Goal: Task Accomplishment & Management: Use online tool/utility

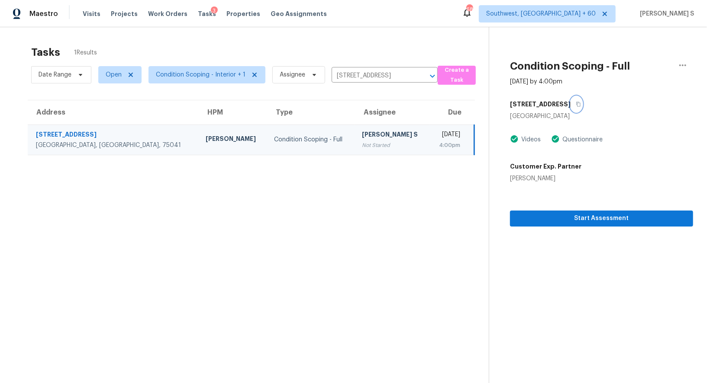
click at [574, 105] on button "button" at bounding box center [576, 105] width 12 height 16
click at [189, 80] on span "Condition Scoping - Interior + 1" at bounding box center [206, 74] width 117 height 17
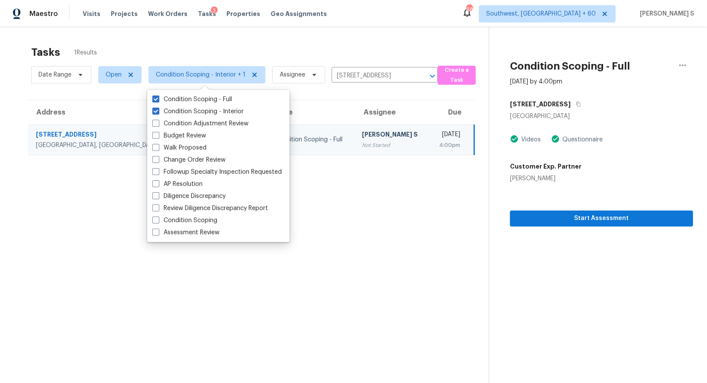
click at [410, 208] on section "Tasks 1 Results Date Range Open Condition Scoping - Interior + 1 Assignee 409 E…" at bounding box center [251, 226] width 475 height 370
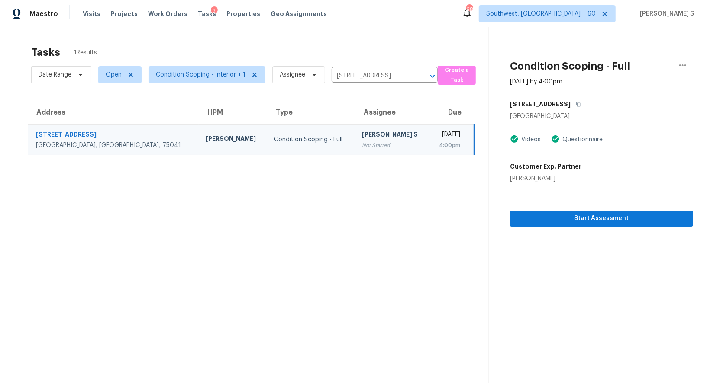
click at [362, 134] on div "[PERSON_NAME] S" at bounding box center [392, 135] width 61 height 11
click at [203, 71] on span "Condition Scoping - Interior + 1" at bounding box center [201, 75] width 90 height 9
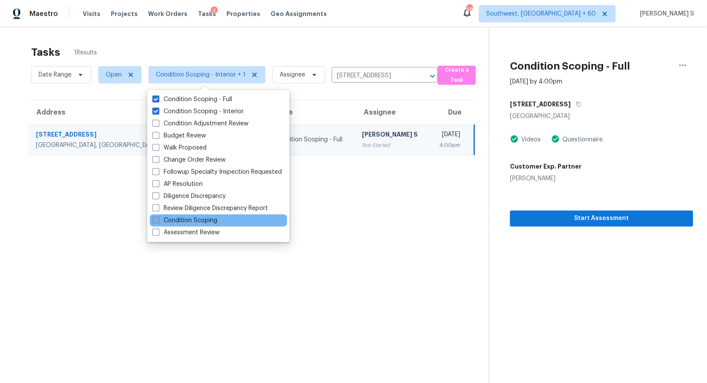
click at [213, 220] on label "Condition Scoping" at bounding box center [184, 220] width 65 height 9
click at [158, 220] on input "Condition Scoping" at bounding box center [155, 219] width 6 height 6
checkbox input "true"
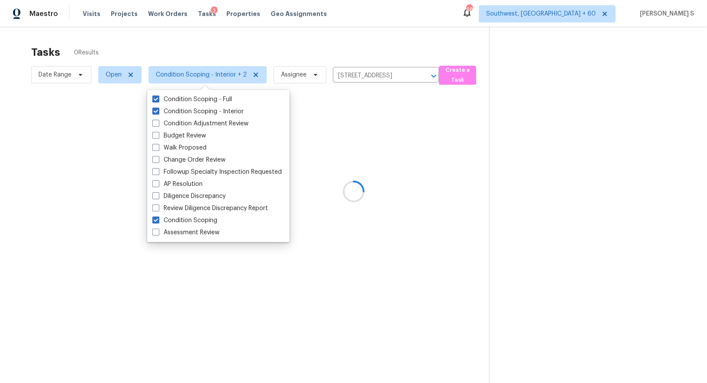
click at [377, 129] on div at bounding box center [353, 191] width 707 height 383
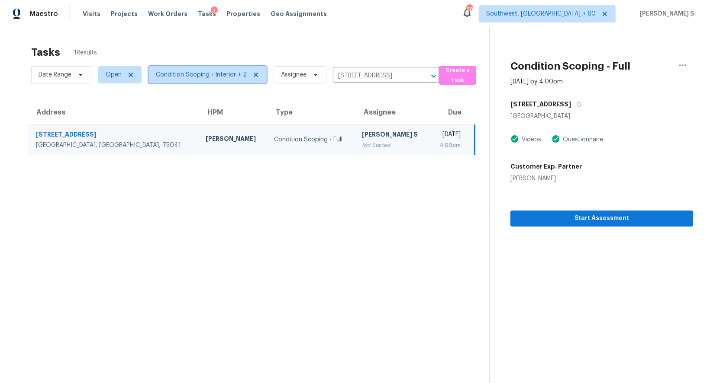
click at [212, 69] on span "Condition Scoping - Interior + 2" at bounding box center [207, 74] width 118 height 17
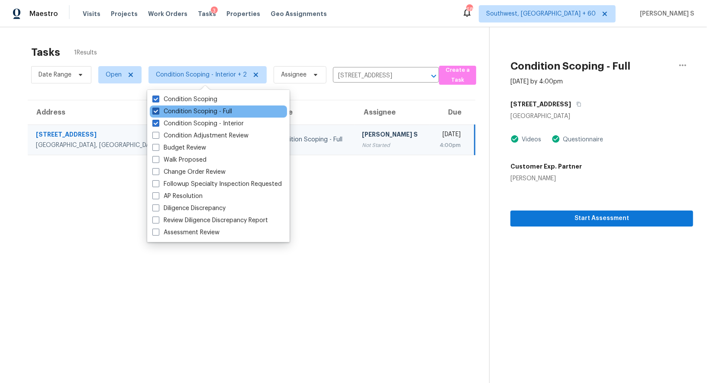
click at [224, 113] on label "Condition Scoping - Full" at bounding box center [192, 111] width 80 height 9
click at [158, 113] on input "Condition Scoping - Full" at bounding box center [155, 110] width 6 height 6
checkbox input "false"
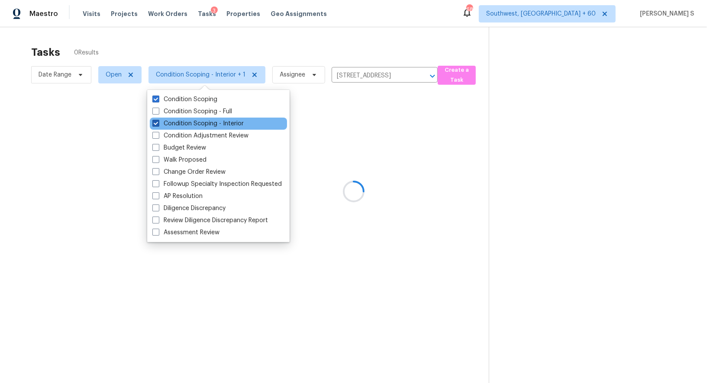
click at [229, 120] on label "Condition Scoping - Interior" at bounding box center [197, 123] width 91 height 9
click at [158, 120] on input "Condition Scoping - Interior" at bounding box center [155, 122] width 6 height 6
checkbox input "false"
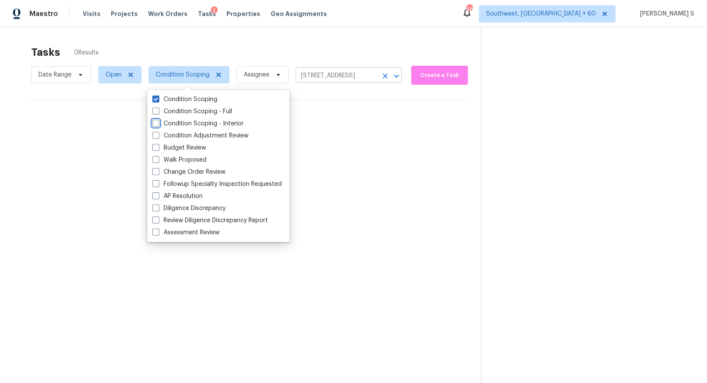
click at [379, 75] on button "Clear" at bounding box center [385, 76] width 12 height 12
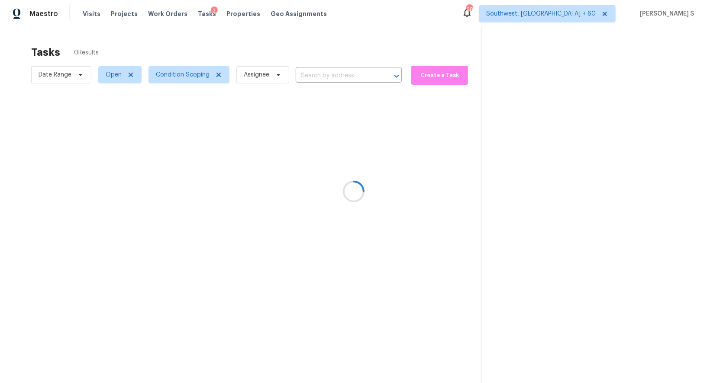
click at [301, 219] on div at bounding box center [353, 191] width 707 height 383
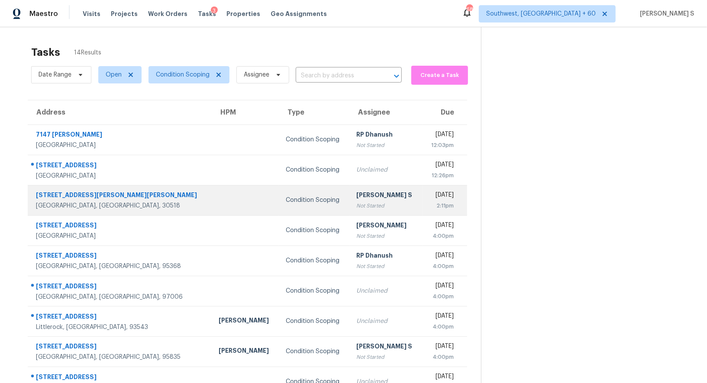
click at [356, 195] on div "[PERSON_NAME] S" at bounding box center [385, 196] width 59 height 11
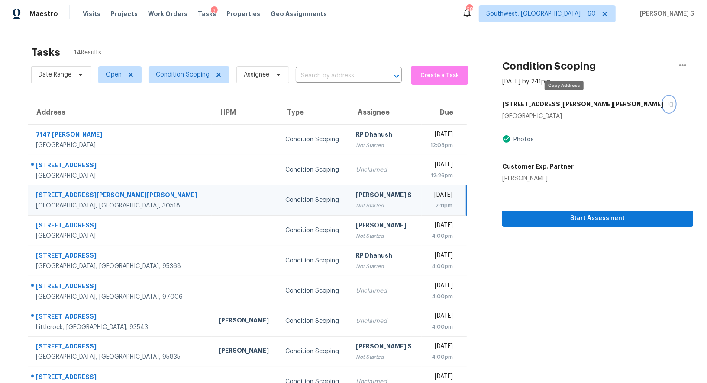
click at [668, 105] on icon "button" at bounding box center [670, 104] width 5 height 5
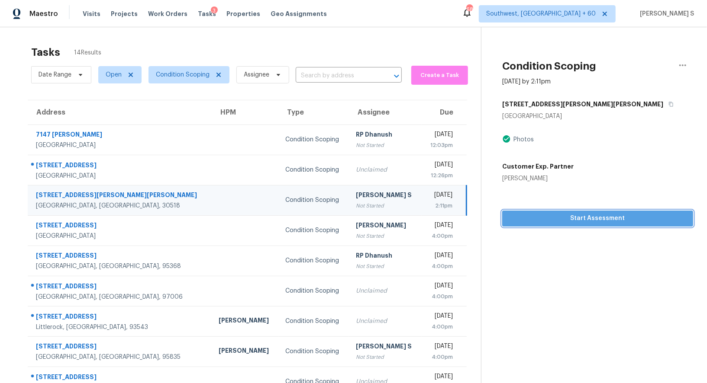
click at [525, 220] on span "Start Assessment" at bounding box center [597, 218] width 177 height 11
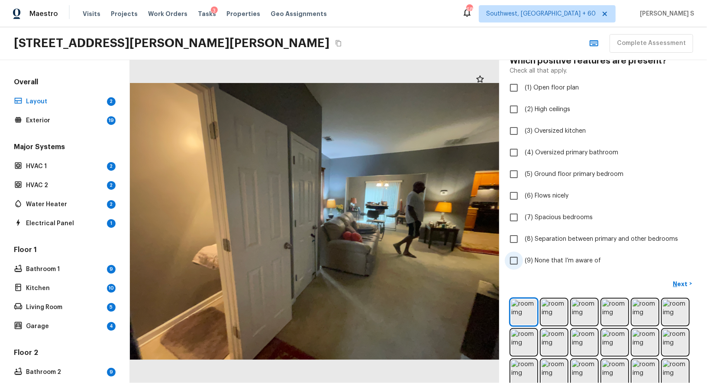
scroll to position [129, 0]
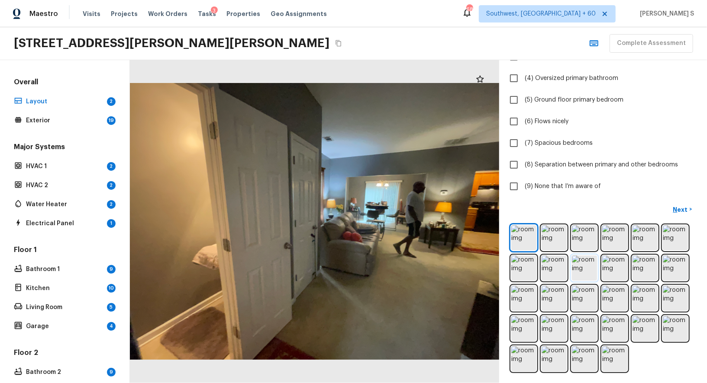
click at [586, 263] on img at bounding box center [584, 268] width 25 height 25
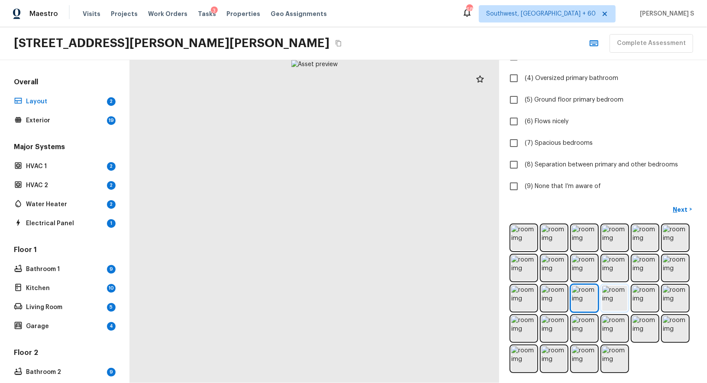
click at [617, 299] on img at bounding box center [614, 298] width 25 height 25
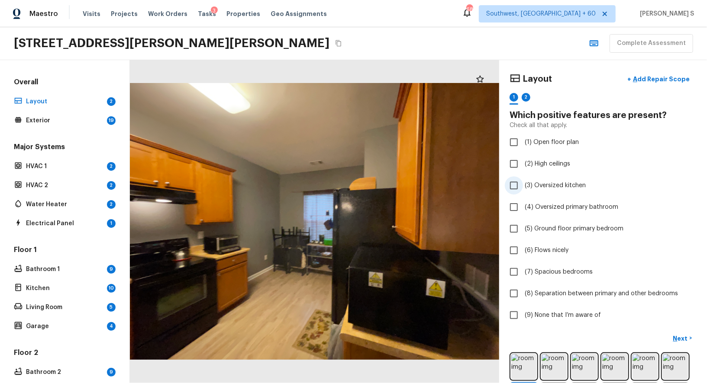
click at [564, 182] on span "(3) Oversized kitchen" at bounding box center [555, 185] width 61 height 9
click at [523, 182] on input "(3) Oversized kitchen" at bounding box center [514, 186] width 18 height 18
checkbox input "true"
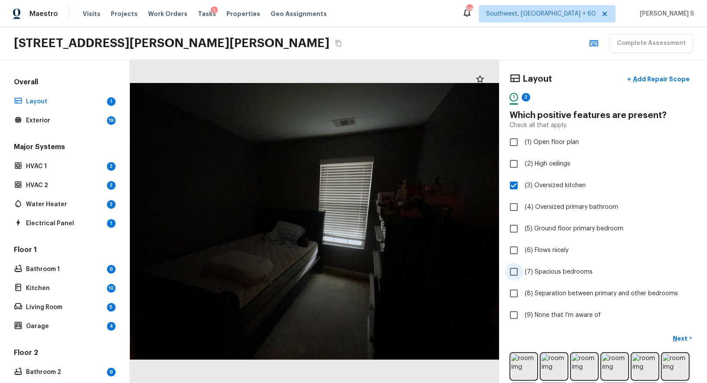
scroll to position [129, 0]
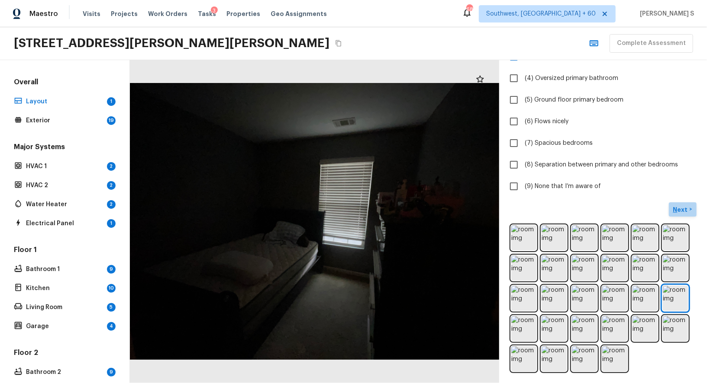
click at [686, 206] on p "Next" at bounding box center [681, 210] width 16 height 9
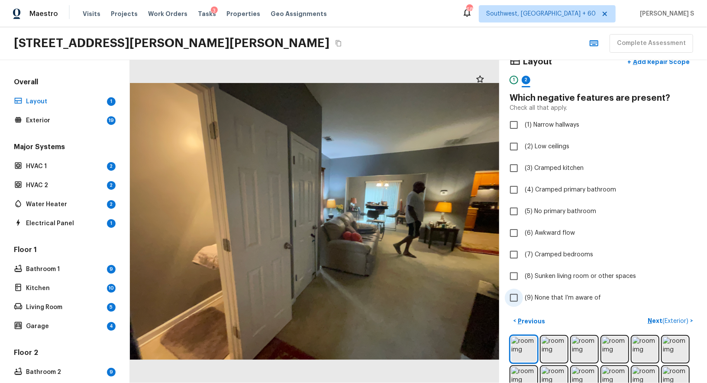
scroll to position [0, 0]
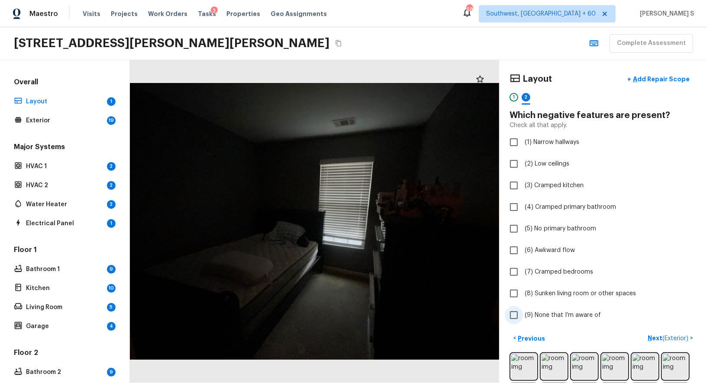
click at [585, 307] on label "(9) None that I’m aware of" at bounding box center [597, 315] width 185 height 18
click at [523, 307] on input "(9) None that I’m aware of" at bounding box center [514, 315] width 18 height 18
checkbox input "true"
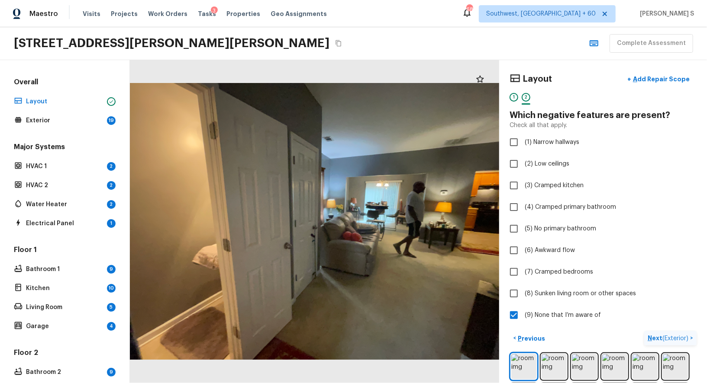
click at [662, 338] on p "Next ( Exterior )" at bounding box center [669, 338] width 42 height 9
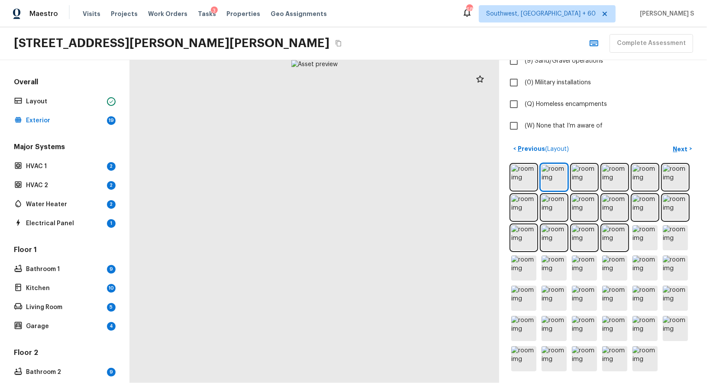
scroll to position [178, 0]
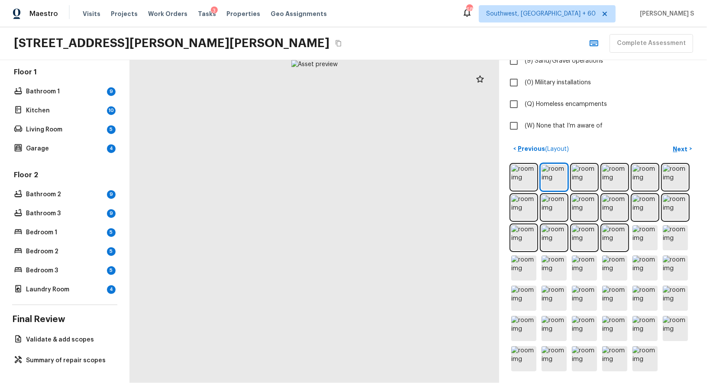
click at [58, 352] on div "Overall Layout Exterior 19 Major Systems HVAC 1 2 HVAC 2 2 Water Heater 2 Elect…" at bounding box center [65, 221] width 130 height 323
click at [58, 357] on p "Summary of repair scopes" at bounding box center [69, 361] width 86 height 9
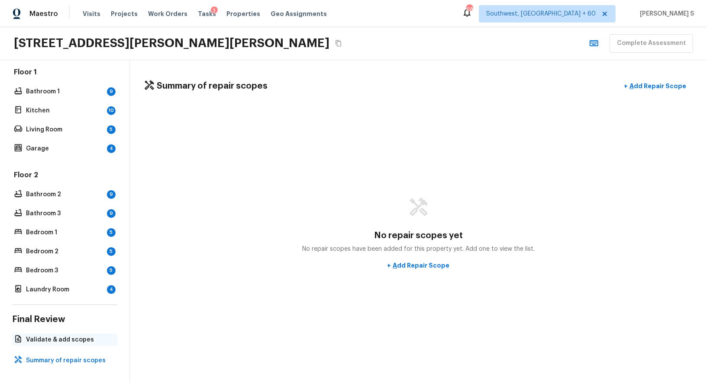
click at [86, 334] on div "Validate & add scopes" at bounding box center [64, 340] width 105 height 12
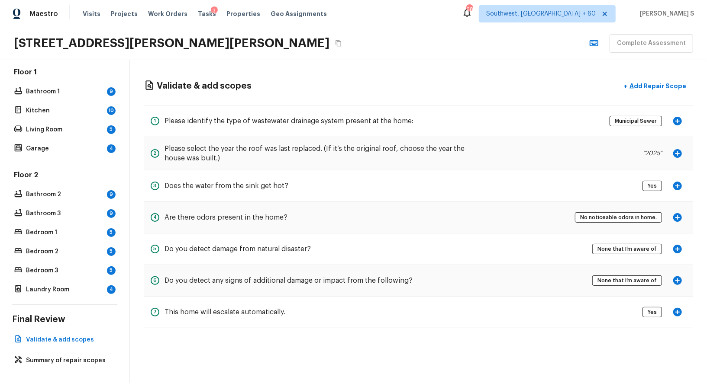
scroll to position [0, 0]
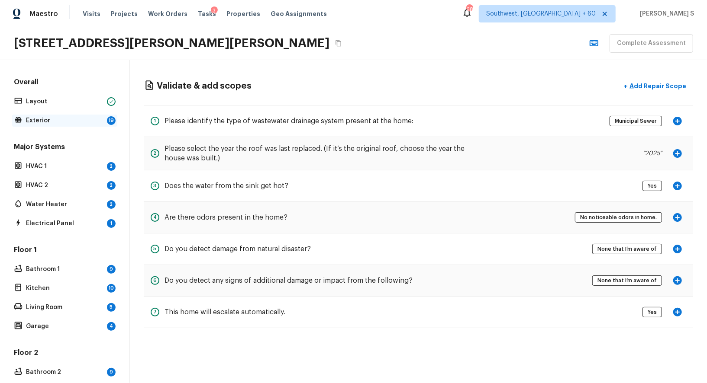
click at [91, 118] on p "Exterior" at bounding box center [64, 120] width 77 height 9
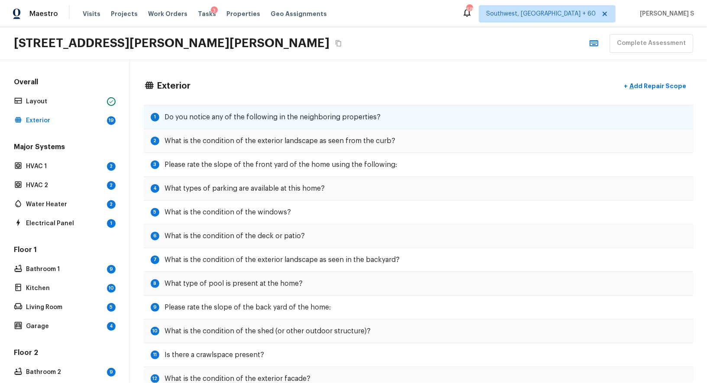
click at [200, 113] on h5 "Do you notice any of the following in the neighboring properties?" at bounding box center [272, 118] width 216 height 10
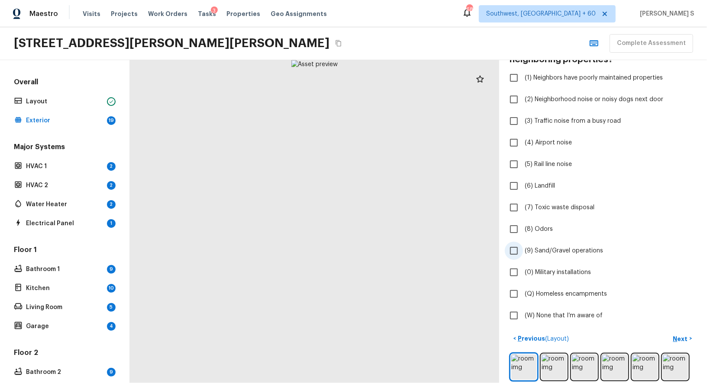
scroll to position [163, 0]
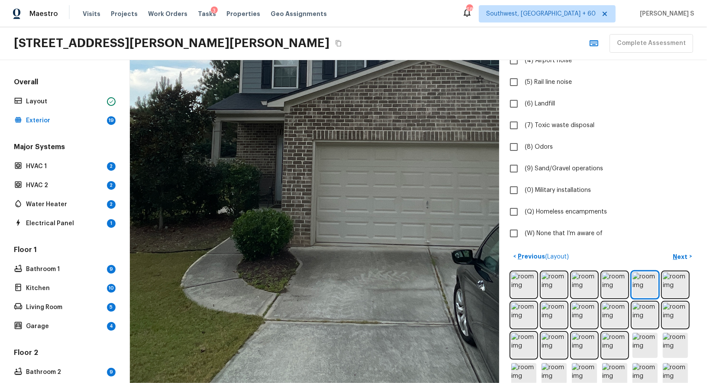
drag, startPoint x: 236, startPoint y: 229, endPoint x: 379, endPoint y: 146, distance: 165.6
click at [379, 147] on div at bounding box center [361, 90] width 963 height 844
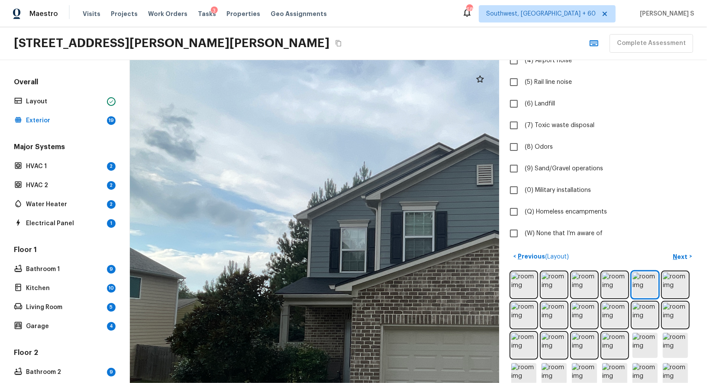
drag, startPoint x: 379, startPoint y: 146, endPoint x: 448, endPoint y: 339, distance: 204.9
click at [448, 339] on div at bounding box center [429, 274] width 963 height 844
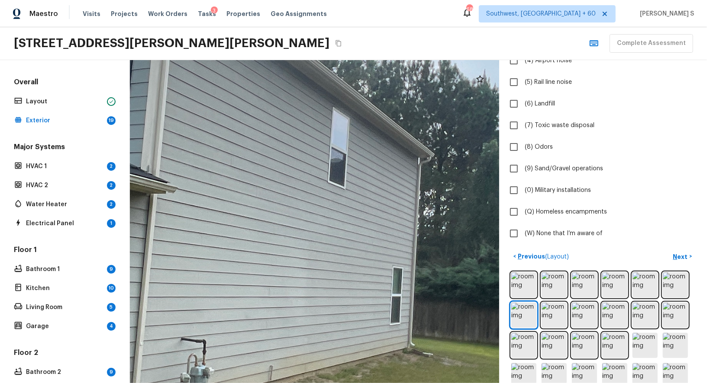
drag, startPoint x: 298, startPoint y: 383, endPoint x: 358, endPoint y: 234, distance: 160.8
click at [358, 234] on html "Maestro Visits Projects Work Orders Tasks 3 Properties Geo Assignments 687 Sout…" at bounding box center [353, 191] width 707 height 383
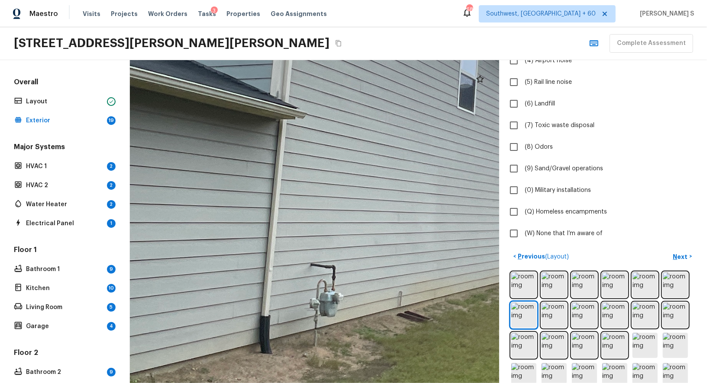
drag, startPoint x: 274, startPoint y: 256, endPoint x: 403, endPoint y: 182, distance: 149.1
click at [403, 182] on div at bounding box center [442, 132] width 1555 height 1362
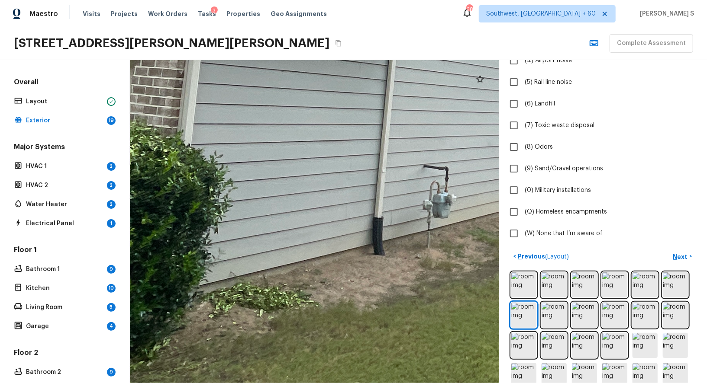
drag, startPoint x: 319, startPoint y: 213, endPoint x: 431, endPoint y: 114, distance: 149.7
click at [432, 114] on div at bounding box center [555, 33] width 1555 height 1362
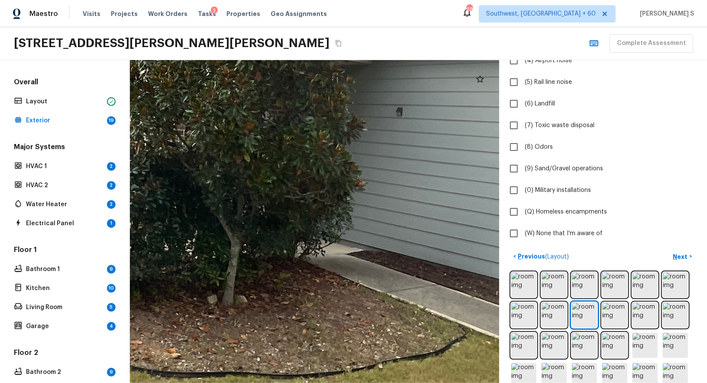
drag, startPoint x: 348, startPoint y: 253, endPoint x: 69, endPoint y: 138, distance: 301.4
click at [58, 146] on div "Overall Layout Exterior 19 Major Systems HVAC 1 2 HVAC 2 2 Water Heater 2 Elect…" at bounding box center [353, 221] width 707 height 323
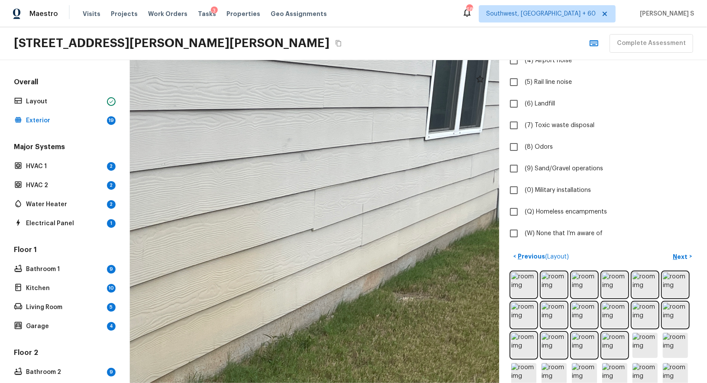
drag, startPoint x: 365, startPoint y: 171, endPoint x: 153, endPoint y: 358, distance: 282.8
click at [152, 361] on div at bounding box center [104, 368] width 914 height 801
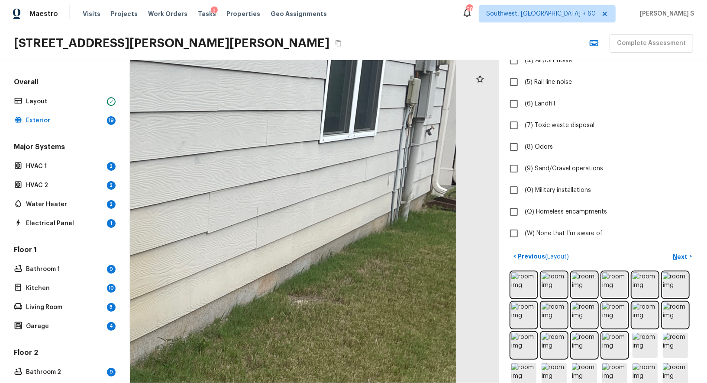
drag, startPoint x: 404, startPoint y: 235, endPoint x: 238, endPoint y: 257, distance: 167.2
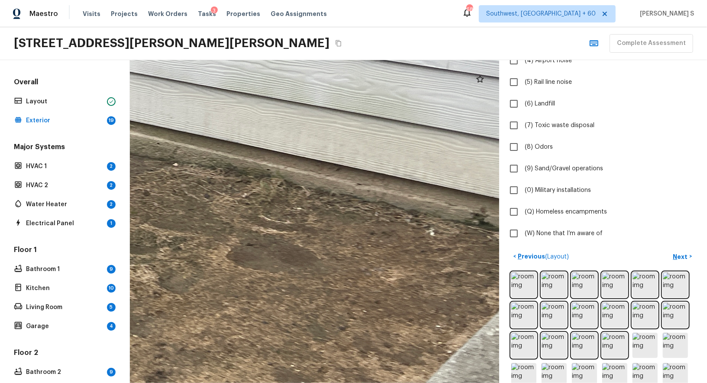
drag, startPoint x: 373, startPoint y: 149, endPoint x: 153, endPoint y: 124, distance: 220.8
click at [153, 124] on div at bounding box center [71, 110] width 1091 height 955
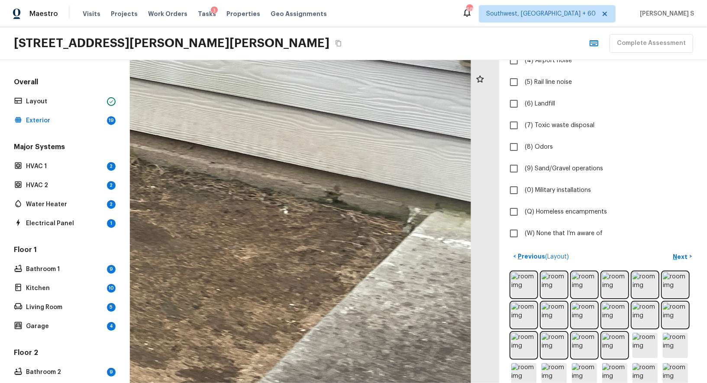
drag, startPoint x: 366, startPoint y: 209, endPoint x: 237, endPoint y: 206, distance: 129.0
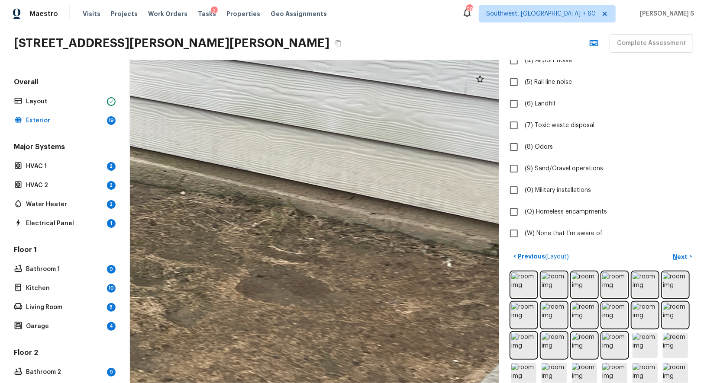
drag, startPoint x: 351, startPoint y: 235, endPoint x: 210, endPoint y: 195, distance: 147.0
click at [210, 195] on div at bounding box center [75, 136] width 1132 height 992
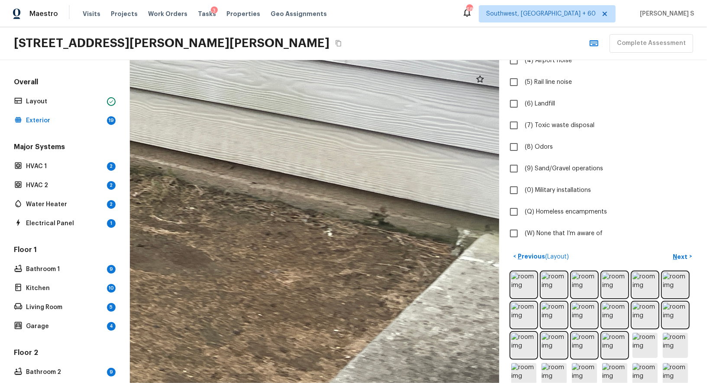
drag, startPoint x: 382, startPoint y: 221, endPoint x: 258, endPoint y: 218, distance: 124.3
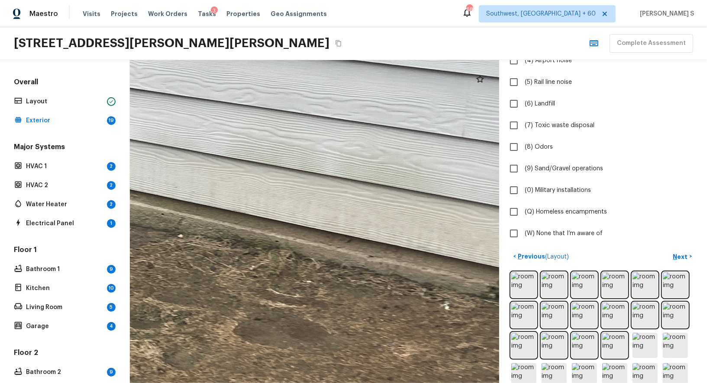
drag, startPoint x: 258, startPoint y: 218, endPoint x: 400, endPoint y: 317, distance: 173.9
click at [400, 317] on div at bounding box center [73, 180] width 1132 height 992
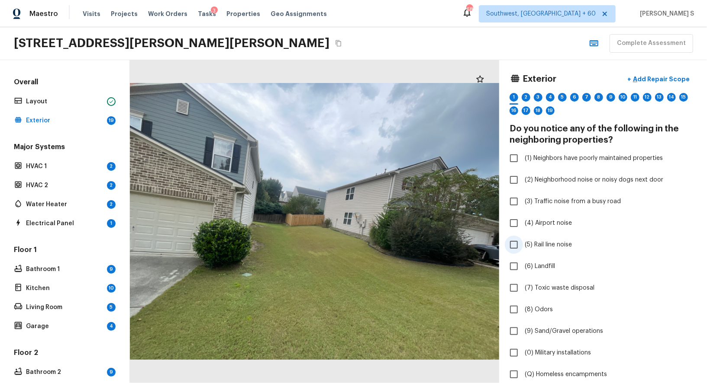
scroll to position [206, 0]
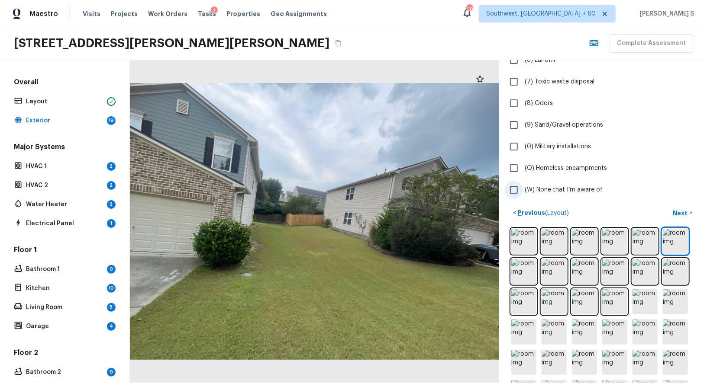
click at [545, 186] on span "(W) None that I’m aware of" at bounding box center [564, 190] width 78 height 9
click at [523, 185] on input "(W) None that I’m aware of" at bounding box center [514, 190] width 18 height 18
checkbox input "true"
click at [677, 213] on p "Next" at bounding box center [681, 213] width 16 height 9
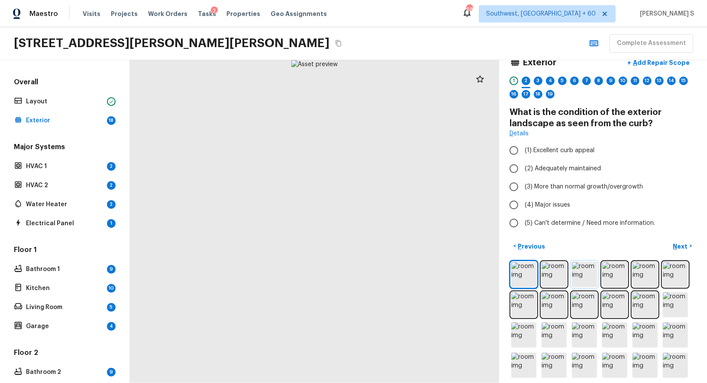
scroll to position [0, 0]
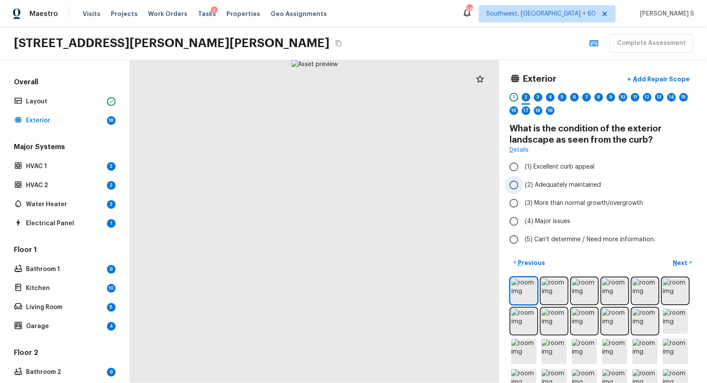
click at [537, 183] on span "(2) Adequately maintained" at bounding box center [563, 185] width 76 height 9
click at [523, 183] on input "(2) Adequately maintained" at bounding box center [514, 185] width 18 height 18
radio input "true"
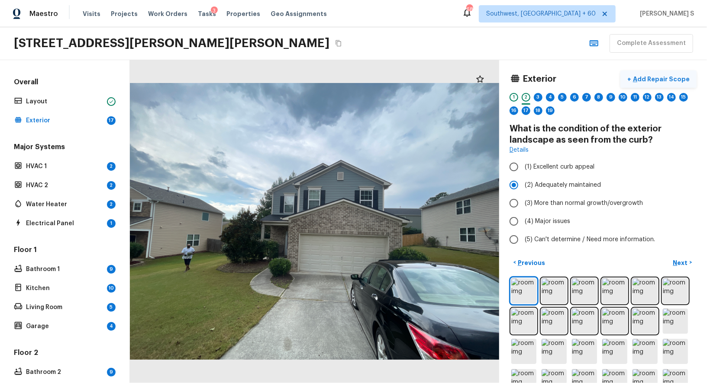
click at [667, 73] on button "+ Add Repair Scope" at bounding box center [658, 80] width 76 height 18
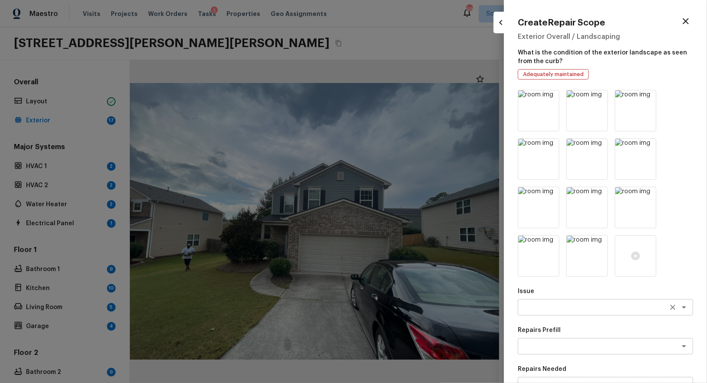
click at [549, 303] on textarea at bounding box center [593, 307] width 143 height 9
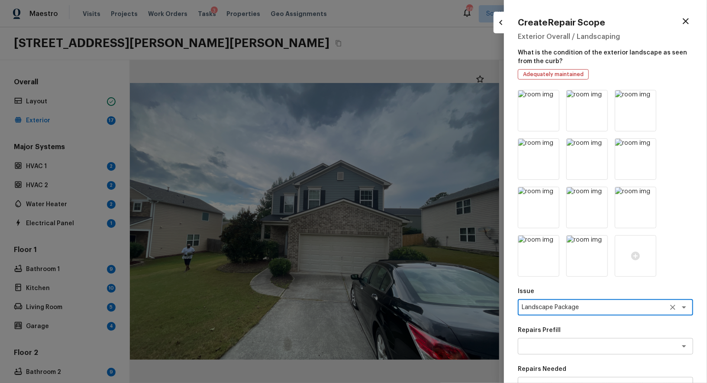
type textarea "Landscape Package"
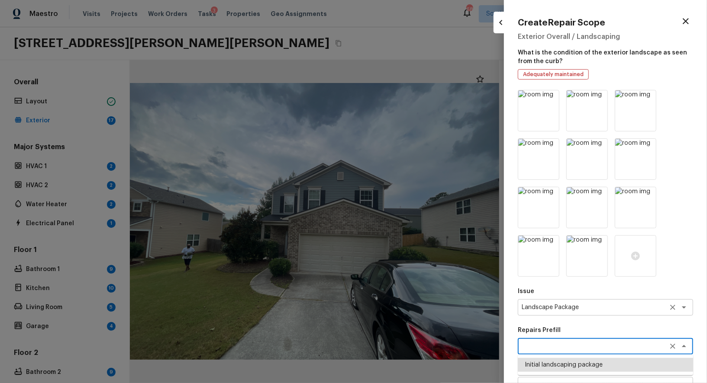
type textarea "Initial landscaping package"
type textarea "Mowing of grass up to 6" in height. Mow, edge along driveways & sidewalks, trim…"
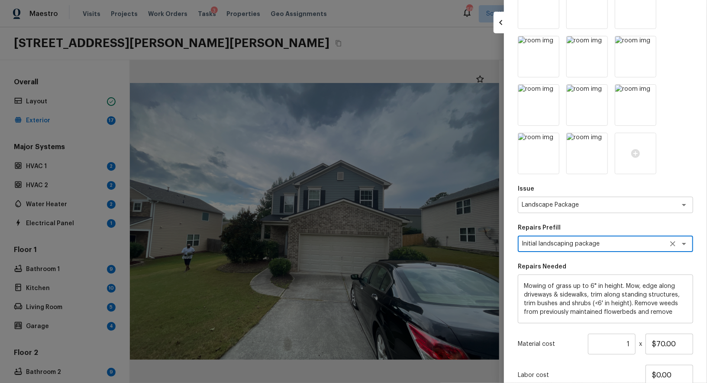
scroll to position [168, 0]
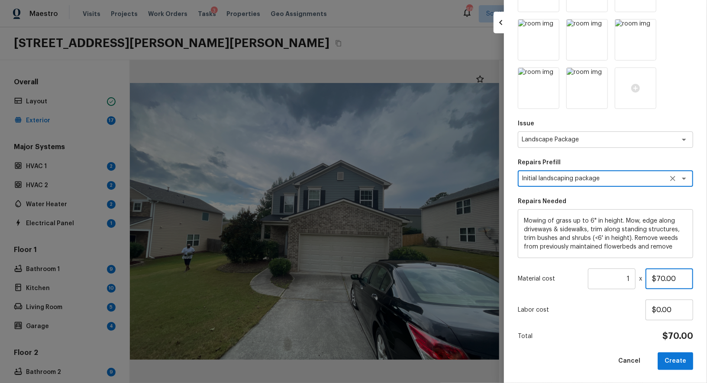
click at [664, 284] on input "$70.00" at bounding box center [669, 279] width 48 height 21
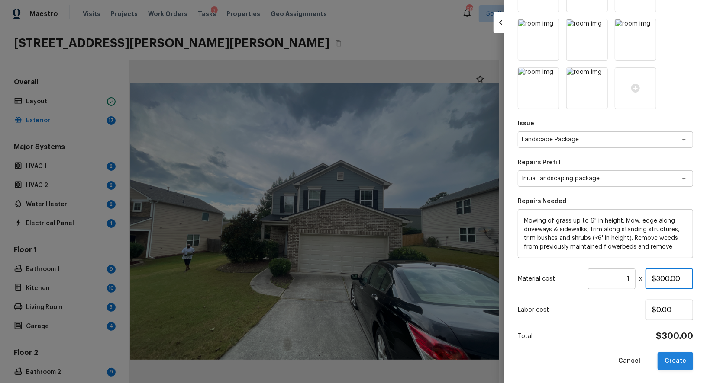
type input "$300.00"
click at [678, 362] on button "Create" at bounding box center [674, 362] width 35 height 18
type input "$0.00"
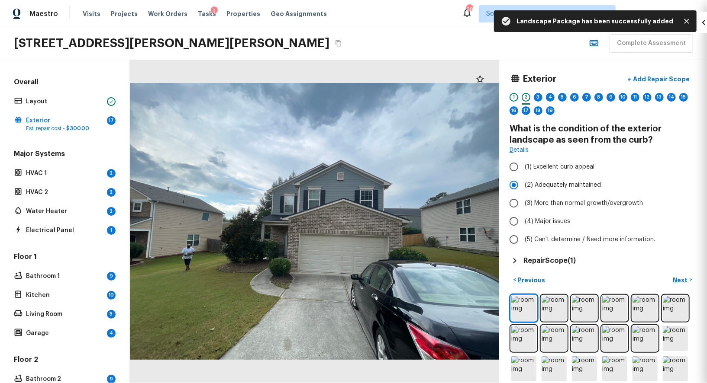
scroll to position [23, 0]
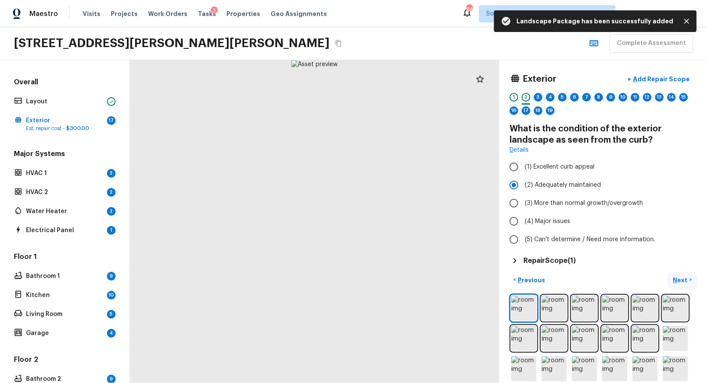
click at [675, 278] on p "Next" at bounding box center [681, 280] width 16 height 9
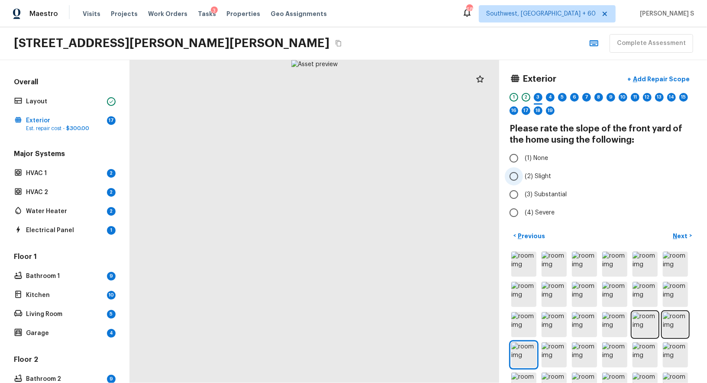
click at [538, 181] on label "(2) Slight" at bounding box center [597, 177] width 185 height 18
click at [523, 181] on input "(2) Slight" at bounding box center [514, 177] width 18 height 18
radio input "true"
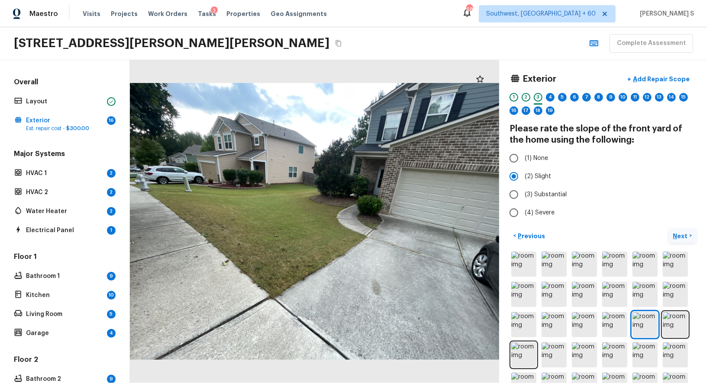
click at [685, 232] on p "Next" at bounding box center [681, 236] width 16 height 9
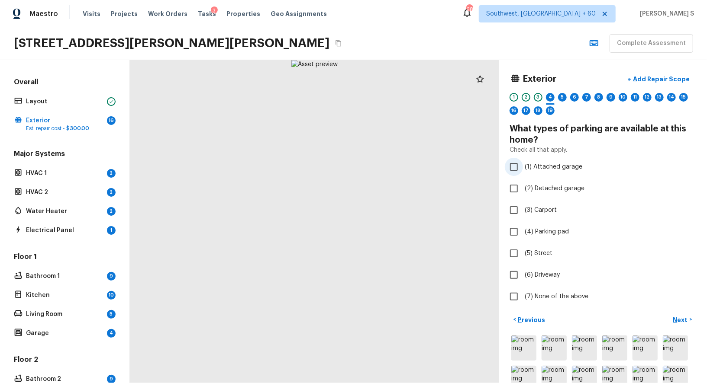
click at [546, 165] on span "(1) Attached garage" at bounding box center [554, 167] width 58 height 9
click at [523, 165] on input "(1) Attached garage" at bounding box center [514, 167] width 18 height 18
checkbox input "true"
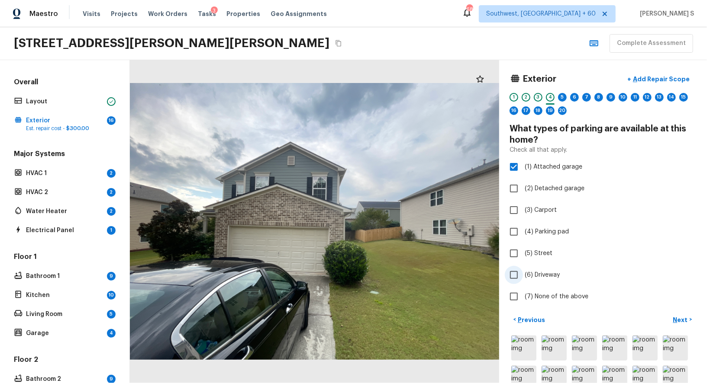
click at [541, 281] on label "(6) Driveway" at bounding box center [597, 275] width 185 height 18
click at [523, 281] on input "(6) Driveway" at bounding box center [514, 275] width 18 height 18
checkbox input "true"
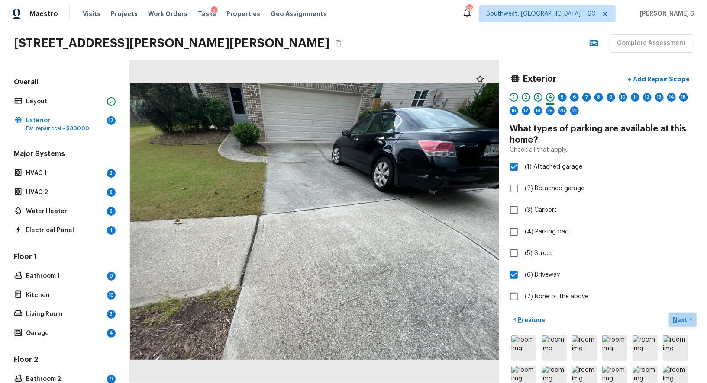
click at [676, 319] on p "Next" at bounding box center [681, 320] width 16 height 9
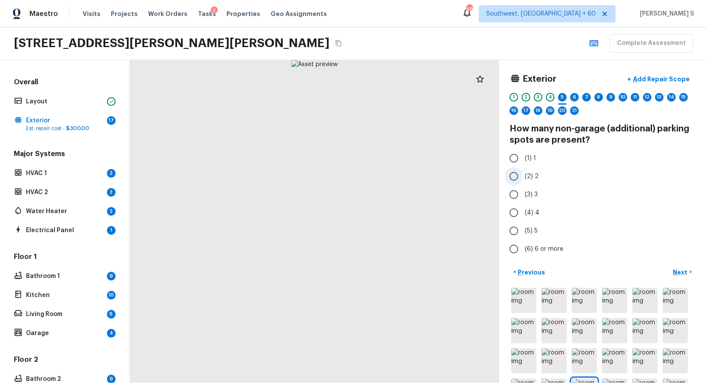
click at [528, 179] on span "(2) 2" at bounding box center [532, 176] width 14 height 9
click at [523, 179] on input "(2) 2" at bounding box center [514, 177] width 18 height 18
radio input "true"
click at [679, 273] on p "Next" at bounding box center [681, 272] width 16 height 9
click at [533, 172] on span "(2) 2" at bounding box center [532, 176] width 14 height 9
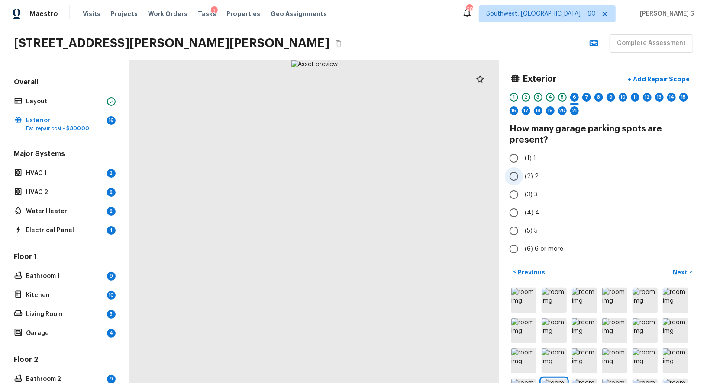
click at [523, 172] on input "(2) 2" at bounding box center [514, 177] width 18 height 18
radio input "true"
click at [681, 272] on p "Next" at bounding box center [681, 272] width 16 height 9
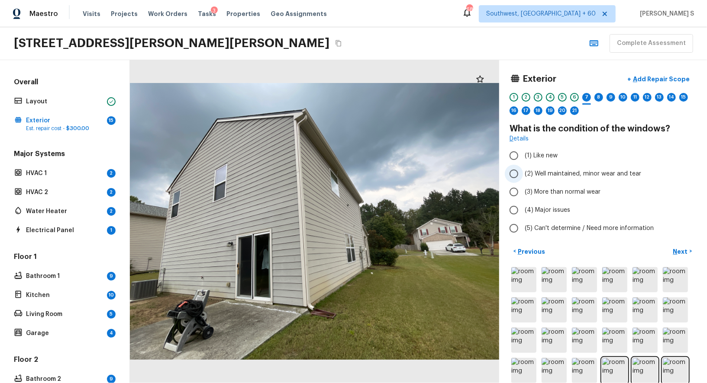
click at [580, 174] on span "(2) Well maintained, minor wear and tear" at bounding box center [583, 174] width 116 height 9
click at [523, 174] on input "(2) Well maintained, minor wear and tear" at bounding box center [514, 174] width 18 height 18
radio input "true"
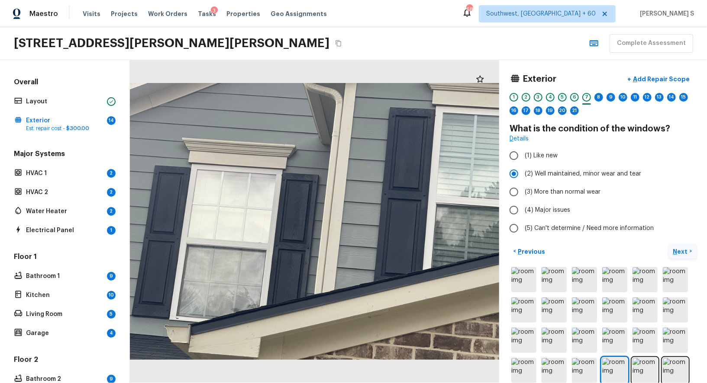
click at [682, 252] on p "Next" at bounding box center [681, 252] width 16 height 9
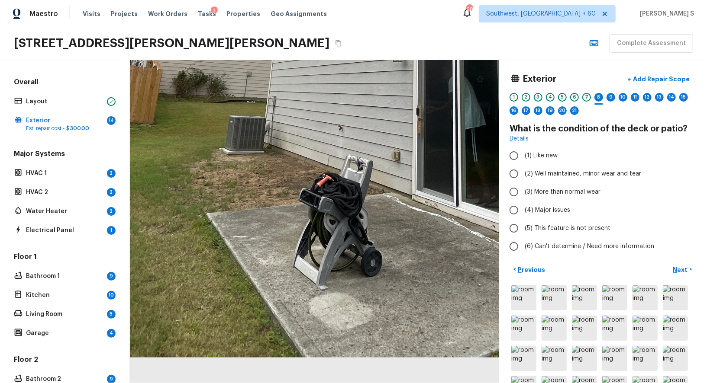
drag, startPoint x: 348, startPoint y: 310, endPoint x: 343, endPoint y: 237, distance: 72.9
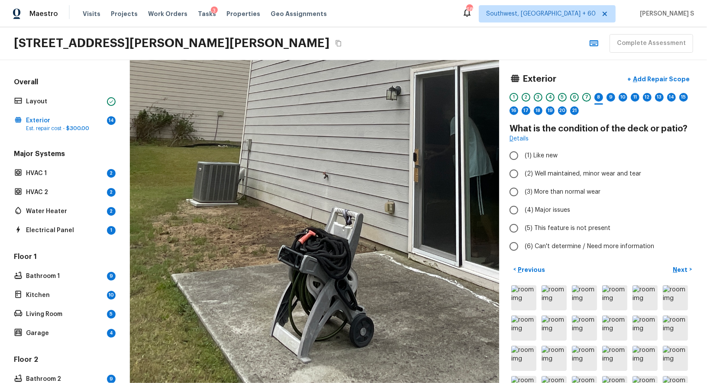
drag, startPoint x: 294, startPoint y: 210, endPoint x: 330, endPoint y: 319, distance: 115.0
click at [330, 319] on div at bounding box center [365, 6] width 1160 height 1016
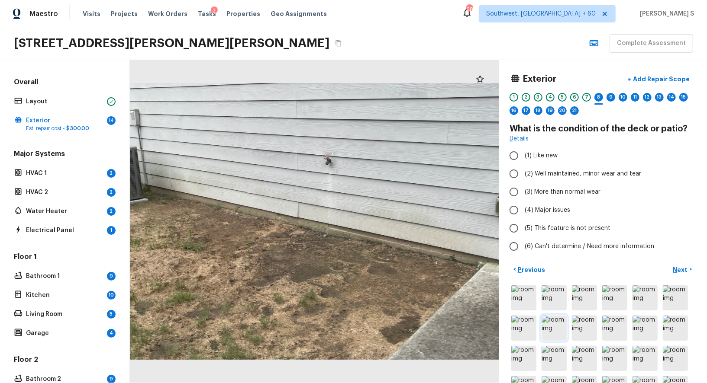
scroll to position [121, 0]
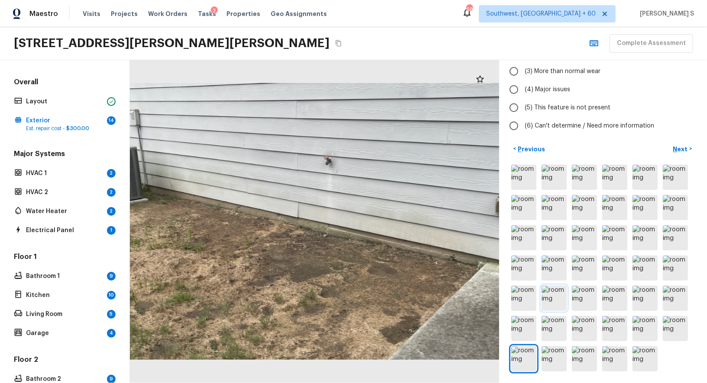
click at [558, 294] on img at bounding box center [553, 298] width 25 height 25
click at [479, 73] on div at bounding box center [479, 79] width 17 height 17
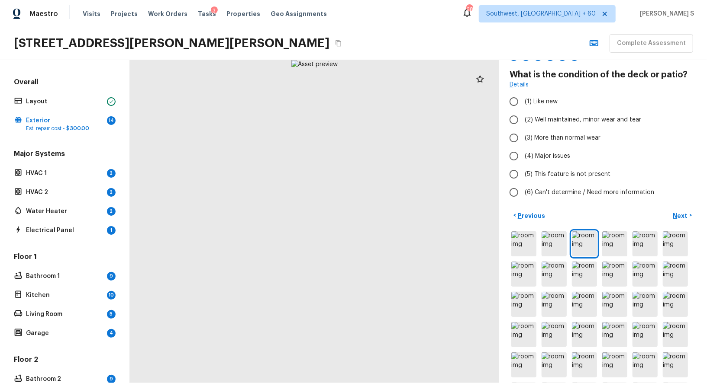
scroll to position [0, 0]
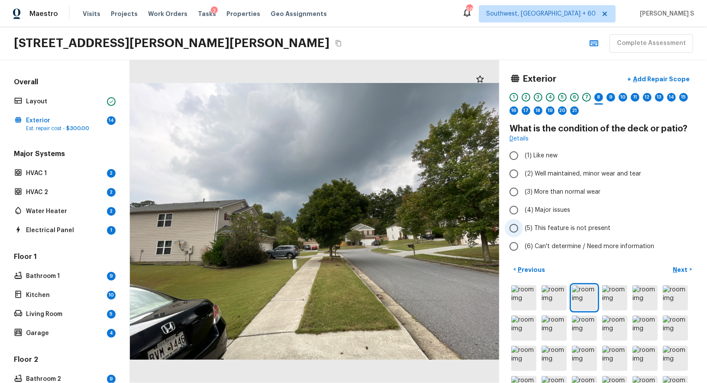
click at [575, 230] on span "(5) This feature is not present" at bounding box center [568, 228] width 86 height 9
click at [523, 230] on input "(5) This feature is not present" at bounding box center [514, 228] width 18 height 18
radio input "true"
click at [686, 266] on p "Next" at bounding box center [681, 270] width 16 height 9
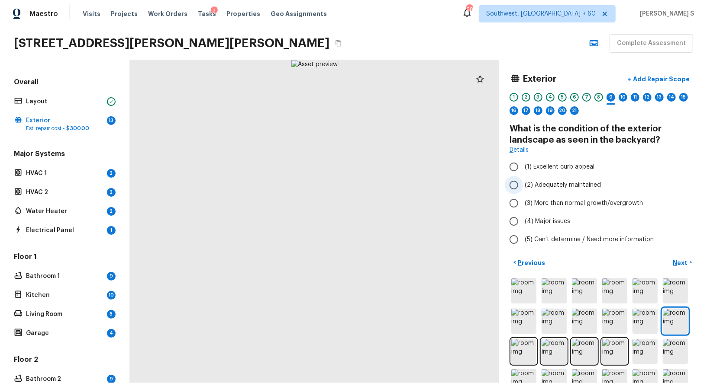
click at [551, 179] on label "(2) Adequately maintained" at bounding box center [597, 185] width 185 height 18
click at [523, 179] on input "(2) Adequately maintained" at bounding box center [514, 185] width 18 height 18
radio input "true"
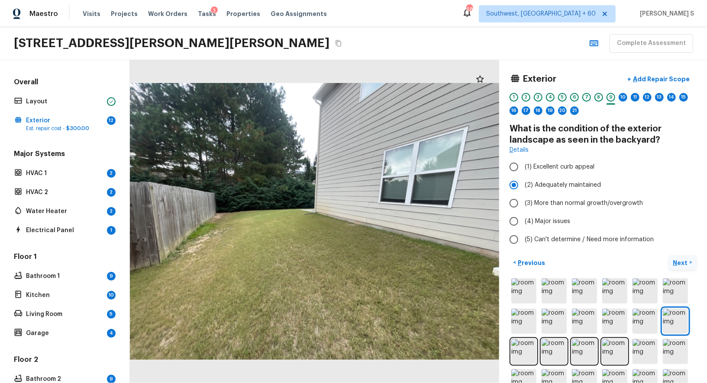
click at [684, 261] on p "Next" at bounding box center [681, 263] width 16 height 9
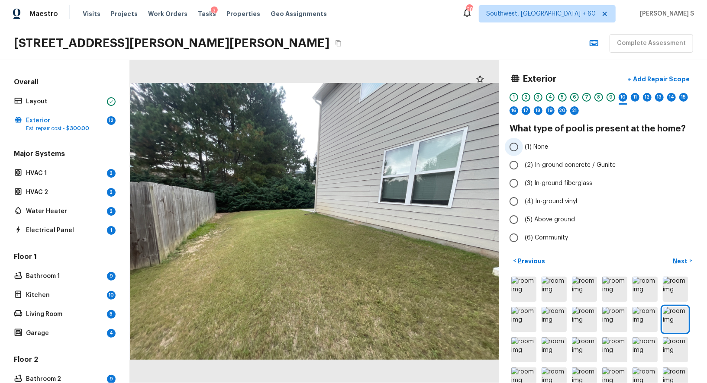
click at [535, 141] on label "(1) None" at bounding box center [597, 147] width 185 height 18
click at [523, 141] on input "(1) None" at bounding box center [514, 147] width 18 height 18
radio input "true"
click at [657, 81] on p "Add Repair Scope" at bounding box center [660, 79] width 58 height 9
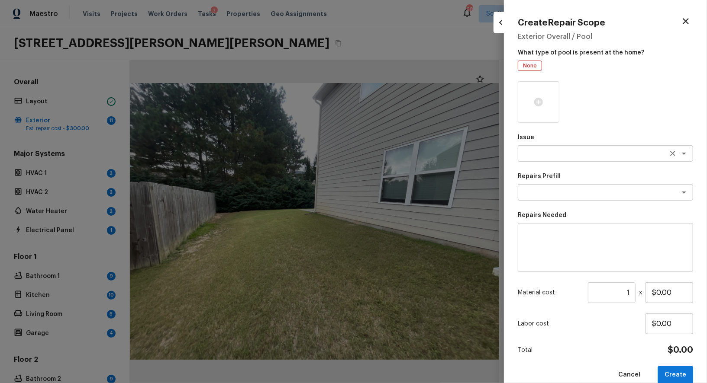
click at [539, 152] on textarea at bounding box center [593, 153] width 143 height 9
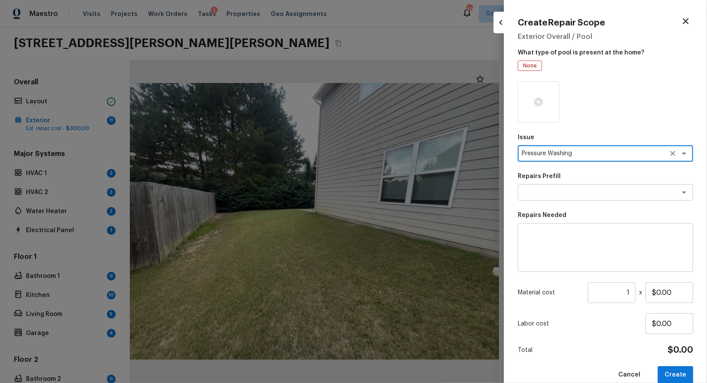
type textarea "Pressure Washing"
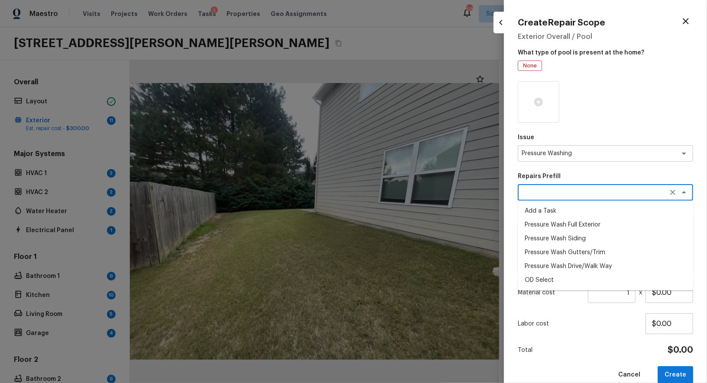
click at [593, 228] on li "Pressure Wash Full Exterior" at bounding box center [605, 225] width 175 height 14
type textarea "Pressure Wash Full Exterior"
type textarea "Pressure wash the House, Flatwork, Deck and Garage interior."
type input "$350.00"
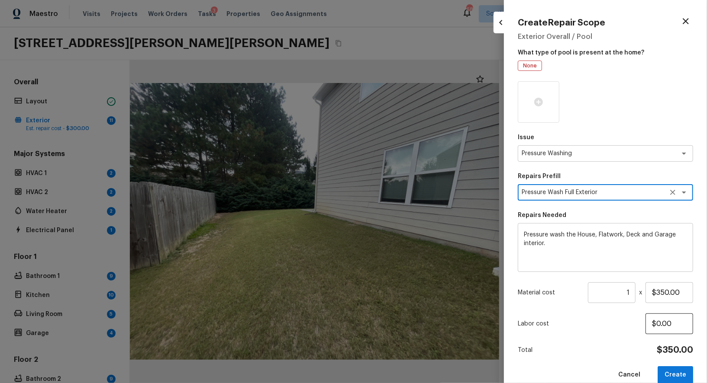
scroll to position [14, 0]
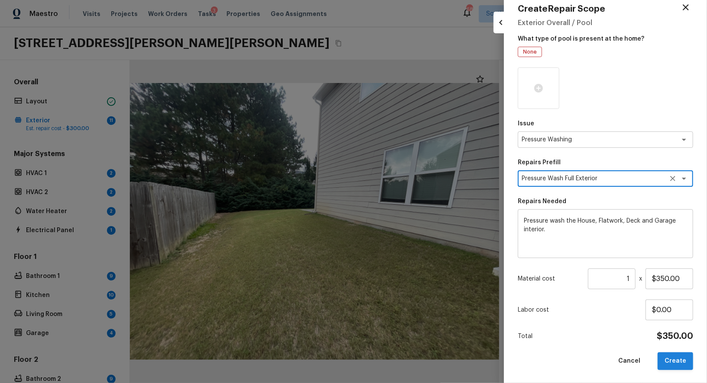
click at [679, 359] on button "Create" at bounding box center [674, 362] width 35 height 18
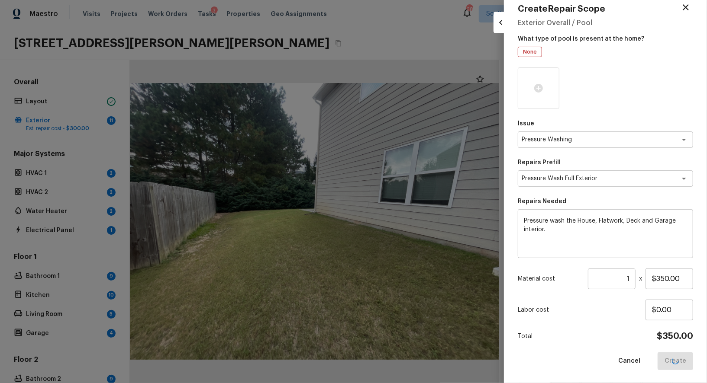
type input "$0.00"
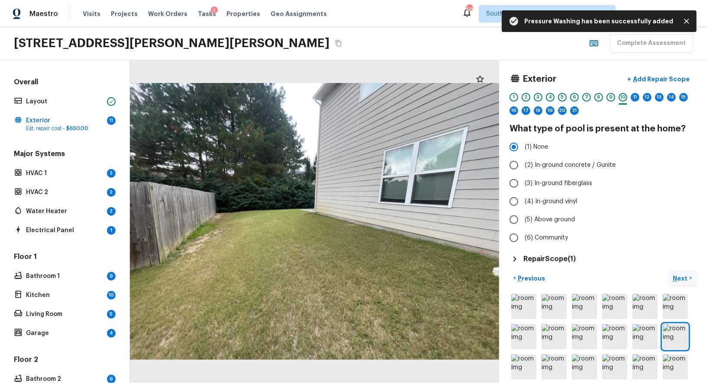
click at [676, 274] on p "Next" at bounding box center [681, 278] width 16 height 9
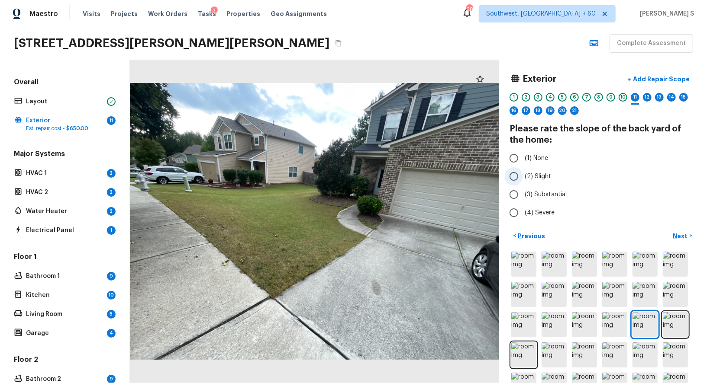
click at [546, 175] on span "(2) Slight" at bounding box center [538, 176] width 26 height 9
click at [523, 175] on input "(2) Slight" at bounding box center [514, 177] width 18 height 18
radio input "true"
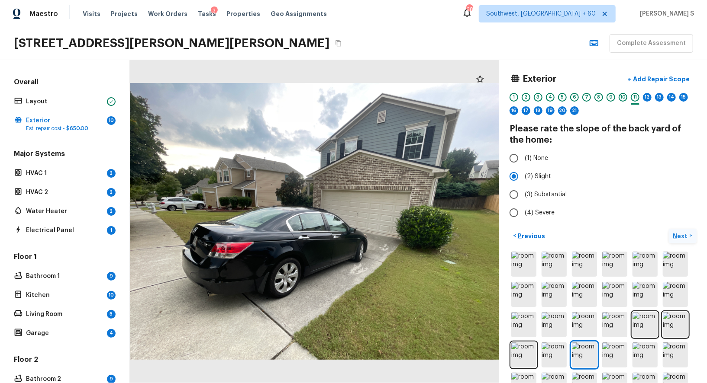
click at [685, 235] on p "Next" at bounding box center [681, 236] width 16 height 9
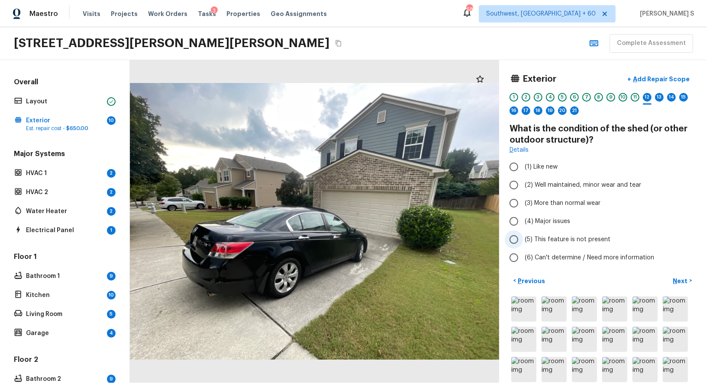
click at [568, 239] on span "(5) This feature is not present" at bounding box center [568, 239] width 86 height 9
click at [523, 239] on input "(5) This feature is not present" at bounding box center [514, 240] width 18 height 18
radio input "true"
click at [686, 280] on p "Next" at bounding box center [681, 281] width 16 height 9
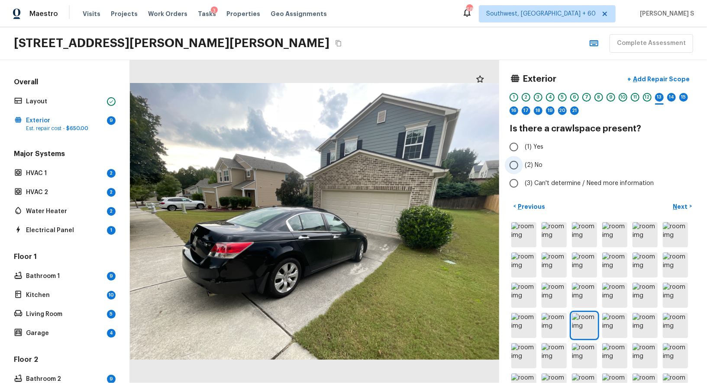
click at [531, 166] on span "(2) No" at bounding box center [534, 165] width 18 height 9
click at [523, 166] on input "(2) No" at bounding box center [514, 165] width 18 height 18
radio input "true"
click at [684, 207] on p "Next" at bounding box center [681, 207] width 16 height 9
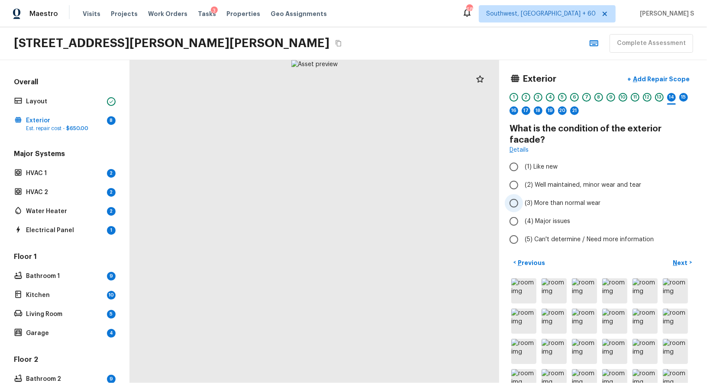
click at [557, 199] on span "(3) More than normal wear" at bounding box center [563, 203] width 76 height 9
click at [523, 194] on input "(3) More than normal wear" at bounding box center [514, 203] width 18 height 18
radio input "true"
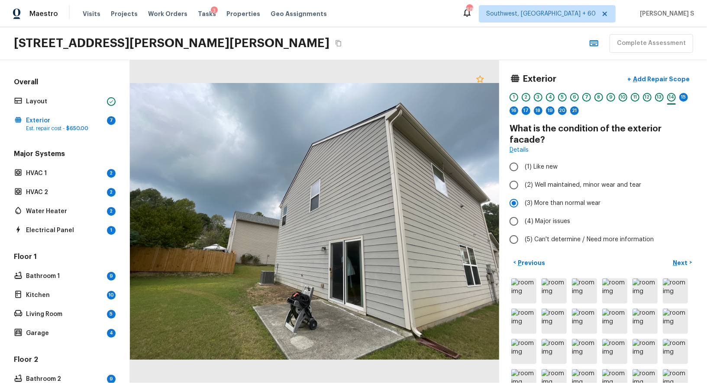
click at [482, 74] on icon at bounding box center [480, 79] width 10 height 10
click at [671, 75] on p "Add Repair Scope" at bounding box center [660, 79] width 58 height 9
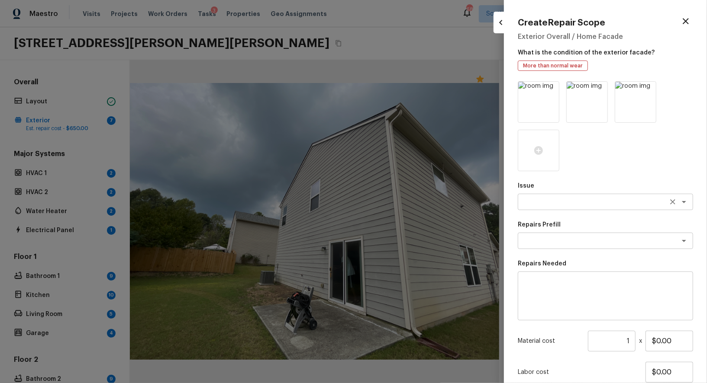
click at [550, 197] on div "x ​" at bounding box center [605, 202] width 175 height 16
type textarea "Siding"
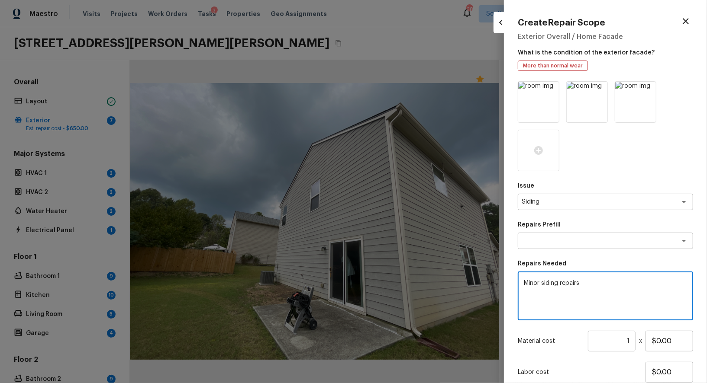
scroll to position [62, 0]
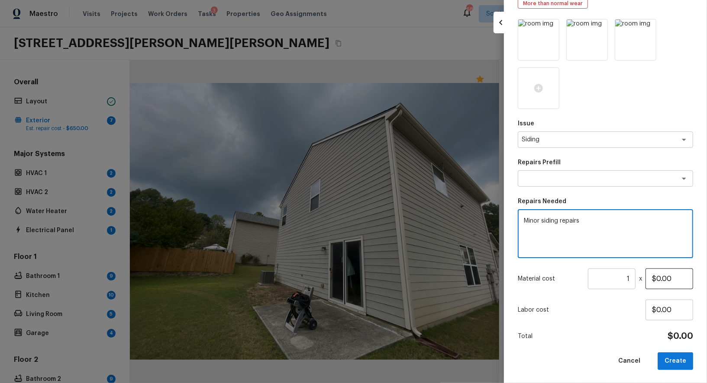
type textarea "Minor siding repairs"
click at [661, 280] on input "$0.00" at bounding box center [669, 279] width 48 height 21
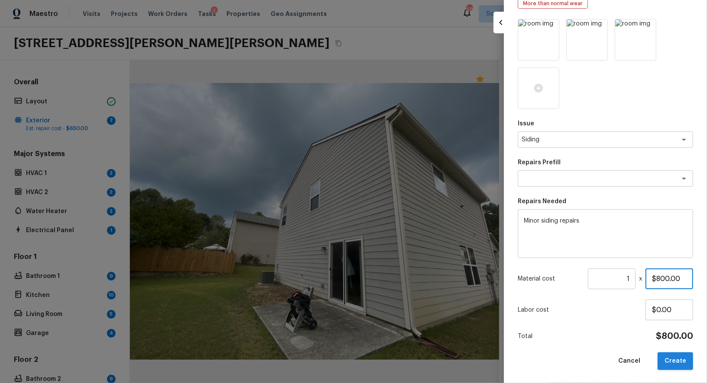
type input "$800.00"
click at [672, 355] on button "Create" at bounding box center [674, 362] width 35 height 18
click at [322, 272] on div at bounding box center [353, 191] width 707 height 383
type input "$0.00"
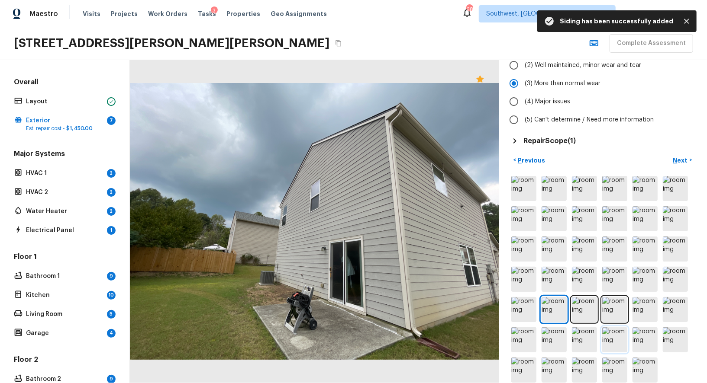
scroll to position [0, 0]
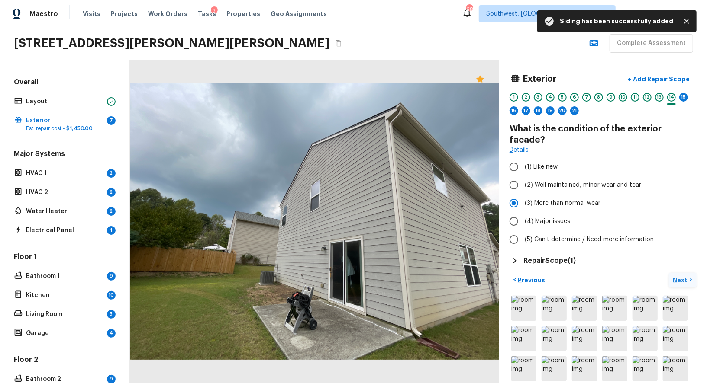
click at [678, 276] on p "Next" at bounding box center [681, 280] width 16 height 9
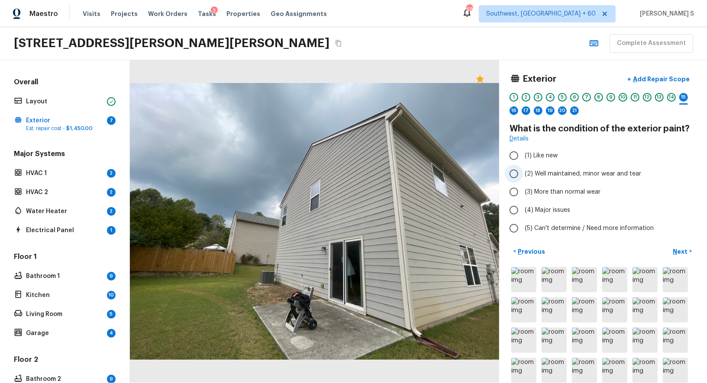
click at [567, 172] on span "(2) Well maintained, minor wear and tear" at bounding box center [583, 174] width 116 height 9
click at [523, 172] on input "(2) Well maintained, minor wear and tear" at bounding box center [514, 174] width 18 height 18
radio input "true"
click at [682, 248] on p "Next" at bounding box center [681, 252] width 16 height 9
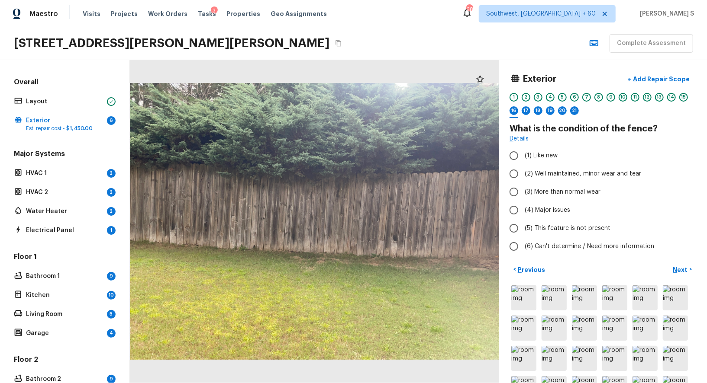
scroll to position [121, 0]
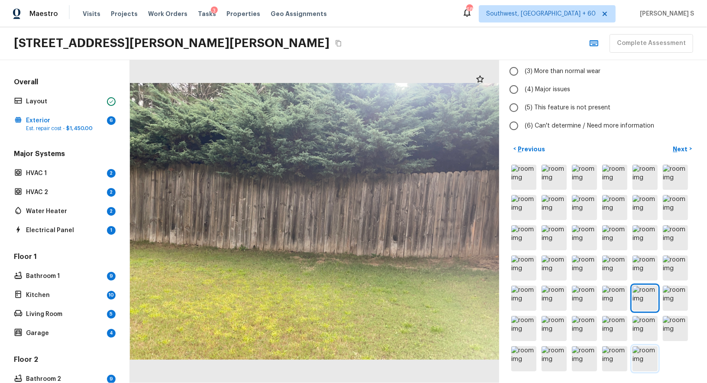
click at [638, 357] on img at bounding box center [644, 359] width 25 height 25
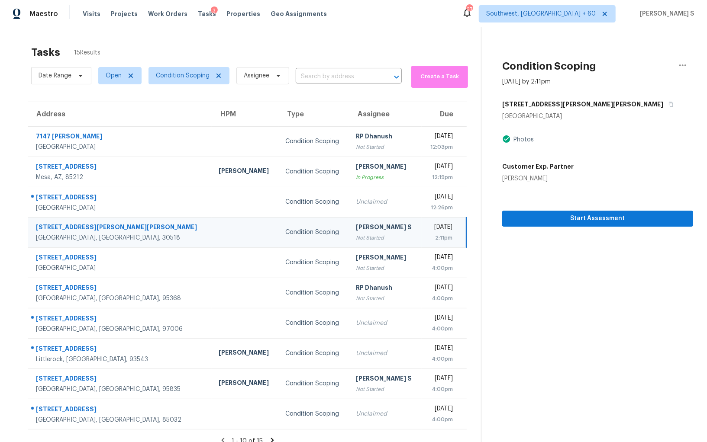
scroll to position [27, 0]
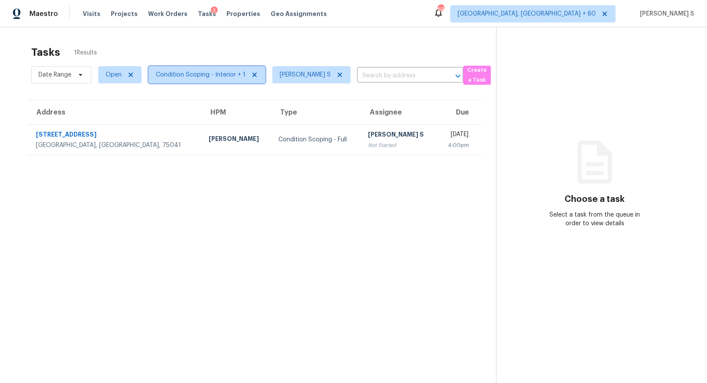
click at [177, 71] on span "Condition Scoping - Interior + 1" at bounding box center [201, 75] width 90 height 9
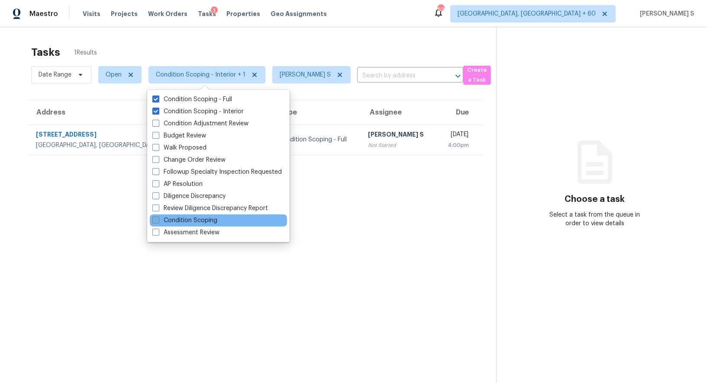
click at [207, 220] on label "Condition Scoping" at bounding box center [184, 220] width 65 height 9
click at [158, 220] on input "Condition Scoping" at bounding box center [155, 219] width 6 height 6
checkbox input "true"
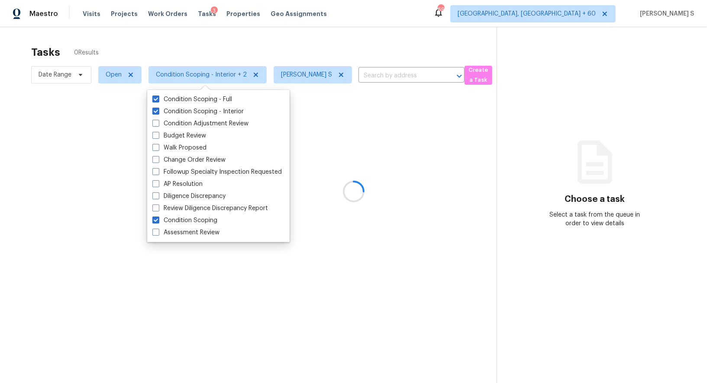
click at [326, 233] on div at bounding box center [353, 191] width 707 height 383
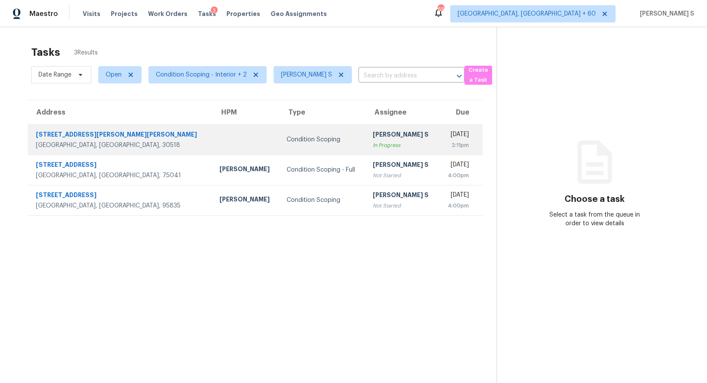
click at [287, 142] on div "Condition Scoping" at bounding box center [323, 139] width 72 height 9
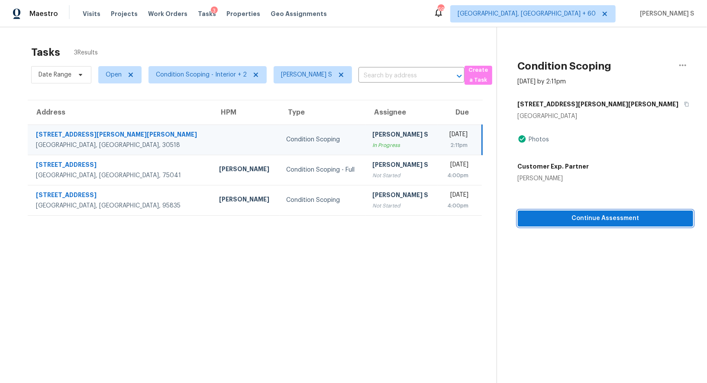
click at [611, 221] on span "Continue Assessment" at bounding box center [605, 218] width 161 height 11
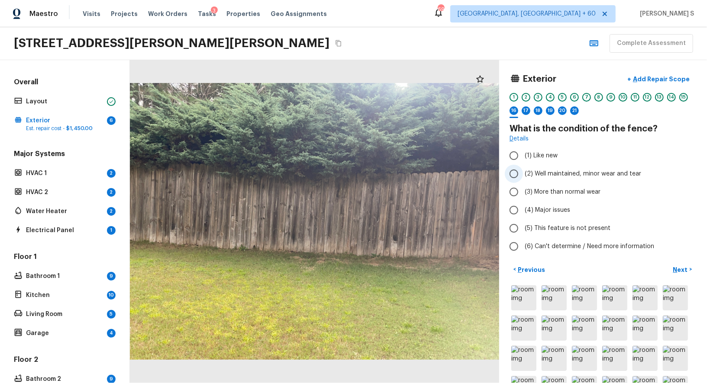
click at [560, 178] on label "(2) Well maintained, minor wear and tear" at bounding box center [597, 174] width 185 height 18
click at [523, 178] on input "(2) Well maintained, minor wear and tear" at bounding box center [514, 174] width 18 height 18
radio input "true"
click at [671, 265] on button "Next >" at bounding box center [683, 270] width 28 height 14
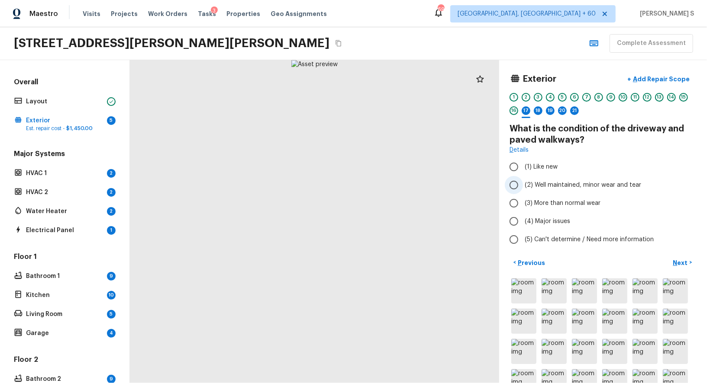
click at [550, 182] on span "(2) Well maintained, minor wear and tear" at bounding box center [583, 185] width 116 height 9
click at [523, 182] on input "(2) Well maintained, minor wear and tear" at bounding box center [514, 185] width 18 height 18
radio input "true"
click at [680, 264] on p "Next" at bounding box center [681, 263] width 16 height 9
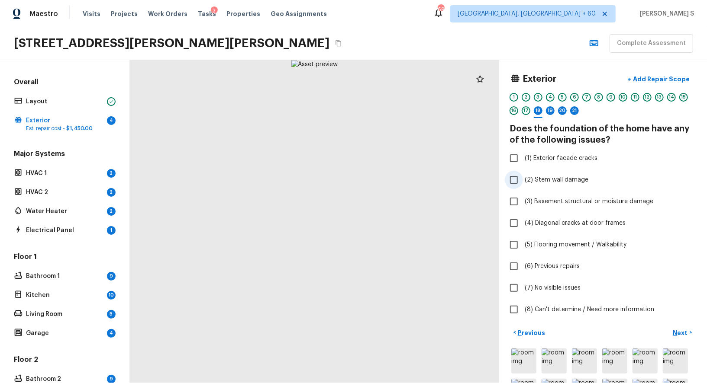
click at [564, 178] on span "(2) Stem wall damage" at bounding box center [557, 180] width 64 height 9
click at [523, 178] on input "(2) Stem wall damage" at bounding box center [514, 180] width 18 height 18
checkbox input "true"
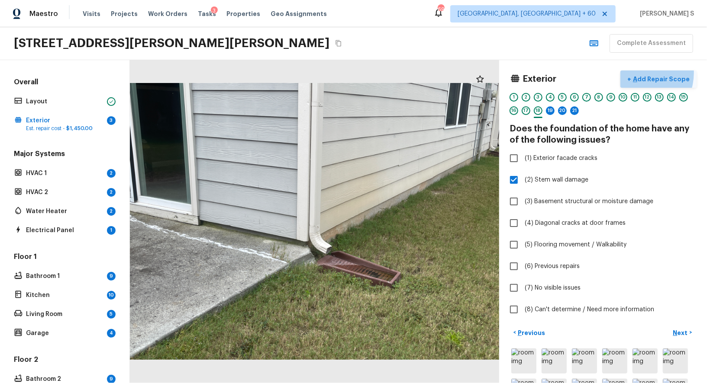
click at [640, 72] on button "+ Add Repair Scope" at bounding box center [658, 80] width 76 height 18
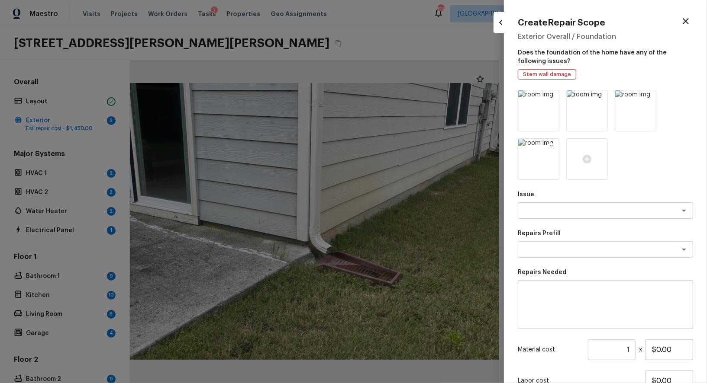
click at [546, 156] on img at bounding box center [538, 159] width 41 height 41
click at [520, 161] on img at bounding box center [538, 159] width 41 height 41
click at [590, 153] on div at bounding box center [587, 160] width 42 height 42
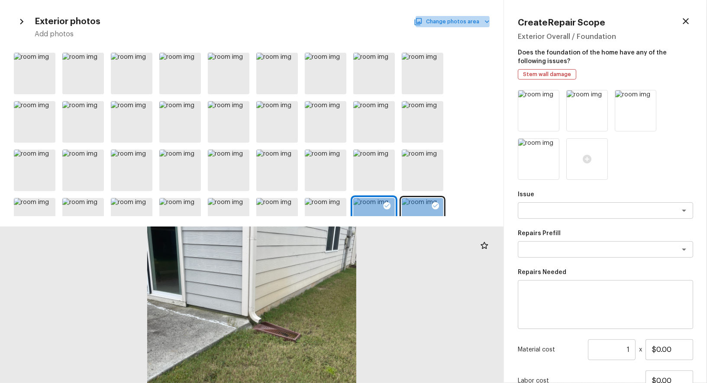
click at [474, 19] on button "Change photos area" at bounding box center [453, 21] width 74 height 11
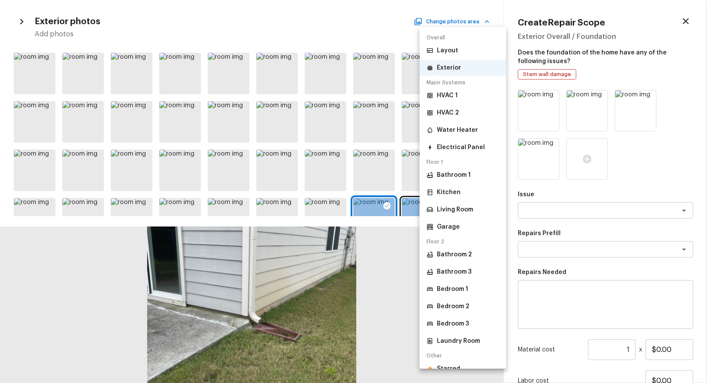
scroll to position [11, 0]
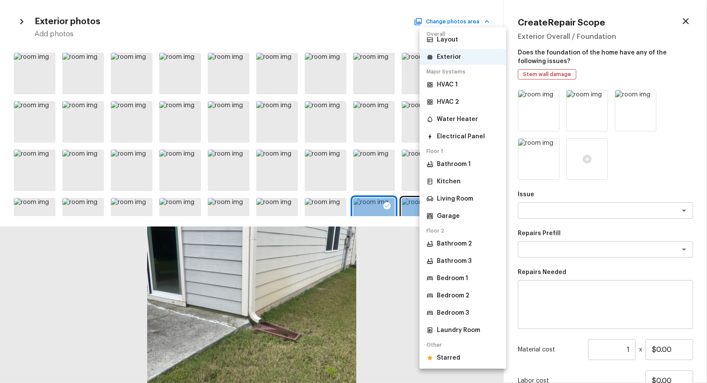
click at [466, 358] on li "Starred" at bounding box center [462, 359] width 87 height 16
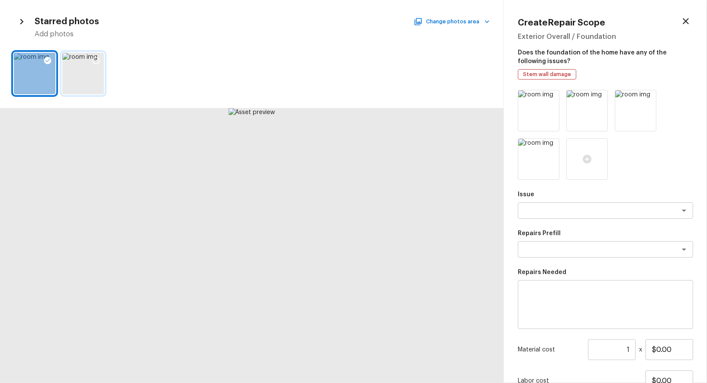
click at [96, 57] on icon at bounding box center [96, 60] width 7 height 7
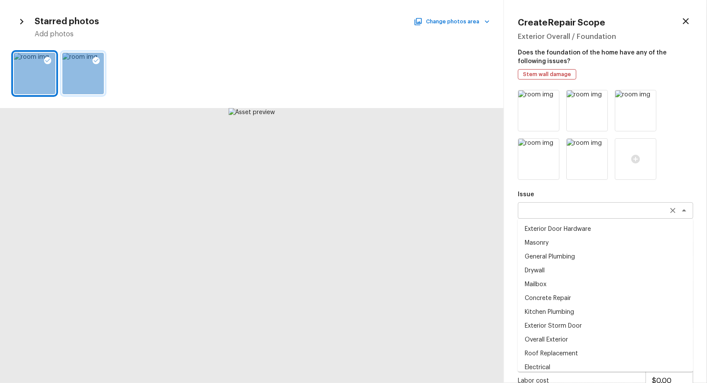
click at [587, 218] on div "x ​" at bounding box center [605, 211] width 175 height 16
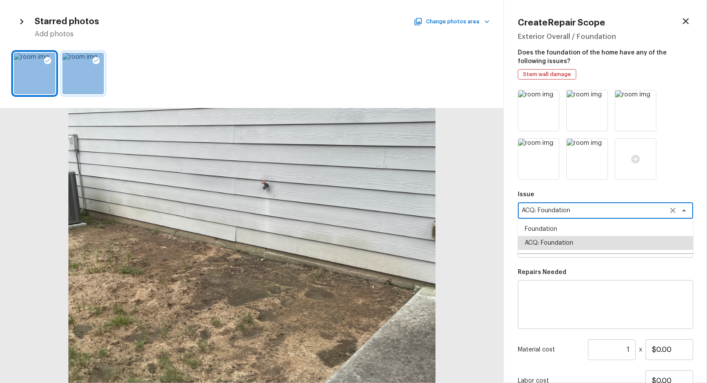
type textarea "ACQ: Foundation"
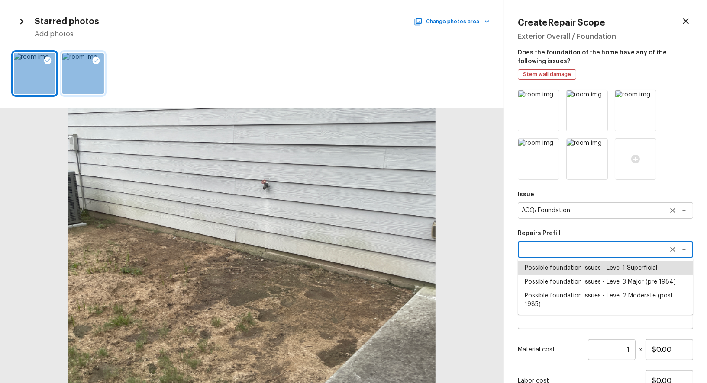
type textarea "Possible foundation issues - Level 1 Superficial"
type textarea "Possible foundation issues - Level 1 - Superficial. Disclaimer: This is NOT a t…"
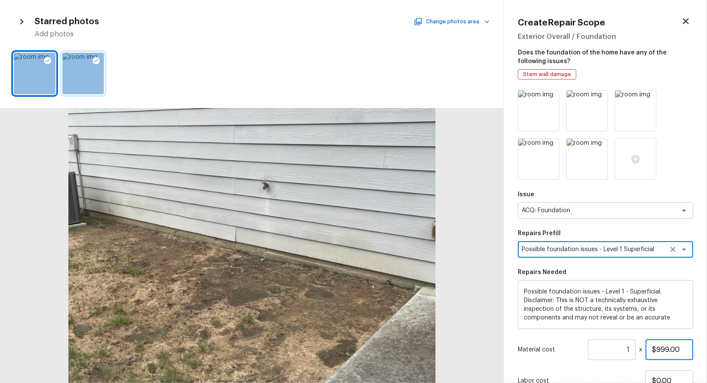
click at [673, 352] on input "$999.00" at bounding box center [669, 350] width 48 height 21
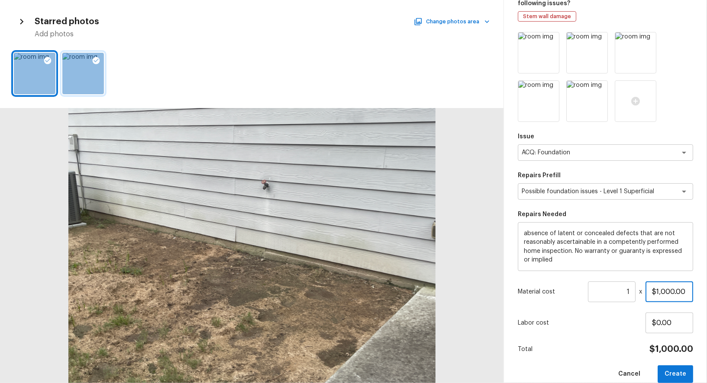
scroll to position [71, 0]
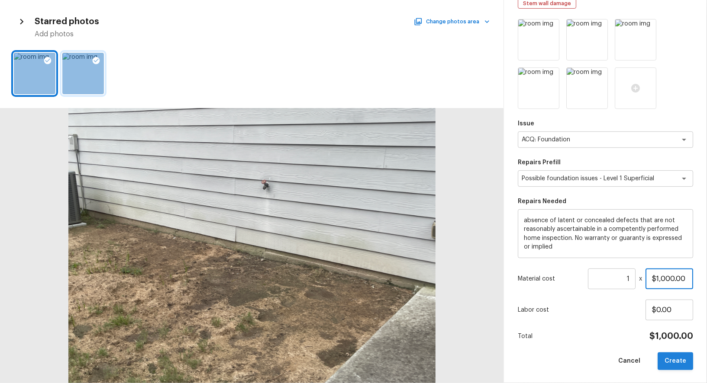
type input "$1,000.00"
click at [680, 359] on button "Create" at bounding box center [674, 362] width 35 height 18
type input "$0.00"
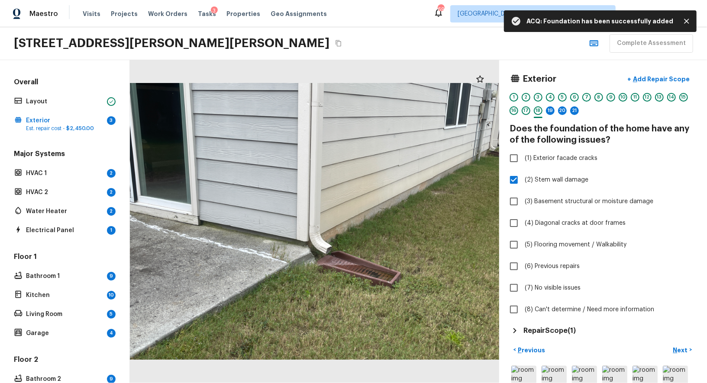
scroll to position [119, 0]
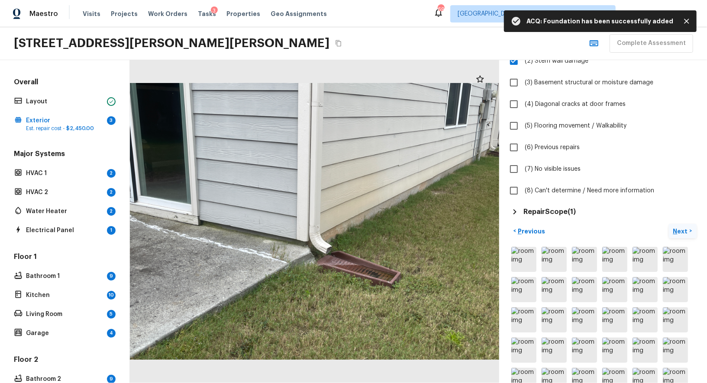
click at [680, 227] on p "Next" at bounding box center [681, 231] width 16 height 9
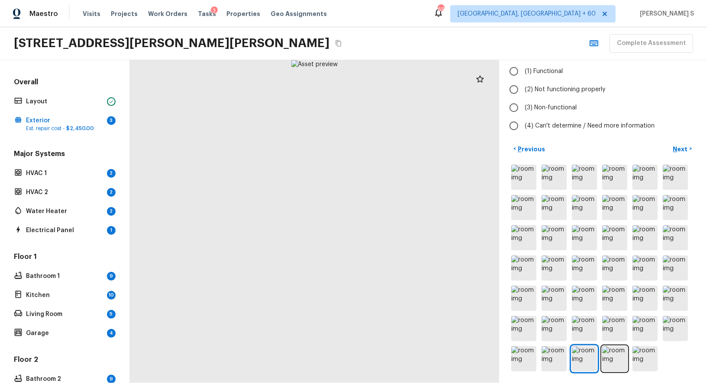
scroll to position [0, 0]
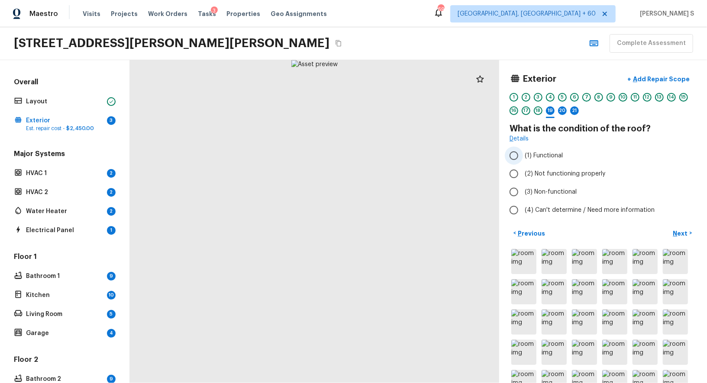
click at [560, 152] on span "(1) Functional" at bounding box center [544, 155] width 38 height 9
click at [523, 152] on input "(1) Functional" at bounding box center [514, 156] width 18 height 18
radio input "true"
click at [564, 113] on div "20" at bounding box center [562, 110] width 9 height 9
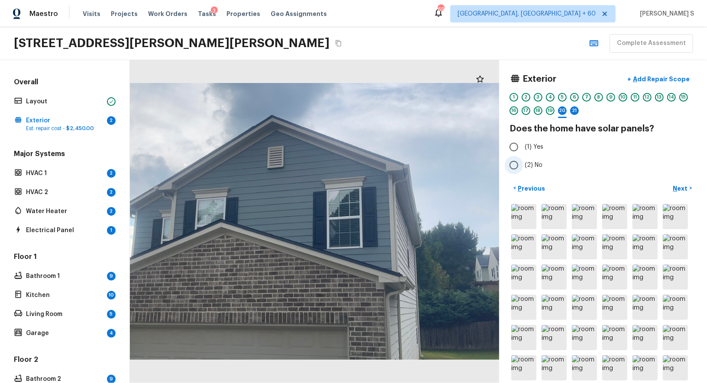
click at [532, 161] on span "(2) No" at bounding box center [534, 165] width 18 height 9
click at [523, 160] on input "(2) No" at bounding box center [514, 165] width 18 height 18
radio input "true"
click at [576, 112] on div "21" at bounding box center [574, 110] width 9 height 9
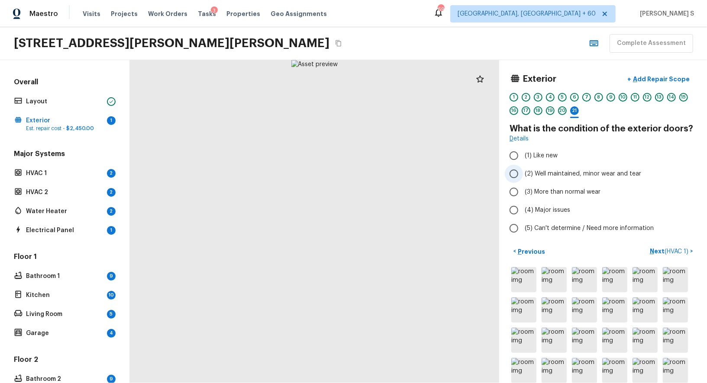
click at [554, 171] on span "(2) Well maintained, minor wear and tear" at bounding box center [583, 174] width 116 height 9
click at [523, 171] on input "(2) Well maintained, minor wear and tear" at bounding box center [514, 174] width 18 height 18
radio input "true"
click at [672, 250] on span "( HVAC 1 )" at bounding box center [676, 252] width 24 height 6
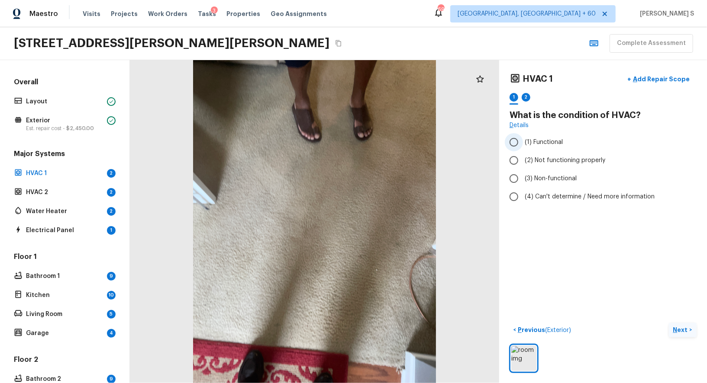
click at [538, 146] on label "(1) Functional" at bounding box center [597, 142] width 185 height 18
click at [523, 146] on input "(1) Functional" at bounding box center [514, 142] width 18 height 18
radio input "true"
click at [62, 125] on p "Est. repair cost - $2,450.00" at bounding box center [64, 128] width 77 height 7
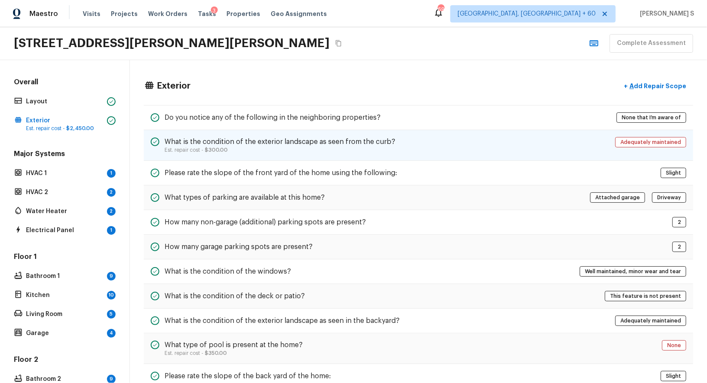
click at [188, 139] on h5 "What is the condition of the exterior landscape as seen from the curb?" at bounding box center [279, 142] width 231 height 10
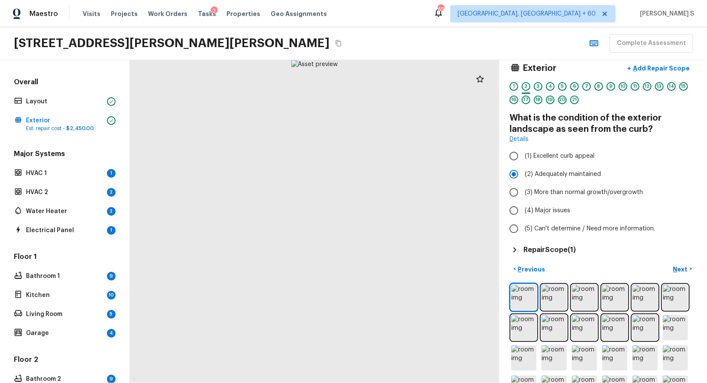
scroll to position [131, 0]
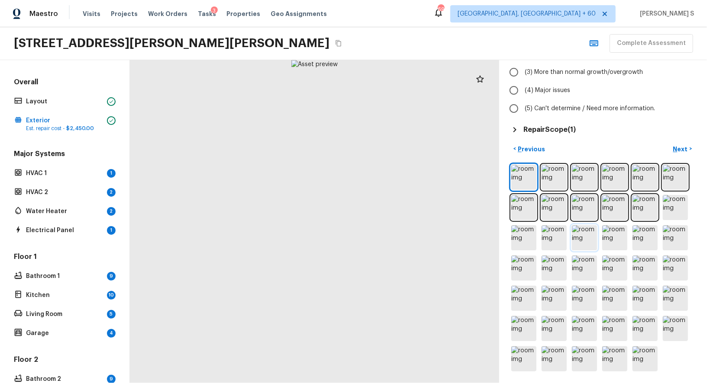
click at [593, 238] on img at bounding box center [584, 238] width 25 height 25
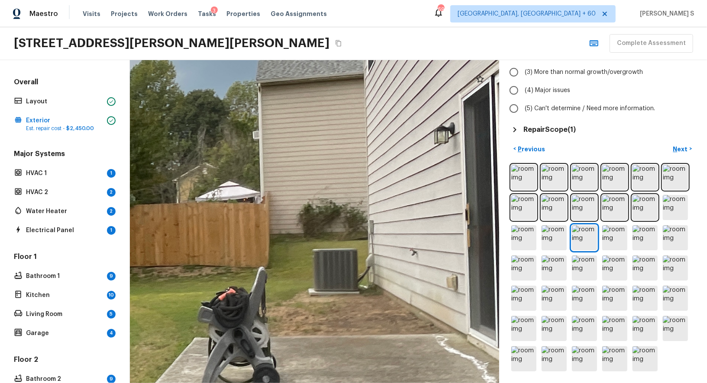
click at [357, 260] on div at bounding box center [169, 233] width 1498 height 1312
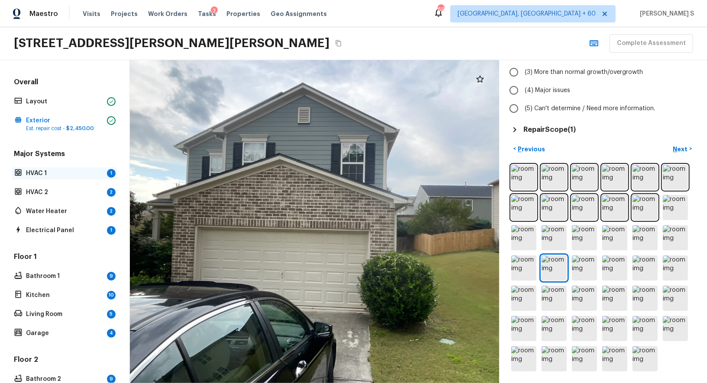
click at [69, 168] on div "HVAC 1 1" at bounding box center [64, 174] width 105 height 12
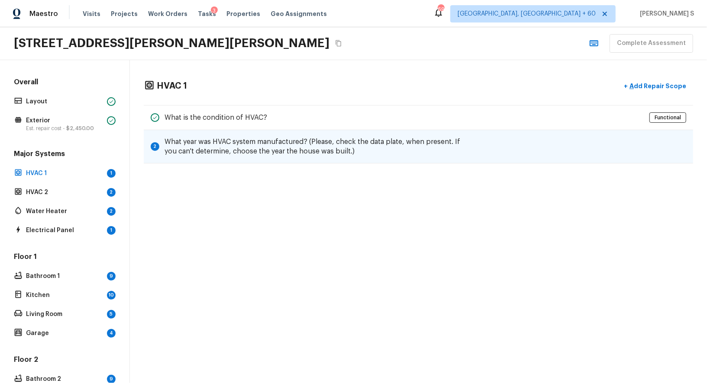
click at [453, 151] on h5 "What year was HVAC system manufactured? (Please, check the data plate, when pre…" at bounding box center [317, 146] width 307 height 19
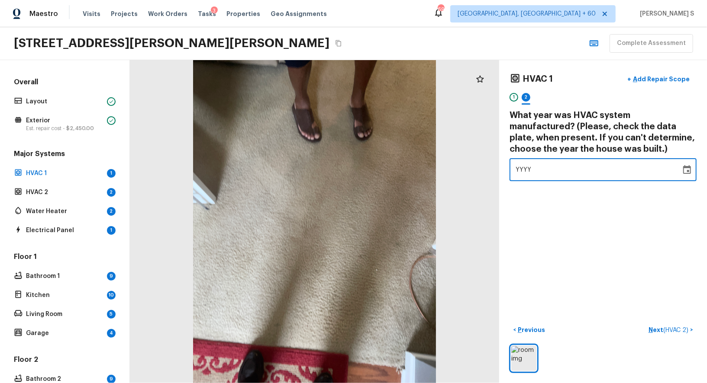
click at [547, 167] on div "YYYY" at bounding box center [595, 169] width 159 height 23
click at [542, 170] on div "YYYY" at bounding box center [595, 169] width 159 height 23
type input "0201"
type input "2010"
click at [608, 243] on div "HVAC 1 + Add Repair Scope 1 2 What year was HVAC system manufactured? (Please, …" at bounding box center [603, 221] width 208 height 323
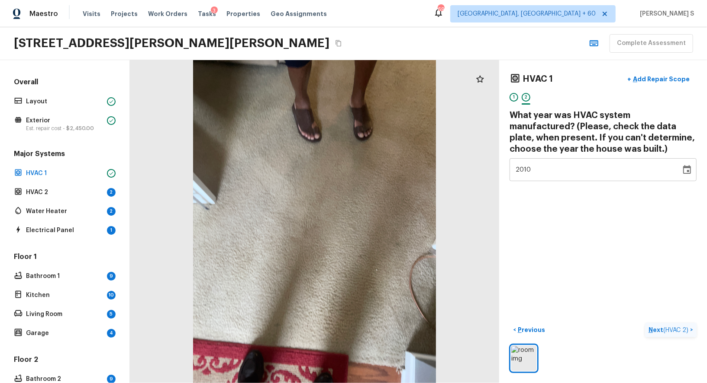
click at [652, 329] on p "Next ( HVAC 2 )" at bounding box center [669, 330] width 42 height 9
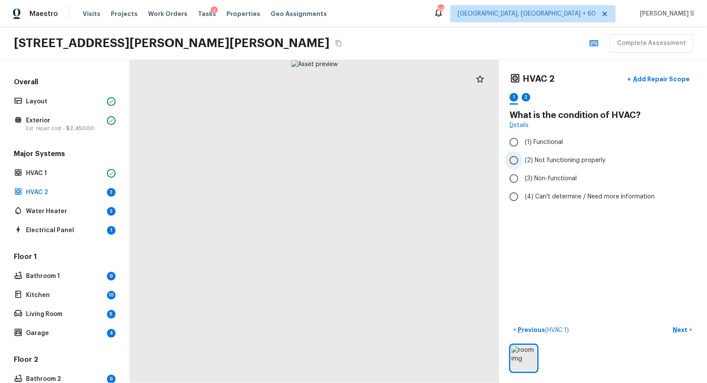
click at [552, 158] on span "(2) Not functioning properly" at bounding box center [565, 160] width 81 height 9
click at [523, 158] on input "(2) Not functioning properly" at bounding box center [514, 160] width 18 height 18
radio input "true"
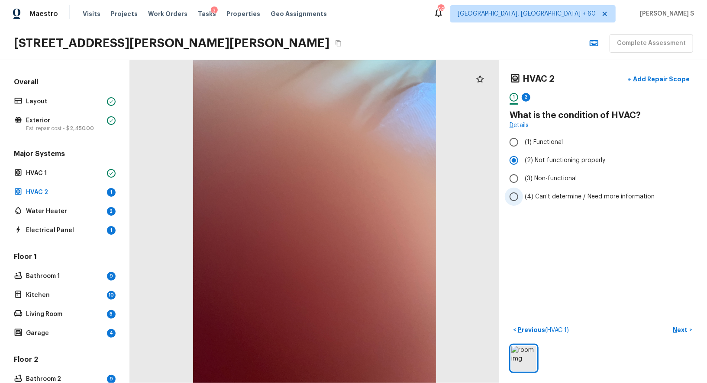
click at [562, 200] on label "(4) Can't determine / Need more information" at bounding box center [597, 197] width 185 height 18
click at [523, 200] on input "(4) Can't determine / Need more information" at bounding box center [514, 197] width 18 height 18
radio input "true"
click at [527, 99] on div "2" at bounding box center [526, 97] width 9 height 9
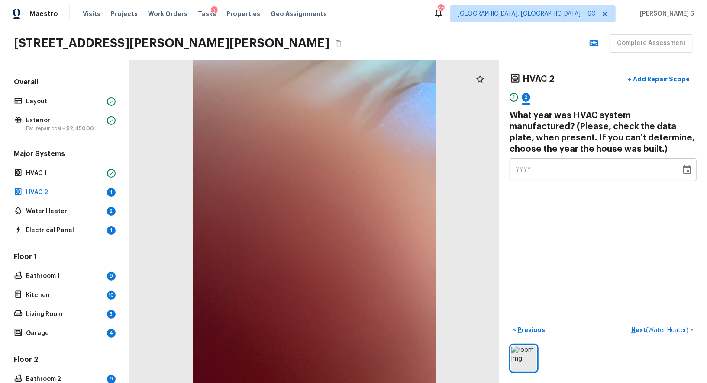
click at [541, 167] on div "YYYY" at bounding box center [595, 169] width 159 height 23
type input "2010"
click at [579, 235] on div "HVAC 2 + Add Repair Scope 1 2 What year was HVAC system manufactured? (Please, …" at bounding box center [603, 221] width 208 height 323
click at [512, 98] on div "1" at bounding box center [513, 97] width 9 height 9
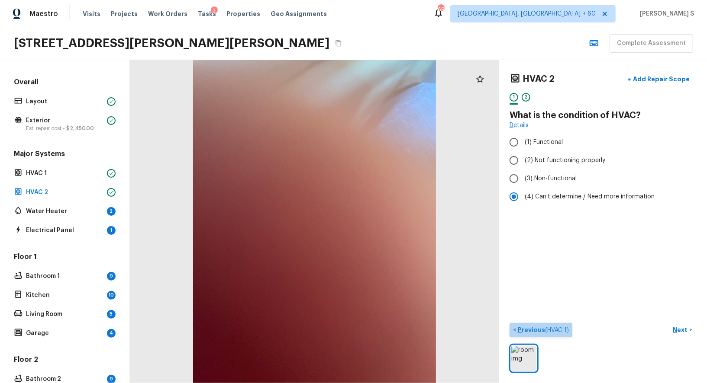
click at [543, 329] on p "Previous ( HVAC 1 )" at bounding box center [542, 330] width 53 height 9
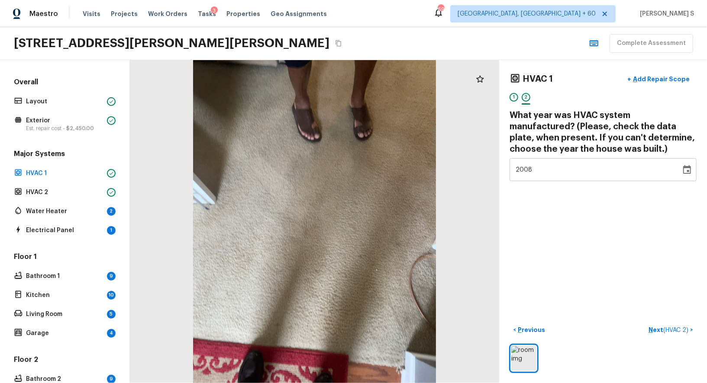
click at [514, 95] on div "1" at bounding box center [513, 97] width 9 height 9
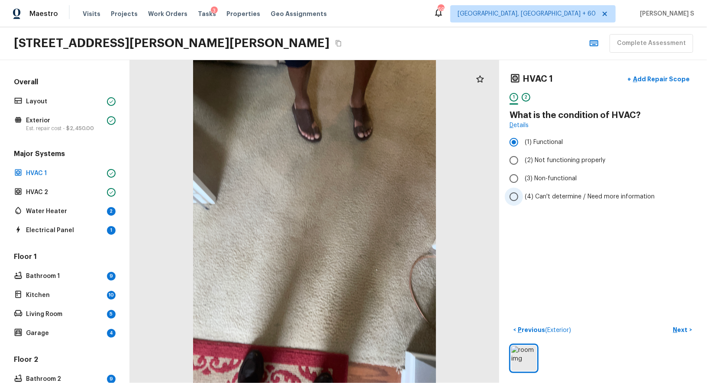
click at [544, 194] on span "(4) Can't determine / Need more information" at bounding box center [590, 197] width 130 height 9
click at [523, 194] on input "(4) Can't determine / Need more information" at bounding box center [514, 197] width 18 height 18
radio input "true"
click at [685, 335] on button "Next >" at bounding box center [683, 330] width 28 height 14
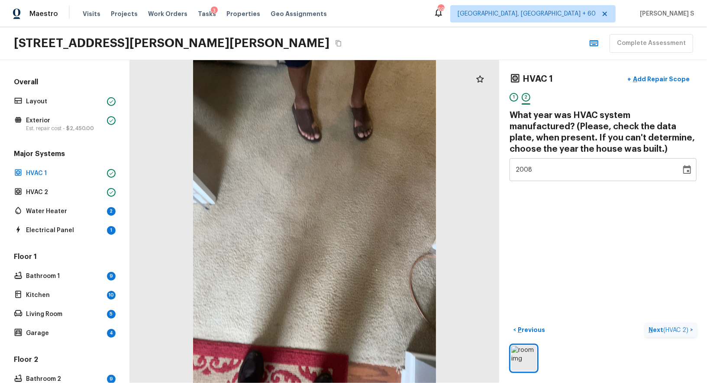
click at [685, 335] on button "Next ( HVAC 2 ) >" at bounding box center [671, 330] width 52 height 14
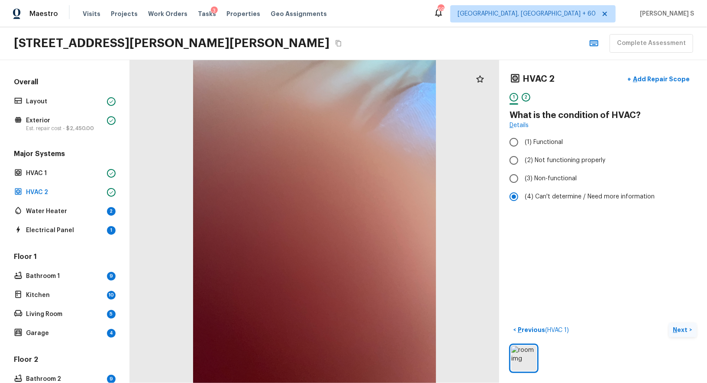
click at [685, 335] on button "Next >" at bounding box center [683, 330] width 28 height 14
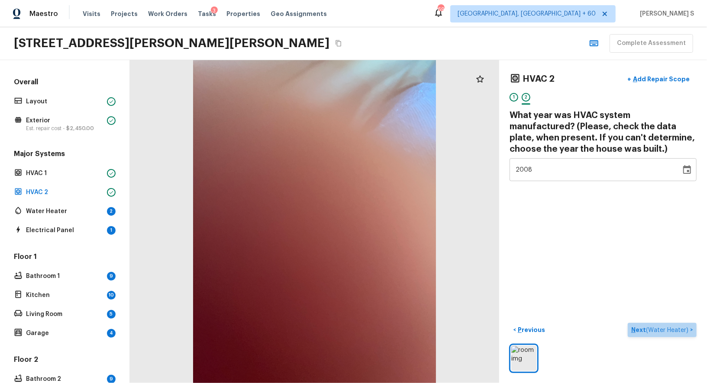
click at [685, 326] on p "Next ( Water Heater )" at bounding box center [660, 330] width 59 height 9
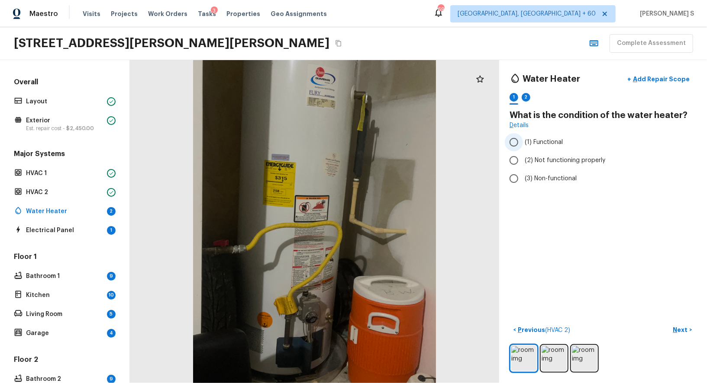
click at [554, 145] on span "(1) Functional" at bounding box center [544, 142] width 38 height 9
click at [523, 145] on input "(1) Functional" at bounding box center [514, 142] width 18 height 18
radio input "true"
click at [528, 94] on div "2" at bounding box center [526, 97] width 9 height 9
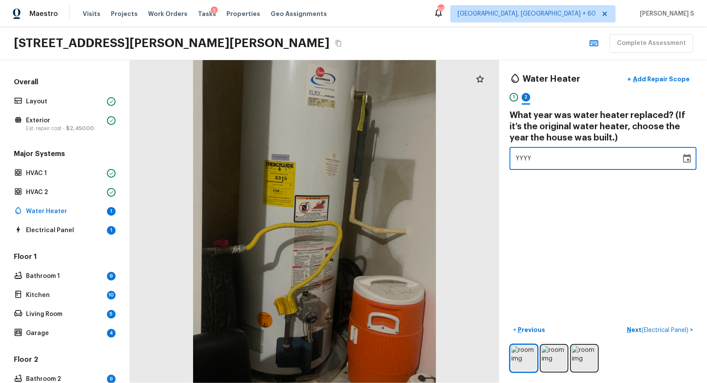
click at [559, 162] on div "YYYY" at bounding box center [595, 158] width 159 height 23
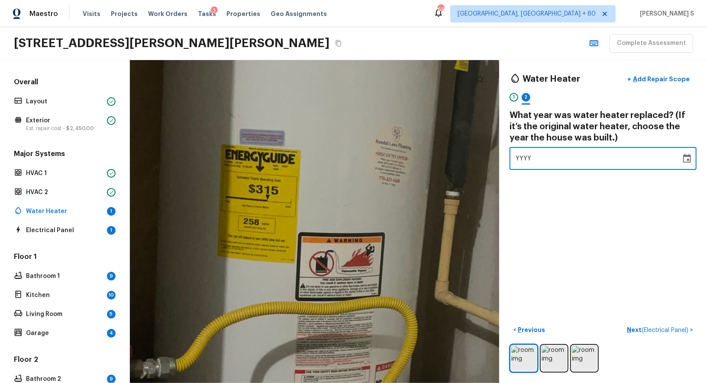
click at [351, 310] on div at bounding box center [347, 299] width 927 height 812
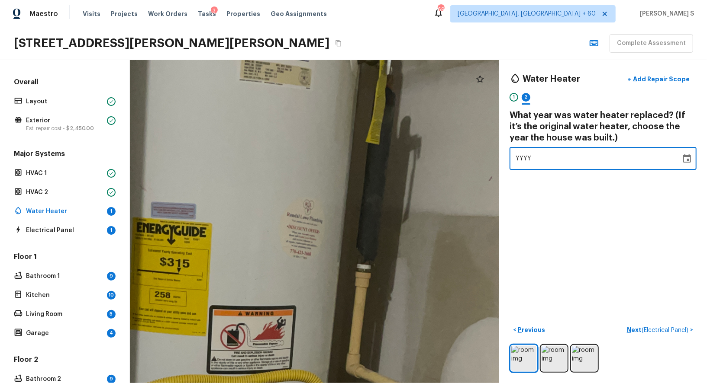
drag, startPoint x: 351, startPoint y: 310, endPoint x: 262, endPoint y: 383, distance: 115.0
click at [262, 383] on html "Maestro Visits Projects Work Orders Tasks 3 Properties Geo Assignments 695 Albu…" at bounding box center [353, 191] width 707 height 383
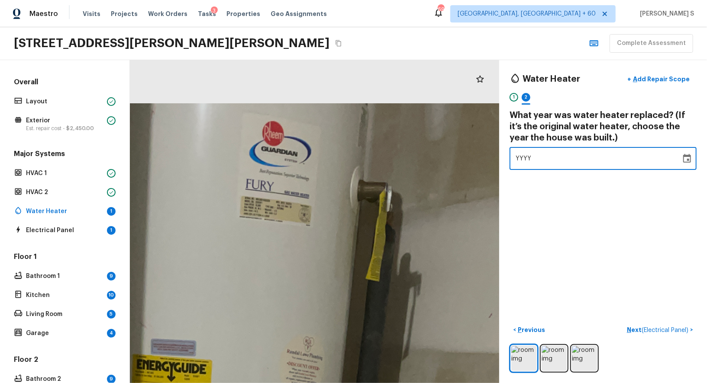
drag, startPoint x: 287, startPoint y: 156, endPoint x: 285, endPoint y: 368, distance: 212.5
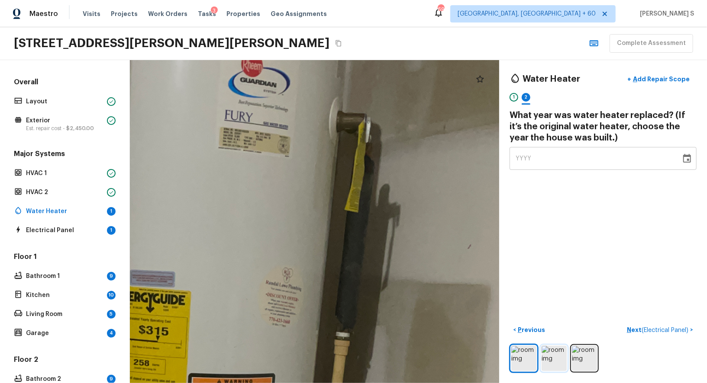
click at [546, 352] on img at bounding box center [553, 358] width 25 height 25
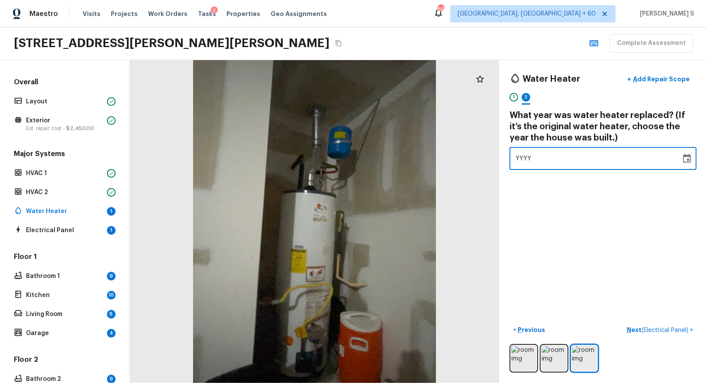
click at [529, 158] on span "YYYY" at bounding box center [524, 159] width 16 height 6
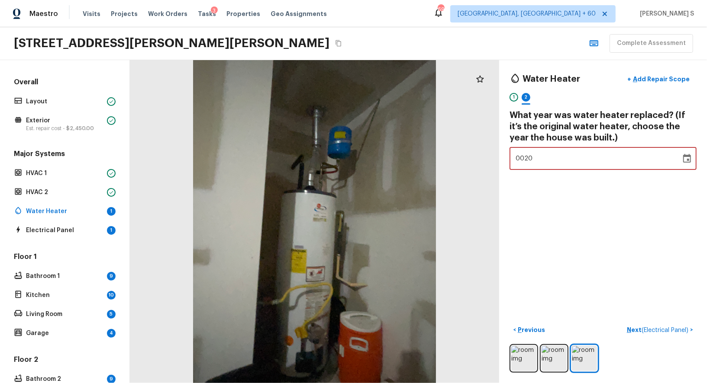
type input "2010"
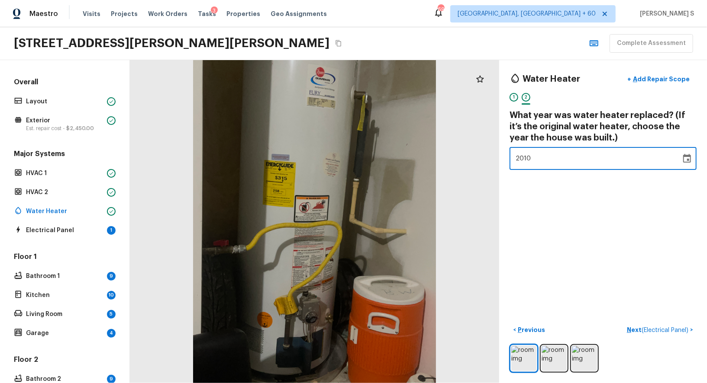
click at [676, 239] on div "Water Heater + Add Repair Scope 1 2 What year was water heater replaced? (If it…" at bounding box center [603, 221] width 208 height 323
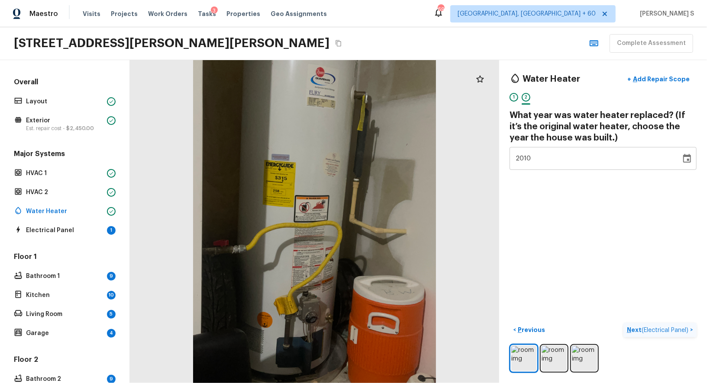
click at [654, 328] on span "( Electrical Panel )" at bounding box center [664, 331] width 47 height 6
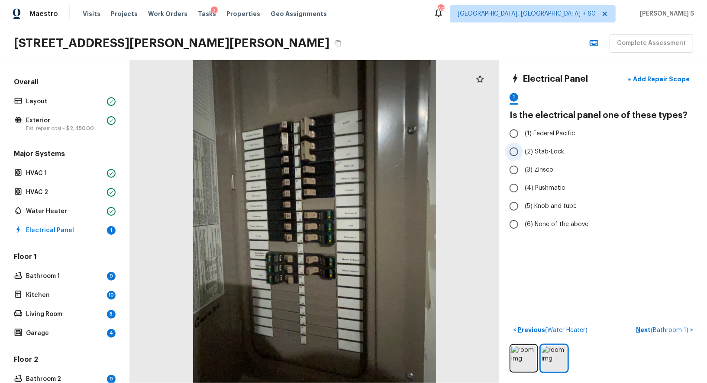
click at [544, 151] on span "(2) Stab-Lock" at bounding box center [544, 152] width 39 height 9
click at [523, 151] on input "(2) Stab-Lock" at bounding box center [514, 152] width 18 height 18
radio input "true"
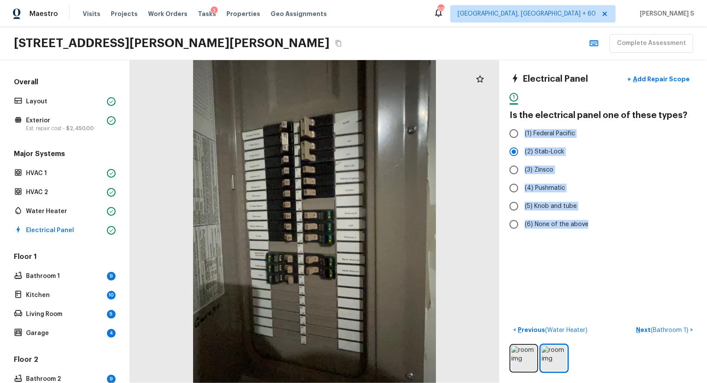
drag, startPoint x: 524, startPoint y: 129, endPoint x: 608, endPoint y: 235, distance: 135.2
click at [608, 235] on div "Electrical Panel + Add Repair Scope 1 Is the electrical panel one of these type…" at bounding box center [603, 221] width 208 height 323
copy div "(1) Federal Pacific (2) Stab-Lock (3) Zinsco (4) Pushmatic (5) Knob and tube (6…"
click at [590, 275] on div "Electrical Panel + Add Repair Scope 1 Is the electrical panel one of these type…" at bounding box center [603, 221] width 208 height 323
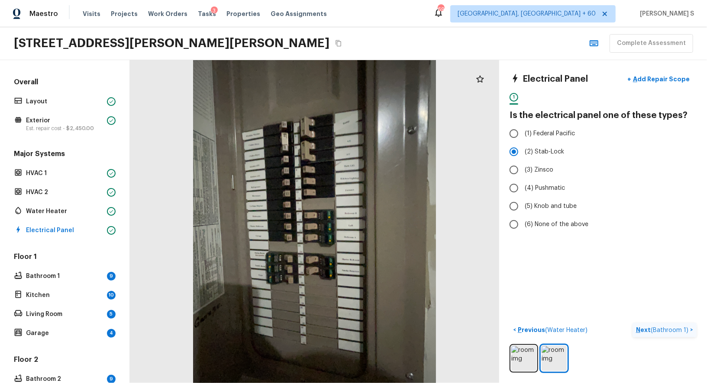
click at [645, 330] on p "Next ( Bathroom 1 )" at bounding box center [663, 330] width 54 height 9
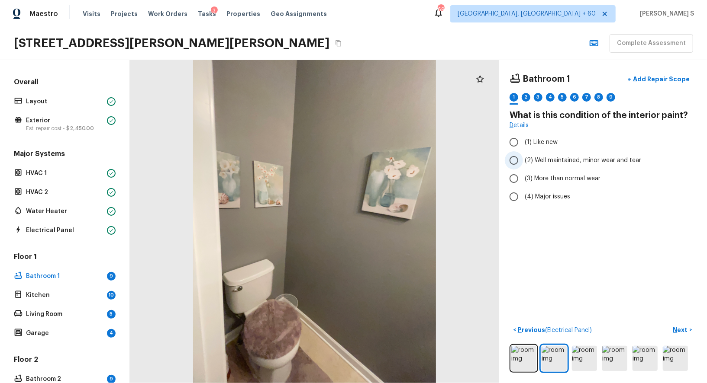
click at [560, 156] on span "(2) Well maintained, minor wear and tear" at bounding box center [583, 160] width 116 height 9
click at [523, 156] on input "(2) Well maintained, minor wear and tear" at bounding box center [514, 160] width 18 height 18
radio input "true"
click at [689, 329] on button "Next >" at bounding box center [683, 330] width 28 height 14
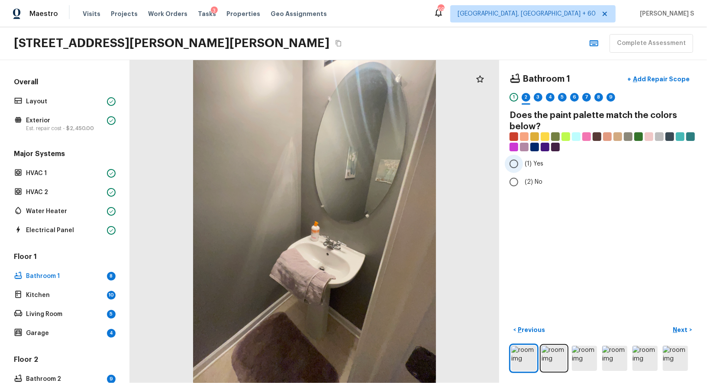
click at [533, 164] on span "(1) Yes" at bounding box center [534, 164] width 19 height 9
click at [523, 164] on input "(1) Yes" at bounding box center [514, 164] width 18 height 18
radio input "true"
click at [682, 326] on p "Next" at bounding box center [681, 330] width 16 height 9
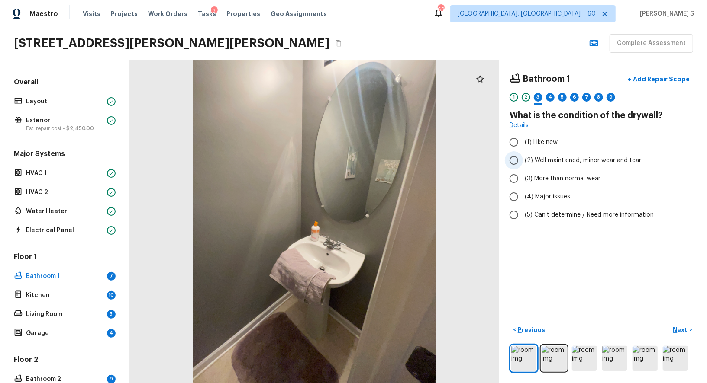
click at [545, 160] on span "(2) Well maintained, minor wear and tear" at bounding box center [583, 160] width 116 height 9
click at [523, 160] on input "(2) Well maintained, minor wear and tear" at bounding box center [514, 160] width 18 height 18
radio input "true"
click at [679, 323] on button "Next >" at bounding box center [683, 330] width 28 height 14
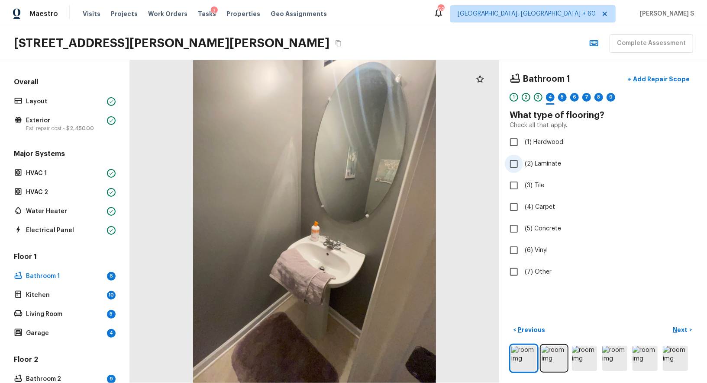
click at [541, 158] on label "(2) Laminate" at bounding box center [597, 164] width 185 height 18
click at [523, 158] on input "(2) Laminate" at bounding box center [514, 164] width 18 height 18
checkbox input "true"
click at [683, 333] on p "Next" at bounding box center [681, 330] width 16 height 9
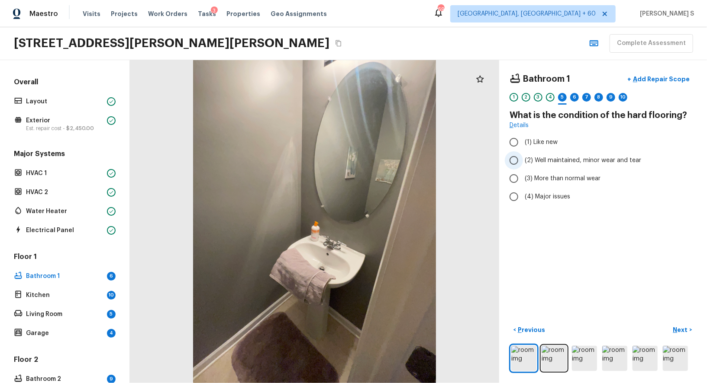
click at [541, 161] on span "(2) Well maintained, minor wear and tear" at bounding box center [583, 160] width 116 height 9
click at [523, 161] on input "(2) Well maintained, minor wear and tear" at bounding box center [514, 160] width 18 height 18
radio input "true"
click at [675, 329] on p "Next" at bounding box center [681, 330] width 16 height 9
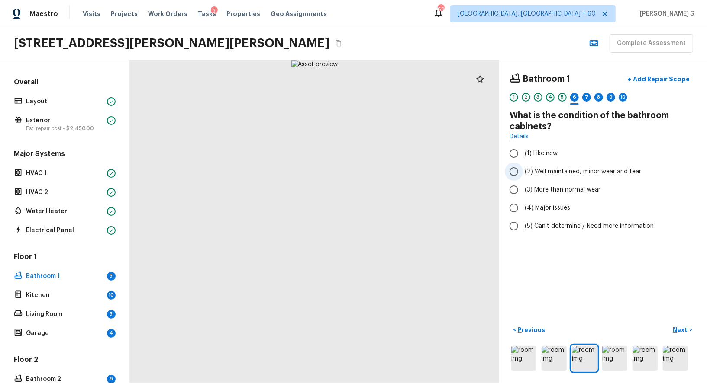
click at [571, 168] on span "(2) Well maintained, minor wear and tear" at bounding box center [583, 172] width 116 height 9
click at [523, 167] on input "(2) Well maintained, minor wear and tear" at bounding box center [514, 172] width 18 height 18
radio input "true"
click at [680, 326] on p "Next" at bounding box center [681, 330] width 16 height 9
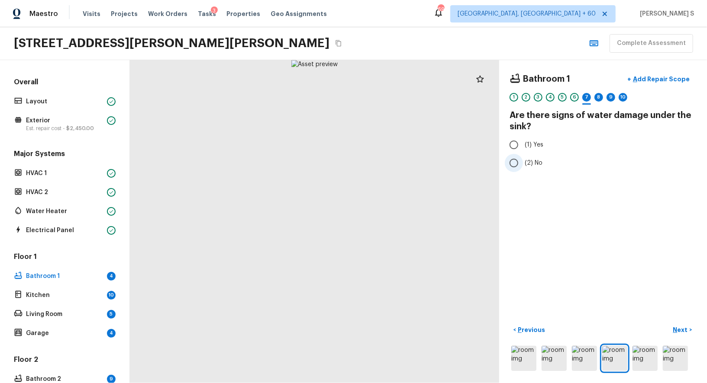
click at [539, 162] on span "(2) No" at bounding box center [534, 163] width 18 height 9
click at [523, 162] on input "(2) No" at bounding box center [514, 163] width 18 height 18
radio input "true"
click at [680, 331] on p "Next" at bounding box center [681, 330] width 16 height 9
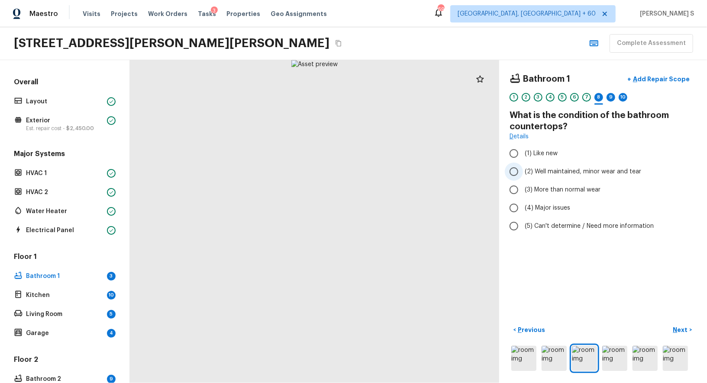
click at [536, 169] on span "(2) Well maintained, minor wear and tear" at bounding box center [583, 172] width 116 height 9
click at [523, 169] on input "(2) Well maintained, minor wear and tear" at bounding box center [514, 172] width 18 height 18
radio input "true"
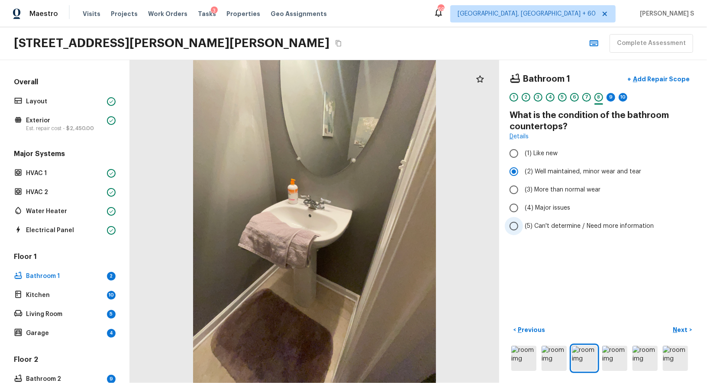
click at [548, 222] on span "(5) Can't determine / Need more information" at bounding box center [589, 226] width 129 height 9
click at [523, 222] on input "(5) Can't determine / Need more information" at bounding box center [514, 226] width 18 height 18
radio input "true"
click at [584, 100] on div "7" at bounding box center [586, 97] width 9 height 9
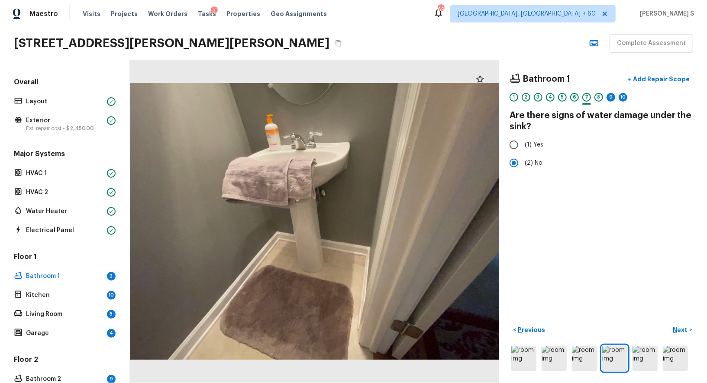
click at [574, 97] on div "6" at bounding box center [574, 97] width 9 height 9
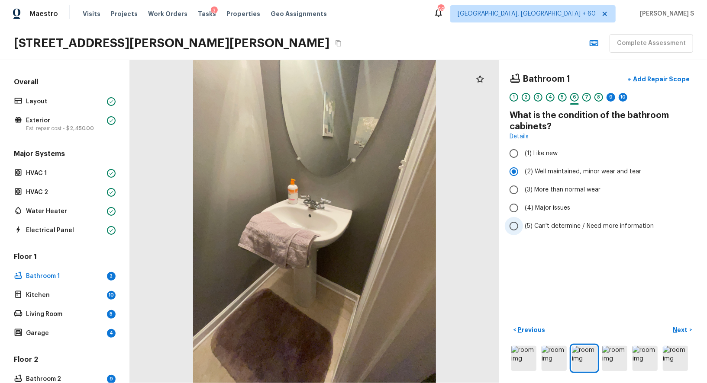
click at [558, 224] on span "(5) Can't determine / Need more information" at bounding box center [589, 226] width 129 height 9
click at [523, 224] on input "(5) Can't determine / Need more information" at bounding box center [514, 226] width 18 height 18
radio input "true"
click at [613, 101] on div "9" at bounding box center [610, 99] width 9 height 13
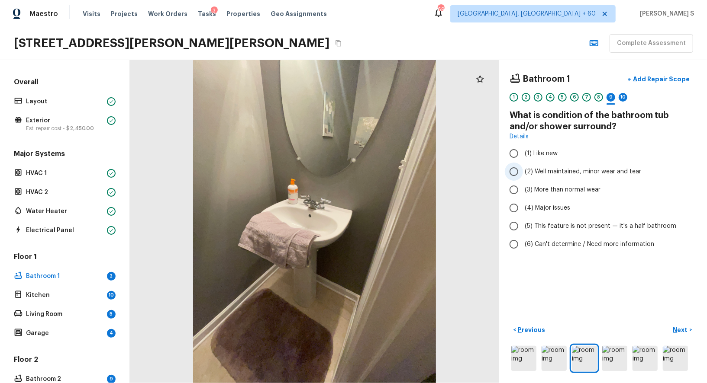
click at [547, 175] on label "(2) Well maintained, minor wear and tear" at bounding box center [597, 172] width 185 height 18
click at [523, 175] on input "(2) Well maintained, minor wear and tear" at bounding box center [514, 172] width 18 height 18
radio input "true"
click at [576, 227] on span "(5) This feature is not present — it's a half bathroom" at bounding box center [600, 226] width 151 height 9
click at [523, 227] on input "(5) This feature is not present — it's a half bathroom" at bounding box center [514, 226] width 18 height 18
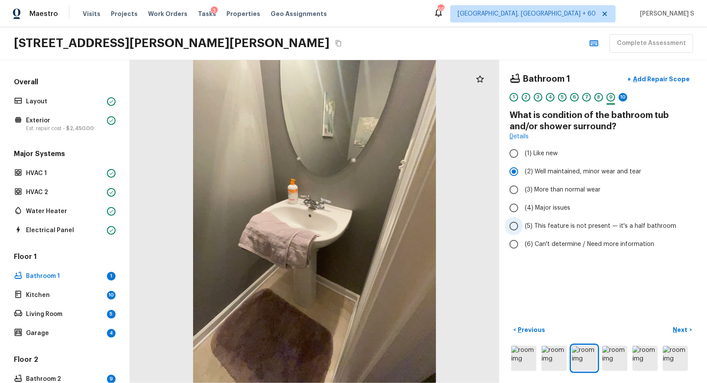
radio input "true"
click at [623, 96] on div "10" at bounding box center [623, 97] width 9 height 9
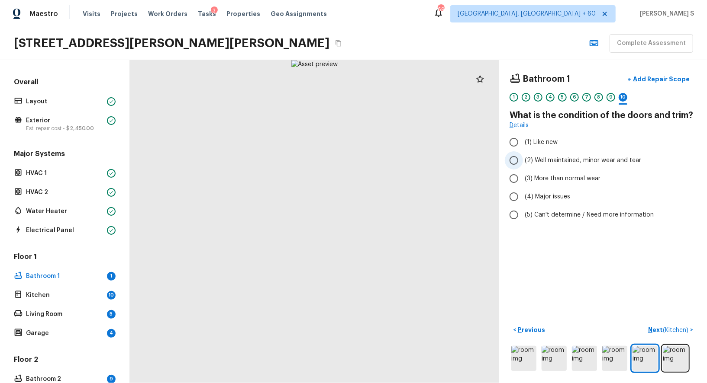
click at [560, 163] on span "(2) Well maintained, minor wear and tear" at bounding box center [583, 160] width 116 height 9
click at [523, 163] on input "(2) Well maintained, minor wear and tear" at bounding box center [514, 160] width 18 height 18
radio input "true"
click at [673, 325] on button "Next ( Kitchen ) >" at bounding box center [670, 330] width 52 height 14
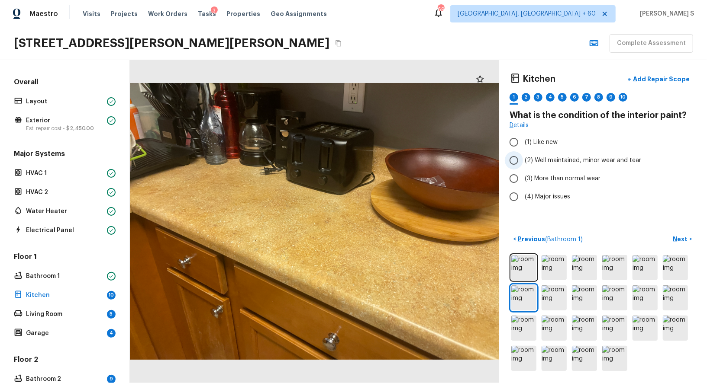
click at [573, 158] on span "(2) Well maintained, minor wear and tear" at bounding box center [583, 160] width 116 height 9
click at [523, 158] on input "(2) Well maintained, minor wear and tear" at bounding box center [514, 160] width 18 height 18
radio input "true"
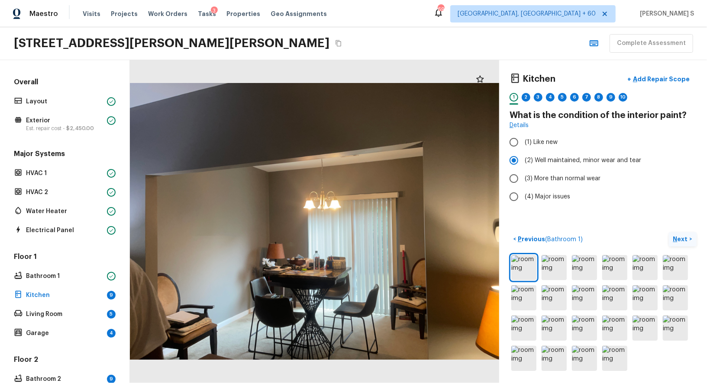
click at [685, 238] on p "Next" at bounding box center [681, 239] width 16 height 9
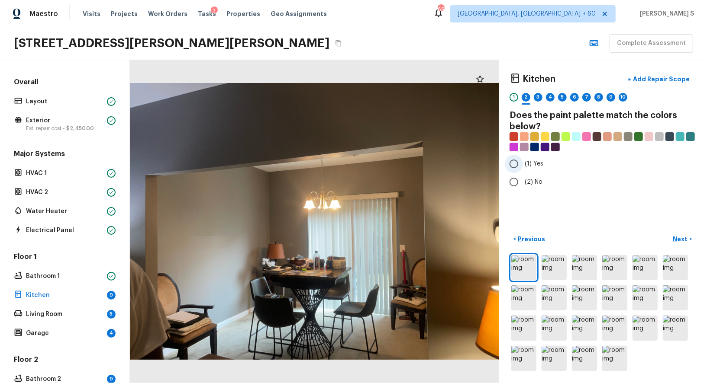
click at [528, 164] on span "(1) Yes" at bounding box center [534, 164] width 19 height 9
click at [523, 164] on input "(1) Yes" at bounding box center [514, 164] width 18 height 18
radio input "true"
click at [685, 241] on p "Next" at bounding box center [681, 239] width 16 height 9
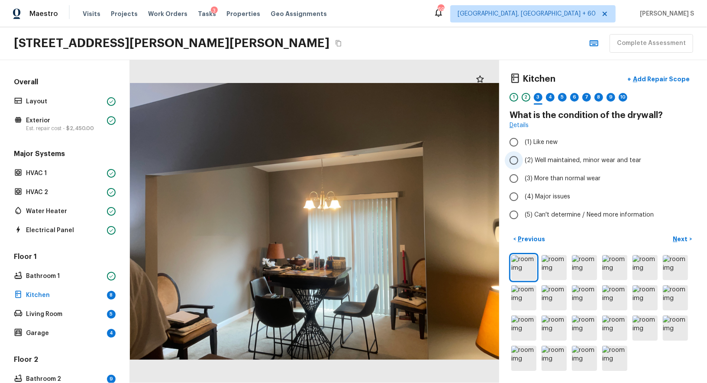
click at [555, 165] on label "(2) Well maintained, minor wear and tear" at bounding box center [597, 160] width 185 height 18
click at [523, 165] on input "(2) Well maintained, minor wear and tear" at bounding box center [514, 160] width 18 height 18
radio input "true"
click at [680, 234] on button "Next >" at bounding box center [683, 239] width 28 height 14
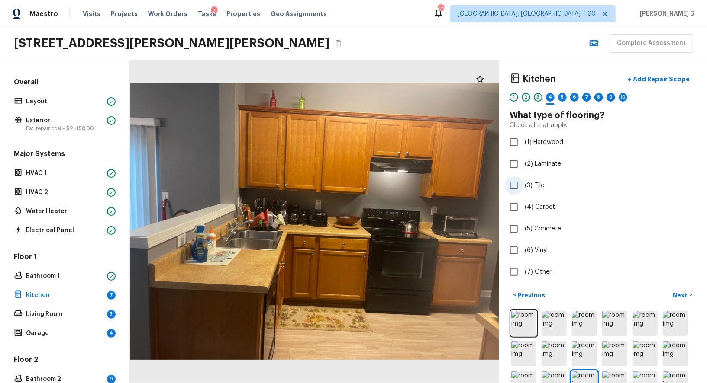
drag, startPoint x: 535, startPoint y: 184, endPoint x: 547, endPoint y: 184, distance: 12.1
click at [535, 184] on span "(3) Tile" at bounding box center [534, 185] width 19 height 9
click at [523, 184] on input "(3) Tile" at bounding box center [514, 186] width 18 height 18
checkbox input "true"
click at [673, 291] on p "Next" at bounding box center [681, 295] width 16 height 9
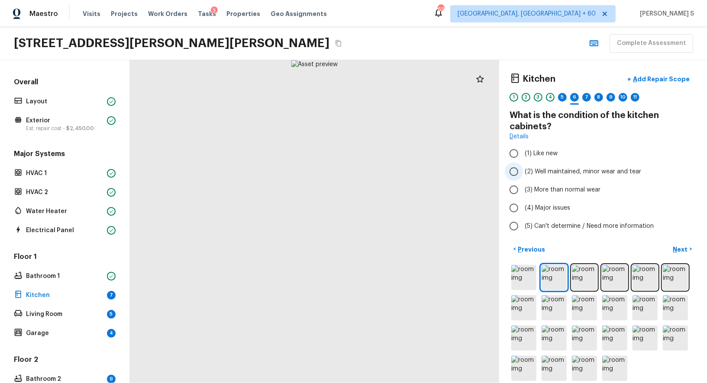
click at [539, 166] on label "(2) Well maintained, minor wear and tear" at bounding box center [597, 172] width 185 height 18
click at [523, 166] on input "(2) Well maintained, minor wear and tear" at bounding box center [514, 172] width 18 height 18
radio input "true"
click at [681, 239] on div "Kitchen + Add Repair Scope 1 2 3 4 5 6 7 8 9 10 11 What is the condition of the…" at bounding box center [603, 221] width 208 height 323
click at [681, 248] on p "Next" at bounding box center [681, 249] width 16 height 9
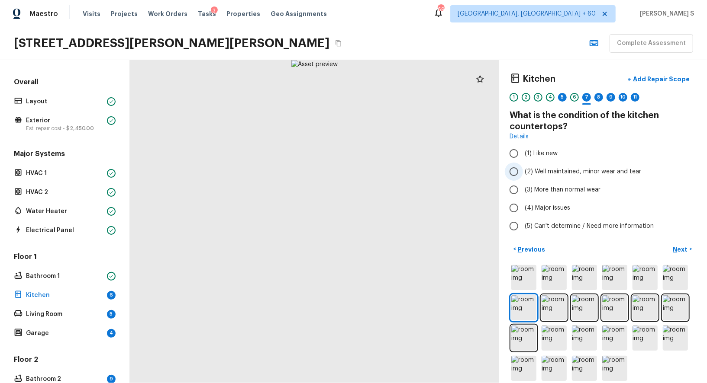
click at [585, 168] on span "(2) Well maintained, minor wear and tear" at bounding box center [583, 172] width 116 height 9
click at [523, 168] on input "(2) Well maintained, minor wear and tear" at bounding box center [514, 172] width 18 height 18
radio input "true"
click at [688, 249] on p "Next" at bounding box center [681, 249] width 16 height 9
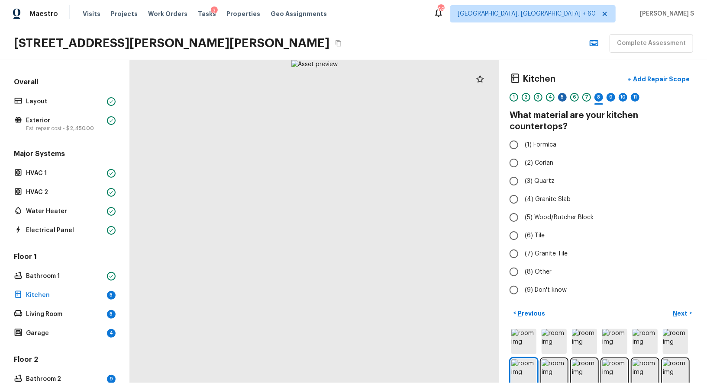
click at [564, 100] on div "5" at bounding box center [562, 97] width 9 height 9
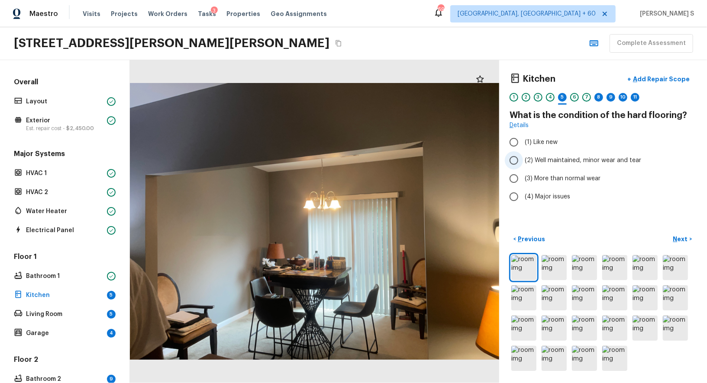
click at [558, 160] on span "(2) Well maintained, minor wear and tear" at bounding box center [583, 160] width 116 height 9
click at [523, 160] on input "(2) Well maintained, minor wear and tear" at bounding box center [514, 160] width 18 height 18
radio input "true"
click at [680, 238] on p "Next" at bounding box center [681, 239] width 16 height 9
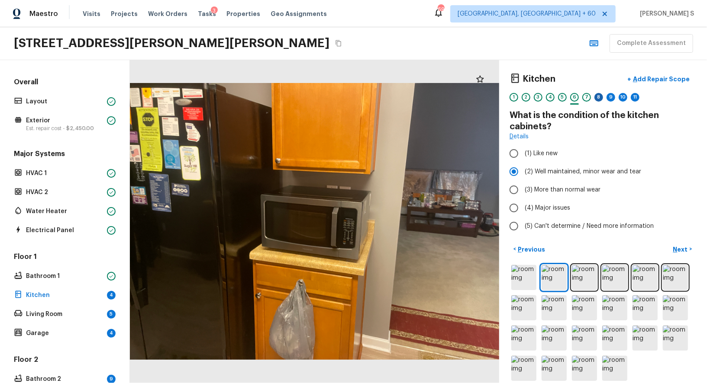
click at [601, 98] on div "8" at bounding box center [598, 97] width 9 height 9
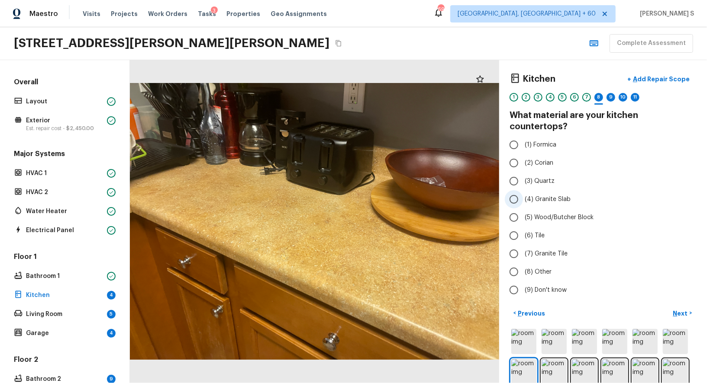
click at [554, 195] on span "(4) Granite Slab" at bounding box center [548, 199] width 46 height 9
click at [523, 190] on input "(4) Granite Slab" at bounding box center [514, 199] width 18 height 18
radio input "true"
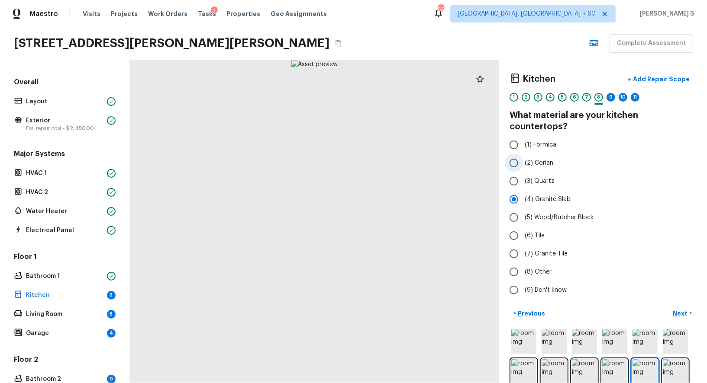
click at [543, 159] on span "(2) Corian" at bounding box center [539, 163] width 29 height 9
click at [523, 154] on input "(2) Corian" at bounding box center [514, 163] width 18 height 18
radio input "true"
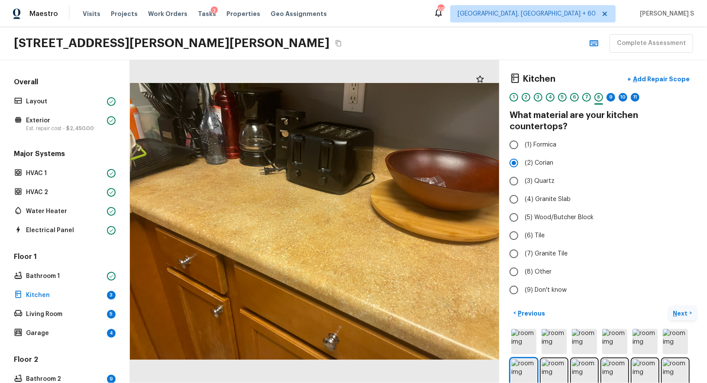
click at [680, 309] on p "Next" at bounding box center [681, 313] width 16 height 9
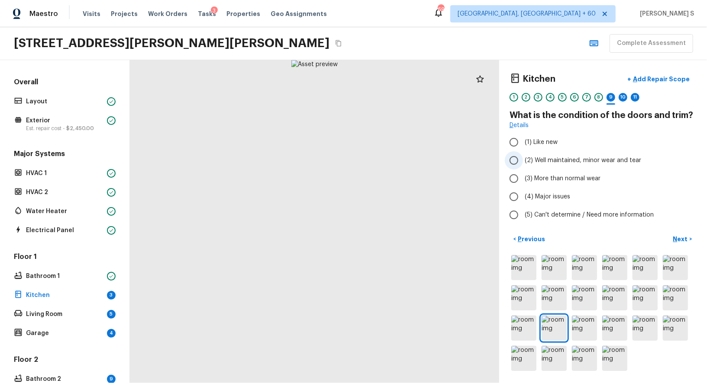
click at [561, 161] on span "(2) Well maintained, minor wear and tear" at bounding box center [583, 160] width 116 height 9
click at [523, 161] on input "(2) Well maintained, minor wear and tear" at bounding box center [514, 160] width 18 height 18
radio input "true"
click at [680, 239] on p "Next" at bounding box center [681, 239] width 16 height 9
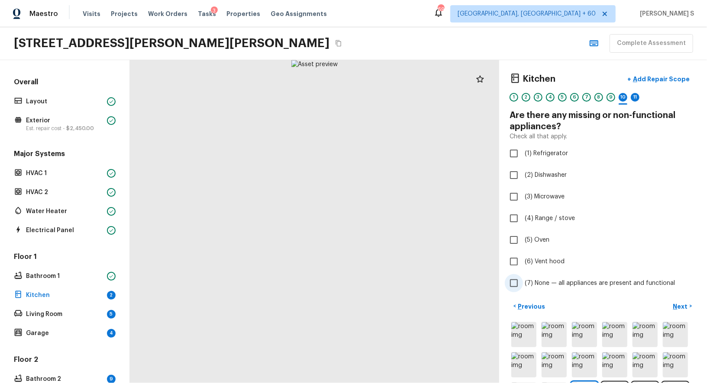
click at [548, 277] on label "(7) None — all appliances are present and functional" at bounding box center [597, 283] width 185 height 18
click at [523, 277] on input "(7) None — all appliances are present and functional" at bounding box center [514, 283] width 18 height 18
checkbox input "true"
click at [686, 307] on p "Next" at bounding box center [681, 307] width 16 height 9
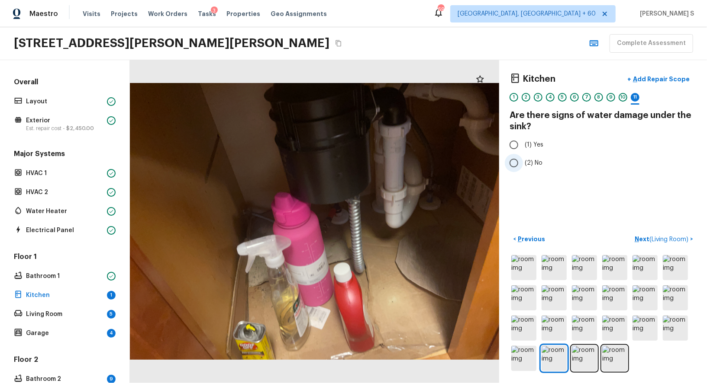
click at [526, 165] on span "(2) No" at bounding box center [534, 163] width 18 height 9
click at [523, 165] on input "(2) No" at bounding box center [514, 163] width 18 height 18
radio input "true"
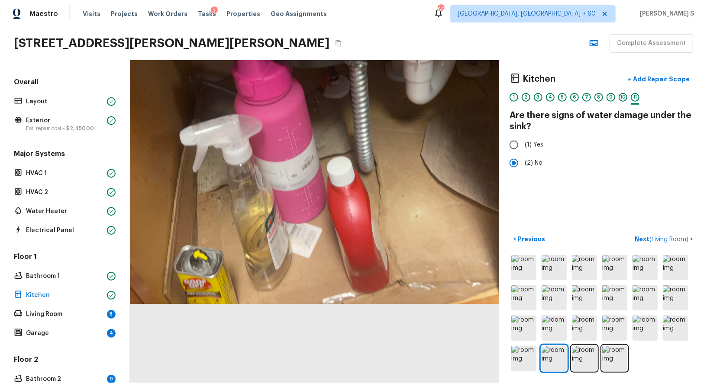
drag, startPoint x: 394, startPoint y: 336, endPoint x: 387, endPoint y: 198, distance: 138.7
click at [387, 197] on div at bounding box center [298, 94] width 562 height 492
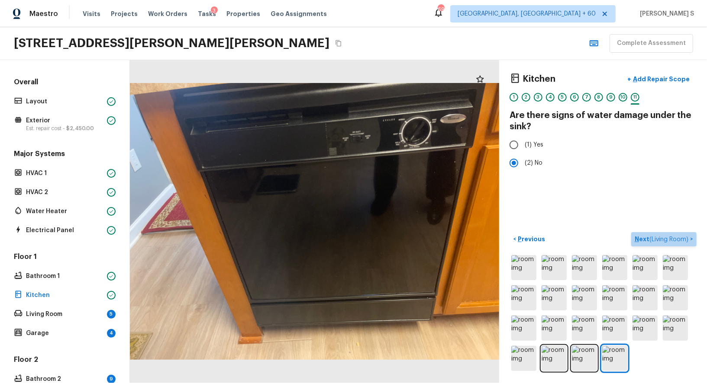
click at [644, 236] on p "Next ( Living Room )" at bounding box center [662, 239] width 55 height 9
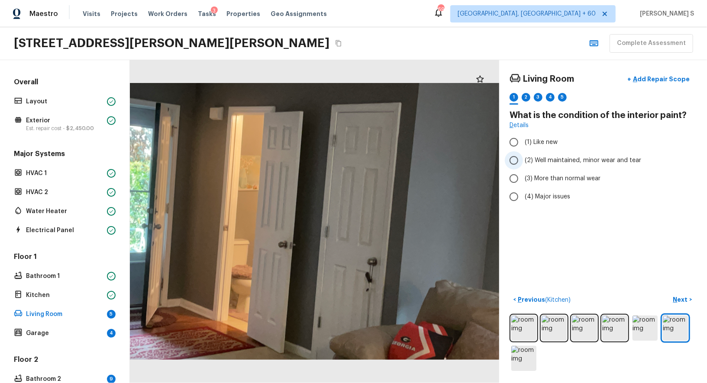
click at [547, 161] on span "(2) Well maintained, minor wear and tear" at bounding box center [583, 160] width 116 height 9
click at [523, 161] on input "(2) Well maintained, minor wear and tear" at bounding box center [514, 160] width 18 height 18
radio input "true"
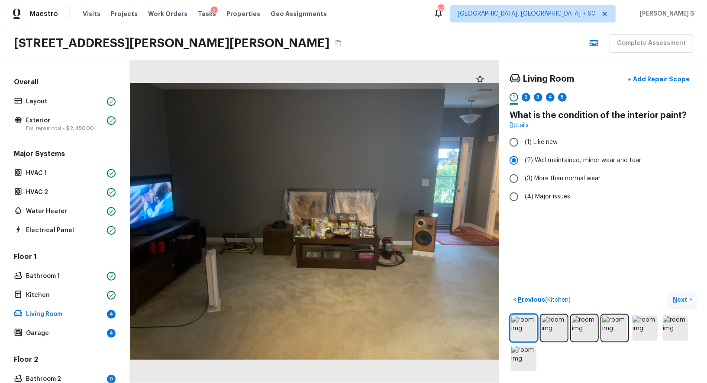
click at [686, 297] on p "Next" at bounding box center [681, 300] width 16 height 9
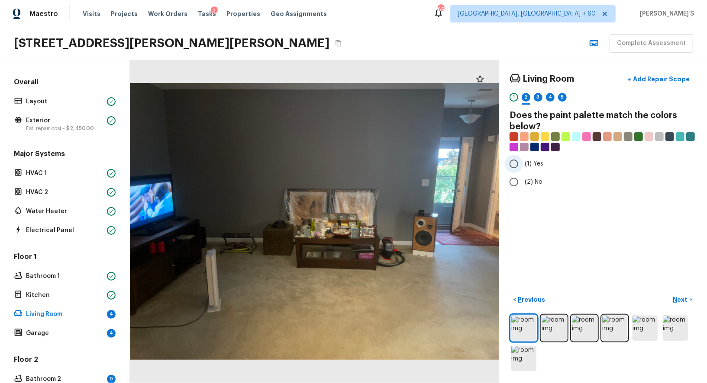
click at [533, 162] on span "(1) Yes" at bounding box center [534, 164] width 19 height 9
click at [523, 162] on input "(1) Yes" at bounding box center [514, 164] width 18 height 18
radio input "true"
click at [682, 305] on button "Next >" at bounding box center [683, 300] width 28 height 14
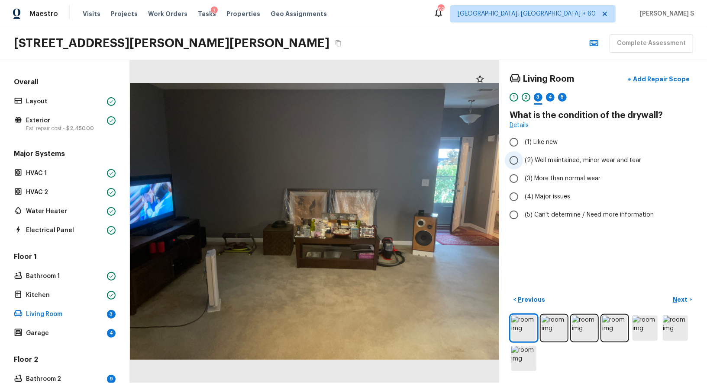
click at [565, 166] on label "(2) Well maintained, minor wear and tear" at bounding box center [597, 160] width 185 height 18
click at [523, 166] on input "(2) Well maintained, minor wear and tear" at bounding box center [514, 160] width 18 height 18
radio input "true"
click at [688, 302] on p "Next" at bounding box center [681, 300] width 16 height 9
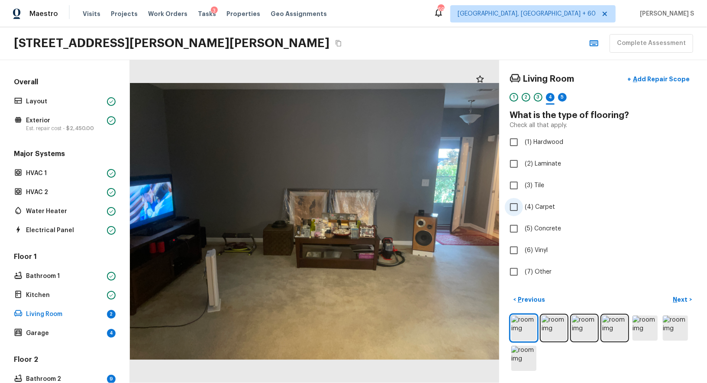
click at [540, 200] on label "(4) Carpet" at bounding box center [597, 207] width 185 height 18
click at [523, 200] on input "(4) Carpet" at bounding box center [514, 207] width 18 height 18
checkbox input "true"
click at [680, 293] on button "Next >" at bounding box center [683, 300] width 28 height 14
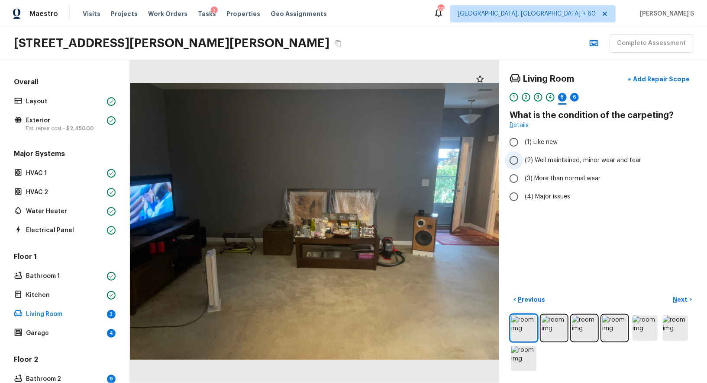
click at [580, 156] on span "(2) Well maintained, minor wear and tear" at bounding box center [583, 160] width 116 height 9
click at [523, 156] on input "(2) Well maintained, minor wear and tear" at bounding box center [514, 160] width 18 height 18
radio input "true"
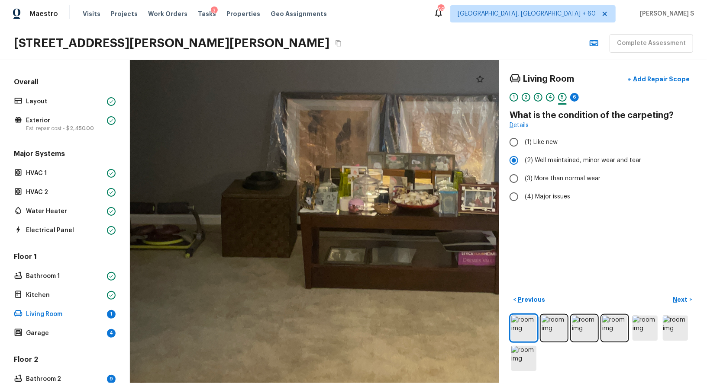
drag, startPoint x: 388, startPoint y: 218, endPoint x: 354, endPoint y: 220, distance: 34.2
click at [354, 220] on div at bounding box center [348, 172] width 915 height 801
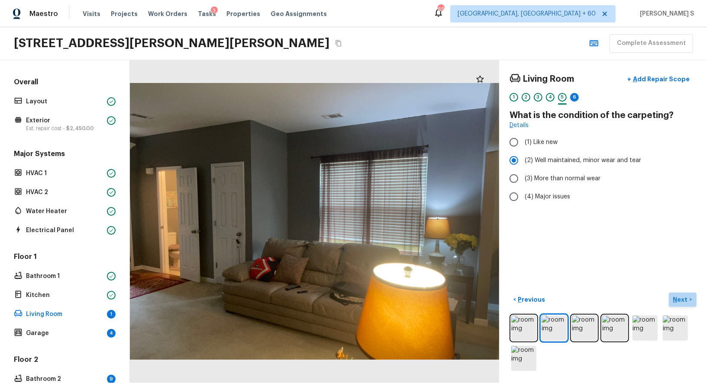
click at [683, 293] on button "Next >" at bounding box center [683, 300] width 28 height 14
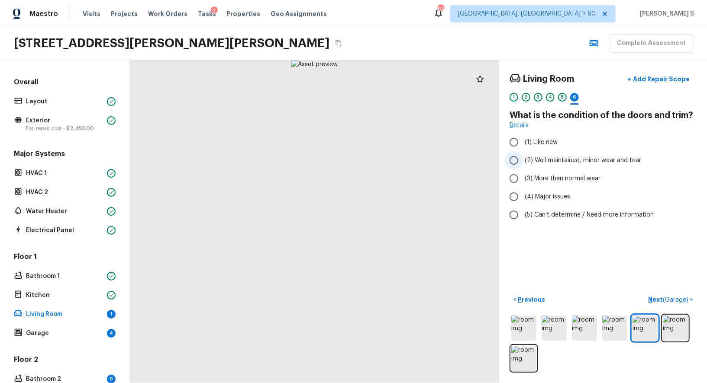
click at [580, 157] on span "(2) Well maintained, minor wear and tear" at bounding box center [583, 160] width 116 height 9
click at [523, 157] on input "(2) Well maintained, minor wear and tear" at bounding box center [514, 160] width 18 height 18
radio input "true"
click at [668, 301] on span "( Garage )" at bounding box center [676, 300] width 26 height 6
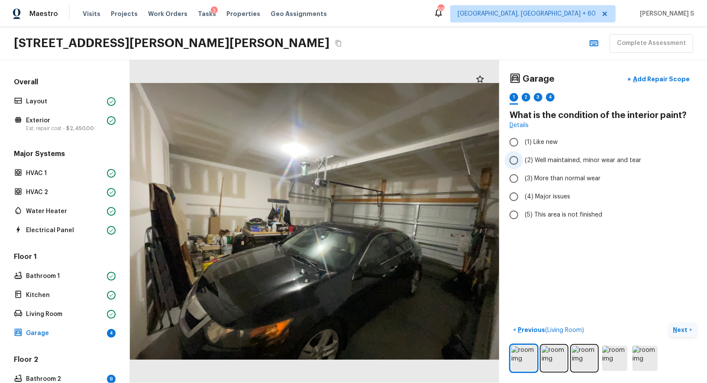
click at [615, 164] on span "(2) Well maintained, minor wear and tear" at bounding box center [583, 160] width 116 height 9
click at [523, 164] on input "(2) Well maintained, minor wear and tear" at bounding box center [514, 160] width 18 height 18
radio input "true"
click at [680, 332] on p "Next" at bounding box center [681, 330] width 16 height 9
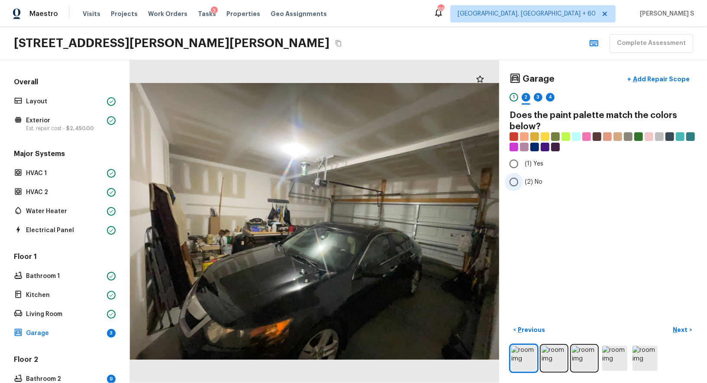
click at [535, 184] on span "(2) No" at bounding box center [534, 182] width 18 height 9
click at [523, 184] on input "(2) No" at bounding box center [514, 182] width 18 height 18
radio input "true"
click at [694, 332] on button "Next >" at bounding box center [683, 330] width 28 height 14
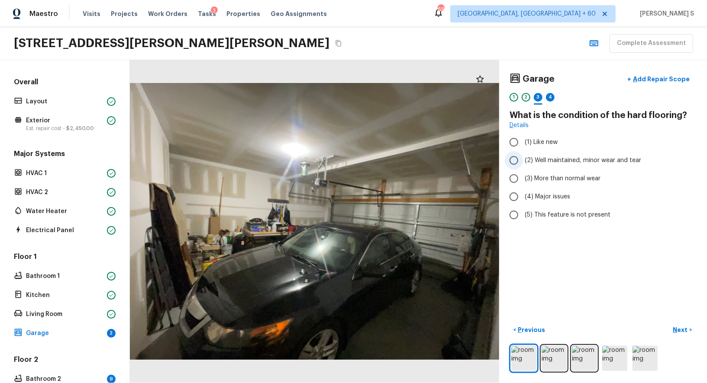
click at [572, 161] on span "(2) Well maintained, minor wear and tear" at bounding box center [583, 160] width 116 height 9
click at [523, 161] on input "(2) Well maintained, minor wear and tear" at bounding box center [514, 160] width 18 height 18
radio input "true"
click at [680, 326] on p "Next" at bounding box center [681, 330] width 16 height 9
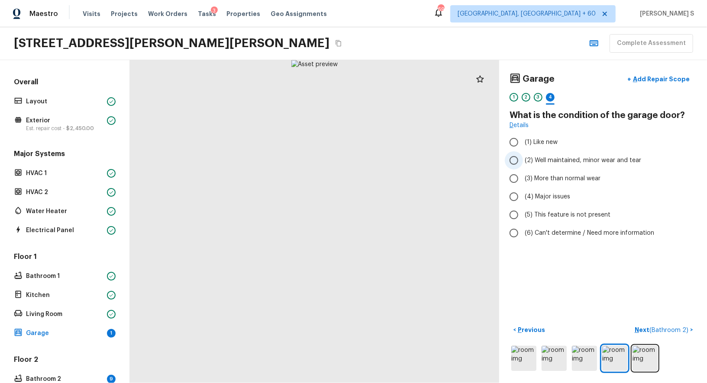
click at [575, 164] on label "(2) Well maintained, minor wear and tear" at bounding box center [597, 160] width 185 height 18
click at [523, 164] on input "(2) Well maintained, minor wear and tear" at bounding box center [514, 160] width 18 height 18
radio input "true"
click at [675, 331] on span "( Bathroom 2 )" at bounding box center [668, 331] width 39 height 6
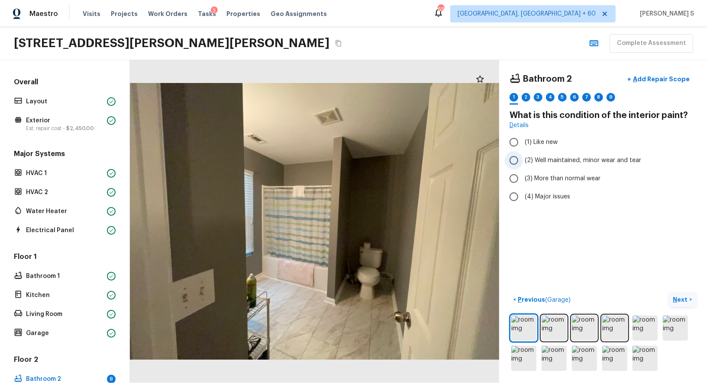
click at [586, 153] on label "(2) Well maintained, minor wear and tear" at bounding box center [597, 160] width 185 height 18
click at [523, 153] on input "(2) Well maintained, minor wear and tear" at bounding box center [514, 160] width 18 height 18
radio input "true"
click at [687, 300] on p "Next" at bounding box center [681, 300] width 16 height 9
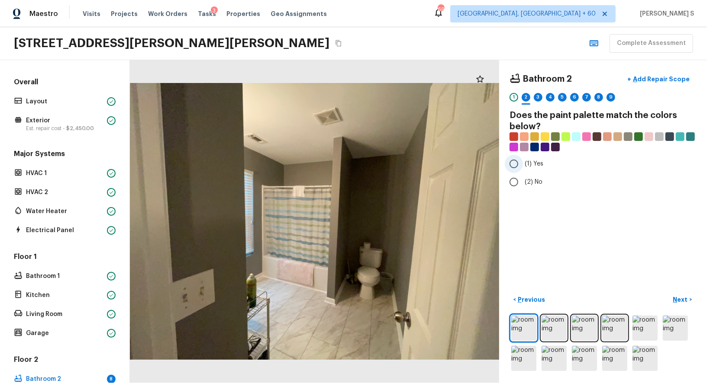
click at [534, 158] on label "(1) Yes" at bounding box center [597, 164] width 185 height 18
click at [523, 158] on input "(1) Yes" at bounding box center [514, 164] width 18 height 18
radio input "true"
click at [685, 301] on p "Next" at bounding box center [681, 300] width 16 height 9
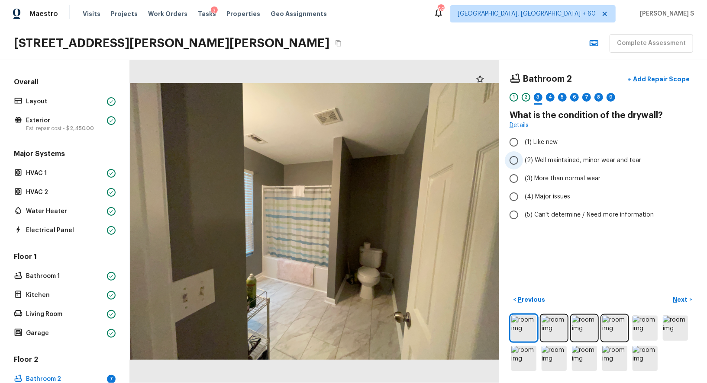
click at [568, 159] on span "(2) Well maintained, minor wear and tear" at bounding box center [583, 160] width 116 height 9
click at [523, 159] on input "(2) Well maintained, minor wear and tear" at bounding box center [514, 160] width 18 height 18
radio input "true"
click at [683, 295] on button "Next >" at bounding box center [683, 300] width 28 height 14
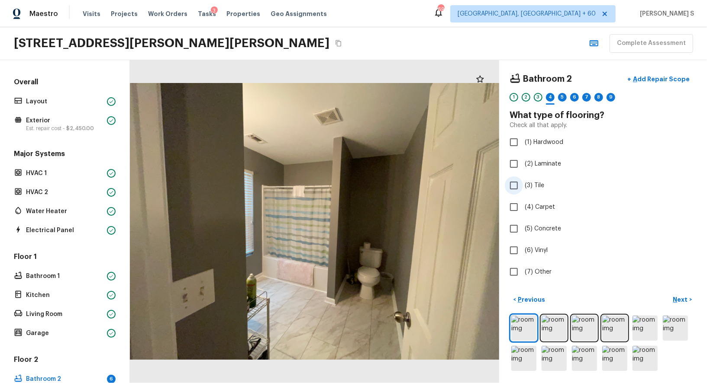
click at [537, 190] on label "(3) Tile" at bounding box center [597, 186] width 185 height 18
click at [523, 190] on input "(3) Tile" at bounding box center [514, 186] width 18 height 18
checkbox input "true"
click at [683, 301] on p "Next" at bounding box center [681, 300] width 16 height 9
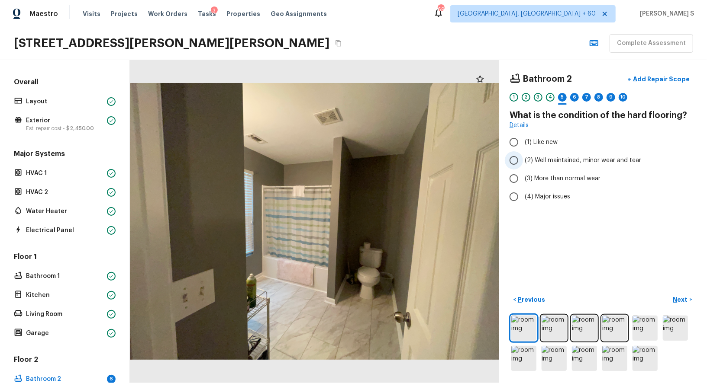
click at [586, 161] on span "(2) Well maintained, minor wear and tear" at bounding box center [583, 160] width 116 height 9
click at [523, 161] on input "(2) Well maintained, minor wear and tear" at bounding box center [514, 160] width 18 height 18
radio input "true"
click at [678, 296] on p "Next" at bounding box center [681, 300] width 16 height 9
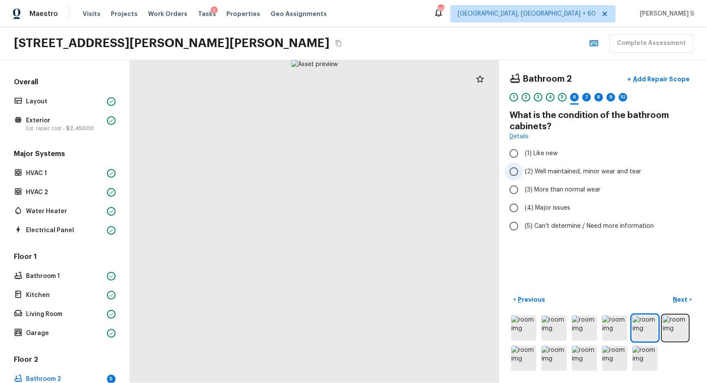
click at [573, 174] on span "(2) Well maintained, minor wear and tear" at bounding box center [583, 172] width 116 height 9
click at [523, 174] on input "(2) Well maintained, minor wear and tear" at bounding box center [514, 172] width 18 height 18
radio input "true"
click at [686, 300] on p "Next" at bounding box center [681, 300] width 16 height 9
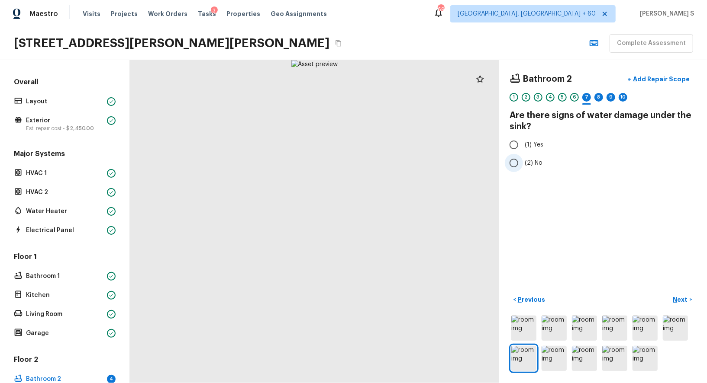
click at [534, 159] on span "(2) No" at bounding box center [534, 163] width 18 height 9
click at [523, 159] on input "(2) No" at bounding box center [514, 163] width 18 height 18
radio input "true"
click at [674, 301] on p "Next" at bounding box center [681, 300] width 16 height 9
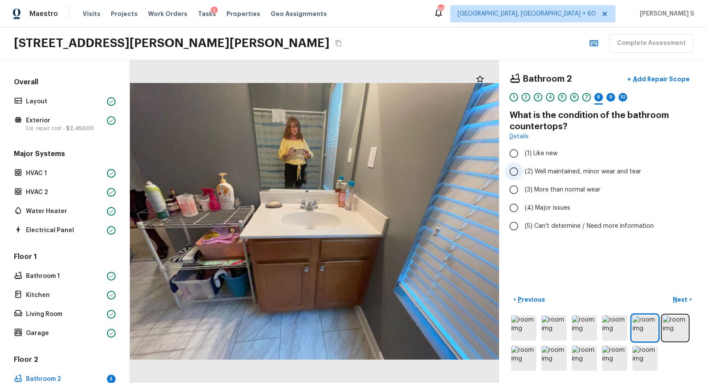
click at [554, 171] on span "(2) Well maintained, minor wear and tear" at bounding box center [583, 172] width 116 height 9
click at [523, 171] on input "(2) Well maintained, minor wear and tear" at bounding box center [514, 172] width 18 height 18
radio input "true"
click at [673, 303] on p "Next" at bounding box center [681, 300] width 16 height 9
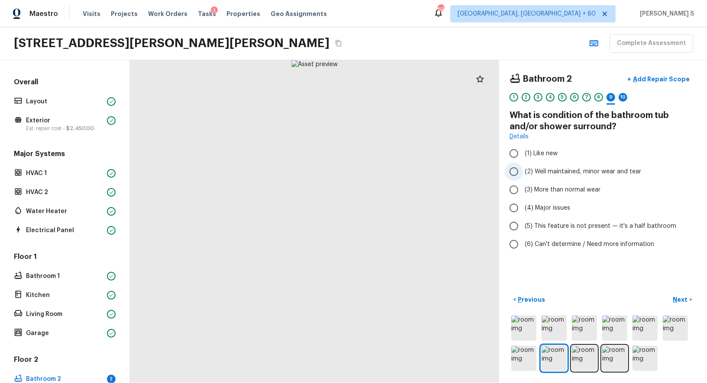
click at [562, 171] on span "(2) Well maintained, minor wear and tear" at bounding box center [583, 172] width 116 height 9
click at [523, 171] on input "(2) Well maintained, minor wear and tear" at bounding box center [514, 172] width 18 height 18
radio input "true"
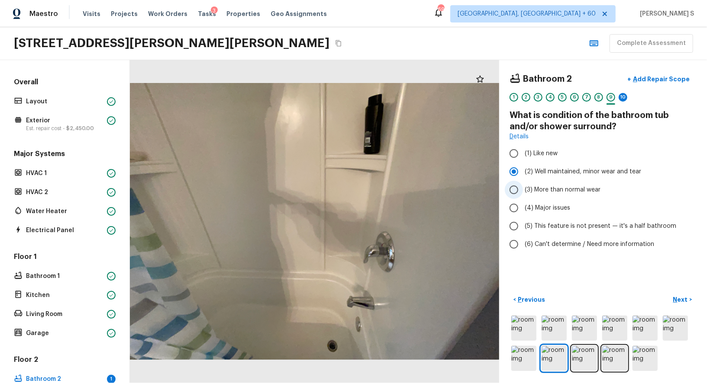
click at [551, 186] on span "(3) More than normal wear" at bounding box center [563, 190] width 76 height 9
click at [523, 186] on input "(3) More than normal wear" at bounding box center [514, 190] width 18 height 18
radio input "true"
click at [653, 81] on p "Add Repair Scope" at bounding box center [660, 79] width 58 height 9
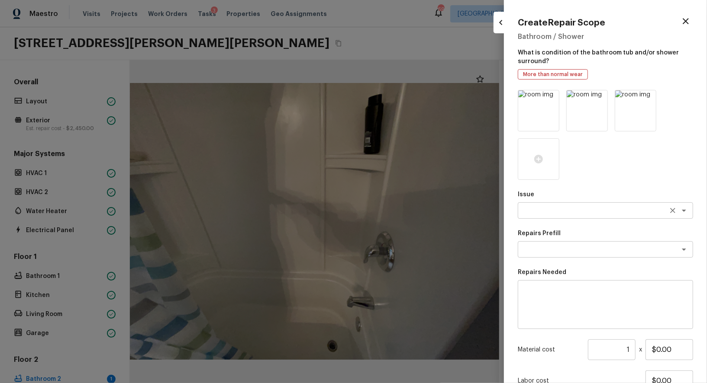
click at [564, 206] on div "x ​" at bounding box center [605, 211] width 175 height 16
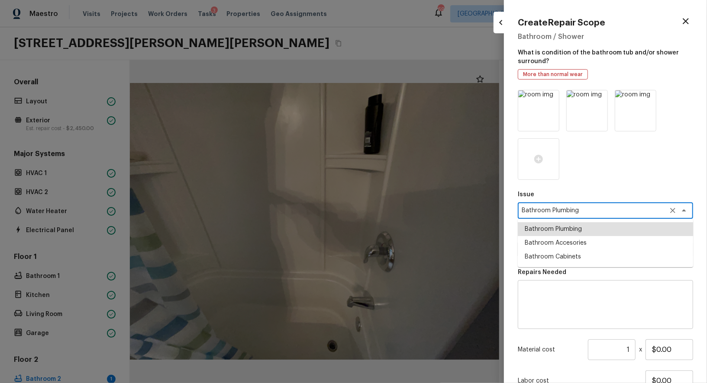
type textarea "Bathroom Plumbing"
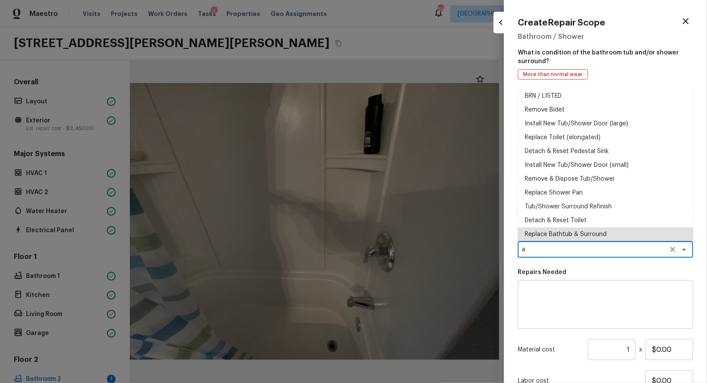
scroll to position [0, 0]
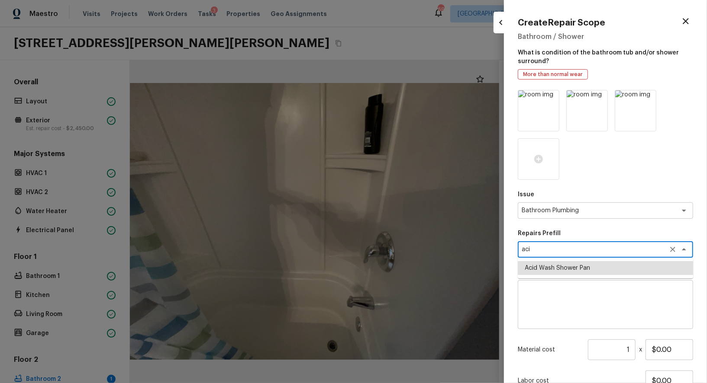
type textarea "Acid Wash Shower Pan"
type textarea "Prep and acid wash/deep clean the shower pan."
type input "$50.00"
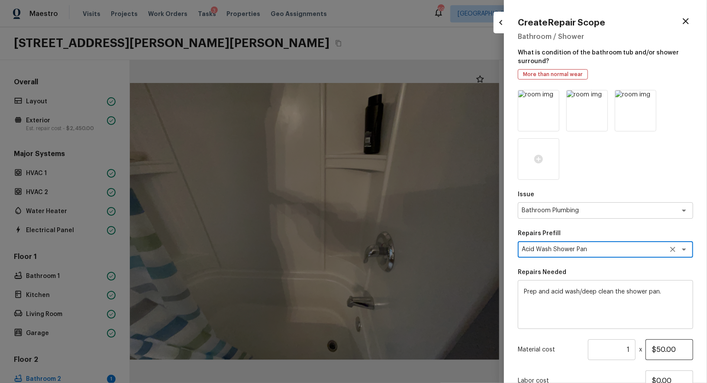
type textarea "Acid Wash Shower Pan"
click at [667, 356] on input "$50.00" at bounding box center [669, 350] width 48 height 21
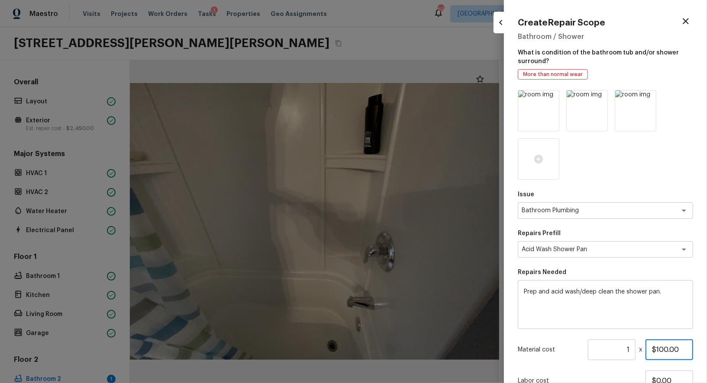
scroll to position [71, 0]
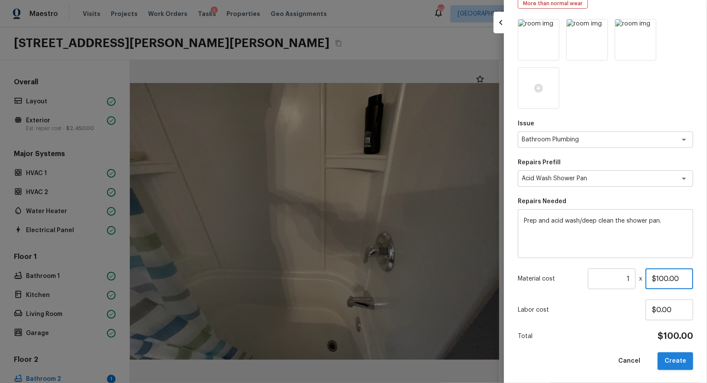
type input "$100.00"
click at [674, 359] on button "Create" at bounding box center [674, 362] width 35 height 18
type input "$0.00"
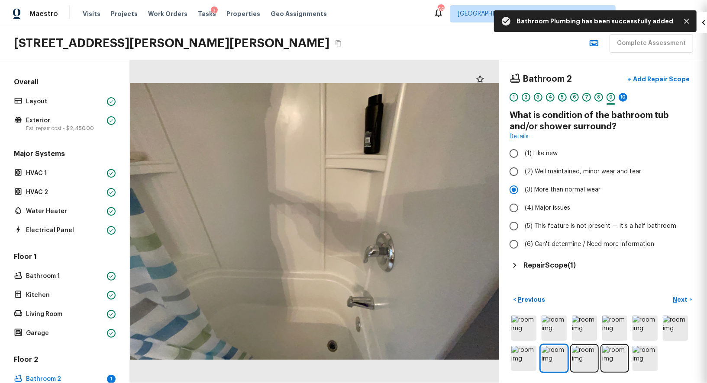
scroll to position [23, 0]
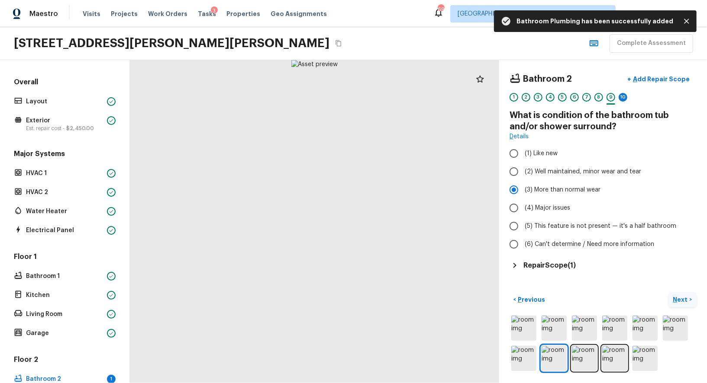
click at [684, 296] on p "Next" at bounding box center [681, 300] width 16 height 9
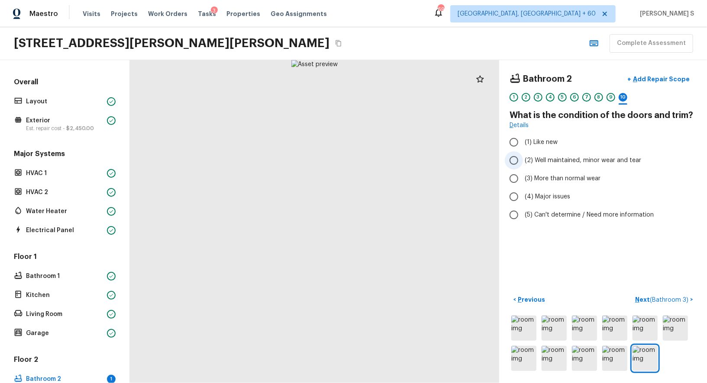
click at [557, 159] on span "(2) Well maintained, minor wear and tear" at bounding box center [583, 160] width 116 height 9
click at [523, 159] on input "(2) Well maintained, minor wear and tear" at bounding box center [514, 160] width 18 height 18
radio input "true"
click at [683, 297] on span "( Bathroom 3 )" at bounding box center [669, 300] width 39 height 6
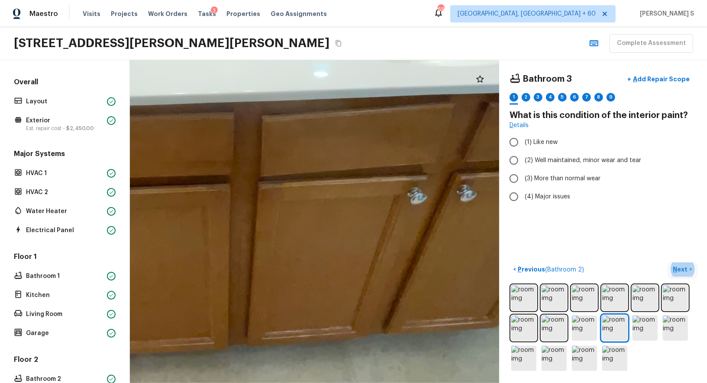
click at [367, 268] on div at bounding box center [225, 152] width 1033 height 905
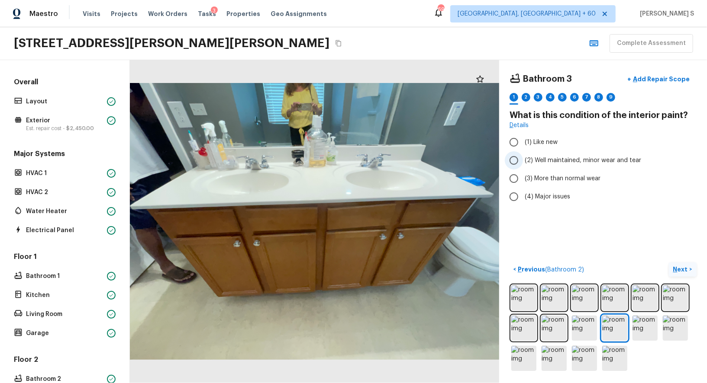
click at [564, 160] on span "(2) Well maintained, minor wear and tear" at bounding box center [583, 160] width 116 height 9
click at [523, 160] on input "(2) Well maintained, minor wear and tear" at bounding box center [514, 160] width 18 height 18
radio input "true"
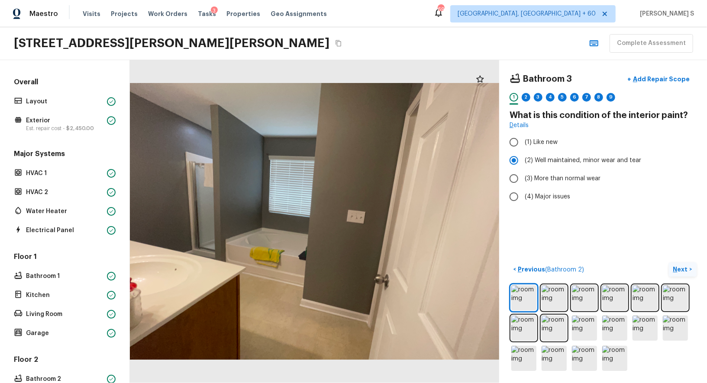
click at [680, 271] on p "Next" at bounding box center [681, 269] width 16 height 9
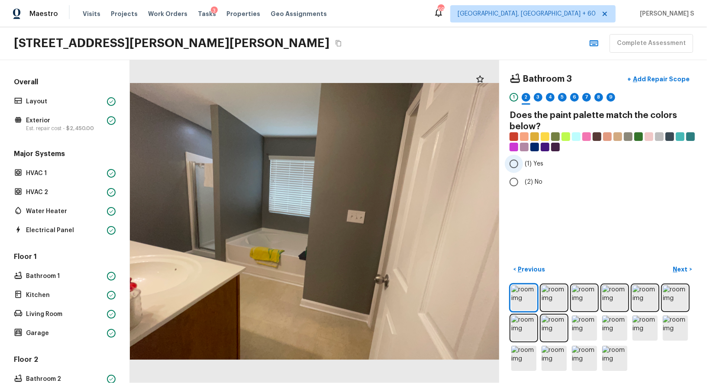
click at [512, 166] on input "(1) Yes" at bounding box center [514, 164] width 18 height 18
radio input "true"
click at [672, 270] on button "Next >" at bounding box center [683, 270] width 28 height 14
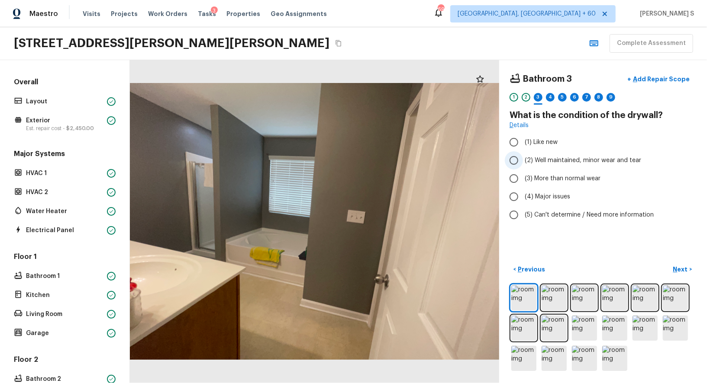
click at [553, 160] on span "(2) Well maintained, minor wear and tear" at bounding box center [583, 160] width 116 height 9
click at [523, 160] on input "(2) Well maintained, minor wear and tear" at bounding box center [514, 160] width 18 height 18
radio input "true"
click at [682, 267] on p "Next" at bounding box center [681, 269] width 16 height 9
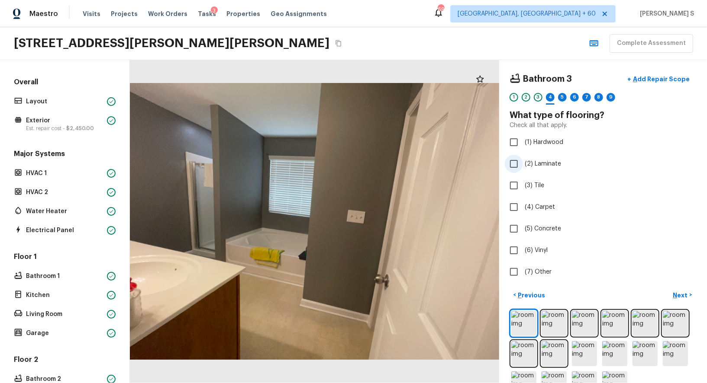
click at [532, 163] on span "(2) Laminate" at bounding box center [543, 164] width 36 height 9
click at [523, 163] on input "(2) Laminate" at bounding box center [514, 164] width 18 height 18
click at [535, 169] on label "(2) Laminate" at bounding box center [597, 164] width 185 height 18
click at [523, 169] on input "(2) Laminate" at bounding box center [514, 164] width 18 height 18
checkbox input "false"
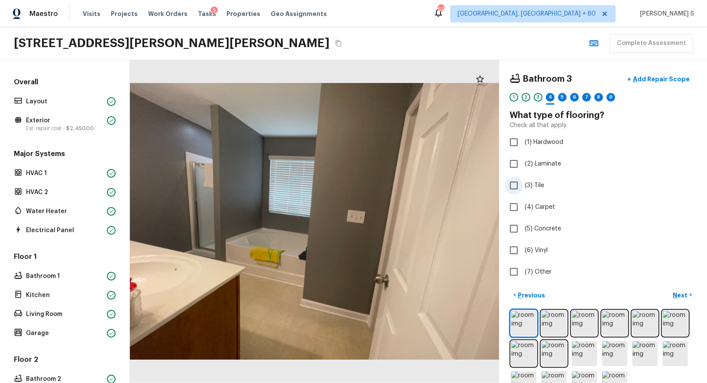
click at [534, 182] on span "(3) Tile" at bounding box center [534, 185] width 19 height 9
click at [523, 182] on input "(3) Tile" at bounding box center [514, 186] width 18 height 18
checkbox input "true"
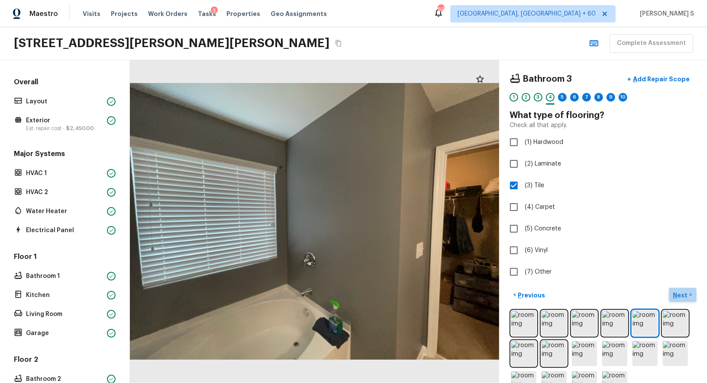
click at [676, 292] on p "Next" at bounding box center [681, 295] width 16 height 9
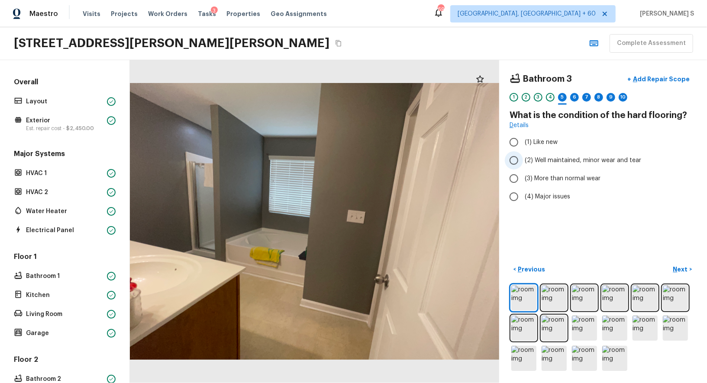
click at [558, 157] on span "(2) Well maintained, minor wear and tear" at bounding box center [583, 160] width 116 height 9
click at [523, 157] on input "(2) Well maintained, minor wear and tear" at bounding box center [514, 160] width 18 height 18
radio input "true"
click at [680, 265] on p "Next" at bounding box center [681, 269] width 16 height 9
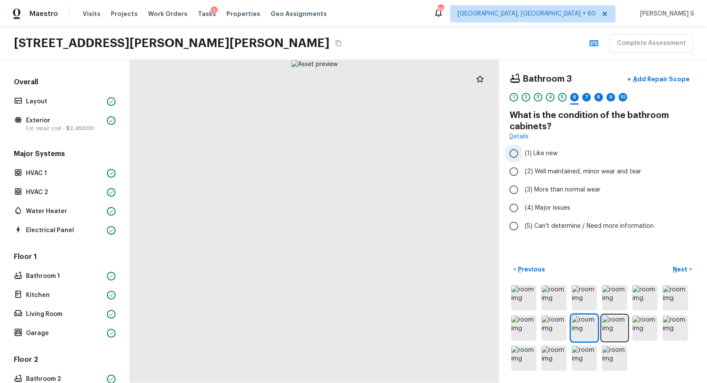
click at [561, 160] on label "(1) Like new" at bounding box center [597, 154] width 185 height 18
click at [523, 160] on input "(1) Like new" at bounding box center [514, 154] width 18 height 18
radio input "true"
click at [561, 168] on span "(2) Well maintained, minor wear and tear" at bounding box center [583, 172] width 116 height 9
click at [523, 168] on input "(2) Well maintained, minor wear and tear" at bounding box center [514, 172] width 18 height 18
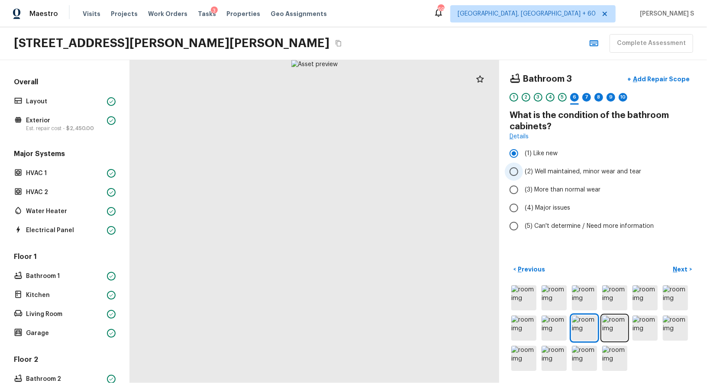
radio input "true"
click at [674, 268] on p "Next" at bounding box center [681, 269] width 16 height 9
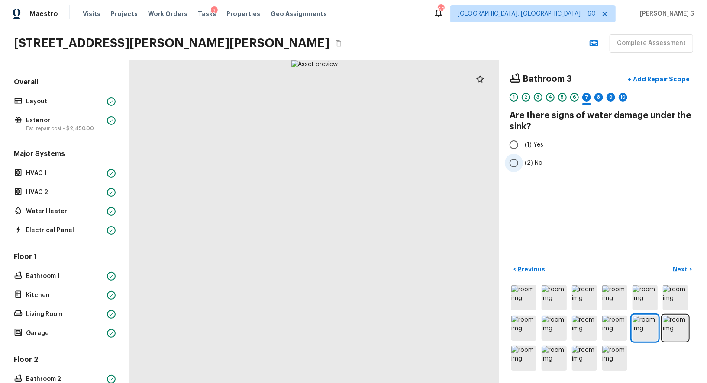
click at [525, 155] on label "(2) No" at bounding box center [597, 163] width 185 height 18
click at [523, 155] on input "(2) No" at bounding box center [514, 163] width 18 height 18
radio input "true"
click at [683, 269] on p "Next" at bounding box center [681, 269] width 16 height 9
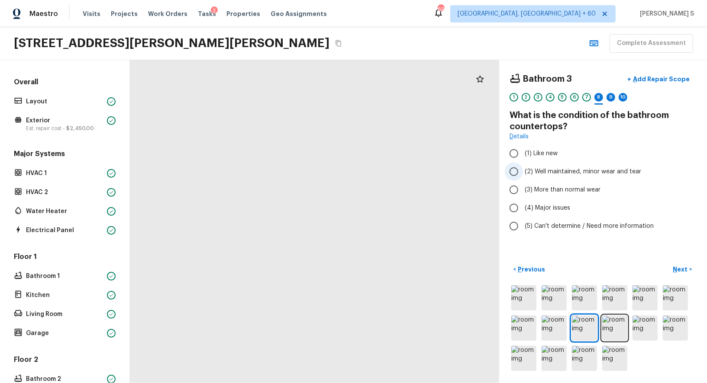
click at [551, 172] on span "(2) Well maintained, minor wear and tear" at bounding box center [583, 172] width 116 height 9
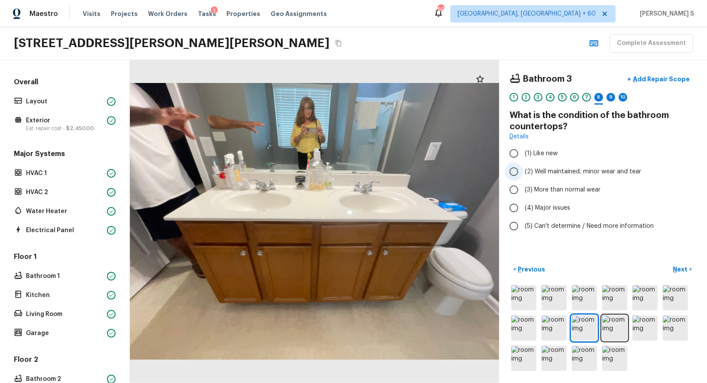
click at [523, 172] on input "(2) Well maintained, minor wear and tear" at bounding box center [514, 172] width 18 height 18
radio input "true"
click at [675, 265] on p "Next" at bounding box center [681, 269] width 16 height 9
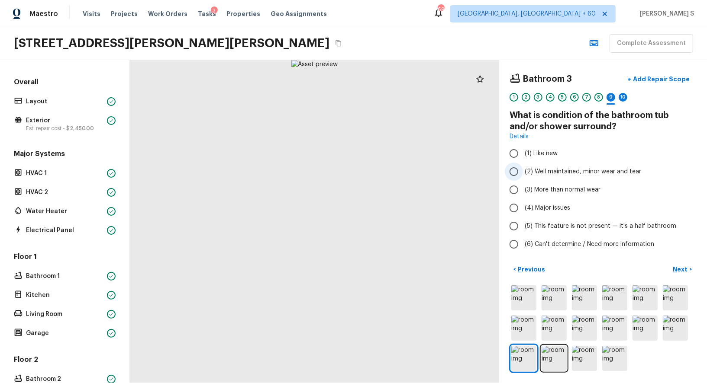
click at [568, 170] on span "(2) Well maintained, minor wear and tear" at bounding box center [583, 172] width 116 height 9
click at [523, 170] on input "(2) Well maintained, minor wear and tear" at bounding box center [514, 172] width 18 height 18
radio input "true"
click at [685, 265] on p "Next" at bounding box center [681, 269] width 16 height 9
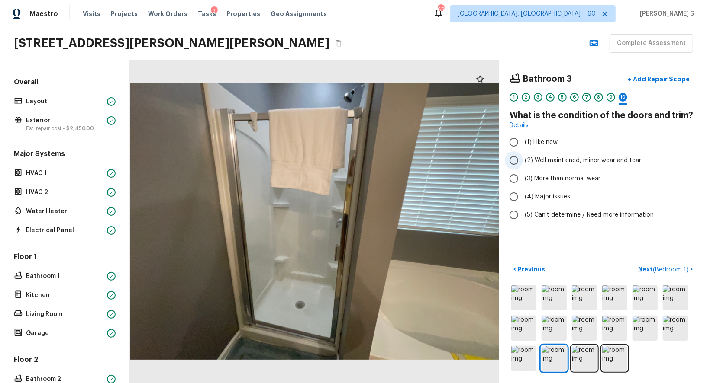
click at [598, 156] on span "(2) Well maintained, minor wear and tear" at bounding box center [583, 160] width 116 height 9
click at [523, 156] on input "(2) Well maintained, minor wear and tear" at bounding box center [514, 160] width 18 height 18
radio input "true"
click at [610, 99] on div "9" at bounding box center [610, 97] width 9 height 9
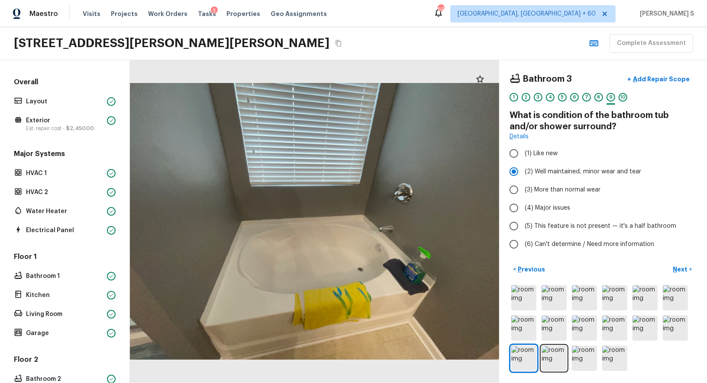
click at [605, 96] on div "1 2 3 4 5 6 7 8 9 10" at bounding box center [602, 99] width 187 height 13
click at [597, 96] on div "8" at bounding box center [598, 97] width 9 height 9
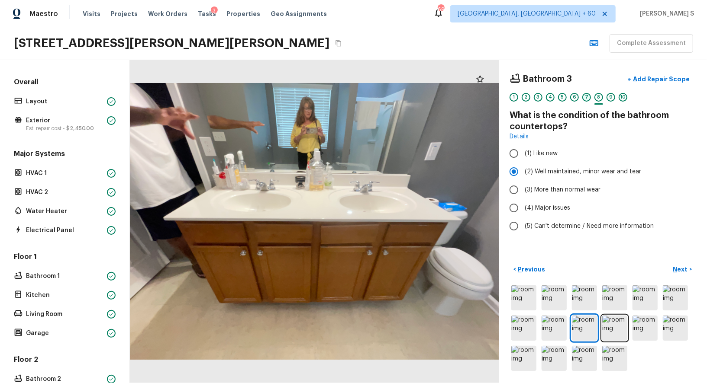
click at [589, 96] on div "7" at bounding box center [586, 97] width 9 height 9
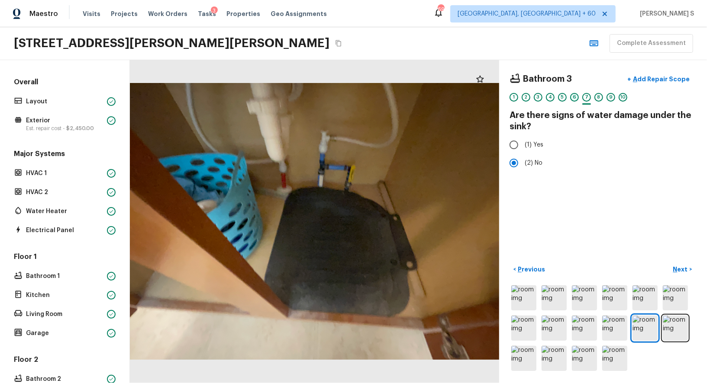
click at [570, 97] on div "6" at bounding box center [574, 97] width 9 height 9
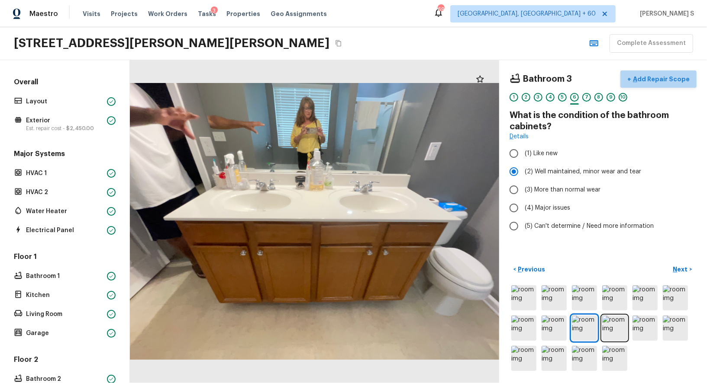
click at [670, 80] on p "Add Repair Scope" at bounding box center [660, 79] width 58 height 9
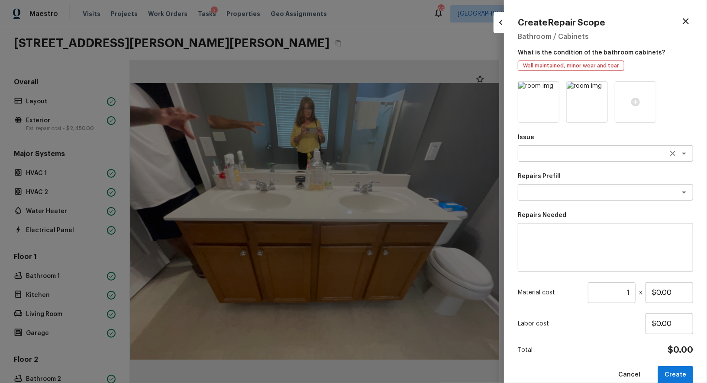
click at [571, 156] on textarea at bounding box center [593, 153] width 143 height 9
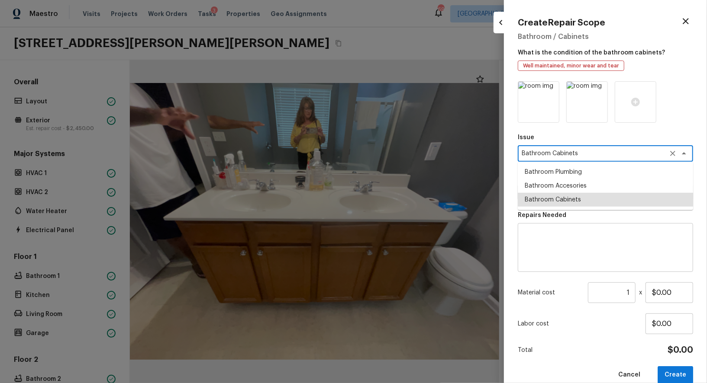
type textarea "Bathroom Cabinets"
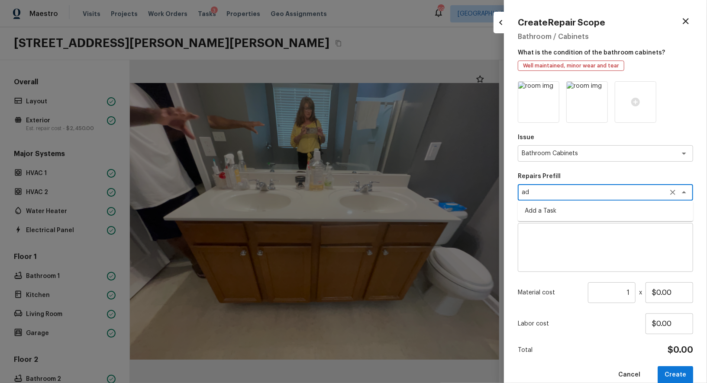
type textarea "a"
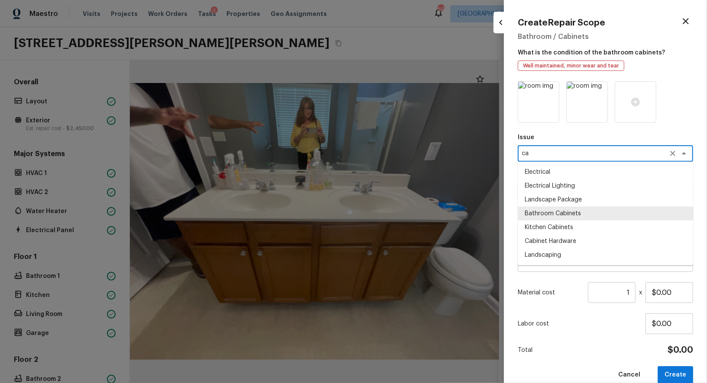
scroll to position [0, 0]
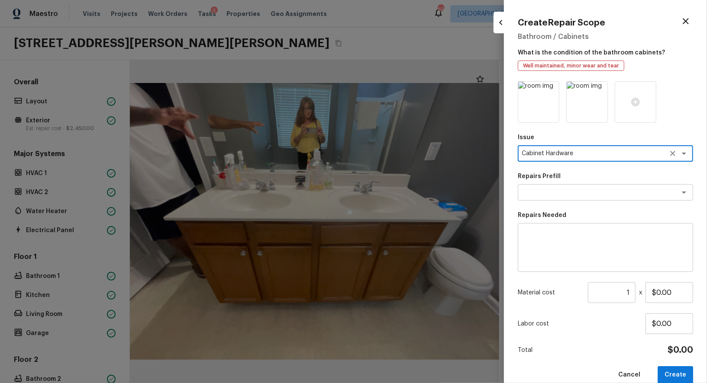
type textarea "Cabinet Hardware"
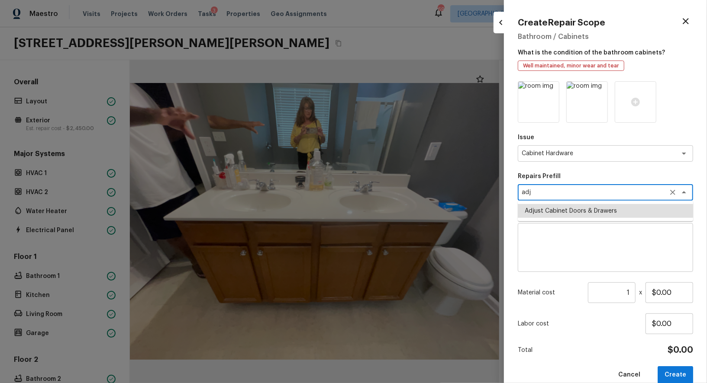
type textarea "Adjust Cabinet Doors & Drawers"
type textarea "Adjust all cabinet doors and drawers so that they operate as intended."
type input "$5.00"
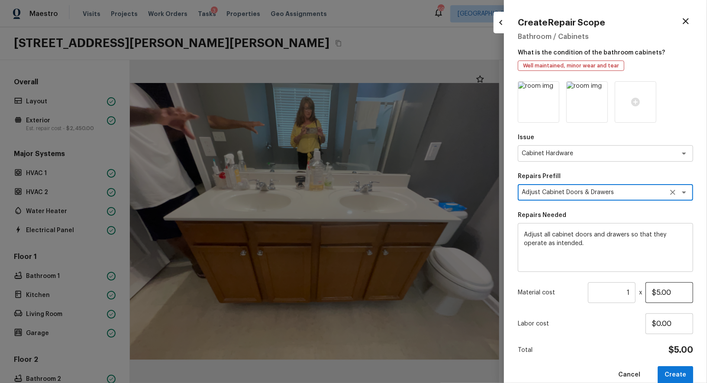
type textarea "Adjust Cabinet Doors & Drawers"
click at [659, 295] on input "$5.00" at bounding box center [669, 293] width 48 height 21
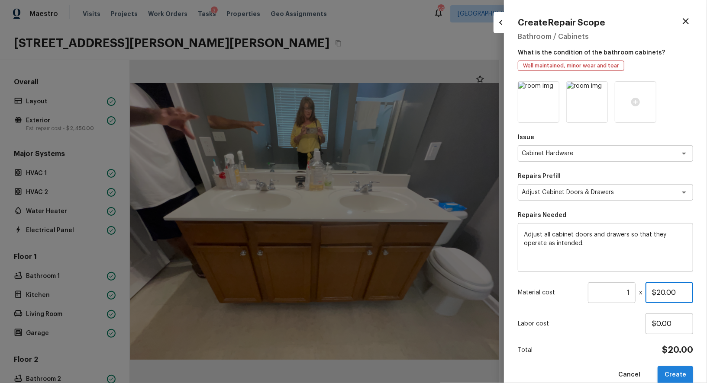
type input "$20.00"
click at [673, 375] on button "Create" at bounding box center [674, 376] width 35 height 18
type input "$0.00"
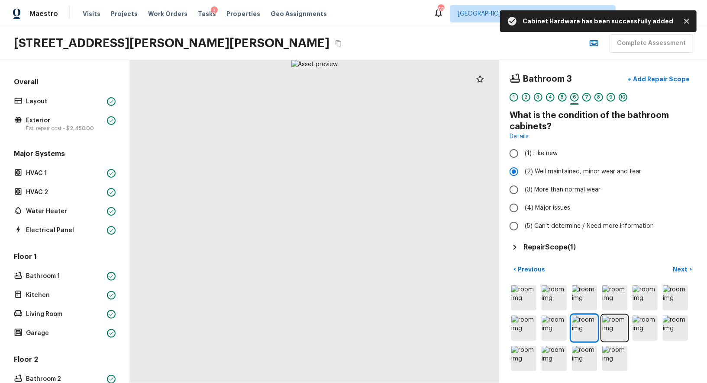
scroll to position [184, 0]
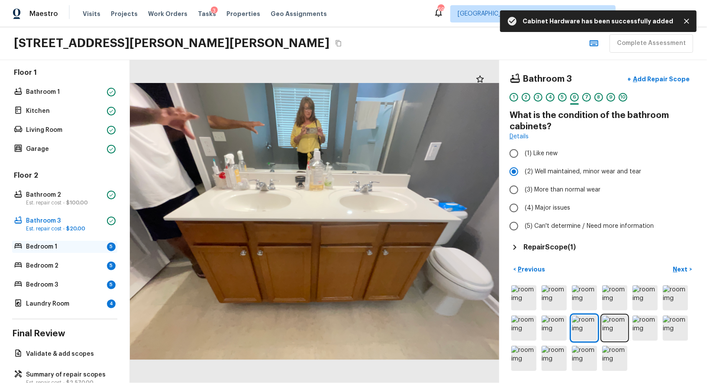
click at [75, 243] on p "Bedroom 1" at bounding box center [64, 247] width 77 height 9
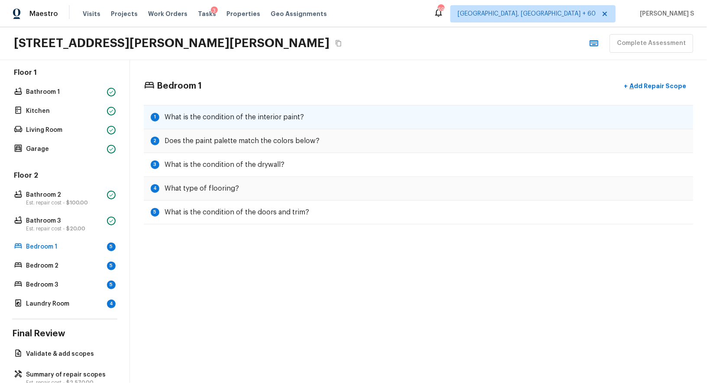
click at [191, 119] on h5 "What is the condition of the interior paint?" at bounding box center [233, 118] width 139 height 10
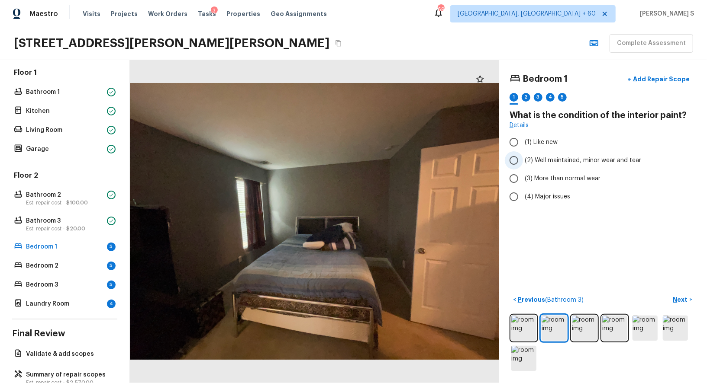
click at [560, 161] on span "(2) Well maintained, minor wear and tear" at bounding box center [583, 160] width 116 height 9
click at [523, 161] on input "(2) Well maintained, minor wear and tear" at bounding box center [514, 160] width 18 height 18
radio input "true"
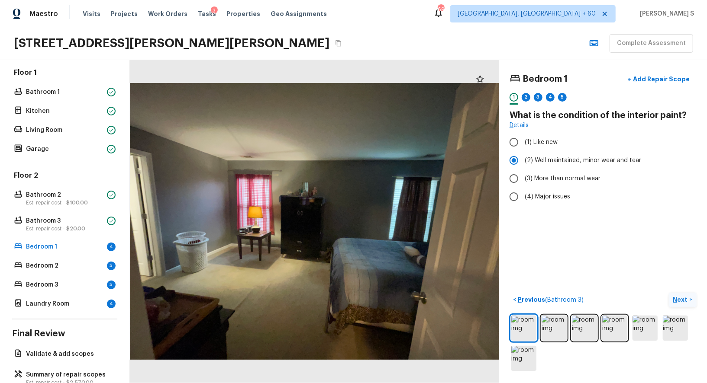
click at [683, 296] on p "Next" at bounding box center [681, 300] width 16 height 9
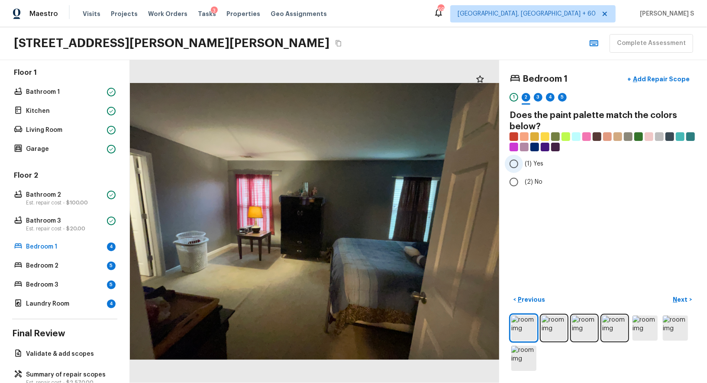
click at [528, 166] on span "(1) Yes" at bounding box center [534, 164] width 19 height 9
click at [523, 166] on input "(1) Yes" at bounding box center [514, 164] width 18 height 18
radio input "true"
click at [686, 293] on button "Next >" at bounding box center [683, 300] width 28 height 14
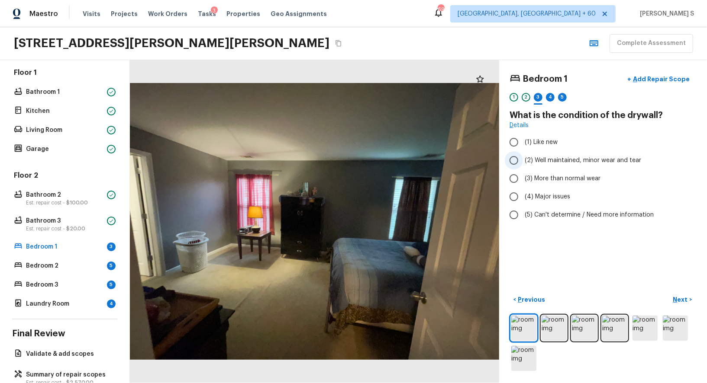
click at [593, 155] on label "(2) Well maintained, minor wear and tear" at bounding box center [597, 160] width 185 height 18
click at [523, 155] on input "(2) Well maintained, minor wear and tear" at bounding box center [514, 160] width 18 height 18
radio input "true"
click at [680, 296] on p "Next" at bounding box center [681, 300] width 16 height 9
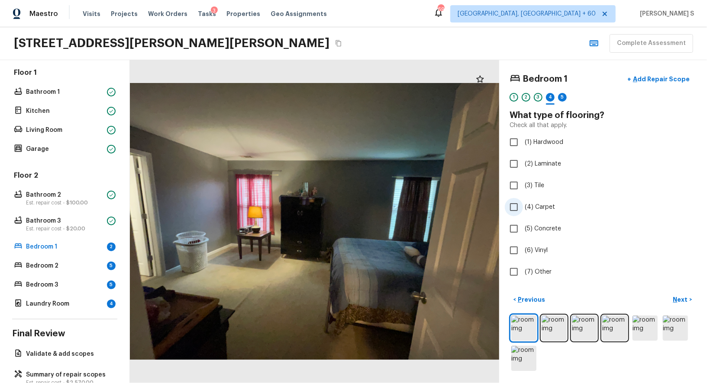
click at [537, 204] on span "(4) Carpet" at bounding box center [540, 207] width 30 height 9
click at [523, 204] on input "(4) Carpet" at bounding box center [514, 207] width 18 height 18
checkbox input "true"
click at [682, 299] on p "Next" at bounding box center [681, 300] width 16 height 9
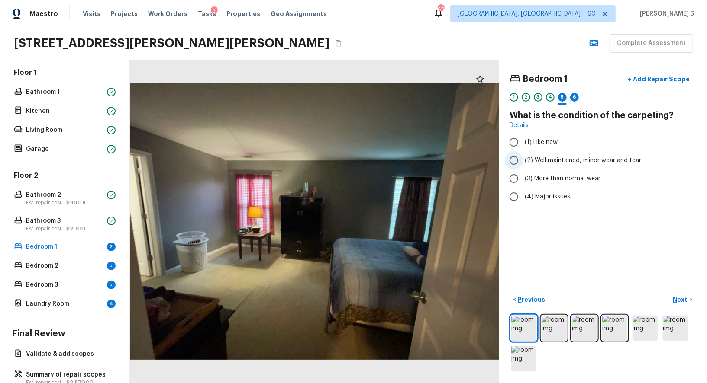
click at [560, 156] on span "(2) Well maintained, minor wear and tear" at bounding box center [583, 160] width 116 height 9
click at [523, 155] on input "(2) Well maintained, minor wear and tear" at bounding box center [514, 160] width 18 height 18
radio input "true"
click at [681, 296] on p "Next" at bounding box center [681, 300] width 16 height 9
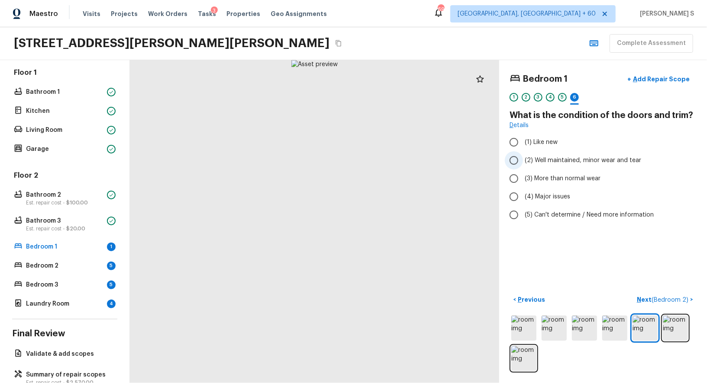
click at [586, 159] on span "(2) Well maintained, minor wear and tear" at bounding box center [583, 160] width 116 height 9
click at [523, 159] on input "(2) Well maintained, minor wear and tear" at bounding box center [514, 160] width 18 height 18
radio input "true"
click at [662, 297] on span "( Bedroom 2 )" at bounding box center [669, 300] width 37 height 6
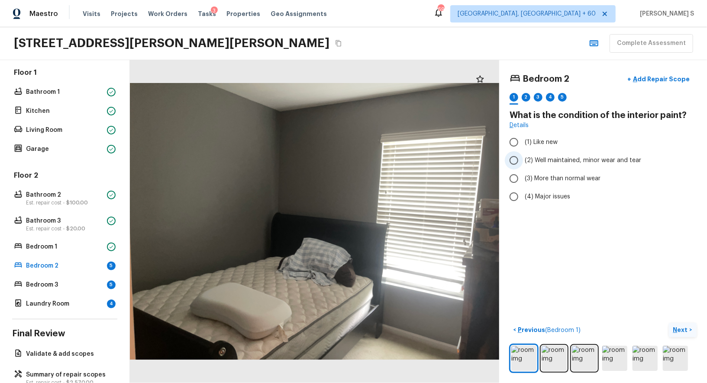
click at [569, 164] on span "(2) Well maintained, minor wear and tear" at bounding box center [583, 160] width 116 height 9
click at [523, 164] on input "(2) Well maintained, minor wear and tear" at bounding box center [514, 160] width 18 height 18
radio input "true"
click at [676, 329] on p "Next" at bounding box center [681, 330] width 16 height 9
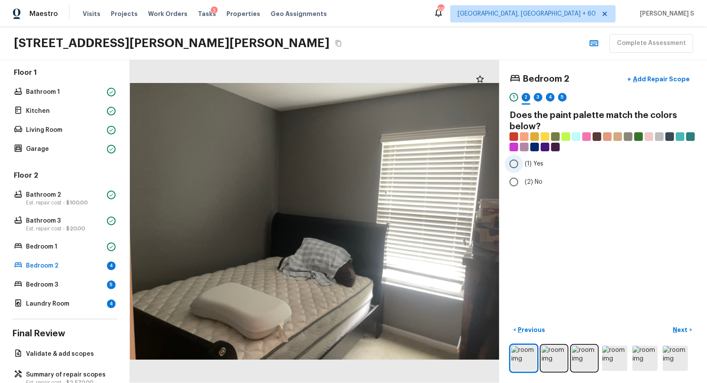
click at [525, 163] on span "(1) Yes" at bounding box center [534, 164] width 19 height 9
click at [523, 163] on input "(1) Yes" at bounding box center [514, 164] width 18 height 18
radio input "true"
click at [682, 324] on button "Next >" at bounding box center [683, 330] width 28 height 14
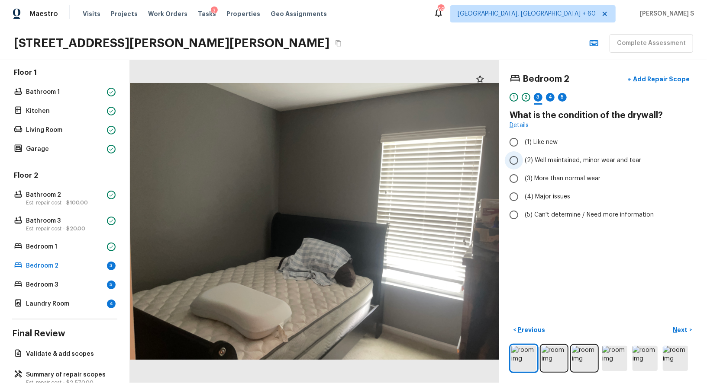
click at [583, 161] on span "(2) Well maintained, minor wear and tear" at bounding box center [583, 160] width 116 height 9
click at [523, 161] on input "(2) Well maintained, minor wear and tear" at bounding box center [514, 160] width 18 height 18
radio input "true"
click at [680, 330] on p "Next" at bounding box center [681, 330] width 16 height 9
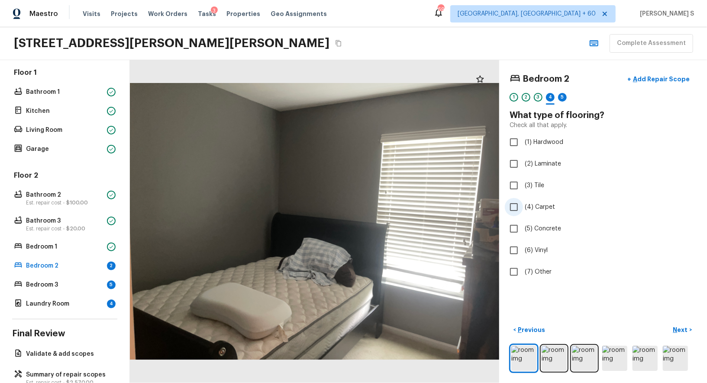
click at [537, 209] on span "(4) Carpet" at bounding box center [540, 207] width 30 height 9
click at [523, 209] on input "(4) Carpet" at bounding box center [514, 207] width 18 height 18
checkbox input "true"
click at [678, 326] on p "Next" at bounding box center [681, 330] width 16 height 9
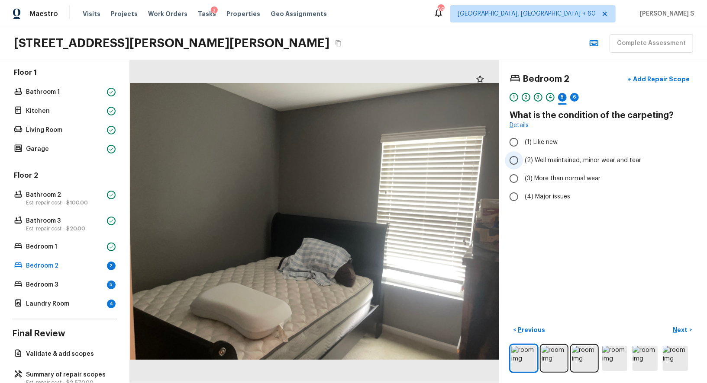
click at [570, 158] on span "(2) Well maintained, minor wear and tear" at bounding box center [583, 160] width 116 height 9
click at [523, 158] on input "(2) Well maintained, minor wear and tear" at bounding box center [514, 160] width 18 height 18
radio input "true"
click at [679, 329] on p "Next" at bounding box center [681, 330] width 16 height 9
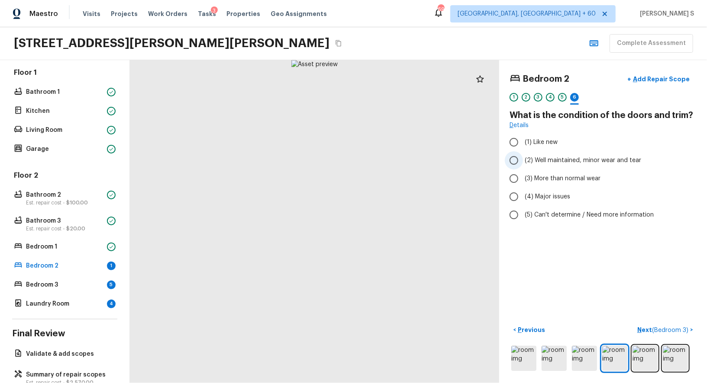
click at [567, 161] on span "(2) Well maintained, minor wear and tear" at bounding box center [583, 160] width 116 height 9
click at [523, 161] on input "(2) Well maintained, minor wear and tear" at bounding box center [514, 160] width 18 height 18
radio input "true"
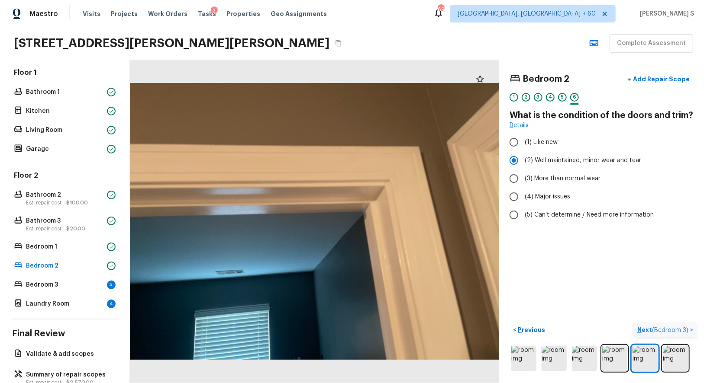
click at [663, 332] on span "( Bedroom 3 )" at bounding box center [670, 331] width 36 height 6
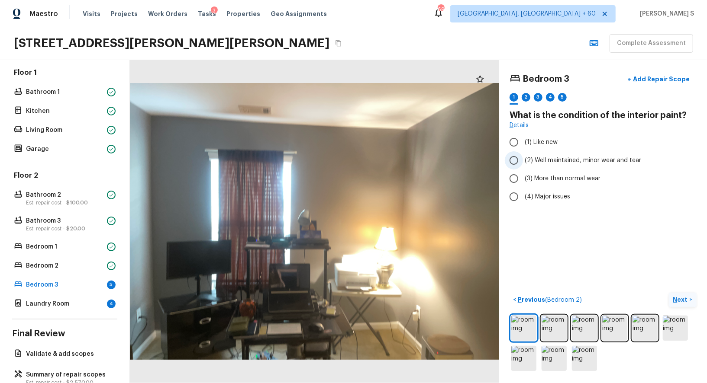
click at [563, 160] on span "(2) Well maintained, minor wear and tear" at bounding box center [583, 160] width 116 height 9
click at [523, 160] on input "(2) Well maintained, minor wear and tear" at bounding box center [514, 160] width 18 height 18
radio input "true"
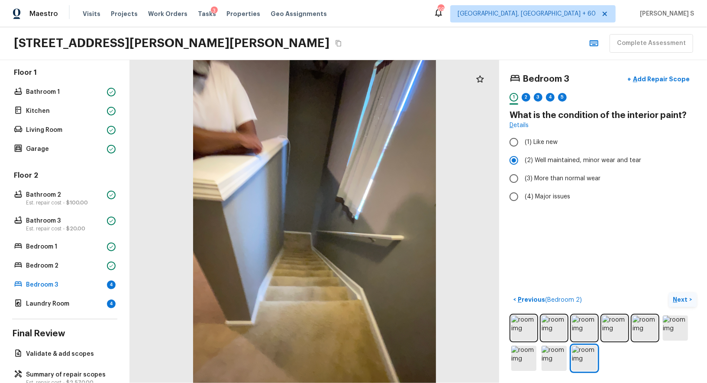
click at [681, 301] on p "Next" at bounding box center [681, 300] width 16 height 9
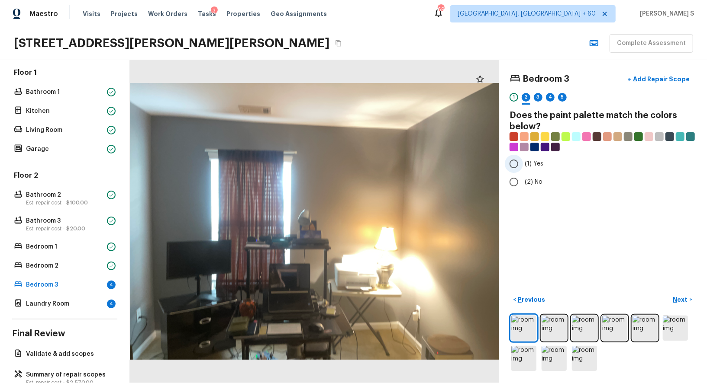
click at [526, 163] on span "(1) Yes" at bounding box center [534, 164] width 19 height 9
click at [523, 163] on input "(1) Yes" at bounding box center [514, 164] width 18 height 18
radio input "true"
click at [683, 301] on p "Next" at bounding box center [681, 300] width 16 height 9
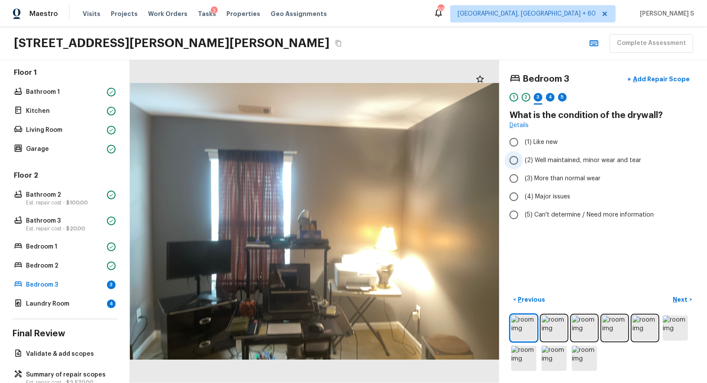
click at [577, 156] on span "(2) Well maintained, minor wear and tear" at bounding box center [583, 160] width 116 height 9
click at [523, 156] on input "(2) Well maintained, minor wear and tear" at bounding box center [514, 160] width 18 height 18
radio input "true"
click at [679, 296] on p "Next" at bounding box center [681, 300] width 16 height 9
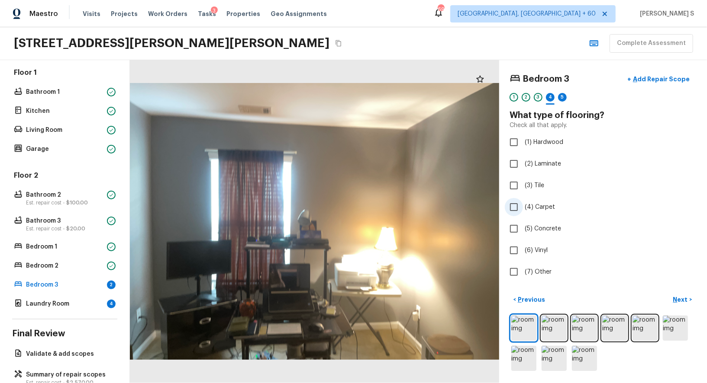
click at [544, 209] on span "(4) Carpet" at bounding box center [540, 207] width 30 height 9
click at [523, 209] on input "(4) Carpet" at bounding box center [514, 207] width 18 height 18
checkbox input "true"
click at [686, 299] on p "Next" at bounding box center [681, 300] width 16 height 9
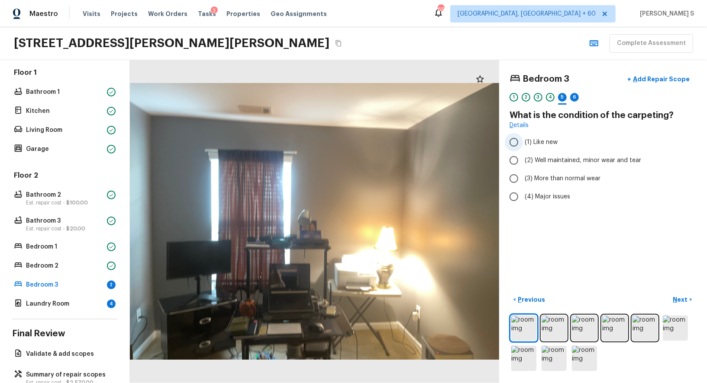
click at [581, 146] on label "(1) Like new" at bounding box center [597, 142] width 185 height 18
click at [523, 146] on input "(1) Like new" at bounding box center [514, 142] width 18 height 18
radio input "true"
click at [581, 156] on span "(2) Well maintained, minor wear and tear" at bounding box center [583, 160] width 116 height 9
click at [523, 156] on input "(2) Well maintained, minor wear and tear" at bounding box center [514, 160] width 18 height 18
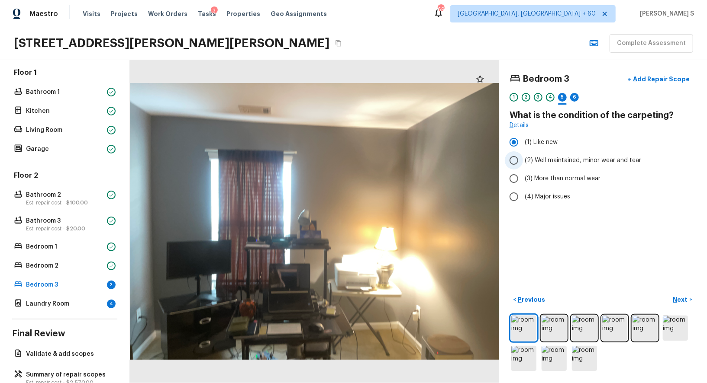
radio input "true"
click at [682, 291] on div "Bedroom 3 + Add Repair Scope 1 2 3 4 5 6 What is the condition of the carpeting…" at bounding box center [603, 221] width 208 height 323
click at [682, 301] on p "Next" at bounding box center [681, 300] width 16 height 9
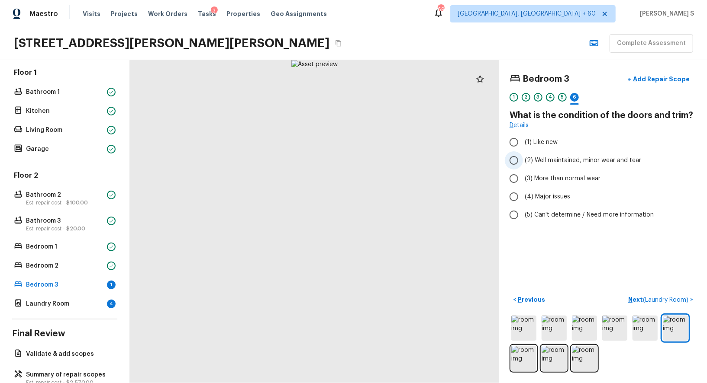
click at [574, 159] on span "(2) Well maintained, minor wear and tear" at bounding box center [583, 160] width 116 height 9
click at [523, 159] on input "(2) Well maintained, minor wear and tear" at bounding box center [514, 160] width 18 height 18
radio input "true"
click at [670, 294] on button "Next ( Laundry Room ) >" at bounding box center [661, 300] width 72 height 14
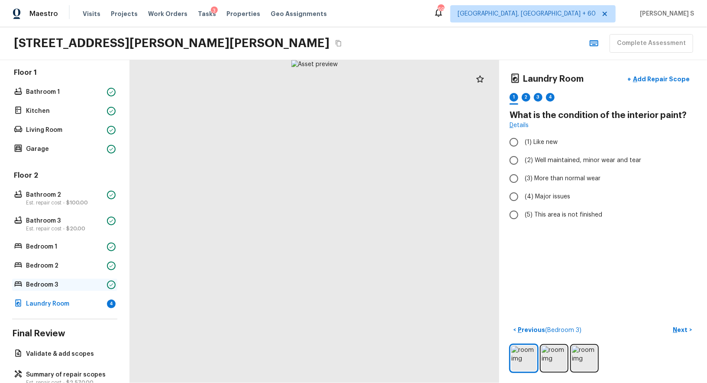
click at [79, 281] on p "Bedroom 3" at bounding box center [64, 285] width 77 height 9
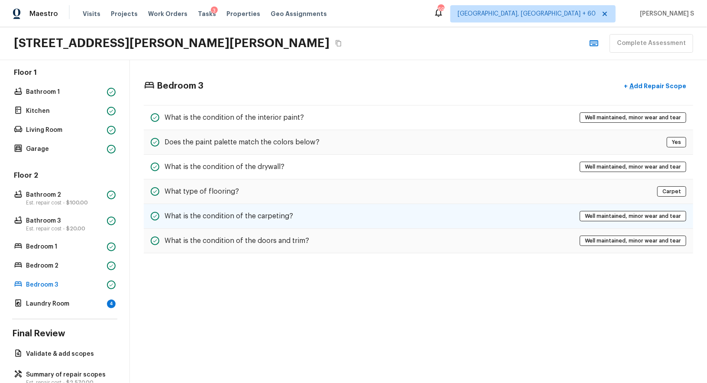
click at [365, 221] on div "What is the condition of the carpeting? Well maintained, minor wear and tear" at bounding box center [418, 216] width 549 height 25
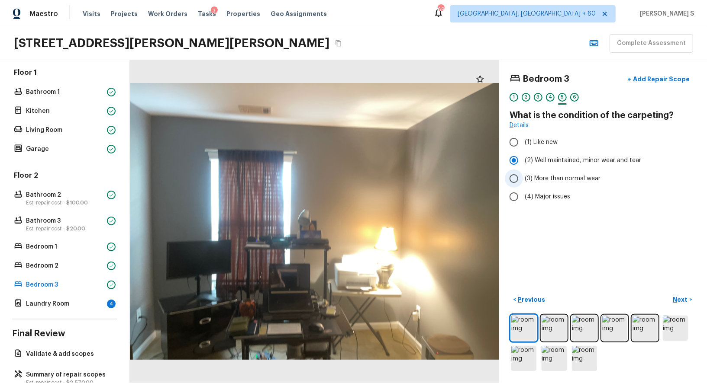
click at [541, 179] on span "(3) More than normal wear" at bounding box center [563, 178] width 76 height 9
click at [523, 179] on input "(3) More than normal wear" at bounding box center [514, 179] width 18 height 18
radio input "true"
click at [677, 297] on p "Next" at bounding box center [681, 300] width 16 height 9
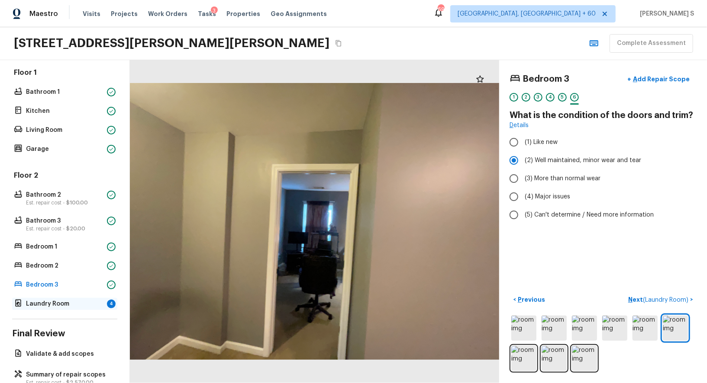
click at [76, 304] on p "Laundry Room" at bounding box center [64, 304] width 77 height 9
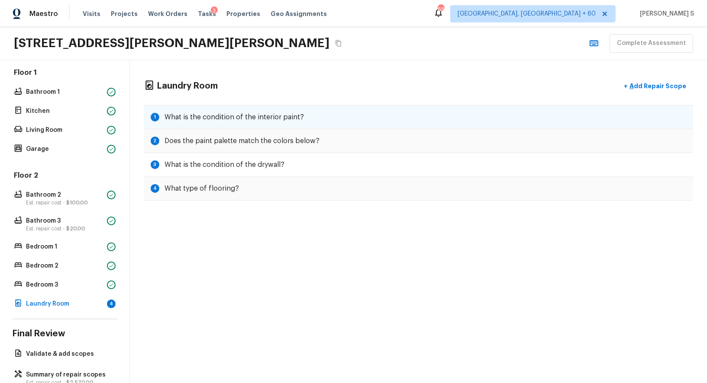
click at [214, 113] on h5 "What is the condition of the interior paint?" at bounding box center [233, 118] width 139 height 10
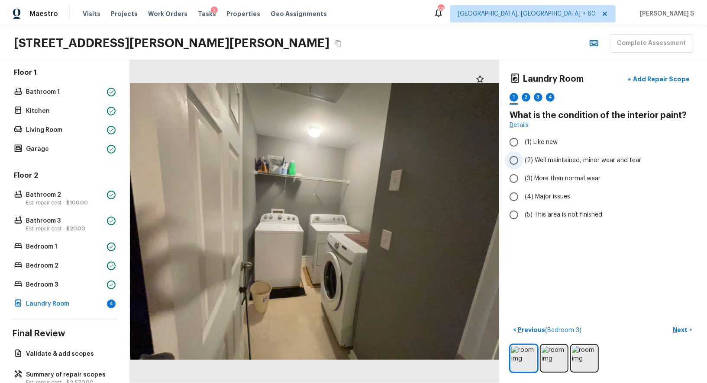
click at [584, 158] on span "(2) Well maintained, minor wear and tear" at bounding box center [583, 160] width 116 height 9
click at [523, 158] on input "(2) Well maintained, minor wear and tear" at bounding box center [514, 160] width 18 height 18
radio input "true"
click at [682, 330] on p "Next" at bounding box center [681, 330] width 16 height 9
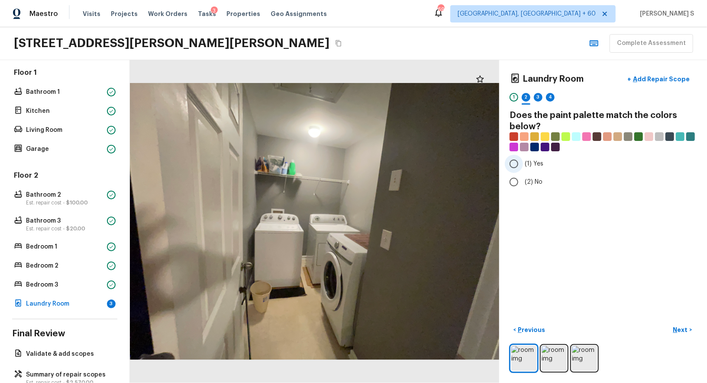
click at [528, 164] on span "(1) Yes" at bounding box center [534, 164] width 19 height 9
click at [523, 164] on input "(1) Yes" at bounding box center [514, 164] width 18 height 18
radio input "true"
click at [681, 320] on div "Laundry Room + Add Repair Scope 1 2 3 4 Does the paint palette match the colors…" at bounding box center [603, 221] width 208 height 323
click at [681, 332] on p "Next" at bounding box center [681, 330] width 16 height 9
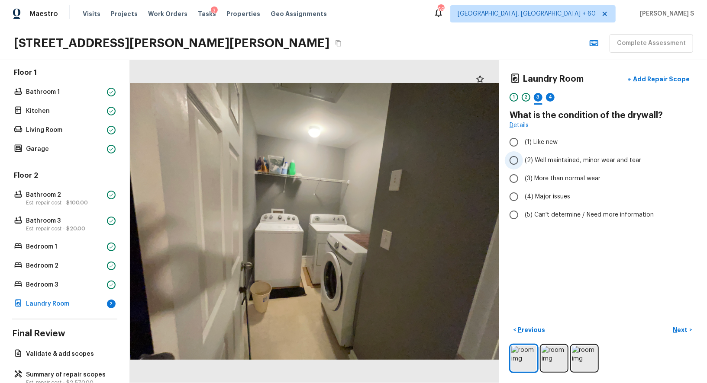
click at [593, 163] on span "(2) Well maintained, minor wear and tear" at bounding box center [583, 160] width 116 height 9
click at [523, 163] on input "(2) Well maintained, minor wear and tear" at bounding box center [514, 160] width 18 height 18
radio input "true"
click at [684, 328] on p "Next" at bounding box center [681, 330] width 16 height 9
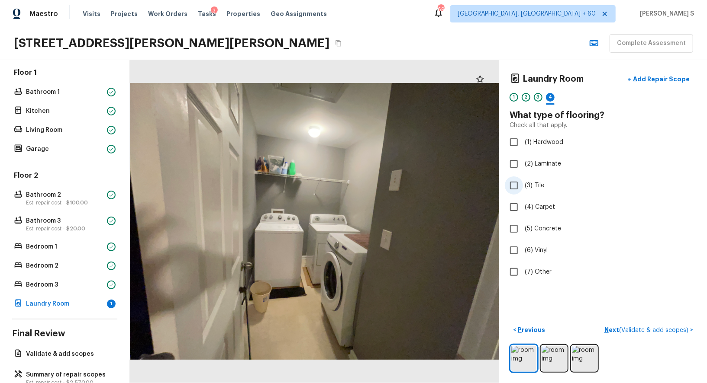
click at [531, 184] on span "(3) Tile" at bounding box center [534, 185] width 19 height 9
click at [523, 184] on input "(3) Tile" at bounding box center [514, 186] width 18 height 18
checkbox input "true"
click at [676, 331] on p "Next" at bounding box center [681, 330] width 16 height 9
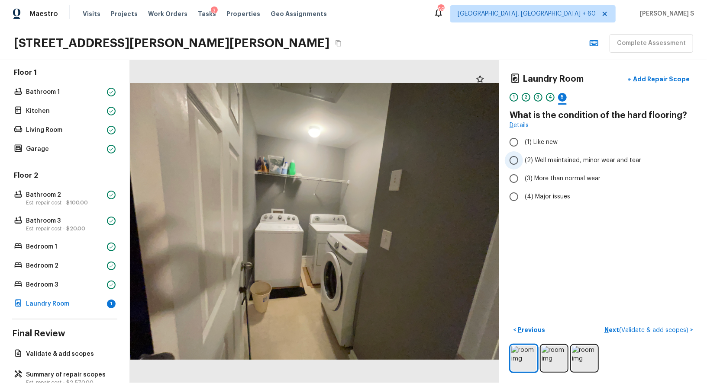
click at [574, 164] on label "(2) Well maintained, minor wear and tear" at bounding box center [597, 160] width 185 height 18
click at [523, 164] on input "(2) Well maintained, minor wear and tear" at bounding box center [514, 160] width 18 height 18
radio input "true"
click at [677, 328] on span "( Validate & add scopes )" at bounding box center [653, 331] width 69 height 6
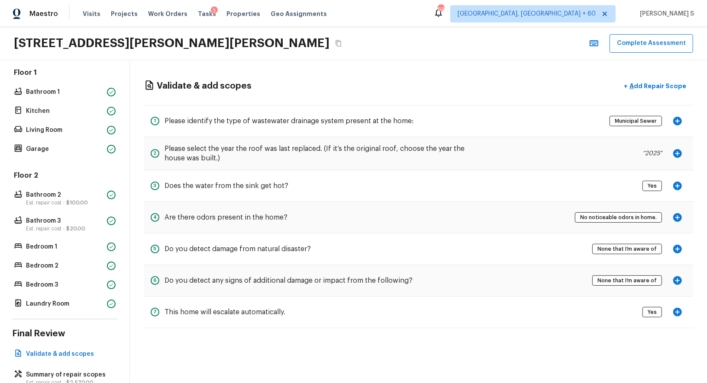
scroll to position [206, 0]
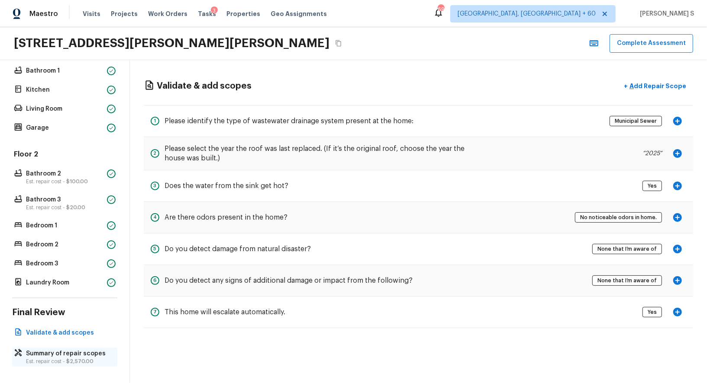
click at [81, 350] on p "Summary of repair scopes" at bounding box center [69, 354] width 86 height 9
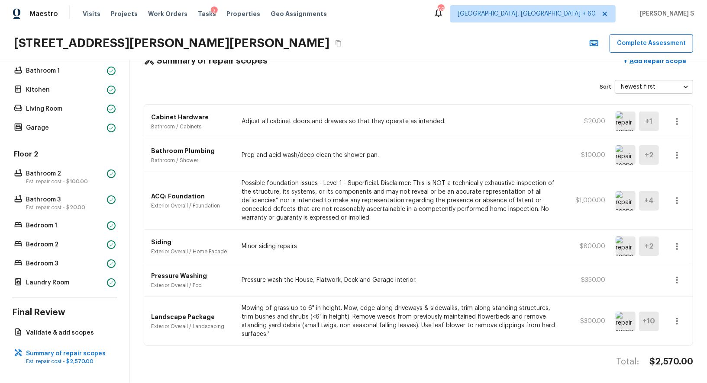
scroll to position [0, 0]
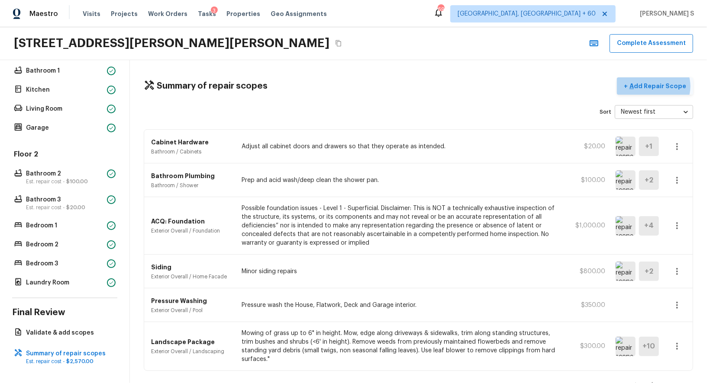
click at [658, 86] on p "Add Repair Scope" at bounding box center [657, 86] width 58 height 9
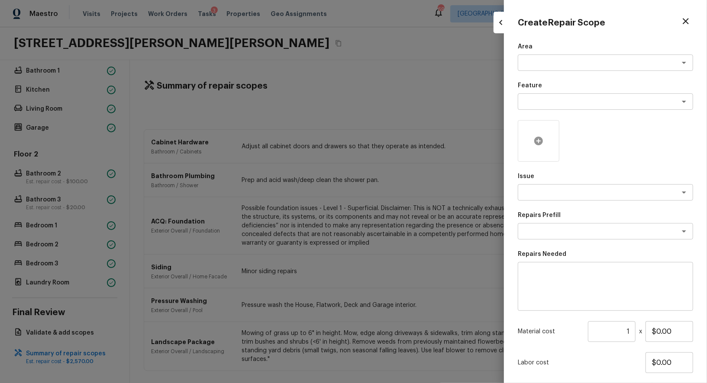
click at [532, 147] on div at bounding box center [539, 141] width 42 height 42
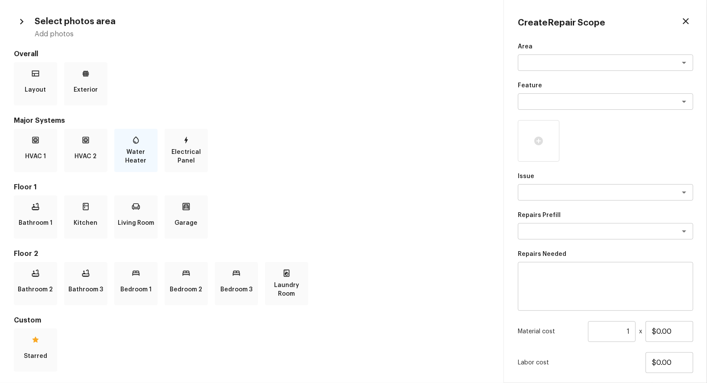
click at [143, 148] on div "Water Heater" at bounding box center [135, 150] width 43 height 43
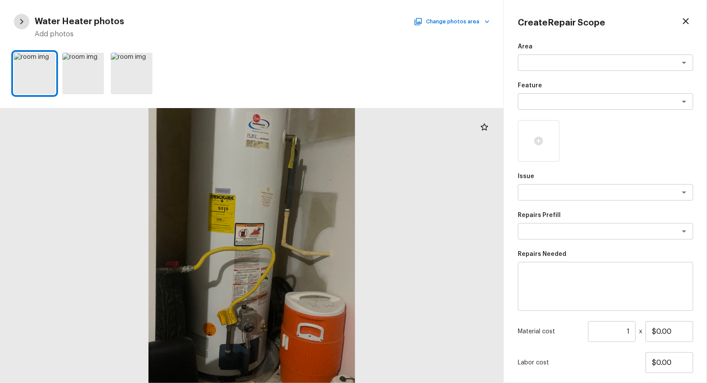
click at [26, 22] on icon "button" at bounding box center [21, 21] width 11 height 11
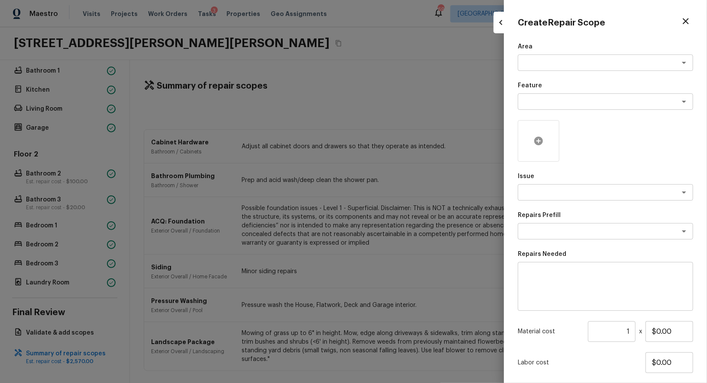
click at [538, 140] on icon at bounding box center [538, 141] width 10 height 10
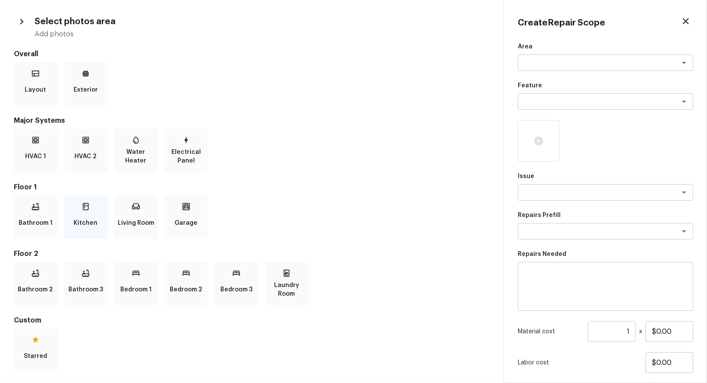
click at [79, 225] on p "Kitchen" at bounding box center [86, 223] width 24 height 17
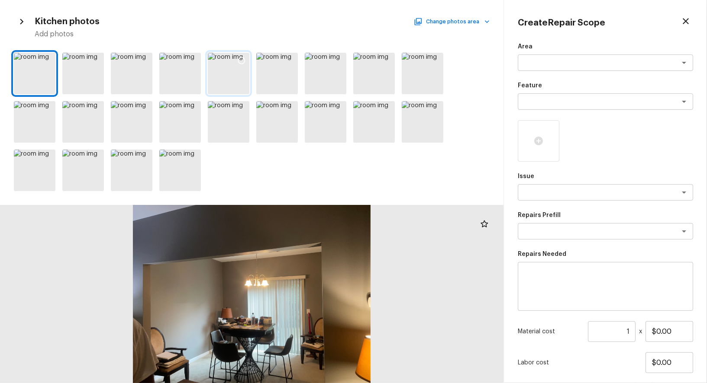
click at [234, 78] on div at bounding box center [229, 74] width 42 height 42
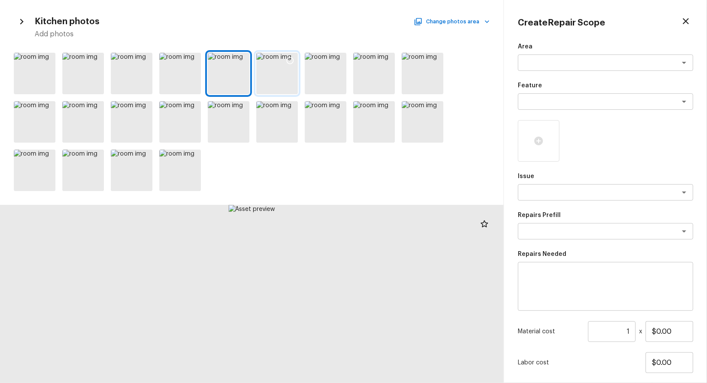
click at [291, 77] on div at bounding box center [277, 74] width 42 height 42
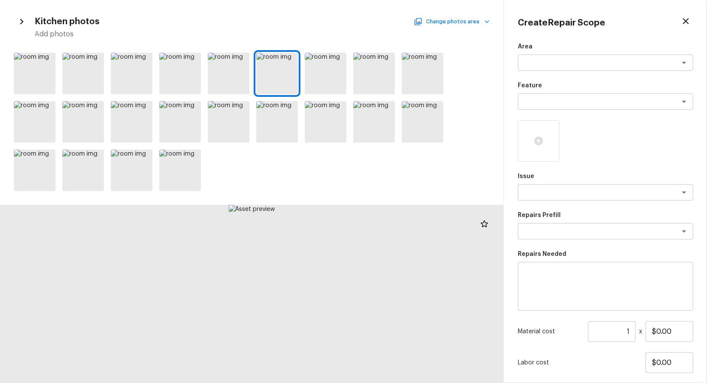
click at [432, 19] on button "Change photos area" at bounding box center [453, 21] width 74 height 11
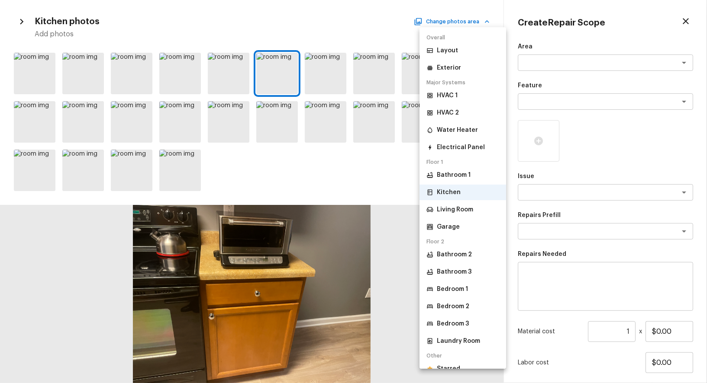
click at [460, 177] on p "Bathroom 1" at bounding box center [454, 175] width 34 height 9
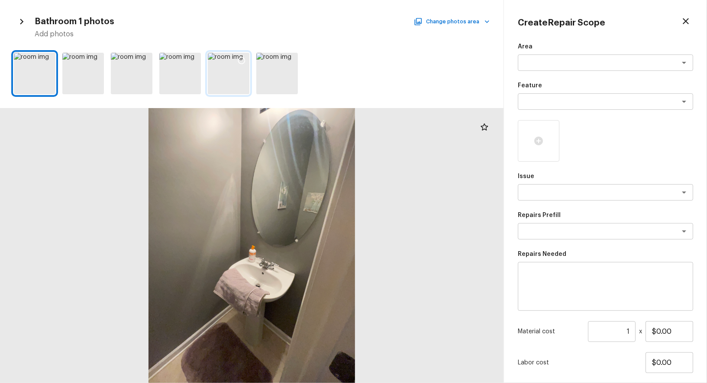
click at [237, 62] on icon at bounding box center [241, 60] width 9 height 9
click at [197, 61] on icon at bounding box center [193, 60] width 9 height 9
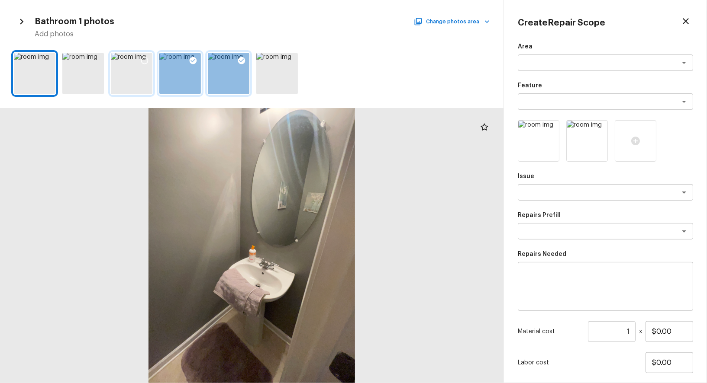
click at [144, 57] on icon at bounding box center [144, 60] width 7 height 7
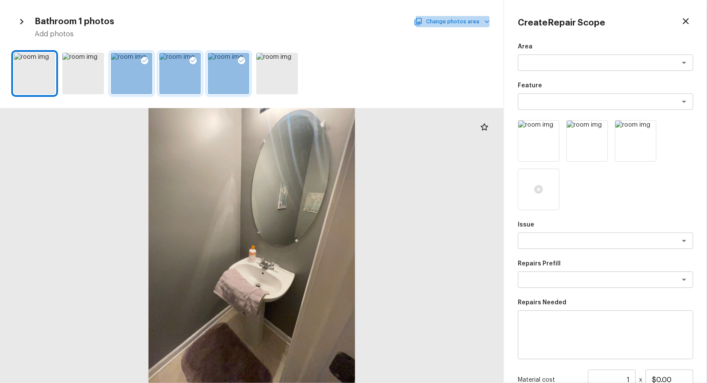
click at [488, 19] on icon "button" at bounding box center [487, 21] width 9 height 9
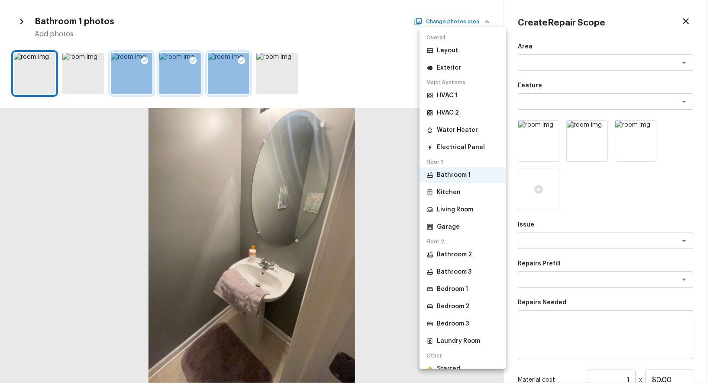
click at [459, 252] on p "Bathroom 2" at bounding box center [454, 255] width 35 height 9
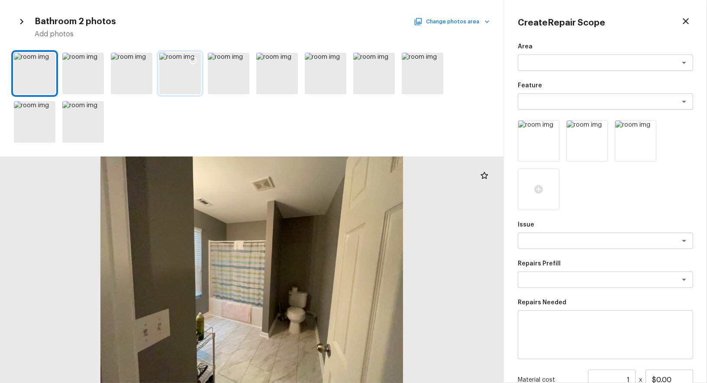
click at [189, 58] on icon at bounding box center [193, 60] width 9 height 9
click at [461, 25] on button "Change photos area" at bounding box center [453, 21] width 74 height 11
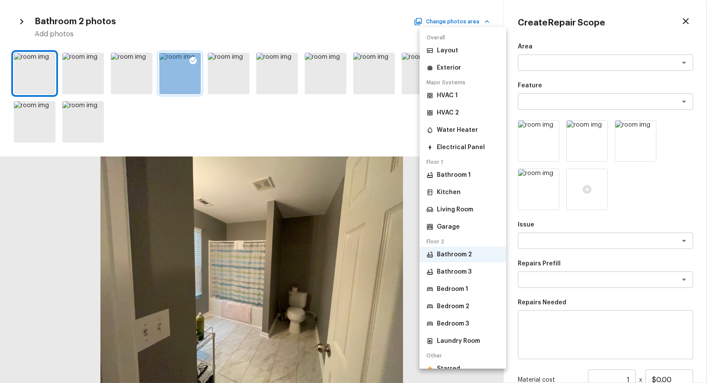
scroll to position [11, 0]
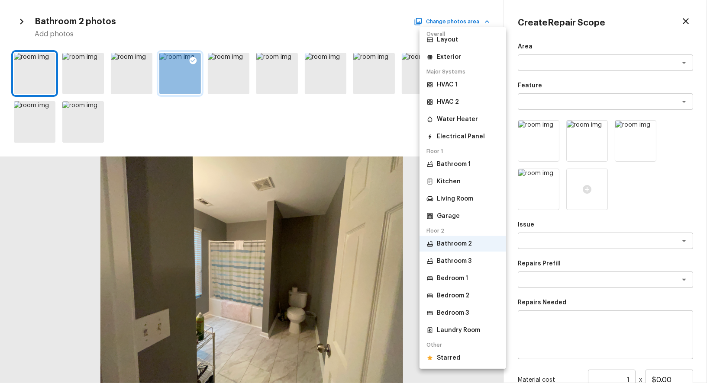
click at [467, 273] on li "Bedroom 1" at bounding box center [462, 279] width 87 height 16
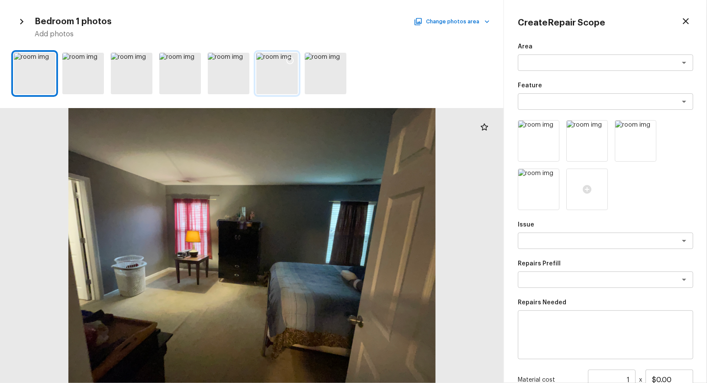
click at [289, 59] on icon at bounding box center [290, 60] width 9 height 9
click at [238, 60] on icon at bounding box center [241, 60] width 9 height 9
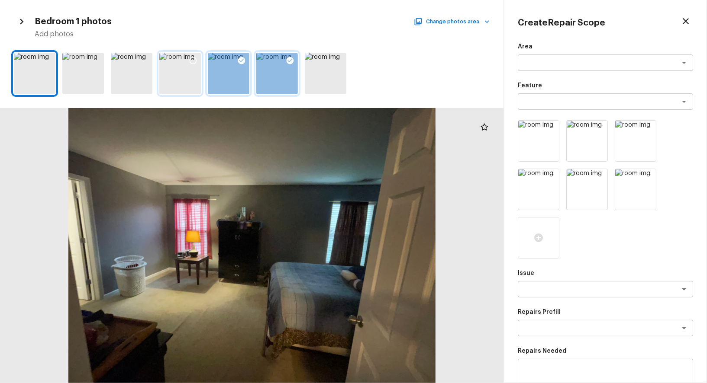
click at [186, 56] on div at bounding box center [193, 62] width 16 height 18
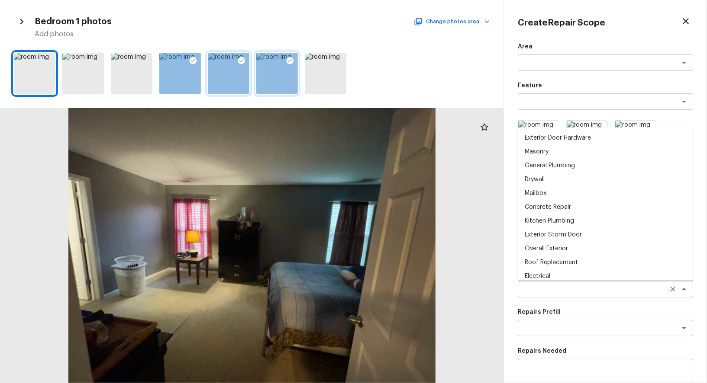
click at [565, 295] on div "x ​" at bounding box center [605, 289] width 175 height 16
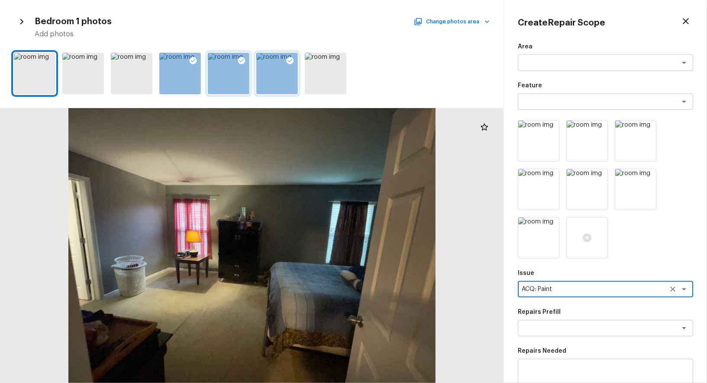
type textarea "ACQ: Paint"
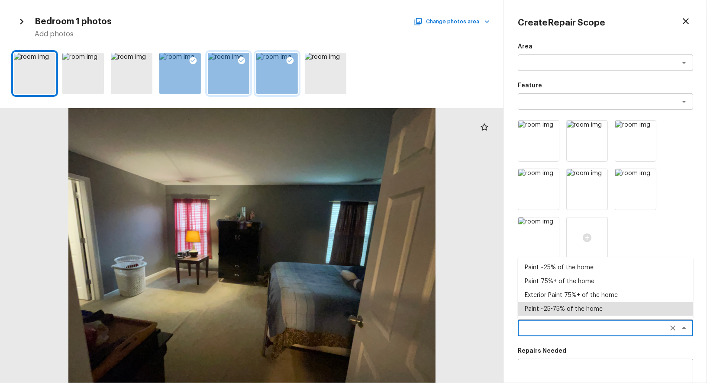
type textarea "Paint ~25-75% of the home"
type textarea "Acquisition Scope: ~25 - 75% of the home needs interior paint"
type input "$0.74"
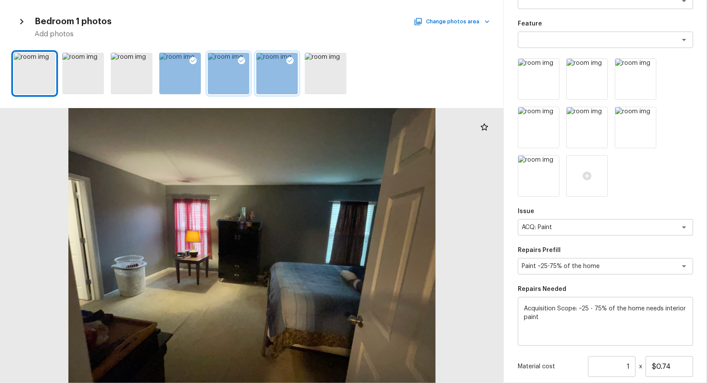
scroll to position [150, 0]
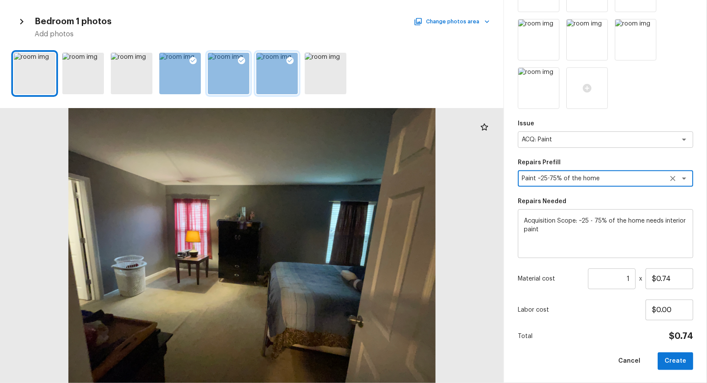
click at [623, 283] on input "1" at bounding box center [612, 279] width 48 height 21
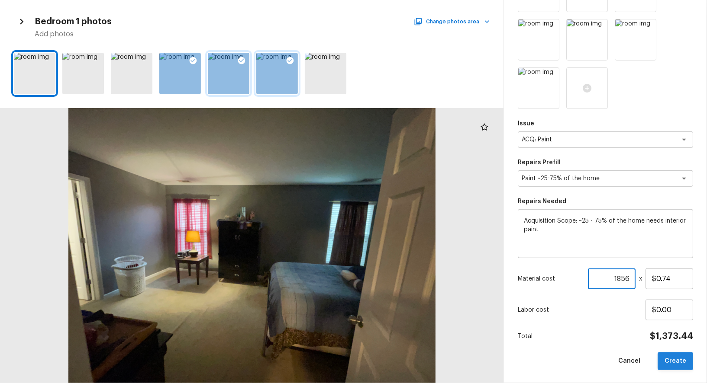
type input "1856"
click at [680, 358] on button "Create" at bounding box center [674, 362] width 35 height 18
type input "1"
type input "$0.00"
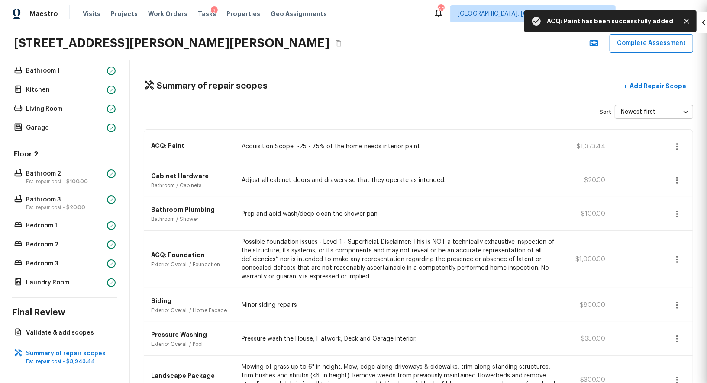
scroll to position [53, 0]
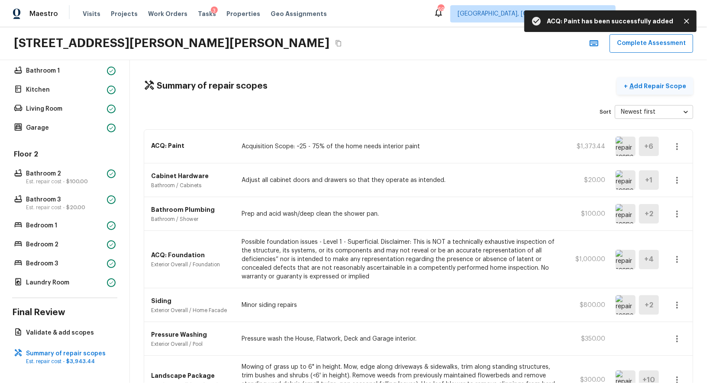
click at [656, 84] on p "Add Repair Scope" at bounding box center [657, 86] width 58 height 9
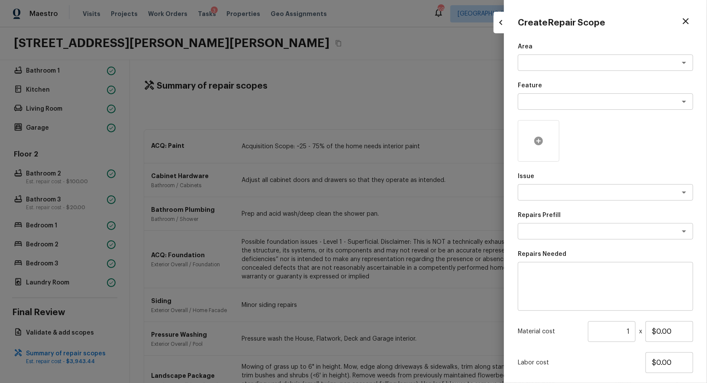
click at [533, 137] on div at bounding box center [539, 141] width 42 height 42
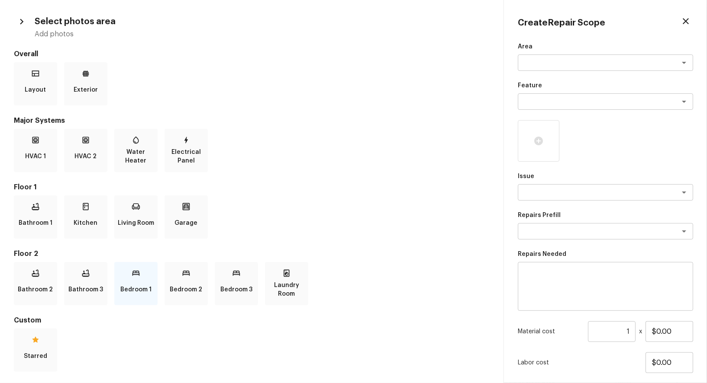
click at [132, 277] on icon at bounding box center [136, 273] width 9 height 9
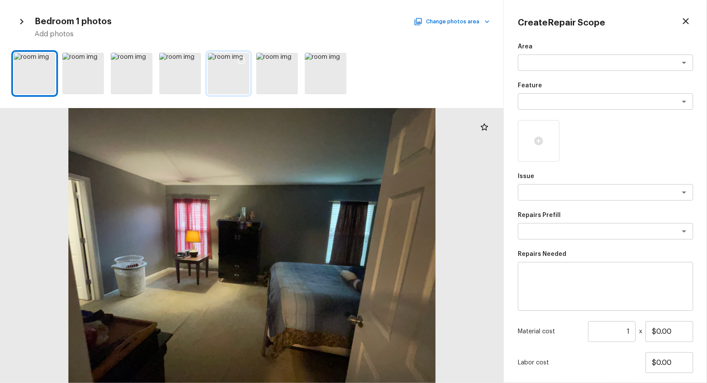
click at [238, 54] on div at bounding box center [242, 62] width 16 height 18
click at [146, 61] on icon at bounding box center [144, 60] width 9 height 9
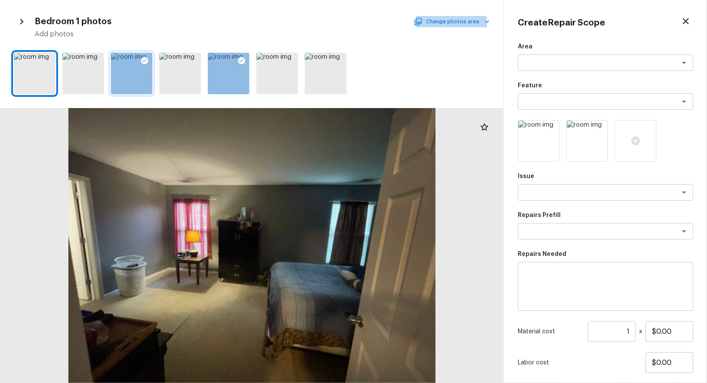
click at [422, 23] on icon "button" at bounding box center [418, 21] width 7 height 7
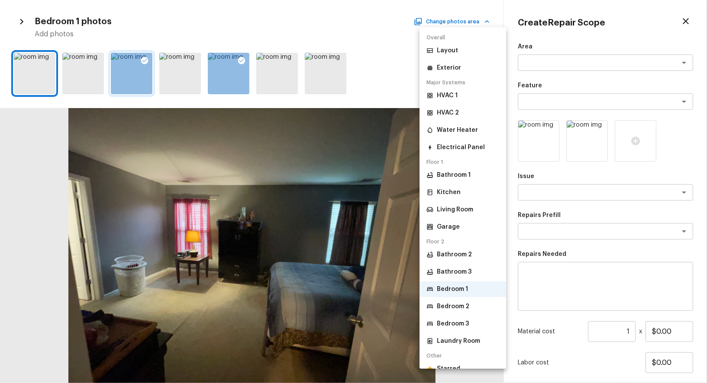
scroll to position [11, 0]
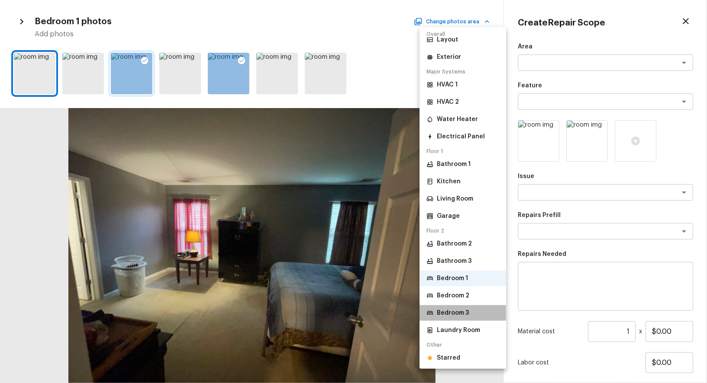
click at [458, 319] on li "Bedroom 3" at bounding box center [462, 314] width 87 height 16
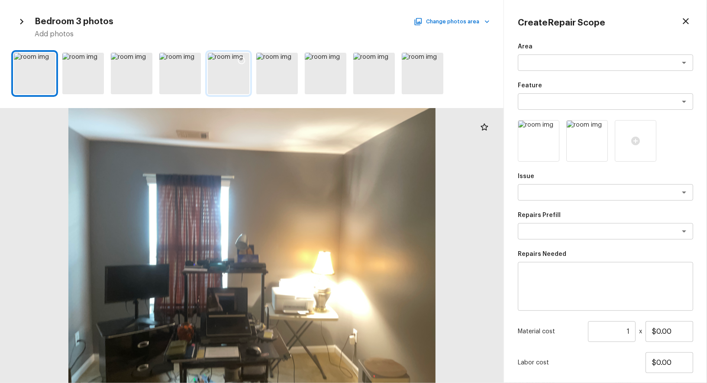
click at [246, 57] on div at bounding box center [242, 62] width 16 height 18
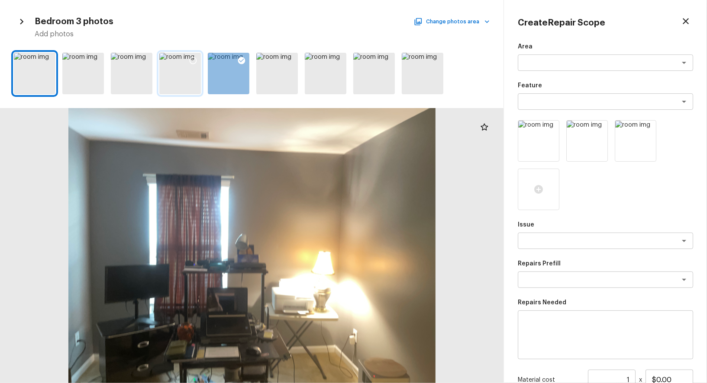
click at [193, 60] on icon at bounding box center [193, 60] width 9 height 9
click at [437, 57] on icon at bounding box center [435, 60] width 7 height 7
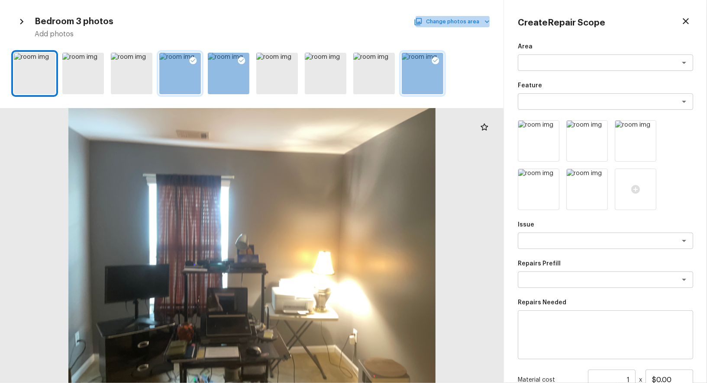
click at [459, 27] on button "Change photos area" at bounding box center [453, 21] width 74 height 11
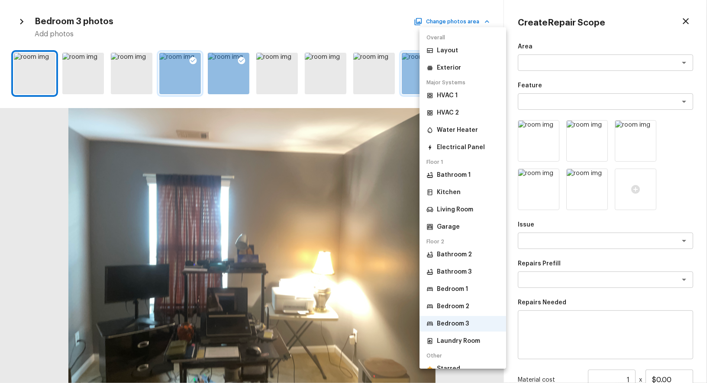
click at [460, 293] on p "Bedroom 1" at bounding box center [452, 289] width 31 height 9
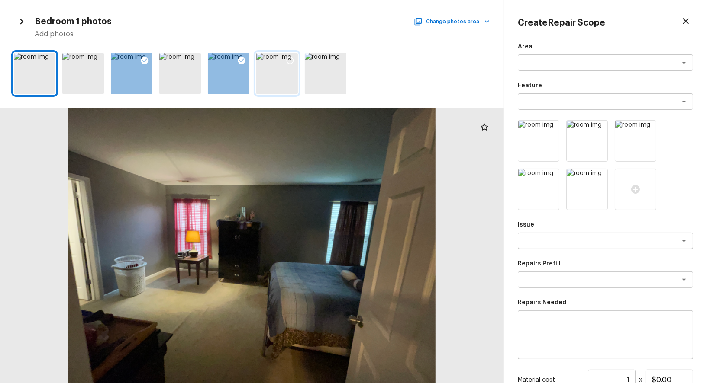
click at [290, 59] on icon at bounding box center [290, 60] width 9 height 9
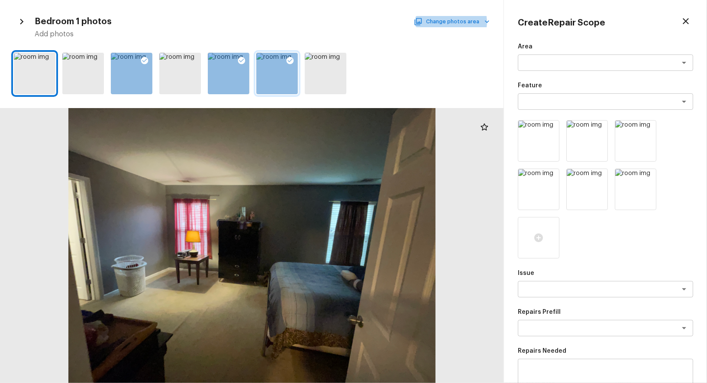
click at [451, 22] on button "Change photos area" at bounding box center [453, 21] width 74 height 11
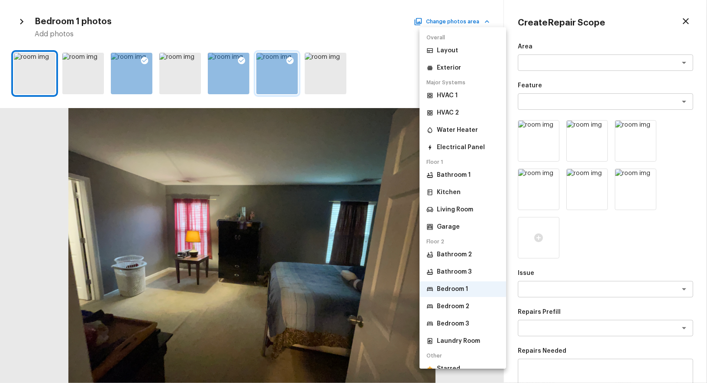
click at [454, 300] on li "Bedroom 2" at bounding box center [462, 307] width 87 height 16
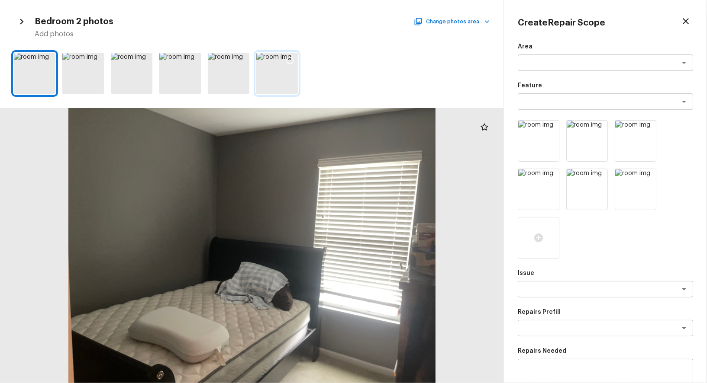
click at [279, 57] on div at bounding box center [277, 74] width 42 height 42
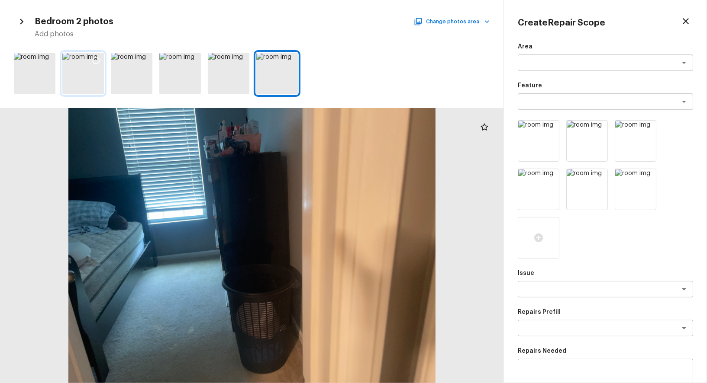
click at [97, 58] on icon at bounding box center [96, 60] width 9 height 9
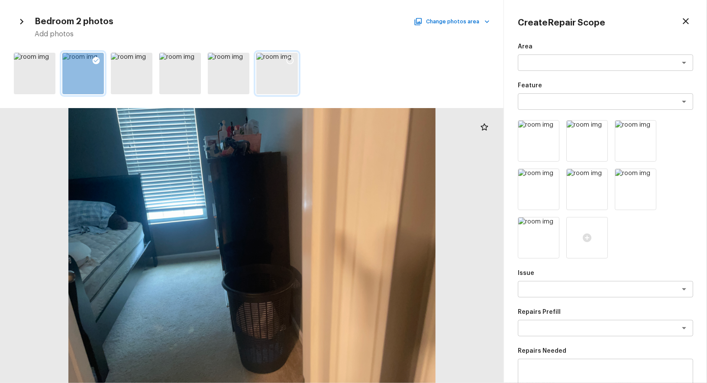
click at [289, 57] on icon at bounding box center [290, 60] width 7 height 7
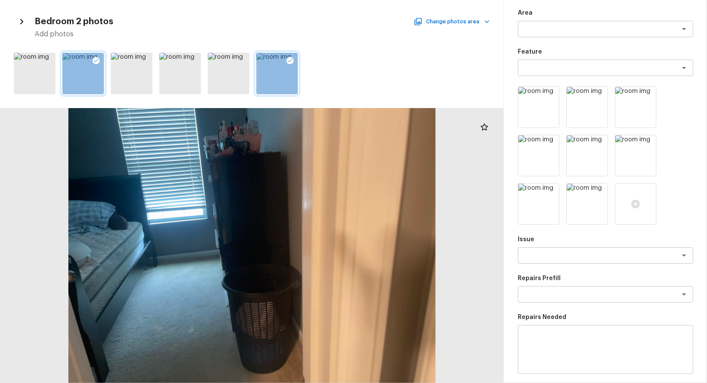
scroll to position [0, 0]
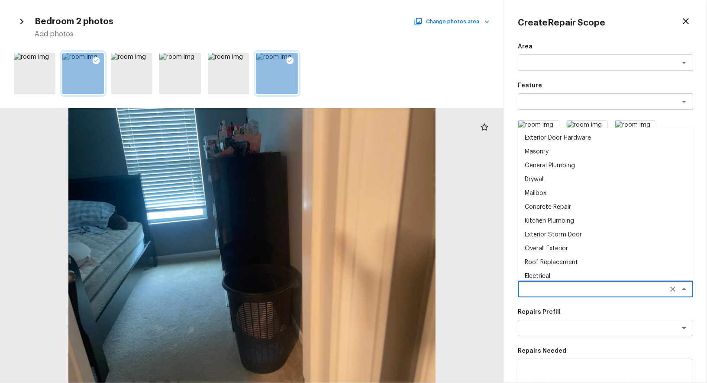
click at [586, 287] on textarea at bounding box center [593, 289] width 143 height 9
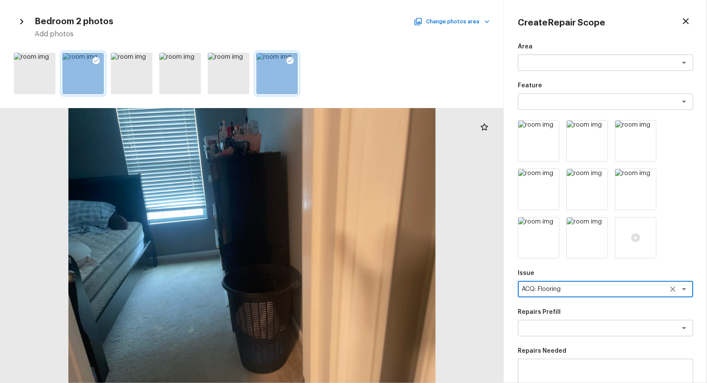
type textarea "ACQ: Flooring"
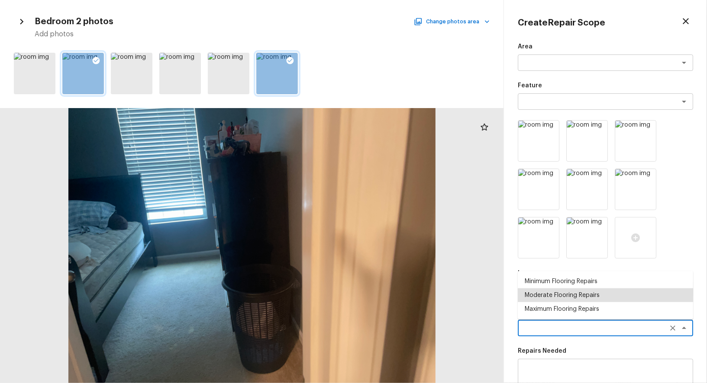
type textarea "Moderate Flooring Repairs"
type textarea "Acquisition Scope: Moderate flooring repairs"
type input "$0.52"
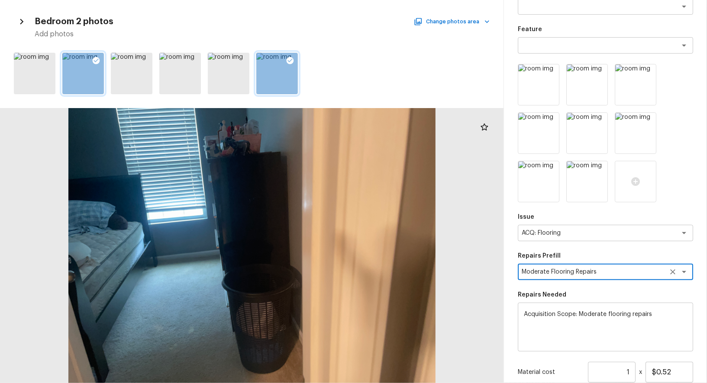
scroll to position [150, 0]
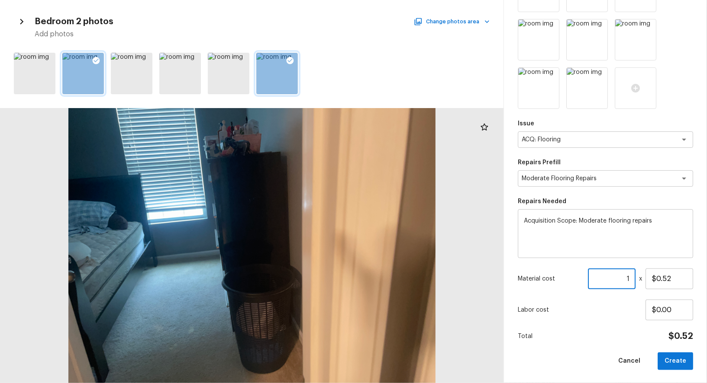
click at [618, 278] on input "1" at bounding box center [612, 279] width 48 height 21
paste input "856"
type input "1856"
click at [674, 358] on button "Create" at bounding box center [674, 362] width 35 height 18
click at [178, 293] on div at bounding box center [251, 245] width 503 height 275
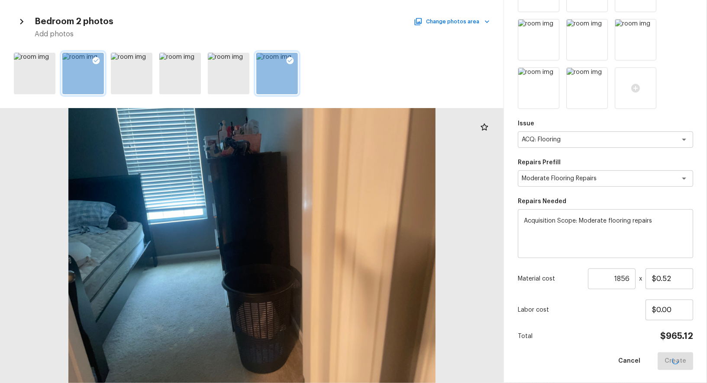
type input "1"
type input "$0.00"
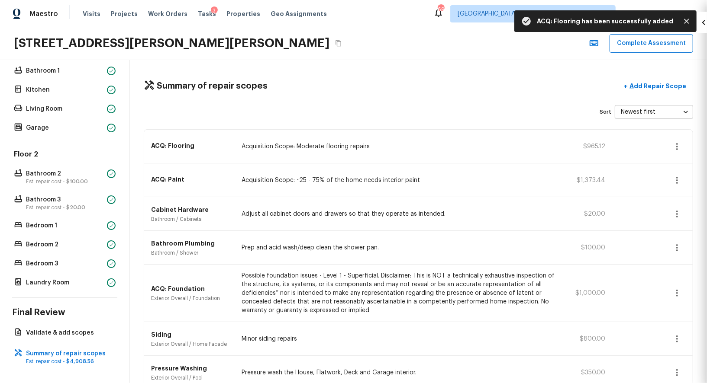
scroll to position [53, 0]
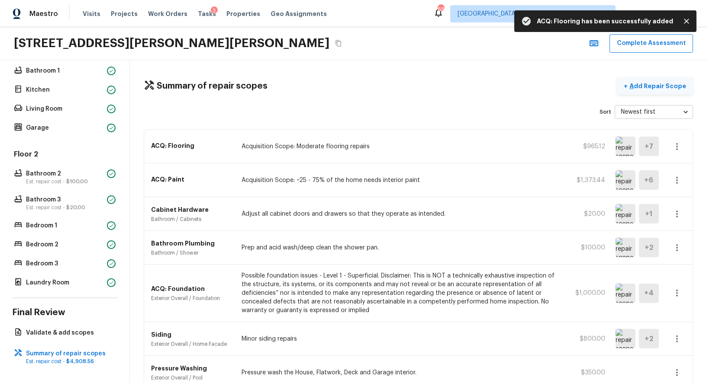
click at [640, 82] on p "Add Repair Scope" at bounding box center [657, 86] width 58 height 9
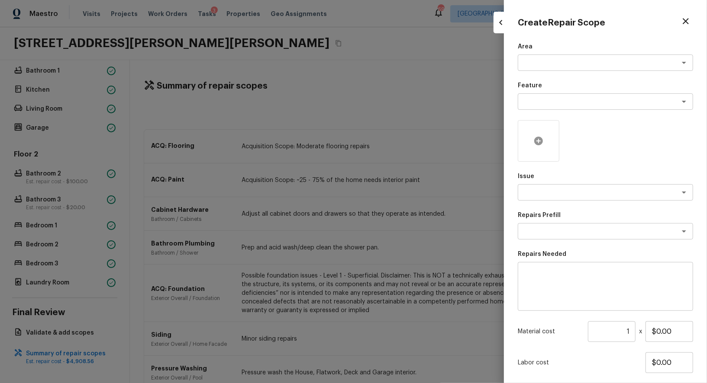
click at [531, 138] on div at bounding box center [539, 141] width 42 height 42
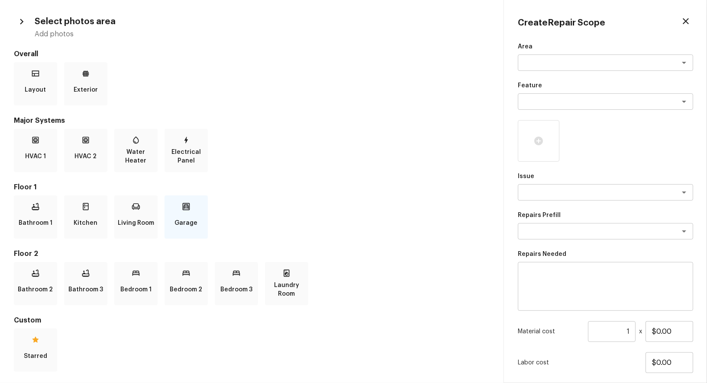
click at [197, 212] on div "Garage" at bounding box center [185, 217] width 43 height 43
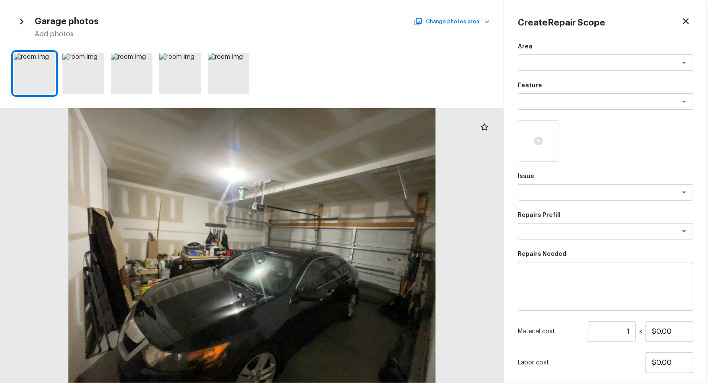
click at [462, 33] on h5 "Add photos" at bounding box center [262, 34] width 455 height 10
click at [462, 25] on button "Change photos area" at bounding box center [453, 21] width 74 height 11
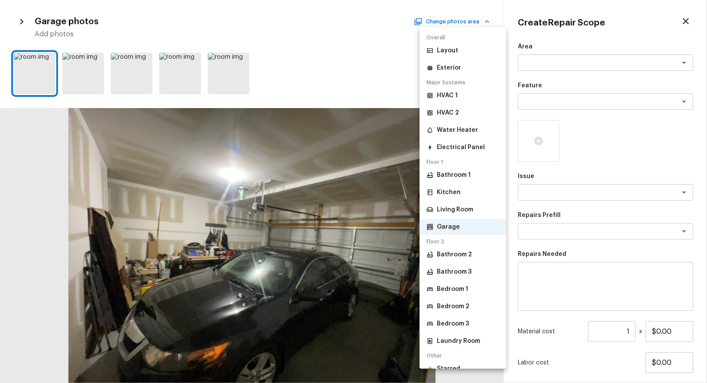
click at [440, 187] on li "Kitchen" at bounding box center [462, 193] width 87 height 16
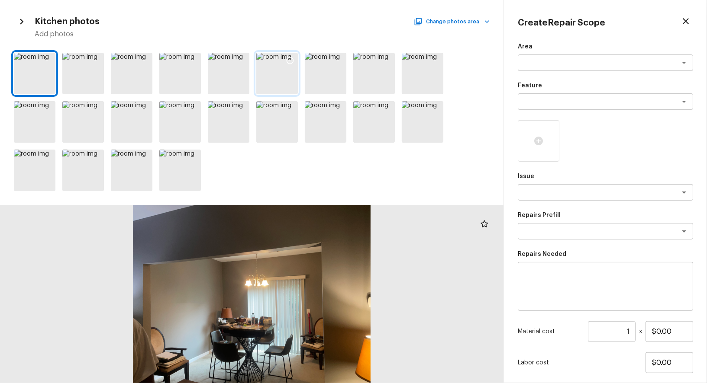
click at [292, 64] on icon at bounding box center [290, 60] width 9 height 9
click at [240, 113] on icon at bounding box center [241, 109] width 9 height 9
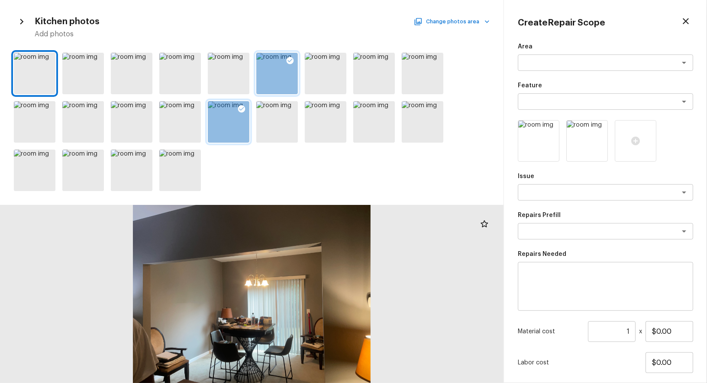
click at [457, 23] on button "Change photos area" at bounding box center [453, 21] width 74 height 11
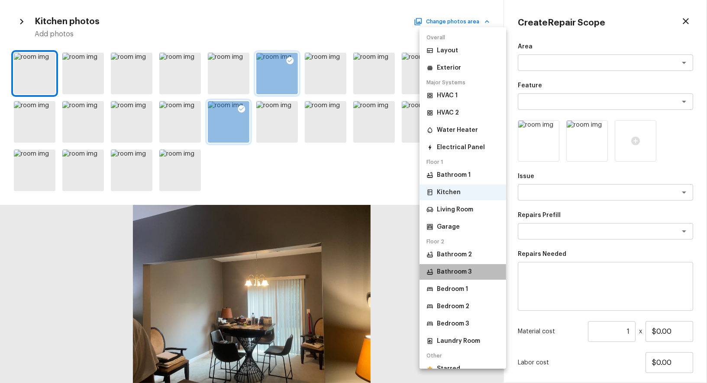
click at [455, 280] on li "Bathroom 3" at bounding box center [462, 272] width 87 height 16
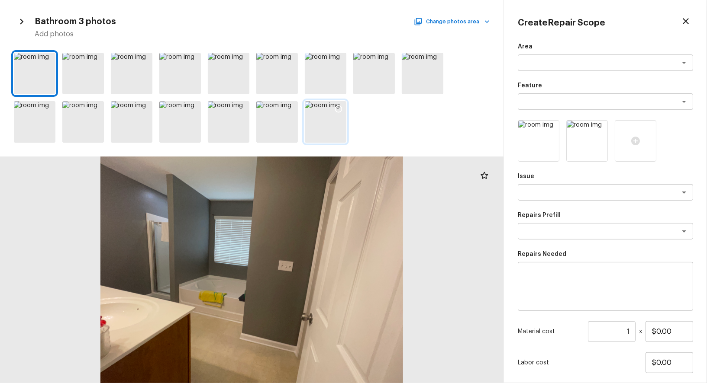
click at [340, 104] on div at bounding box center [339, 110] width 16 height 18
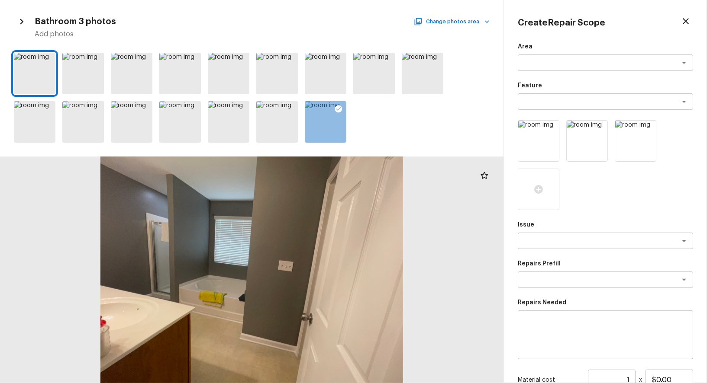
click at [298, 103] on div at bounding box center [251, 97] width 503 height 97
click at [292, 106] on icon at bounding box center [290, 109] width 7 height 7
click at [238, 50] on div at bounding box center [251, 97] width 503 height 97
click at [239, 62] on icon at bounding box center [241, 60] width 9 height 9
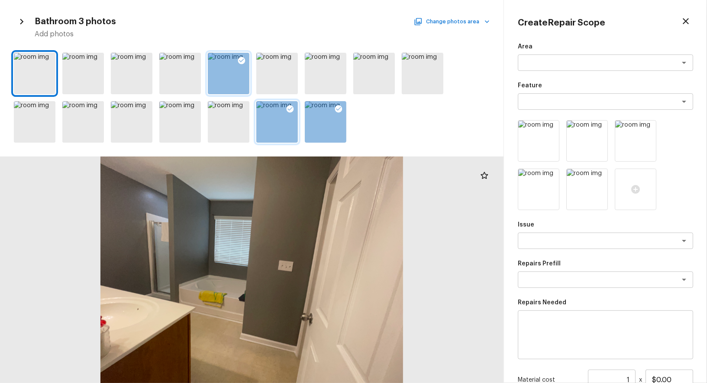
click at [453, 22] on button "Change photos area" at bounding box center [453, 21] width 74 height 11
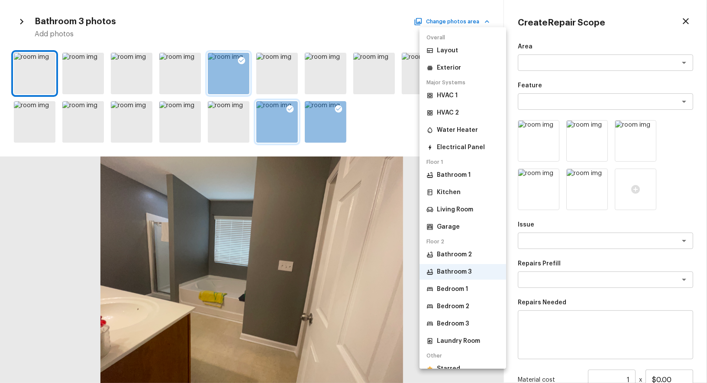
scroll to position [11, 0]
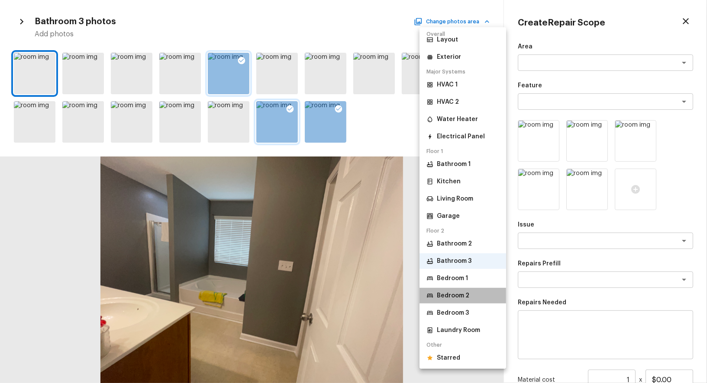
click at [453, 288] on li "Bedroom 2" at bounding box center [462, 296] width 87 height 16
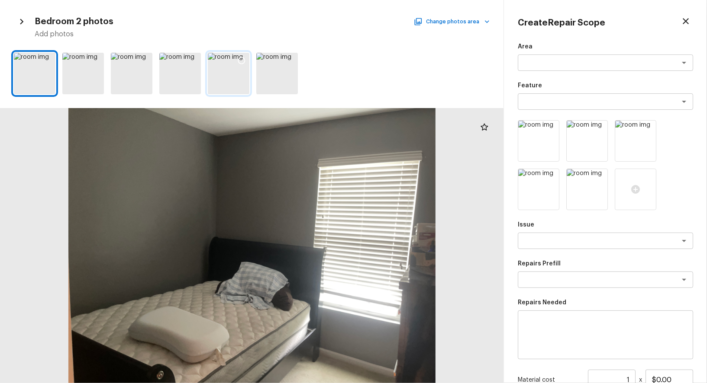
click at [234, 62] on div at bounding box center [242, 62] width 16 height 18
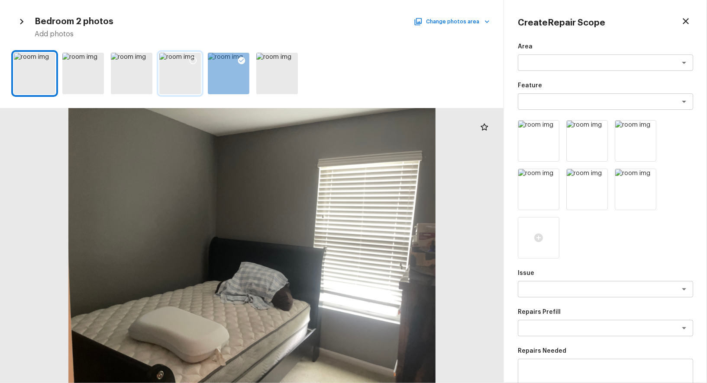
click at [198, 61] on div at bounding box center [193, 62] width 16 height 18
click at [558, 290] on textarea at bounding box center [593, 289] width 143 height 9
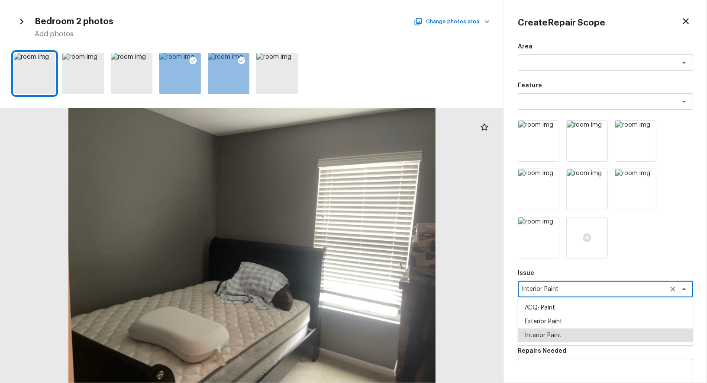
type textarea "Interior Paint"
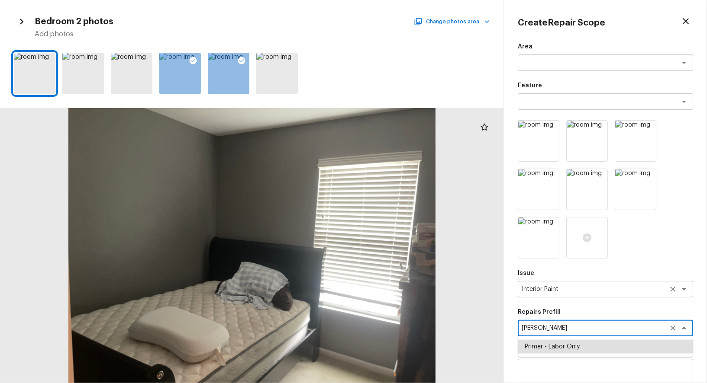
type textarea "Primer - Labor Only"
type textarea "Interior primer - PRIMER PROVIDED BY OPENDOOR - All nails, screws, drywall anch…"
type input "$0.40"
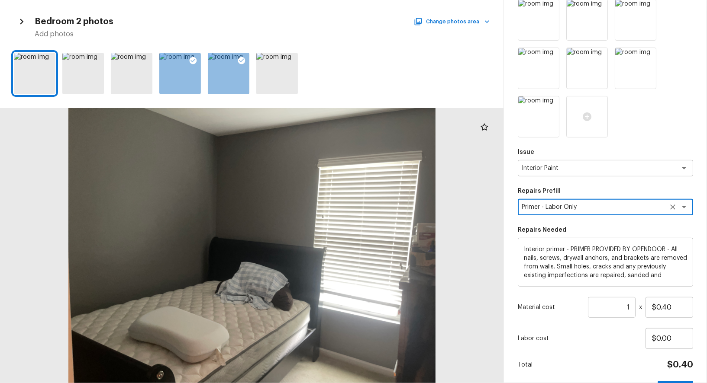
scroll to position [150, 0]
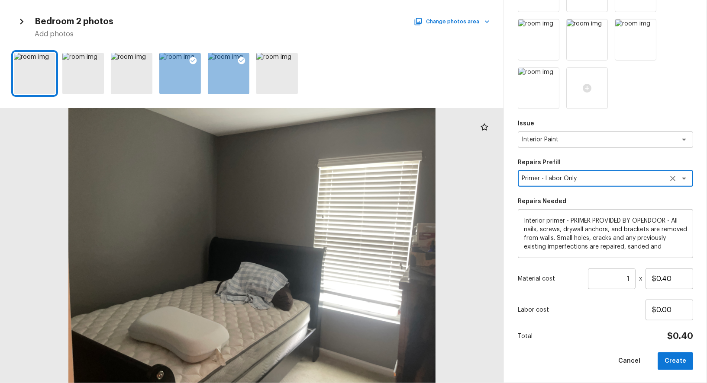
type textarea "Primer - Labor Only"
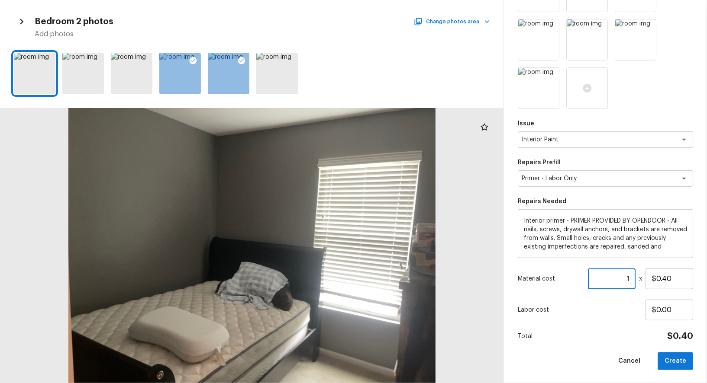
click at [623, 277] on input "1" at bounding box center [612, 279] width 48 height 21
paste input "856"
type input "1856"
click at [683, 358] on button "Create" at bounding box center [674, 362] width 35 height 18
type input "1"
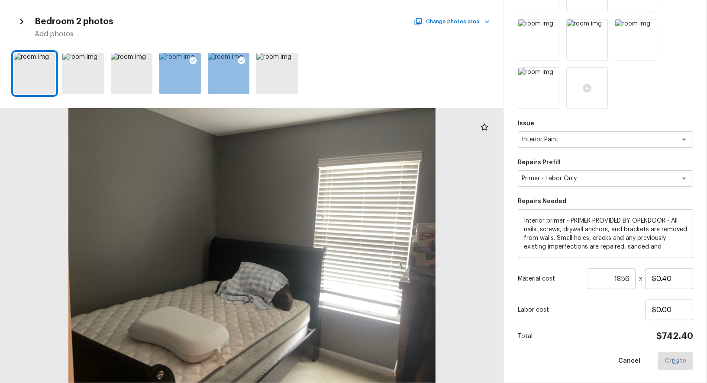
type input "$0.00"
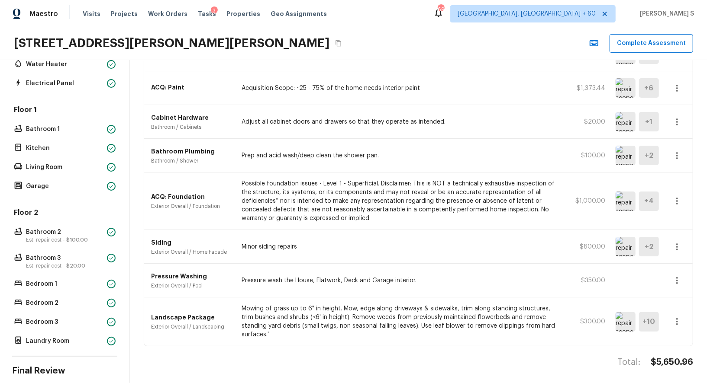
scroll to position [0, 0]
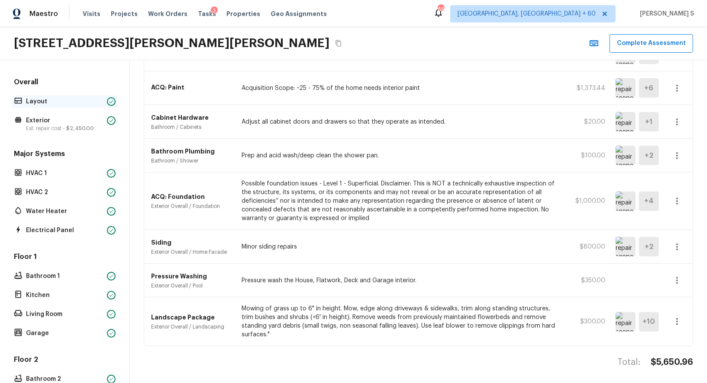
click at [38, 99] on p "Layout" at bounding box center [64, 101] width 77 height 9
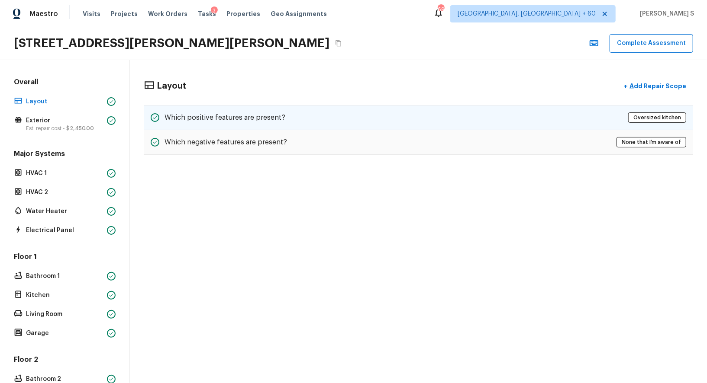
click at [332, 127] on div "Which positive features are present? Oversized kitchen" at bounding box center [418, 117] width 549 height 25
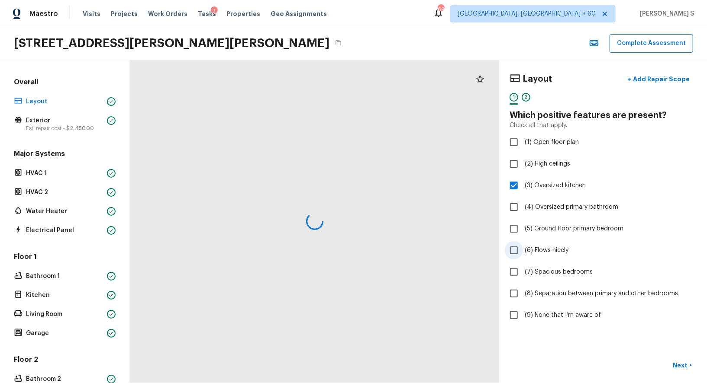
scroll to position [129, 0]
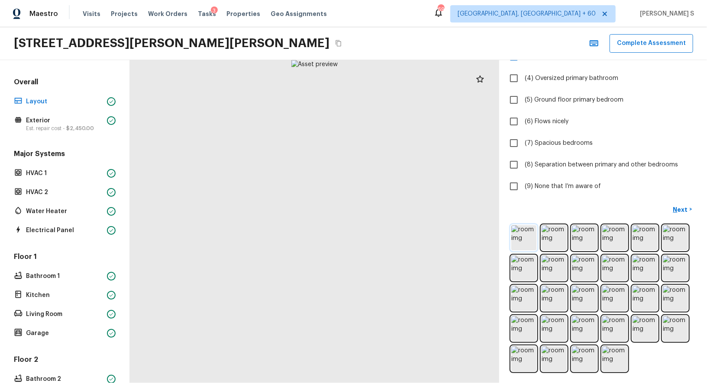
click at [528, 241] on img at bounding box center [523, 238] width 25 height 25
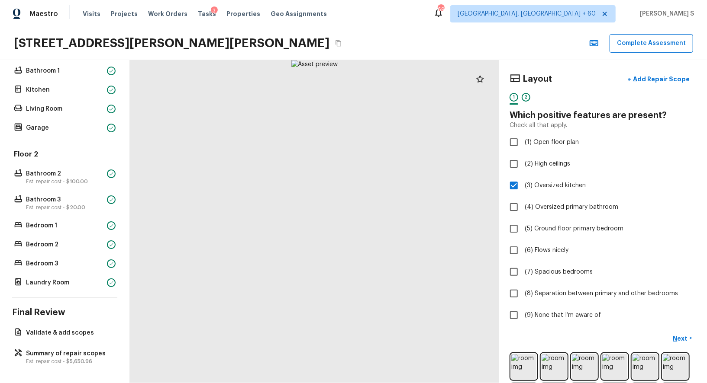
scroll to position [22, 0]
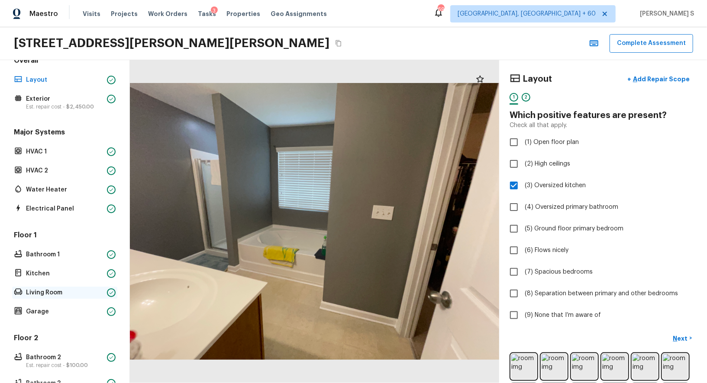
click at [52, 287] on div "Living Room" at bounding box center [64, 293] width 105 height 12
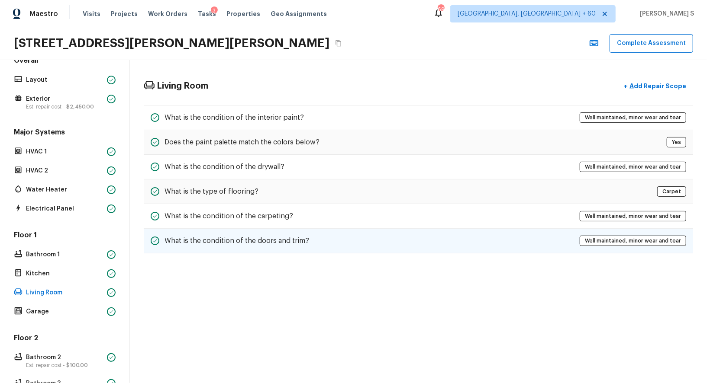
click at [235, 236] on h5 "What is the condition of the doors and trim?" at bounding box center [236, 241] width 145 height 10
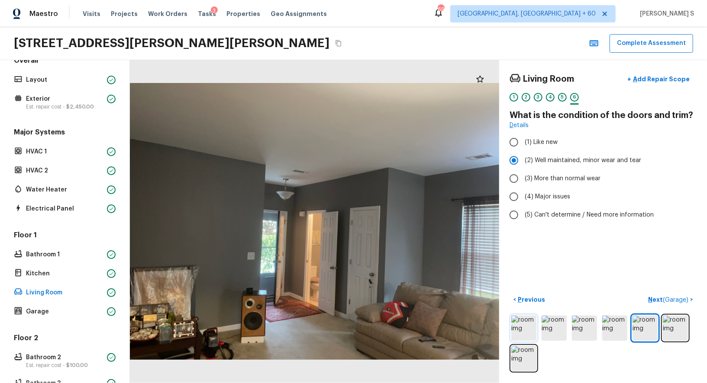
click at [532, 331] on img at bounding box center [523, 328] width 25 height 25
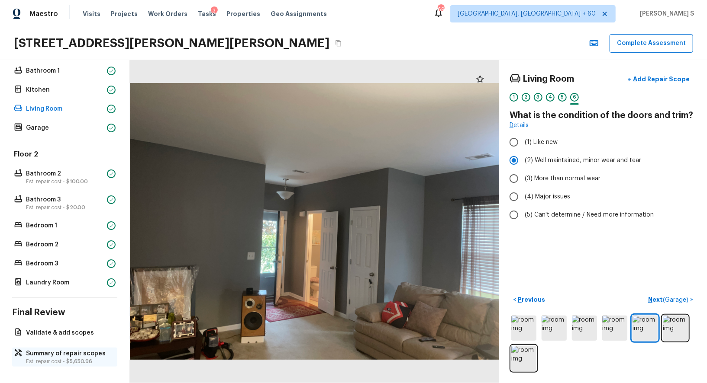
click at [45, 350] on p "Summary of repair scopes" at bounding box center [69, 354] width 86 height 9
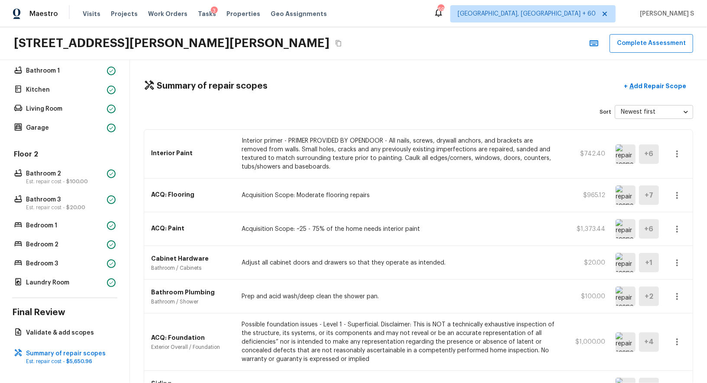
scroll to position [141, 0]
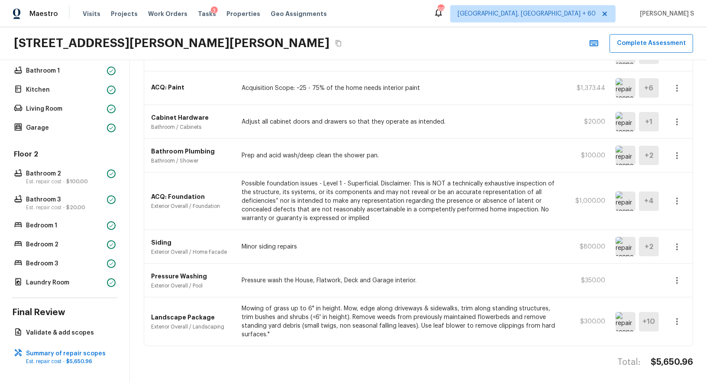
click at [677, 357] on h4 "$5,650.96" at bounding box center [672, 362] width 42 height 11
copy h4 "5,650.96"
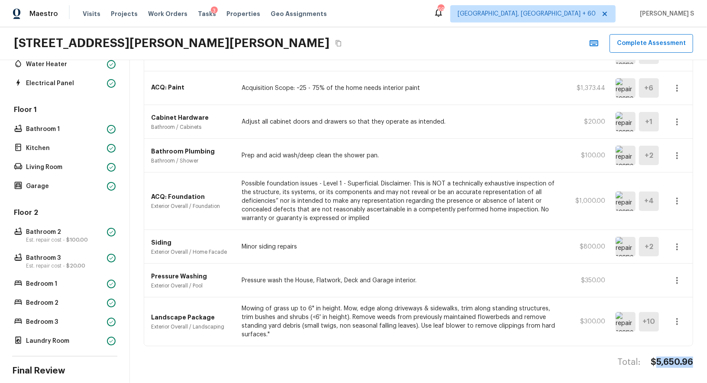
scroll to position [0, 0]
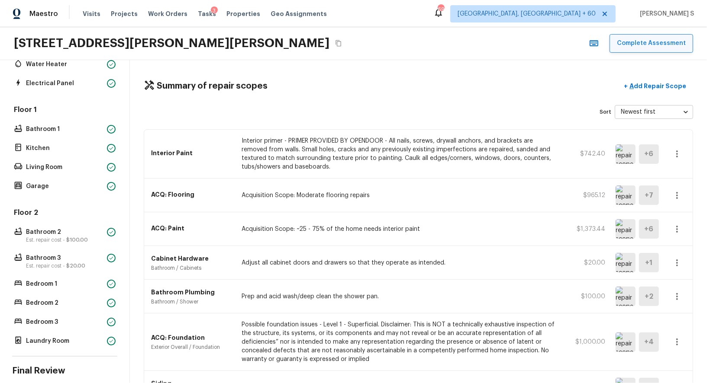
click at [637, 46] on button "Complete Assessment" at bounding box center [651, 43] width 84 height 19
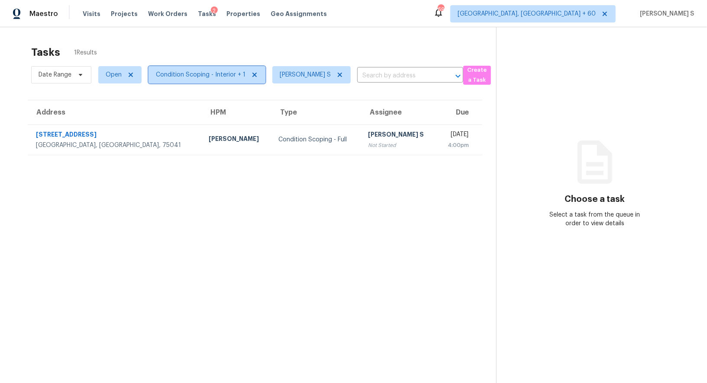
click at [223, 76] on span "Condition Scoping - Interior + 1" at bounding box center [201, 75] width 90 height 9
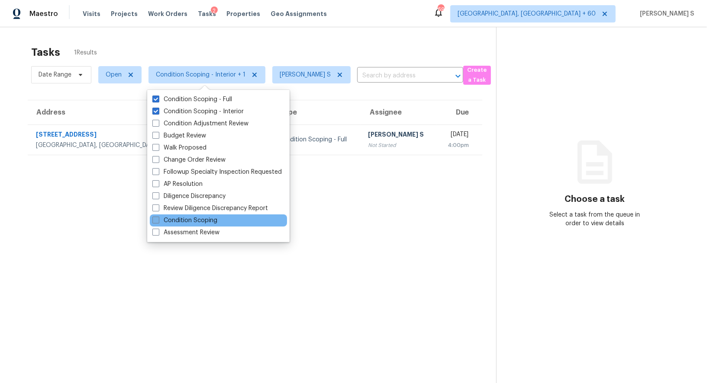
click at [203, 222] on label "Condition Scoping" at bounding box center [184, 220] width 65 height 9
click at [158, 222] on input "Condition Scoping" at bounding box center [155, 219] width 6 height 6
checkbox input "true"
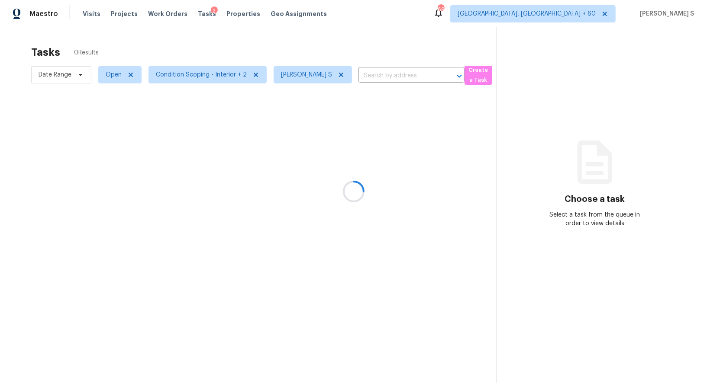
click at [299, 241] on div at bounding box center [353, 191] width 707 height 383
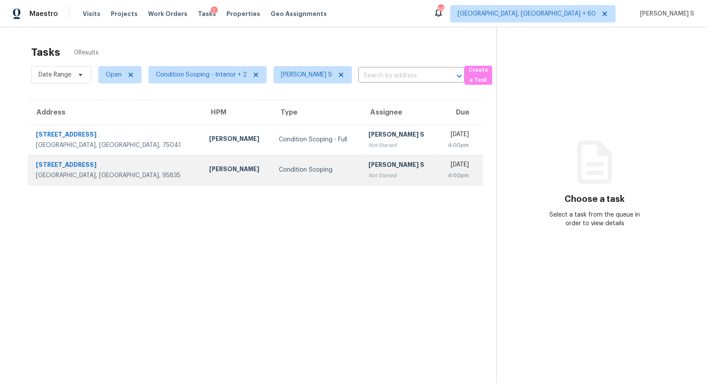
click at [368, 165] on div "[PERSON_NAME] S" at bounding box center [399, 166] width 62 height 11
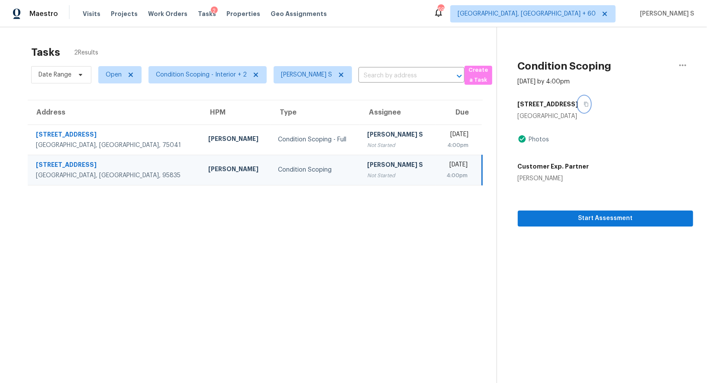
click at [583, 102] on icon "button" at bounding box center [585, 104] width 5 height 5
click at [608, 221] on span "Start Assessment" at bounding box center [605, 218] width 161 height 11
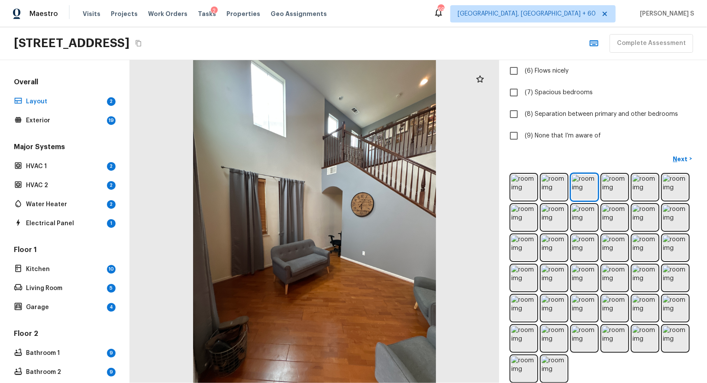
scroll to position [180, 0]
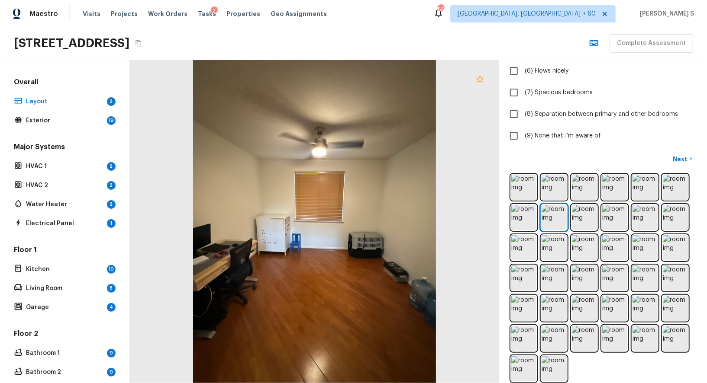
click at [480, 81] on icon at bounding box center [480, 79] width 10 height 10
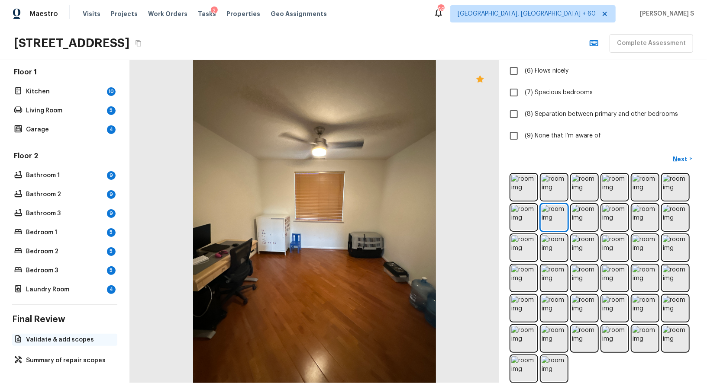
click at [77, 342] on p "Validate & add scopes" at bounding box center [69, 340] width 86 height 9
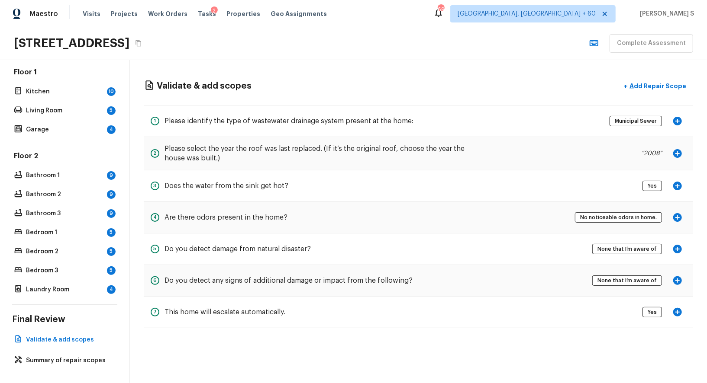
click at [676, 216] on icon "button" at bounding box center [677, 218] width 10 height 10
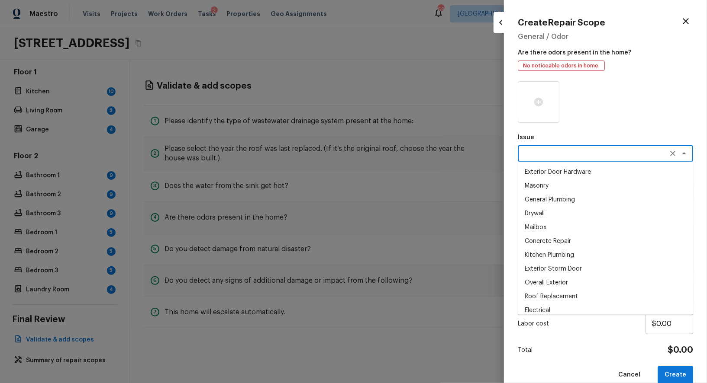
click at [556, 152] on textarea at bounding box center [593, 153] width 143 height 9
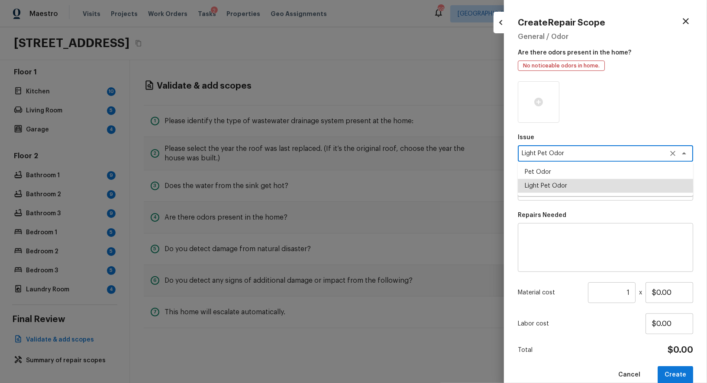
type textarea "Light Pet Odor"
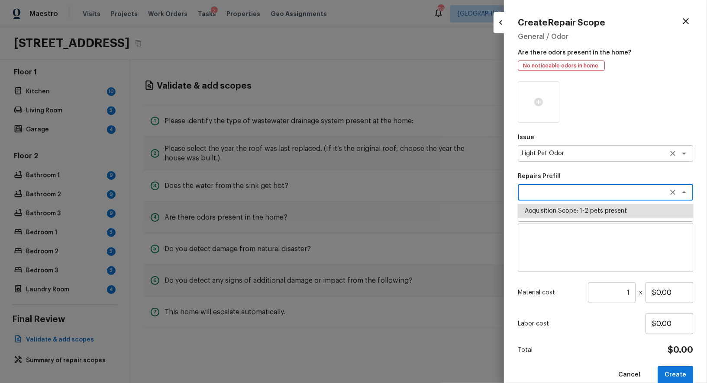
type textarea "Acquisition Scope: 1-2 pets present"
type input "$575.00"
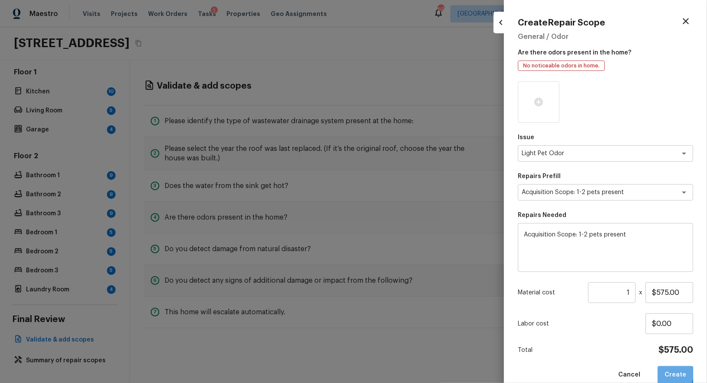
click at [671, 374] on button "Create" at bounding box center [674, 376] width 35 height 18
type input "$0.00"
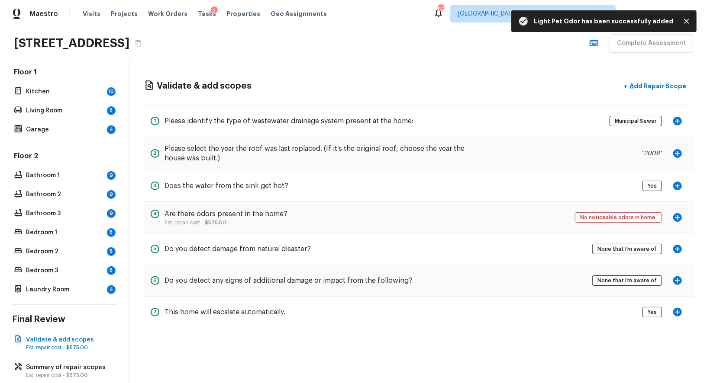
scroll to position [0, 0]
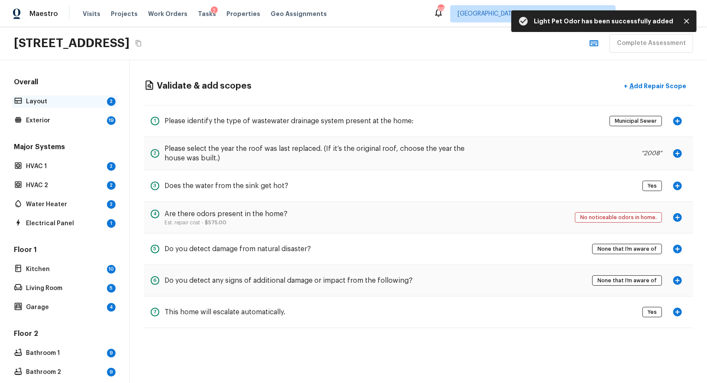
click at [70, 103] on p "Layout" at bounding box center [64, 101] width 77 height 9
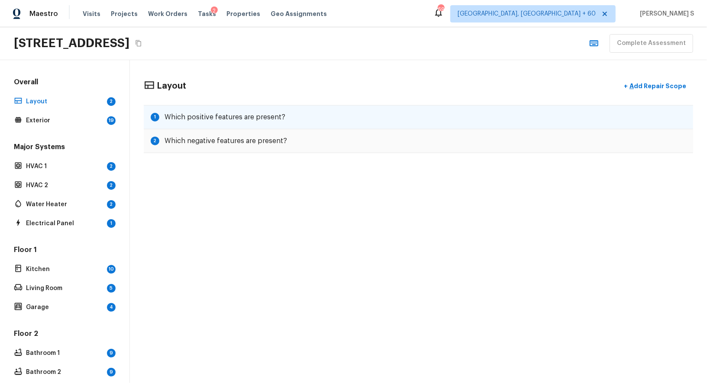
click at [242, 114] on h5 "Which positive features are present?" at bounding box center [224, 118] width 121 height 10
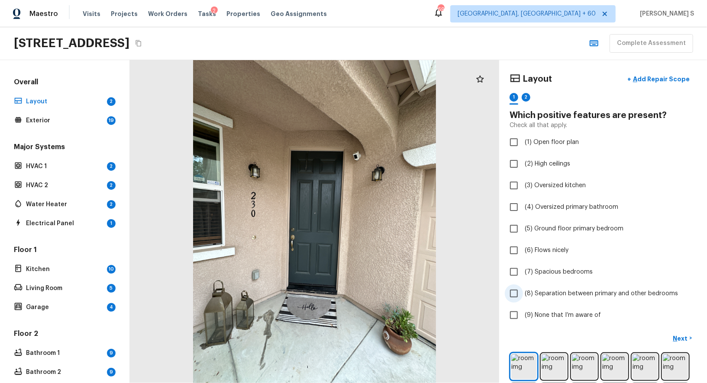
scroll to position [190, 0]
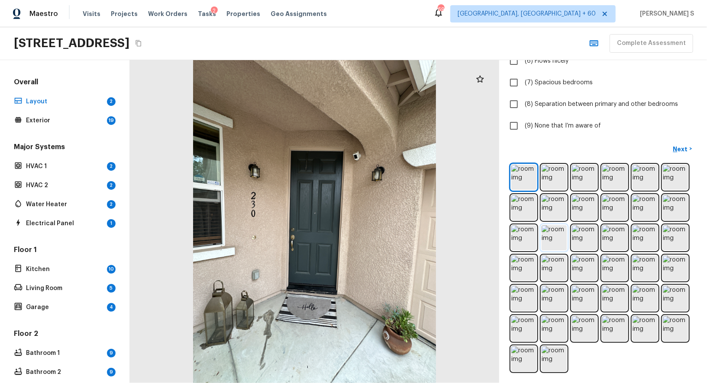
click at [558, 235] on img at bounding box center [553, 238] width 25 height 25
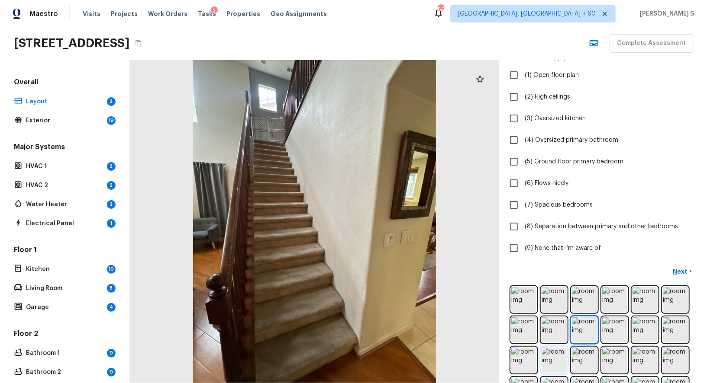
scroll to position [0, 0]
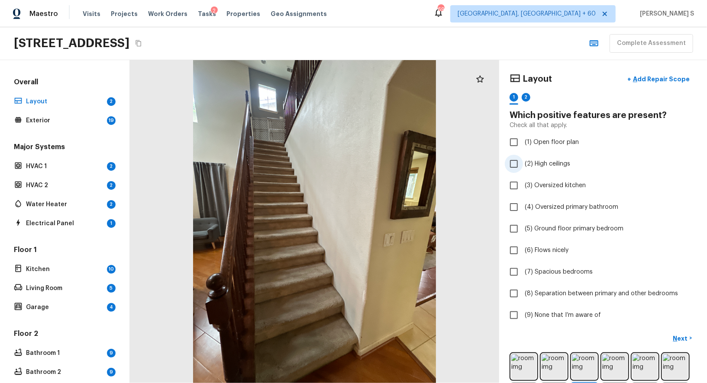
click at [550, 160] on span "(2) High ceilings" at bounding box center [547, 164] width 45 height 9
click at [523, 160] on input "(2) High ceilings" at bounding box center [514, 164] width 18 height 18
checkbox input "true"
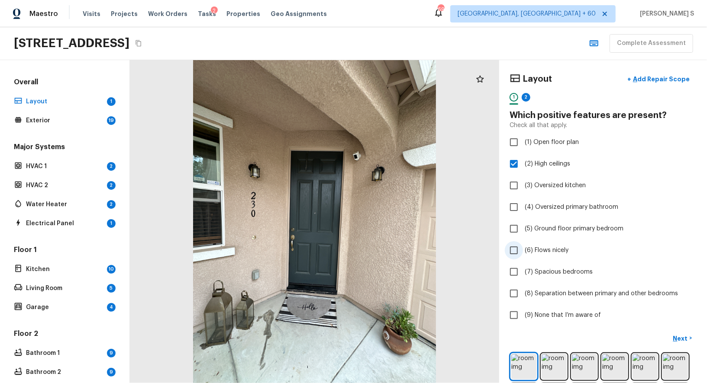
scroll to position [16, 0]
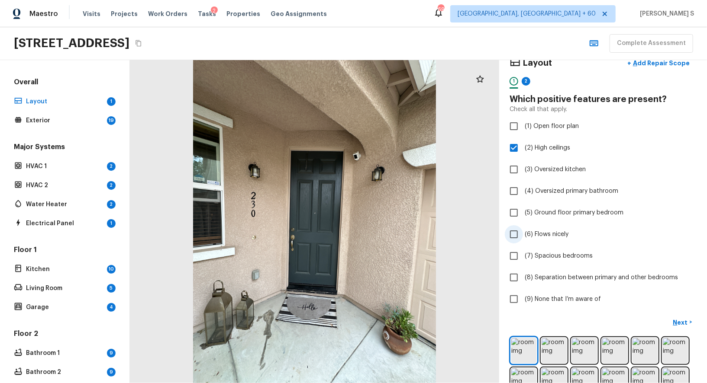
click at [561, 234] on span "(6) Flows nicely" at bounding box center [547, 234] width 44 height 9
click at [523, 234] on input "(6) Flows nicely" at bounding box center [514, 235] width 18 height 18
checkbox input "true"
click at [673, 319] on button "Next >" at bounding box center [683, 323] width 28 height 14
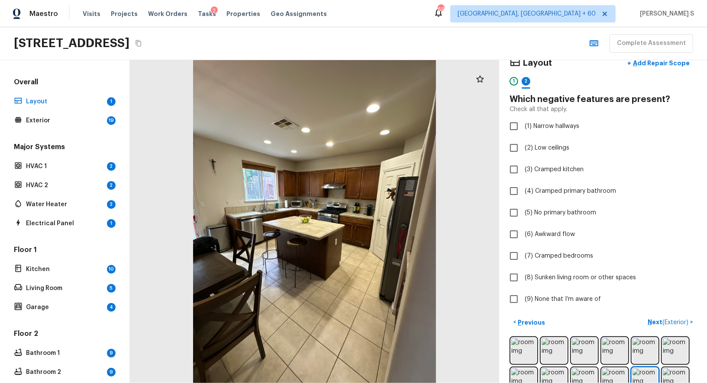
click at [514, 79] on div "1" at bounding box center [513, 81] width 9 height 9
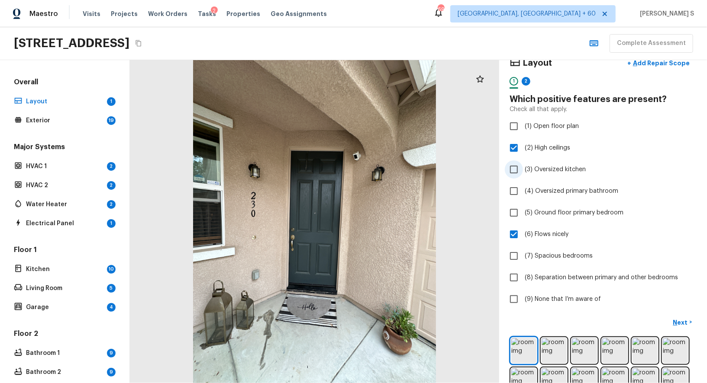
click at [562, 162] on label "(3) Oversized kitchen" at bounding box center [597, 170] width 185 height 18
click at [523, 162] on input "(3) Oversized kitchen" at bounding box center [514, 170] width 18 height 18
checkbox input "true"
click at [527, 84] on div "2" at bounding box center [526, 81] width 9 height 9
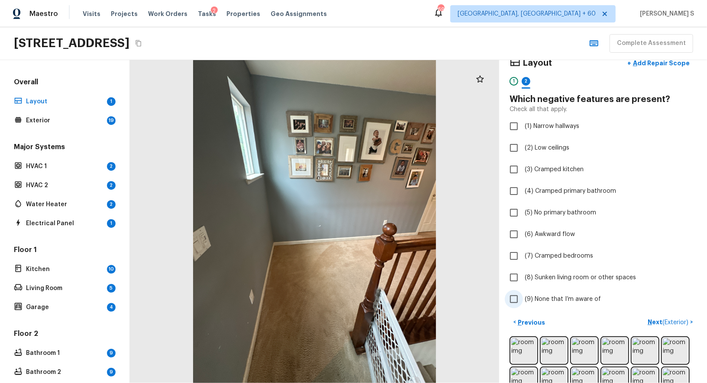
click at [575, 300] on span "(9) None that I’m aware of" at bounding box center [563, 299] width 76 height 9
click at [523, 300] on input "(9) None that I’m aware of" at bounding box center [514, 299] width 18 height 18
checkbox input "true"
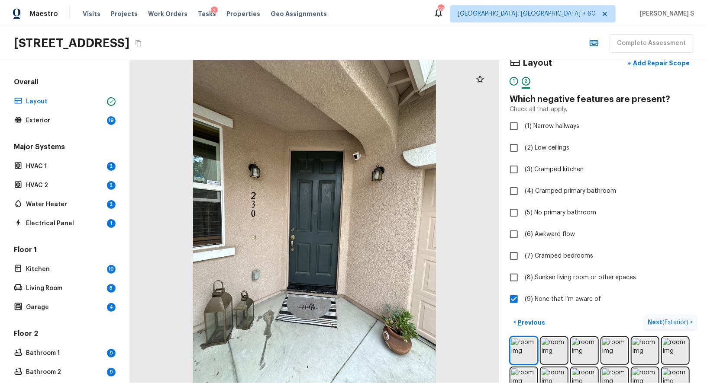
click at [655, 319] on p "Next ( Exterior )" at bounding box center [669, 322] width 42 height 9
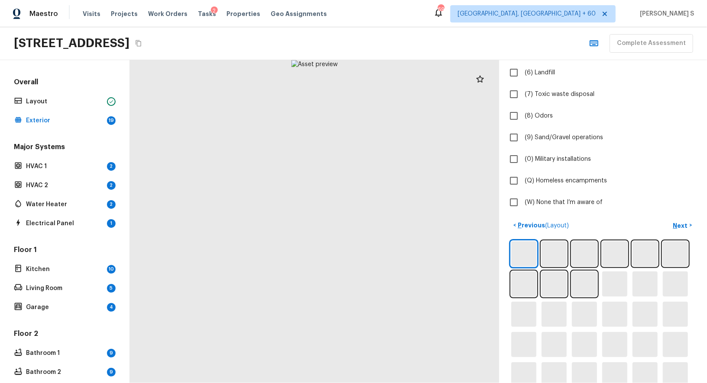
scroll to position [271, 0]
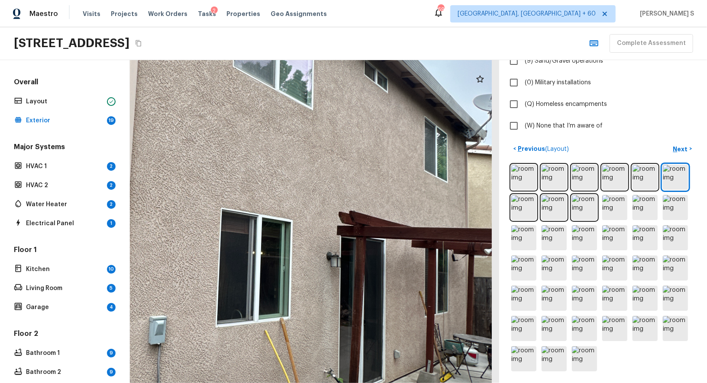
drag, startPoint x: 406, startPoint y: 214, endPoint x: 295, endPoint y: 383, distance: 202.9
click at [295, 383] on html "Maestro Visits Projects Work Orders Tasks 2 Properties Geo Assignments 696 Albu…" at bounding box center [353, 191] width 707 height 383
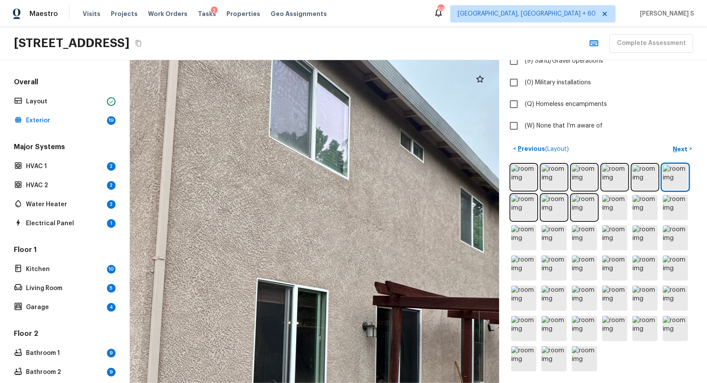
drag, startPoint x: 395, startPoint y: 314, endPoint x: 433, endPoint y: 383, distance: 79.4
click at [433, 383] on html "Maestro Visits Projects Work Orders Tasks 2 Properties Geo Assignments 696 Albu…" at bounding box center [353, 191] width 707 height 383
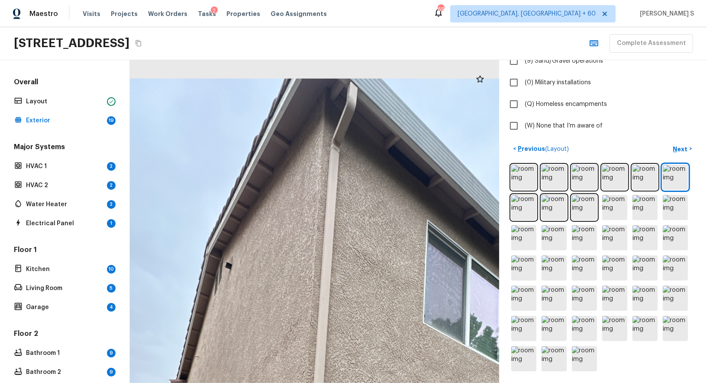
drag, startPoint x: 323, startPoint y: 197, endPoint x: 477, endPoint y: 383, distance: 242.0
click at [477, 383] on html "Maestro Visits Projects Work Orders Tasks 2 Properties Geo Assignments 696 Albu…" at bounding box center [353, 191] width 707 height 383
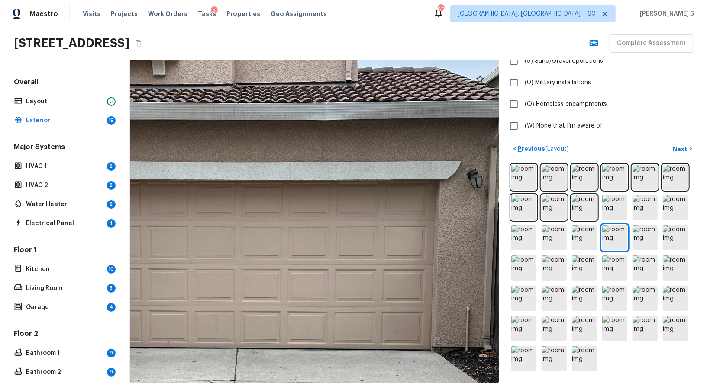
drag, startPoint x: 326, startPoint y: 141, endPoint x: 358, endPoint y: 142, distance: 32.0
click at [358, 142] on div at bounding box center [240, 316] width 1125 height 985
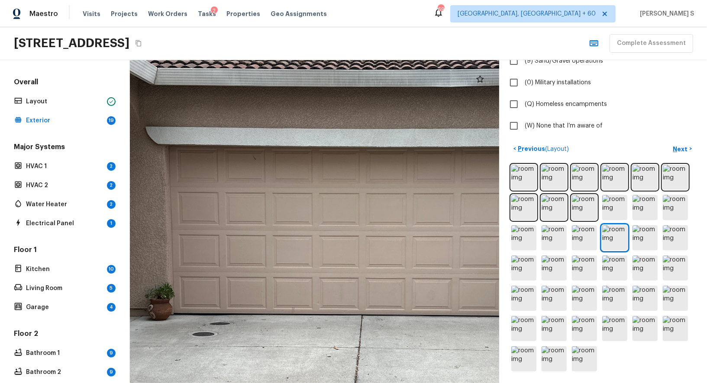
drag, startPoint x: 309, startPoint y: 168, endPoint x: 434, endPoint y: 134, distance: 129.0
click at [434, 134] on div at bounding box center [365, 283] width 1125 height 985
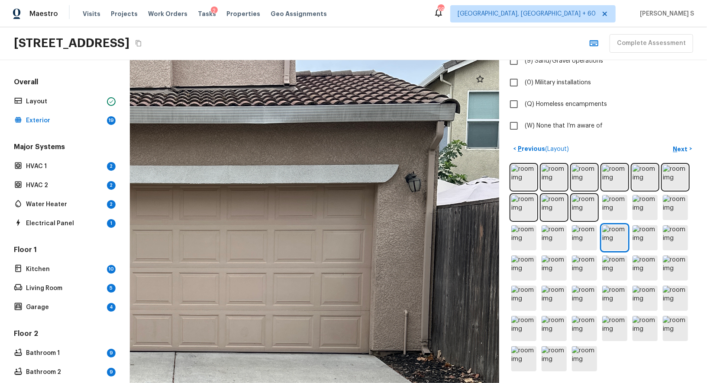
drag, startPoint x: 277, startPoint y: 141, endPoint x: 90, endPoint y: 177, distance: 190.1
click at [90, 177] on div "Overall Layout Exterior 19 Major Systems HVAC 1 2 HVAC 2 2 Water Heater 2 Elect…" at bounding box center [353, 221] width 707 height 323
drag, startPoint x: 189, startPoint y: 155, endPoint x: 274, endPoint y: 357, distance: 219.6
click at [274, 357] on div at bounding box center [179, 320] width 1125 height 985
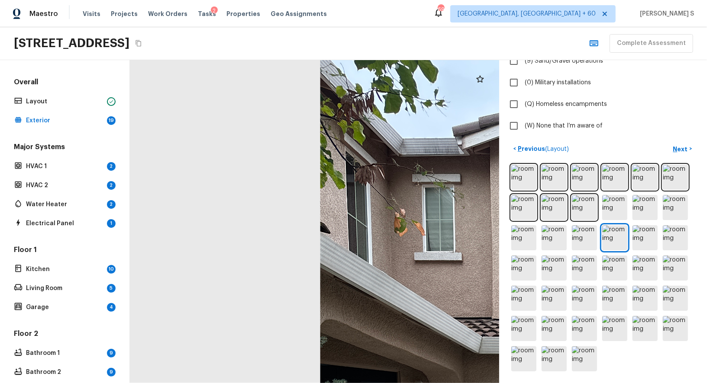
drag, startPoint x: 374, startPoint y: 286, endPoint x: 286, endPoint y: 286, distance: 87.9
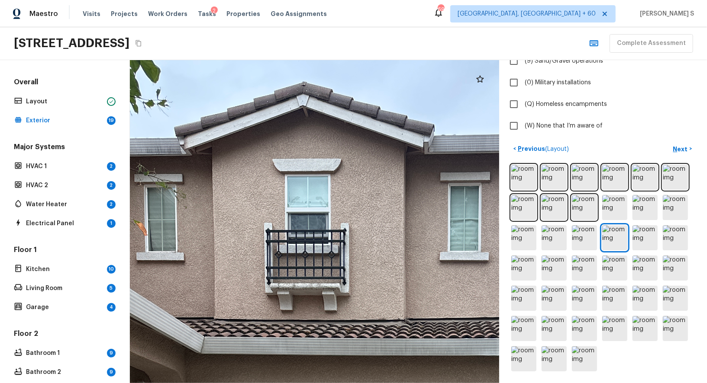
drag, startPoint x: 453, startPoint y: 286, endPoint x: 321, endPoint y: 284, distance: 132.0
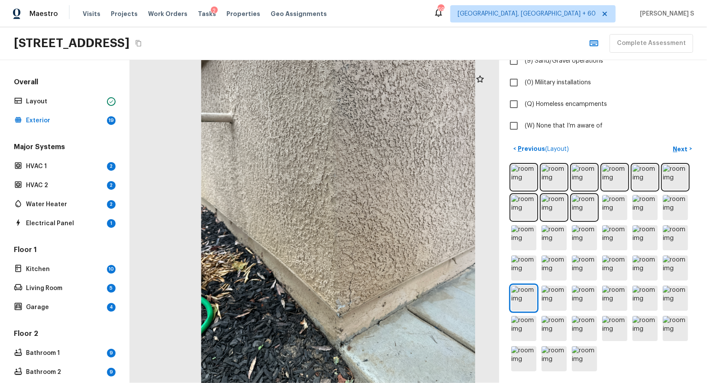
click at [480, 84] on div at bounding box center [479, 79] width 17 height 17
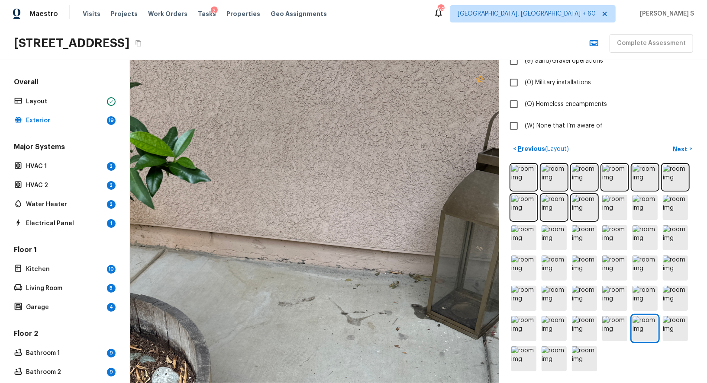
click at [477, 79] on icon at bounding box center [480, 79] width 10 height 10
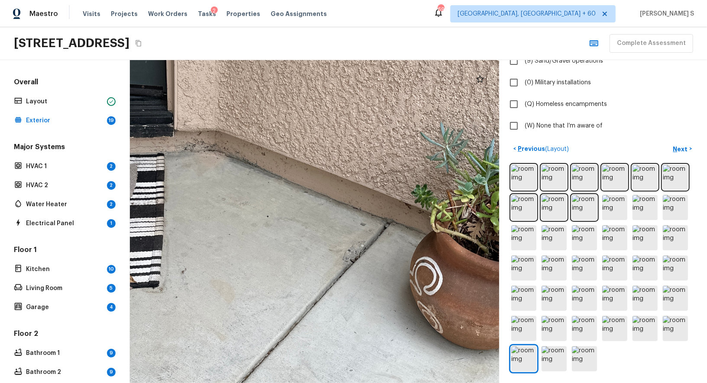
drag, startPoint x: 277, startPoint y: 189, endPoint x: 329, endPoint y: 312, distance: 133.1
click at [329, 312] on div at bounding box center [272, 168] width 1067 height 934
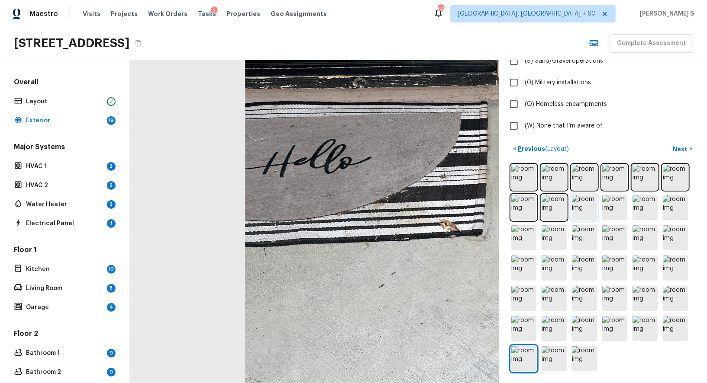
drag, startPoint x: 257, startPoint y: 250, endPoint x: 580, endPoint y: 198, distance: 327.5
click at [580, 198] on div "Exterior + Add Repair Scope 1 2 3 4 5 6 7 8 9 10 11 12 13 14 15 16 17 18 19 Do …" at bounding box center [418, 221] width 577 height 323
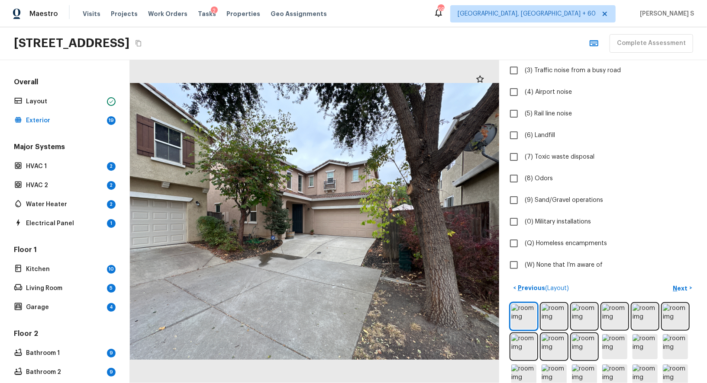
scroll to position [146, 0]
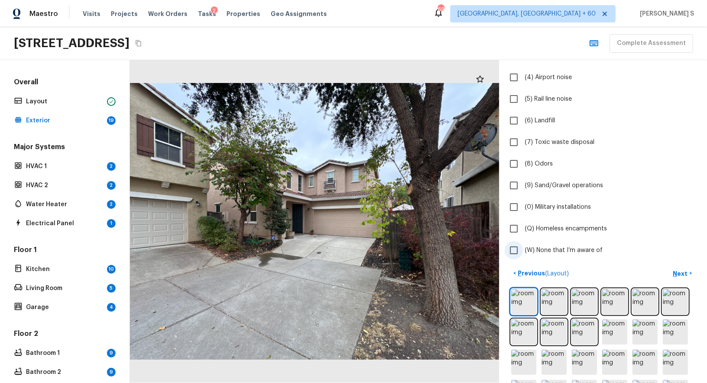
click at [595, 246] on span "(W) None that I’m aware of" at bounding box center [564, 250] width 78 height 9
click at [523, 245] on input "(W) None that I’m aware of" at bounding box center [514, 251] width 18 height 18
checkbox input "true"
click at [685, 274] on p "Next" at bounding box center [681, 274] width 16 height 9
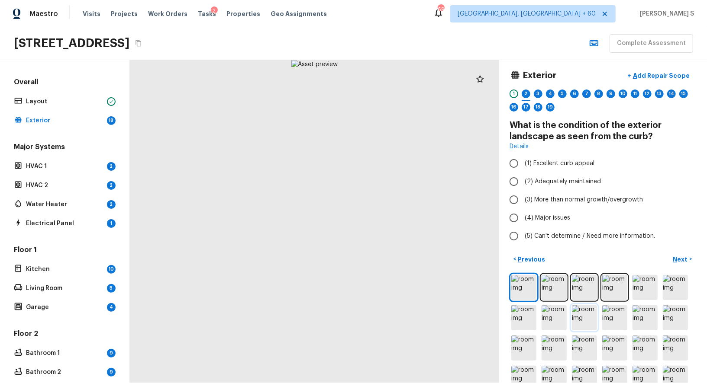
scroll to position [0, 0]
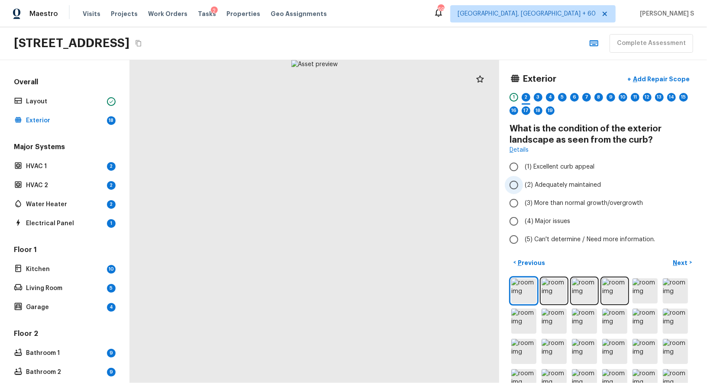
click at [548, 189] on label "(2) Adequately maintained" at bounding box center [597, 185] width 185 height 18
click at [523, 189] on input "(2) Adequately maintained" at bounding box center [514, 185] width 18 height 18
radio input "true"
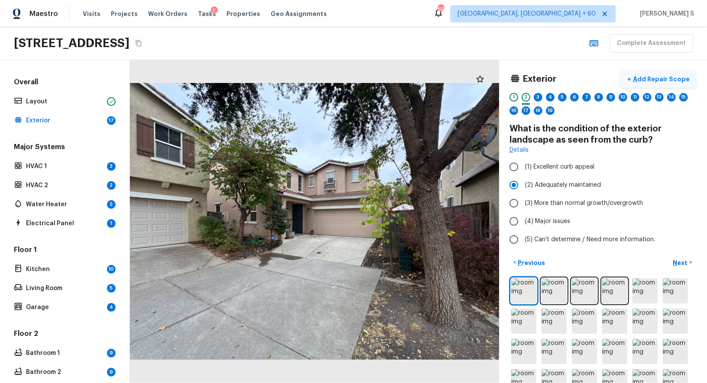
click at [650, 81] on p "Add Repair Scope" at bounding box center [660, 79] width 58 height 9
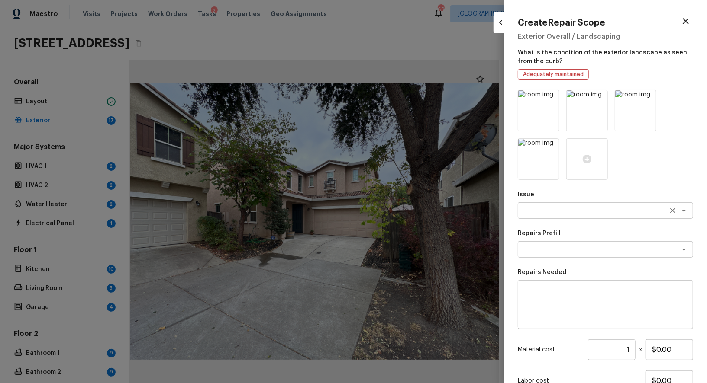
click at [554, 212] on textarea at bounding box center [593, 210] width 143 height 9
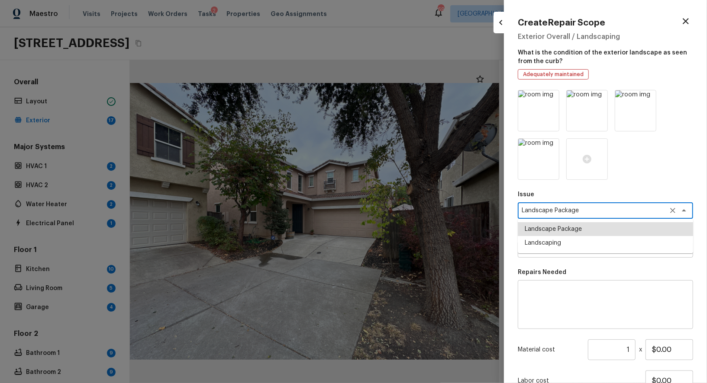
type textarea "Landscape Package"
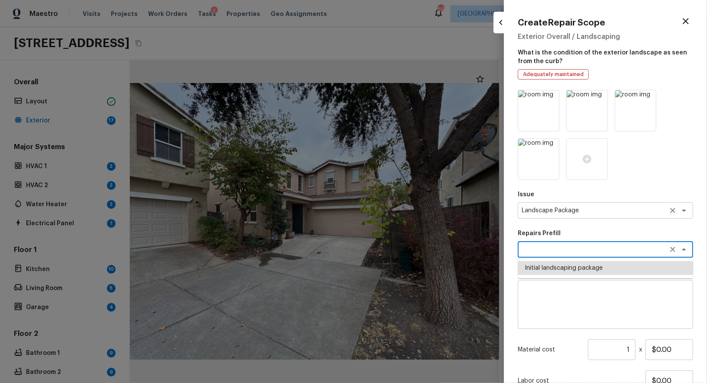
type textarea "Initial landscaping package"
type textarea "Mowing of grass up to 6" in height. Mow, edge along driveways & sidewalks, trim…"
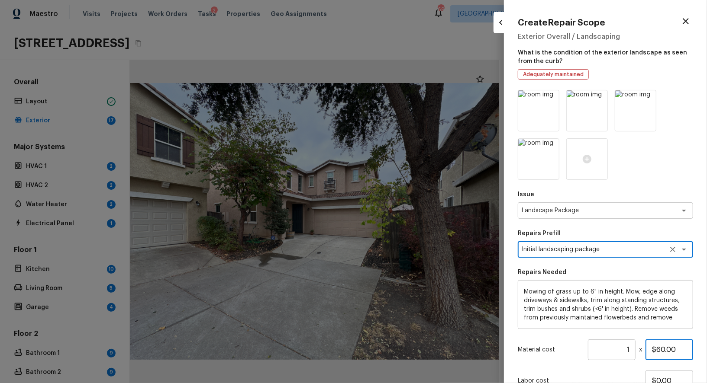
click at [668, 351] on input "$60.00" at bounding box center [669, 350] width 48 height 21
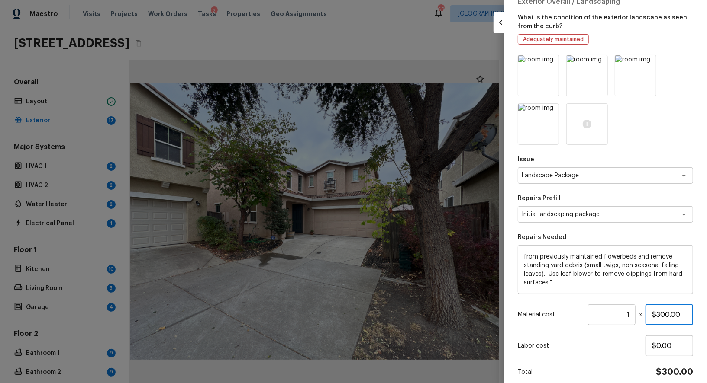
scroll to position [71, 0]
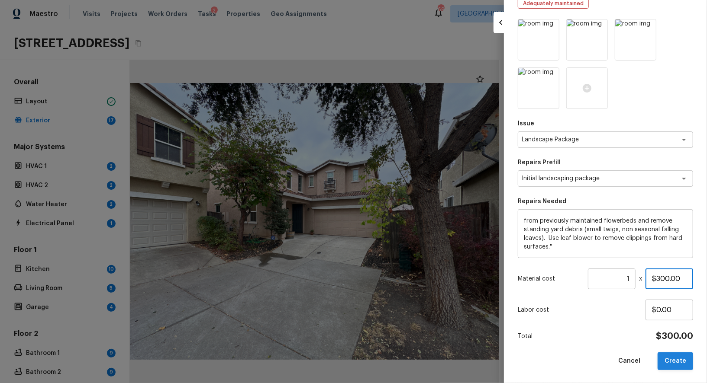
type input "$300.00"
click at [673, 358] on button "Create" at bounding box center [674, 362] width 35 height 18
type input "$0.00"
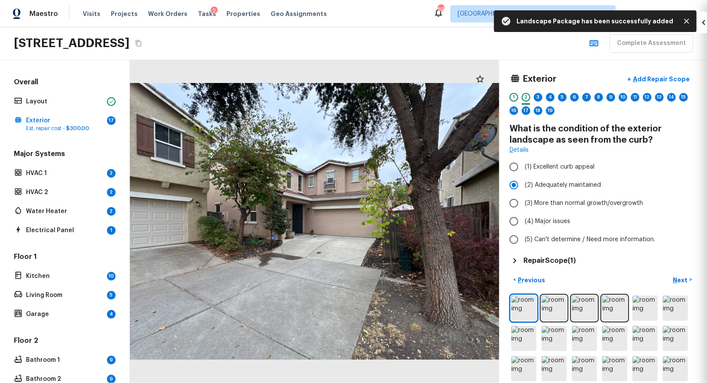
scroll to position [23, 0]
click at [658, 79] on p "Add Repair Scope" at bounding box center [660, 79] width 58 height 9
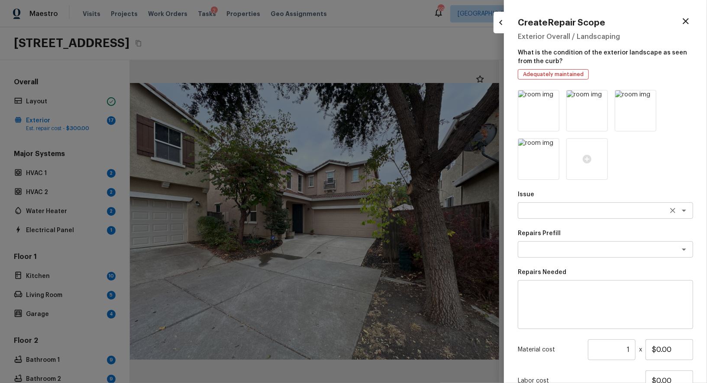
click at [535, 213] on textarea at bounding box center [593, 210] width 143 height 9
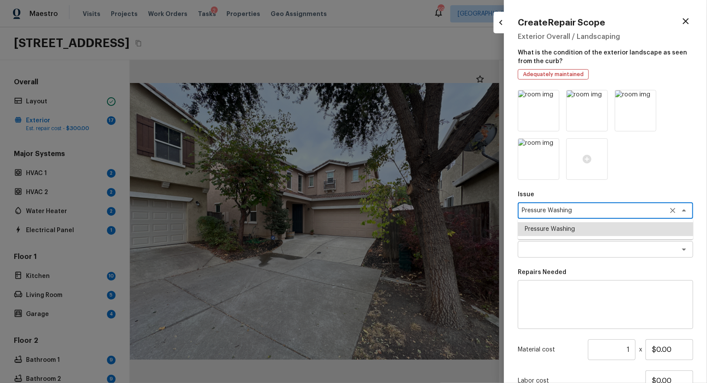
type textarea "Pressure Washing"
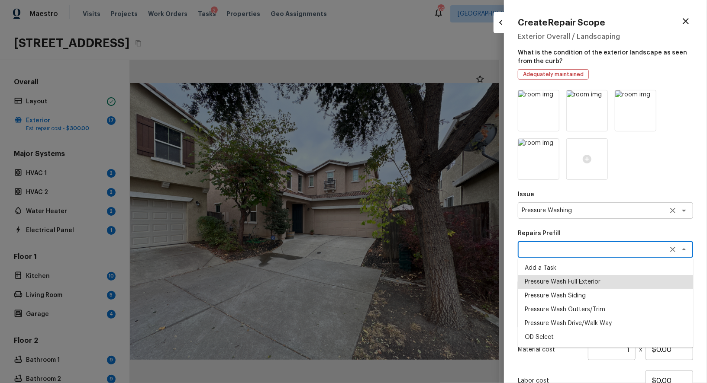
type textarea "Pressure Wash Full Exterior"
type textarea "Pressure wash the House, Flatwork, Deck and Garage interior."
type input "$250.00"
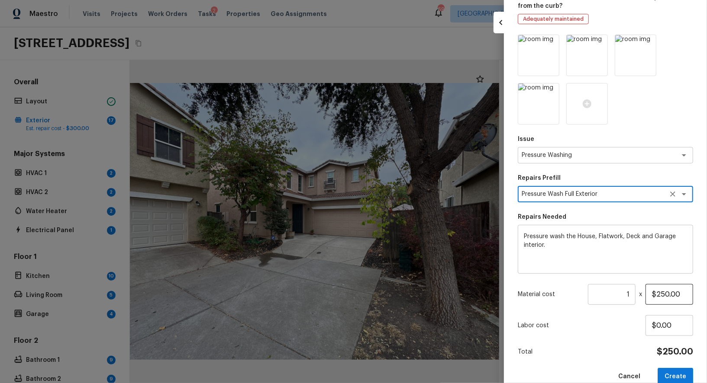
scroll to position [71, 0]
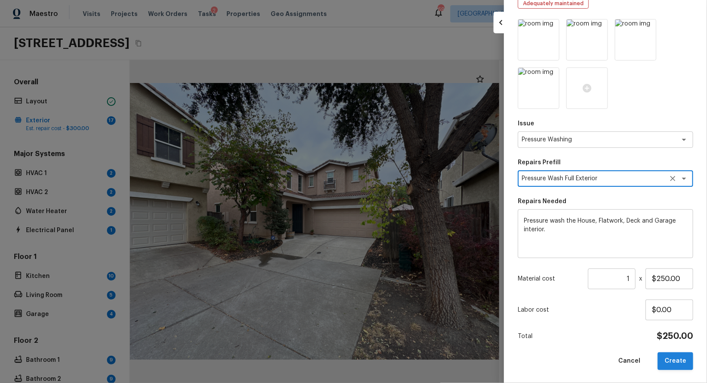
click at [670, 359] on button "Create" at bounding box center [674, 362] width 35 height 18
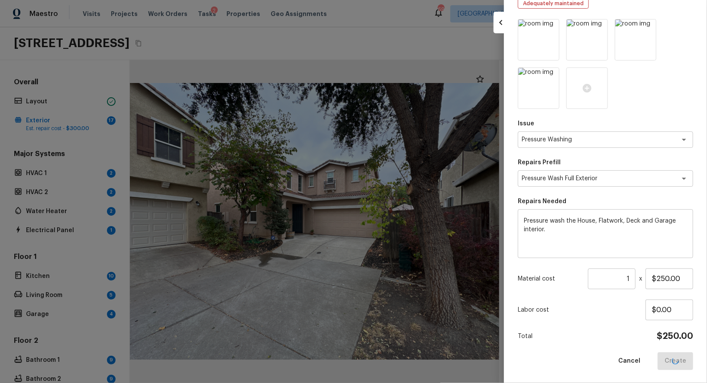
type input "$0.00"
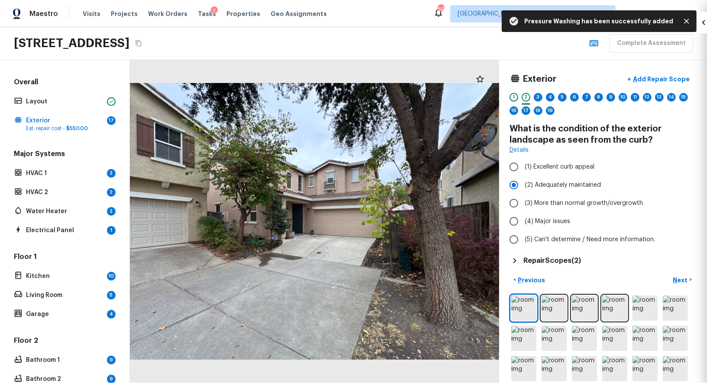
scroll to position [23, 0]
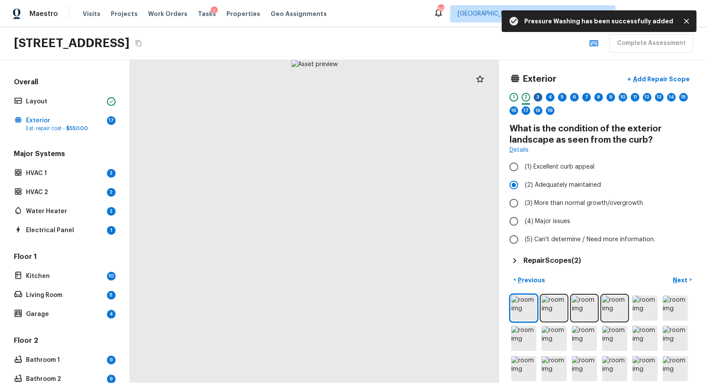
click at [534, 97] on div "3" at bounding box center [538, 97] width 9 height 9
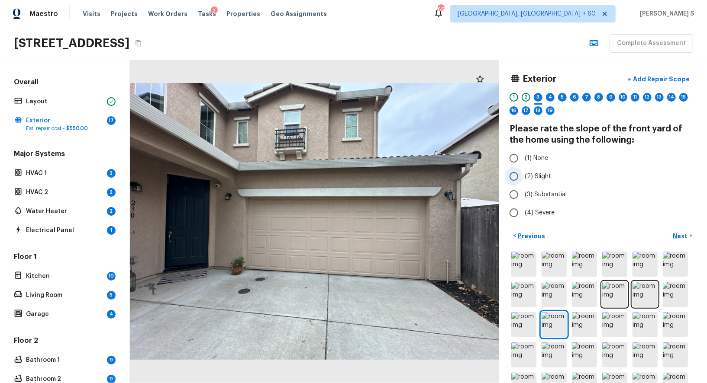
click at [546, 178] on span "(2) Slight" at bounding box center [538, 176] width 26 height 9
click at [523, 178] on input "(2) Slight" at bounding box center [514, 177] width 18 height 18
radio input "true"
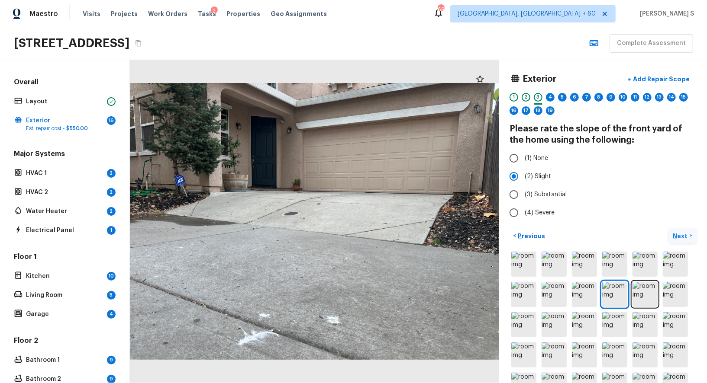
click at [678, 239] on button "Next >" at bounding box center [683, 236] width 28 height 14
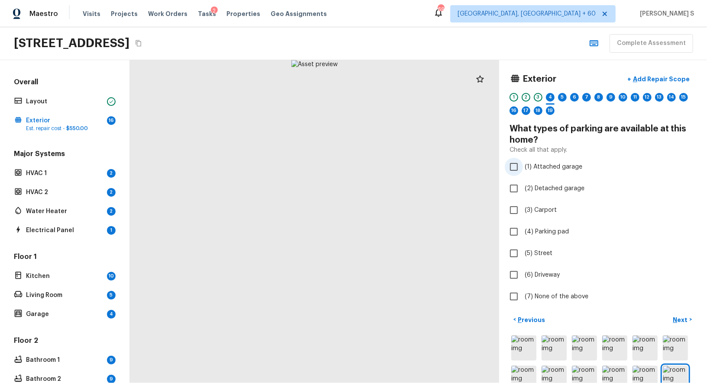
click at [552, 169] on span "(1) Attached garage" at bounding box center [554, 167] width 58 height 9
click at [523, 169] on input "(1) Attached garage" at bounding box center [514, 167] width 18 height 18
checkbox input "true"
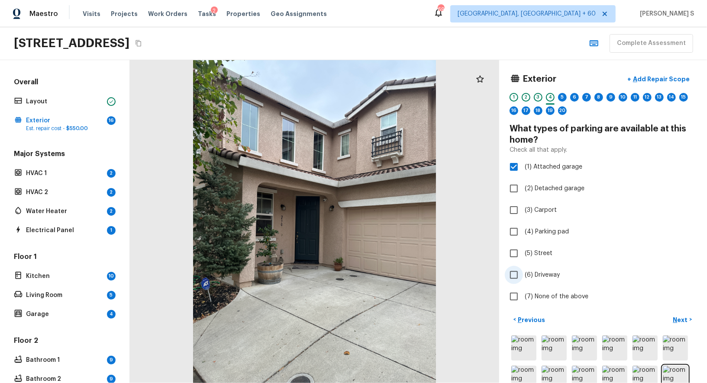
click at [543, 273] on span "(6) Driveway" at bounding box center [542, 275] width 35 height 9
click at [523, 273] on input "(6) Driveway" at bounding box center [514, 275] width 18 height 18
checkbox input "true"
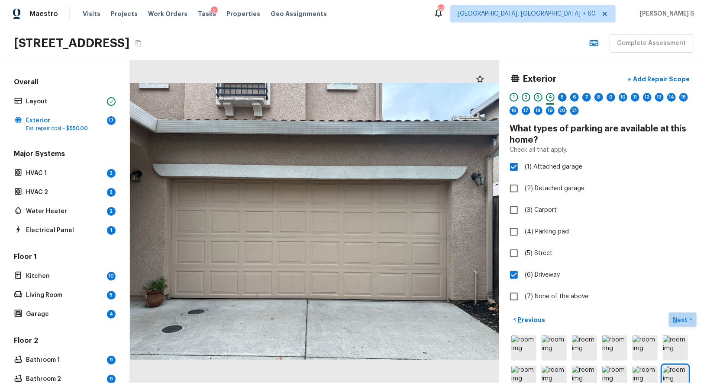
click at [680, 316] on p "Next" at bounding box center [681, 320] width 16 height 9
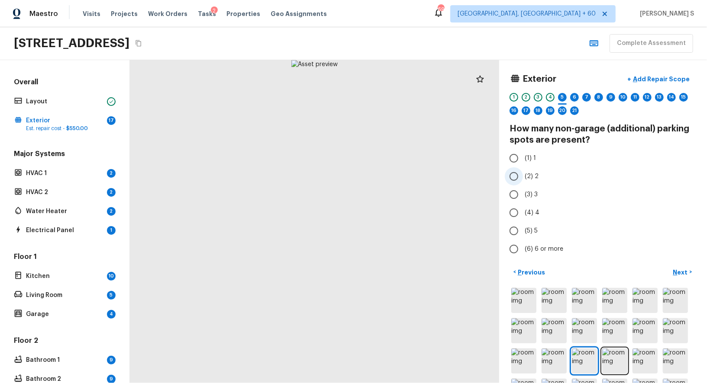
click at [528, 178] on span "(2) 2" at bounding box center [532, 176] width 14 height 9
click at [523, 178] on input "(2) 2" at bounding box center [514, 177] width 18 height 18
radio input "true"
click at [683, 265] on button "Next >" at bounding box center [683, 272] width 28 height 14
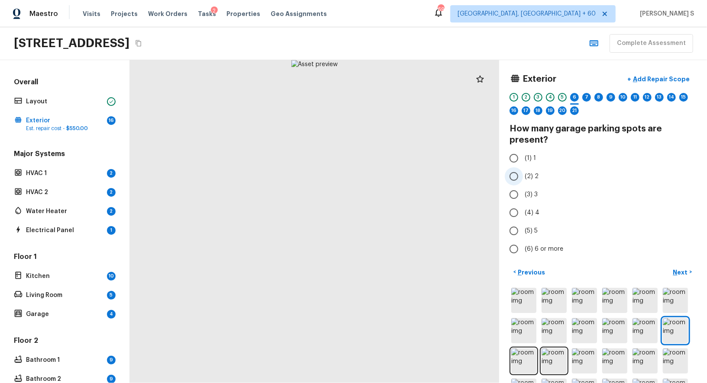
click at [538, 178] on label "(2) 2" at bounding box center [597, 177] width 185 height 18
click at [523, 178] on input "(2) 2" at bounding box center [514, 177] width 18 height 18
radio input "true"
click at [682, 271] on p "Next" at bounding box center [681, 272] width 16 height 9
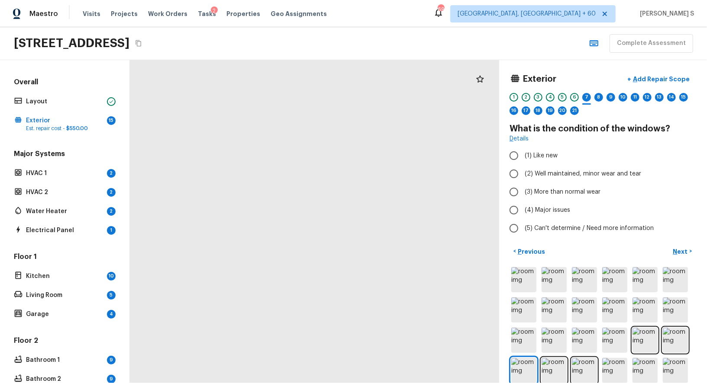
drag, startPoint x: 239, startPoint y: 204, endPoint x: 403, endPoint y: 187, distance: 165.0
click at [403, 187] on div at bounding box center [357, 226] width 620 height 543
click at [403, 187] on div at bounding box center [440, 219] width 620 height 543
drag, startPoint x: 273, startPoint y: 216, endPoint x: 286, endPoint y: 381, distance: 166.3
click at [285, 383] on html "Maestro Visits Projects Work Orders Tasks 2 Properties Geo Assignments 696 Albu…" at bounding box center [353, 191] width 707 height 383
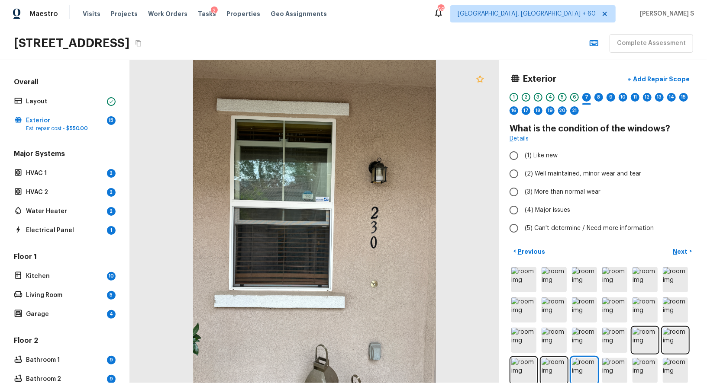
click at [484, 77] on icon at bounding box center [480, 79] width 10 height 10
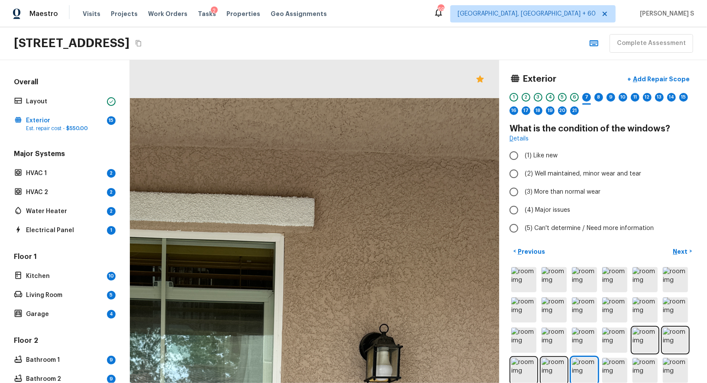
drag, startPoint x: 373, startPoint y: 166, endPoint x: 373, endPoint y: 383, distance: 217.3
click at [373, 383] on html "Maestro Visits Projects Work Orders Tasks 2 Properties Geo Assignments 696 Albu…" at bounding box center [353, 191] width 707 height 383
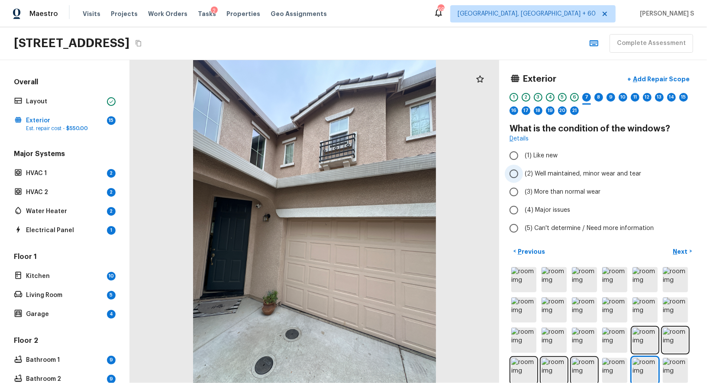
click at [590, 171] on span "(2) Well maintained, minor wear and tear" at bounding box center [583, 174] width 116 height 9
click at [523, 171] on input "(2) Well maintained, minor wear and tear" at bounding box center [514, 174] width 18 height 18
radio input "true"
click at [689, 248] on button "Next >" at bounding box center [683, 252] width 28 height 14
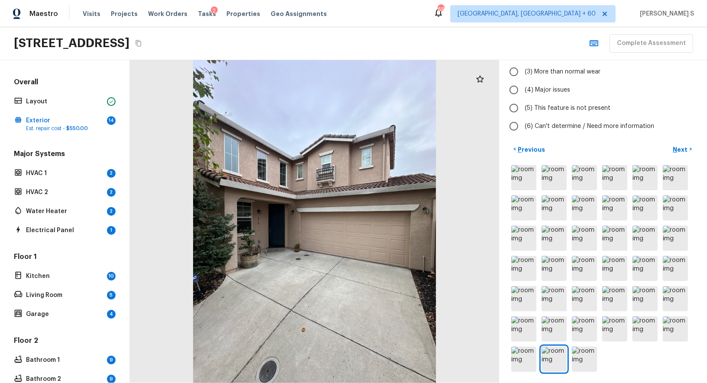
scroll to position [121, 0]
click at [651, 174] on img at bounding box center [644, 177] width 25 height 25
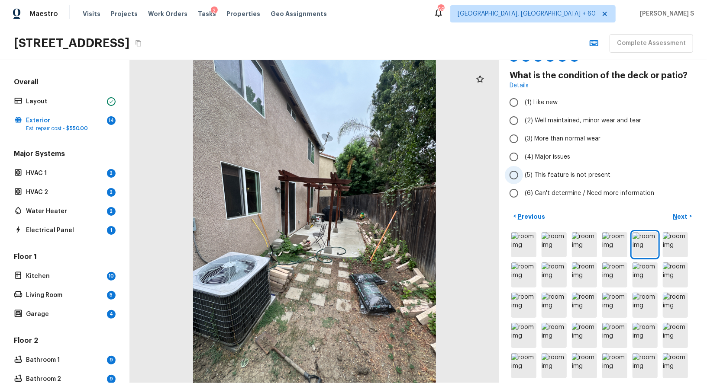
scroll to position [0, 0]
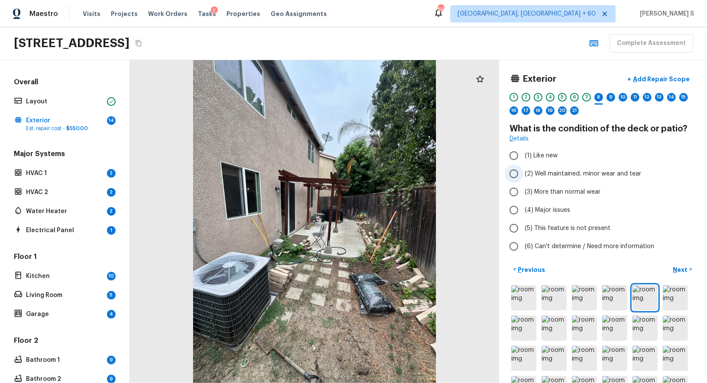
click at [574, 173] on span "(2) Well maintained, minor wear and tear" at bounding box center [583, 174] width 116 height 9
click at [523, 173] on input "(2) Well maintained, minor wear and tear" at bounding box center [514, 174] width 18 height 18
radio input "true"
click at [612, 98] on div "9" at bounding box center [610, 97] width 9 height 9
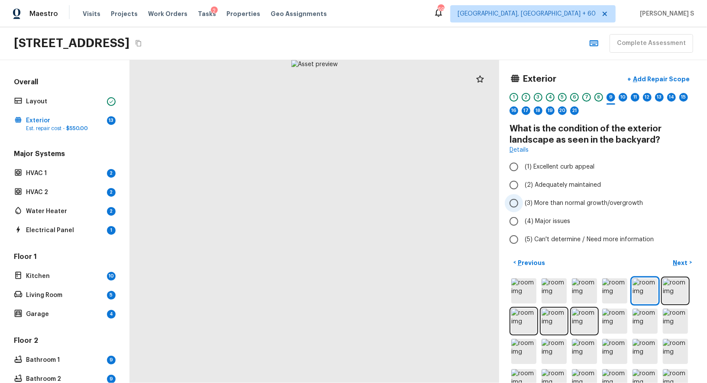
click at [590, 199] on span "(3) More than normal growth/overgrowth" at bounding box center [584, 203] width 118 height 9
click at [523, 199] on input "(3) More than normal growth/overgrowth" at bounding box center [514, 203] width 18 height 18
radio input "true"
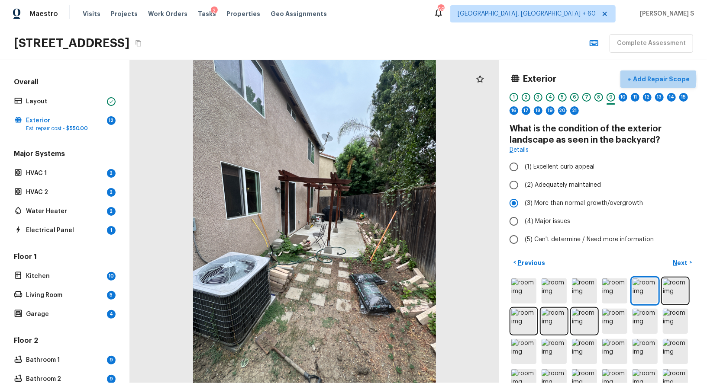
click at [663, 78] on p "Add Repair Scope" at bounding box center [660, 79] width 58 height 9
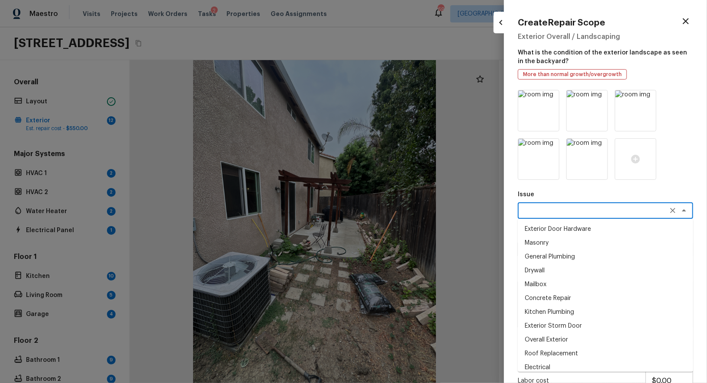
click at [557, 210] on textarea at bounding box center [593, 210] width 143 height 9
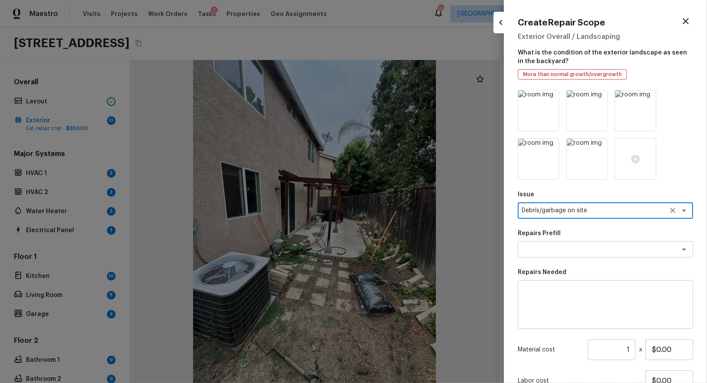
type textarea "Debris/garbage on site"
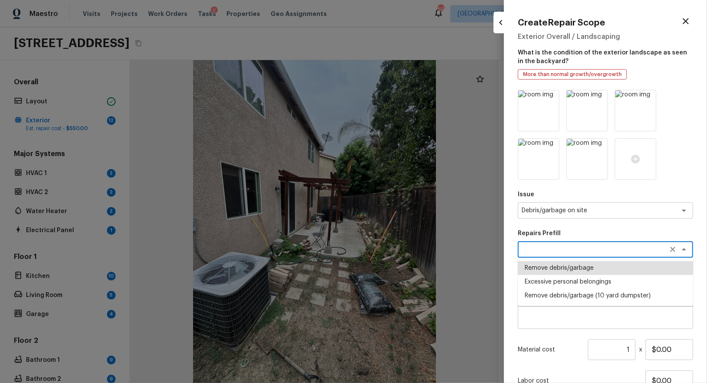
type textarea "Remove debris/garbage"
type textarea "Remove, haul off, and properly dispose of any debris left by seller to offsite …"
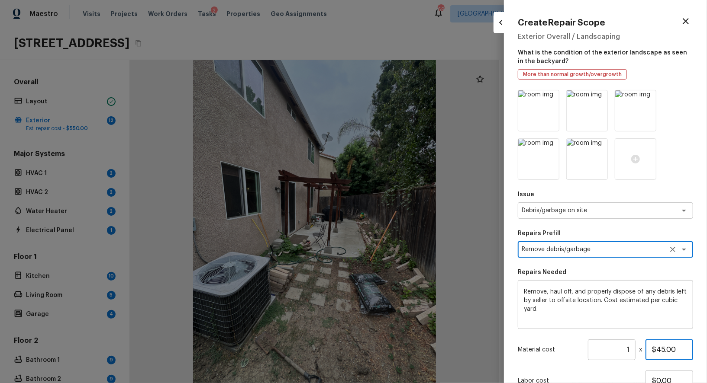
click at [664, 349] on input "$45.00" at bounding box center [669, 350] width 48 height 21
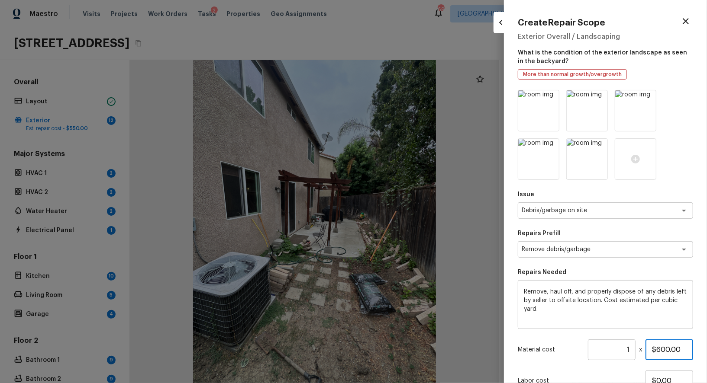
scroll to position [71, 0]
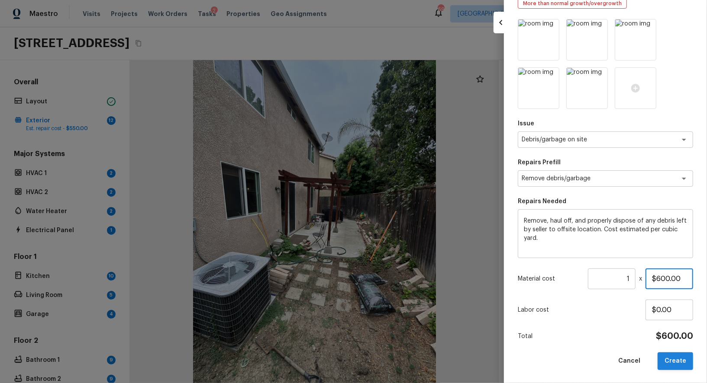
type input "$600.00"
click at [672, 361] on button "Create" at bounding box center [674, 362] width 35 height 18
type input "$0.00"
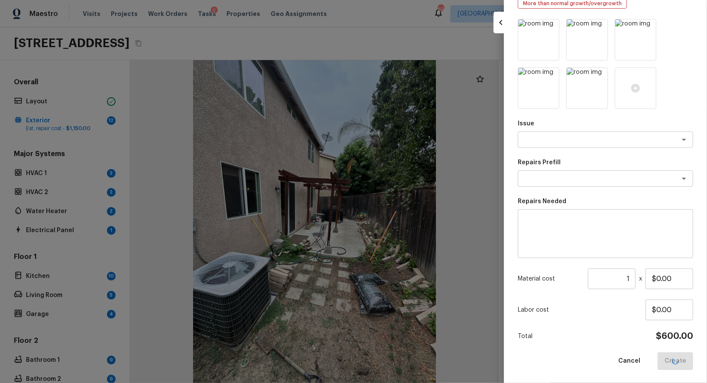
scroll to position [23, 0]
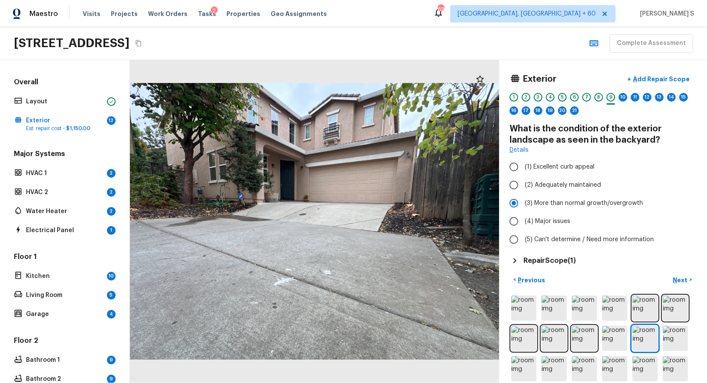
click at [560, 261] on h5 "Repair Scope ( 1 )" at bounding box center [549, 261] width 52 height 10
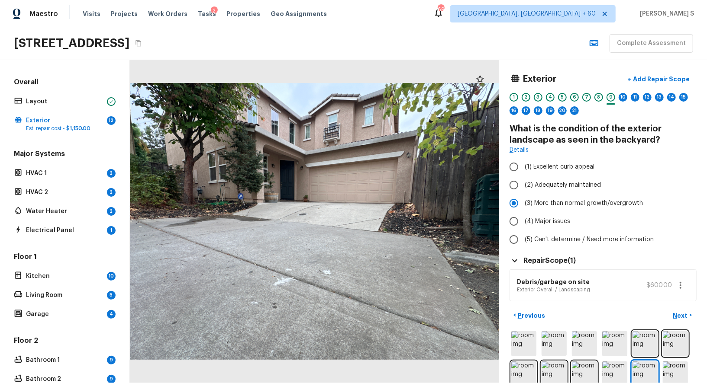
scroll to position [45, 0]
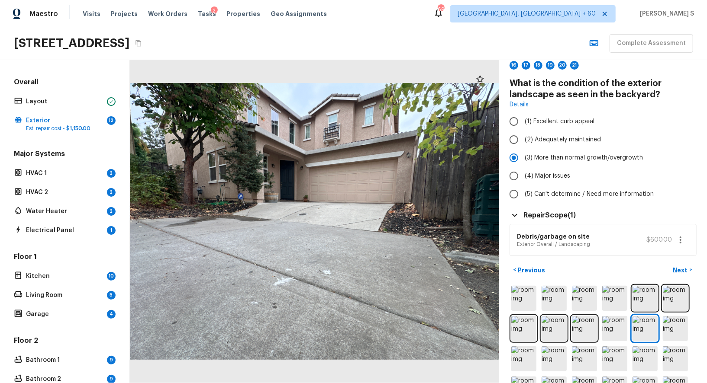
click at [682, 243] on icon "button" at bounding box center [680, 240] width 10 height 10
click at [675, 264] on li "Edit" at bounding box center [680, 264] width 40 height 26
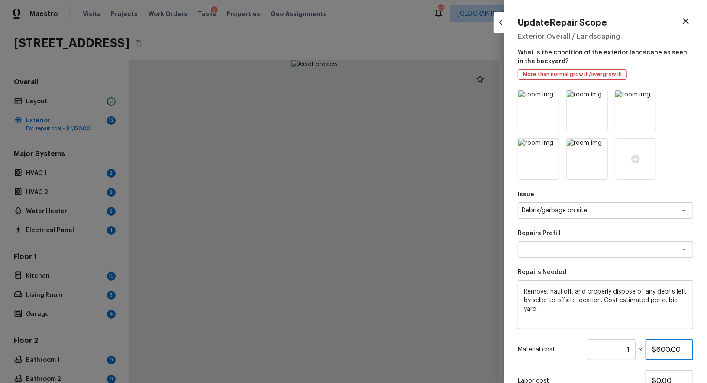
click at [669, 344] on input "$600.00" at bounding box center [669, 350] width 48 height 21
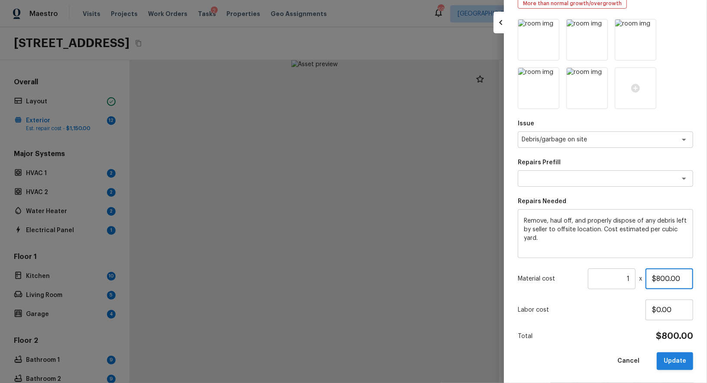
type input "$800.00"
click at [672, 360] on button "Update" at bounding box center [675, 362] width 36 height 18
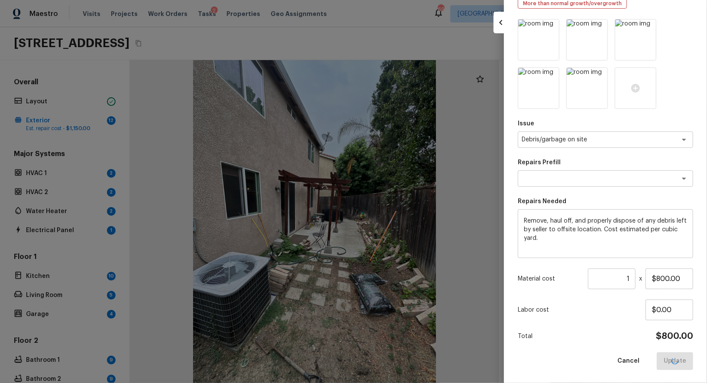
type input "$0.00"
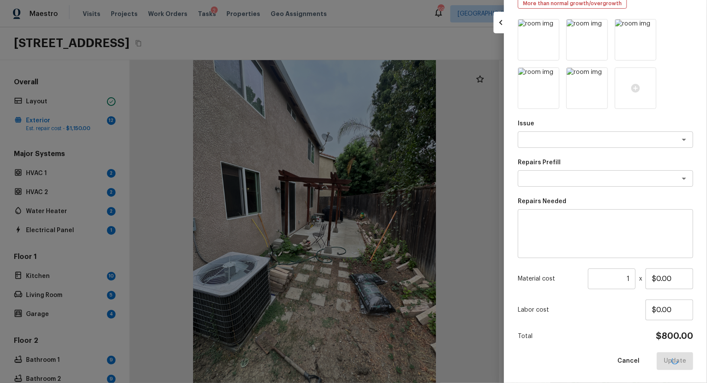
scroll to position [23, 0]
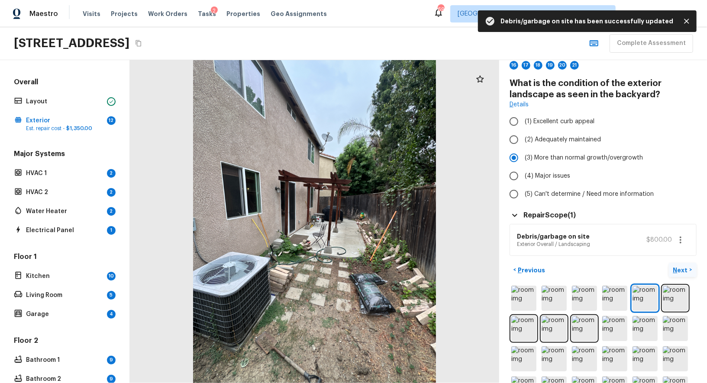
click at [684, 269] on p "Next" at bounding box center [681, 270] width 16 height 9
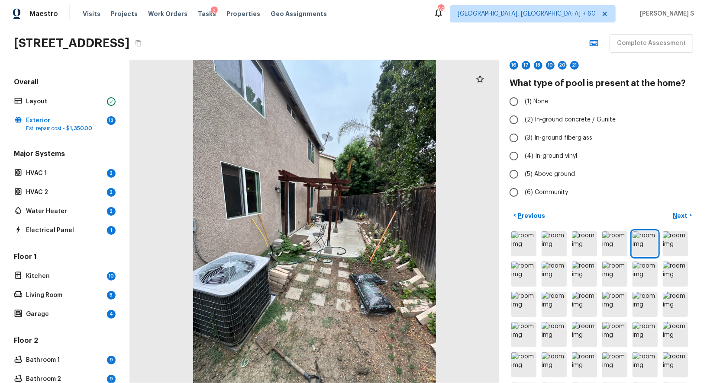
scroll to position [0, 0]
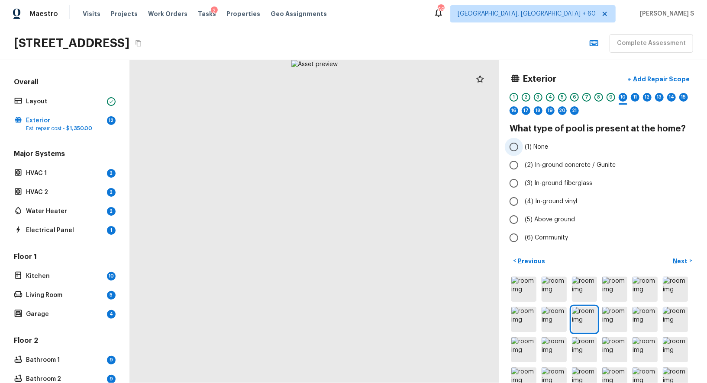
click at [541, 146] on span "(1) None" at bounding box center [536, 147] width 23 height 9
click at [523, 146] on input "(1) None" at bounding box center [514, 147] width 18 height 18
radio input "true"
click at [676, 257] on p "Next" at bounding box center [681, 261] width 16 height 9
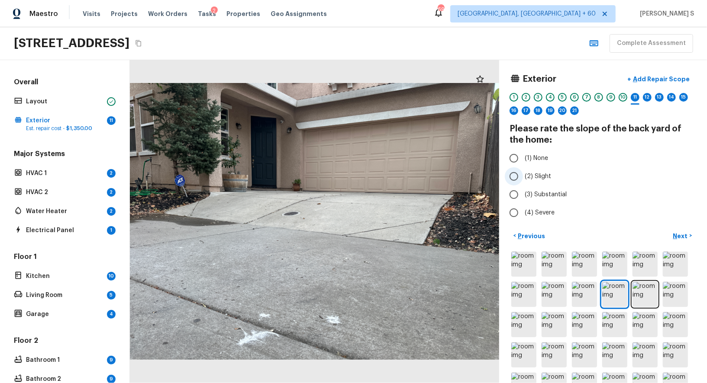
click at [543, 178] on span "(2) Slight" at bounding box center [538, 176] width 26 height 9
click at [523, 178] on input "(2) Slight" at bounding box center [514, 177] width 18 height 18
radio input "true"
click at [684, 232] on p "Next" at bounding box center [681, 236] width 16 height 9
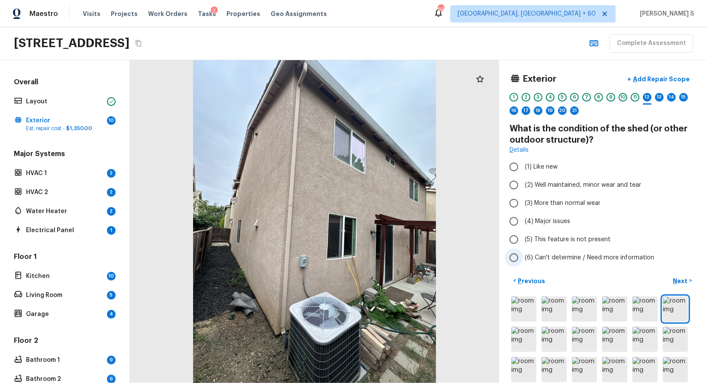
click at [580, 251] on label "(6) Can't determine / Need more information" at bounding box center [597, 258] width 185 height 18
click at [523, 251] on input "(6) Can't determine / Need more information" at bounding box center [514, 258] width 18 height 18
radio input "true"
click at [678, 278] on p "Next" at bounding box center [681, 281] width 16 height 9
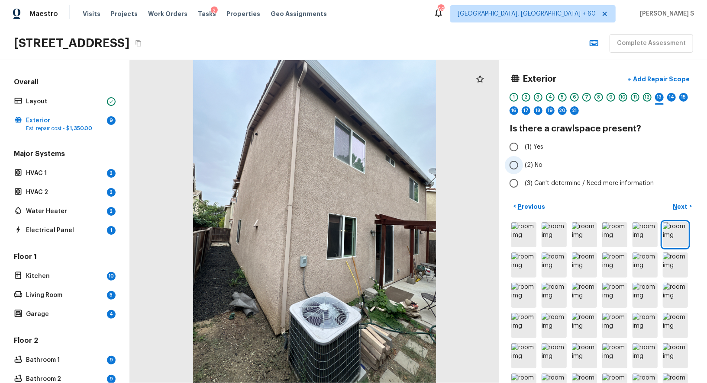
click at [536, 165] on span "(2) No" at bounding box center [534, 165] width 18 height 9
click at [523, 165] on input "(2) No" at bounding box center [514, 165] width 18 height 18
radio input "true"
click at [687, 203] on p "Next" at bounding box center [681, 207] width 16 height 9
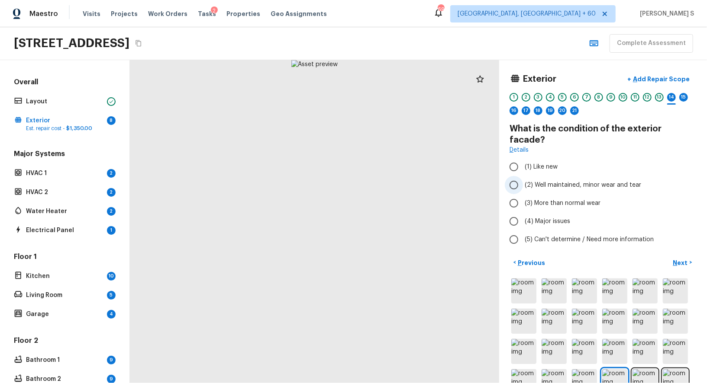
click at [583, 181] on span "(2) Well maintained, minor wear and tear" at bounding box center [583, 185] width 116 height 9
click at [523, 176] on input "(2) Well maintained, minor wear and tear" at bounding box center [514, 185] width 18 height 18
radio input "true"
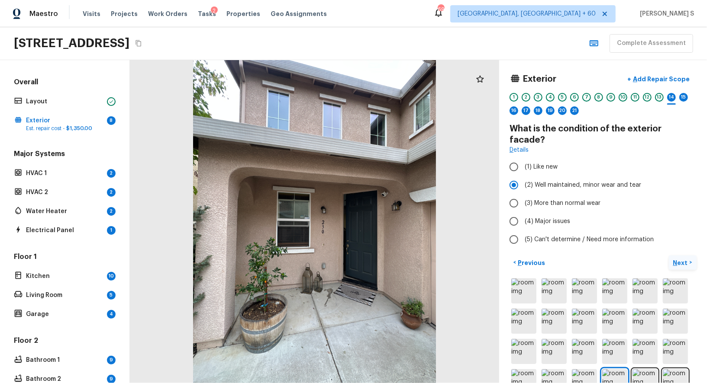
click at [677, 259] on p "Next" at bounding box center [681, 263] width 16 height 9
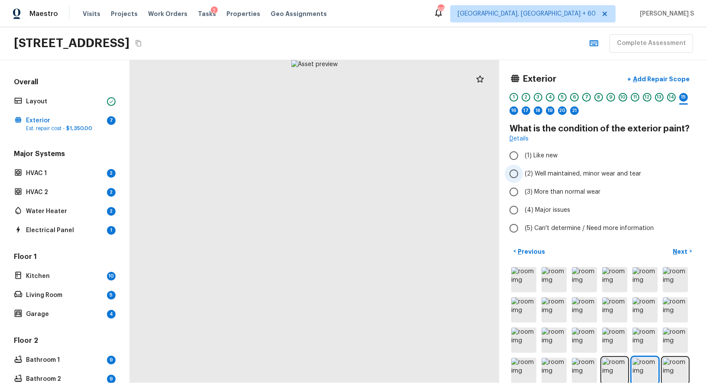
click at [593, 176] on span "(2) Well maintained, minor wear and tear" at bounding box center [583, 174] width 116 height 9
click at [523, 176] on input "(2) Well maintained, minor wear and tear" at bounding box center [514, 174] width 18 height 18
radio input "true"
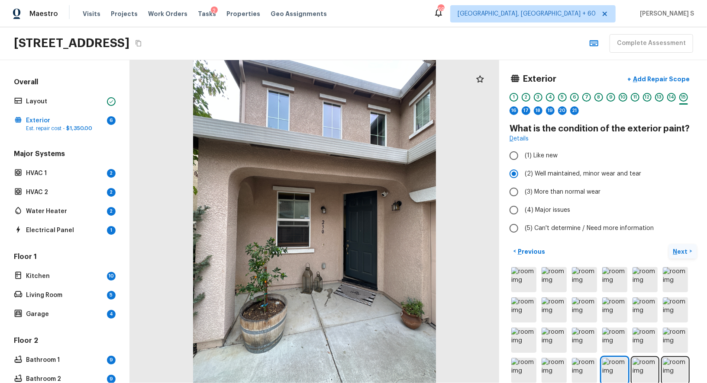
click at [680, 255] on button "Next >" at bounding box center [683, 252] width 28 height 14
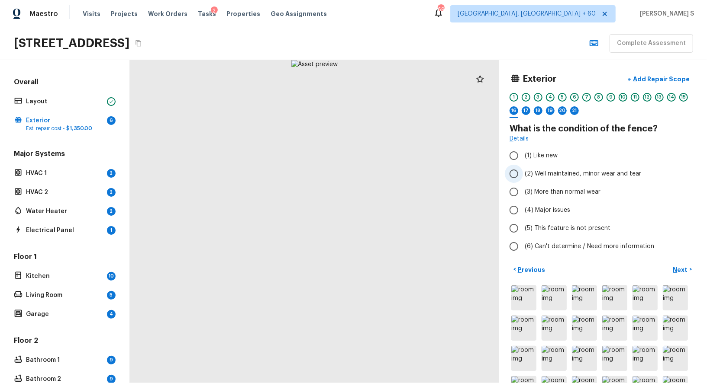
click at [573, 179] on label "(2) Well maintained, minor wear and tear" at bounding box center [597, 174] width 185 height 18
click at [523, 179] on input "(2) Well maintained, minor wear and tear" at bounding box center [514, 174] width 18 height 18
radio input "true"
click at [569, 196] on label "(3) More than normal wear" at bounding box center [597, 192] width 185 height 18
click at [523, 196] on input "(3) More than normal wear" at bounding box center [514, 192] width 18 height 18
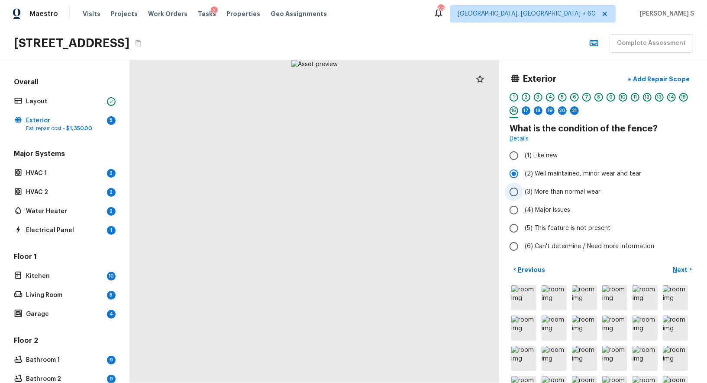
radio input "true"
click at [654, 81] on p "Add Repair Scope" at bounding box center [660, 79] width 58 height 9
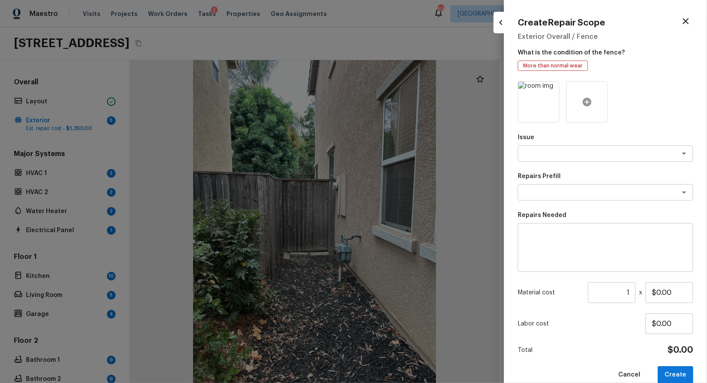
click at [572, 110] on div at bounding box center [587, 102] width 42 height 42
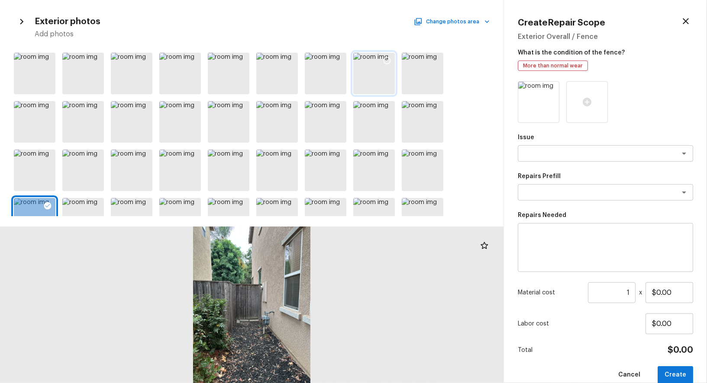
click at [373, 74] on div at bounding box center [374, 74] width 42 height 42
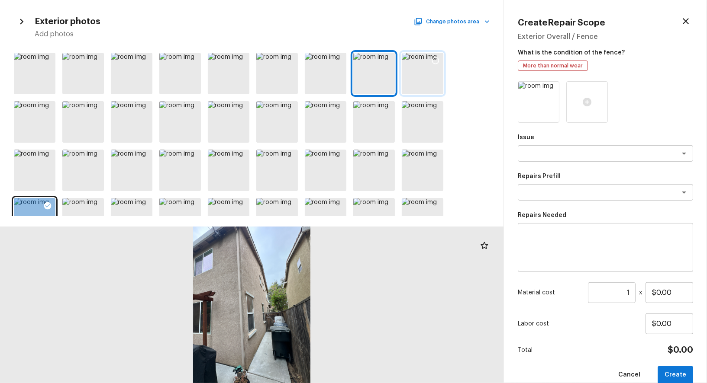
click at [412, 74] on div at bounding box center [423, 74] width 42 height 42
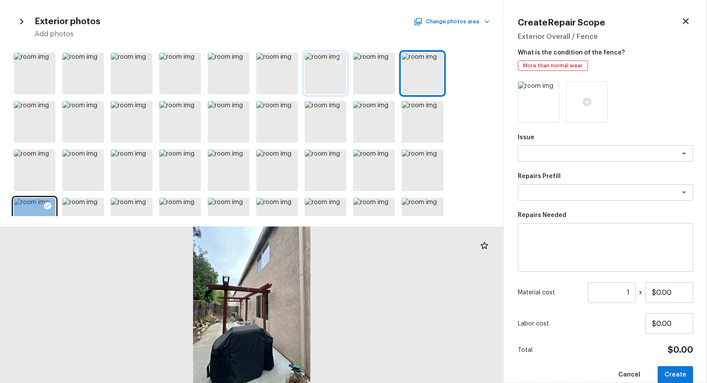
click at [339, 61] on icon at bounding box center [338, 60] width 9 height 9
click at [383, 59] on icon at bounding box center [386, 60] width 7 height 7
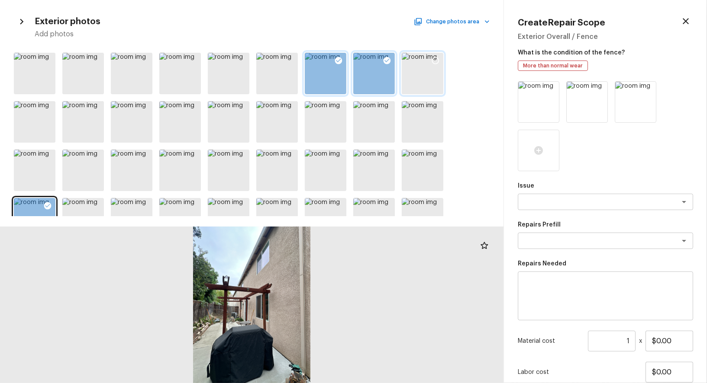
click at [432, 57] on icon at bounding box center [435, 60] width 9 height 9
click at [240, 59] on icon at bounding box center [241, 60] width 9 height 9
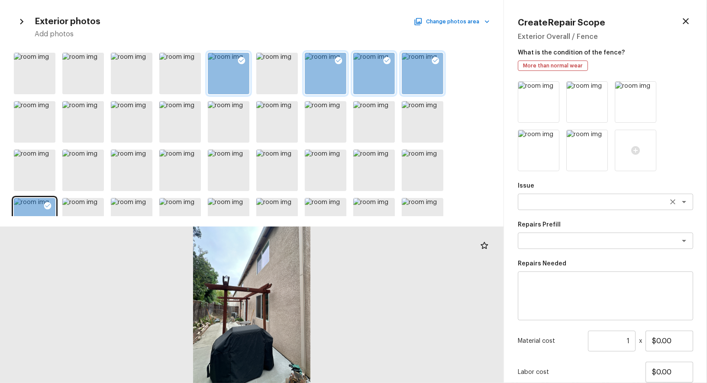
click at [557, 197] on div "x ​" at bounding box center [605, 202] width 175 height 16
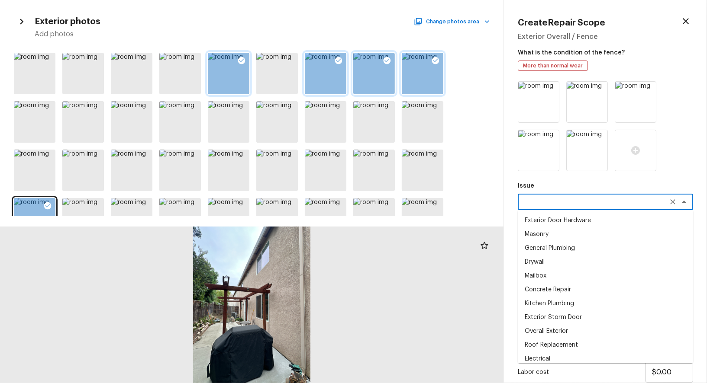
type textarea "g"
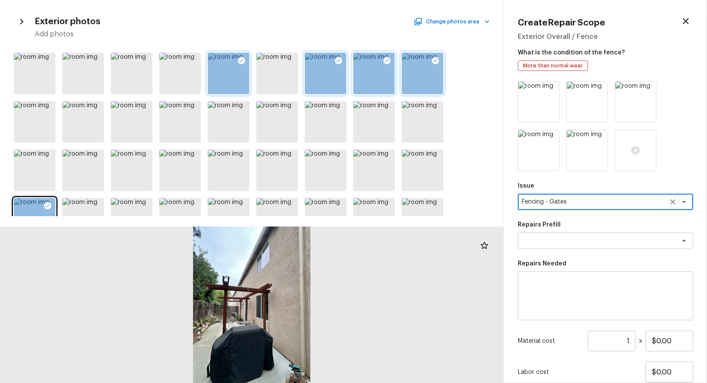
type textarea "Fencing - Gates"
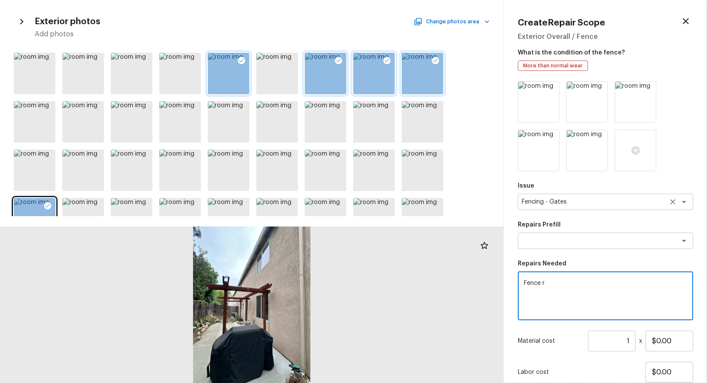
click at [557, 197] on div "Fencing - Gates x ​" at bounding box center [605, 202] width 175 height 16
type textarea "Fence r"
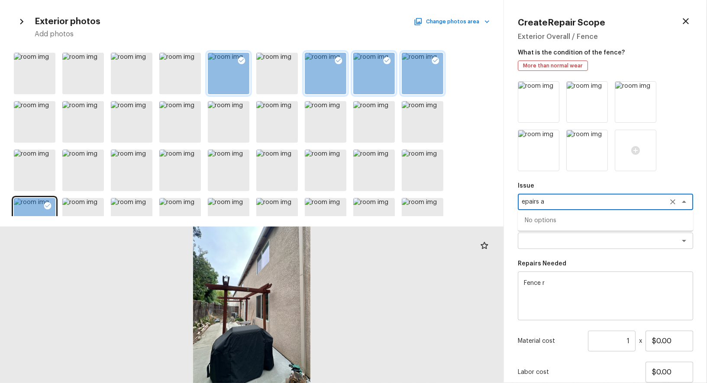
type textarea "Fencing - Gates"
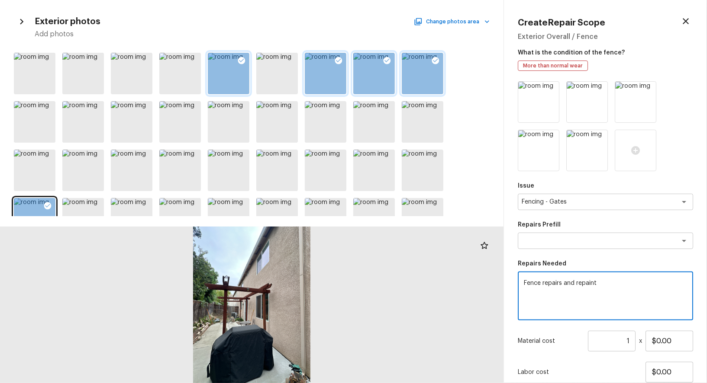
scroll to position [54, 0]
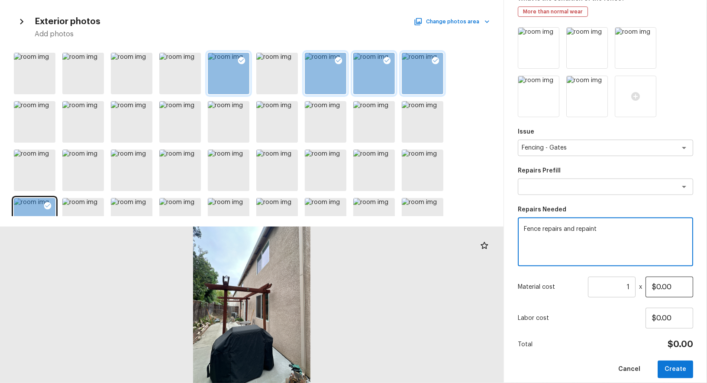
type textarea "Fence repairs and repaint"
click at [660, 289] on input "$0.00" at bounding box center [669, 287] width 48 height 21
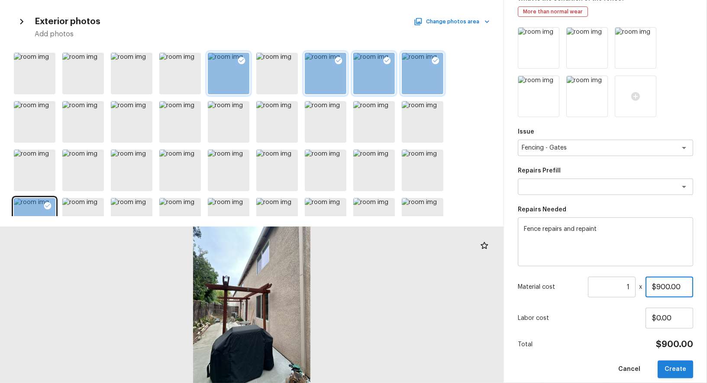
type input "$900.00"
click at [683, 365] on button "Create" at bounding box center [674, 370] width 35 height 18
type input "$0.00"
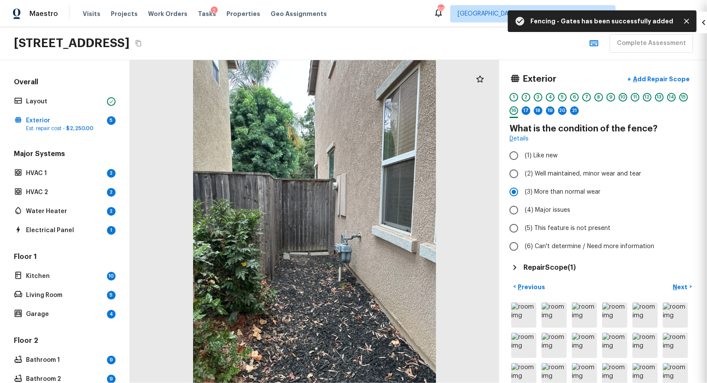
scroll to position [14, 0]
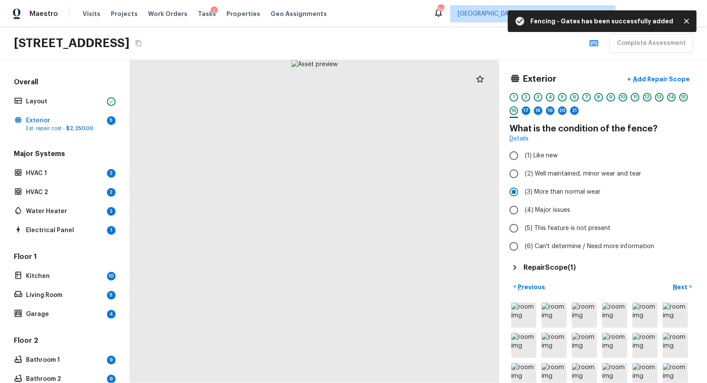
click at [531, 106] on div "1 2 3 4 5 6 7 8 9 10 11 12 13 14 15 16 17 18 19 20 21" at bounding box center [602, 106] width 187 height 27
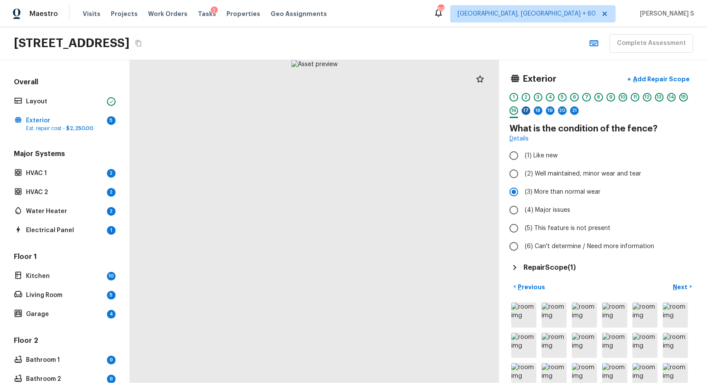
click at [528, 108] on div "17" at bounding box center [526, 110] width 9 height 9
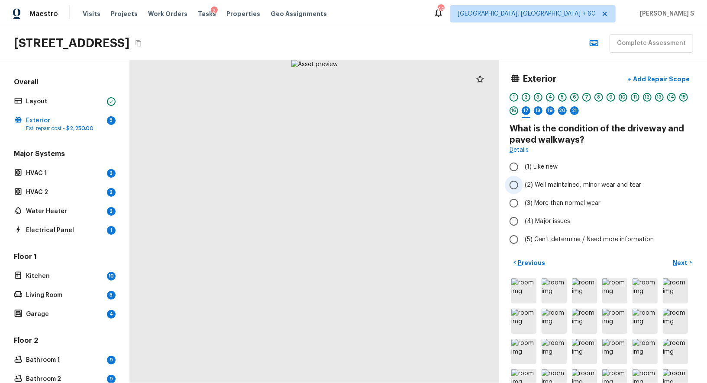
click at [553, 181] on span "(2) Well maintained, minor wear and tear" at bounding box center [583, 185] width 116 height 9
click at [523, 180] on input "(2) Well maintained, minor wear and tear" at bounding box center [514, 185] width 18 height 18
radio input "true"
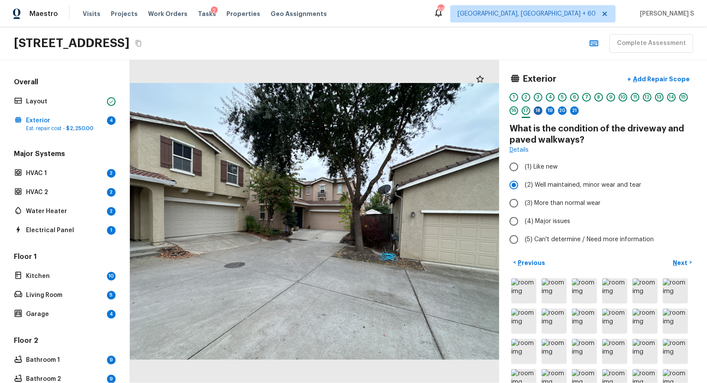
click at [539, 112] on div "18" at bounding box center [538, 110] width 9 height 9
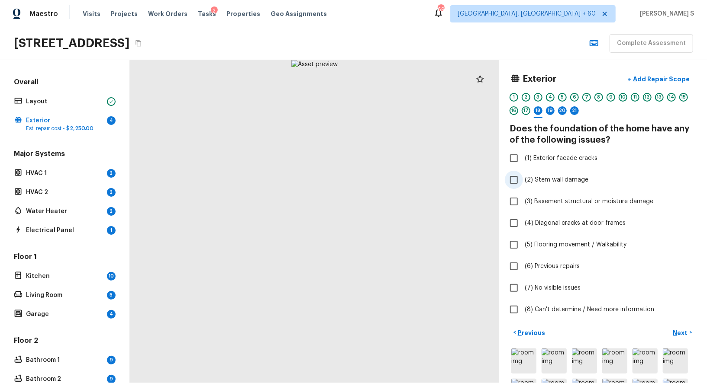
click at [549, 173] on label "(2) Stem wall damage" at bounding box center [597, 180] width 185 height 18
click at [523, 173] on input "(2) Stem wall damage" at bounding box center [514, 180] width 18 height 18
checkbox input "true"
click at [550, 155] on span "(1) Exterior facade cracks" at bounding box center [561, 158] width 73 height 9
click at [523, 155] on input "(1) Exterior facade cracks" at bounding box center [514, 158] width 18 height 18
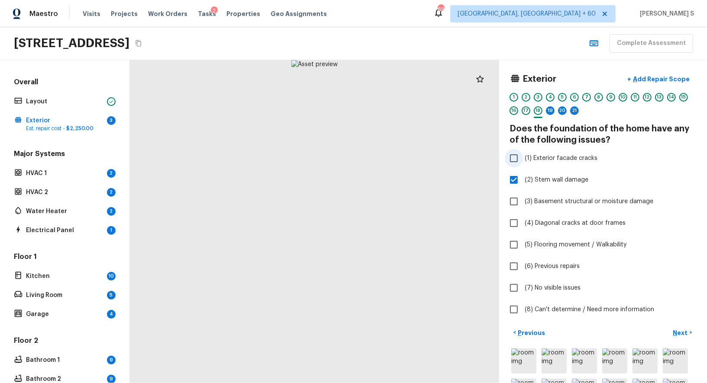
checkbox input "true"
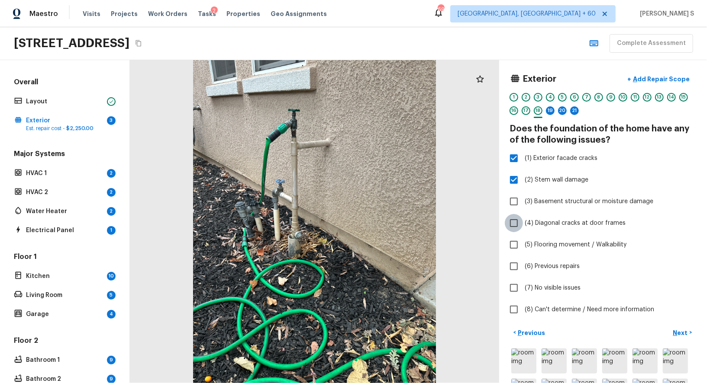
click at [518, 225] on input "(4) Diagonal cracks at door frames" at bounding box center [514, 223] width 18 height 18
checkbox input "true"
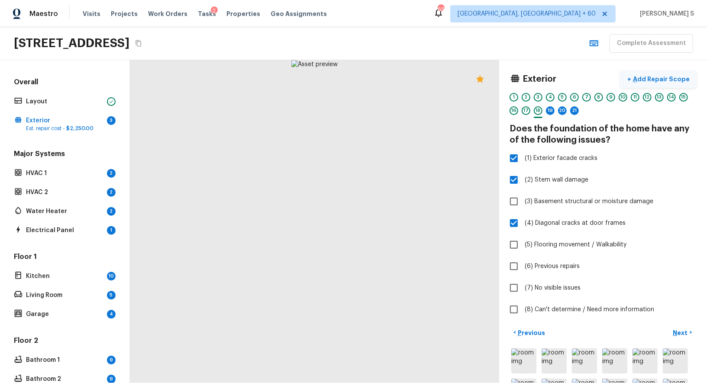
click at [668, 77] on p "Add Repair Scope" at bounding box center [660, 79] width 58 height 9
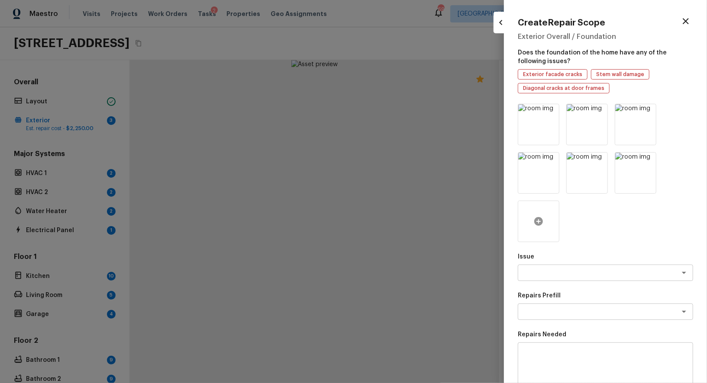
click at [538, 216] on icon at bounding box center [538, 221] width 10 height 10
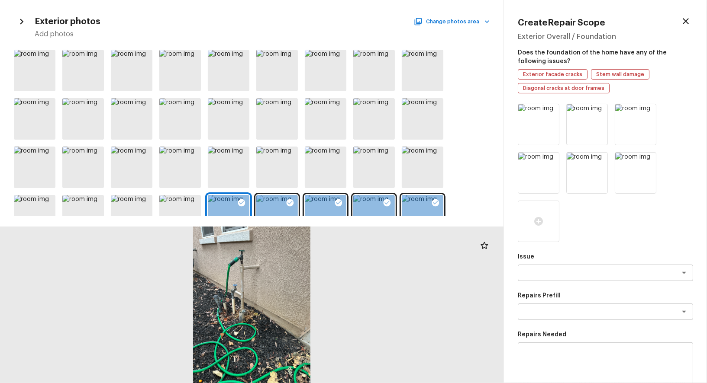
scroll to position [0, 0]
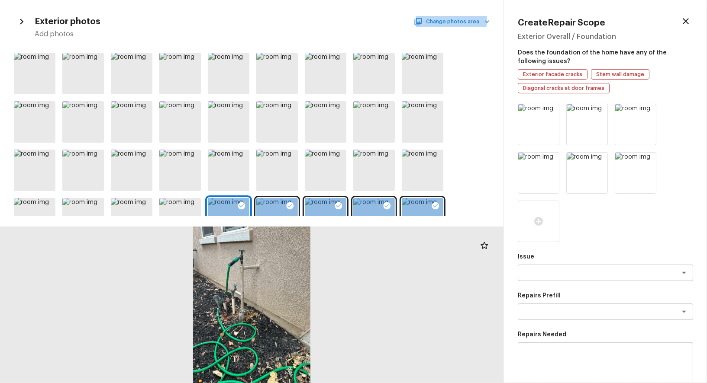
click at [442, 20] on button "Change photos area" at bounding box center [453, 21] width 74 height 11
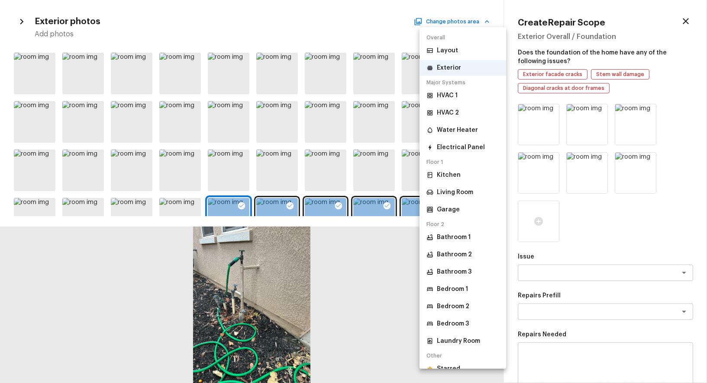
click at [447, 362] on li "Starred" at bounding box center [462, 369] width 87 height 16
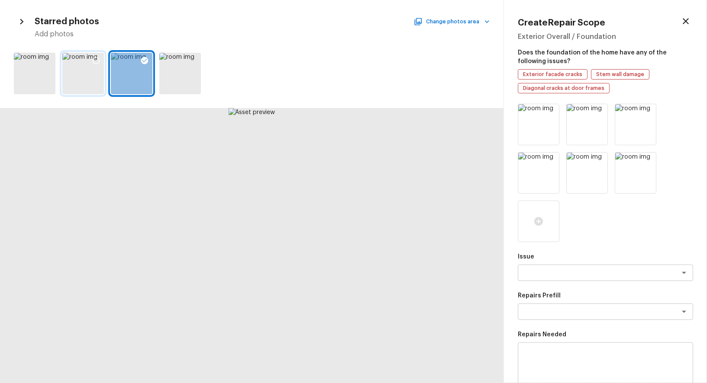
click at [95, 59] on icon at bounding box center [96, 60] width 9 height 9
click at [194, 58] on icon at bounding box center [193, 60] width 7 height 7
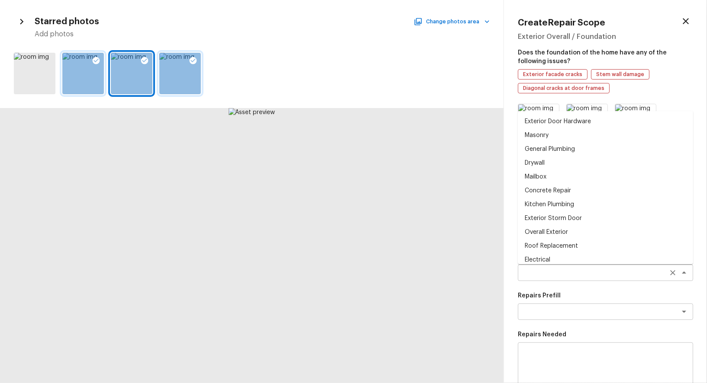
click at [556, 265] on div "x ​" at bounding box center [605, 273] width 175 height 16
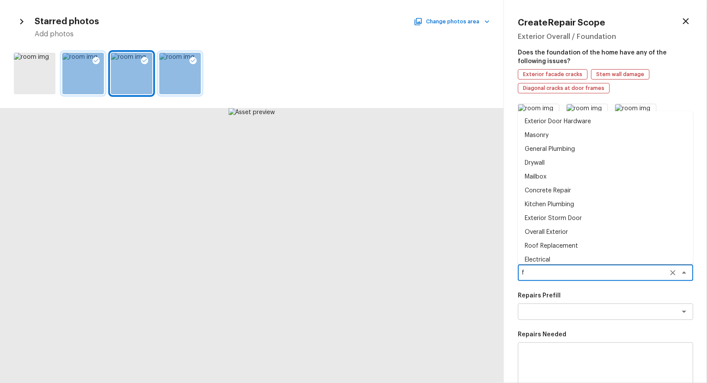
click at [556, 265] on div "f x ​" at bounding box center [605, 273] width 175 height 16
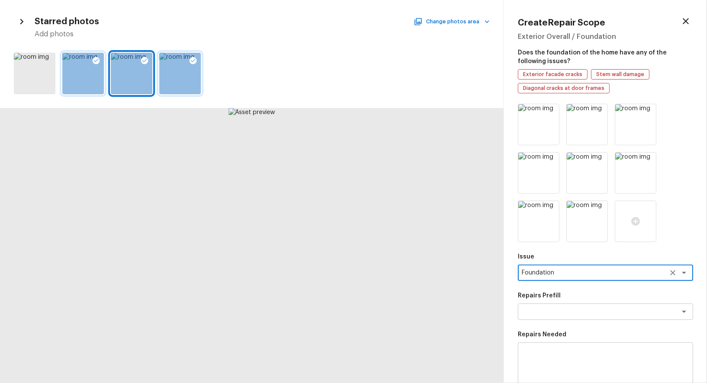
type textarea "Foundation"
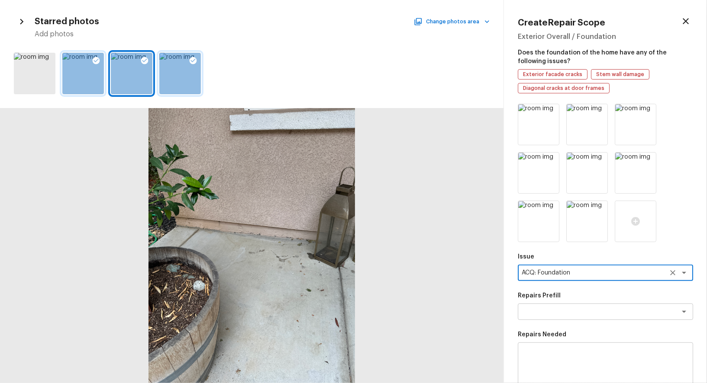
type textarea "ACQ: Foundation"
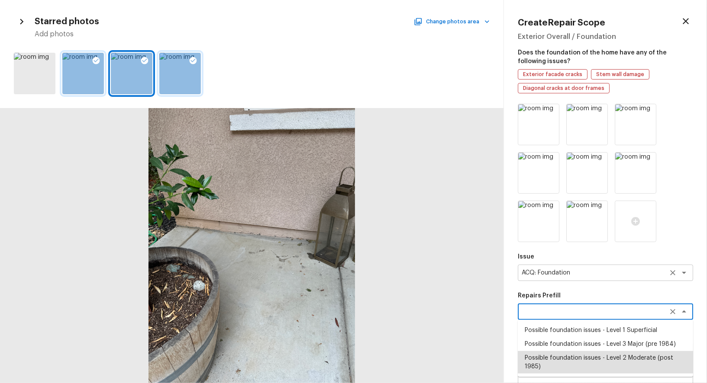
type textarea "Possible foundation issues - Level 2 Moderate (post 1985)"
type textarea "Possible foundation issues - Level 2 Moderate: Disclaimer: This is NOT a techni…"
type input "$5,000.00"
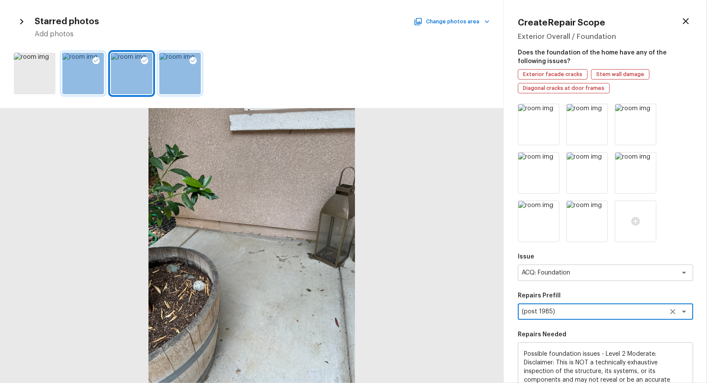
scroll to position [133, 0]
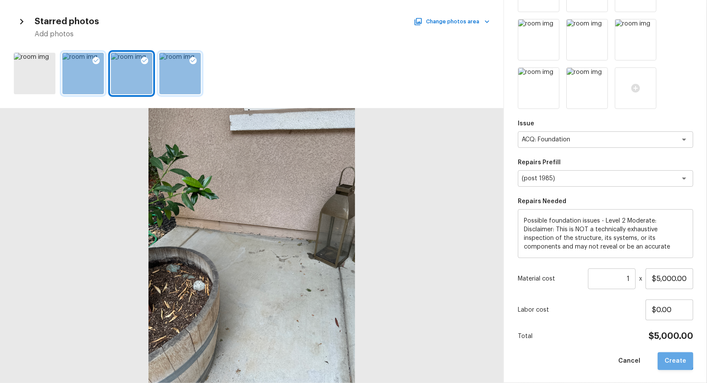
click at [676, 360] on button "Create" at bounding box center [674, 362] width 35 height 18
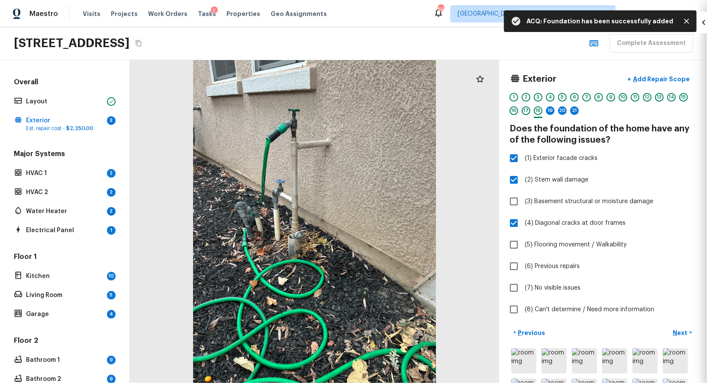
type input "$0.00"
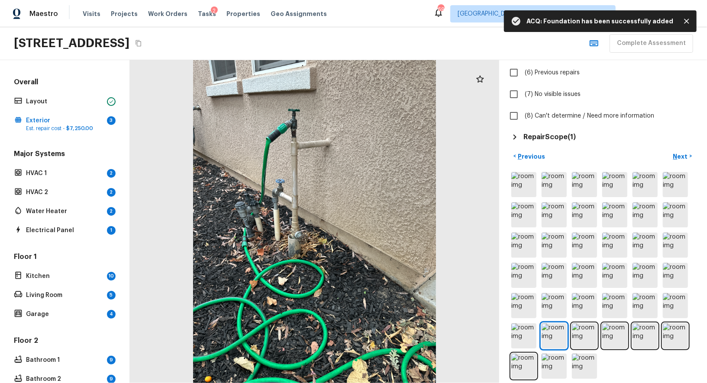
scroll to position [201, 0]
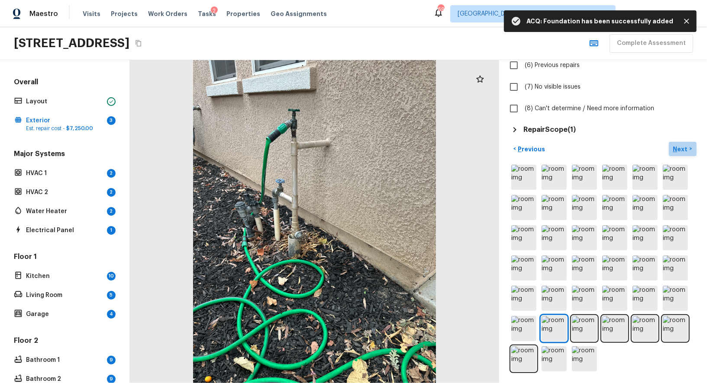
click at [686, 145] on p "Next" at bounding box center [681, 149] width 16 height 9
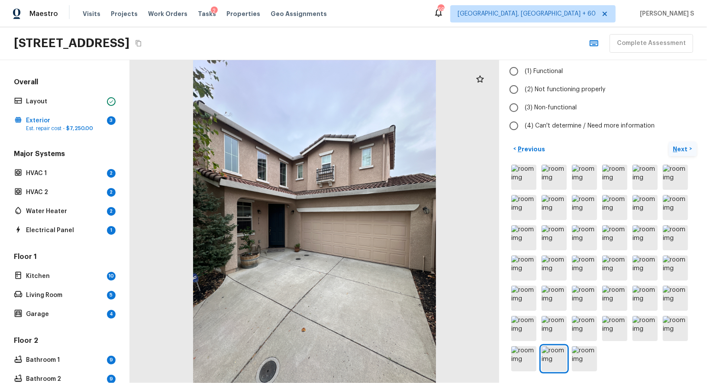
scroll to position [0, 0]
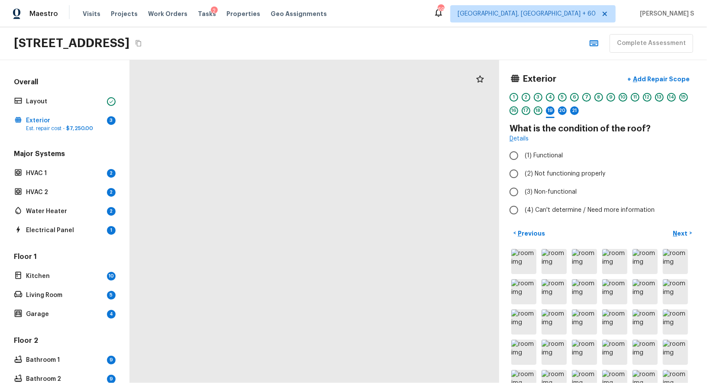
drag, startPoint x: 424, startPoint y: 205, endPoint x: 412, endPoint y: 222, distance: 20.2
click at [412, 221] on div at bounding box center [260, 305] width 822 height 720
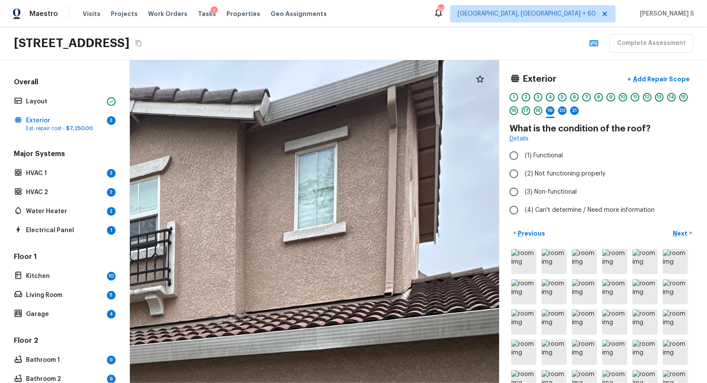
drag, startPoint x: 399, startPoint y: 296, endPoint x: 257, endPoint y: 284, distance: 142.8
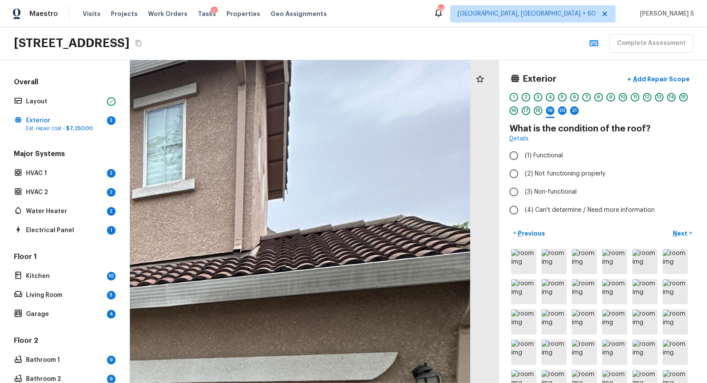
drag, startPoint x: 323, startPoint y: 240, endPoint x: 271, endPoint y: 248, distance: 52.7
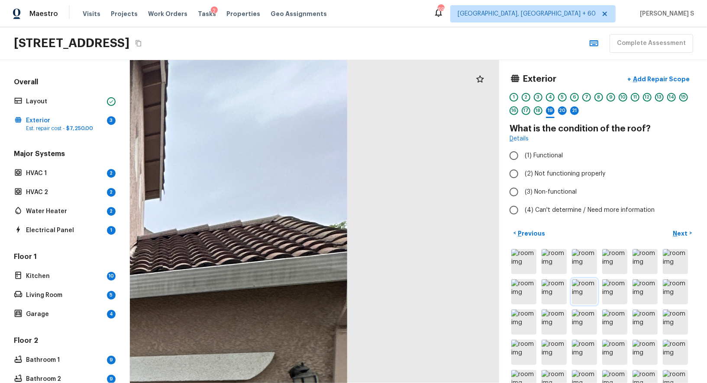
drag, startPoint x: 271, startPoint y: 248, endPoint x: 590, endPoint y: 302, distance: 323.8
click at [590, 302] on div "Exterior + Add Repair Scope 1 2 3 4 5 6 7 8 9 10 11 12 13 14 15 16 17 18 19 20 …" at bounding box center [418, 221] width 577 height 323
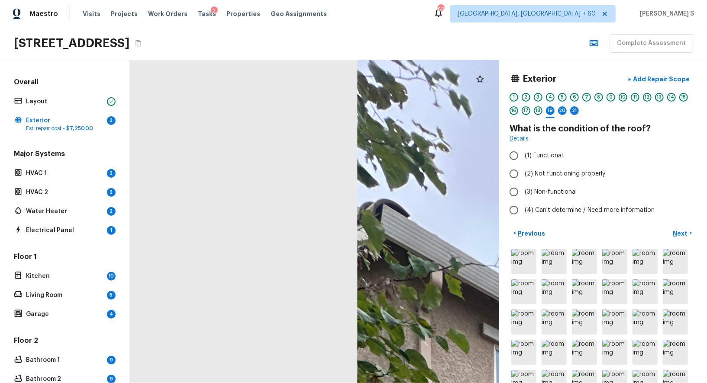
drag, startPoint x: 459, startPoint y: 284, endPoint x: 265, endPoint y: 134, distance: 245.3
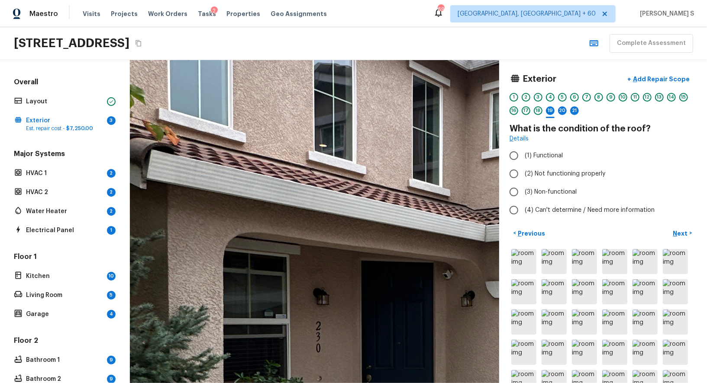
click at [287, 164] on div at bounding box center [564, 340] width 1627 height 1425
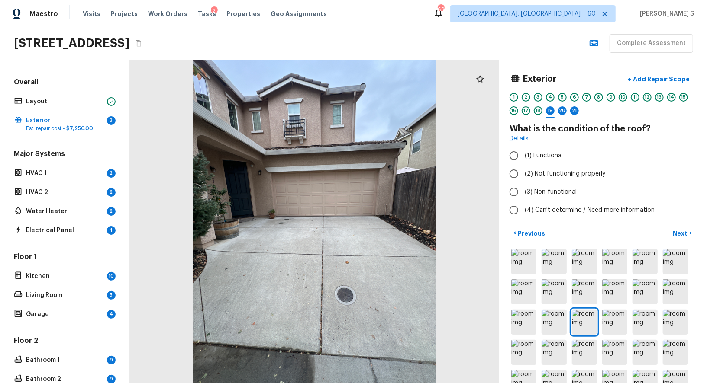
scroll to position [199, 0]
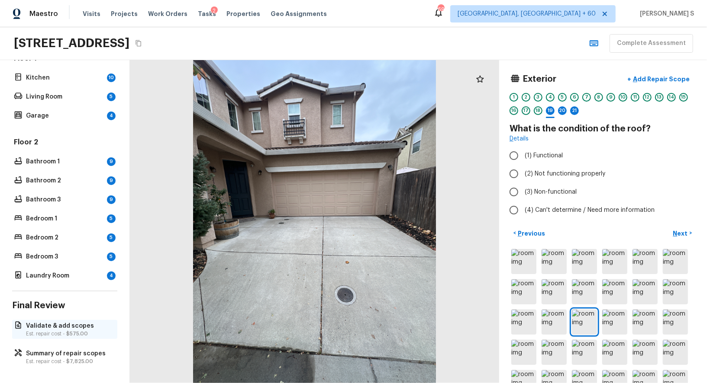
click at [56, 322] on p "Validate & add scopes" at bounding box center [69, 326] width 86 height 9
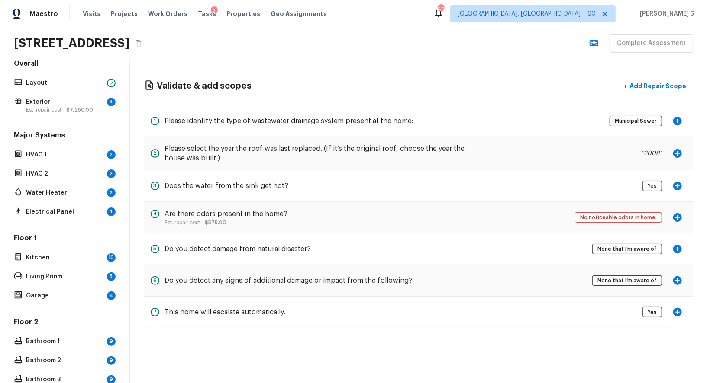
scroll to position [0, 0]
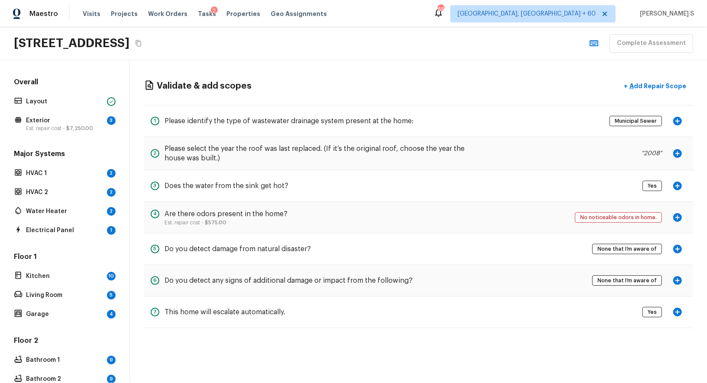
click at [39, 135] on div "Overall Layout Exterior 3 Est. repair cost - $7,250.00 Major Systems HVAC 1 2 H…" at bounding box center [64, 278] width 105 height 403
click at [39, 122] on p "Exterior" at bounding box center [64, 120] width 77 height 9
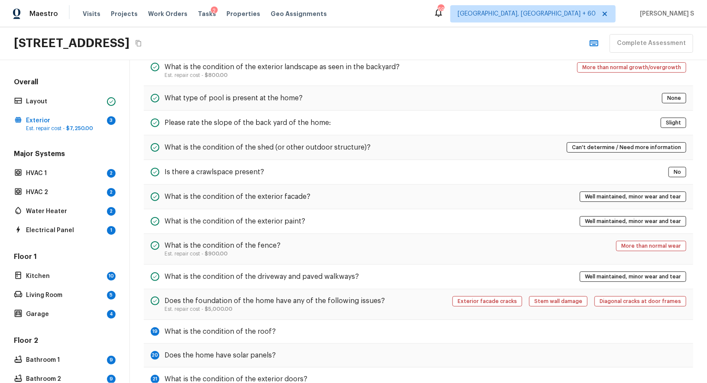
scroll to position [296, 0]
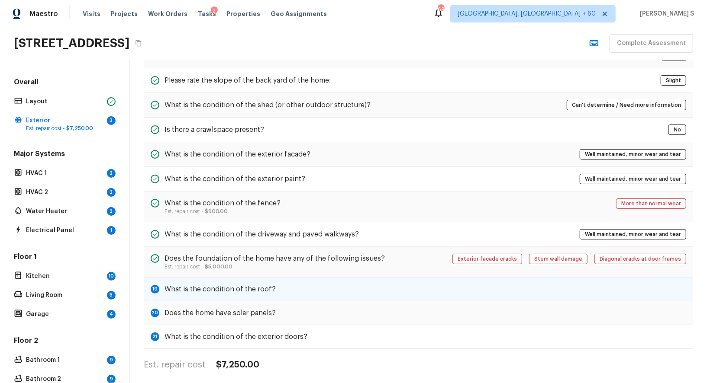
click at [332, 284] on div "19 What is the condition of the roof?" at bounding box center [418, 290] width 549 height 24
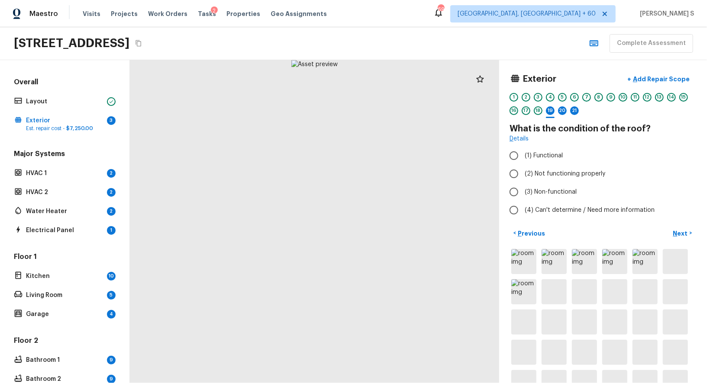
scroll to position [0, 0]
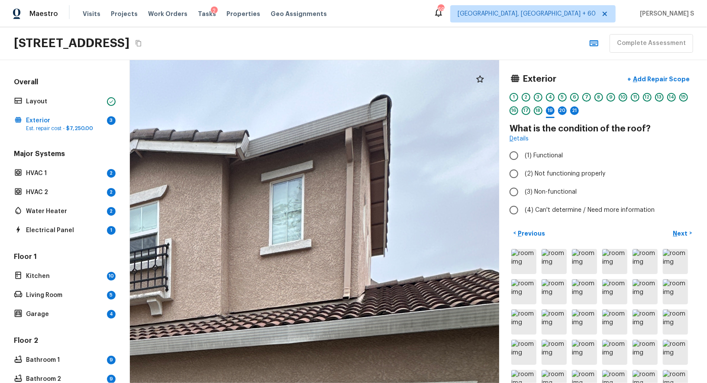
drag, startPoint x: 387, startPoint y: 171, endPoint x: 351, endPoint y: 260, distance: 96.0
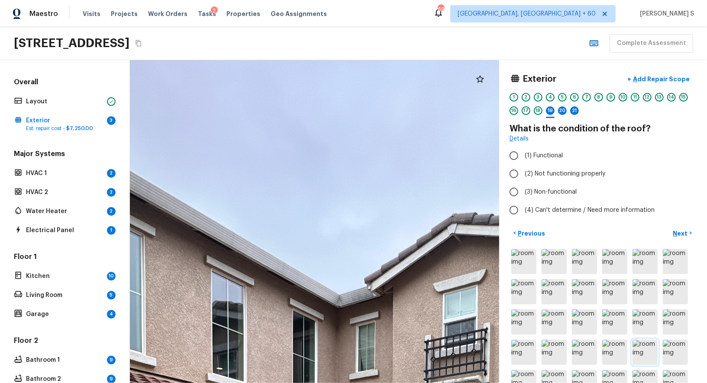
drag, startPoint x: 306, startPoint y: 256, endPoint x: 636, endPoint y: 345, distance: 341.4
click at [636, 344] on div "Exterior + Add Repair Scope 1 2 3 4 5 6 7 8 9 10 11 12 13 14 15 16 17 18 19 20 …" at bounding box center [418, 221] width 577 height 323
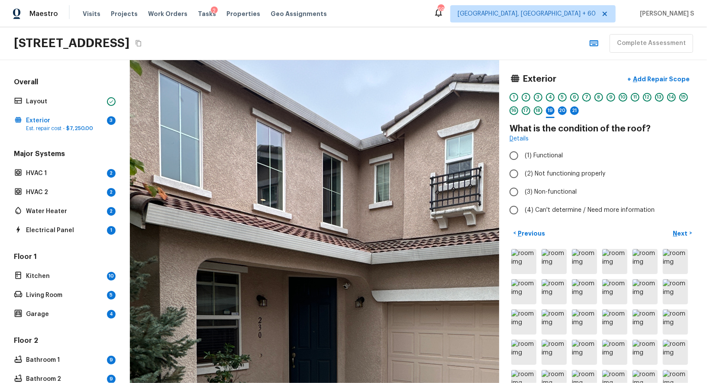
drag, startPoint x: 426, startPoint y: 274, endPoint x: 425, endPoint y: 128, distance: 146.7
click at [425, 128] on div at bounding box center [424, 330] width 1086 height 951
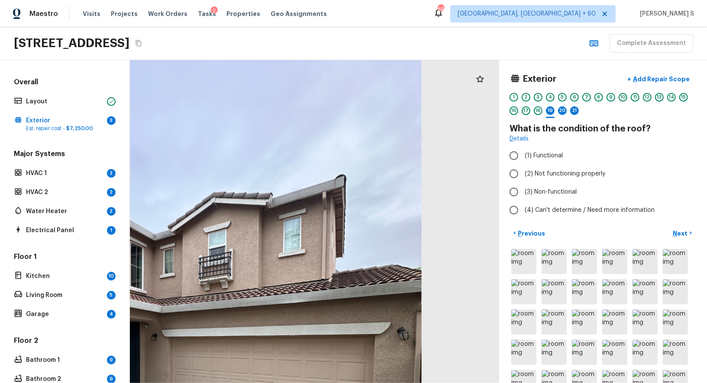
drag, startPoint x: 459, startPoint y: 238, endPoint x: 215, endPoint y: 304, distance: 252.7
click at [215, 304] on div at bounding box center [195, 354] width 688 height 603
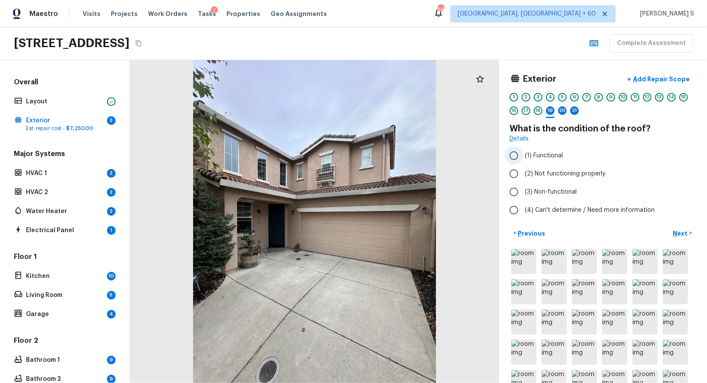
click at [551, 160] on label "(1) Functional" at bounding box center [597, 156] width 185 height 18
click at [523, 160] on input "(1) Functional" at bounding box center [514, 156] width 18 height 18
radio input "true"
click at [658, 76] on p "Add Repair Scope" at bounding box center [660, 79] width 58 height 9
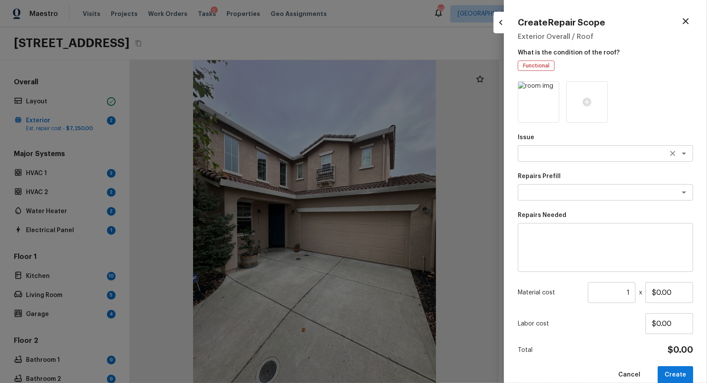
click at [559, 158] on div "x ​" at bounding box center [605, 153] width 175 height 16
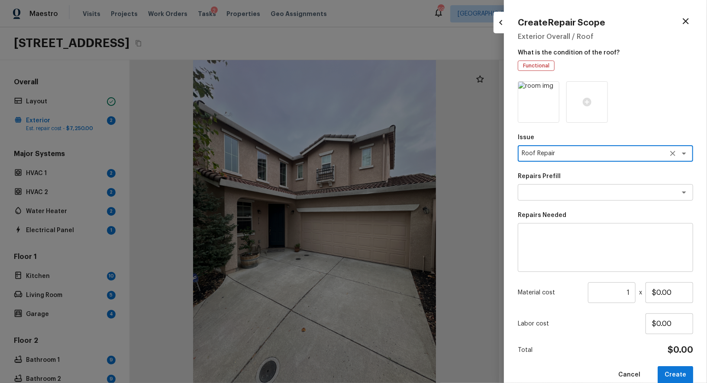
type textarea "Roof Repair"
click at [567, 243] on textarea at bounding box center [605, 248] width 163 height 35
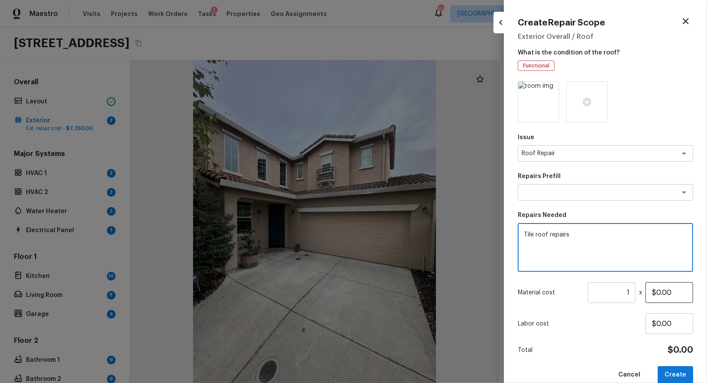
type textarea "Tile roof repairs"
click at [661, 290] on input "$0.00" at bounding box center [669, 293] width 48 height 21
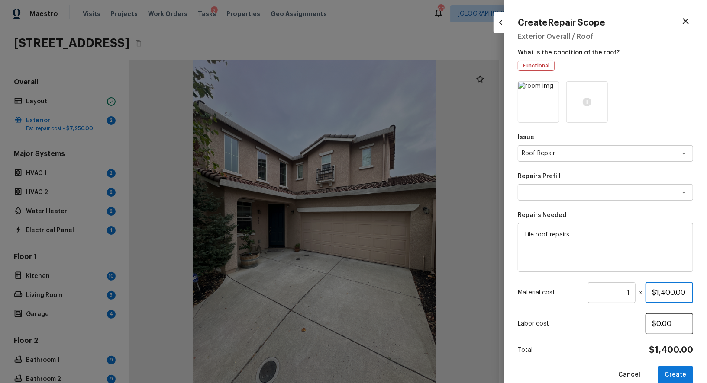
scroll to position [14, 0]
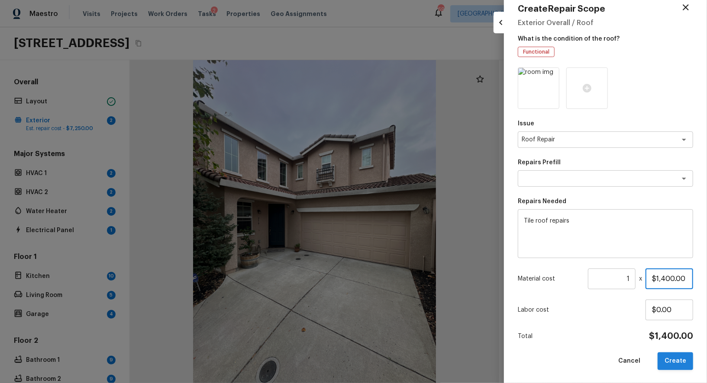
type input "$1,400.00"
click at [677, 367] on button "Create" at bounding box center [674, 362] width 35 height 18
click at [390, 238] on div at bounding box center [353, 191] width 707 height 383
type input "$0.00"
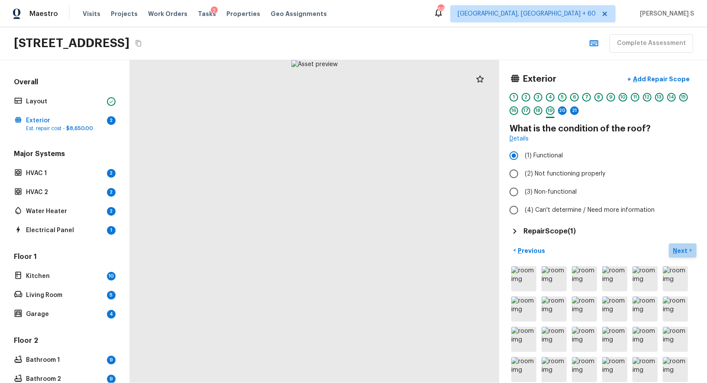
click at [689, 247] on button "Next >" at bounding box center [683, 251] width 28 height 14
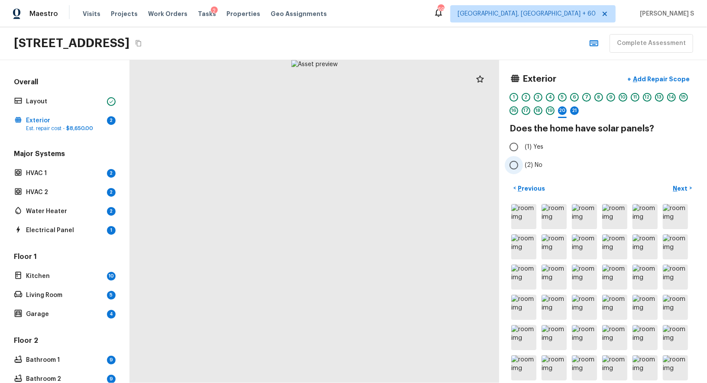
click at [530, 167] on span "(2) No" at bounding box center [534, 165] width 18 height 9
click at [523, 167] on input "(2) No" at bounding box center [514, 165] width 18 height 18
radio input "true"
click at [683, 188] on p "Next" at bounding box center [681, 188] width 16 height 9
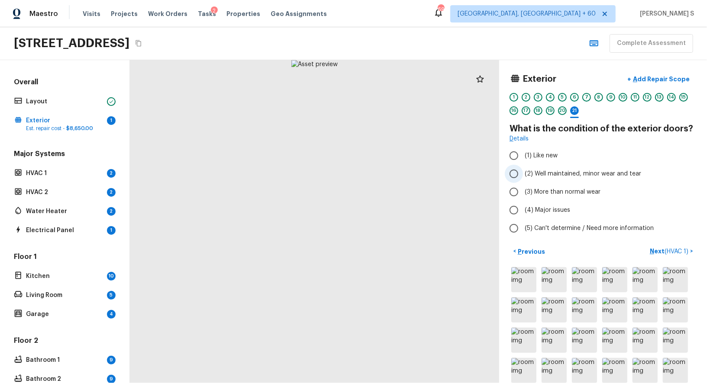
click at [566, 177] on label "(2) Well maintained, minor wear and tear" at bounding box center [597, 174] width 185 height 18
click at [523, 177] on input "(2) Well maintained, minor wear and tear" at bounding box center [514, 174] width 18 height 18
radio input "true"
click at [668, 250] on span "( HVAC 1 )" at bounding box center [676, 252] width 24 height 6
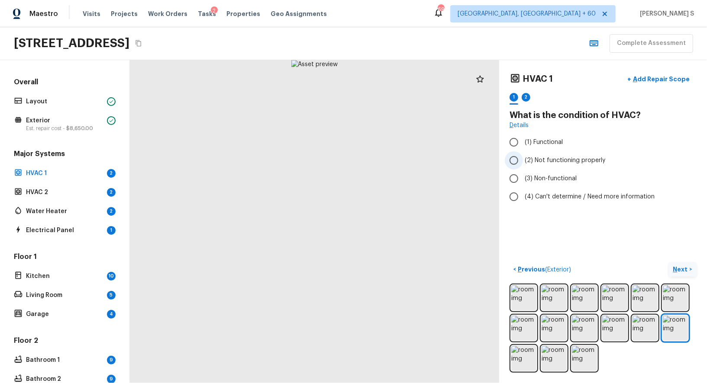
click at [541, 159] on span "(2) Not functioning properly" at bounding box center [565, 160] width 81 height 9
click at [523, 159] on input "(2) Not functioning properly" at bounding box center [514, 160] width 18 height 18
radio input "true"
click at [590, 362] on img at bounding box center [584, 358] width 25 height 25
click at [552, 361] on img at bounding box center [553, 358] width 25 height 25
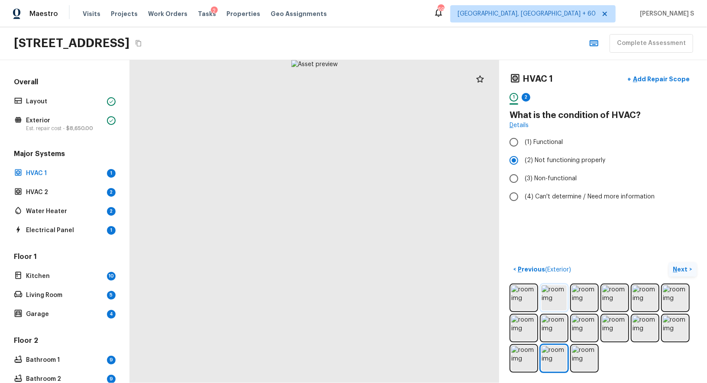
click at [549, 295] on img at bounding box center [553, 298] width 25 height 25
click at [574, 302] on img at bounding box center [584, 298] width 25 height 25
click at [523, 98] on div "2" at bounding box center [526, 97] width 9 height 9
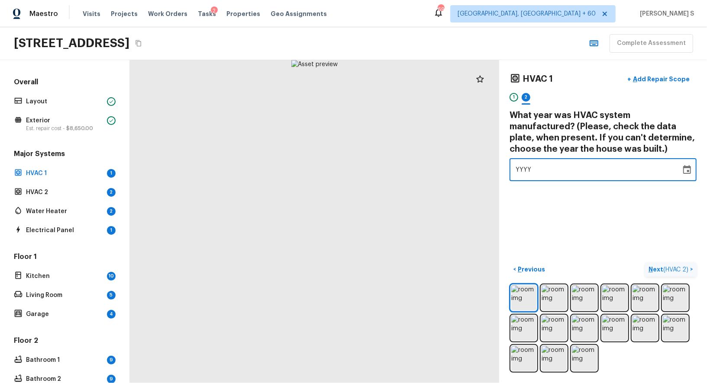
click at [570, 173] on div "YYYY" at bounding box center [595, 169] width 159 height 23
type input "2008"
click at [625, 221] on div "HVAC 1 + Add Repair Scope 1 2 What year was HVAC system manufactured? (Please, …" at bounding box center [603, 221] width 208 height 323
click at [657, 80] on p "Add Repair Scope" at bounding box center [660, 79] width 58 height 9
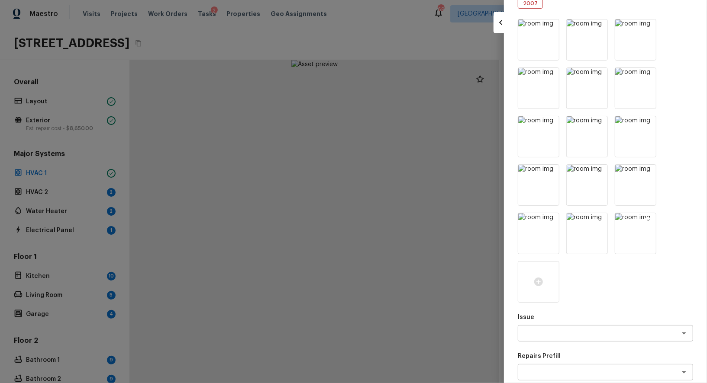
scroll to position [175, 0]
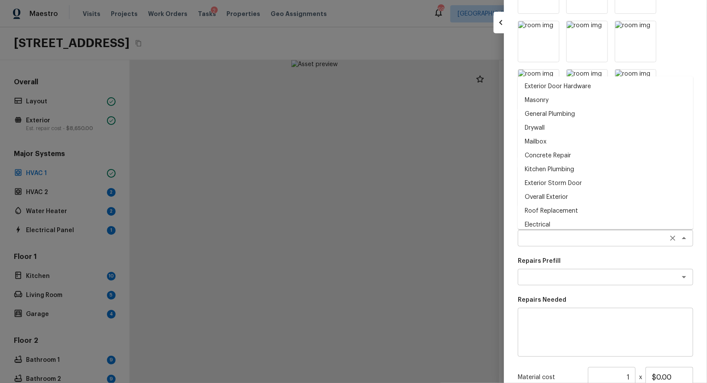
click at [552, 245] on div "x ​" at bounding box center [605, 238] width 175 height 16
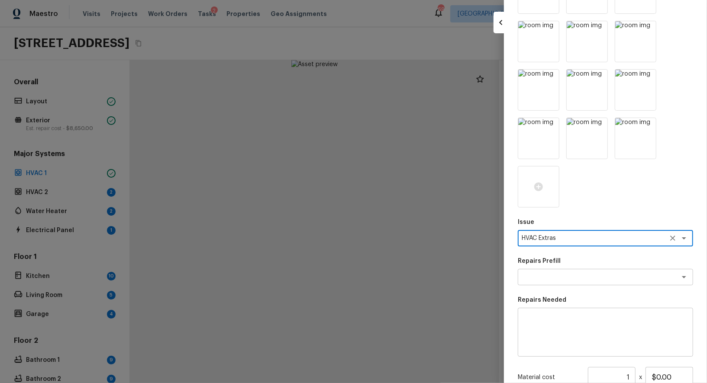
type textarea "HVAC Extras"
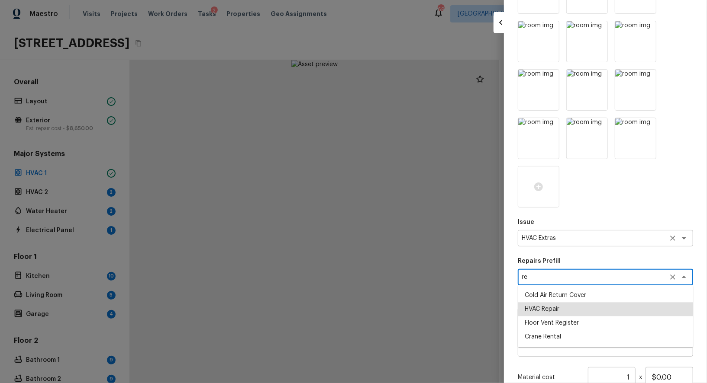
type textarea "HVAC Repair"
type input "$1,500.00"
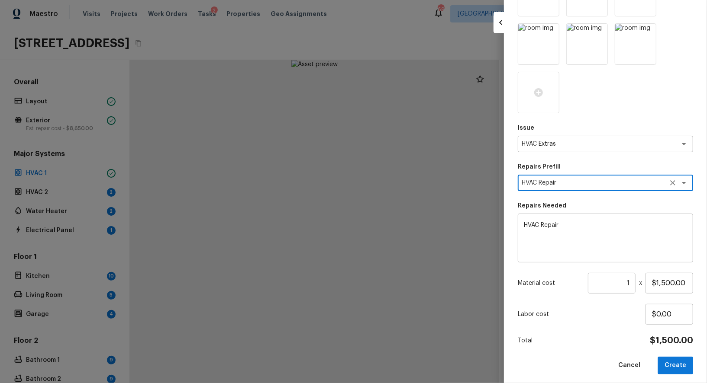
scroll to position [274, 0]
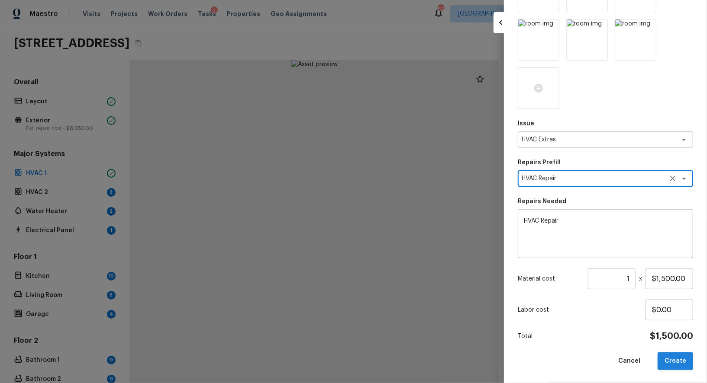
type textarea "HVAC Repair"
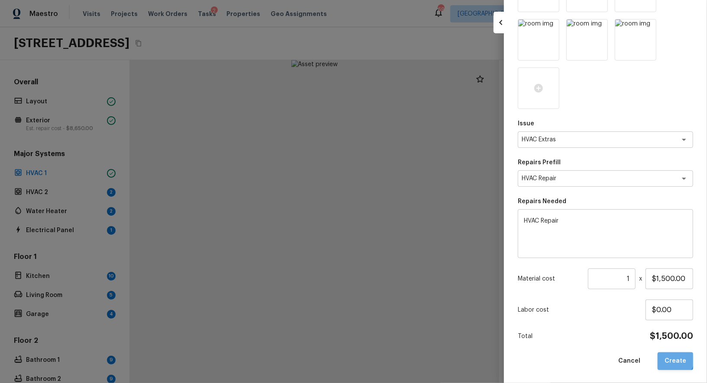
click at [673, 360] on button "Create" at bounding box center [674, 362] width 35 height 18
type input "$0.00"
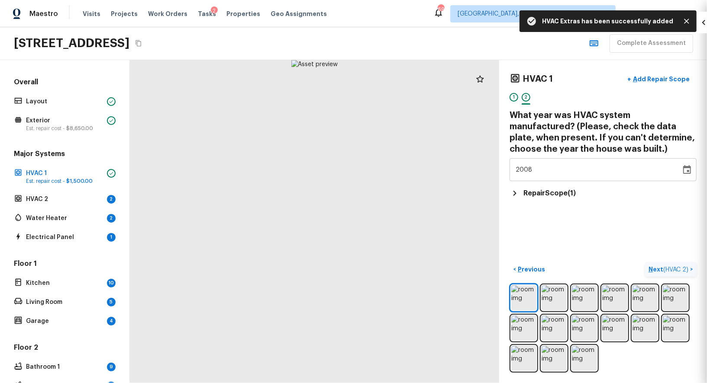
scroll to position [31, 0]
click at [581, 298] on img at bounding box center [584, 298] width 25 height 25
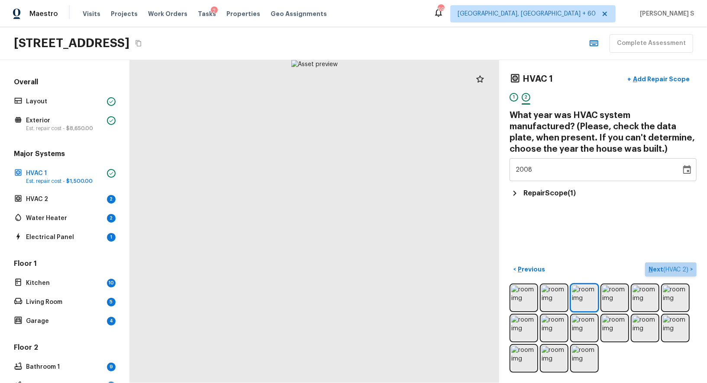
click at [681, 269] on span "( HVAC 2 )" at bounding box center [675, 270] width 25 height 6
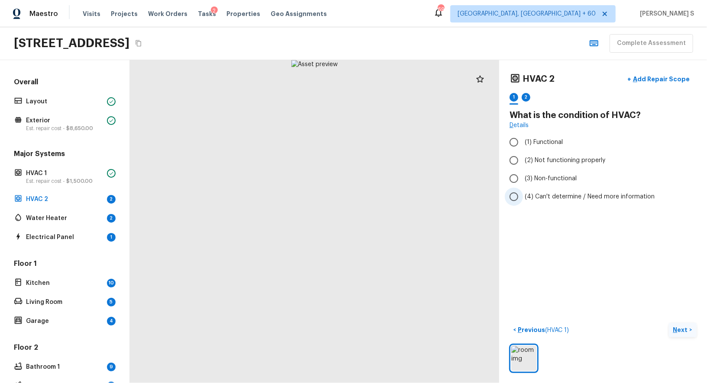
click at [556, 194] on span "(4) Can't determine / Need more information" at bounding box center [590, 197] width 130 height 9
click at [523, 194] on input "(4) Can't determine / Need more information" at bounding box center [514, 197] width 18 height 18
radio input "true"
click at [529, 93] on div "2" at bounding box center [526, 97] width 9 height 9
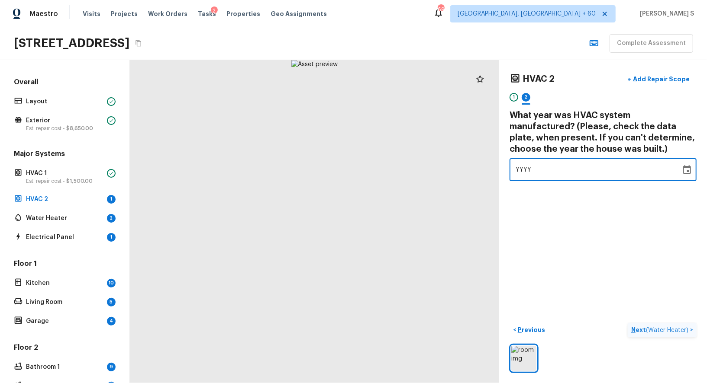
click at [547, 171] on div "YYYY" at bounding box center [595, 169] width 159 height 23
type input "2008"
click at [588, 190] on div "HVAC 2 + Add Repair Scope 1 2 What year was HVAC system manufactured? (Please, …" at bounding box center [603, 221] width 208 height 323
click at [620, 271] on div "HVAC 2 + Add Repair Scope 1 2 What year was HVAC system manufactured? (Please, …" at bounding box center [603, 221] width 208 height 323
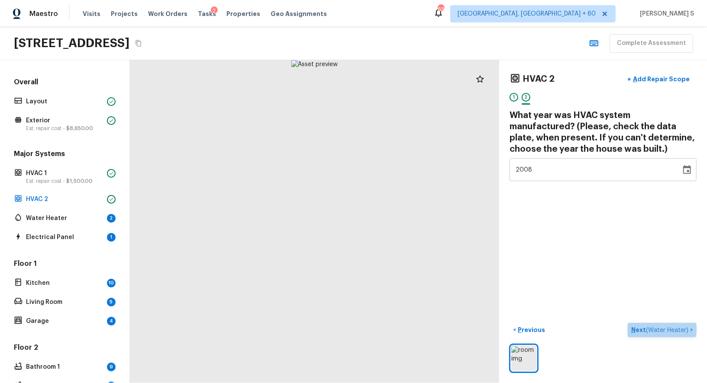
click at [651, 328] on span "( Water Heater )" at bounding box center [667, 331] width 42 height 6
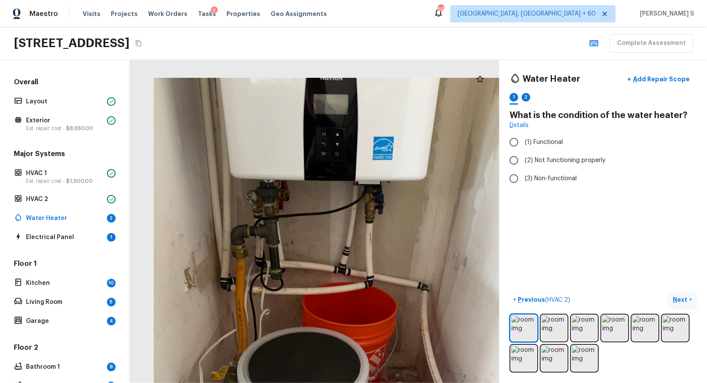
drag, startPoint x: 341, startPoint y: 186, endPoint x: 365, endPoint y: 287, distance: 104.1
click at [365, 287] on div at bounding box center [331, 313] width 538 height 471
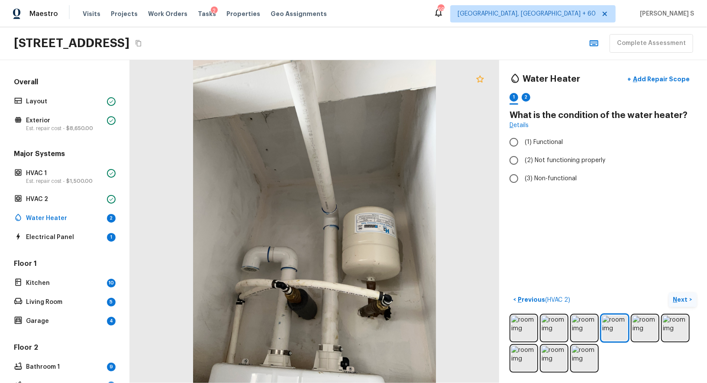
click at [481, 78] on icon at bounding box center [480, 79] width 10 height 10
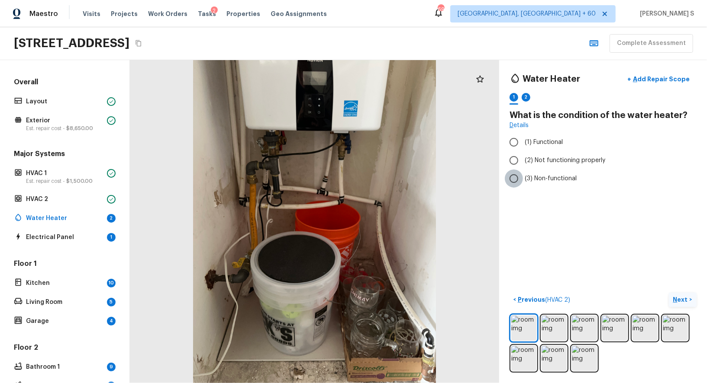
click at [518, 180] on input "(3) Non-functional" at bounding box center [514, 179] width 18 height 18
radio input "true"
click at [554, 158] on span "(2) Not functioning properly" at bounding box center [565, 160] width 81 height 9
click at [523, 158] on input "(2) Not functioning properly" at bounding box center [514, 160] width 18 height 18
radio input "true"
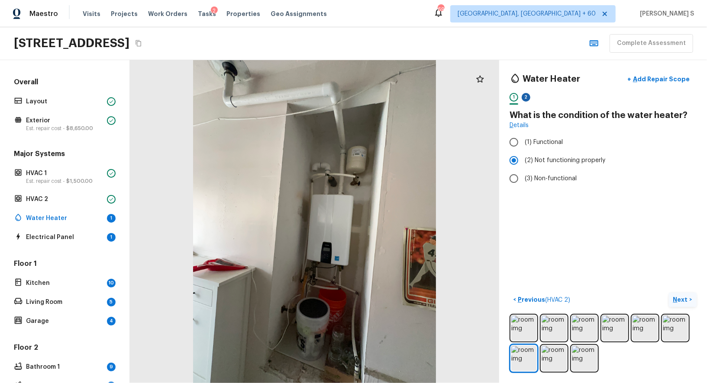
click at [527, 98] on div "2" at bounding box center [526, 97] width 9 height 9
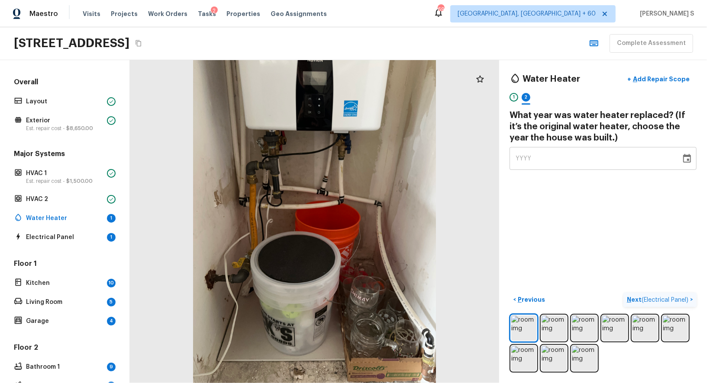
click at [550, 149] on div "YYYY" at bounding box center [595, 158] width 159 height 23
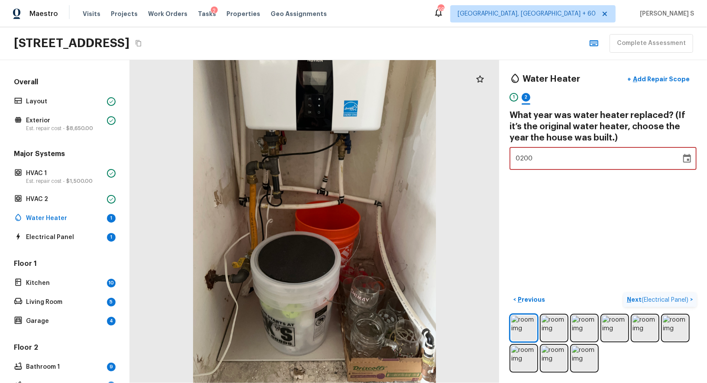
type input "2008"
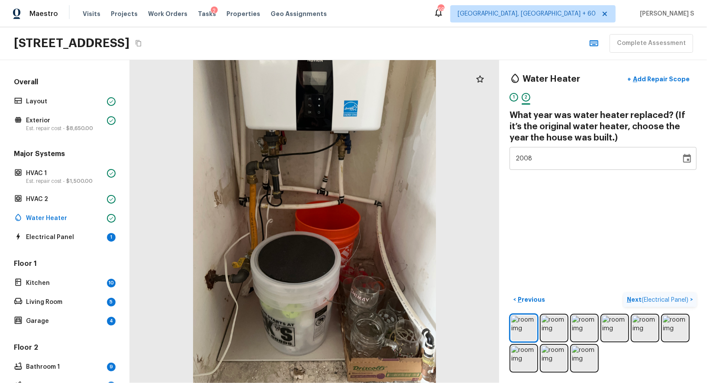
click at [599, 226] on div "Water Heater + Add Repair Scope 1 2 What year was water heater replaced? (If it…" at bounding box center [603, 221] width 208 height 323
click at [515, 100] on div "1" at bounding box center [513, 97] width 9 height 9
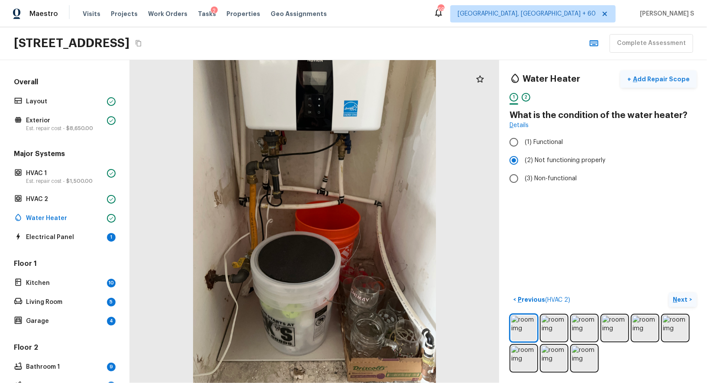
click at [667, 83] on button "+ Add Repair Scope" at bounding box center [658, 80] width 76 height 18
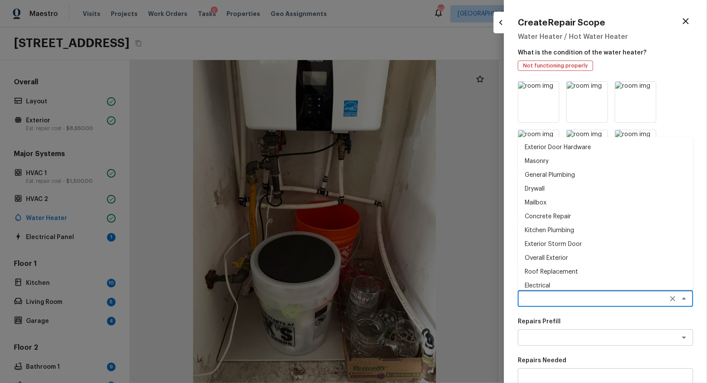
click at [556, 299] on textarea at bounding box center [593, 299] width 143 height 9
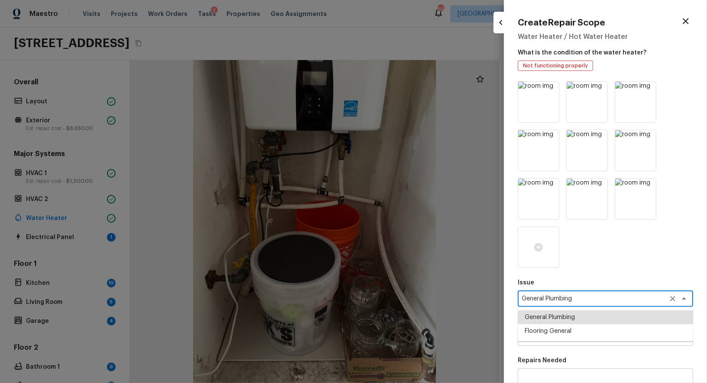
type textarea "General Plumbing"
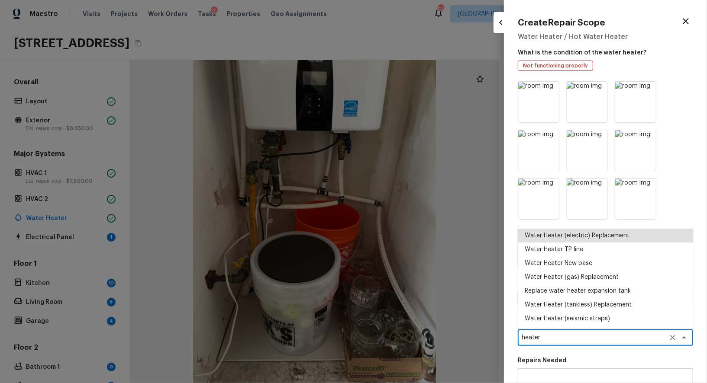
type textarea "Water Heater (electric) Replacement"
type textarea "Remove the existing electric water heater and install a new 40 gallon electric …"
type input "$1,568.17"
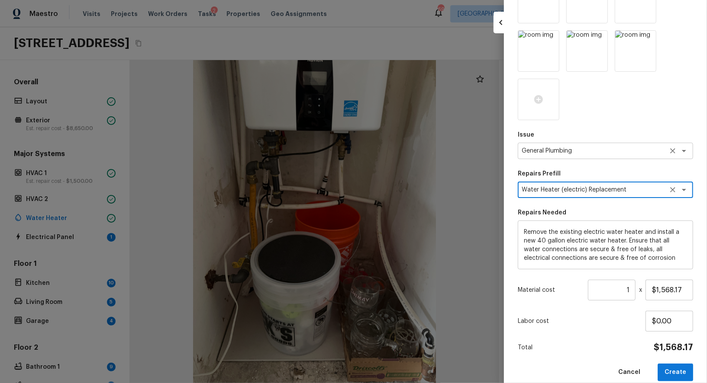
scroll to position [159, 0]
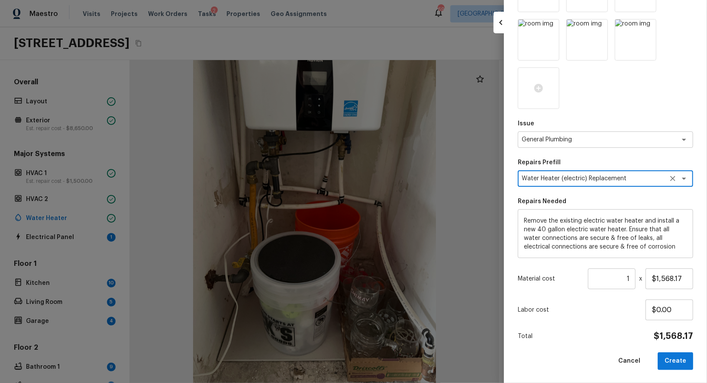
click at [564, 178] on textarea "Water Heater (electric) Replacement" at bounding box center [593, 178] width 143 height 9
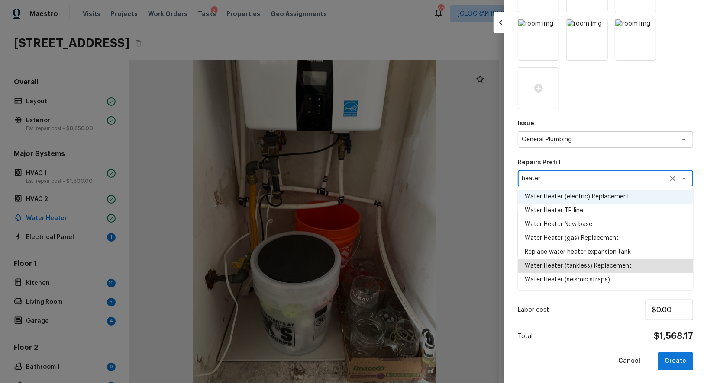
type textarea "Water Heater (tankless) Replacement"
type textarea "Remove the existing tankless water heater and install a new tankless water heat…"
type input "$784.34"
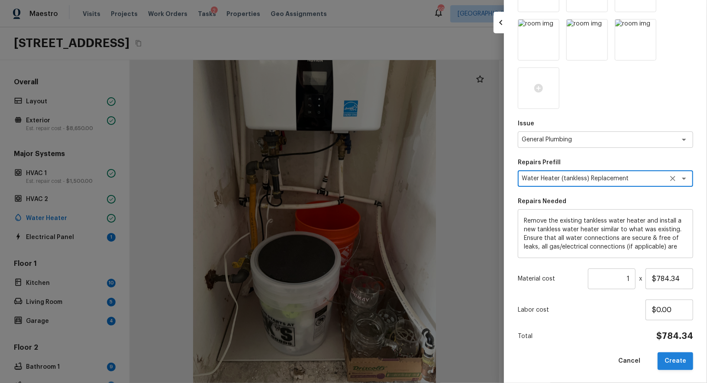
type textarea "Water Heater (tankless) Replacement"
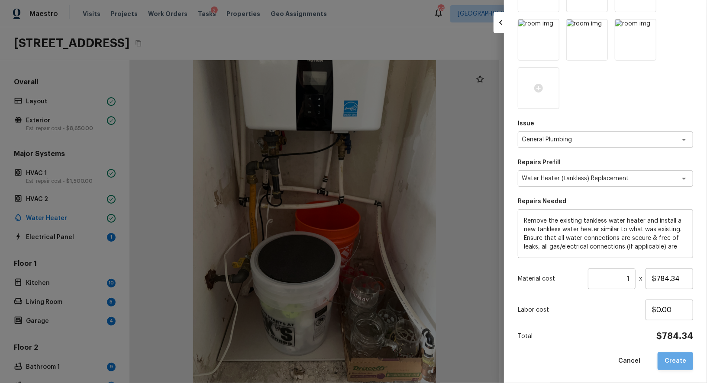
click at [687, 365] on button "Create" at bounding box center [674, 362] width 35 height 18
type input "$0.00"
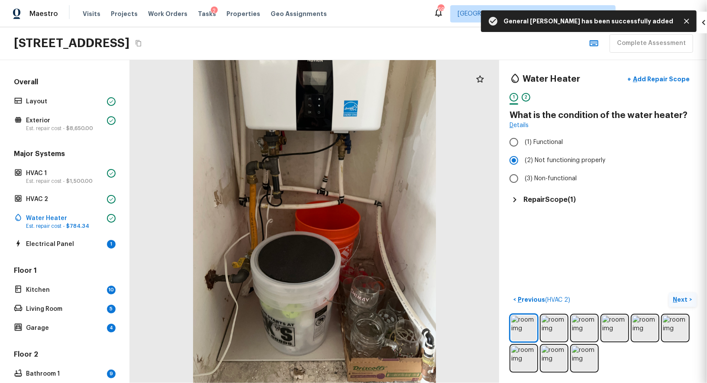
scroll to position [14, 0]
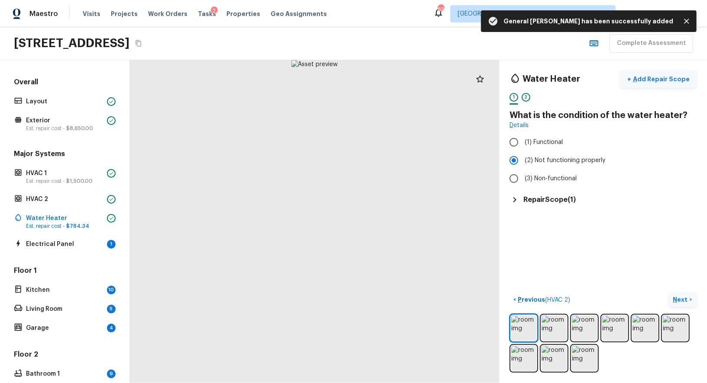
click at [653, 75] on p "Add Repair Scope" at bounding box center [660, 79] width 58 height 9
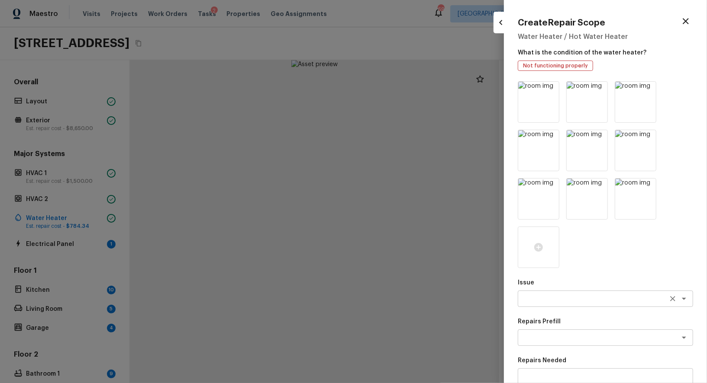
click at [559, 301] on textarea at bounding box center [593, 299] width 143 height 9
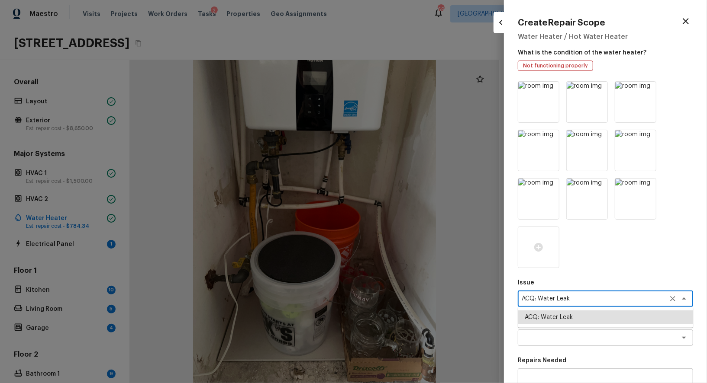
type textarea "ACQ: Water Leak"
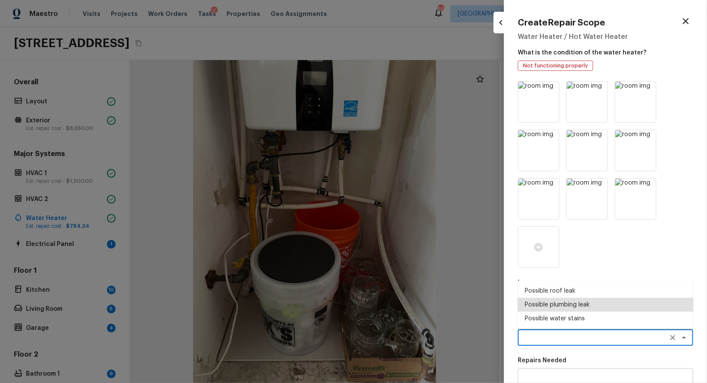
type textarea "Possible plumbing leak"
type textarea "Acquisition Scope: Possible plumbing leak"
type input "$2,500.00"
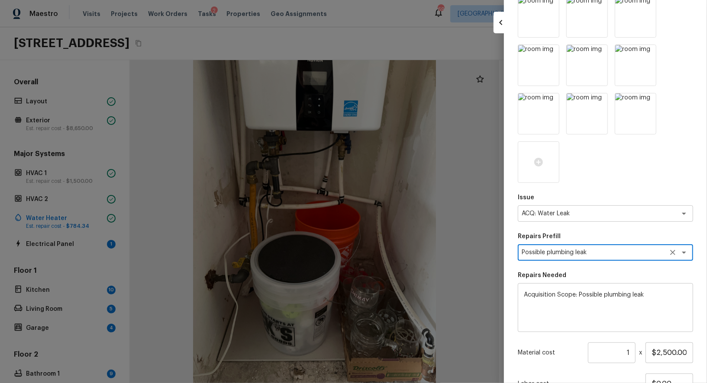
scroll to position [159, 0]
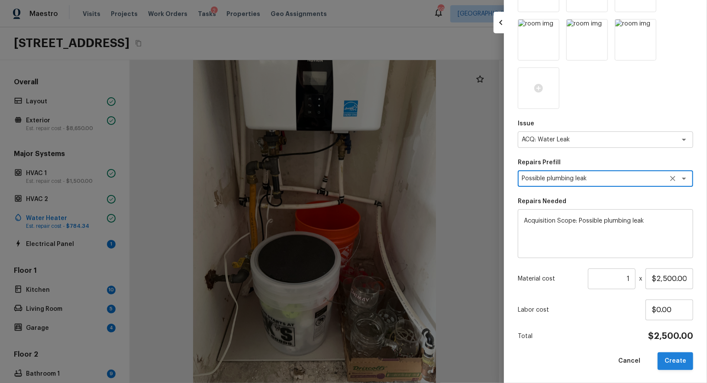
click at [670, 364] on button "Create" at bounding box center [674, 362] width 35 height 18
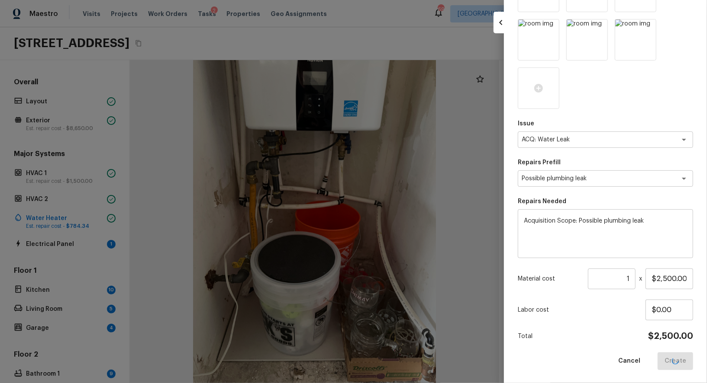
type input "$0.00"
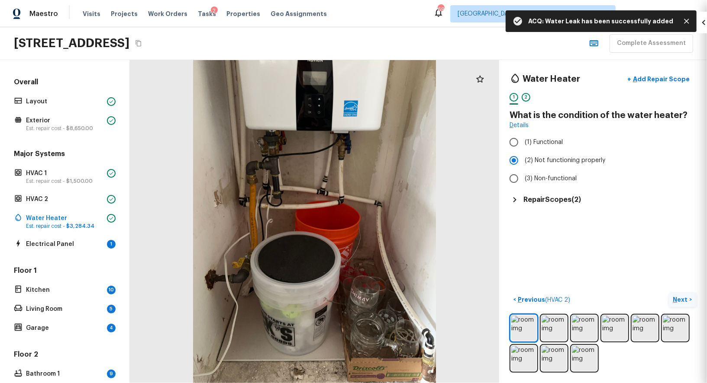
scroll to position [14, 0]
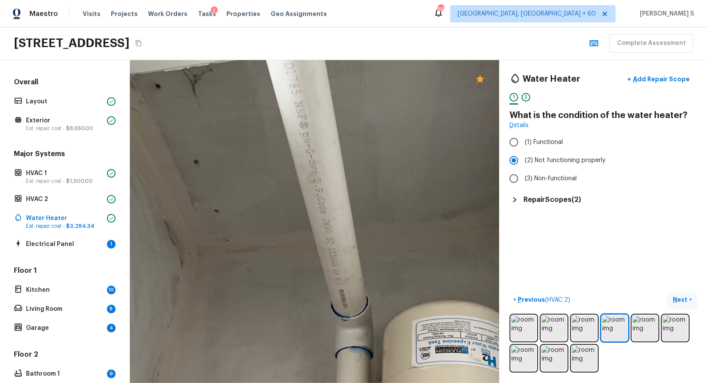
drag, startPoint x: 365, startPoint y: 232, endPoint x: 253, endPoint y: 272, distance: 119.1
click at [254, 272] on div at bounding box center [313, 338] width 906 height 793
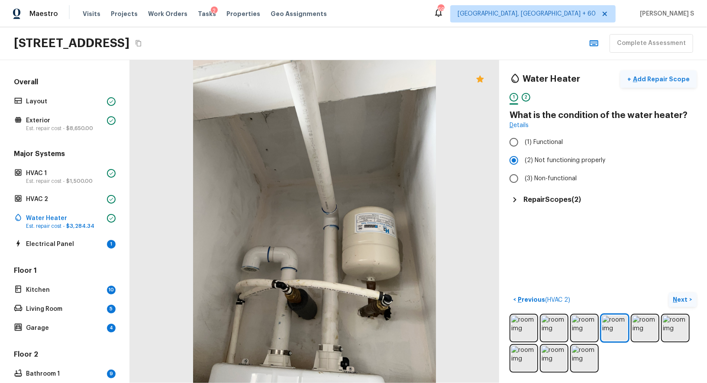
click at [650, 77] on p "Add Repair Scope" at bounding box center [660, 79] width 58 height 9
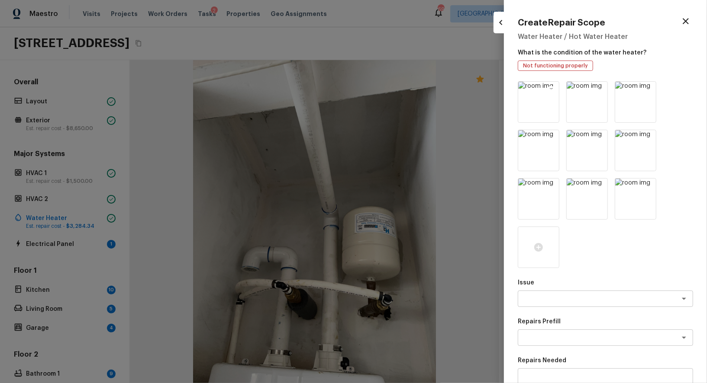
click at [552, 89] on icon at bounding box center [551, 89] width 9 height 9
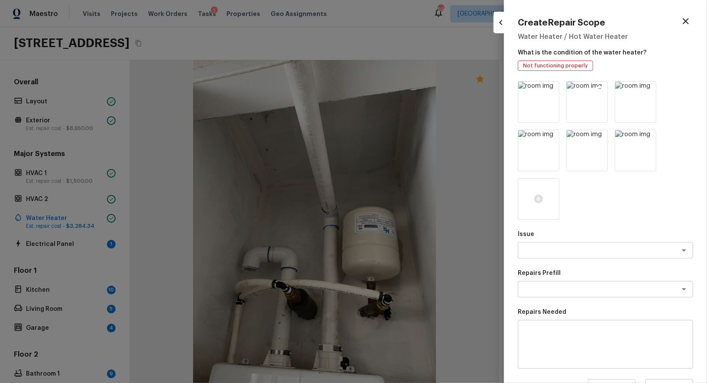
click at [603, 87] on icon at bounding box center [599, 89] width 9 height 9
click at [603, 88] on icon at bounding box center [599, 89] width 7 height 7
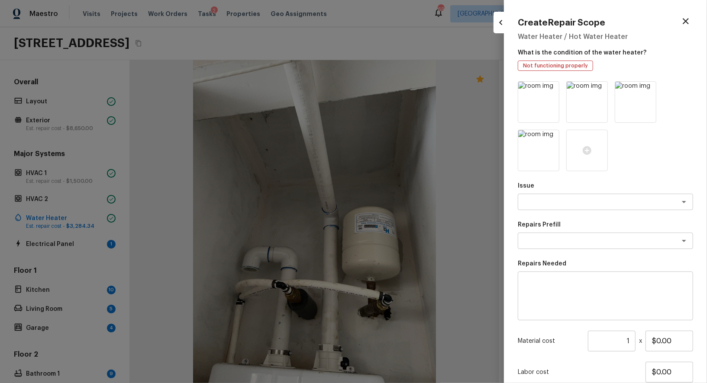
click at [603, 88] on icon at bounding box center [599, 89] width 7 height 7
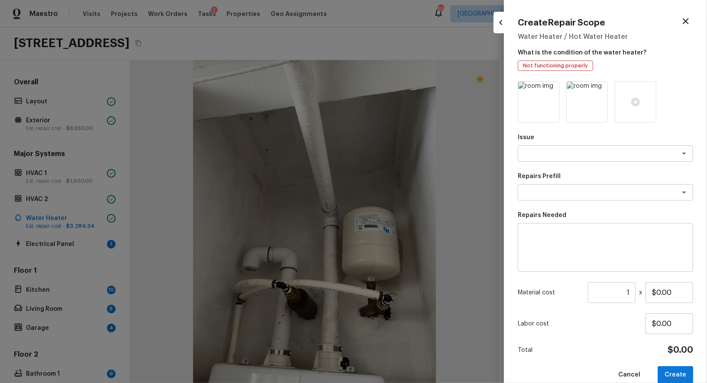
click at [603, 88] on icon at bounding box center [599, 89] width 7 height 7
click at [542, 149] on textarea at bounding box center [593, 153] width 143 height 9
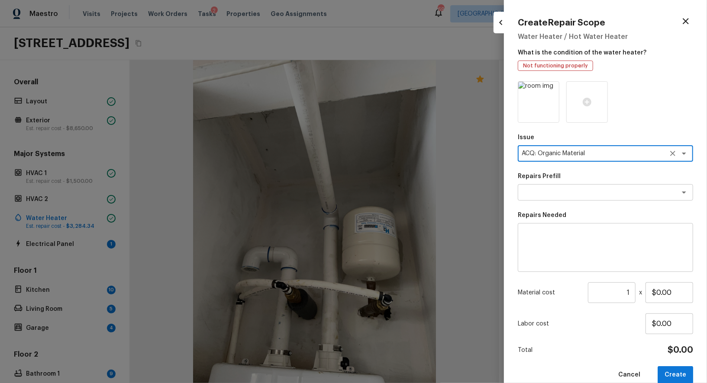
type textarea "ACQ: Organic Material"
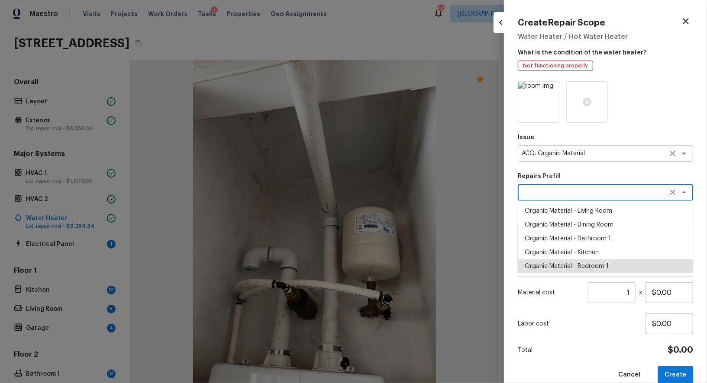
type textarea "Organic Material - Bedroom 1"
type textarea "Acquisition Scope: Conditions Conducive to Organic Material - Bedroom 1 Disclai…"
type input "$900.00"
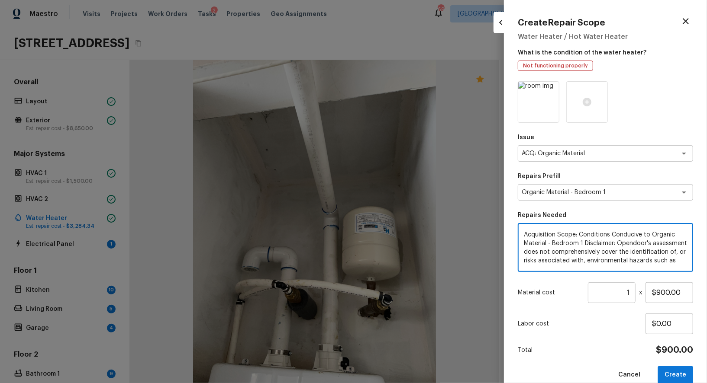
click at [619, 259] on textarea "Acquisition Scope: Conditions Conducive to Organic Material - Bedroom 1 Disclai…" at bounding box center [605, 248] width 163 height 35
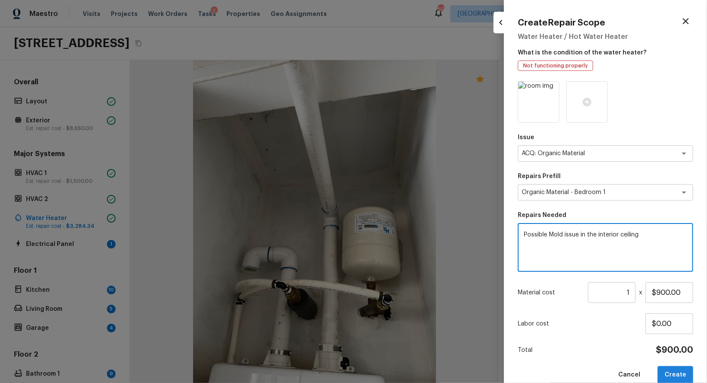
type textarea "Possible Mold issue in the interior ceiling"
click at [686, 367] on button "Create" at bounding box center [674, 376] width 35 height 18
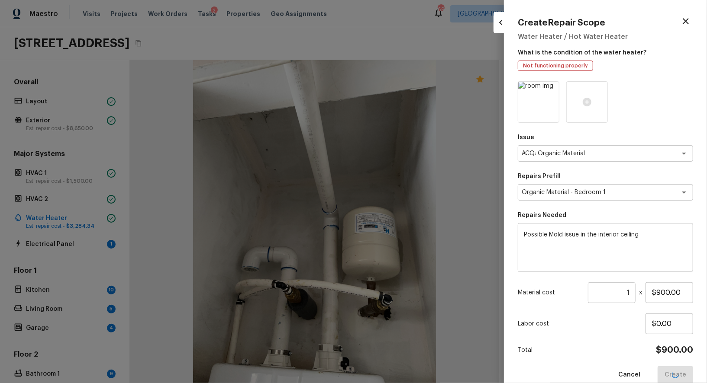
type input "$0.00"
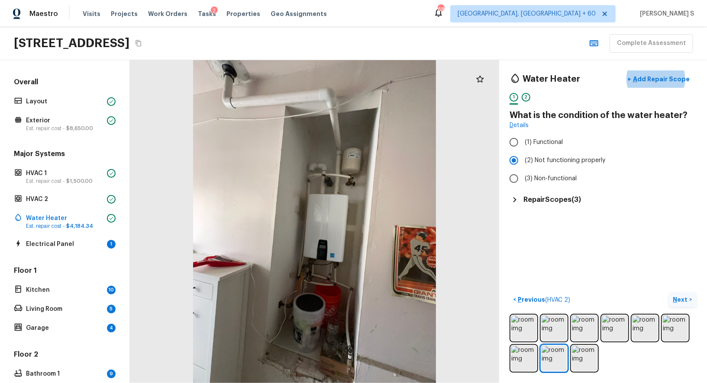
click at [677, 299] on p "Next" at bounding box center [681, 300] width 16 height 9
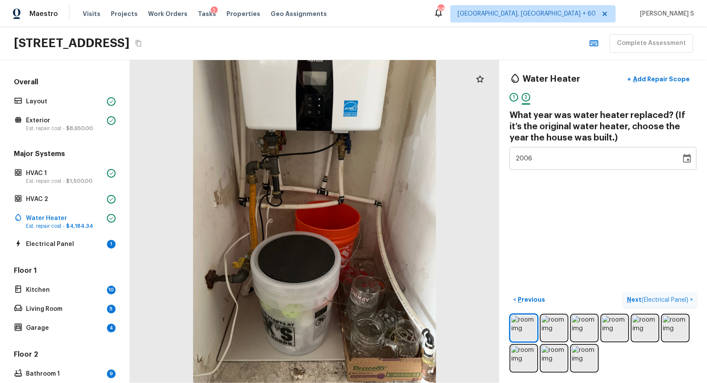
click at [677, 299] on span "( Electrical Panel )" at bounding box center [664, 300] width 47 height 6
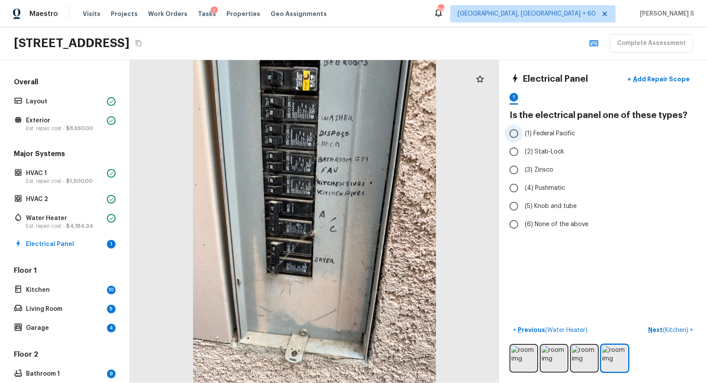
click at [545, 135] on span "(1) Federal Pacific" at bounding box center [550, 133] width 50 height 9
click at [523, 135] on input "(1) Federal Pacific" at bounding box center [514, 134] width 18 height 18
radio input "true"
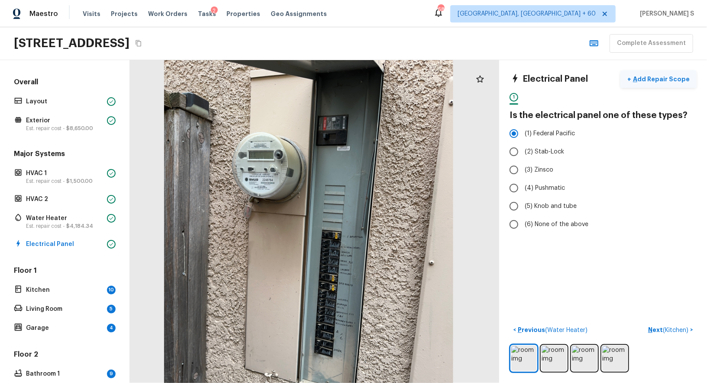
click at [650, 81] on p "Add Repair Scope" at bounding box center [660, 79] width 58 height 9
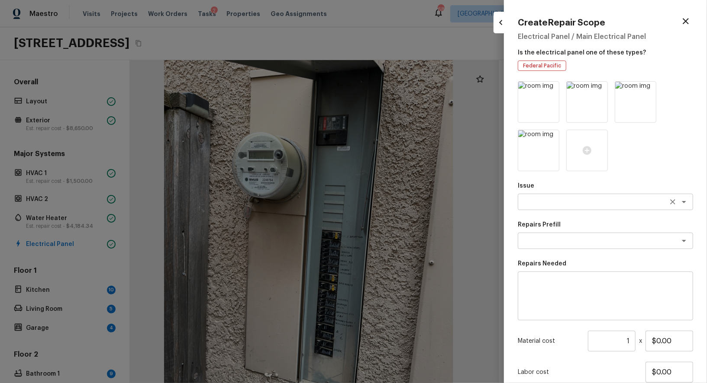
click at [554, 207] on div "x ​" at bounding box center [605, 202] width 175 height 16
type textarea "Electrical"
type textarea "meter"
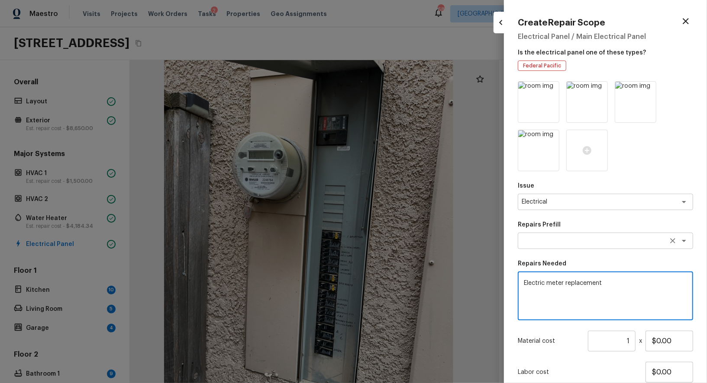
scroll to position [62, 0]
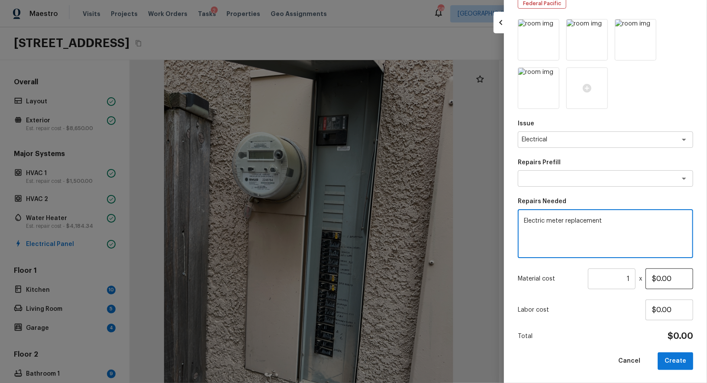
type textarea "Electric meter replacement"
click at [658, 275] on input "$0.00" at bounding box center [669, 279] width 48 height 21
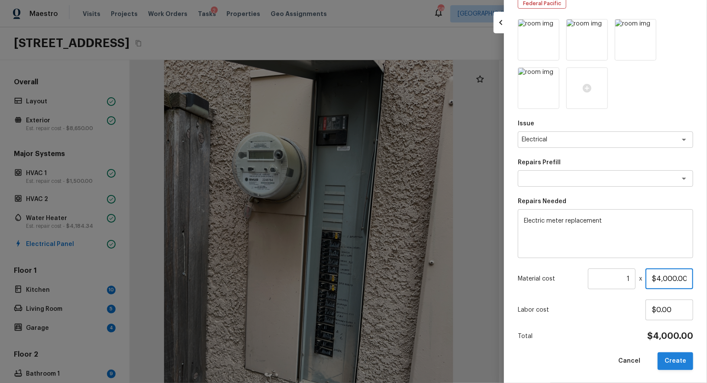
type input "$4,000.00"
click at [668, 361] on button "Create" at bounding box center [674, 362] width 35 height 18
type input "$0.00"
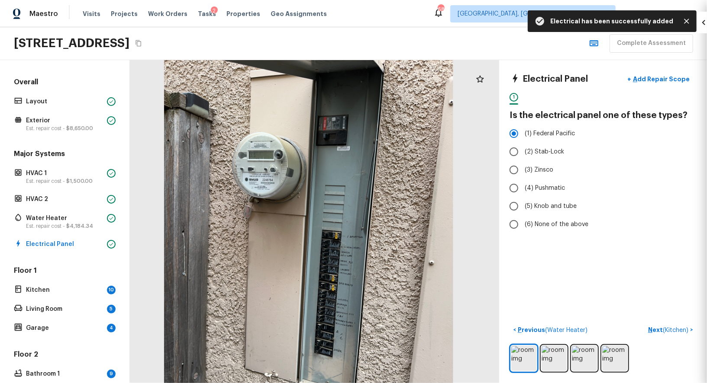
scroll to position [14, 0]
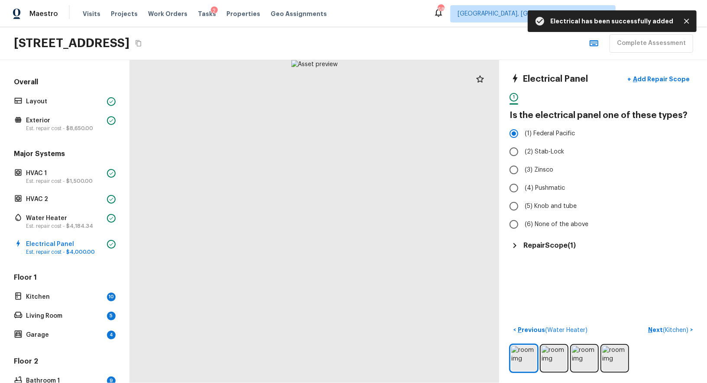
click at [543, 78] on h4 "Electrical Panel" at bounding box center [554, 79] width 65 height 11
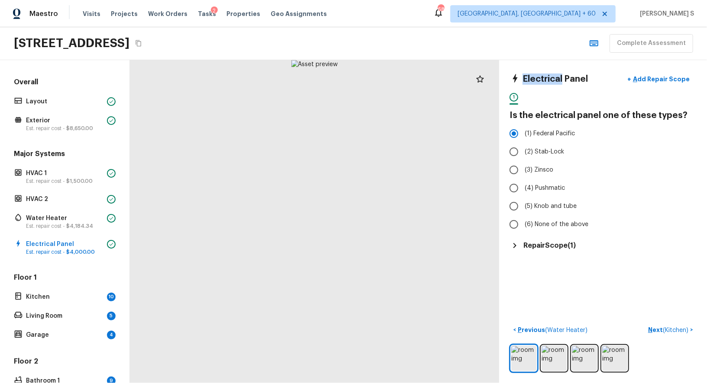
click at [543, 78] on h4 "Electrical Panel" at bounding box center [554, 79] width 65 height 11
click at [587, 78] on div "Electrical Panel + Add Repair Scope" at bounding box center [602, 80] width 187 height 18
copy div "Electrical Panel + Add Repair Scope"
click at [563, 238] on div "Electrical Panel + Add Repair Scope 1 Is the electrical panel one of these type…" at bounding box center [602, 161] width 187 height 181
click at [563, 244] on h5 "Repair Scope ( 1 )" at bounding box center [549, 246] width 52 height 10
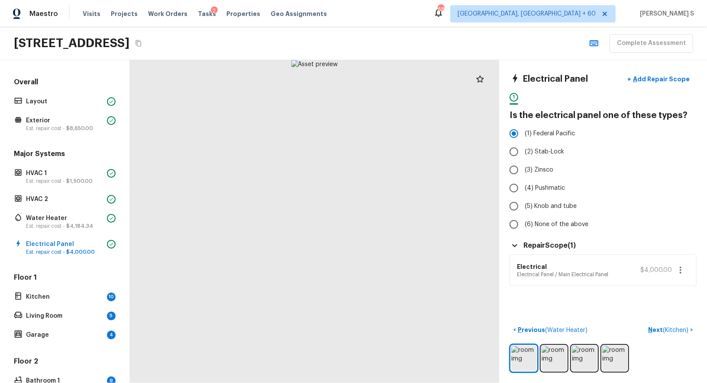
click at [680, 271] on icon "button" at bounding box center [681, 270] width 2 height 7
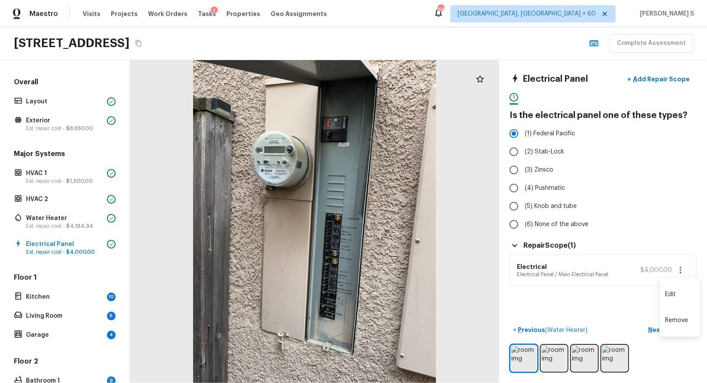
click at [679, 290] on li "Edit" at bounding box center [680, 295] width 40 height 26
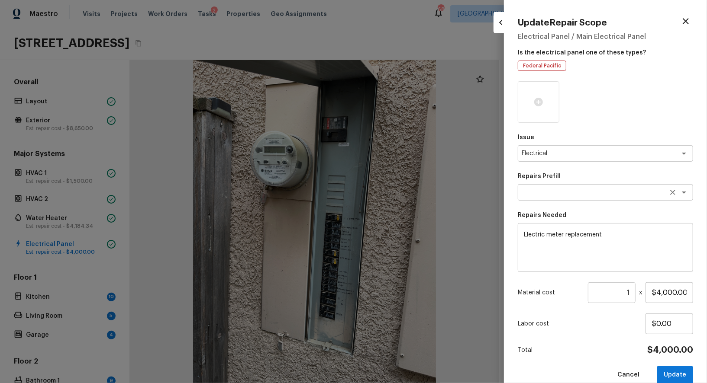
click at [580, 200] on div "x ​" at bounding box center [605, 192] width 175 height 16
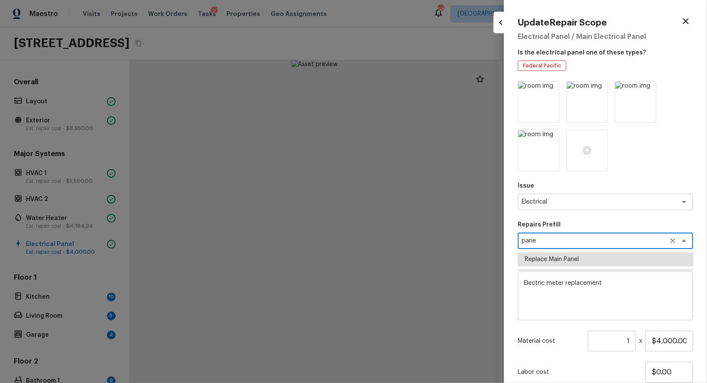
type textarea "Replace Main Panel"
type textarea "Remove and replace outdated main panel with approved panel. Includes obtaining …"
type input "$2,500.00"
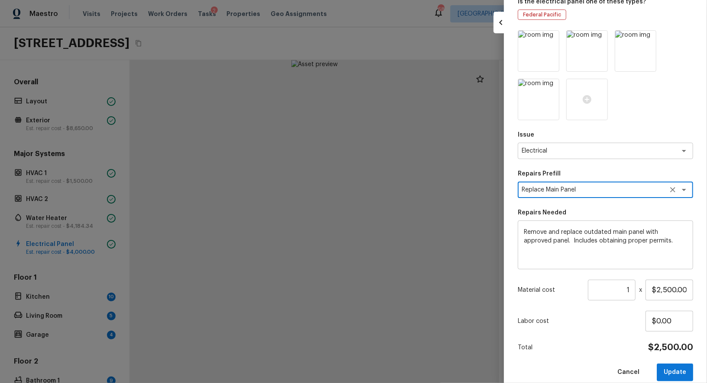
scroll to position [55, 0]
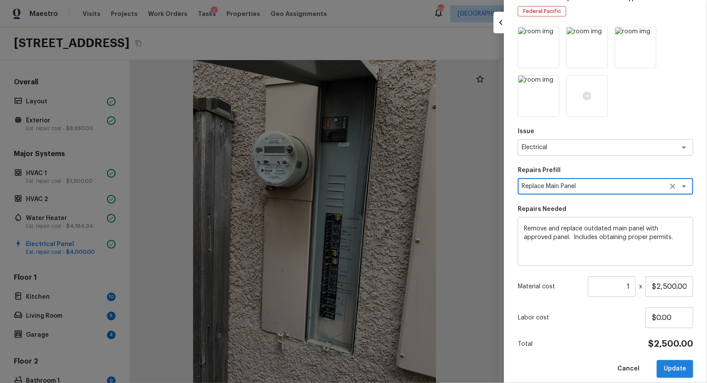
type textarea "Replace Main Panel"
click at [683, 364] on button "Update" at bounding box center [675, 370] width 36 height 18
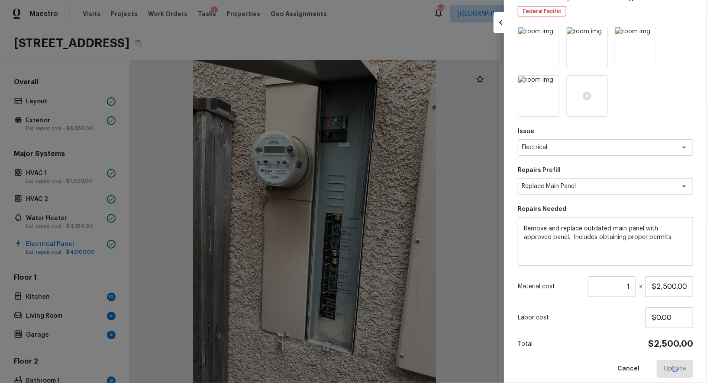
type input "$0.00"
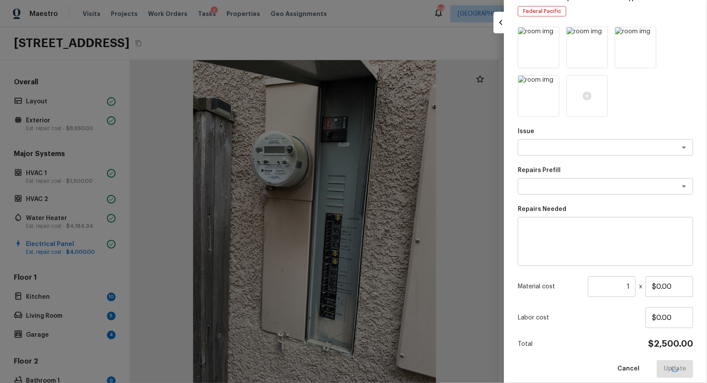
scroll to position [14, 0]
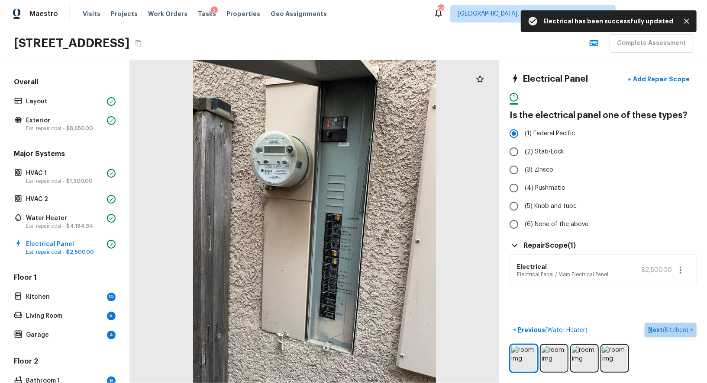
click at [667, 328] on span "( Kitchen )" at bounding box center [676, 331] width 26 height 6
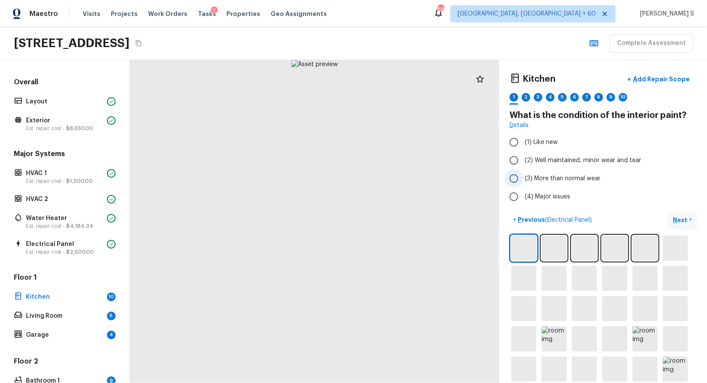
scroll to position [41, 0]
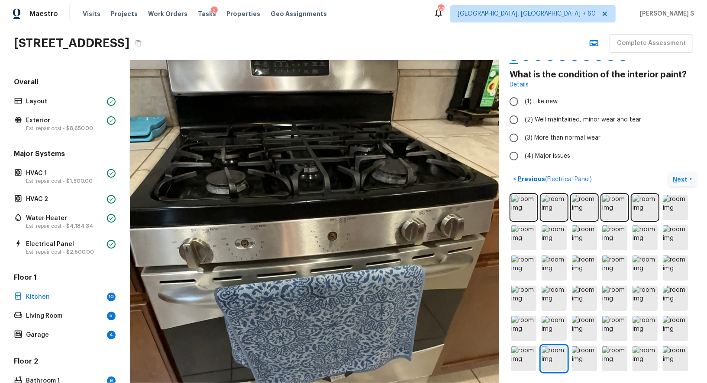
drag, startPoint x: 319, startPoint y: 166, endPoint x: 291, endPoint y: 180, distance: 31.6
click at [292, 180] on div at bounding box center [308, 229] width 826 height 724
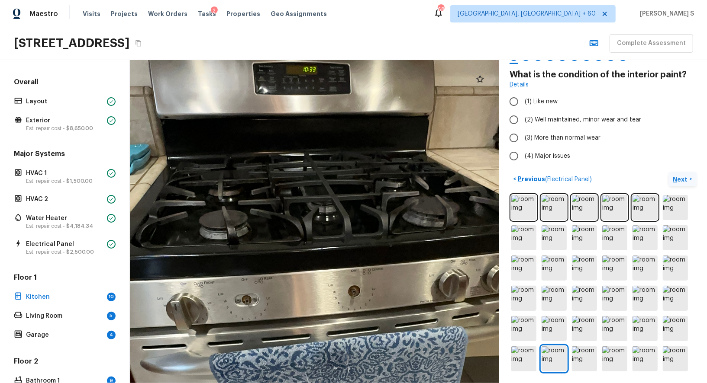
drag, startPoint x: 277, startPoint y: 225, endPoint x: 280, endPoint y: 289, distance: 63.7
click at [280, 289] on div at bounding box center [323, 282] width 1013 height 888
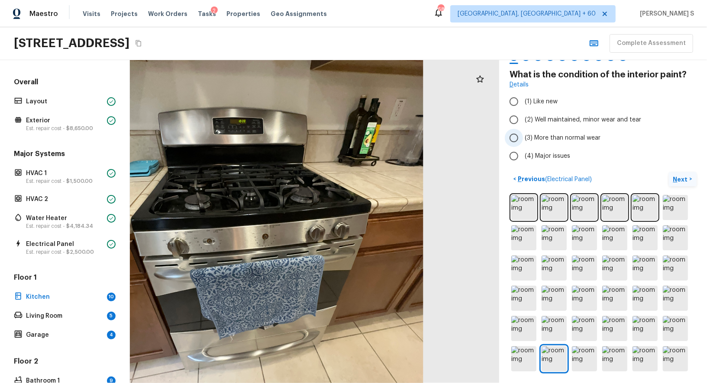
click at [548, 129] on label "(3) More than normal wear" at bounding box center [597, 138] width 185 height 18
click at [523, 129] on input "(3) More than normal wear" at bounding box center [514, 138] width 18 height 18
radio input "true"
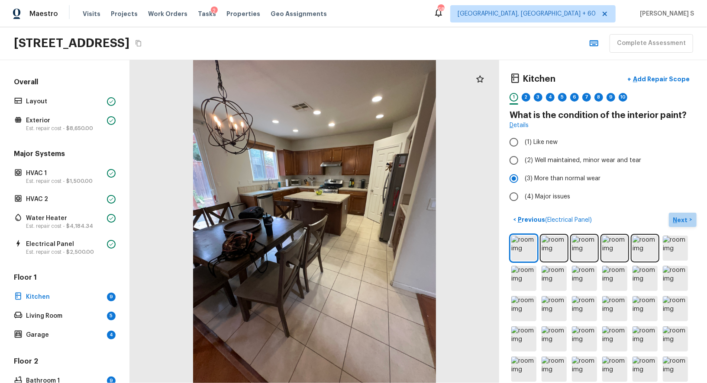
click at [683, 222] on p "Next" at bounding box center [681, 220] width 16 height 9
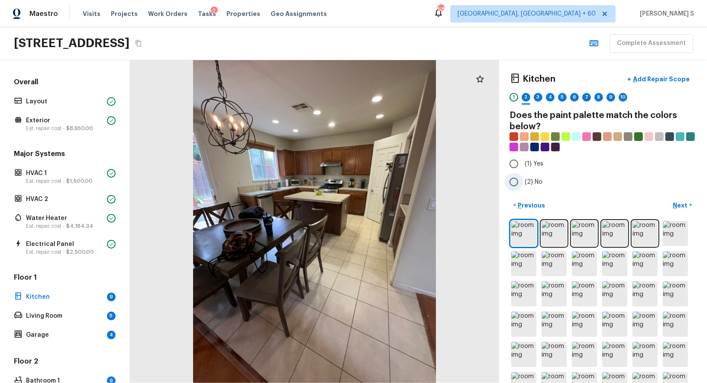
click at [530, 183] on span "(2) No" at bounding box center [534, 182] width 18 height 9
click at [523, 183] on input "(2) No" at bounding box center [514, 182] width 18 height 18
radio input "true"
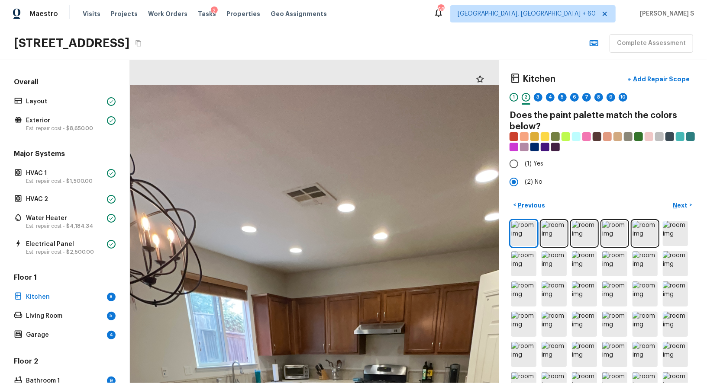
drag, startPoint x: 241, startPoint y: 109, endPoint x: 325, endPoint y: 267, distance: 179.7
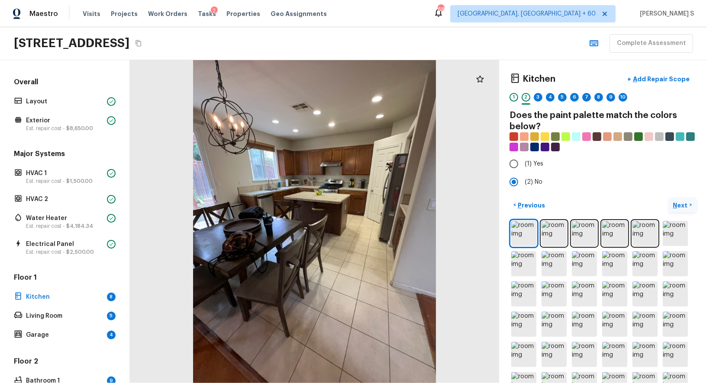
click at [684, 201] on p "Next" at bounding box center [681, 205] width 16 height 9
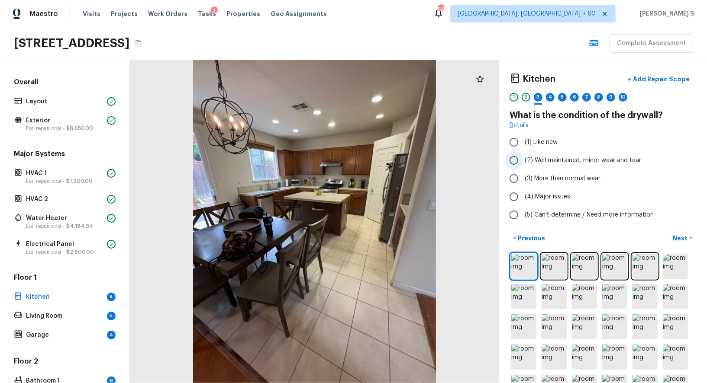
click at [563, 158] on span "(2) Well maintained, minor wear and tear" at bounding box center [583, 160] width 116 height 9
click at [523, 158] on input "(2) Well maintained, minor wear and tear" at bounding box center [514, 160] width 18 height 18
radio input "true"
click at [678, 238] on p "Next" at bounding box center [681, 238] width 16 height 9
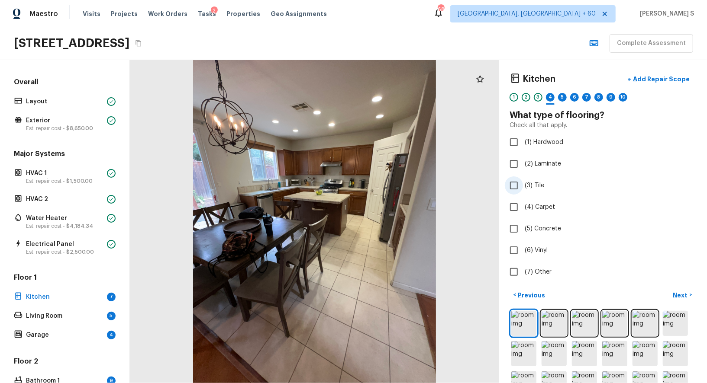
click at [539, 179] on label "(3) Tile" at bounding box center [597, 186] width 185 height 18
click at [523, 179] on input "(3) Tile" at bounding box center [514, 186] width 18 height 18
checkbox input "true"
click at [675, 293] on p "Next" at bounding box center [681, 295] width 16 height 9
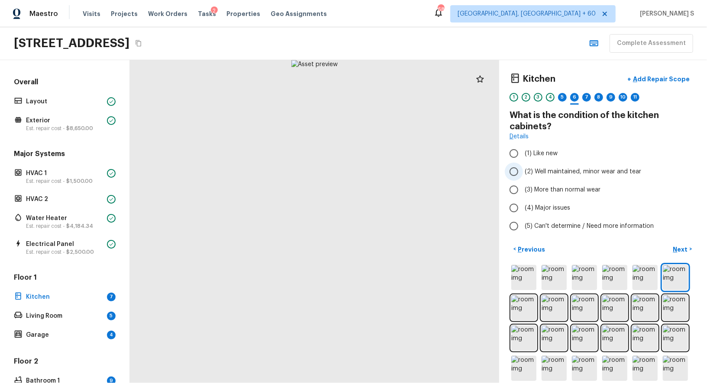
click at [560, 169] on span "(2) Well maintained, minor wear and tear" at bounding box center [583, 172] width 116 height 9
click at [523, 169] on input "(2) Well maintained, minor wear and tear" at bounding box center [514, 172] width 18 height 18
radio input "true"
click at [679, 245] on p "Next" at bounding box center [681, 249] width 16 height 9
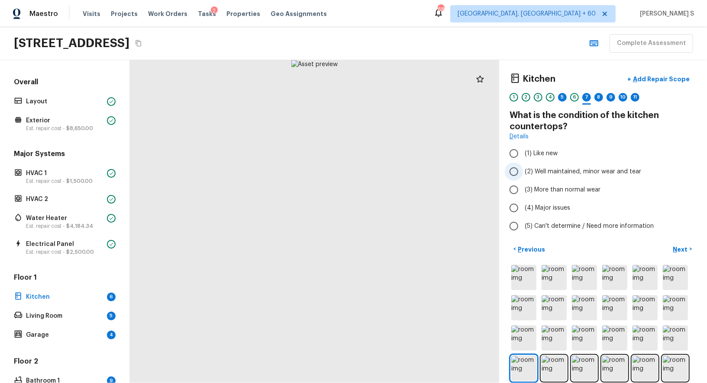
click at [576, 169] on span "(2) Well maintained, minor wear and tear" at bounding box center [583, 172] width 116 height 9
click at [523, 169] on input "(2) Well maintained, minor wear and tear" at bounding box center [514, 172] width 18 height 18
radio input "true"
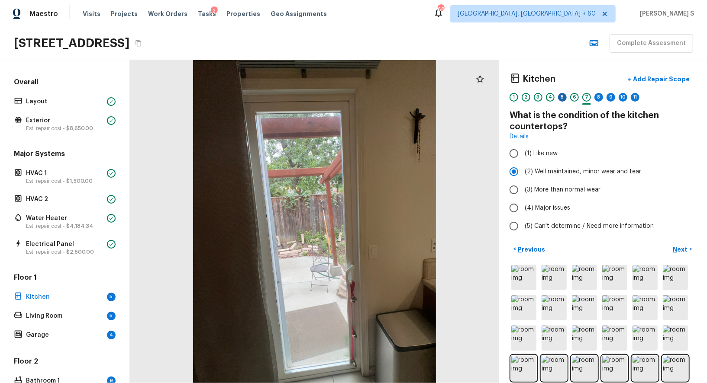
click at [562, 95] on div "5" at bounding box center [562, 97] width 9 height 9
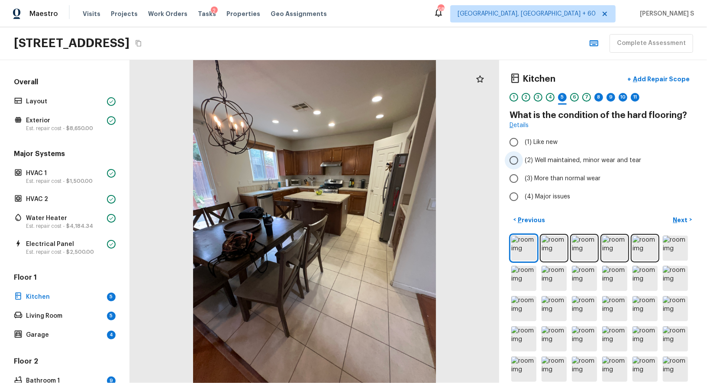
click at [581, 155] on label "(2) Well maintained, minor wear and tear" at bounding box center [597, 160] width 185 height 18
click at [523, 155] on input "(2) Well maintained, minor wear and tear" at bounding box center [514, 160] width 18 height 18
radio input "true"
click at [685, 216] on p "Next" at bounding box center [681, 220] width 16 height 9
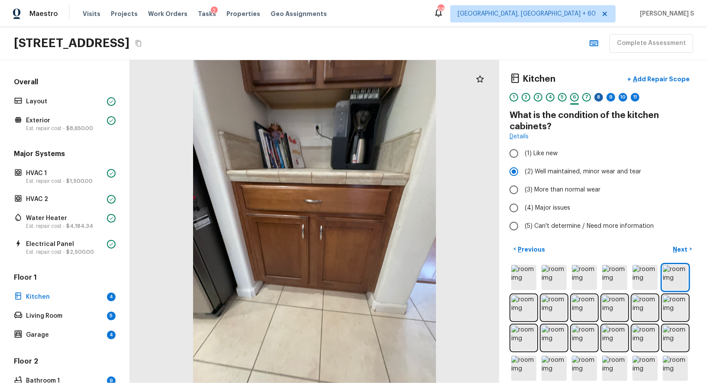
click at [602, 97] on div "8" at bounding box center [598, 97] width 9 height 9
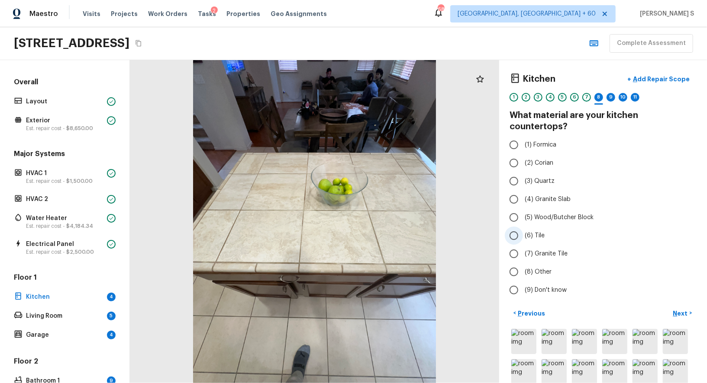
click at [535, 232] on span "(6) Tile" at bounding box center [535, 236] width 20 height 9
click at [523, 228] on input "(6) Tile" at bounding box center [514, 236] width 18 height 18
radio input "true"
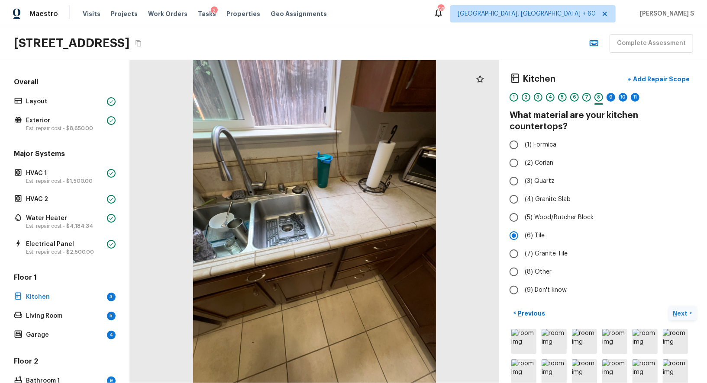
click at [681, 309] on p "Next" at bounding box center [681, 313] width 16 height 9
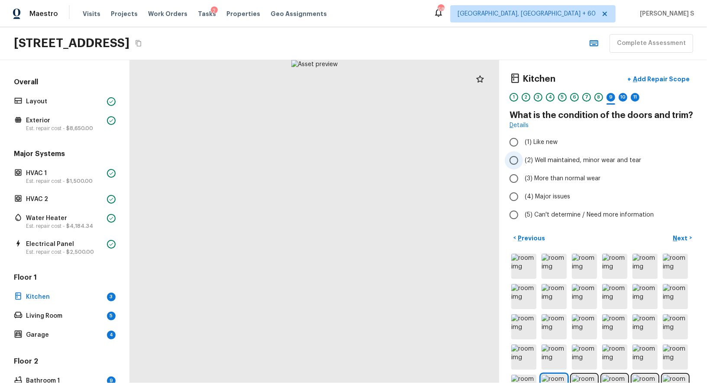
click at [583, 152] on label "(2) Well maintained, minor wear and tear" at bounding box center [597, 160] width 185 height 18
click at [523, 152] on input "(2) Well maintained, minor wear and tear" at bounding box center [514, 160] width 18 height 18
radio input "true"
click at [687, 234] on p "Next" at bounding box center [681, 238] width 16 height 9
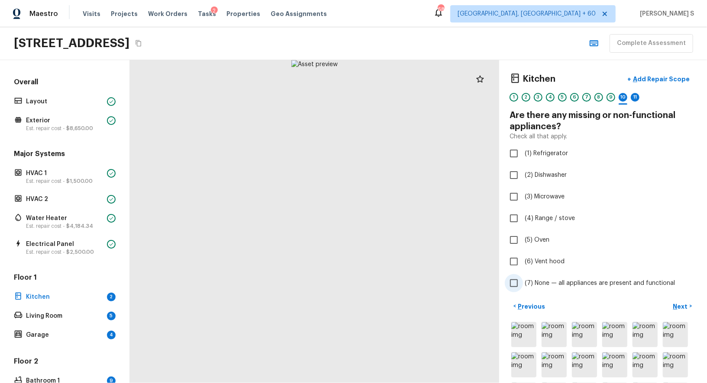
click at [561, 283] on span "(7) None — all appliances are present and functional" at bounding box center [600, 283] width 150 height 9
click at [523, 283] on input "(7) None — all appliances are present and functional" at bounding box center [514, 283] width 18 height 18
checkbox input "true"
click at [650, 81] on p "Add Repair Scope" at bounding box center [660, 79] width 58 height 9
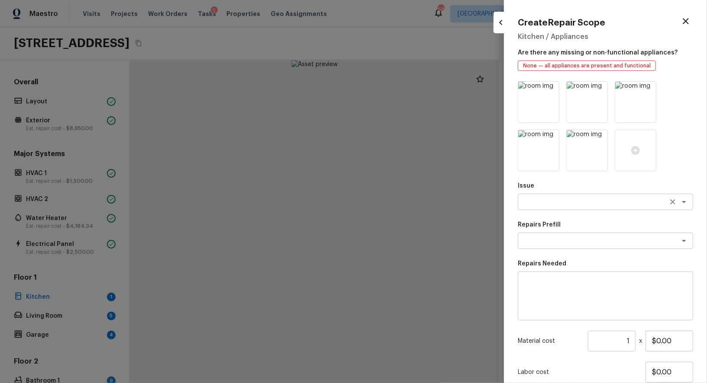
click at [547, 200] on textarea at bounding box center [593, 202] width 143 height 9
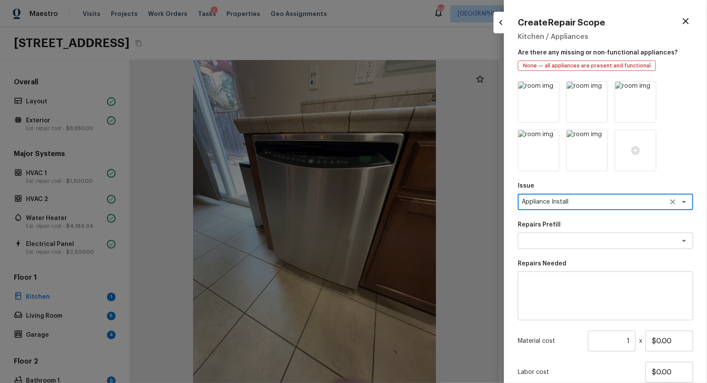
type textarea "Appliance Install"
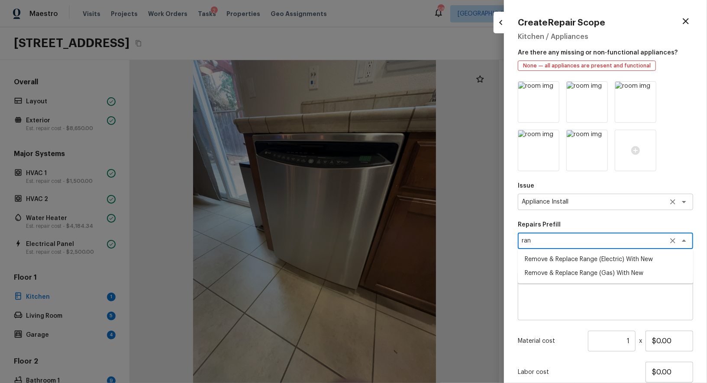
type textarea "ran"
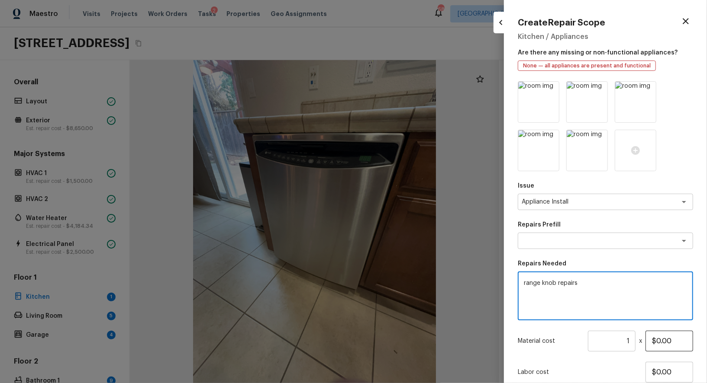
type textarea "range knob repairs"
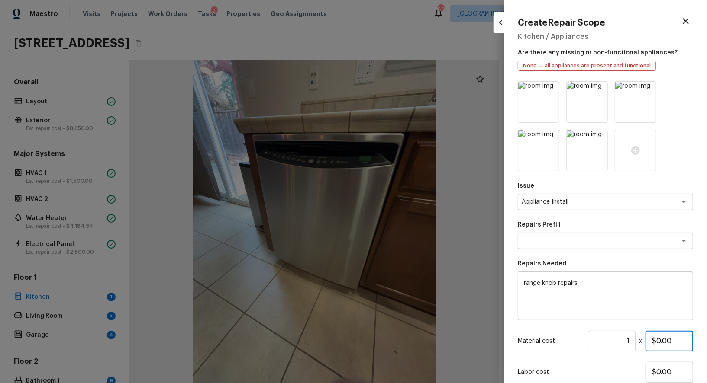
click at [665, 342] on input "$0.00" at bounding box center [669, 341] width 48 height 21
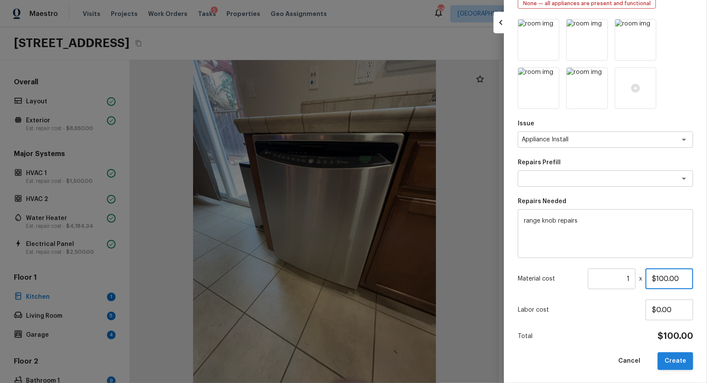
type input "$100.00"
click at [673, 356] on button "Create" at bounding box center [674, 362] width 35 height 18
type input "$0.00"
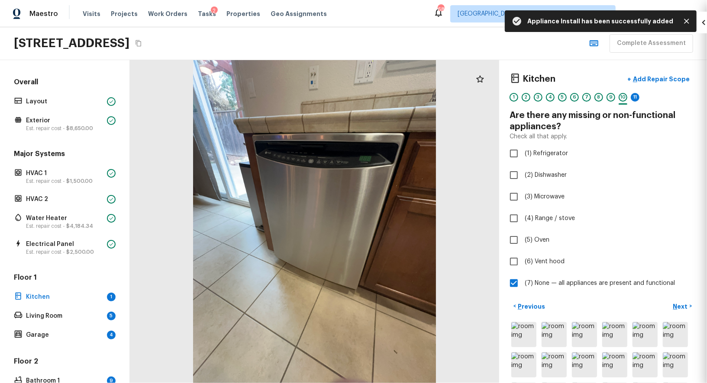
scroll to position [14, 0]
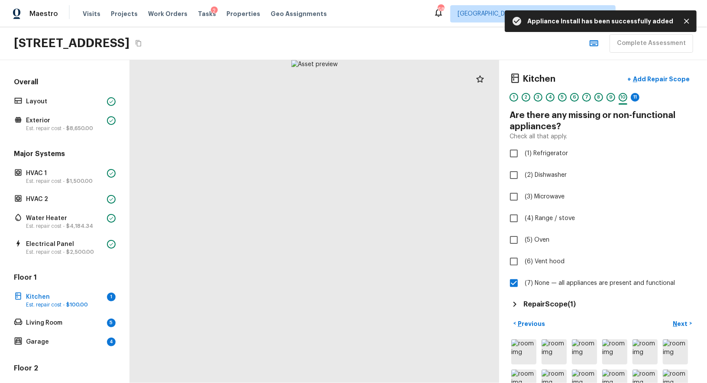
click at [637, 102] on div "11" at bounding box center [635, 99] width 9 height 13
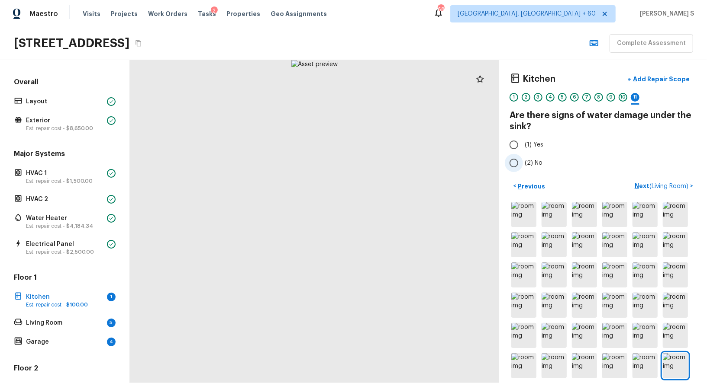
click at [528, 160] on span "(2) No" at bounding box center [534, 163] width 18 height 9
click at [523, 160] on input "(2) No" at bounding box center [514, 163] width 18 height 18
radio input "true"
click at [670, 184] on span "( Living Room )" at bounding box center [668, 187] width 39 height 6
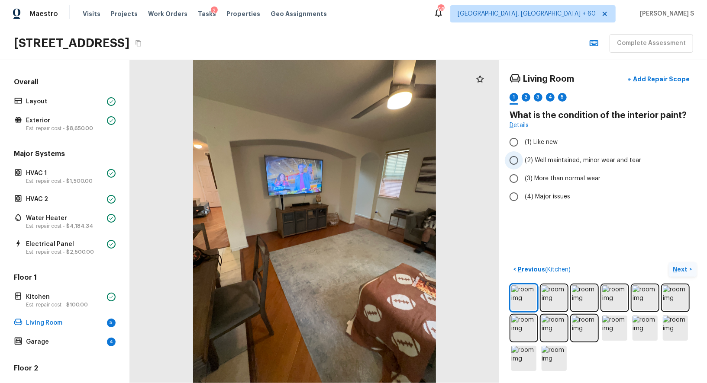
click at [569, 161] on span "(2) Well maintained, minor wear and tear" at bounding box center [583, 160] width 116 height 9
click at [523, 161] on input "(2) Well maintained, minor wear and tear" at bounding box center [514, 160] width 18 height 18
radio input "true"
click at [673, 267] on button "Next >" at bounding box center [683, 270] width 28 height 14
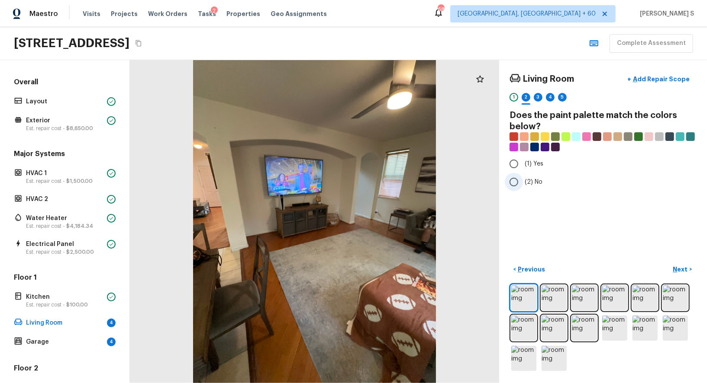
click at [527, 184] on span "(2) No" at bounding box center [534, 182] width 18 height 9
click at [523, 184] on input "(2) No" at bounding box center [514, 182] width 18 height 18
radio input "true"
click at [680, 267] on p "Next" at bounding box center [681, 269] width 16 height 9
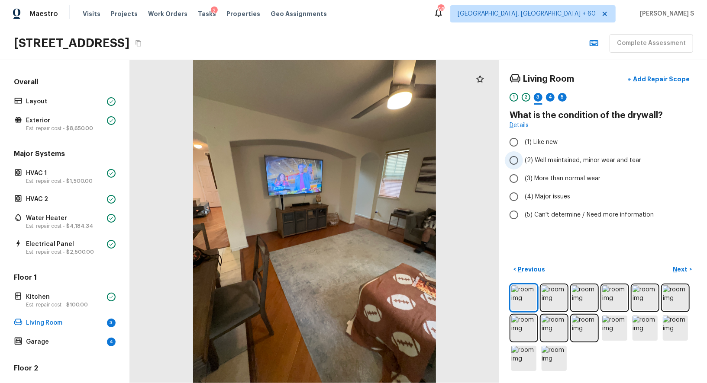
click at [582, 161] on span "(2) Well maintained, minor wear and tear" at bounding box center [583, 160] width 116 height 9
click at [523, 161] on input "(2) Well maintained, minor wear and tear" at bounding box center [514, 160] width 18 height 18
radio input "true"
click at [681, 263] on button "Next >" at bounding box center [683, 270] width 28 height 14
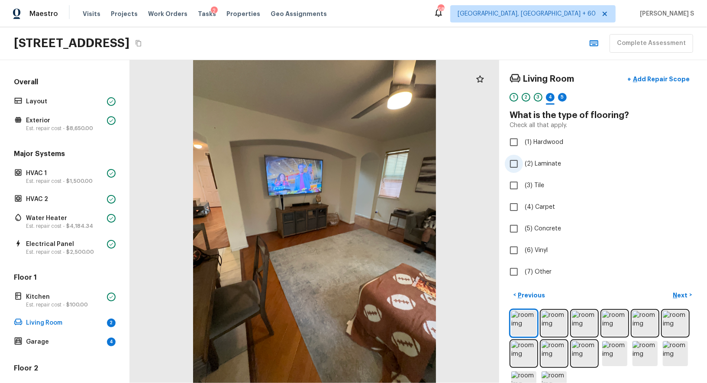
click at [540, 162] on span "(2) Laminate" at bounding box center [543, 164] width 36 height 9
click at [523, 162] on input "(2) Laminate" at bounding box center [514, 164] width 18 height 18
checkbox input "true"
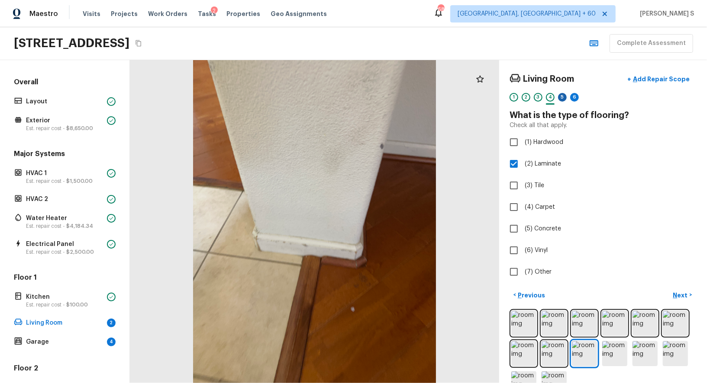
click at [562, 96] on div "5" at bounding box center [562, 97] width 9 height 9
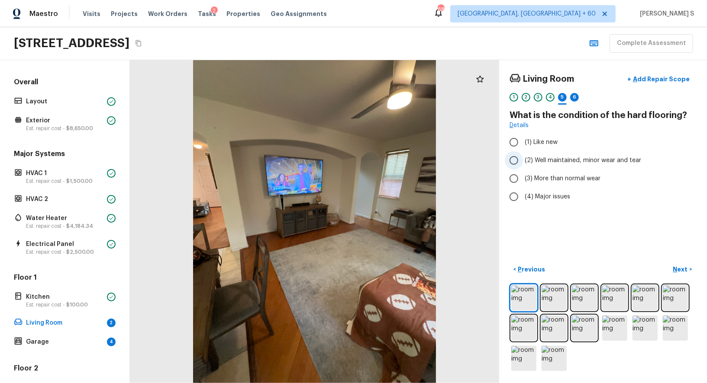
click at [554, 161] on span "(2) Well maintained, minor wear and tear" at bounding box center [583, 160] width 116 height 9
click at [523, 161] on input "(2) Well maintained, minor wear and tear" at bounding box center [514, 160] width 18 height 18
radio input "true"
click at [573, 96] on div "6" at bounding box center [574, 97] width 9 height 9
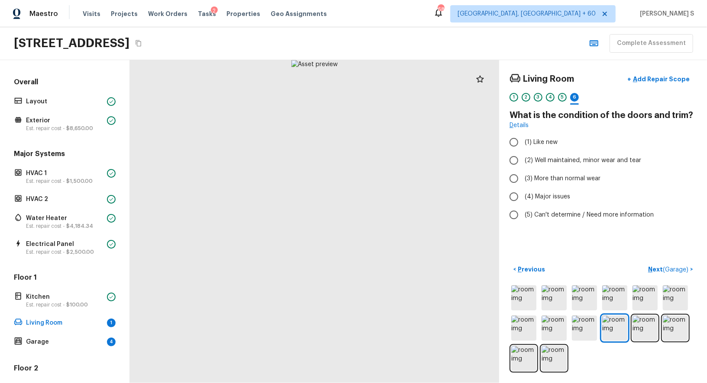
click at [556, 100] on div "1 2 3 4 5 6" at bounding box center [602, 99] width 187 height 13
click at [561, 97] on div "5" at bounding box center [562, 97] width 9 height 9
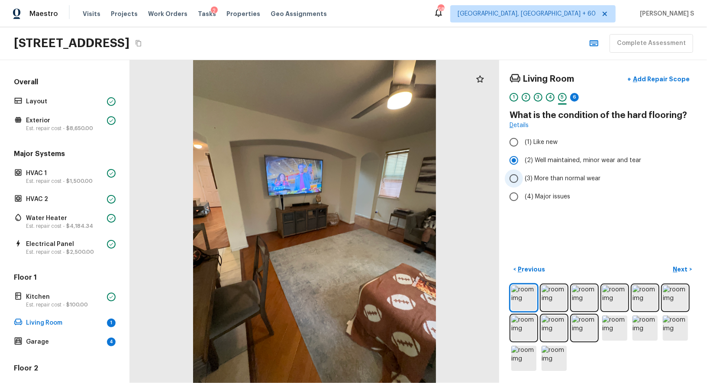
click at [548, 174] on span "(3) More than normal wear" at bounding box center [563, 178] width 76 height 9
click at [523, 174] on input "(3) More than normal wear" at bounding box center [514, 179] width 18 height 18
radio input "true"
click at [574, 93] on div "6" at bounding box center [574, 97] width 9 height 9
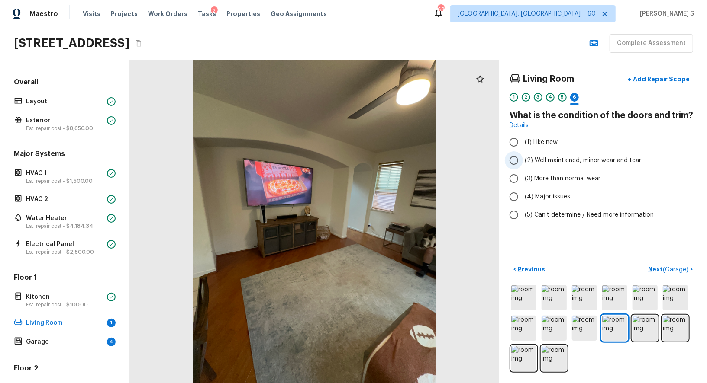
click at [560, 156] on span "(2) Well maintained, minor wear and tear" at bounding box center [583, 160] width 116 height 9
click at [523, 156] on input "(2) Well maintained, minor wear and tear" at bounding box center [514, 160] width 18 height 18
radio input "true"
click at [551, 97] on div "4" at bounding box center [550, 97] width 9 height 9
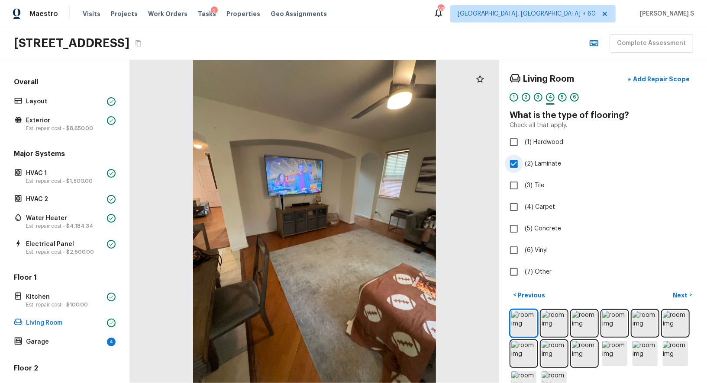
click at [541, 164] on span "(2) Laminate" at bounding box center [543, 164] width 36 height 9
click at [523, 164] on input "(2) Laminate" at bounding box center [514, 164] width 18 height 18
checkbox input "false"
click at [541, 143] on span "(1) Hardwood" at bounding box center [544, 142] width 39 height 9
click at [523, 143] on input "(1) Hardwood" at bounding box center [514, 142] width 18 height 18
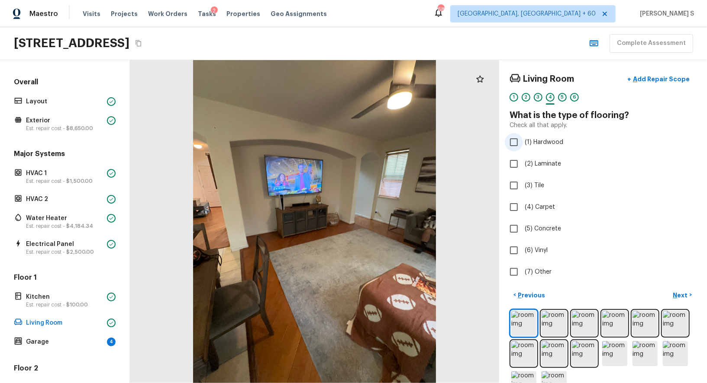
checkbox input "true"
click at [531, 187] on span "(3) Tile" at bounding box center [534, 185] width 19 height 9
click at [523, 187] on input "(3) Tile" at bounding box center [514, 186] width 18 height 18
checkbox input "true"
click at [676, 293] on p "Next" at bounding box center [681, 295] width 16 height 9
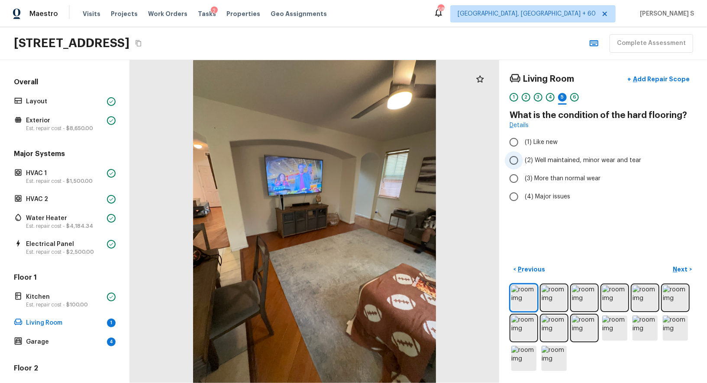
click at [564, 151] on label "(2) Well maintained, minor wear and tear" at bounding box center [597, 160] width 185 height 18
click at [523, 151] on input "(2) Well maintained, minor wear and tear" at bounding box center [514, 160] width 18 height 18
radio input "true"
click at [683, 267] on p "Next" at bounding box center [681, 269] width 16 height 9
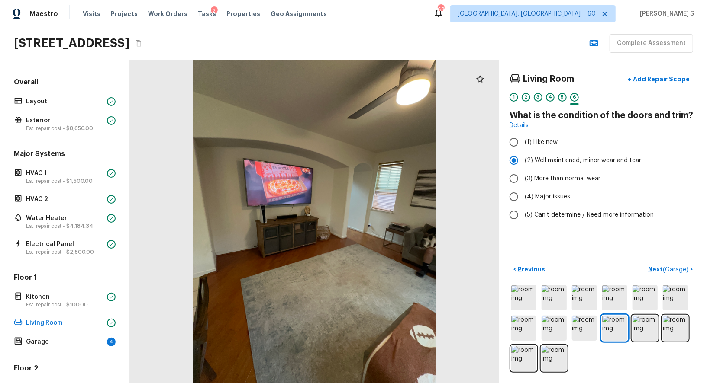
click at [76, 334] on div "Floor 1 Kitchen Est. repair cost - $100.00 Living Room Garage 4" at bounding box center [64, 310] width 105 height 75
click at [66, 338] on p "Garage" at bounding box center [64, 342] width 77 height 9
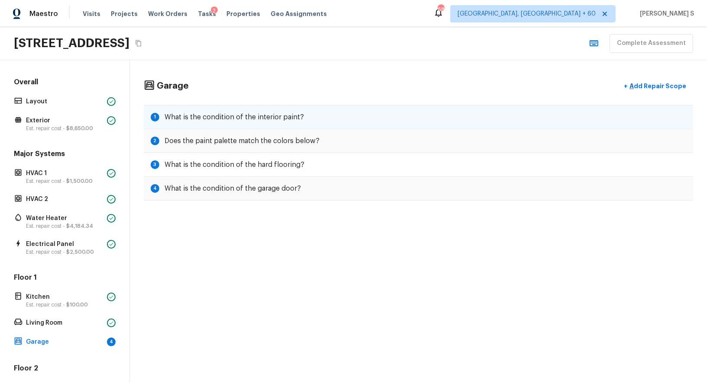
click at [289, 119] on h5 "What is the condition of the interior paint?" at bounding box center [233, 118] width 139 height 10
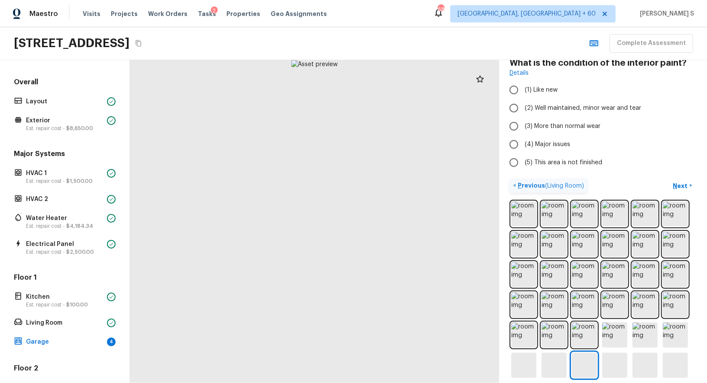
scroll to position [59, 0]
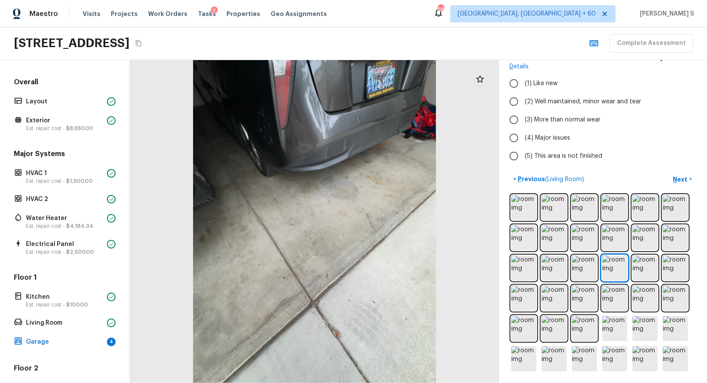
click at [474, 79] on div at bounding box center [479, 79] width 17 height 17
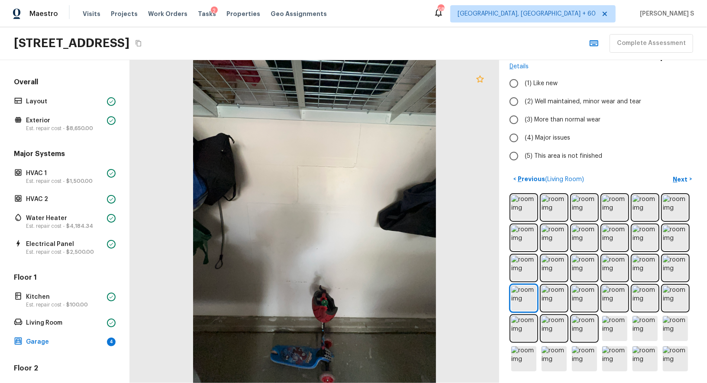
click at [482, 77] on icon at bounding box center [479, 78] width 7 height 7
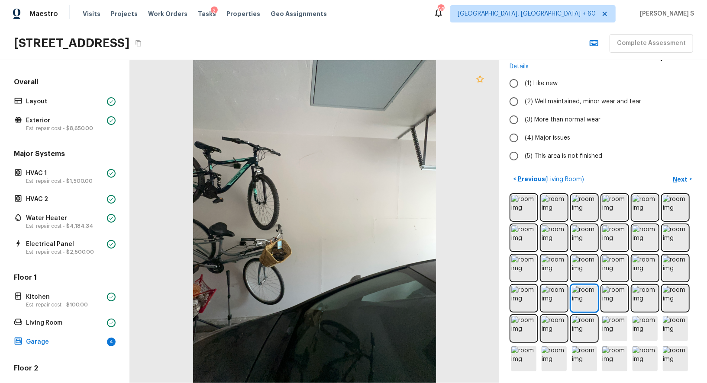
click at [480, 76] on icon at bounding box center [480, 79] width 10 height 10
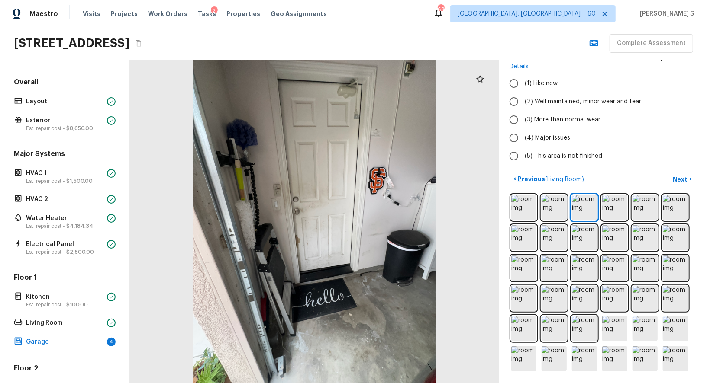
scroll to position [0, 0]
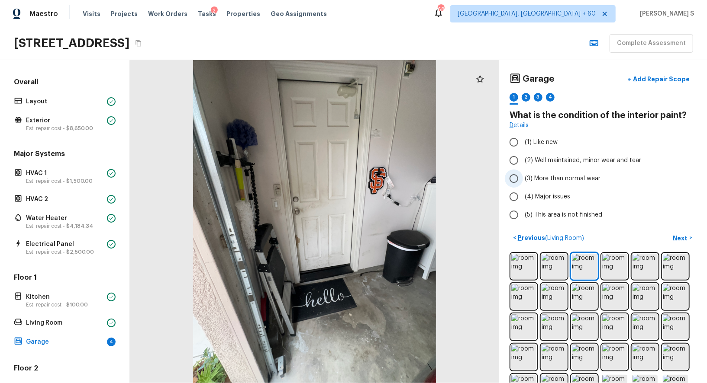
click at [564, 178] on span "(3) More than normal wear" at bounding box center [563, 178] width 76 height 9
click at [523, 178] on input "(3) More than normal wear" at bounding box center [514, 179] width 18 height 18
radio input "true"
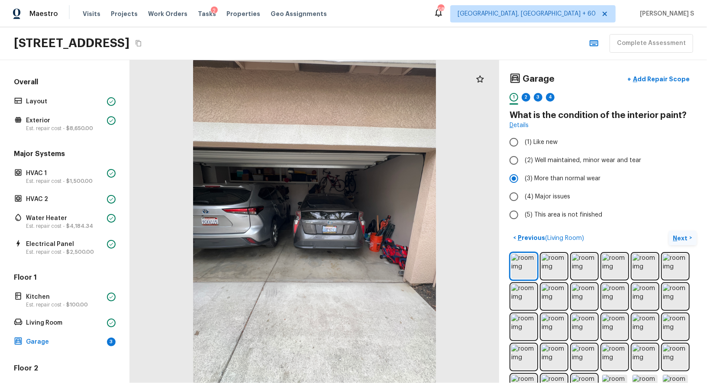
click at [677, 238] on p "Next" at bounding box center [681, 238] width 16 height 9
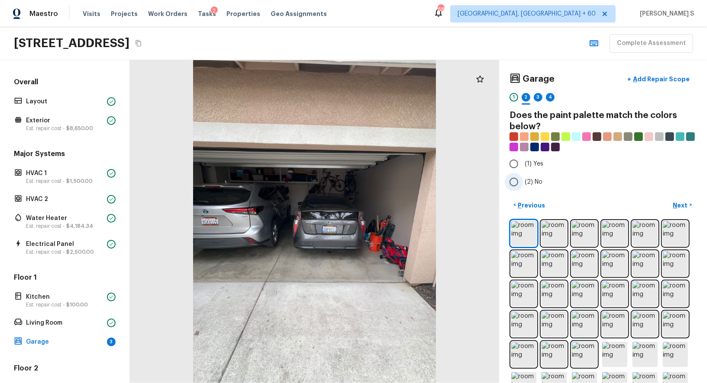
click at [524, 180] on label "(2) No" at bounding box center [597, 182] width 185 height 18
click at [523, 180] on input "(2) No" at bounding box center [514, 182] width 18 height 18
radio input "true"
click at [686, 202] on p "Next" at bounding box center [681, 205] width 16 height 9
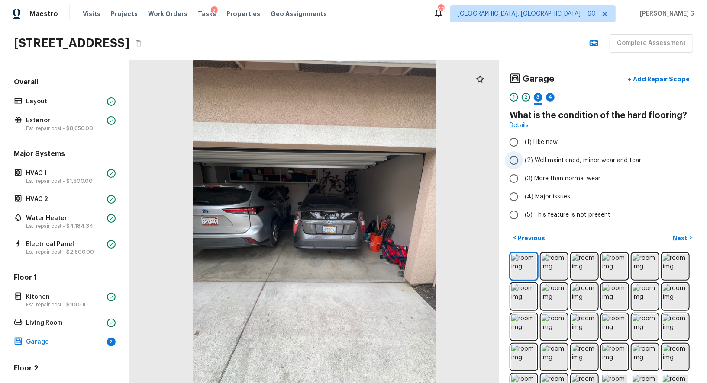
click at [580, 158] on span "(2) Well maintained, minor wear and tear" at bounding box center [583, 160] width 116 height 9
click at [523, 158] on input "(2) Well maintained, minor wear and tear" at bounding box center [514, 160] width 18 height 18
radio input "true"
click at [683, 234] on p "Next" at bounding box center [681, 238] width 16 height 9
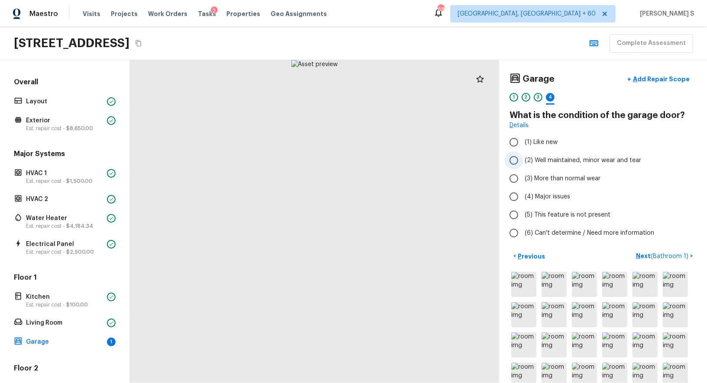
click at [570, 161] on span "(2) Well maintained, minor wear and tear" at bounding box center [583, 160] width 116 height 9
click at [523, 161] on input "(2) Well maintained, minor wear and tear" at bounding box center [514, 160] width 18 height 18
radio input "true"
click at [653, 255] on span "( Bathroom 1 )" at bounding box center [670, 257] width 38 height 6
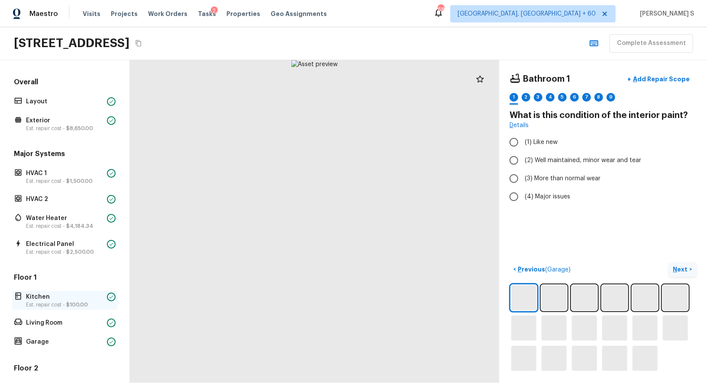
scroll to position [226, 0]
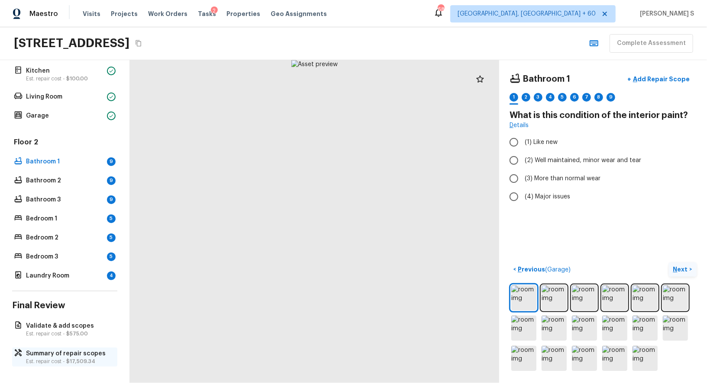
click at [65, 358] on p "Est. repair cost - $17,509.34" at bounding box center [69, 361] width 86 height 7
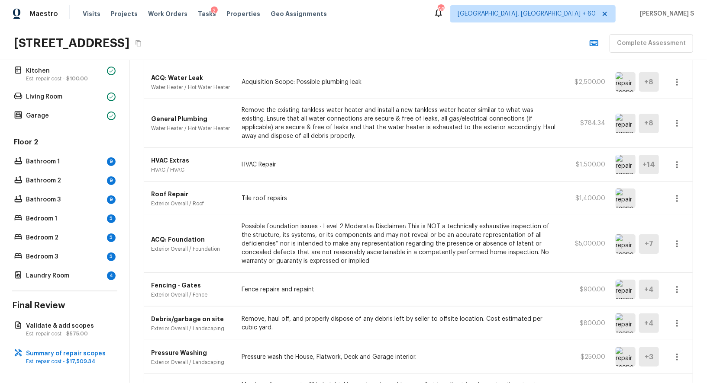
scroll to position [229, 0]
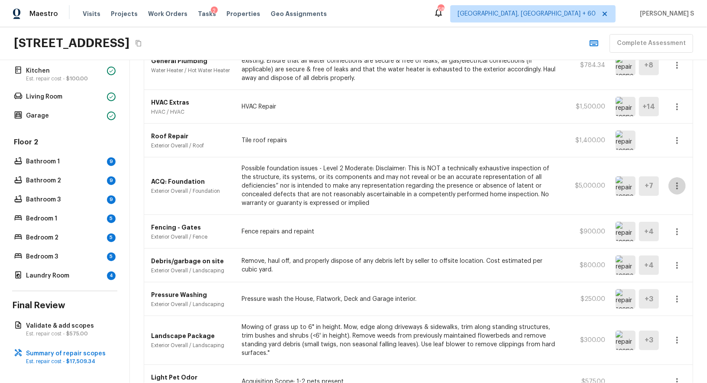
click at [678, 187] on icon "button" at bounding box center [677, 186] width 10 height 10
click at [678, 203] on li "Edit" at bounding box center [680, 209] width 40 height 26
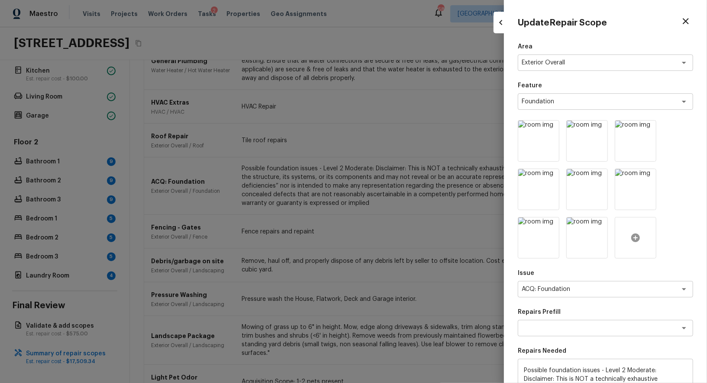
click at [633, 235] on icon at bounding box center [635, 238] width 9 height 9
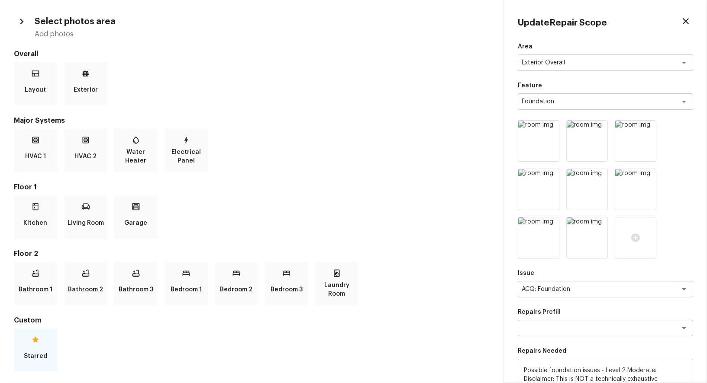
click at [35, 352] on p "Starred" at bounding box center [35, 356] width 23 height 17
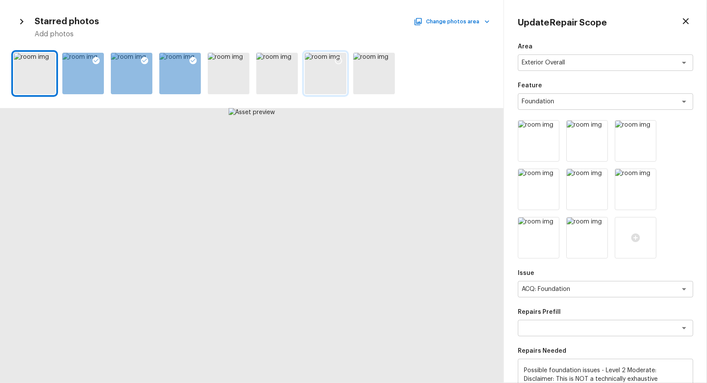
click at [339, 59] on icon at bounding box center [338, 60] width 9 height 9
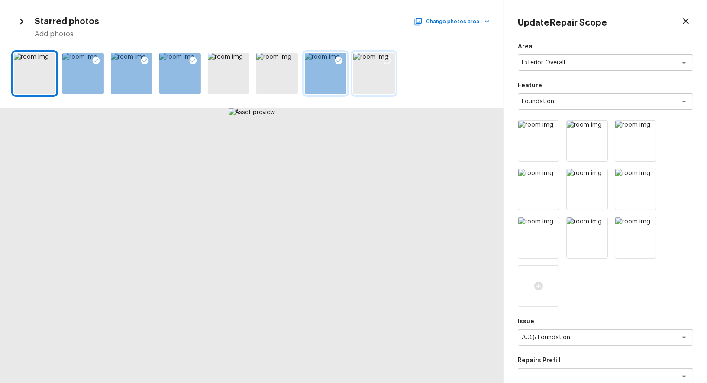
click at [392, 58] on div at bounding box center [387, 62] width 16 height 18
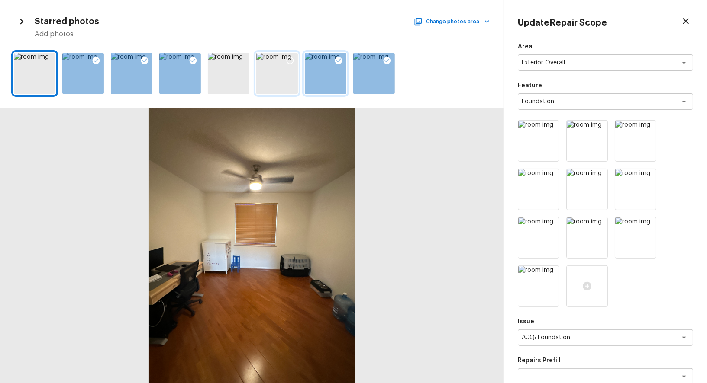
click at [291, 59] on icon at bounding box center [290, 60] width 9 height 9
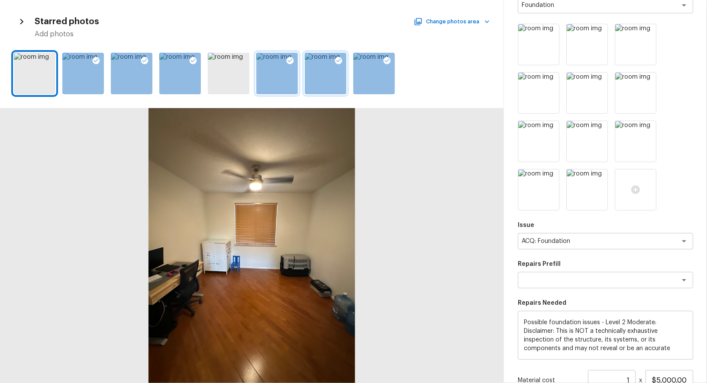
scroll to position [198, 0]
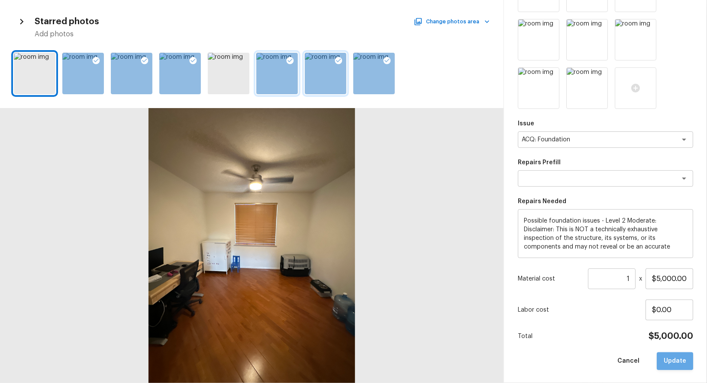
click at [678, 360] on button "Update" at bounding box center [675, 362] width 36 height 18
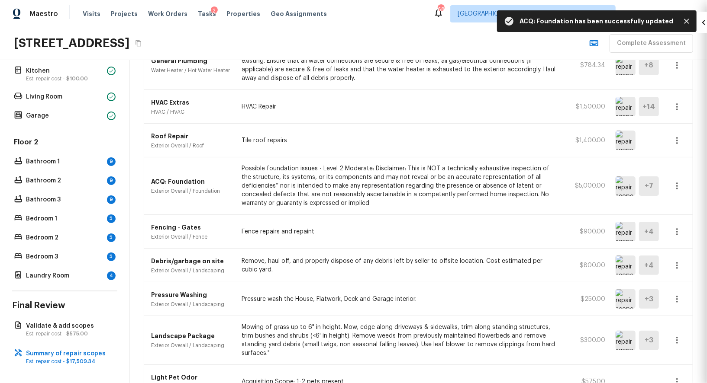
type input "$0.00"
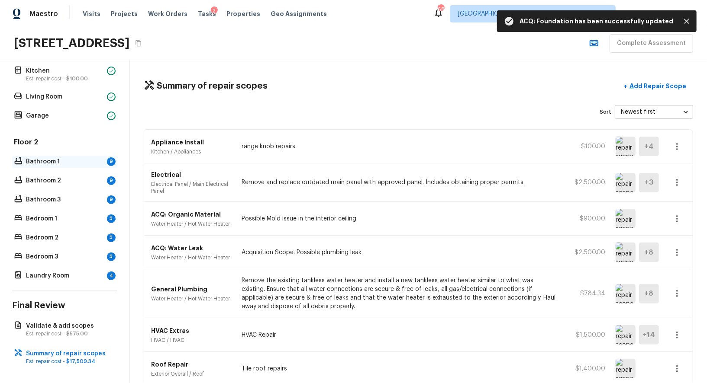
click at [61, 162] on p "Bathroom 1" at bounding box center [64, 162] width 77 height 9
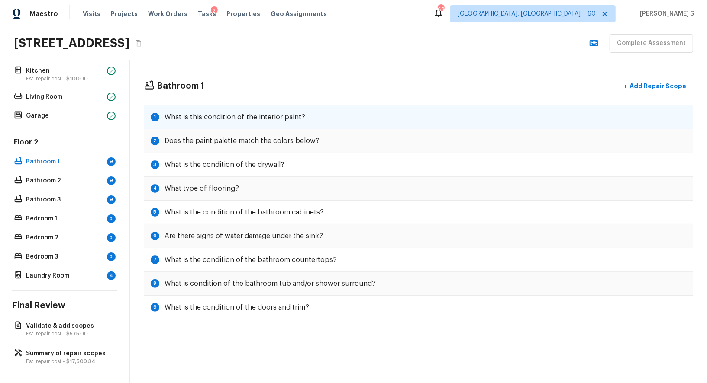
click at [199, 116] on h5 "What is this condition of the interior paint?" at bounding box center [234, 118] width 141 height 10
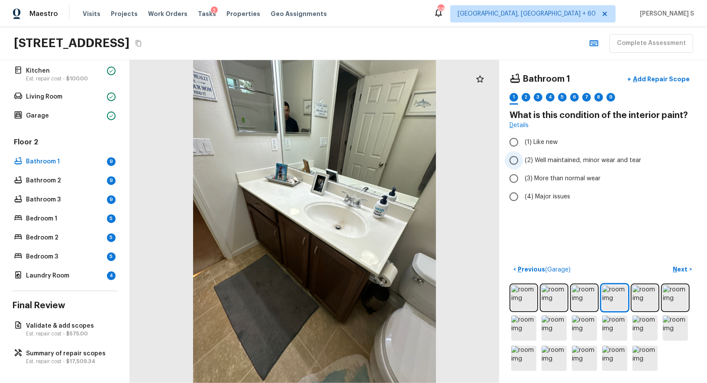
click at [529, 157] on span "(2) Well maintained, minor wear and tear" at bounding box center [583, 160] width 116 height 9
click at [523, 157] on input "(2) Well maintained, minor wear and tear" at bounding box center [514, 160] width 18 height 18
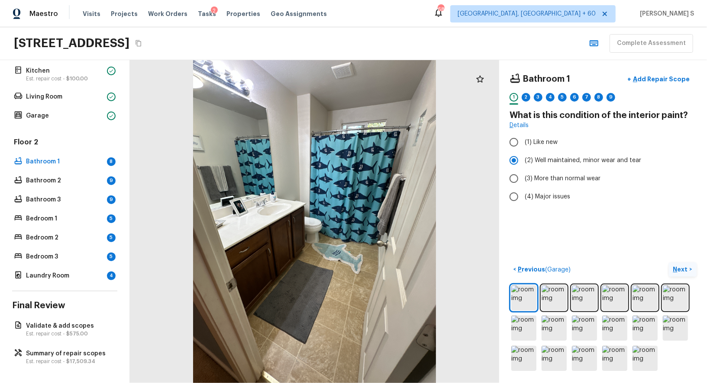
click at [687, 265] on p "Next" at bounding box center [681, 269] width 16 height 9
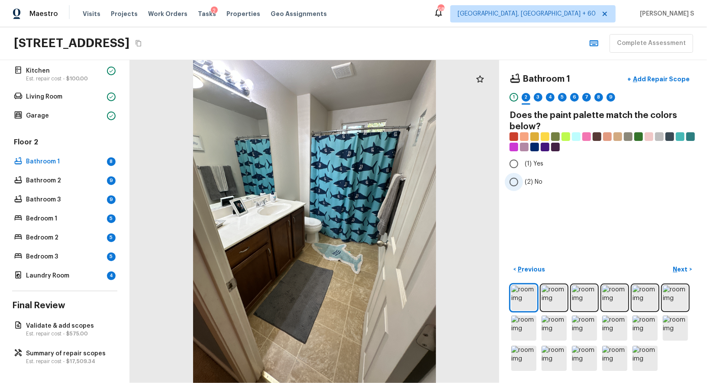
click at [528, 180] on span "(2) No" at bounding box center [534, 182] width 18 height 9
click at [523, 180] on input "(2) No" at bounding box center [514, 182] width 18 height 18
click at [685, 265] on p "Next" at bounding box center [681, 269] width 16 height 9
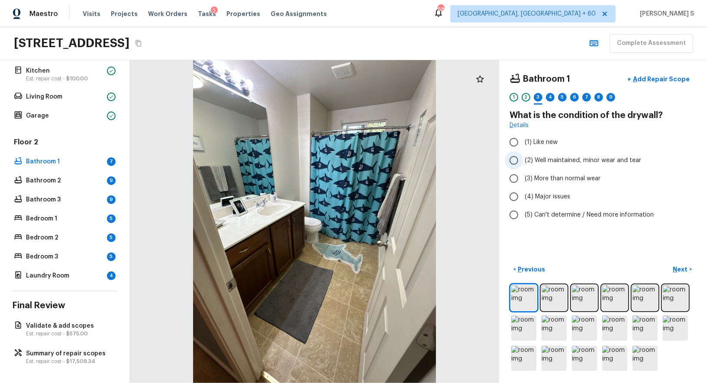
click at [564, 164] on label "(2) Well maintained, minor wear and tear" at bounding box center [597, 160] width 185 height 18
click at [523, 164] on input "(2) Well maintained, minor wear and tear" at bounding box center [514, 160] width 18 height 18
click at [672, 268] on button "Next >" at bounding box center [683, 270] width 28 height 14
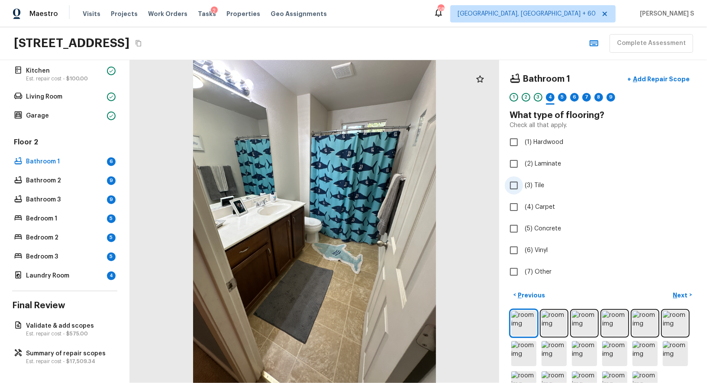
click at [539, 189] on span "(3) Tile" at bounding box center [534, 185] width 19 height 9
click at [523, 189] on input "(3) Tile" at bounding box center [514, 186] width 18 height 18
click at [680, 289] on button "Next >" at bounding box center [683, 295] width 28 height 14
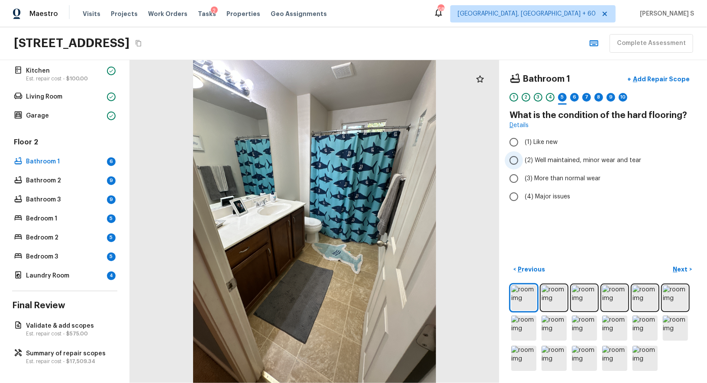
click at [557, 160] on span "(2) Well maintained, minor wear and tear" at bounding box center [583, 160] width 116 height 9
click at [523, 160] on input "(2) Well maintained, minor wear and tear" at bounding box center [514, 160] width 18 height 18
click at [677, 265] on p "Next" at bounding box center [681, 269] width 16 height 9
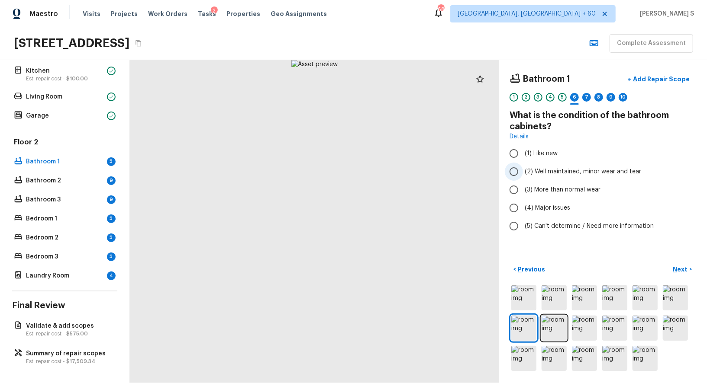
click at [559, 174] on span "(2) Well maintained, minor wear and tear" at bounding box center [583, 172] width 116 height 9
click at [523, 174] on input "(2) Well maintained, minor wear and tear" at bounding box center [514, 172] width 18 height 18
click at [680, 269] on p "Next" at bounding box center [681, 269] width 16 height 9
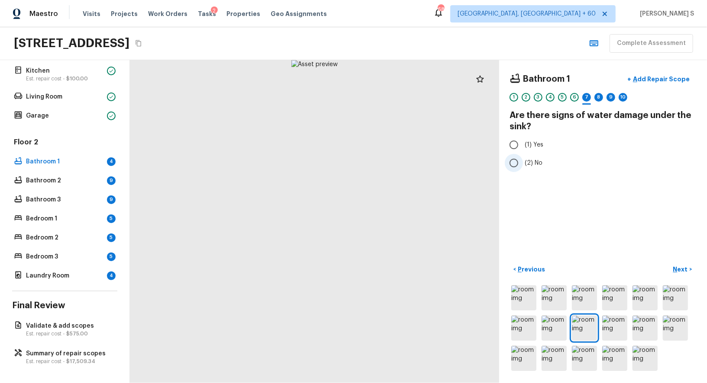
click at [532, 157] on label "(2) No" at bounding box center [597, 163] width 185 height 18
click at [523, 157] on input "(2) No" at bounding box center [514, 163] width 18 height 18
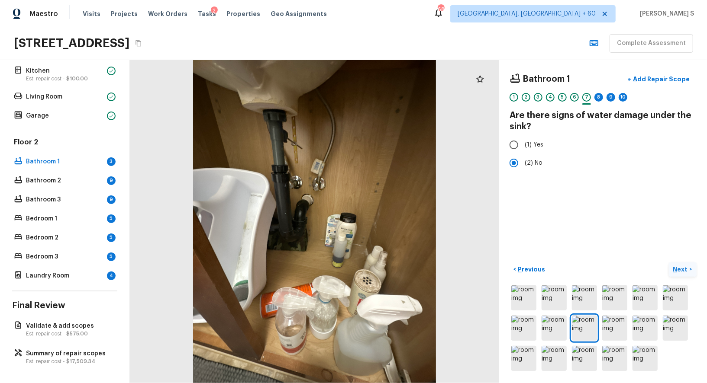
click at [683, 265] on p "Next" at bounding box center [681, 269] width 16 height 9
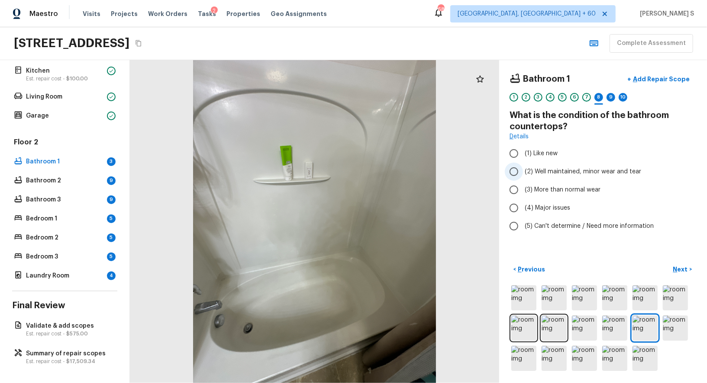
click at [563, 172] on span "(2) Well maintained, minor wear and tear" at bounding box center [583, 172] width 116 height 9
click at [523, 172] on input "(2) Well maintained, minor wear and tear" at bounding box center [514, 172] width 18 height 18
click at [681, 269] on p "Next" at bounding box center [681, 269] width 16 height 9
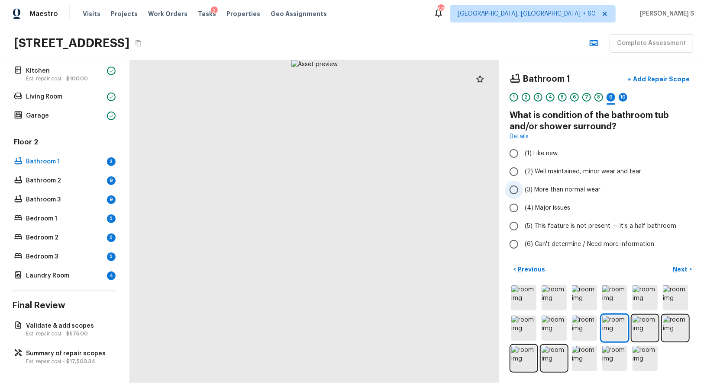
click at [569, 189] on span "(3) More than normal wear" at bounding box center [563, 190] width 76 height 9
click at [523, 189] on input "(3) More than normal wear" at bounding box center [514, 190] width 18 height 18
click at [656, 79] on p "Add Repair Scope" at bounding box center [660, 79] width 58 height 9
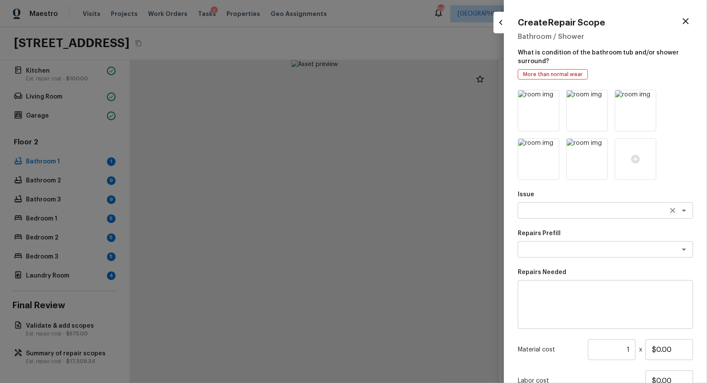
click at [561, 214] on textarea at bounding box center [593, 210] width 143 height 9
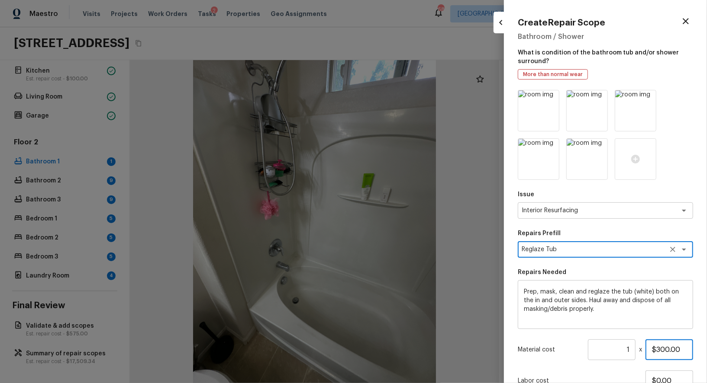
click at [667, 351] on input "$300.00" at bounding box center [669, 350] width 48 height 21
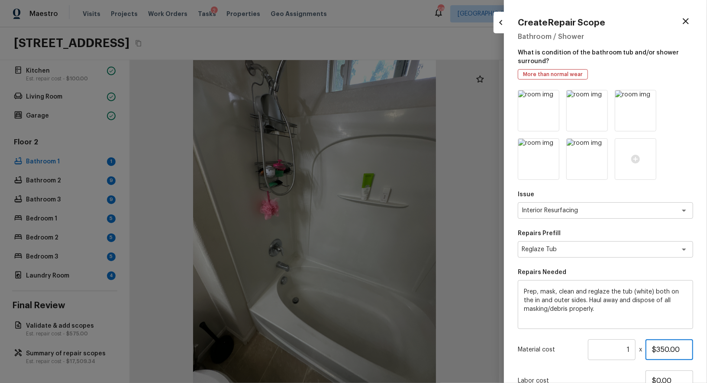
scroll to position [71, 0]
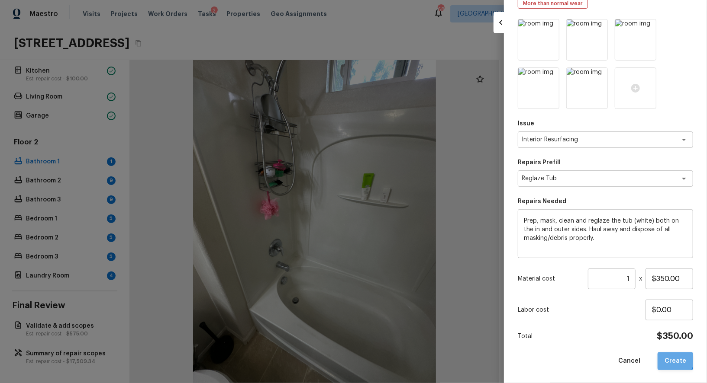
click at [675, 360] on button "Create" at bounding box center [674, 362] width 35 height 18
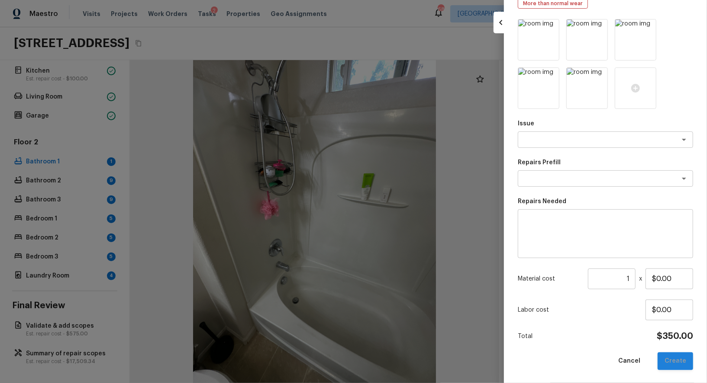
scroll to position [23, 0]
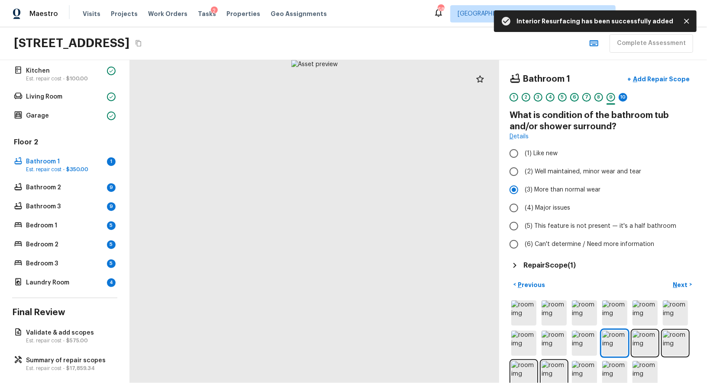
click at [577, 96] on div "6" at bounding box center [574, 97] width 9 height 9
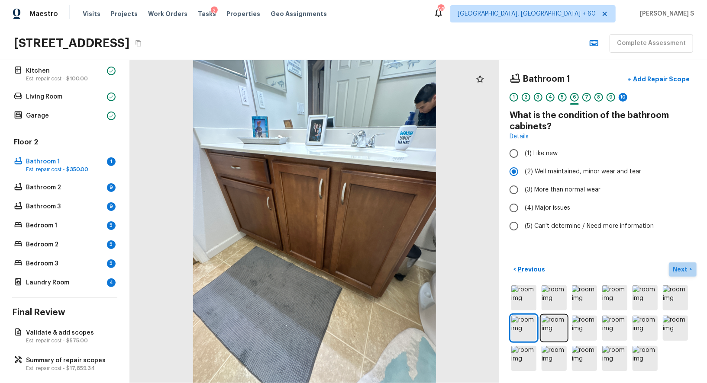
click at [683, 270] on p "Next" at bounding box center [681, 269] width 16 height 9
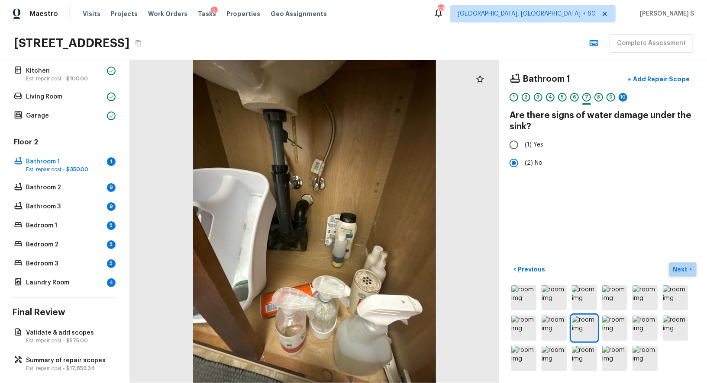
click at [683, 270] on p "Next" at bounding box center [681, 269] width 16 height 9
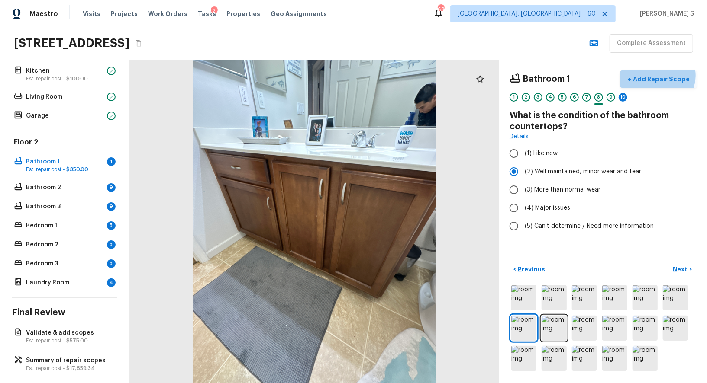
click at [662, 75] on p "Add Repair Scope" at bounding box center [660, 79] width 58 height 9
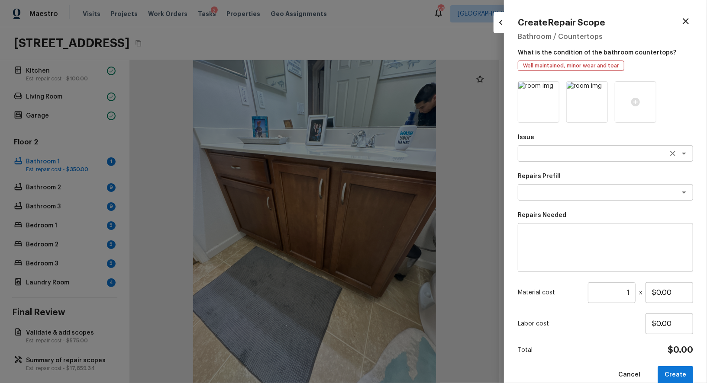
click at [564, 156] on textarea at bounding box center [593, 153] width 143 height 9
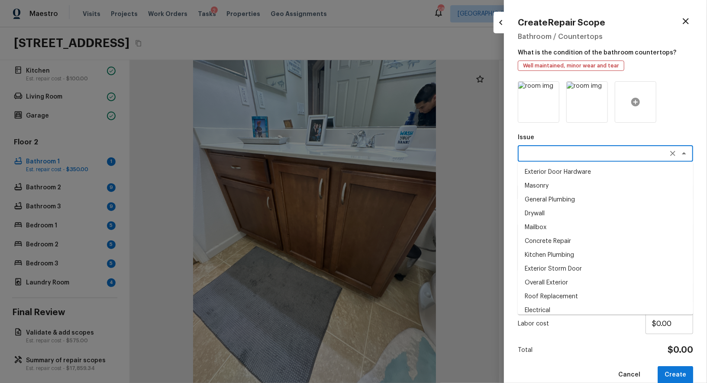
click at [631, 109] on div at bounding box center [636, 102] width 42 height 42
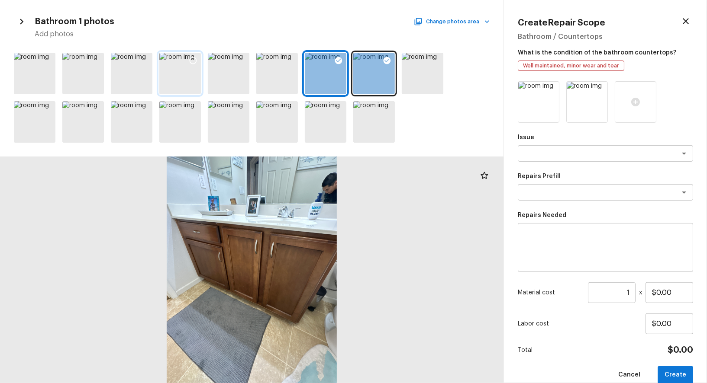
click at [193, 60] on icon at bounding box center [193, 60] width 9 height 9
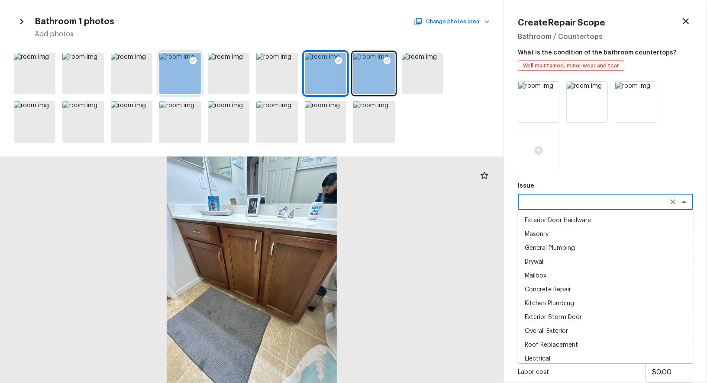
click at [534, 200] on textarea at bounding box center [593, 202] width 143 height 9
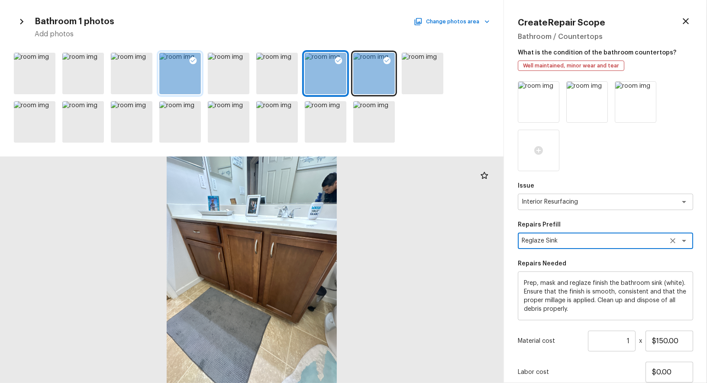
scroll to position [62, 0]
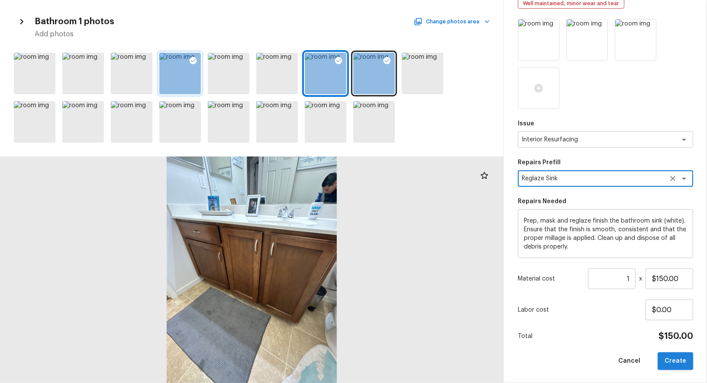
click at [666, 364] on button "Create" at bounding box center [674, 362] width 35 height 18
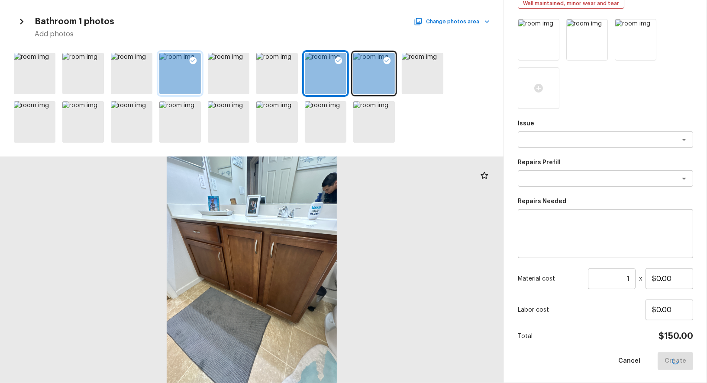
scroll to position [14, 0]
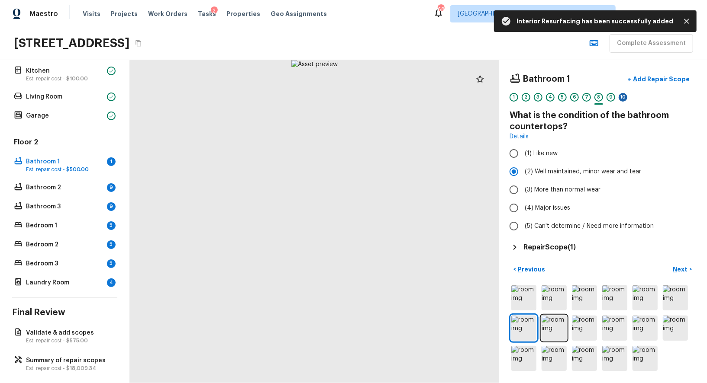
click at [622, 96] on div "10" at bounding box center [623, 97] width 9 height 9
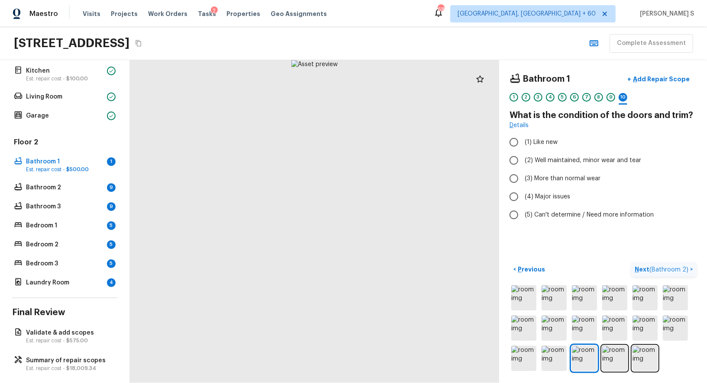
click at [563, 161] on span "(2) Well maintained, minor wear and tear" at bounding box center [583, 160] width 116 height 9
click at [523, 161] on input "(2) Well maintained, minor wear and tear" at bounding box center [514, 160] width 18 height 18
click at [655, 268] on span "( Bathroom 2 )" at bounding box center [668, 270] width 39 height 6
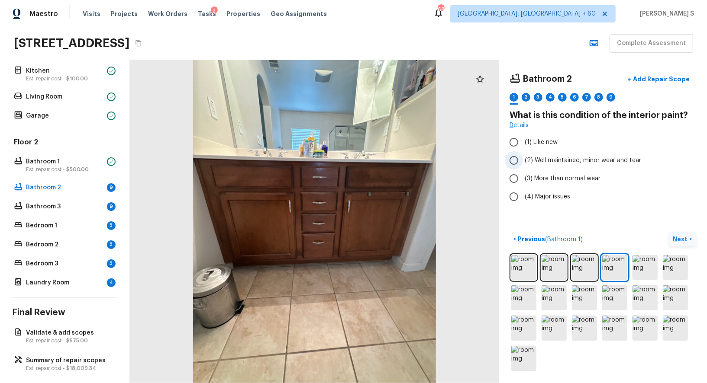
click at [606, 159] on span "(2) Well maintained, minor wear and tear" at bounding box center [583, 160] width 116 height 9
click at [523, 159] on input "(2) Well maintained, minor wear and tear" at bounding box center [514, 160] width 18 height 18
click at [686, 241] on p "Next" at bounding box center [681, 239] width 16 height 9
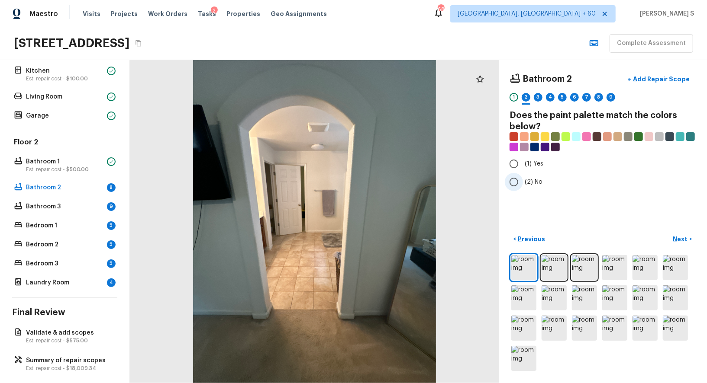
click at [522, 177] on input "(2) No" at bounding box center [514, 182] width 18 height 18
click at [692, 240] on button "Next >" at bounding box center [683, 239] width 28 height 14
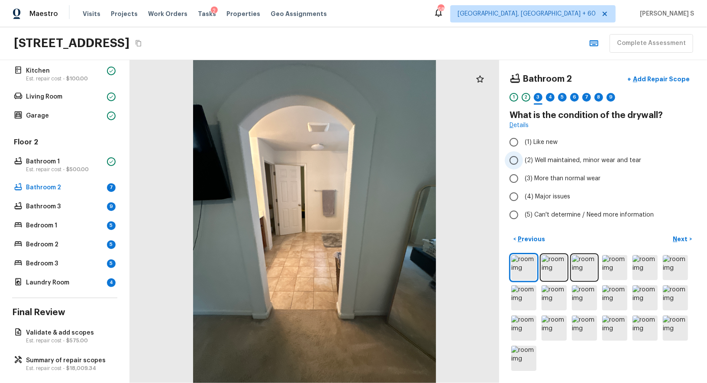
click at [568, 159] on span "(2) Well maintained, minor wear and tear" at bounding box center [583, 160] width 116 height 9
click at [523, 159] on input "(2) Well maintained, minor wear and tear" at bounding box center [514, 160] width 18 height 18
click at [678, 234] on button "Next >" at bounding box center [683, 239] width 28 height 14
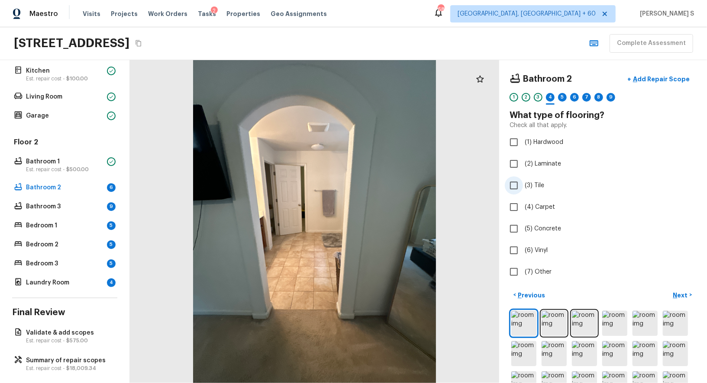
click at [531, 182] on span "(3) Tile" at bounding box center [534, 185] width 19 height 9
click at [523, 182] on input "(3) Tile" at bounding box center [514, 186] width 18 height 18
click at [687, 293] on p "Next" at bounding box center [681, 295] width 16 height 9
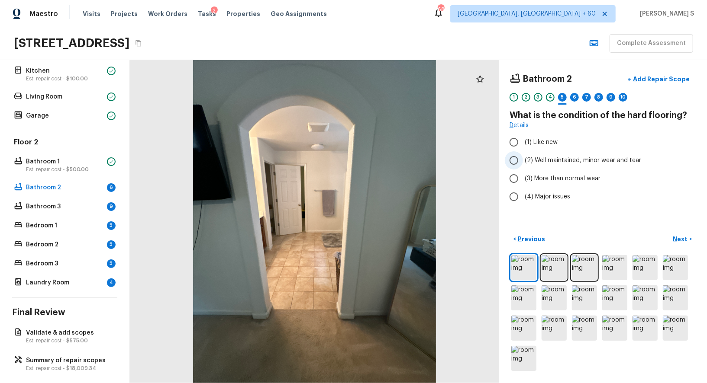
click at [556, 153] on label "(2) Well maintained, minor wear and tear" at bounding box center [597, 160] width 185 height 18
click at [523, 153] on input "(2) Well maintained, minor wear and tear" at bounding box center [514, 160] width 18 height 18
click at [683, 235] on p "Next" at bounding box center [681, 239] width 16 height 9
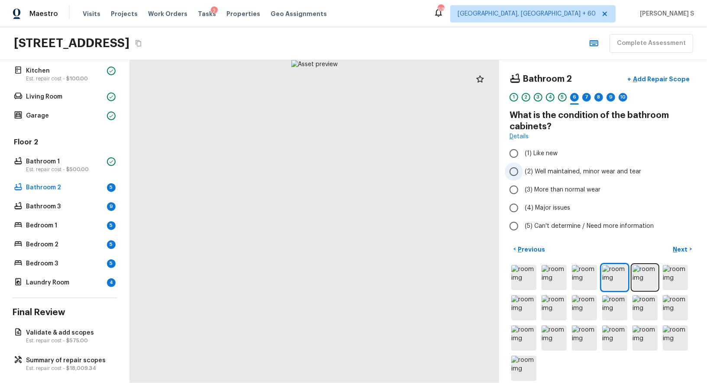
click at [551, 174] on span "(2) Well maintained, minor wear and tear" at bounding box center [583, 172] width 116 height 9
click at [523, 174] on input "(2) Well maintained, minor wear and tear" at bounding box center [514, 172] width 18 height 18
click at [682, 245] on p "Next" at bounding box center [681, 249] width 16 height 9
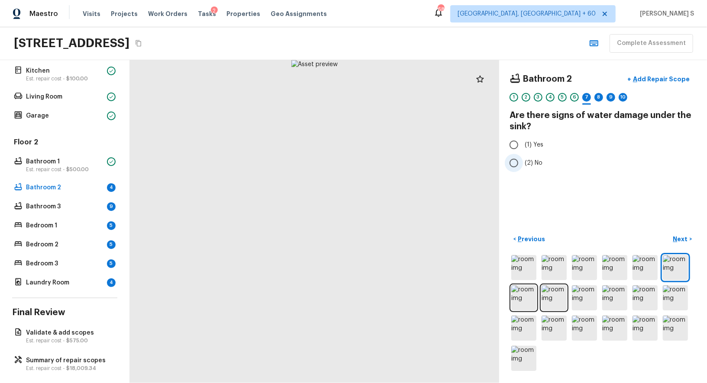
click at [521, 159] on input "(2) No" at bounding box center [514, 163] width 18 height 18
click at [677, 233] on button "Next >" at bounding box center [683, 239] width 28 height 14
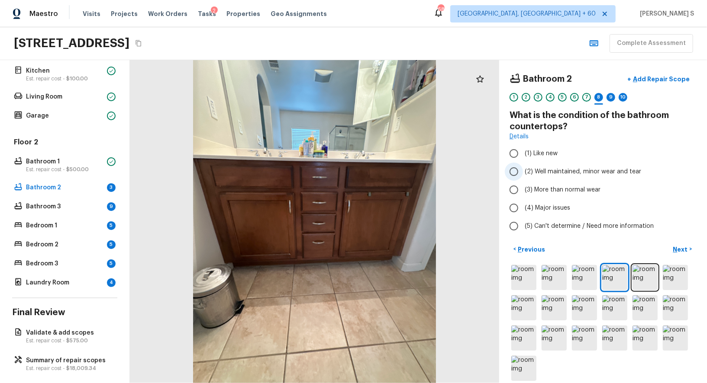
click at [534, 168] on span "(2) Well maintained, minor wear and tear" at bounding box center [583, 172] width 116 height 9
click at [523, 168] on input "(2) Well maintained, minor wear and tear" at bounding box center [514, 172] width 18 height 18
click at [687, 245] on p "Next" at bounding box center [681, 249] width 16 height 9
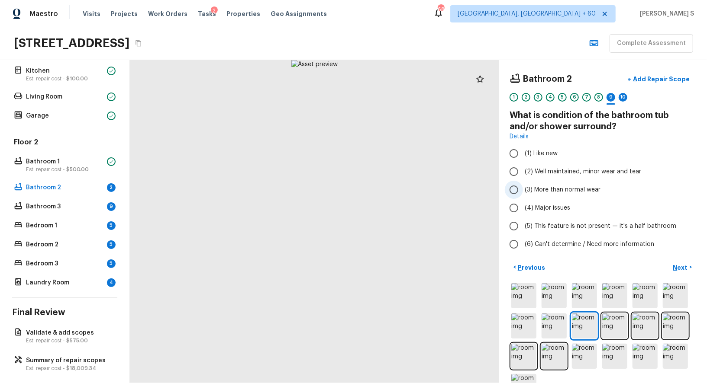
click at [566, 186] on span "(3) More than normal wear" at bounding box center [563, 190] width 76 height 9
click at [523, 185] on input "(3) More than normal wear" at bounding box center [514, 190] width 18 height 18
click at [657, 81] on p "Add Repair Scope" at bounding box center [660, 79] width 58 height 9
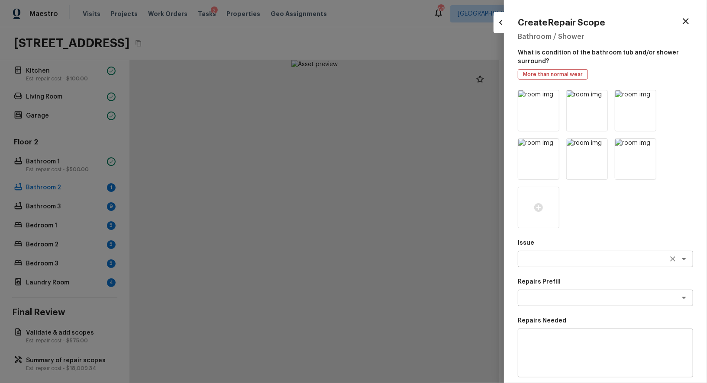
click at [552, 254] on div "x ​" at bounding box center [605, 259] width 175 height 16
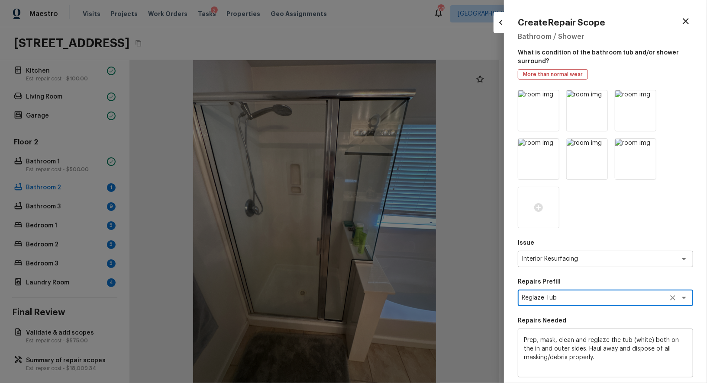
scroll to position [119, 0]
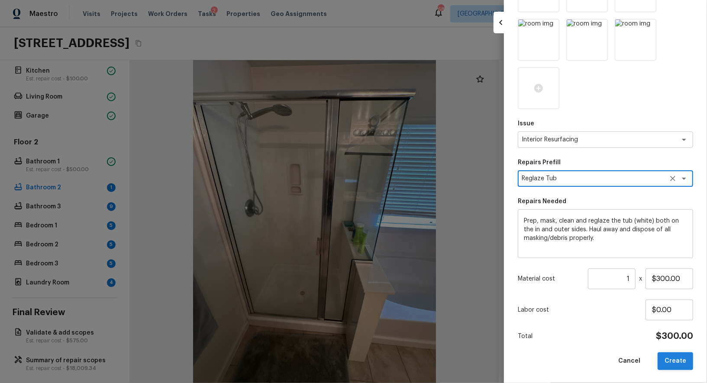
click at [680, 361] on button "Create" at bounding box center [674, 362] width 35 height 18
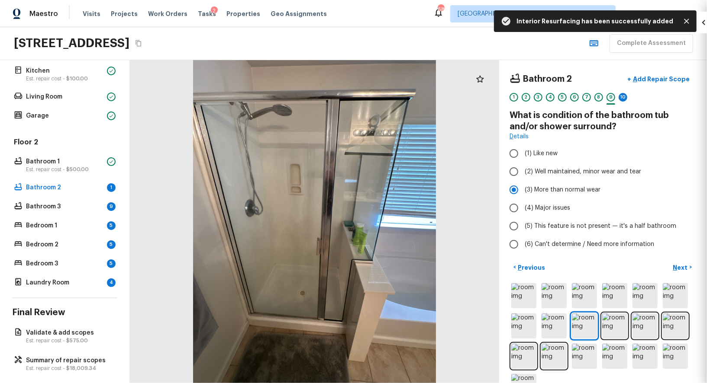
scroll to position [23, 0]
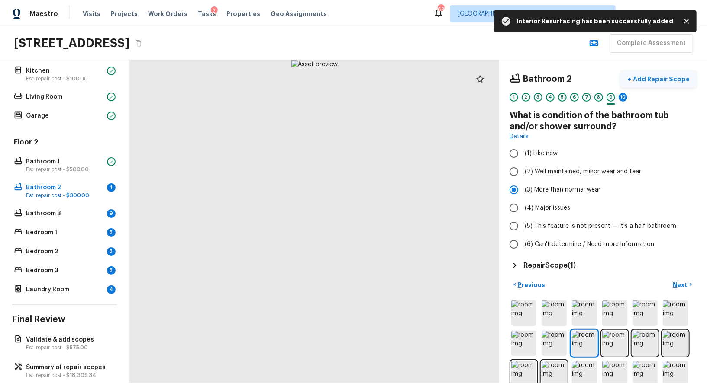
click at [659, 80] on p "Add Repair Scope" at bounding box center [660, 79] width 58 height 9
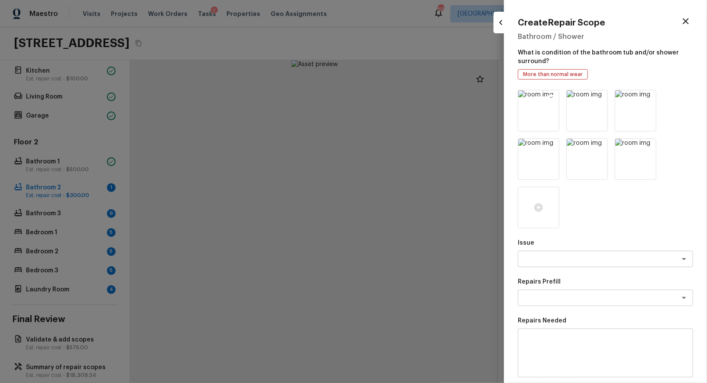
click at [553, 97] on icon at bounding box center [551, 98] width 7 height 7
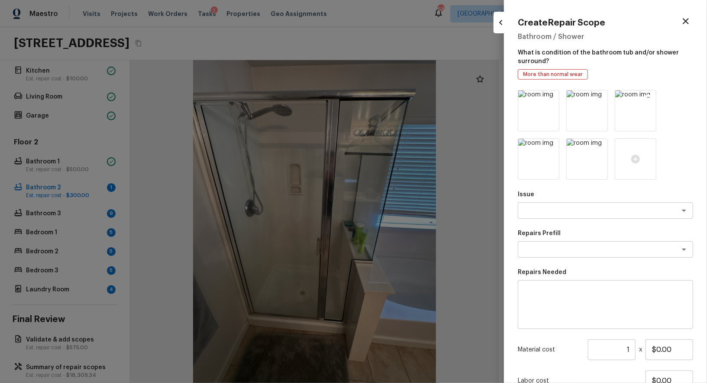
click at [650, 98] on icon at bounding box center [647, 98] width 7 height 7
click at [645, 95] on icon at bounding box center [648, 98] width 9 height 9
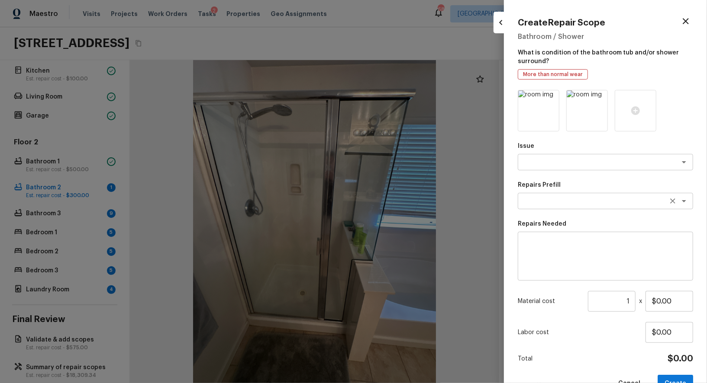
click at [574, 201] on textarea at bounding box center [593, 201] width 143 height 9
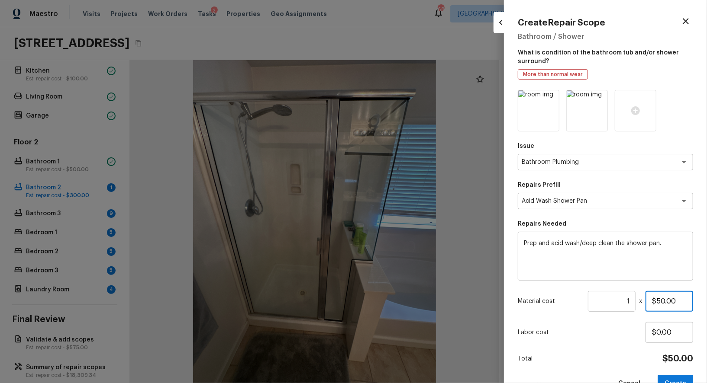
click at [652, 301] on input "$50.00" at bounding box center [669, 301] width 48 height 21
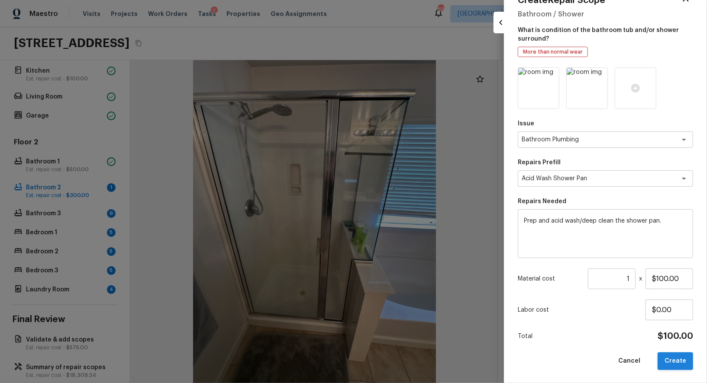
click at [675, 358] on button "Create" at bounding box center [674, 362] width 35 height 18
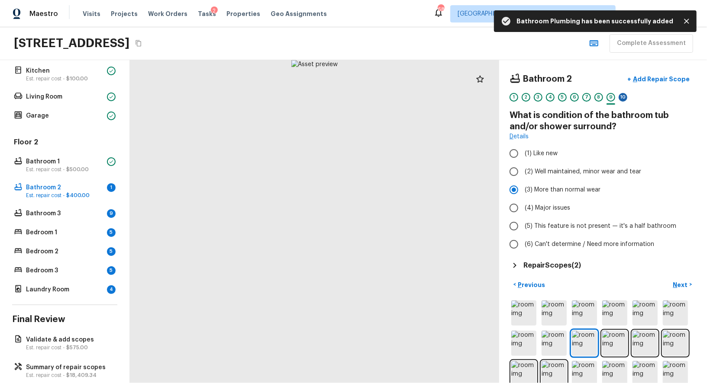
click at [622, 97] on div "10" at bounding box center [623, 97] width 9 height 9
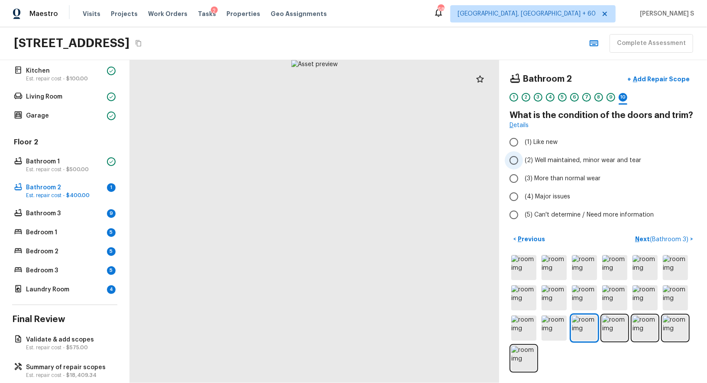
click at [577, 160] on span "(2) Well maintained, minor wear and tear" at bounding box center [583, 160] width 116 height 9
click at [523, 160] on input "(2) Well maintained, minor wear and tear" at bounding box center [514, 160] width 18 height 18
click at [646, 240] on p "Next ( Bathroom 3 )" at bounding box center [662, 239] width 55 height 9
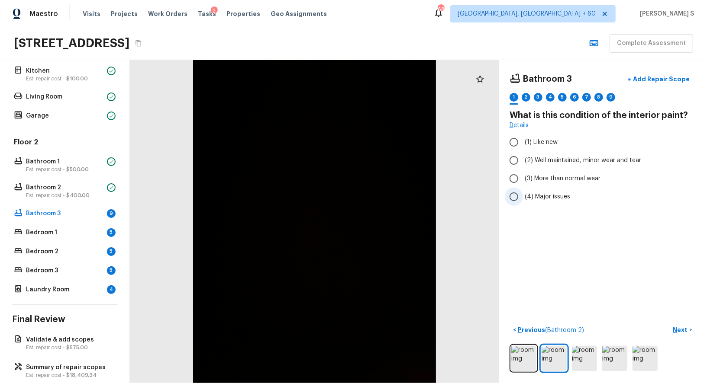
click at [547, 198] on span "(4) Major issues" at bounding box center [547, 197] width 45 height 9
click at [523, 198] on input "(4) Major issues" at bounding box center [514, 197] width 18 height 18
click at [530, 142] on span "(1) Like new" at bounding box center [541, 142] width 33 height 9
click at [523, 142] on input "(1) Like new" at bounding box center [514, 142] width 18 height 18
click at [560, 180] on span "(3) More than normal wear" at bounding box center [563, 178] width 76 height 9
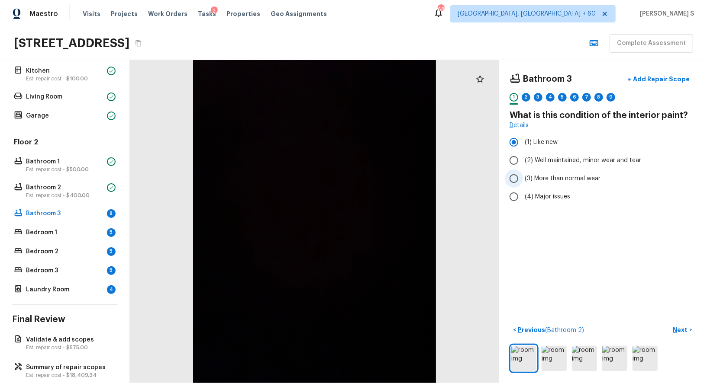
click at [523, 180] on input "(3) More than normal wear" at bounding box center [514, 179] width 18 height 18
click at [562, 158] on span "(2) Well maintained, minor wear and tear" at bounding box center [583, 160] width 116 height 9
click at [523, 158] on input "(2) Well maintained, minor wear and tear" at bounding box center [514, 160] width 18 height 18
click at [532, 93] on div "1 2 3 4 5 6 7 8 9" at bounding box center [602, 99] width 187 height 13
click at [527, 95] on div "2" at bounding box center [526, 97] width 9 height 9
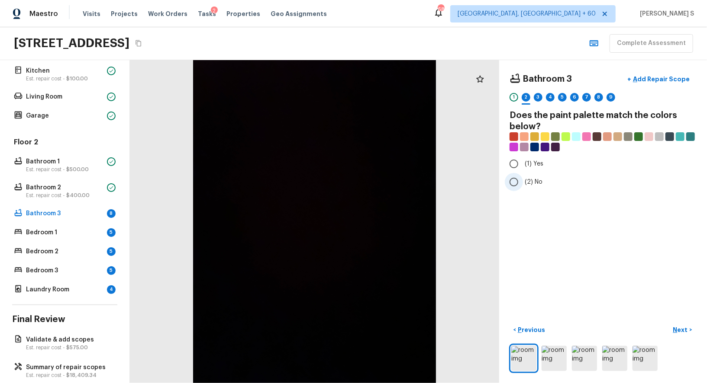
click at [520, 181] on input "(2) No" at bounding box center [514, 182] width 18 height 18
click at [540, 90] on div "Bathroom 3 + Add Repair Scope 1 2 3 4 5 6 7 8 9" at bounding box center [602, 89] width 187 height 36
click at [540, 93] on div "3" at bounding box center [538, 97] width 9 height 9
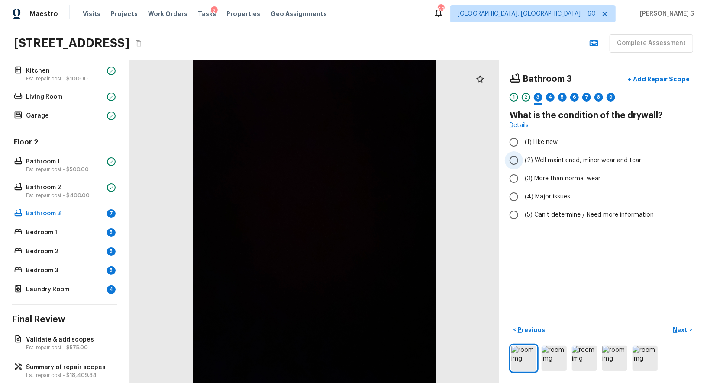
click at [573, 162] on span "(2) Well maintained, minor wear and tear" at bounding box center [583, 160] width 116 height 9
click at [523, 162] on input "(2) Well maintained, minor wear and tear" at bounding box center [514, 160] width 18 height 18
click at [566, 211] on span "(5) Can't determine / Need more information" at bounding box center [589, 215] width 129 height 9
click at [523, 211] on input "(5) Can't determine / Need more information" at bounding box center [514, 215] width 18 height 18
click at [550, 98] on div "4" at bounding box center [550, 97] width 9 height 9
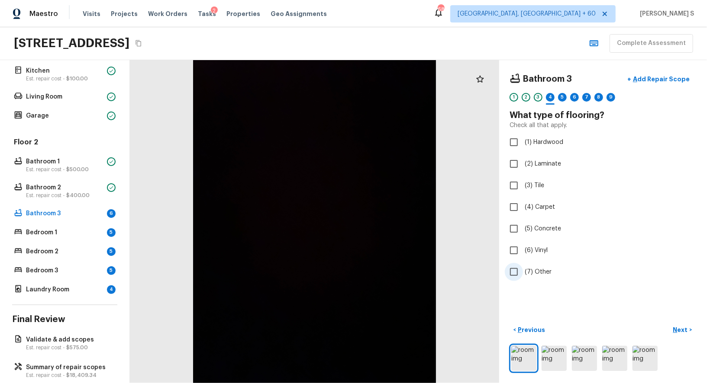
click at [539, 270] on span "(7) Other" at bounding box center [538, 272] width 27 height 9
click at [523, 270] on input "(7) Other" at bounding box center [514, 272] width 18 height 18
click at [561, 93] on div "1 2 3 4 5 6 7 8 9" at bounding box center [602, 99] width 187 height 13
click at [562, 98] on div "5" at bounding box center [562, 97] width 9 height 9
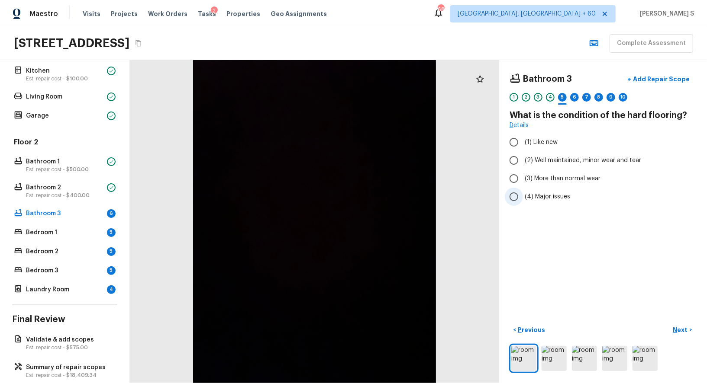
click at [539, 195] on span "(4) Major issues" at bounding box center [547, 197] width 45 height 9
click at [523, 195] on input "(4) Major issues" at bounding box center [514, 197] width 18 height 18
click at [547, 183] on label "(3) More than normal wear" at bounding box center [597, 179] width 185 height 18
click at [523, 183] on input "(3) More than normal wear" at bounding box center [514, 179] width 18 height 18
click at [546, 161] on span "(2) Well maintained, minor wear and tear" at bounding box center [583, 160] width 116 height 9
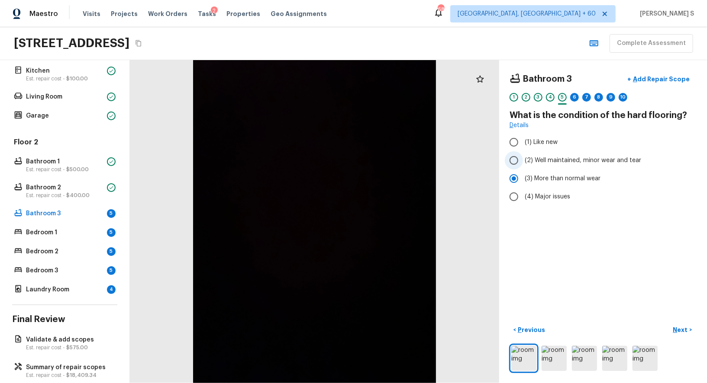
click at [523, 161] on input "(2) Well maintained, minor wear and tear" at bounding box center [514, 160] width 18 height 18
click at [576, 100] on div "6" at bounding box center [574, 97] width 9 height 9
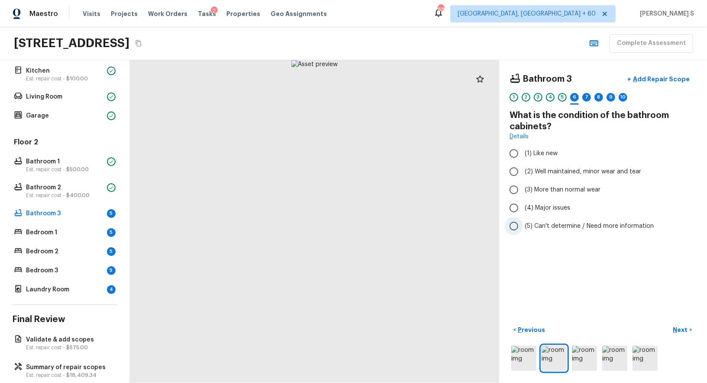
click at [562, 219] on label "(5) Can't determine / Need more information" at bounding box center [597, 226] width 185 height 18
click at [523, 219] on input "(5) Can't determine / Need more information" at bounding box center [514, 226] width 18 height 18
click at [588, 97] on div "7" at bounding box center [586, 97] width 9 height 9
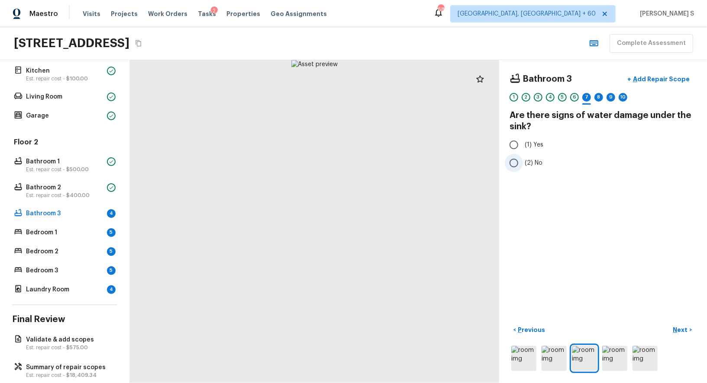
click at [523, 160] on label "(2) No" at bounding box center [597, 163] width 185 height 18
click at [523, 160] on input "(2) No" at bounding box center [514, 163] width 18 height 18
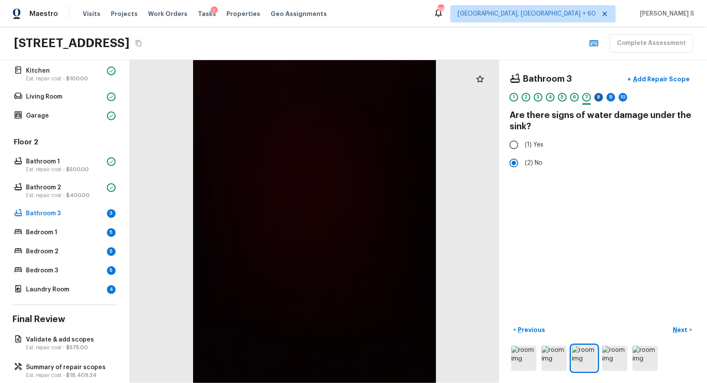
click at [601, 93] on div "8" at bounding box center [598, 97] width 9 height 9
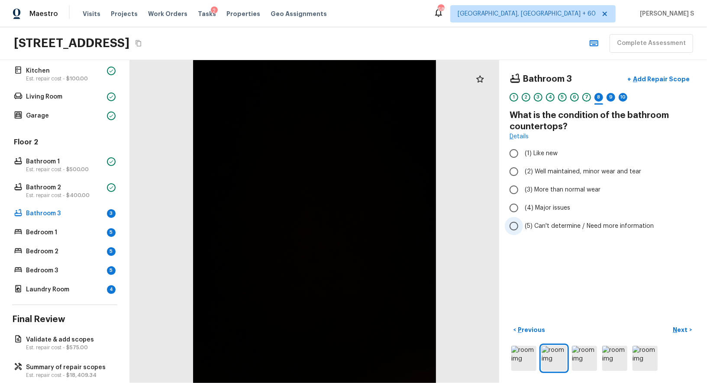
click at [592, 226] on span "(5) Can't determine / Need more information" at bounding box center [589, 226] width 129 height 9
click at [523, 226] on input "(5) Can't determine / Need more information" at bounding box center [514, 226] width 18 height 18
click at [610, 99] on div "9" at bounding box center [610, 97] width 9 height 9
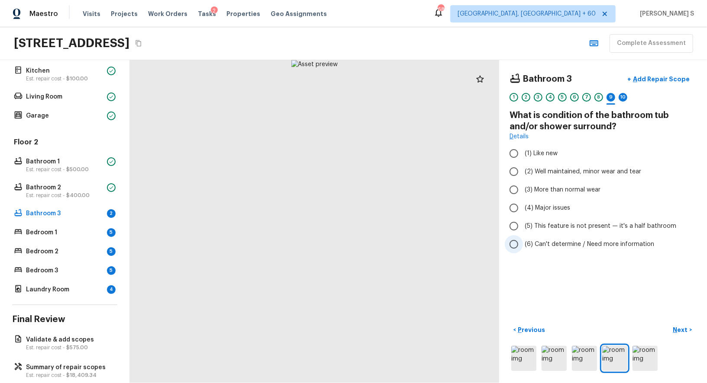
click at [570, 242] on span "(6) Can't determine / Need more information" at bounding box center [589, 244] width 129 height 9
click at [523, 242] on input "(6) Can't determine / Need more information" at bounding box center [514, 244] width 18 height 18
click at [622, 95] on div "10" at bounding box center [623, 97] width 9 height 9
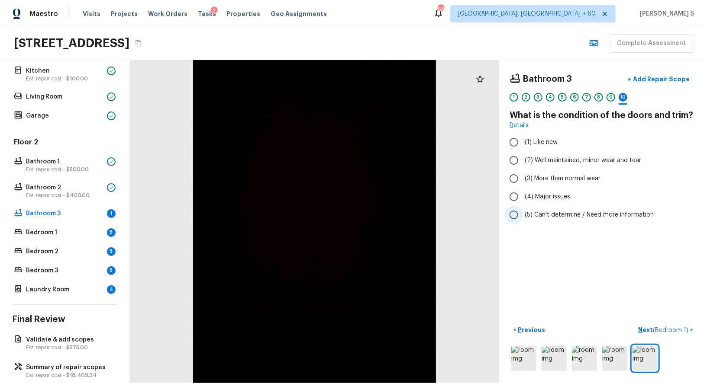
click at [550, 208] on label "(5) Can't determine / Need more information" at bounding box center [597, 215] width 185 height 18
click at [523, 208] on input "(5) Can't determine / Need more information" at bounding box center [514, 215] width 18 height 18
click at [655, 328] on span "( Bedroom 1 )" at bounding box center [670, 331] width 35 height 6
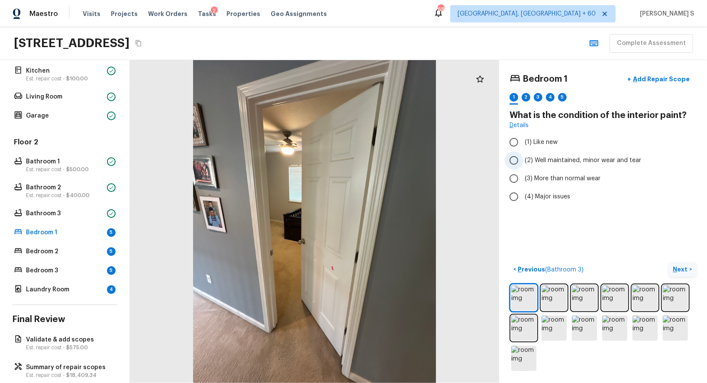
click at [583, 163] on span "(2) Well maintained, minor wear and tear" at bounding box center [583, 160] width 116 height 9
click at [523, 163] on input "(2) Well maintained, minor wear and tear" at bounding box center [514, 160] width 18 height 18
click at [689, 266] on button "Next >" at bounding box center [683, 270] width 28 height 14
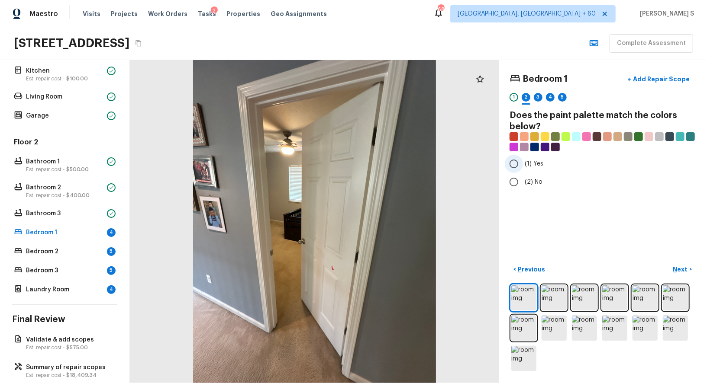
click at [540, 163] on span "(1) Yes" at bounding box center [534, 164] width 19 height 9
click at [523, 163] on input "(1) Yes" at bounding box center [514, 164] width 18 height 18
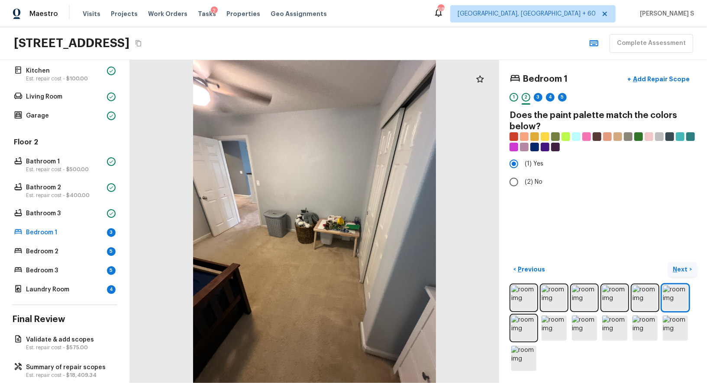
click at [689, 263] on button "Next >" at bounding box center [683, 270] width 28 height 14
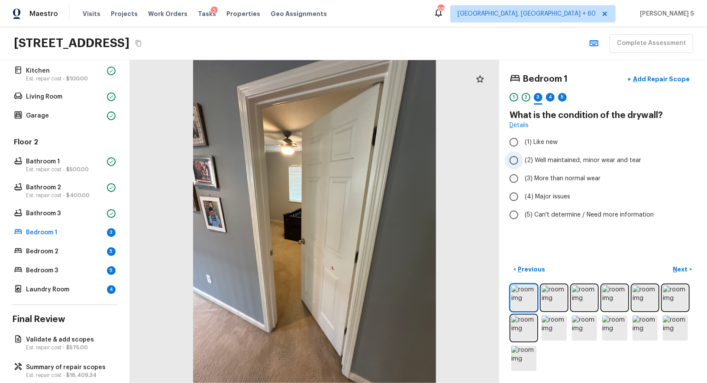
click at [582, 158] on span "(2) Well maintained, minor wear and tear" at bounding box center [583, 160] width 116 height 9
click at [523, 158] on input "(2) Well maintained, minor wear and tear" at bounding box center [514, 160] width 18 height 18
click at [680, 269] on p "Next" at bounding box center [681, 269] width 16 height 9
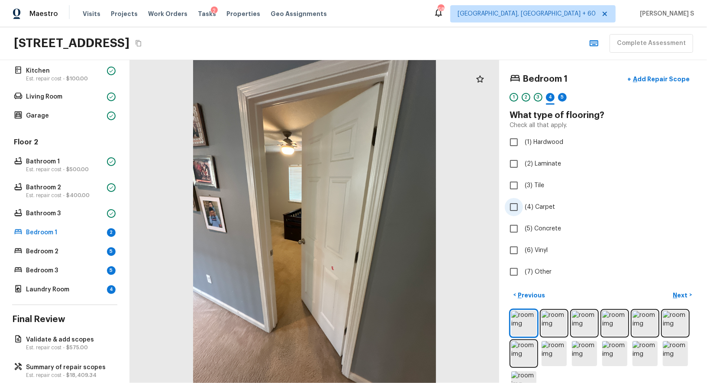
click at [540, 204] on span "(4) Carpet" at bounding box center [540, 207] width 30 height 9
click at [523, 204] on input "(4) Carpet" at bounding box center [514, 207] width 18 height 18
click at [680, 289] on button "Next >" at bounding box center [683, 295] width 28 height 14
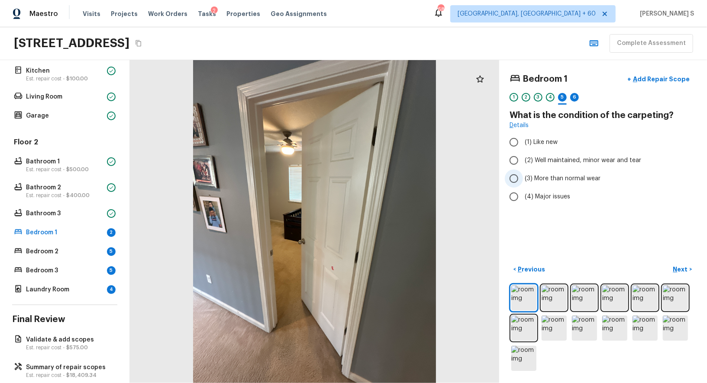
click at [576, 178] on span "(3) More than normal wear" at bounding box center [563, 178] width 76 height 9
click at [523, 178] on input "(3) More than normal wear" at bounding box center [514, 179] width 18 height 18
click at [681, 267] on p "Next" at bounding box center [681, 269] width 16 height 9
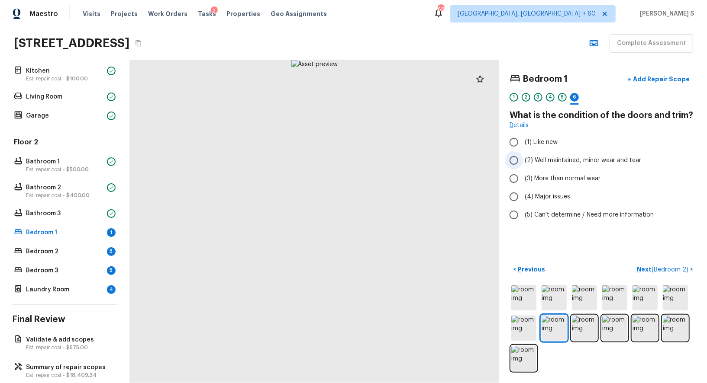
click at [596, 163] on span "(2) Well maintained, minor wear and tear" at bounding box center [583, 160] width 116 height 9
click at [523, 163] on input "(2) Well maintained, minor wear and tear" at bounding box center [514, 160] width 18 height 18
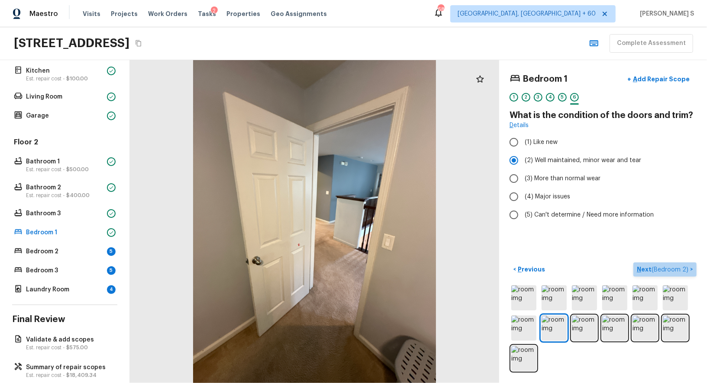
click at [670, 269] on span "( Bedroom 2 )" at bounding box center [669, 270] width 37 height 6
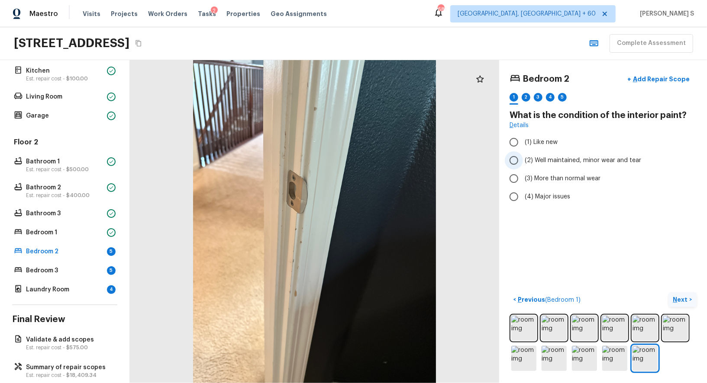
click at [557, 158] on span "(2) Well maintained, minor wear and tear" at bounding box center [583, 160] width 116 height 9
click at [523, 158] on input "(2) Well maintained, minor wear and tear" at bounding box center [514, 160] width 18 height 18
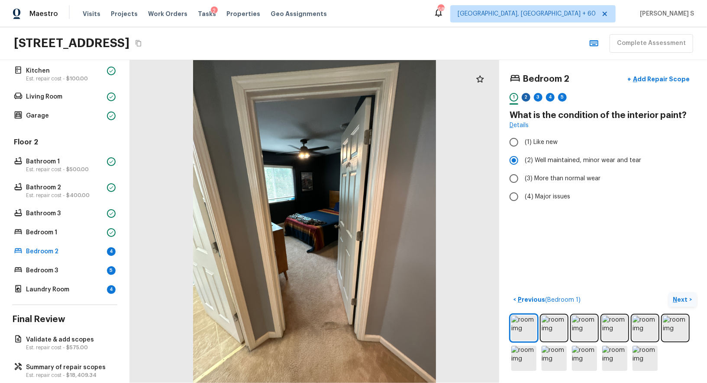
click at [528, 96] on div "2" at bounding box center [526, 97] width 9 height 9
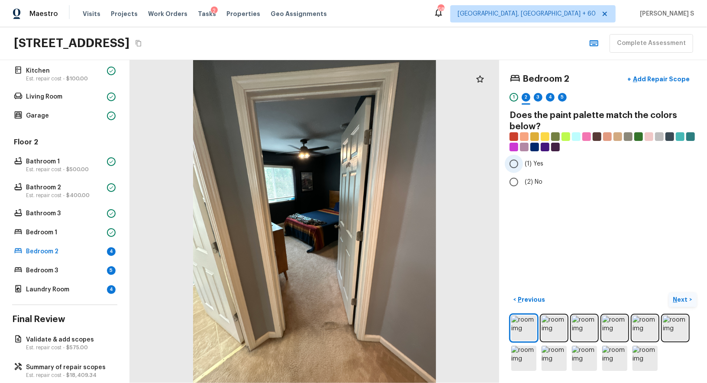
click at [524, 166] on label "(1) Yes" at bounding box center [597, 164] width 185 height 18
click at [523, 166] on input "(1) Yes" at bounding box center [514, 164] width 18 height 18
click at [538, 96] on div "3" at bounding box center [538, 97] width 9 height 9
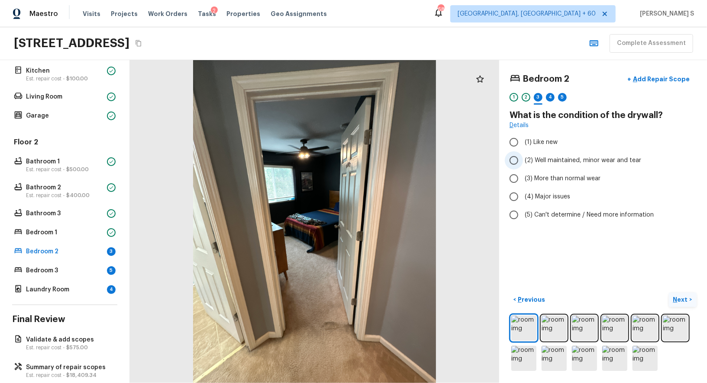
click at [554, 164] on label "(2) Well maintained, minor wear and tear" at bounding box center [597, 160] width 185 height 18
click at [523, 164] on input "(2) Well maintained, minor wear and tear" at bounding box center [514, 160] width 18 height 18
click at [549, 98] on div "4" at bounding box center [550, 97] width 9 height 9
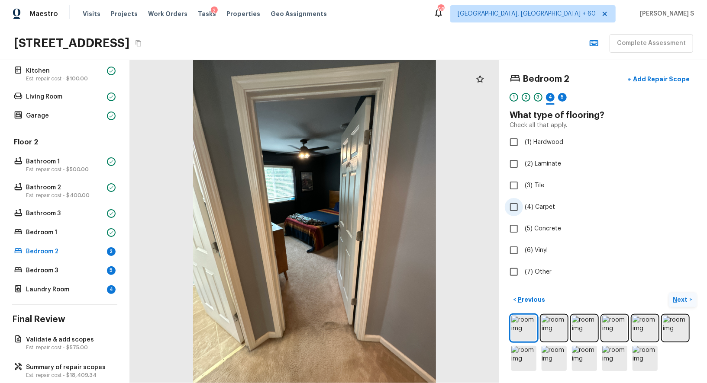
click at [542, 206] on span "(4) Carpet" at bounding box center [540, 207] width 30 height 9
click at [523, 206] on input "(4) Carpet" at bounding box center [514, 207] width 18 height 18
click at [679, 295] on button "Next >" at bounding box center [683, 300] width 28 height 14
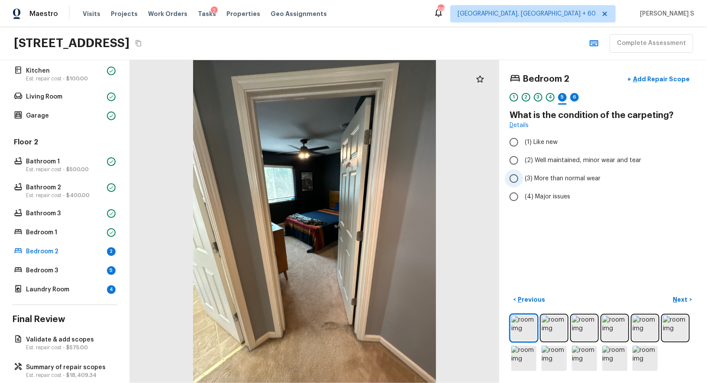
click at [567, 174] on span "(3) More than normal wear" at bounding box center [563, 178] width 76 height 9
click at [523, 174] on input "(3) More than normal wear" at bounding box center [514, 179] width 18 height 18
click at [686, 296] on p "Next" at bounding box center [681, 300] width 16 height 9
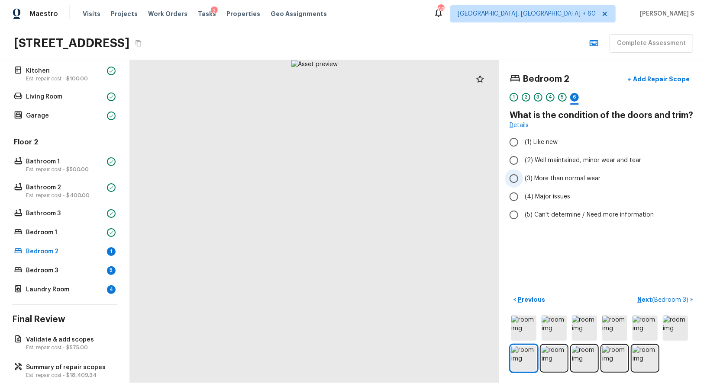
click at [572, 170] on label "(3) More than normal wear" at bounding box center [597, 179] width 185 height 18
click at [523, 170] on input "(3) More than normal wear" at bounding box center [514, 179] width 18 height 18
click at [570, 159] on span "(2) Well maintained, minor wear and tear" at bounding box center [583, 160] width 116 height 9
click at [523, 159] on input "(2) Well maintained, minor wear and tear" at bounding box center [514, 160] width 18 height 18
click at [675, 294] on button "Next ( Bedroom 3 ) >" at bounding box center [665, 300] width 63 height 14
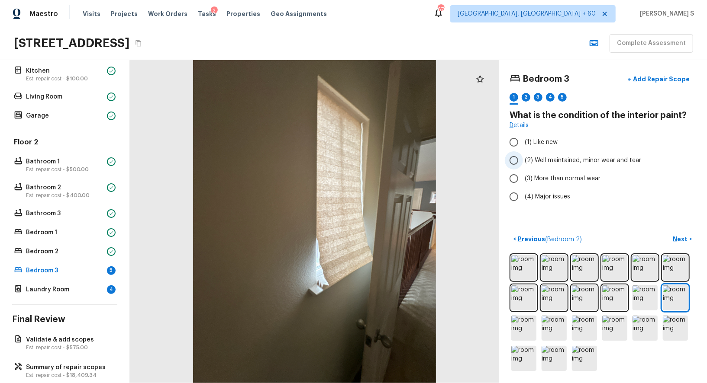
click at [553, 164] on label "(2) Well maintained, minor wear and tear" at bounding box center [597, 160] width 185 height 18
click at [523, 164] on input "(2) Well maintained, minor wear and tear" at bounding box center [514, 160] width 18 height 18
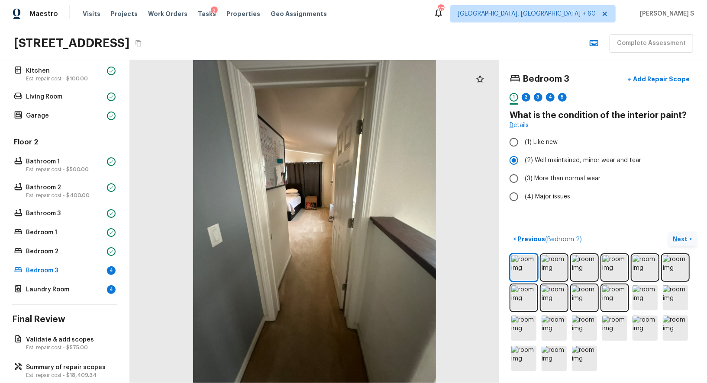
click at [685, 239] on p "Next" at bounding box center [681, 239] width 16 height 9
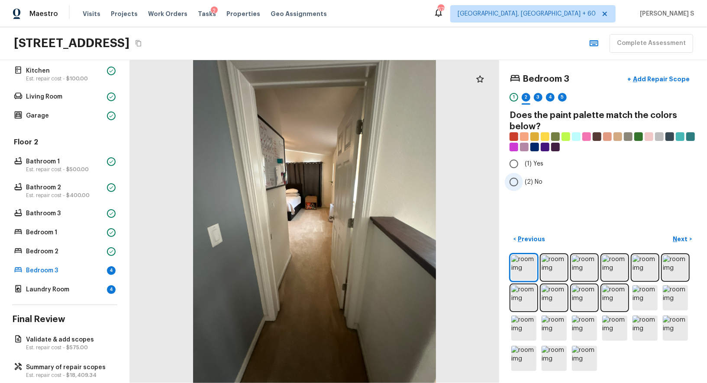
click at [524, 177] on label "(2) No" at bounding box center [597, 182] width 185 height 18
click at [523, 177] on input "(2) No" at bounding box center [514, 182] width 18 height 18
click at [682, 242] on p "Next" at bounding box center [681, 239] width 16 height 9
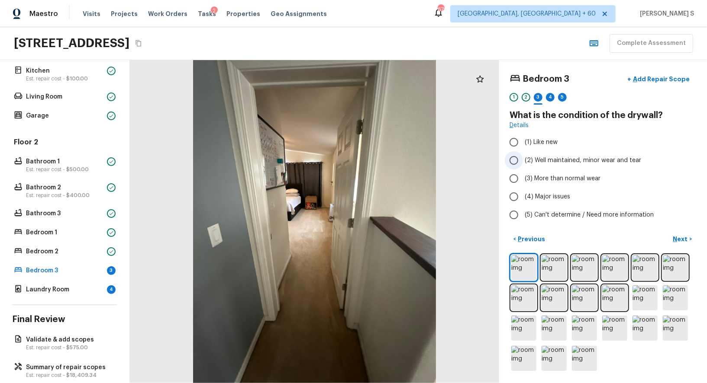
click at [554, 155] on label "(2) Well maintained, minor wear and tear" at bounding box center [597, 160] width 185 height 18
click at [523, 155] on input "(2) Well maintained, minor wear and tear" at bounding box center [514, 160] width 18 height 18
click at [679, 235] on p "Next" at bounding box center [681, 239] width 16 height 9
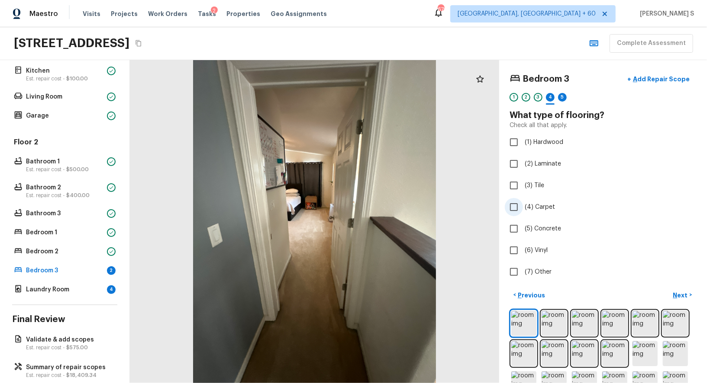
click at [540, 208] on span "(4) Carpet" at bounding box center [540, 207] width 30 height 9
click at [523, 208] on input "(4) Carpet" at bounding box center [514, 207] width 18 height 18
click at [680, 290] on button "Next >" at bounding box center [683, 295] width 28 height 14
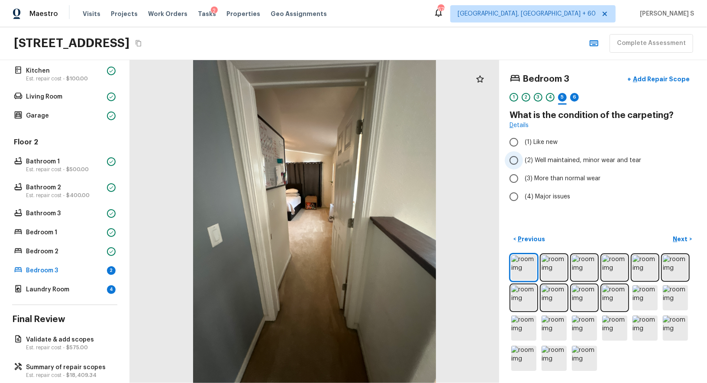
click at [601, 157] on span "(2) Well maintained, minor wear and tear" at bounding box center [583, 160] width 116 height 9
click at [523, 157] on input "(2) Well maintained, minor wear and tear" at bounding box center [514, 160] width 18 height 18
click at [685, 235] on p "Next" at bounding box center [681, 239] width 16 height 9
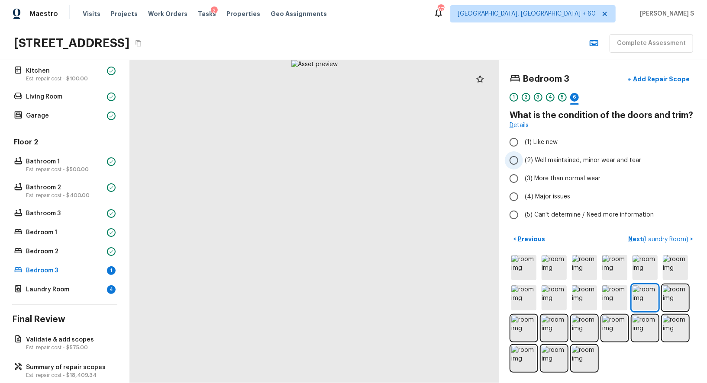
click at [601, 160] on span "(2) Well maintained, minor wear and tear" at bounding box center [583, 160] width 116 height 9
click at [523, 160] on input "(2) Well maintained, minor wear and tear" at bounding box center [514, 160] width 18 height 18
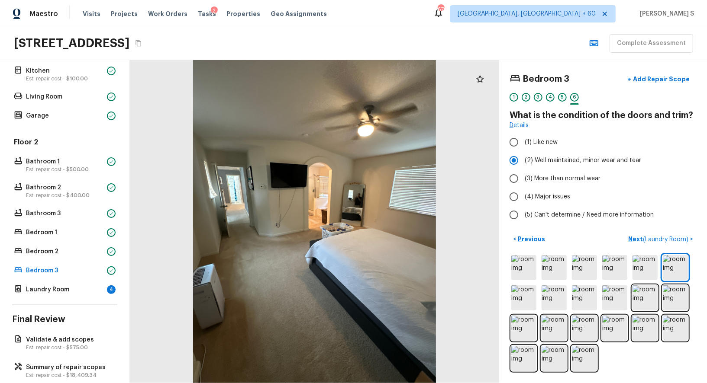
click at [526, 103] on div at bounding box center [526, 103] width 9 height 1
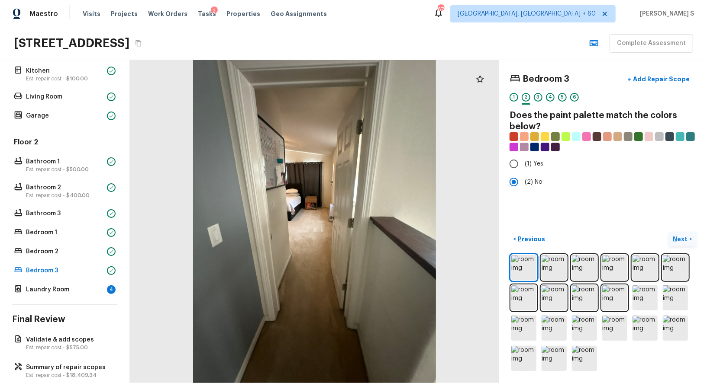
click at [683, 236] on p "Next" at bounding box center [681, 239] width 16 height 9
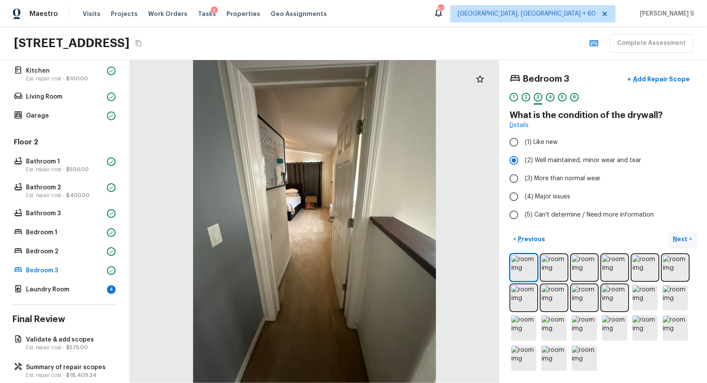
click at [683, 236] on p "Next" at bounding box center [681, 239] width 16 height 9
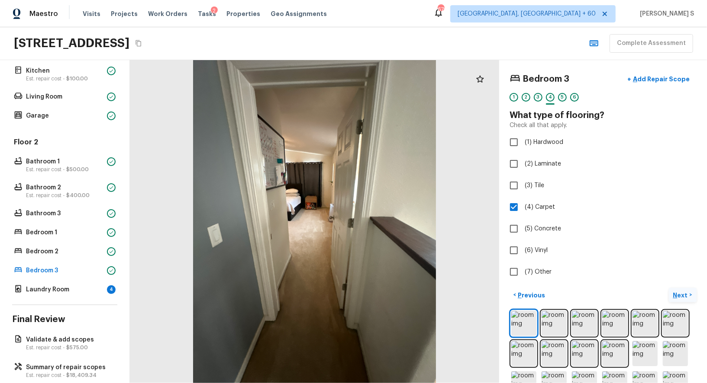
click at [681, 291] on p "Next" at bounding box center [681, 295] width 16 height 9
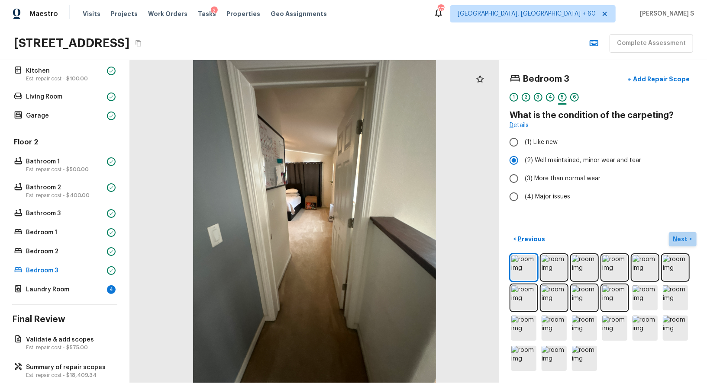
click at [684, 235] on p "Next" at bounding box center [681, 239] width 16 height 9
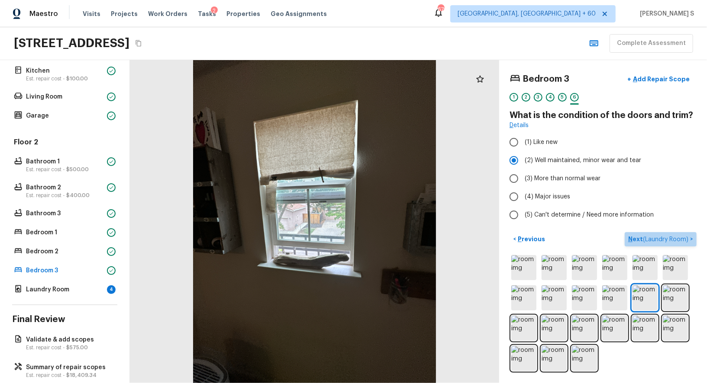
click at [684, 235] on p "Next ( Laundry Room )" at bounding box center [659, 239] width 62 height 9
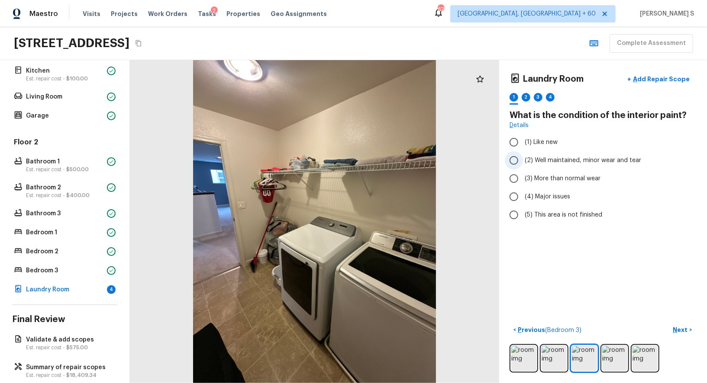
click at [547, 161] on span "(2) Well maintained, minor wear and tear" at bounding box center [583, 160] width 116 height 9
click at [523, 161] on input "(2) Well maintained, minor wear and tear" at bounding box center [514, 160] width 18 height 18
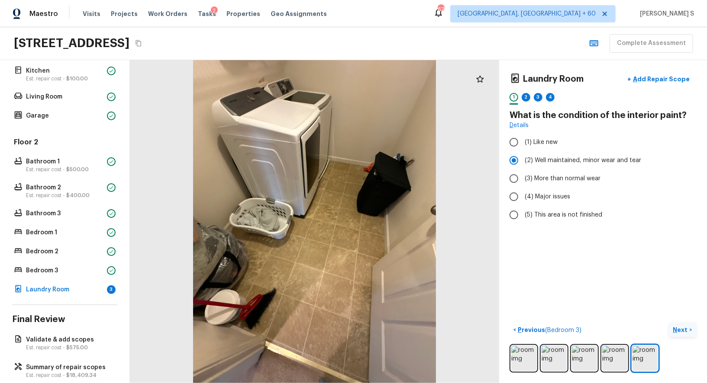
click at [682, 327] on p "Next" at bounding box center [681, 330] width 16 height 9
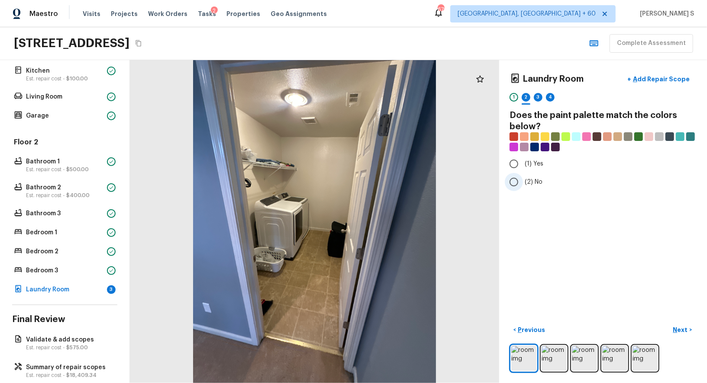
click at [526, 180] on span "(2) No" at bounding box center [534, 182] width 18 height 9
click at [523, 180] on input "(2) No" at bounding box center [514, 182] width 18 height 18
click at [685, 326] on p "Next" at bounding box center [681, 330] width 16 height 9
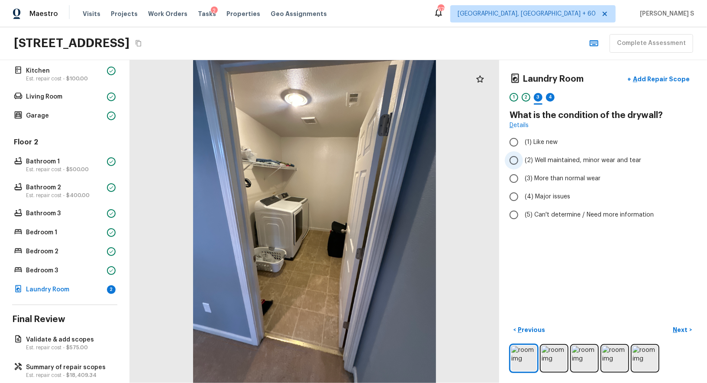
click at [558, 163] on span "(2) Well maintained, minor wear and tear" at bounding box center [583, 160] width 116 height 9
click at [523, 163] on input "(2) Well maintained, minor wear and tear" at bounding box center [514, 160] width 18 height 18
click at [684, 325] on button "Next >" at bounding box center [683, 330] width 28 height 14
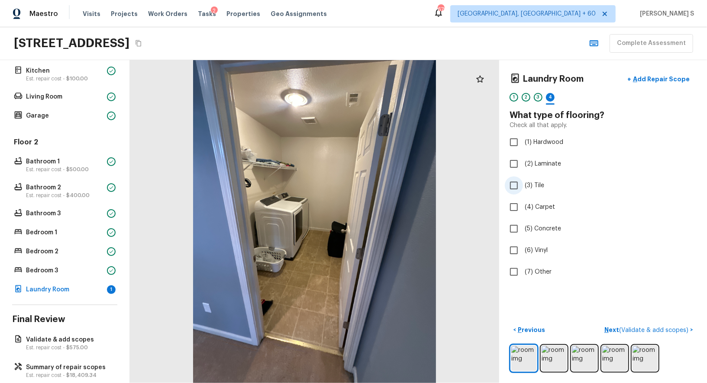
click at [532, 187] on span "(3) Tile" at bounding box center [534, 185] width 19 height 9
click at [523, 187] on input "(3) Tile" at bounding box center [514, 186] width 18 height 18
click at [684, 331] on p "Next" at bounding box center [681, 330] width 16 height 9
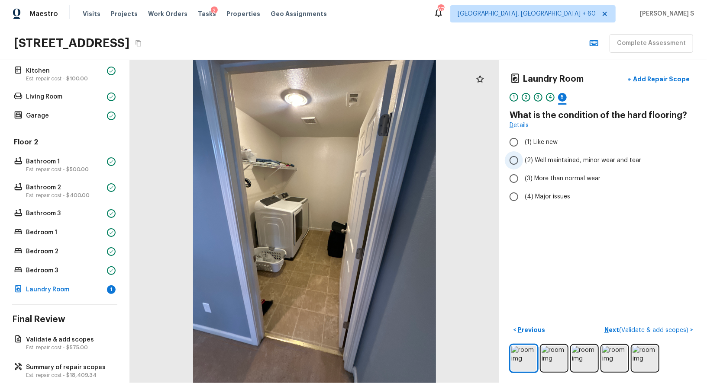
click at [541, 161] on span "(2) Well maintained, minor wear and tear" at bounding box center [583, 160] width 116 height 9
click at [523, 161] on input "(2) Well maintained, minor wear and tear" at bounding box center [514, 160] width 18 height 18
click at [659, 329] on span "( Validate & add scopes )" at bounding box center [653, 331] width 69 height 6
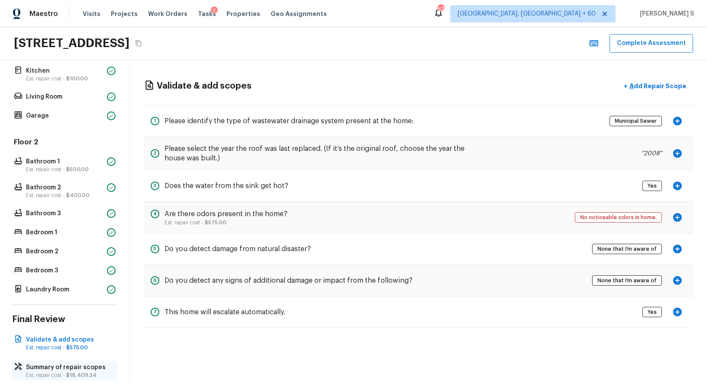
click at [75, 369] on p "Summary of repair scopes" at bounding box center [69, 368] width 86 height 9
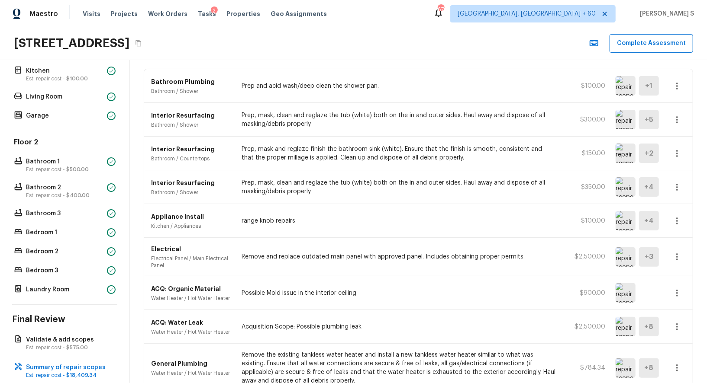
scroll to position [0, 0]
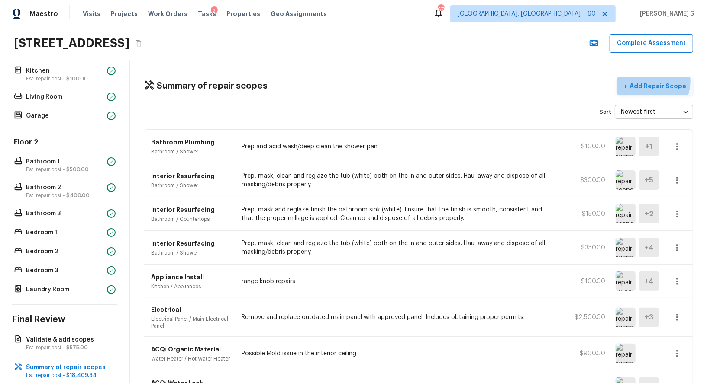
click at [652, 82] on p "Add Repair Scope" at bounding box center [657, 86] width 58 height 9
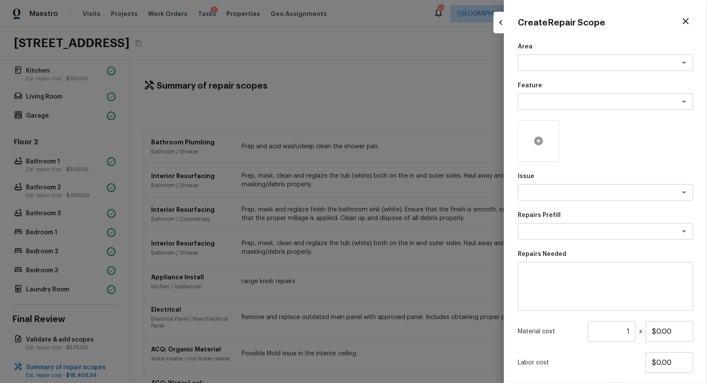
click at [542, 142] on icon at bounding box center [538, 141] width 9 height 9
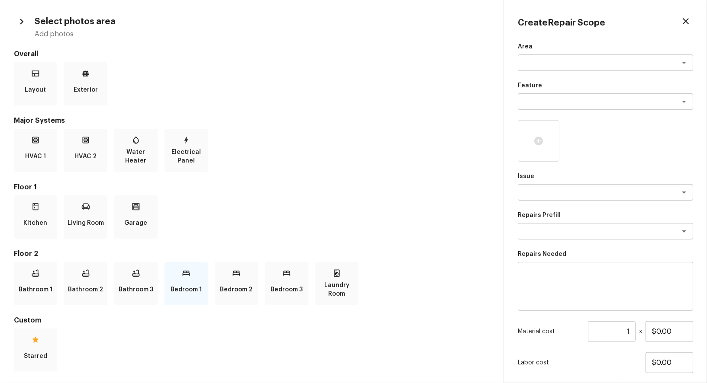
click at [203, 290] on div "Bedroom 1" at bounding box center [185, 283] width 43 height 43
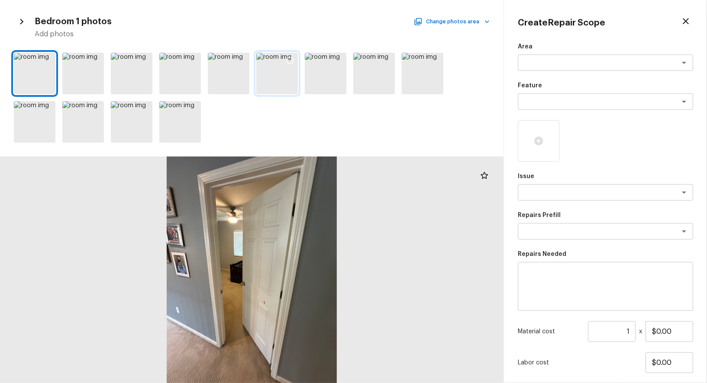
click at [286, 61] on icon at bounding box center [290, 60] width 9 height 9
click at [242, 60] on icon at bounding box center [241, 60] width 9 height 9
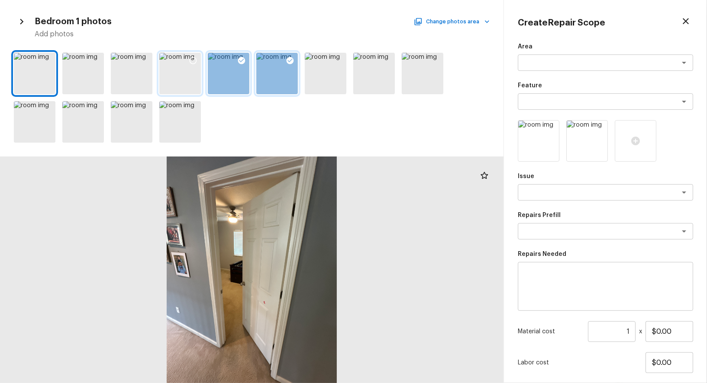
click at [192, 59] on icon at bounding box center [193, 60] width 9 height 9
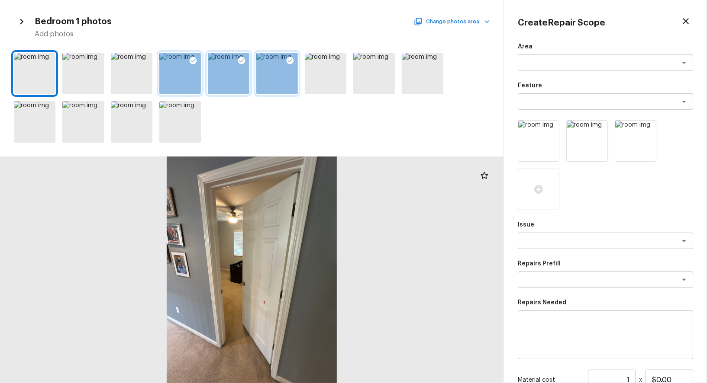
click at [470, 23] on button "Change photos area" at bounding box center [453, 21] width 74 height 11
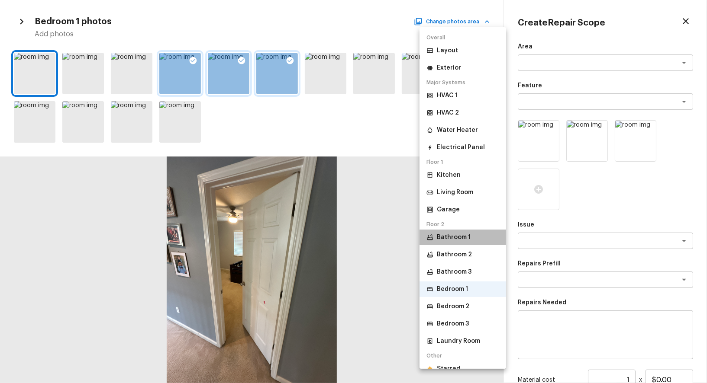
click at [465, 232] on li "Bathroom 1" at bounding box center [462, 238] width 87 height 16
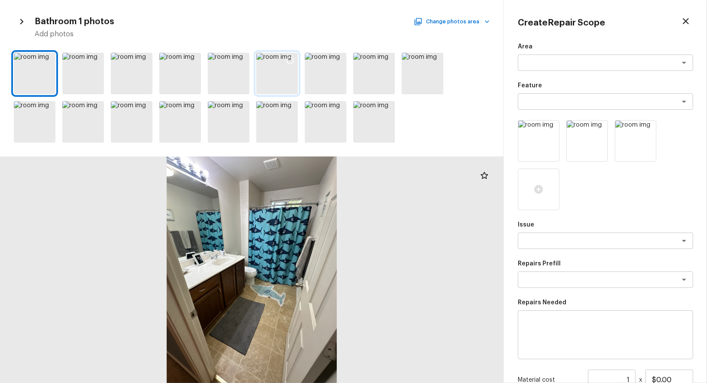
click at [289, 57] on icon at bounding box center [290, 60] width 9 height 9
click at [292, 110] on icon at bounding box center [290, 109] width 9 height 9
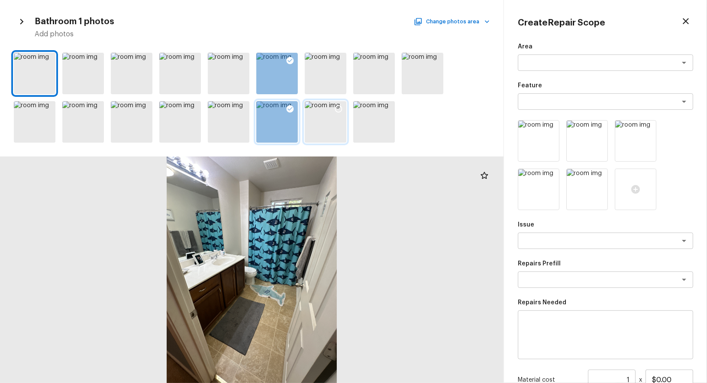
click at [338, 110] on icon at bounding box center [338, 109] width 9 height 9
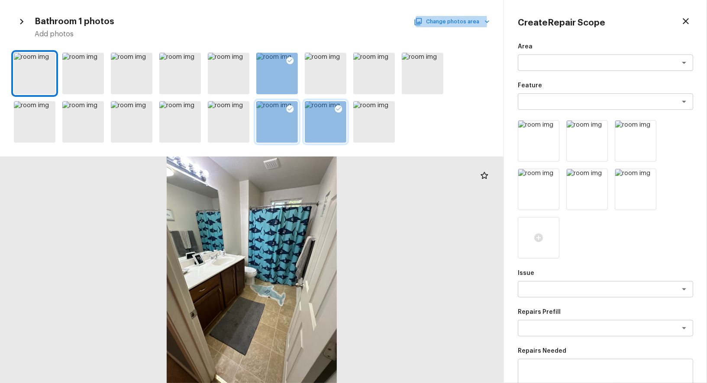
click at [426, 22] on button "Change photos area" at bounding box center [453, 21] width 74 height 11
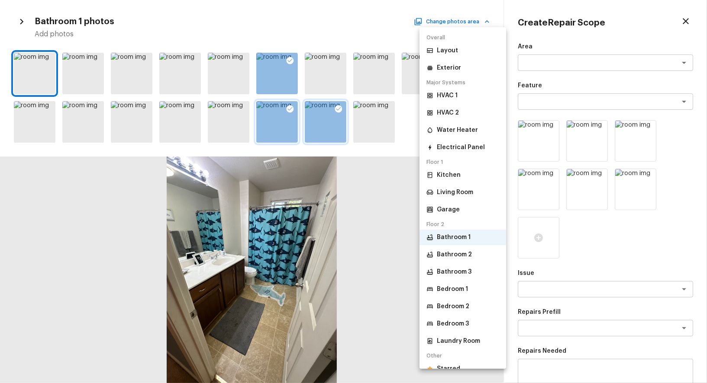
click at [451, 177] on p "Kitchen" at bounding box center [449, 175] width 24 height 9
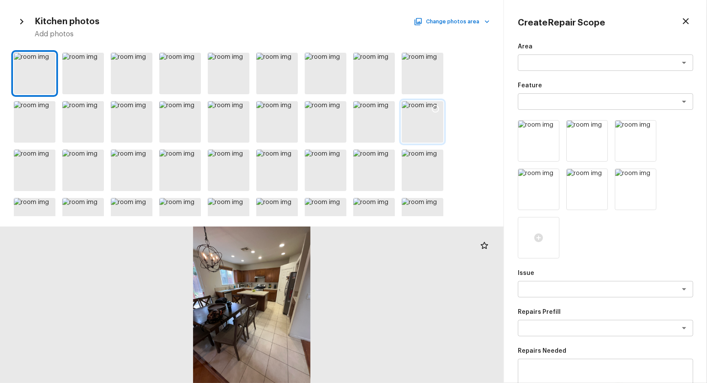
click at [432, 109] on icon at bounding box center [435, 109] width 7 height 7
click at [140, 66] on div at bounding box center [145, 62] width 16 height 18
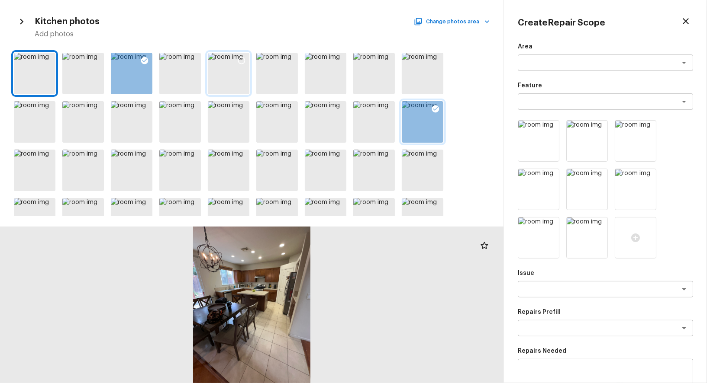
click at [245, 59] on icon at bounding box center [241, 60] width 9 height 9
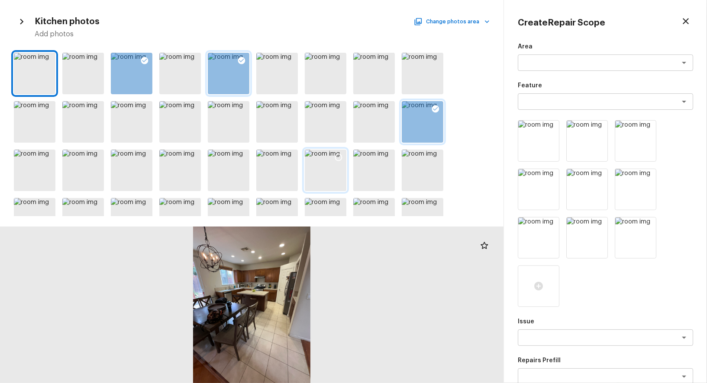
scroll to position [26, 0]
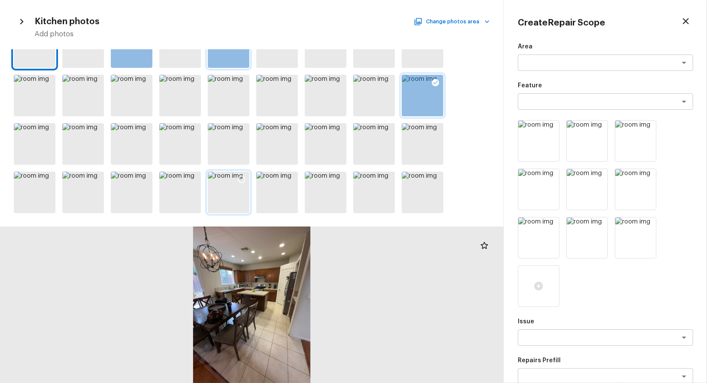
click at [242, 177] on icon at bounding box center [241, 179] width 9 height 9
click at [571, 337] on textarea at bounding box center [593, 338] width 143 height 9
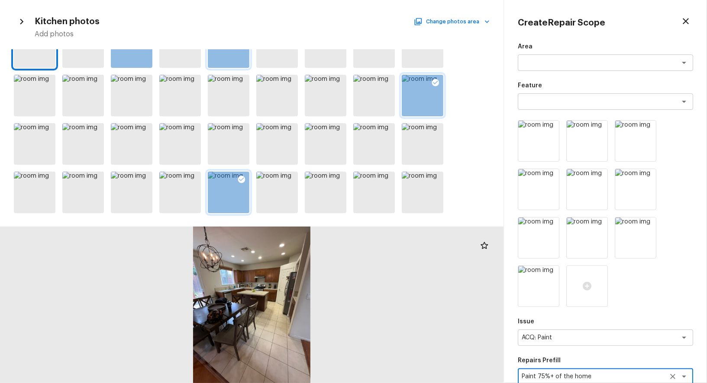
scroll to position [198, 0]
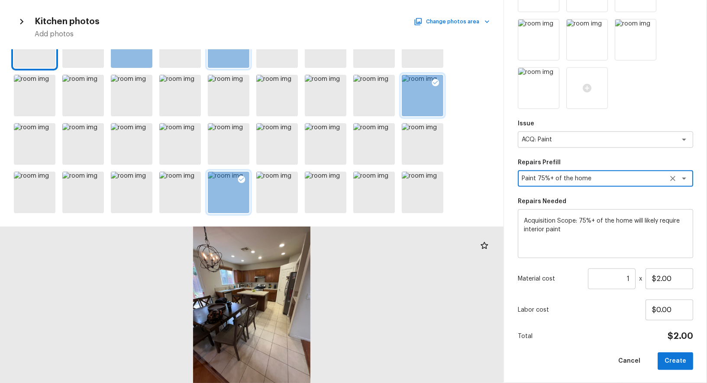
click at [623, 273] on input "1" at bounding box center [612, 279] width 48 height 21
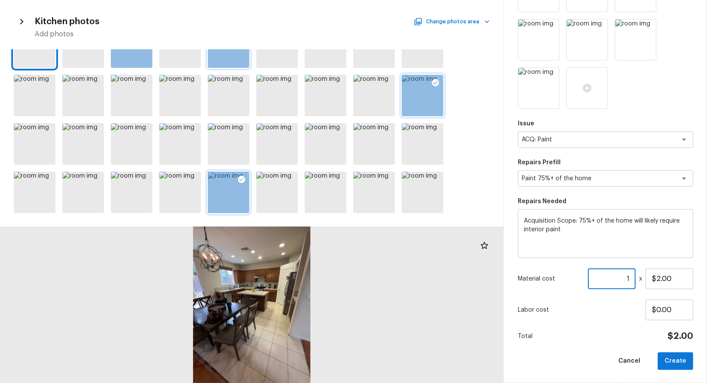
click at [614, 283] on input "1" at bounding box center [612, 279] width 48 height 21
click at [685, 360] on button "Create" at bounding box center [674, 362] width 35 height 18
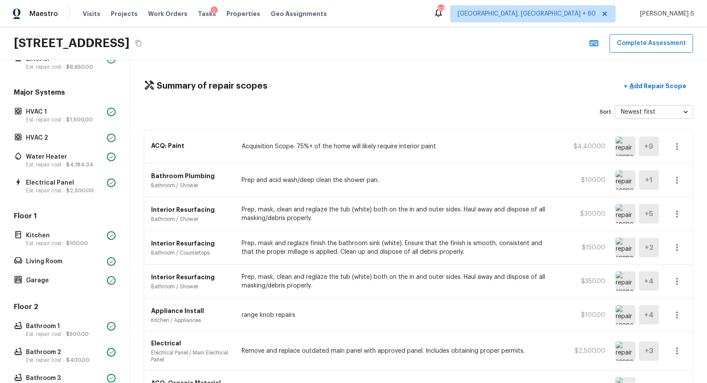
scroll to position [0, 0]
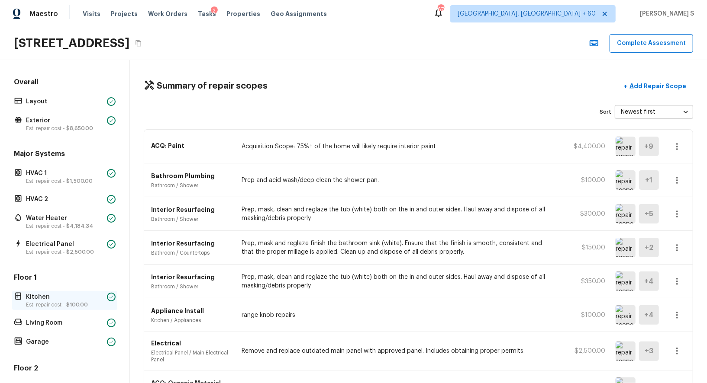
click at [36, 300] on p "Kitchen" at bounding box center [64, 297] width 77 height 9
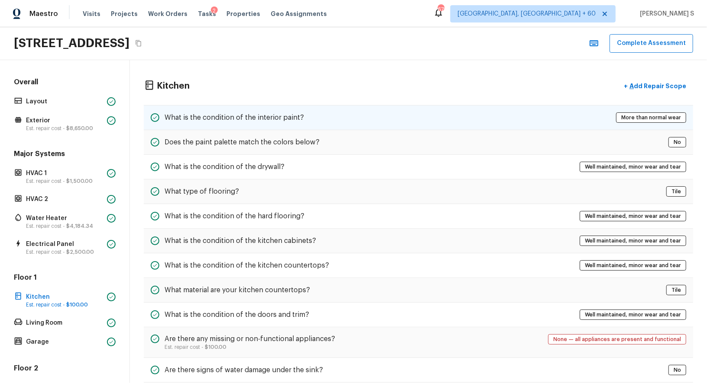
click at [275, 124] on div "What is the condition of the interior paint? More than normal wear" at bounding box center [418, 117] width 549 height 25
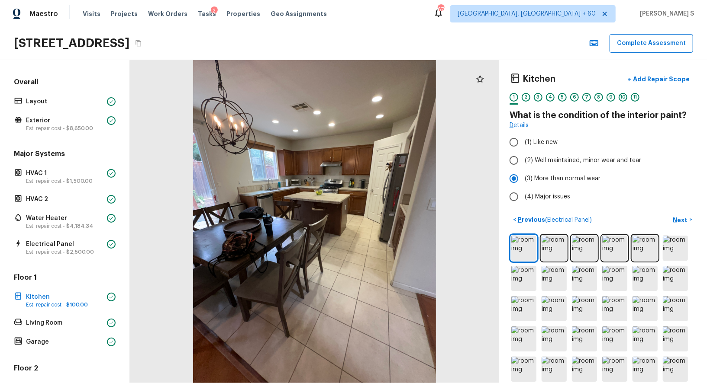
scroll to position [240, 0]
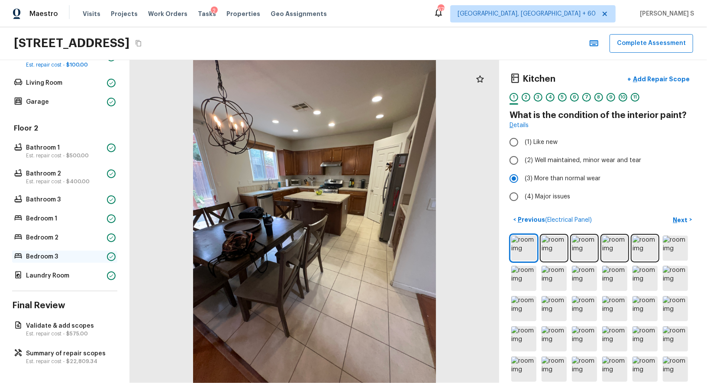
click at [54, 261] on div "Bedroom 3" at bounding box center [64, 257] width 105 height 12
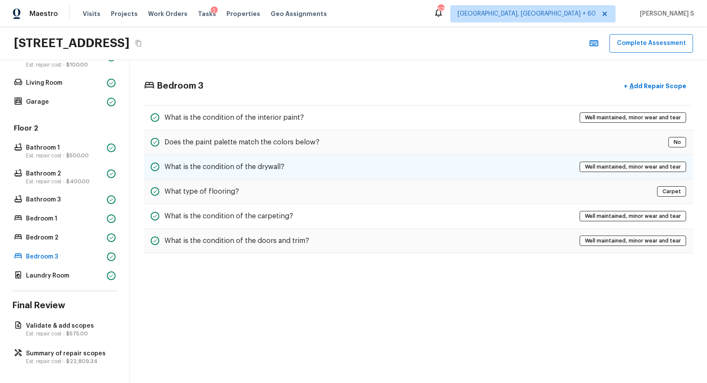
click at [255, 167] on h5 "What is the condition of the drywall?" at bounding box center [224, 167] width 120 height 10
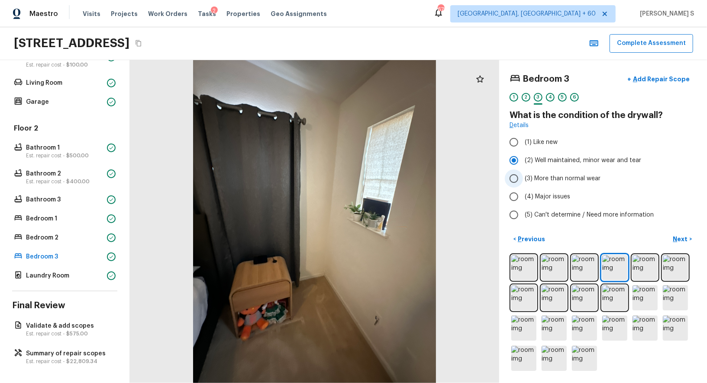
click at [529, 176] on span "(3) More than normal wear" at bounding box center [563, 178] width 76 height 9
click at [523, 176] on input "(3) More than normal wear" at bounding box center [514, 179] width 18 height 18
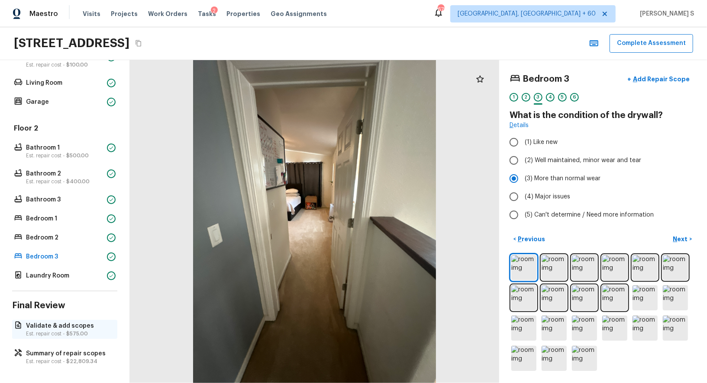
click at [79, 331] on p "Est. repair cost - $575.00" at bounding box center [69, 334] width 86 height 7
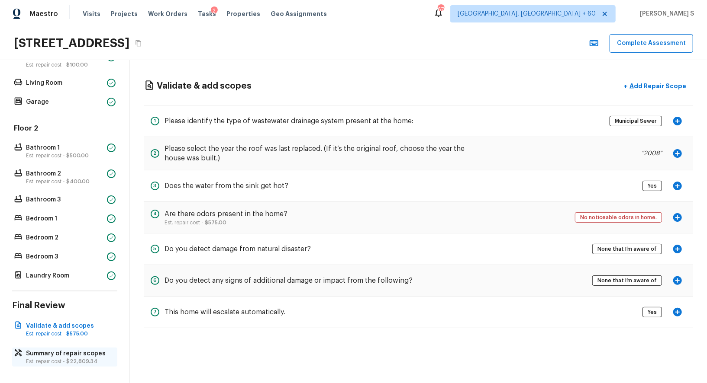
click at [79, 350] on p "Summary of repair scopes" at bounding box center [69, 354] width 86 height 9
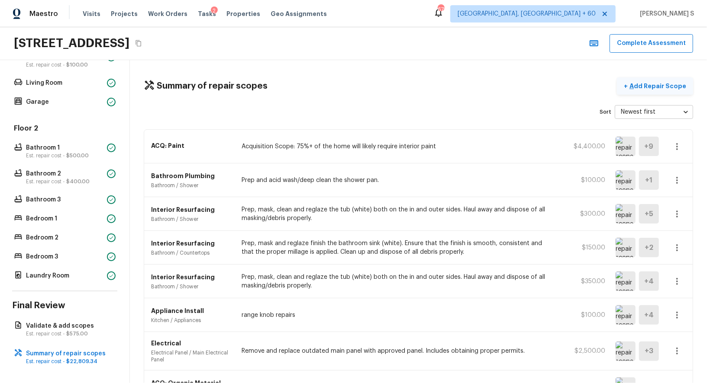
click at [651, 85] on p "Add Repair Scope" at bounding box center [657, 86] width 58 height 9
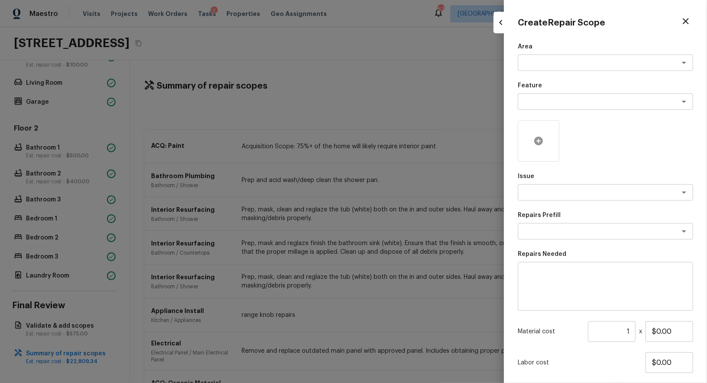
click at [536, 145] on icon at bounding box center [538, 141] width 10 height 10
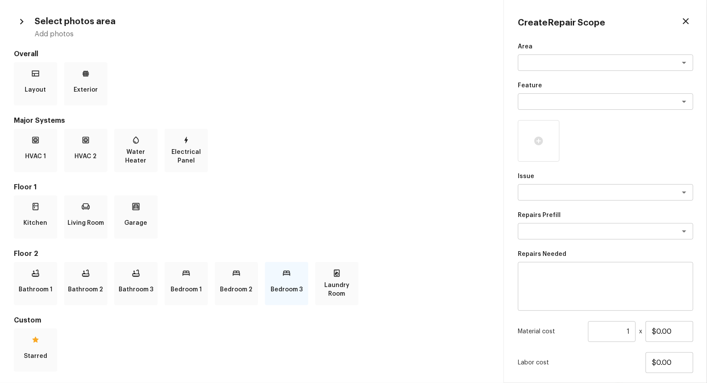
click at [286, 274] on icon at bounding box center [286, 273] width 9 height 9
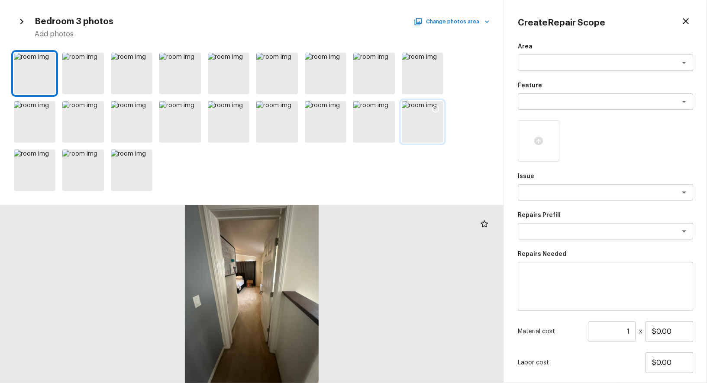
click at [424, 105] on div at bounding box center [423, 122] width 42 height 42
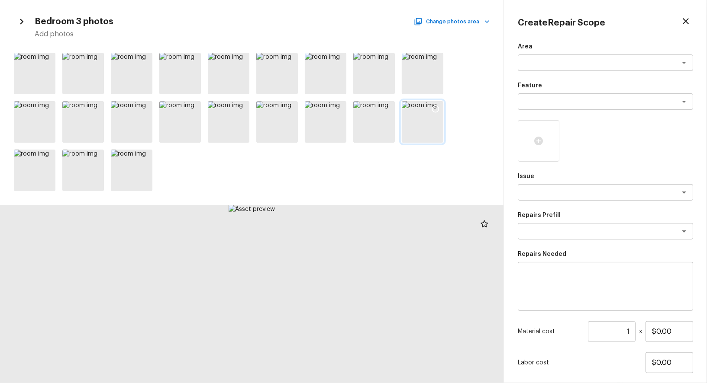
click at [429, 105] on div at bounding box center [436, 110] width 16 height 18
click at [387, 105] on icon at bounding box center [387, 109] width 9 height 9
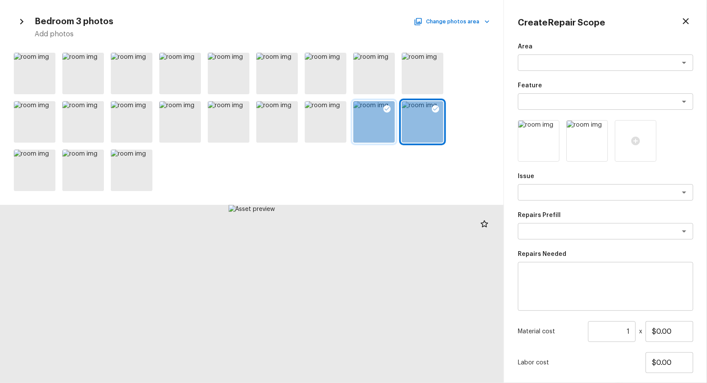
click at [391, 46] on div "Bedroom 3 photos Change photos area Add photos" at bounding box center [251, 191] width 503 height 383
click at [391, 60] on icon at bounding box center [387, 60] width 9 height 9
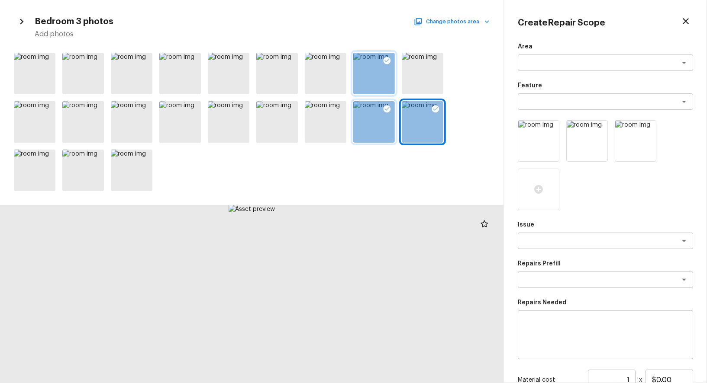
click at [458, 23] on button "Change photos area" at bounding box center [453, 21] width 74 height 11
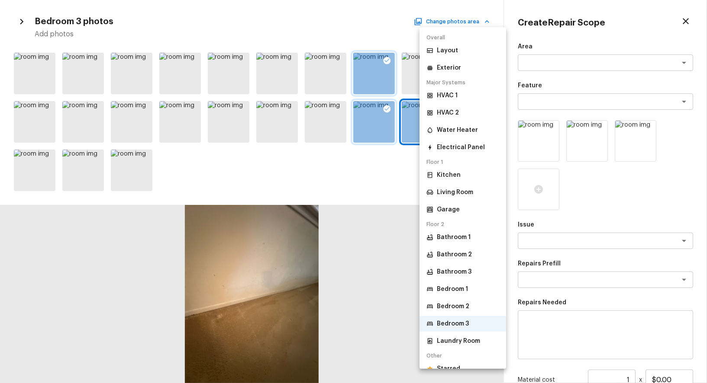
click at [445, 303] on p "Bedroom 2" at bounding box center [453, 307] width 32 height 9
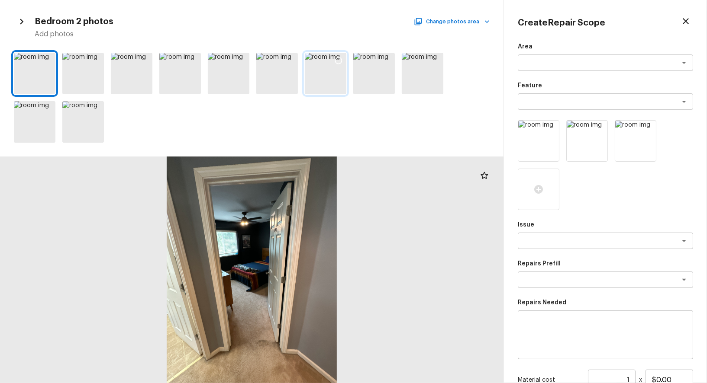
click at [338, 61] on icon at bounding box center [338, 60] width 9 height 9
click at [294, 61] on icon at bounding box center [290, 60] width 9 height 9
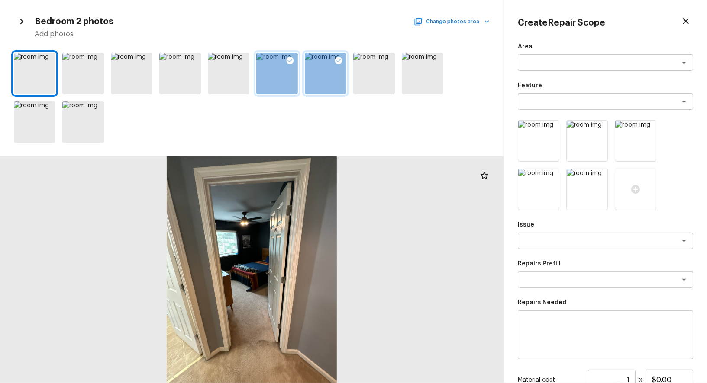
click at [452, 18] on button "Change photos area" at bounding box center [453, 21] width 74 height 11
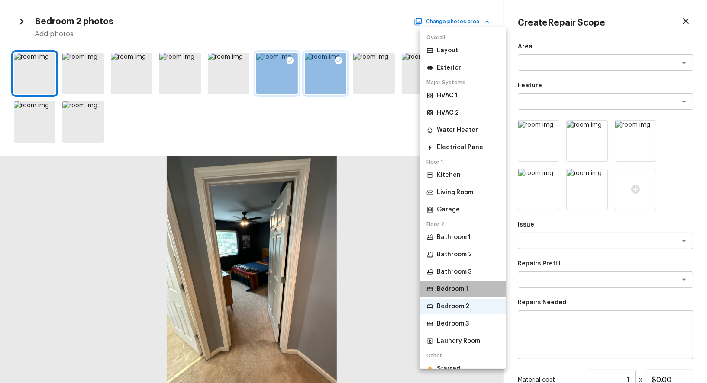
click at [461, 282] on li "Bedroom 1" at bounding box center [462, 290] width 87 height 16
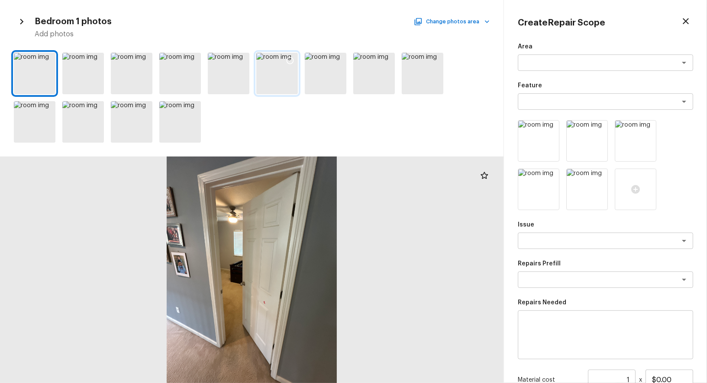
click at [287, 61] on icon at bounding box center [290, 60] width 7 height 7
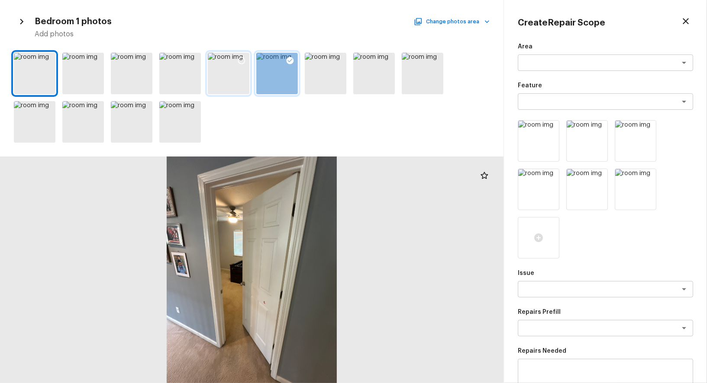
click at [240, 56] on icon at bounding box center [241, 60] width 9 height 9
click at [560, 292] on textarea at bounding box center [593, 289] width 143 height 9
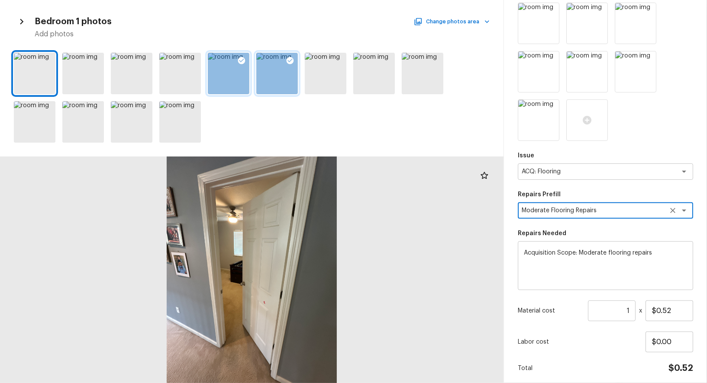
scroll to position [150, 0]
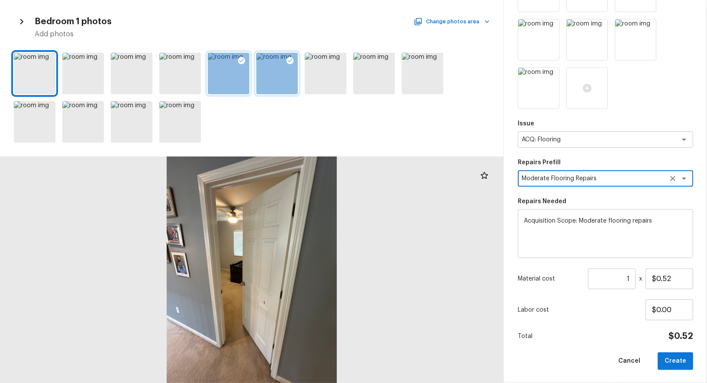
click at [617, 282] on input "1" at bounding box center [612, 279] width 48 height 21
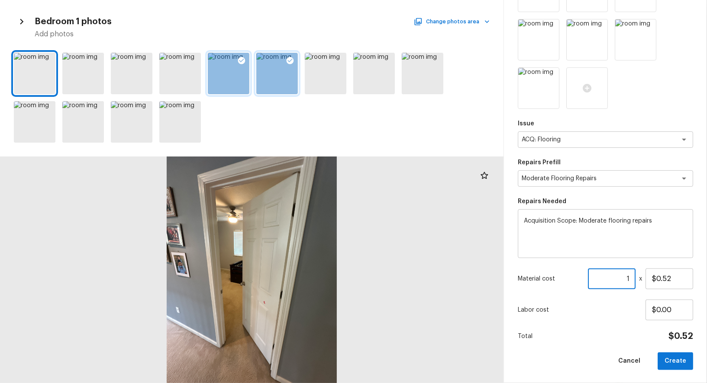
paste input "2200"
click at [601, 179] on textarea "Moderate Flooring Repairs" at bounding box center [593, 178] width 143 height 9
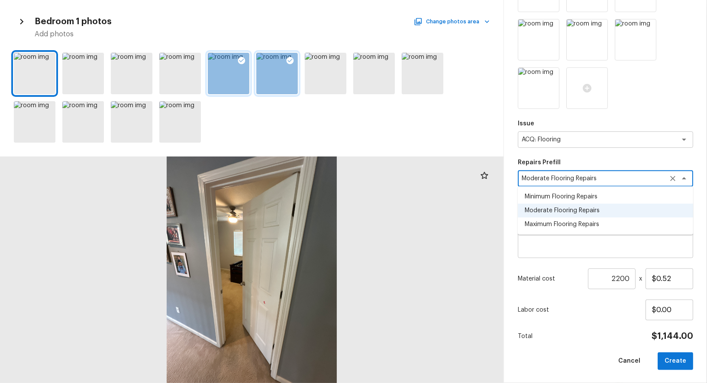
click at [600, 219] on li "Maximum Flooring Repairs" at bounding box center [605, 225] width 175 height 14
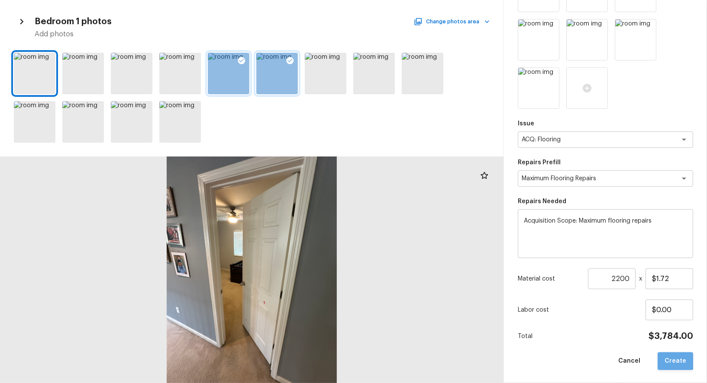
click at [676, 355] on button "Create" at bounding box center [674, 362] width 35 height 18
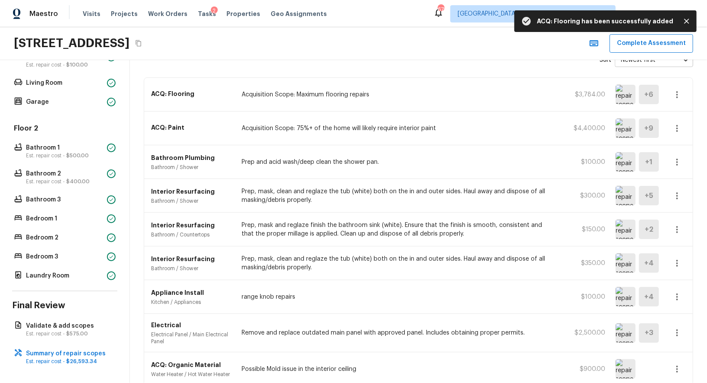
scroll to position [0, 0]
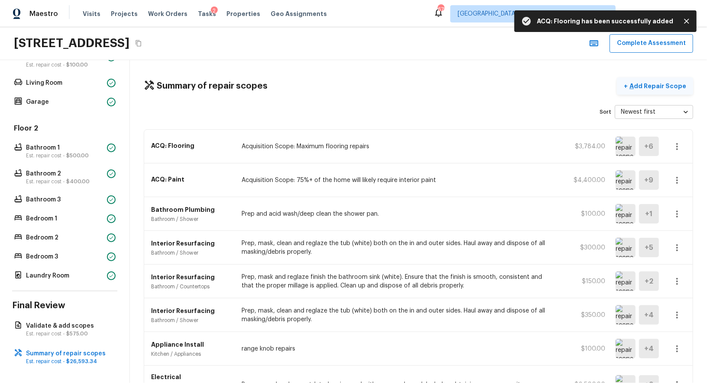
click at [667, 82] on p "Add Repair Scope" at bounding box center [657, 86] width 58 height 9
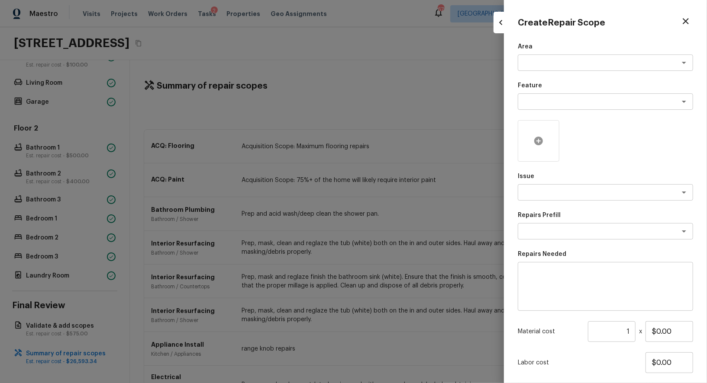
click at [539, 136] on icon at bounding box center [538, 141] width 10 height 10
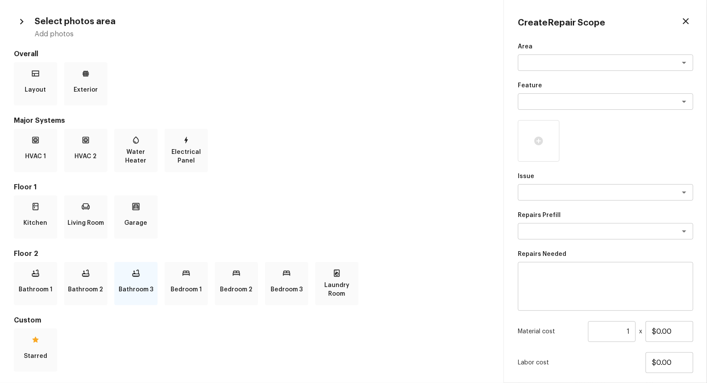
click at [134, 287] on p "Bathroom 3" at bounding box center [136, 289] width 35 height 17
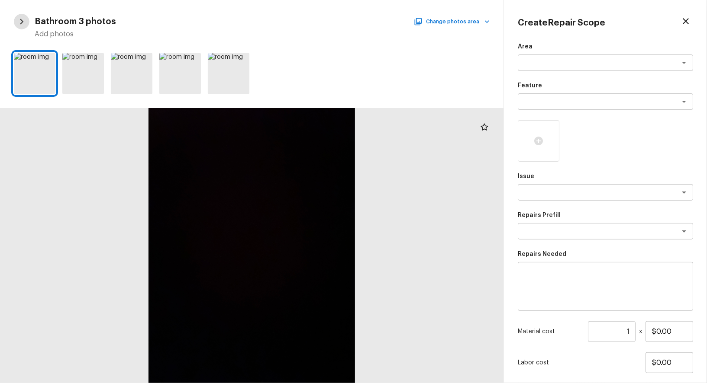
click at [16, 24] on button "button" at bounding box center [22, 22] width 16 height 16
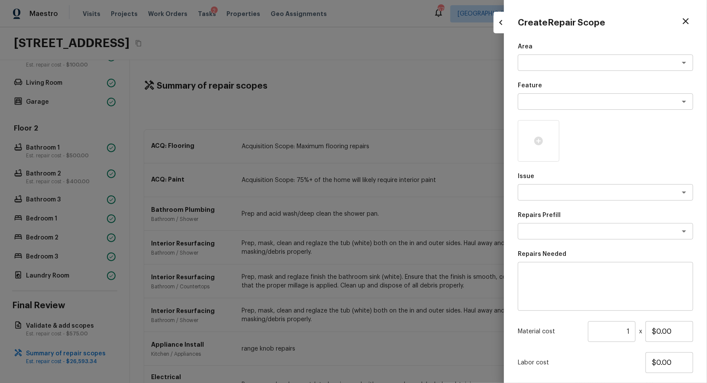
click at [54, 177] on div at bounding box center [353, 191] width 707 height 383
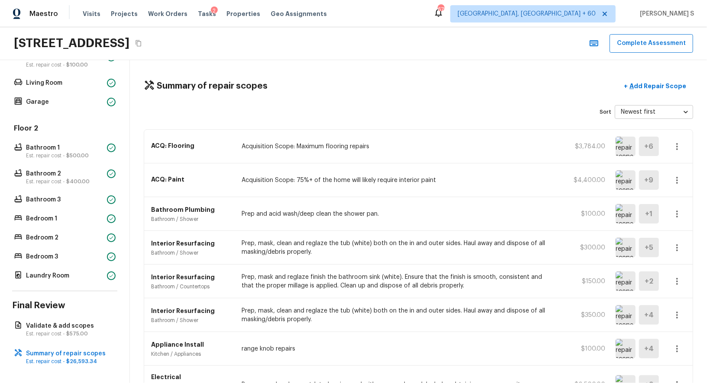
click at [57, 209] on div "Floor 2 Bathroom 1 Est. repair cost - $500.00 Bathroom 2 Est. repair cost - $40…" at bounding box center [64, 203] width 105 height 158
click at [57, 201] on p "Bathroom 3" at bounding box center [64, 200] width 77 height 9
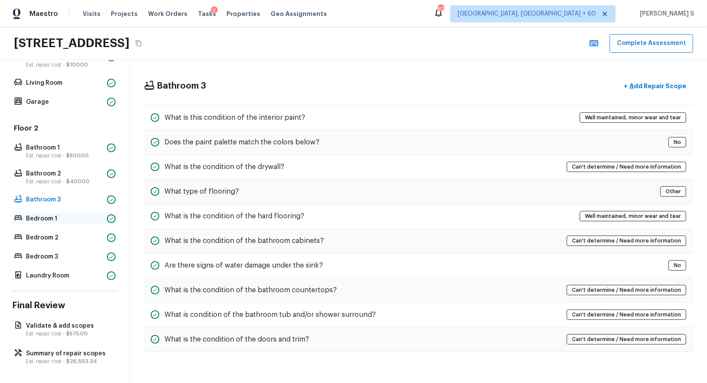
click at [57, 213] on div "Bedroom 1" at bounding box center [64, 219] width 105 height 12
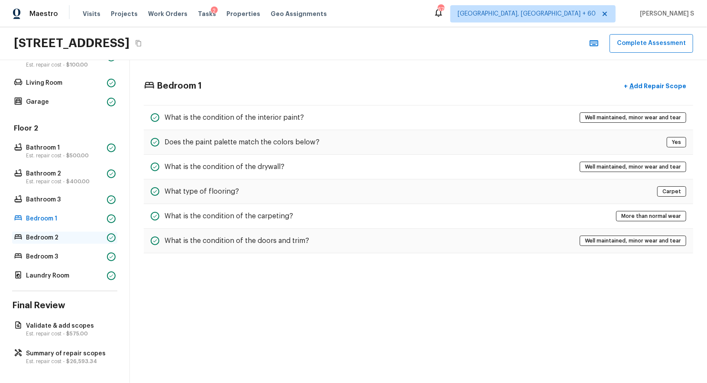
click at [59, 235] on p "Bedroom 2" at bounding box center [64, 238] width 77 height 9
click at [61, 248] on div "Floor 2 Bathroom 1 Est. repair cost - $500.00 Bathroom 2 Est. repair cost - $40…" at bounding box center [64, 203] width 105 height 158
click at [64, 257] on p "Bedroom 3" at bounding box center [64, 257] width 77 height 9
click at [64, 272] on p "Laundry Room" at bounding box center [64, 276] width 77 height 9
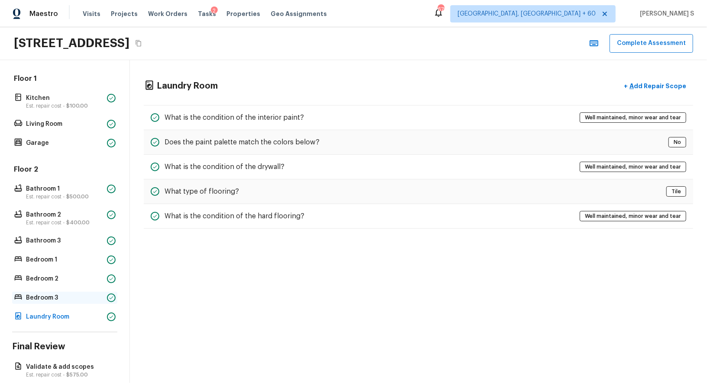
scroll to position [193, 0]
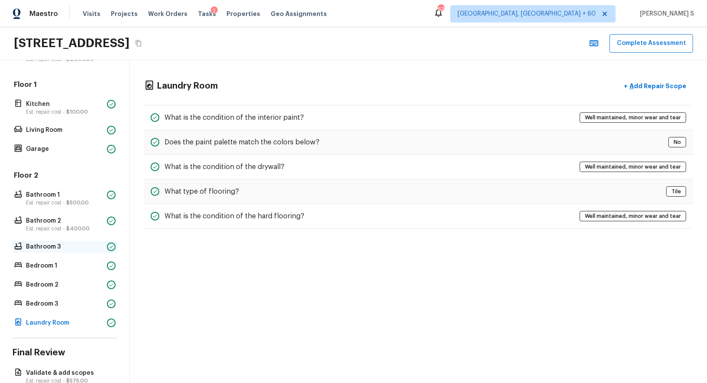
click at [60, 246] on p "Bathroom 3" at bounding box center [64, 247] width 77 height 9
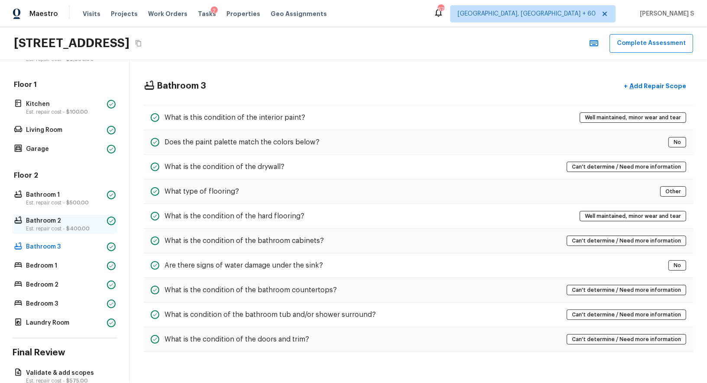
click at [60, 226] on p "Est. repair cost - $400.00" at bounding box center [64, 229] width 77 height 7
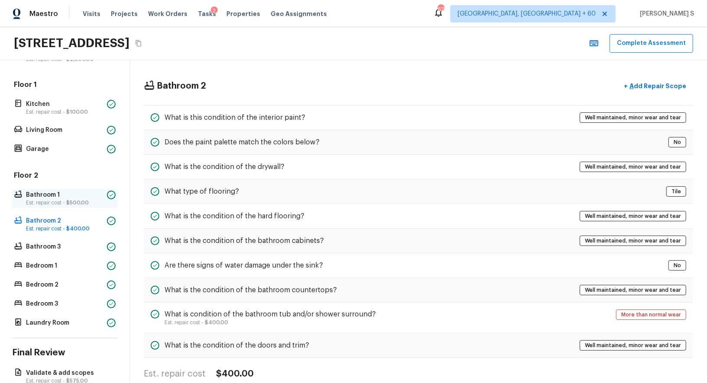
click at [62, 200] on p "Est. repair cost - $500.00" at bounding box center [64, 203] width 77 height 7
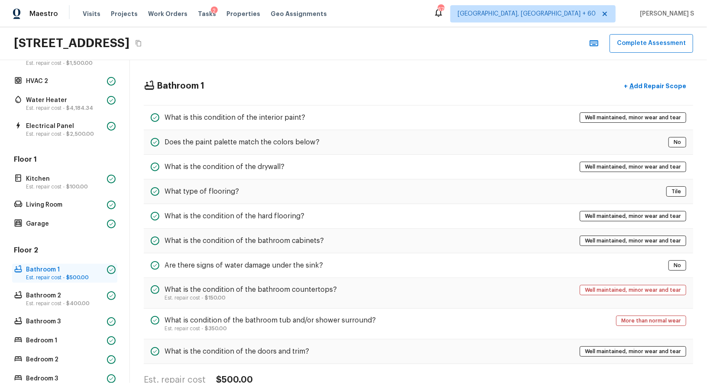
scroll to position [106, 0]
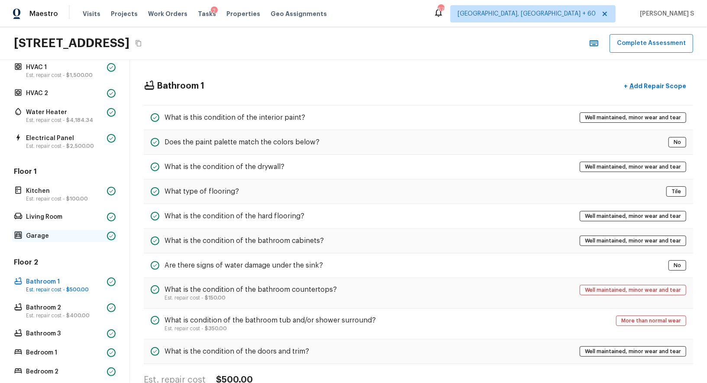
click at [55, 232] on p "Garage" at bounding box center [64, 236] width 77 height 9
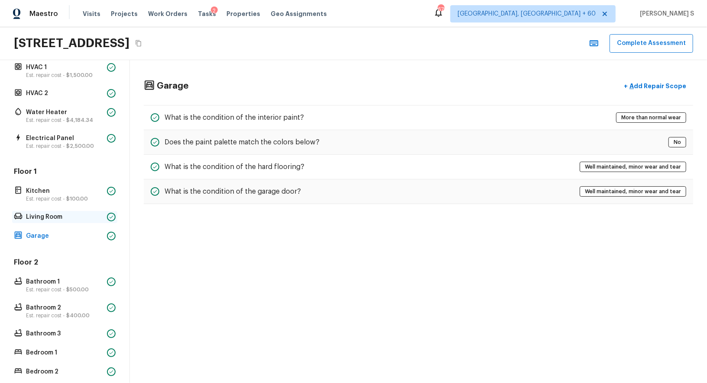
click at [55, 222] on div "Living Room" at bounding box center [64, 217] width 105 height 12
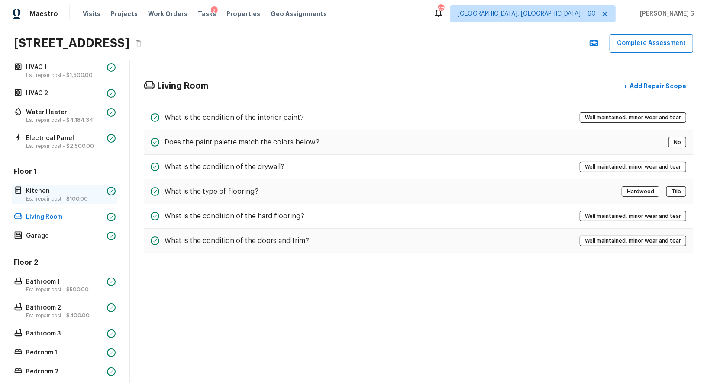
click at [55, 200] on p "Est. repair cost - $100.00" at bounding box center [64, 199] width 77 height 7
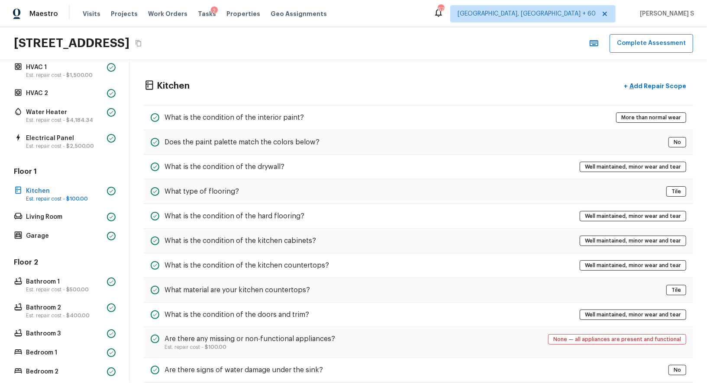
scroll to position [240, 0]
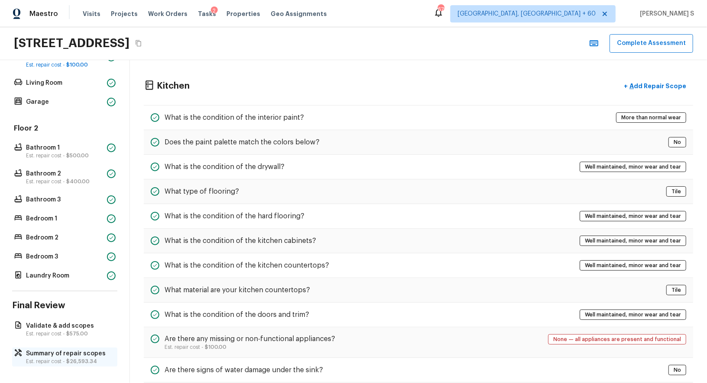
click at [81, 353] on p "Summary of repair scopes" at bounding box center [69, 354] width 86 height 9
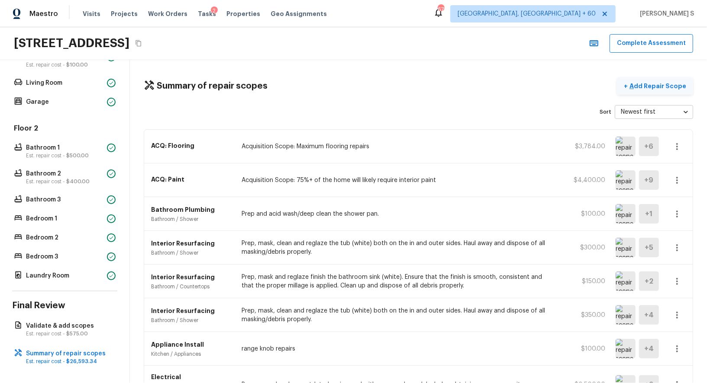
click at [651, 80] on button "+ Add Repair Scope" at bounding box center [655, 86] width 76 height 18
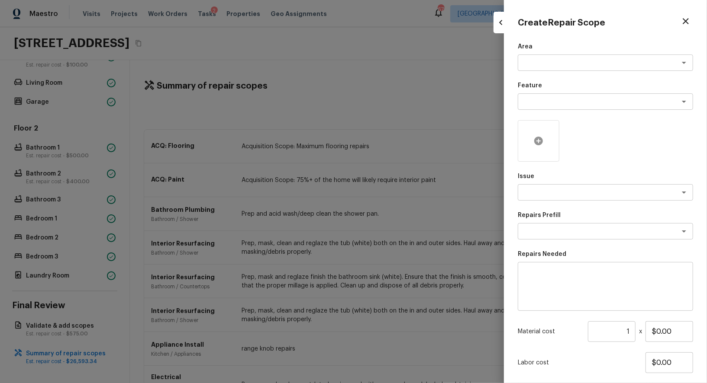
click at [543, 129] on div at bounding box center [539, 141] width 42 height 42
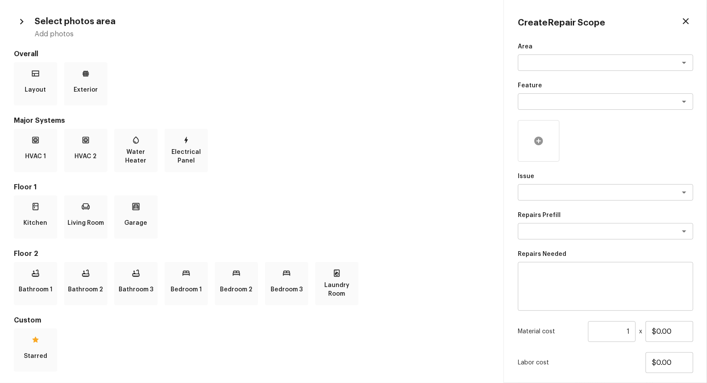
click at [539, 144] on icon at bounding box center [538, 141] width 9 height 9
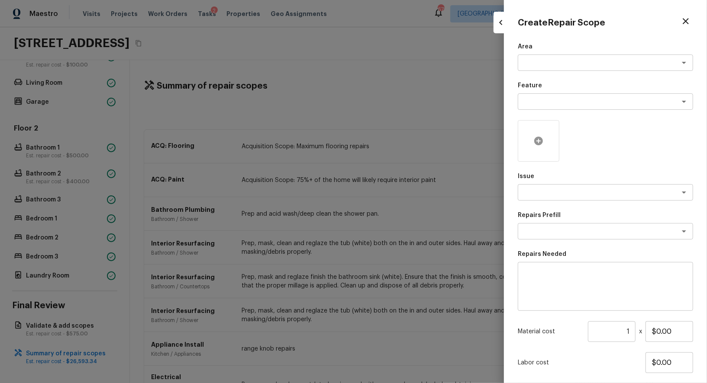
click at [539, 144] on icon at bounding box center [538, 141] width 9 height 9
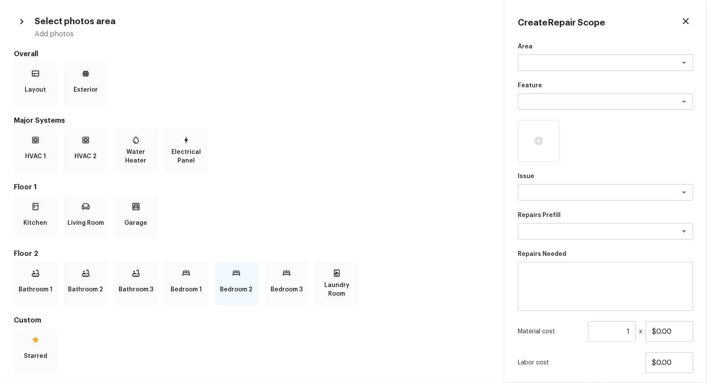
click at [234, 277] on icon at bounding box center [236, 273] width 9 height 9
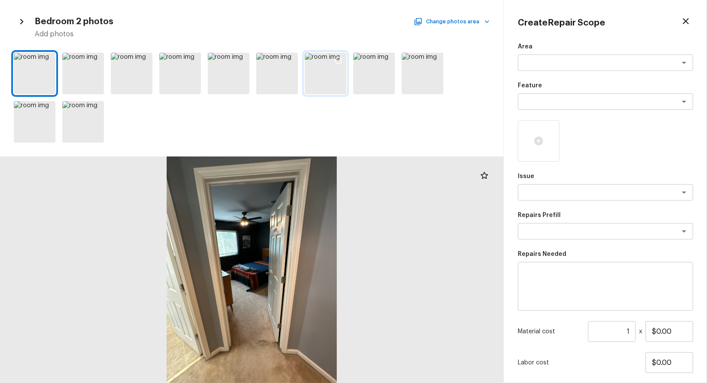
click at [325, 54] on div at bounding box center [326, 74] width 42 height 42
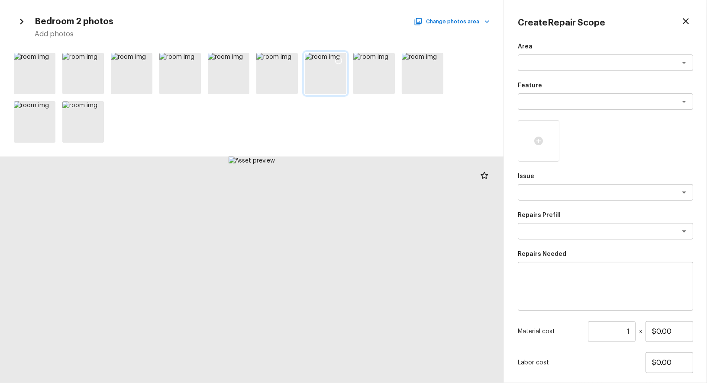
click at [338, 60] on icon at bounding box center [338, 60] width 9 height 9
click at [289, 61] on icon at bounding box center [290, 60] width 9 height 9
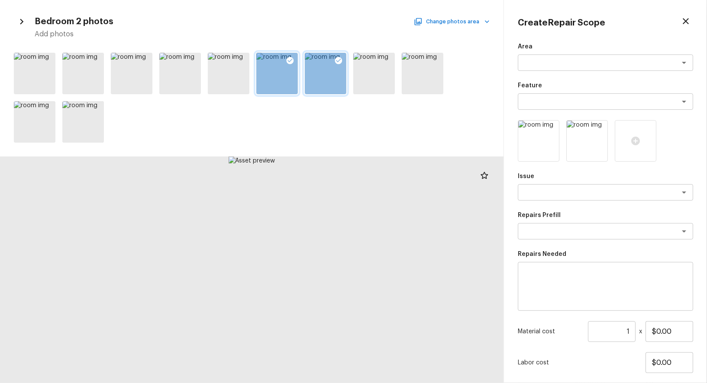
click at [464, 22] on button "Change photos area" at bounding box center [453, 21] width 74 height 11
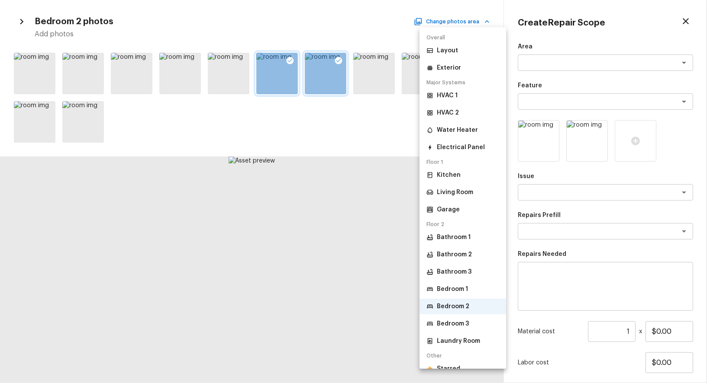
click at [460, 287] on p "Bedroom 1" at bounding box center [452, 289] width 31 height 9
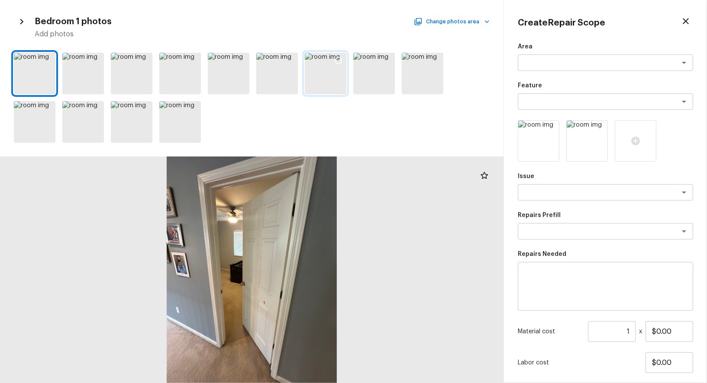
click at [334, 58] on div at bounding box center [339, 62] width 16 height 18
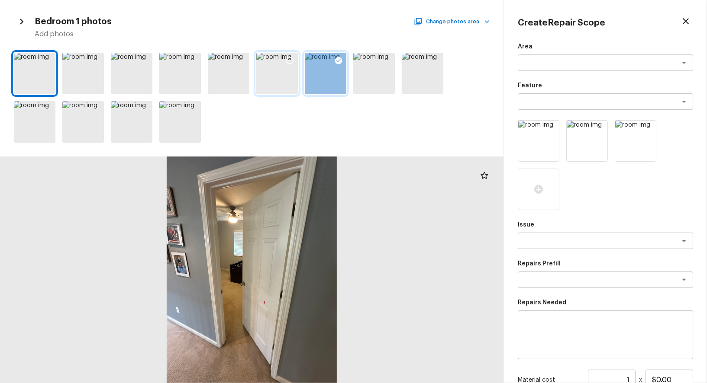
click at [291, 59] on icon at bounding box center [290, 60] width 9 height 9
click at [456, 20] on button "Change photos area" at bounding box center [453, 21] width 74 height 11
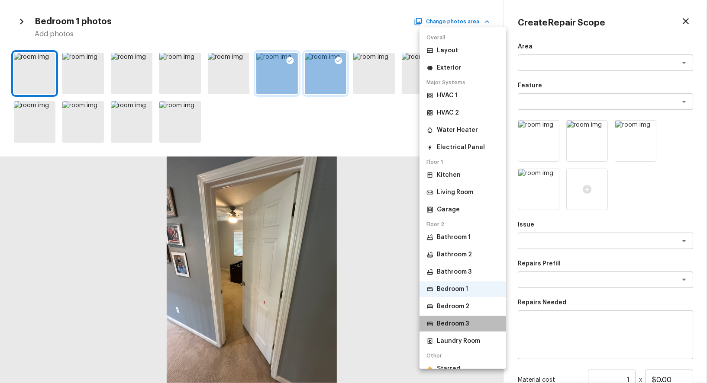
click at [469, 327] on li "Bedroom 3" at bounding box center [462, 324] width 87 height 16
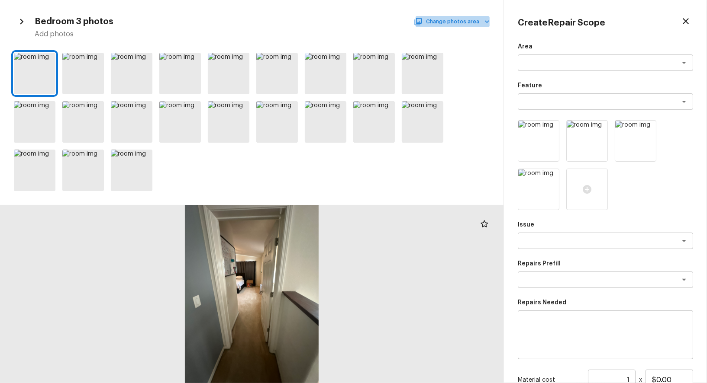
click at [461, 25] on button "Change photos area" at bounding box center [453, 21] width 74 height 11
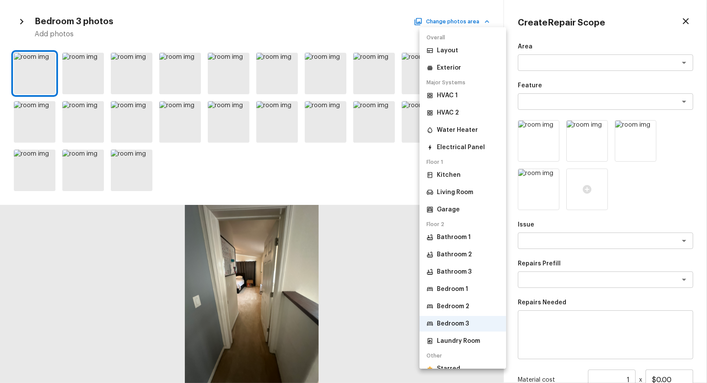
click at [363, 190] on div at bounding box center [353, 191] width 707 height 383
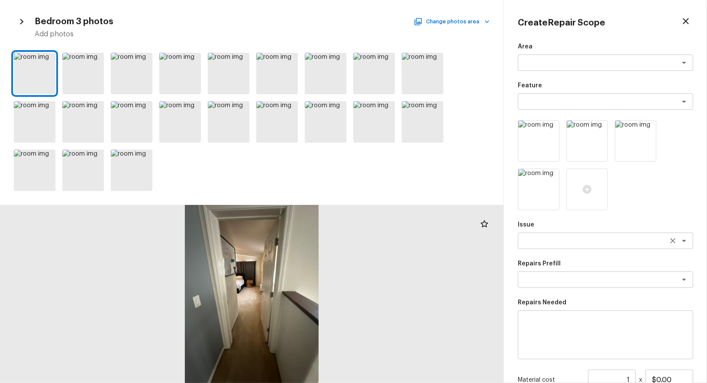
click at [530, 237] on textarea at bounding box center [593, 241] width 143 height 9
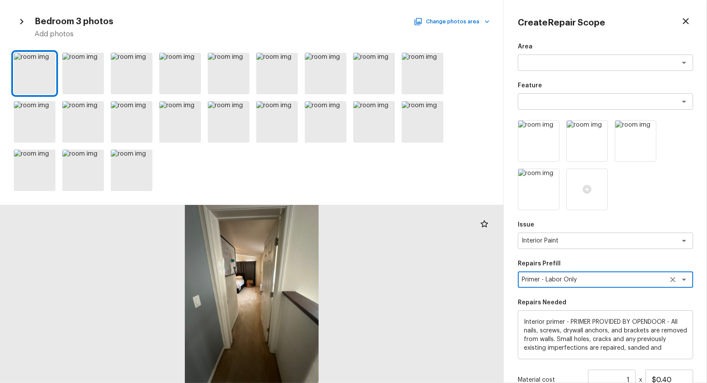
scroll to position [101, 0]
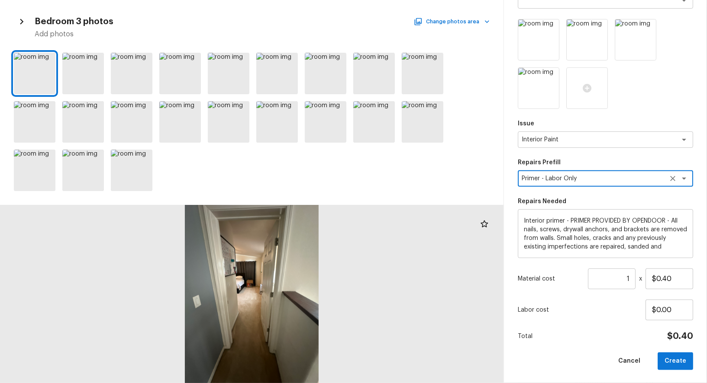
click at [638, 283] on div "Material cost 1 ​ x $0.40" at bounding box center [605, 279] width 175 height 21
click at [635, 281] on input "1" at bounding box center [612, 279] width 48 height 21
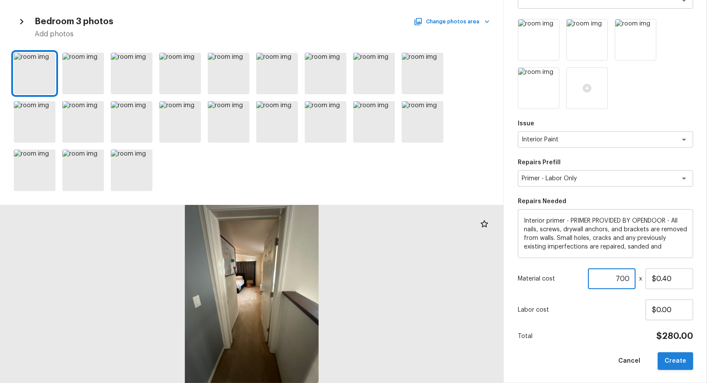
click at [678, 358] on button "Create" at bounding box center [674, 362] width 35 height 18
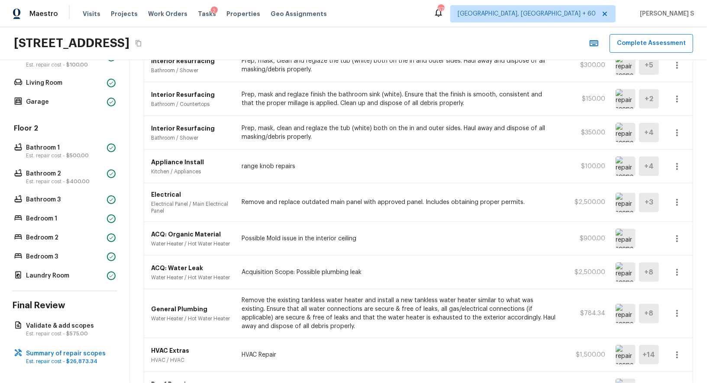
scroll to position [530, 0]
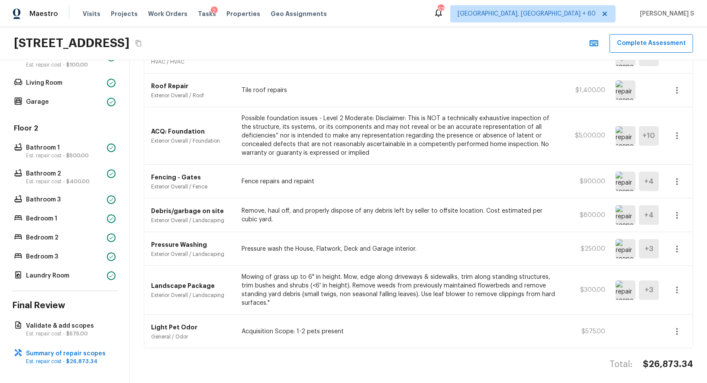
click at [670, 359] on h4 "$26,873.34" at bounding box center [668, 364] width 50 height 11
copy h4 "26,873.34"
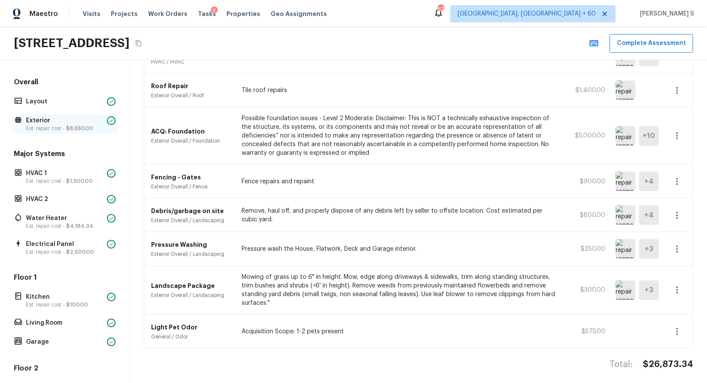
click at [56, 122] on p "Exterior" at bounding box center [64, 120] width 77 height 9
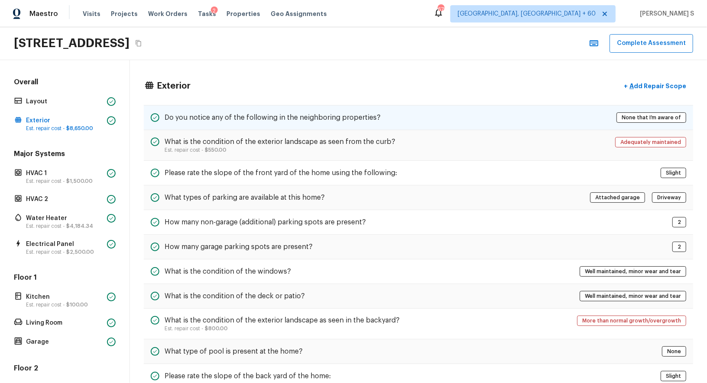
click at [314, 106] on div "Do you notice any of the following in the neighboring properties? None that I’m…" at bounding box center [418, 117] width 549 height 25
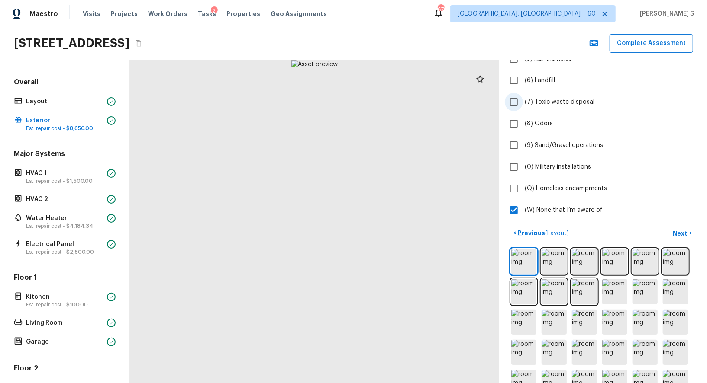
scroll to position [271, 0]
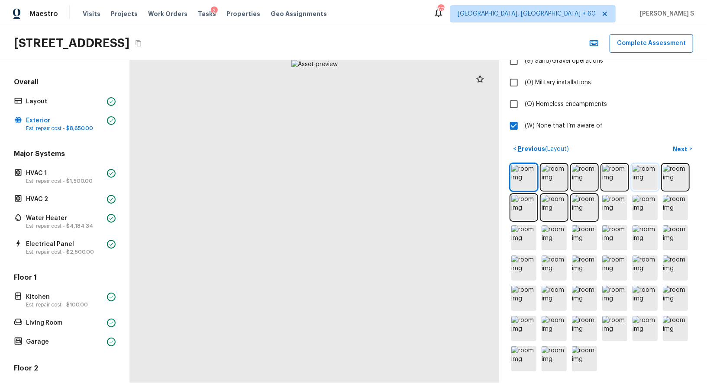
click at [641, 184] on img at bounding box center [644, 177] width 25 height 25
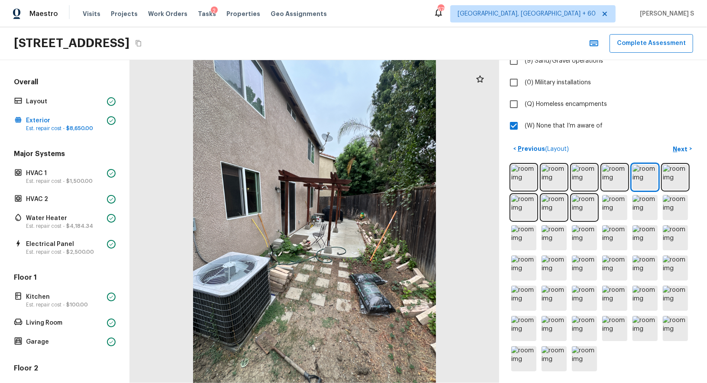
scroll to position [240, 0]
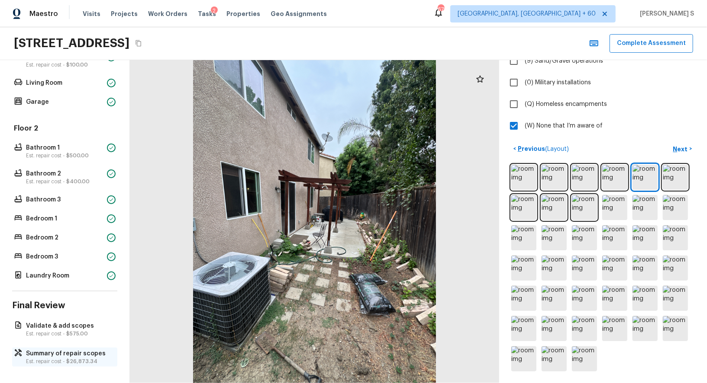
click at [50, 360] on p "Est. repair cost - $26,873.34" at bounding box center [69, 361] width 86 height 7
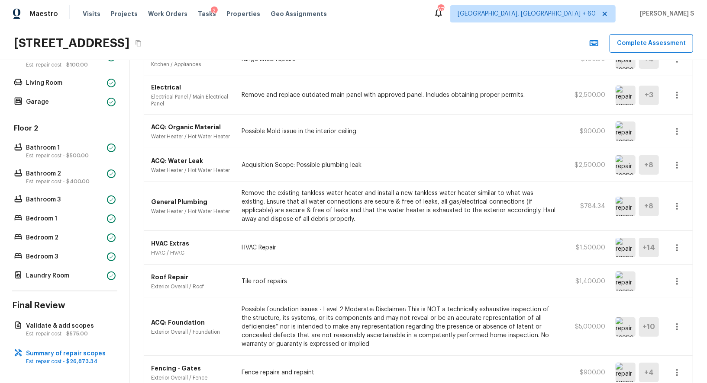
scroll to position [530, 0]
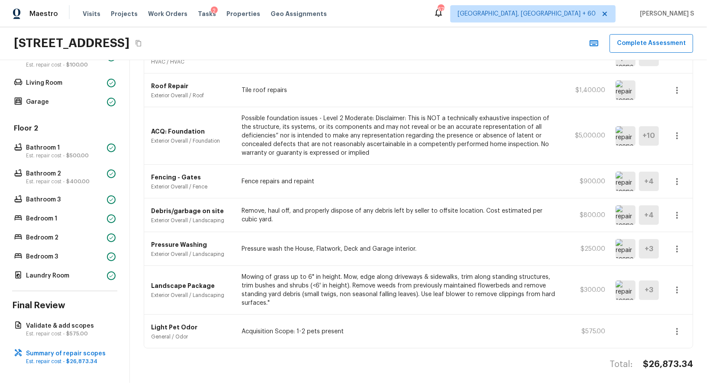
click at [679, 213] on icon "button" at bounding box center [677, 215] width 10 height 10
click at [683, 230] on li "Edit" at bounding box center [680, 236] width 40 height 26
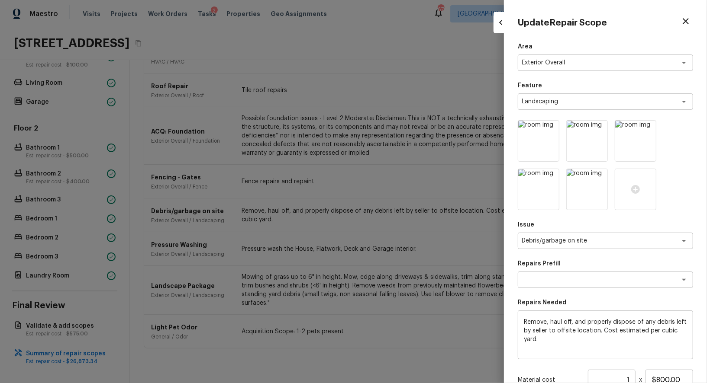
scroll to position [101, 0]
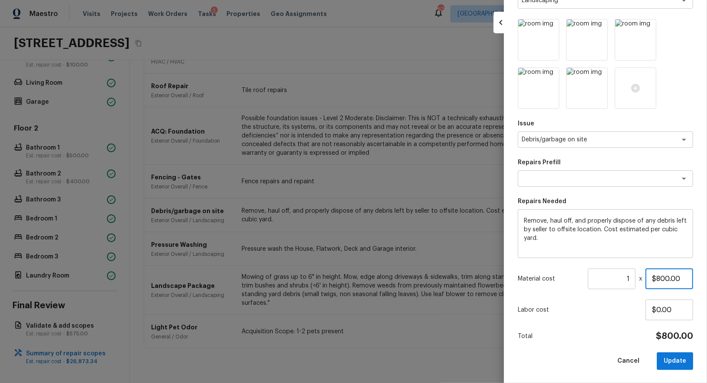
click at [670, 284] on input "$800.00" at bounding box center [669, 279] width 48 height 21
click at [671, 361] on button "Update" at bounding box center [675, 362] width 36 height 18
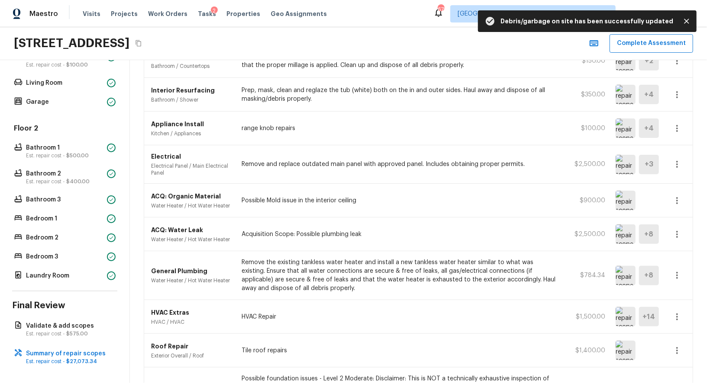
scroll to position [530, 0]
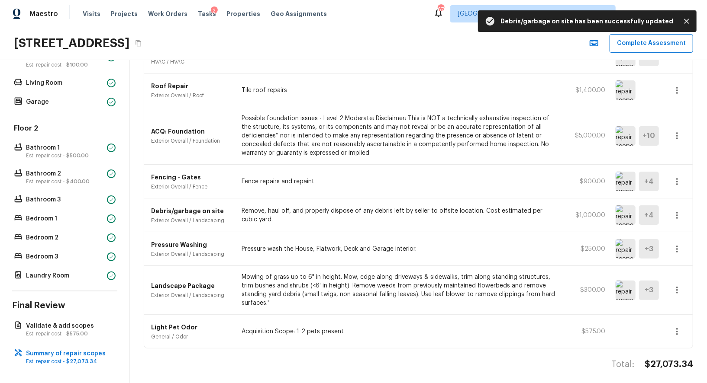
click at [661, 359] on h4 "$27,073.34" at bounding box center [668, 364] width 48 height 11
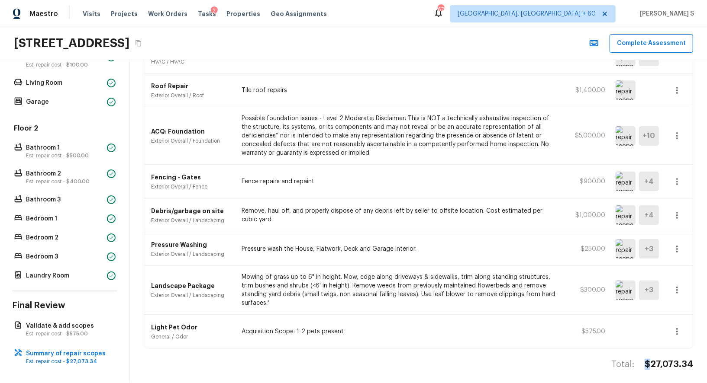
click at [661, 359] on h4 "$27,073.34" at bounding box center [668, 364] width 48 height 11
click at [673, 359] on h4 "$27,073.34" at bounding box center [668, 364] width 48 height 11
copy h4 "27,073.34"
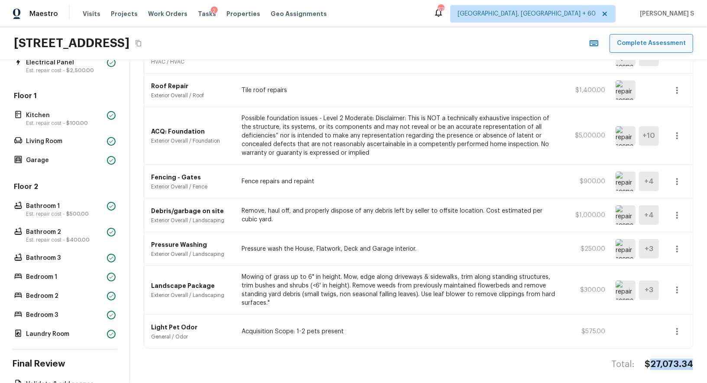
click at [658, 43] on button "Complete Assessment" at bounding box center [651, 43] width 84 height 19
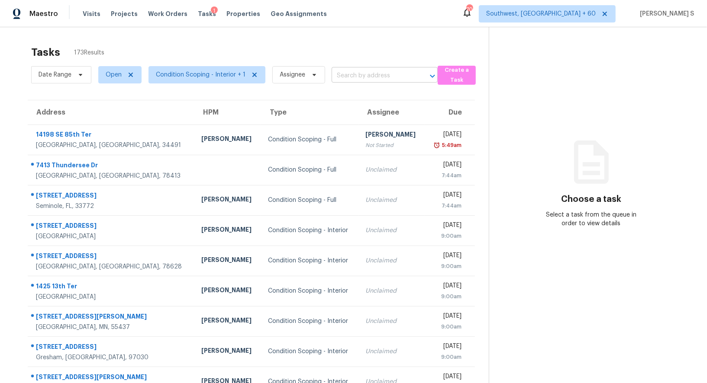
click at [391, 74] on input "text" at bounding box center [373, 75] width 82 height 13
paste input "[STREET_ADDRESS]"
type input "[STREET_ADDRESS]"
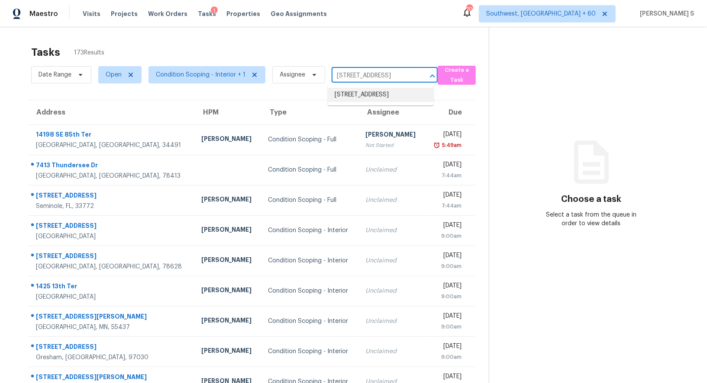
click at [379, 95] on li "[STREET_ADDRESS]" at bounding box center [381, 95] width 106 height 14
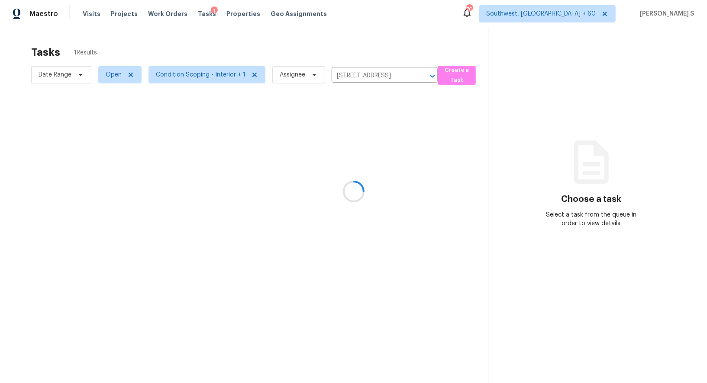
click at [351, 164] on div at bounding box center [353, 191] width 707 height 383
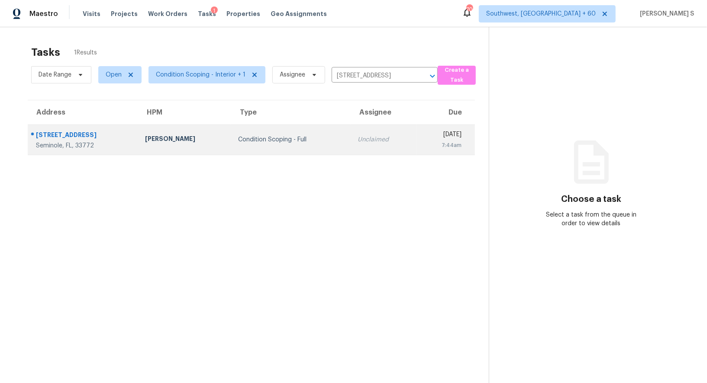
click at [351, 130] on td "Unclaimed" at bounding box center [383, 140] width 65 height 30
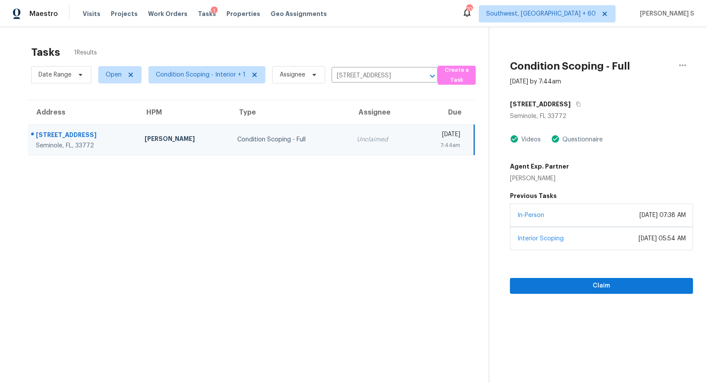
click at [575, 214] on div "In-Person [DATE] 07:38 AM" at bounding box center [601, 215] width 183 height 23
click at [599, 279] on button "Claim" at bounding box center [601, 286] width 183 height 16
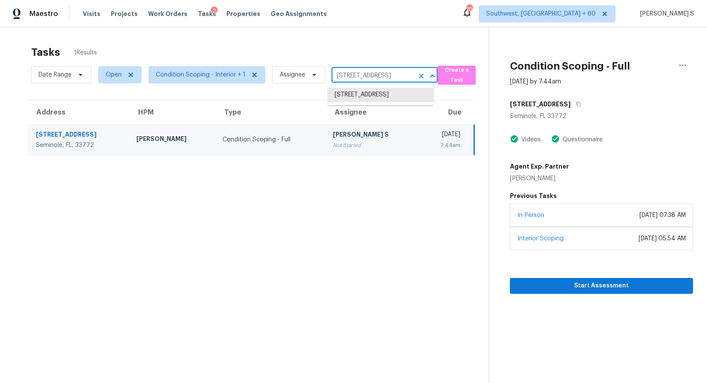
click at [371, 78] on input "[STREET_ADDRESS]" at bounding box center [373, 75] width 82 height 13
paste input "[STREET_ADDRESS][PERSON_NAME]"
type input "[STREET_ADDRESS][PERSON_NAME]"
click at [366, 99] on li "[STREET_ADDRESS][PERSON_NAME]" at bounding box center [381, 99] width 106 height 23
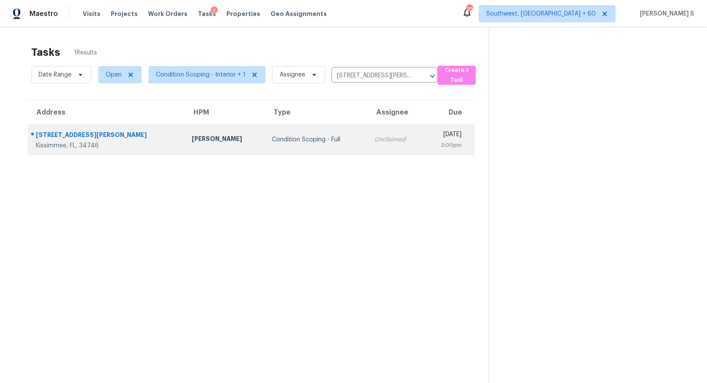
click at [367, 145] on td "Unclaimed" at bounding box center [395, 140] width 56 height 30
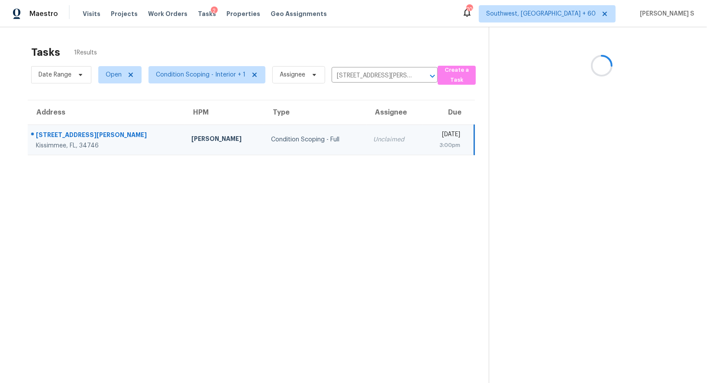
click at [366, 145] on td "Unclaimed" at bounding box center [394, 140] width 56 height 30
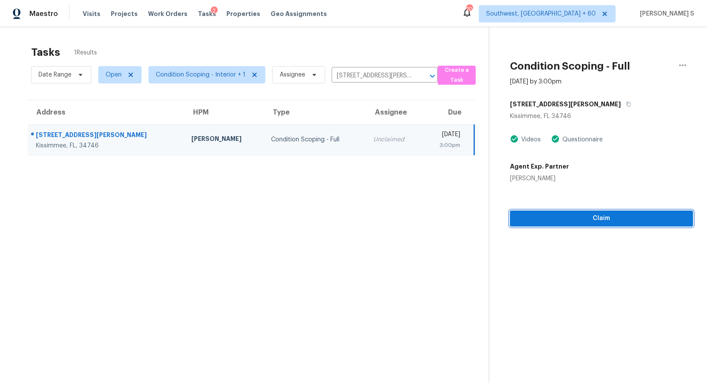
click at [580, 213] on span "Claim" at bounding box center [601, 218] width 169 height 11
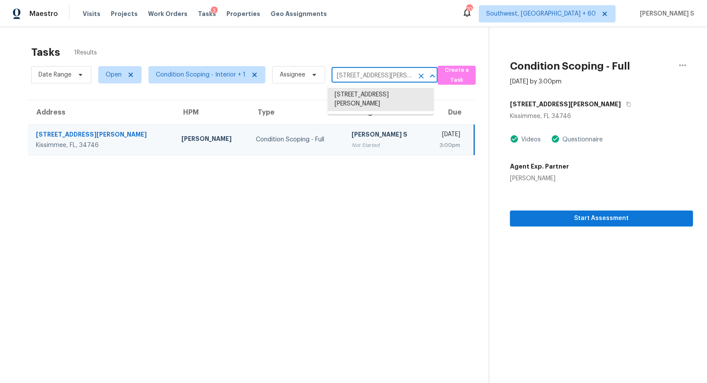
click at [363, 77] on input "[STREET_ADDRESS][PERSON_NAME]" at bounding box center [373, 75] width 82 height 13
paste input "[STREET_ADDRESS]"
type input "[STREET_ADDRESS]"
click at [358, 97] on li "[STREET_ADDRESS]" at bounding box center [381, 95] width 106 height 14
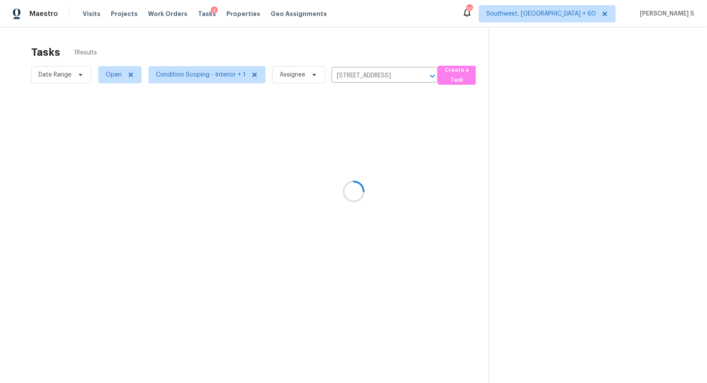
click at [346, 157] on div at bounding box center [353, 191] width 707 height 383
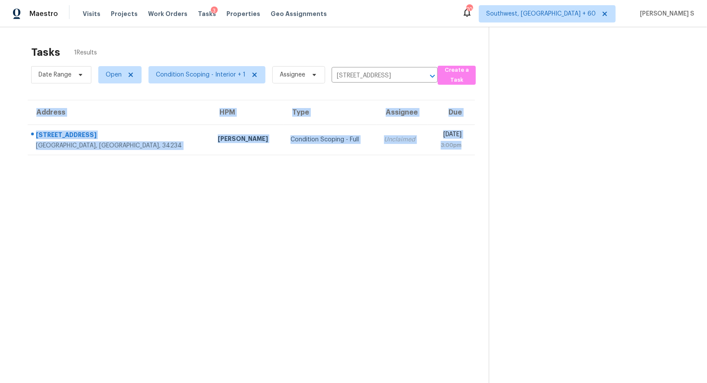
click at [346, 157] on section "Tasks 1 Results Date Range Open Condition Scoping - Interior + 1 Assignee [STRE…" at bounding box center [251, 226] width 475 height 370
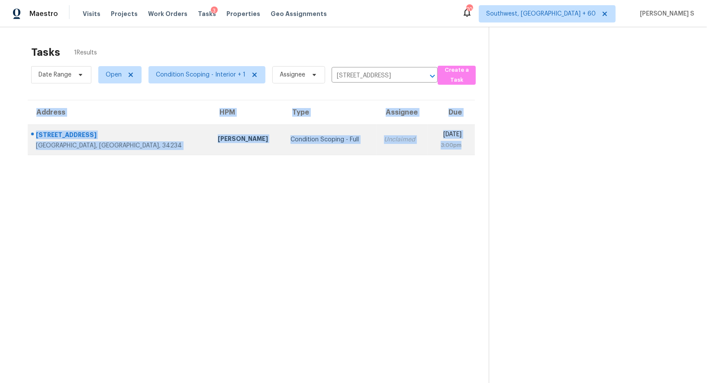
click at [309, 127] on td "Condition Scoping - Full" at bounding box center [330, 140] width 93 height 30
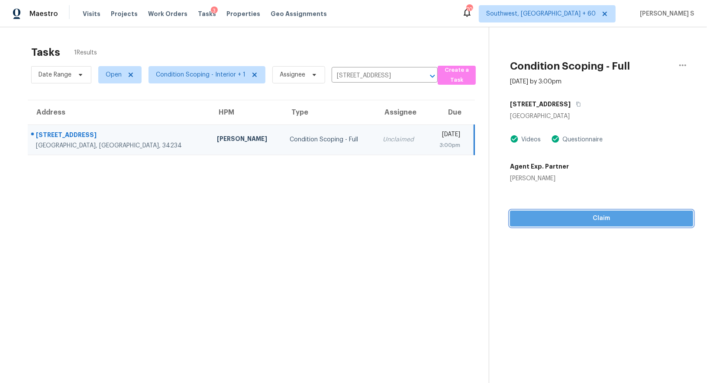
click at [596, 223] on span "Claim" at bounding box center [601, 218] width 169 height 11
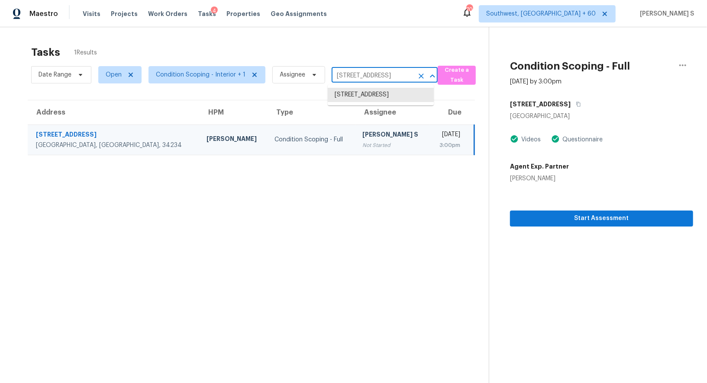
click at [359, 76] on input "[STREET_ADDRESS]" at bounding box center [373, 75] width 82 height 13
paste input "[STREET_ADDRESS][PERSON_NAME]"
type input "[STREET_ADDRESS][PERSON_NAME]"
click at [358, 94] on li "[STREET_ADDRESS][PERSON_NAME]" at bounding box center [381, 99] width 106 height 23
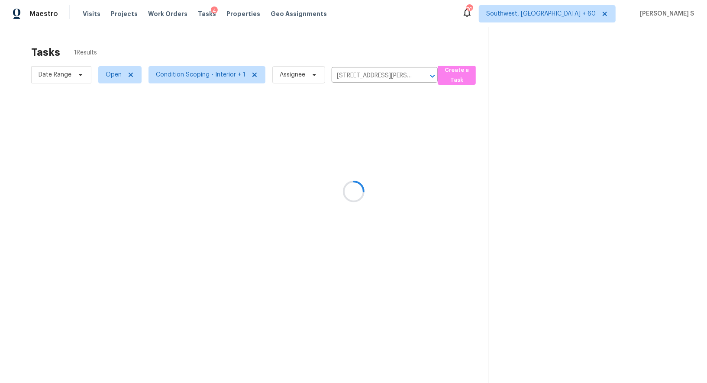
click at [372, 130] on div at bounding box center [353, 191] width 707 height 383
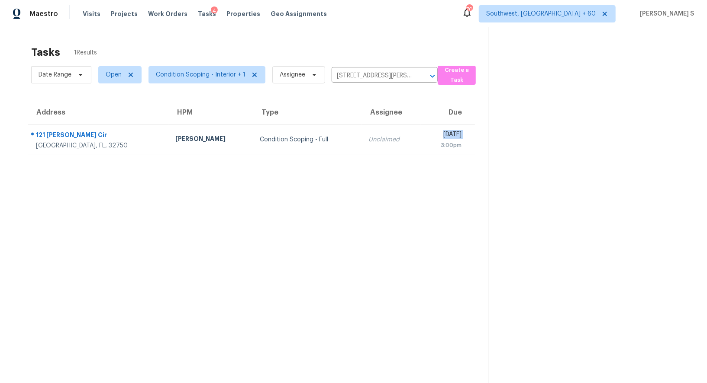
click at [421, 130] on td "[DATE] 3:00pm" at bounding box center [448, 140] width 54 height 30
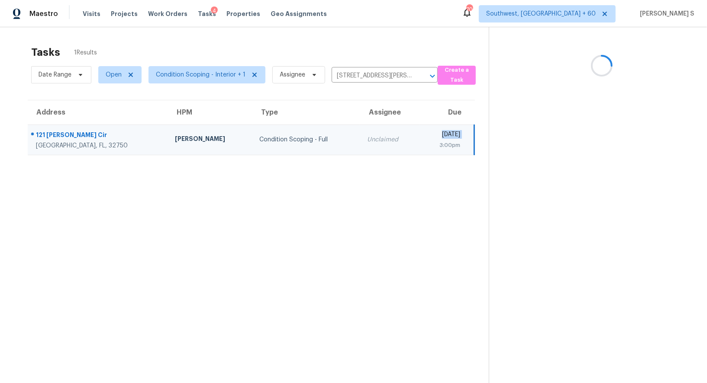
click at [419, 130] on td "[DATE] 3:00pm" at bounding box center [446, 140] width 55 height 30
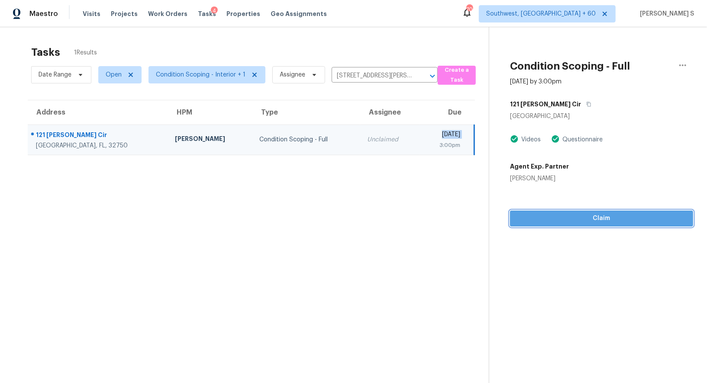
click at [597, 216] on span "Claim" at bounding box center [601, 218] width 169 height 11
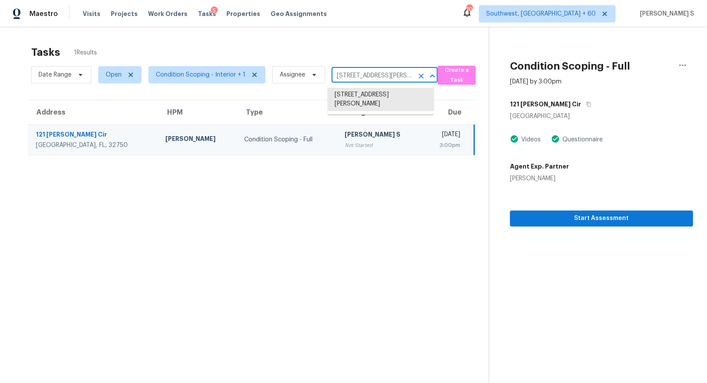
click at [365, 74] on input "[STREET_ADDRESS][PERSON_NAME]" at bounding box center [373, 75] width 82 height 13
paste input "[STREET_ADDRESS]"
type input "[STREET_ADDRESS]"
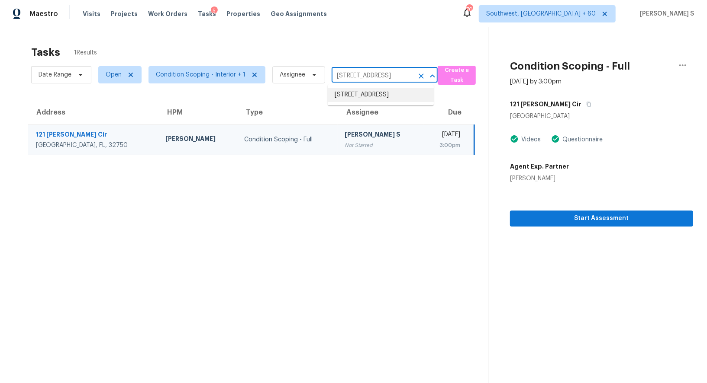
click at [359, 96] on li "[STREET_ADDRESS]" at bounding box center [381, 95] width 106 height 14
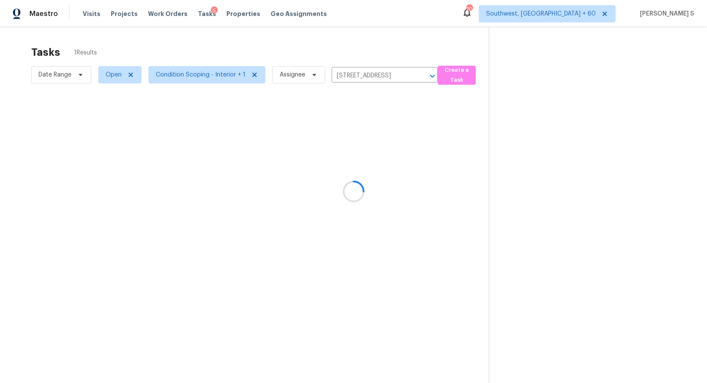
click at [354, 143] on div at bounding box center [353, 191] width 707 height 383
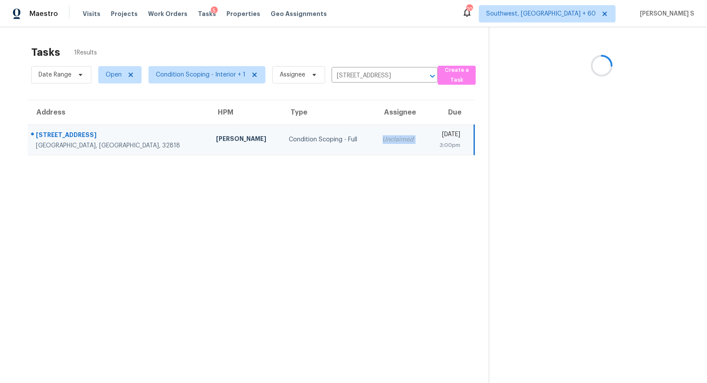
click at [383, 143] on div "Unclaimed" at bounding box center [401, 139] width 37 height 9
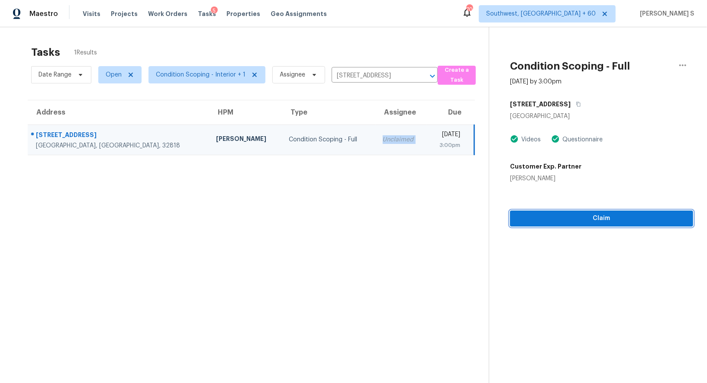
click at [577, 219] on span "Claim" at bounding box center [601, 218] width 169 height 11
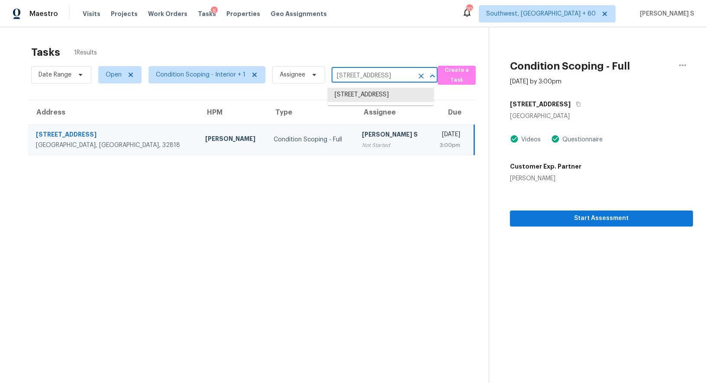
click at [383, 76] on input "[STREET_ADDRESS]" at bounding box center [373, 75] width 82 height 13
paste input "[STREET_ADDRESS]"
type input "[STREET_ADDRESS]"
click at [369, 97] on li "[STREET_ADDRESS]" at bounding box center [381, 95] width 106 height 14
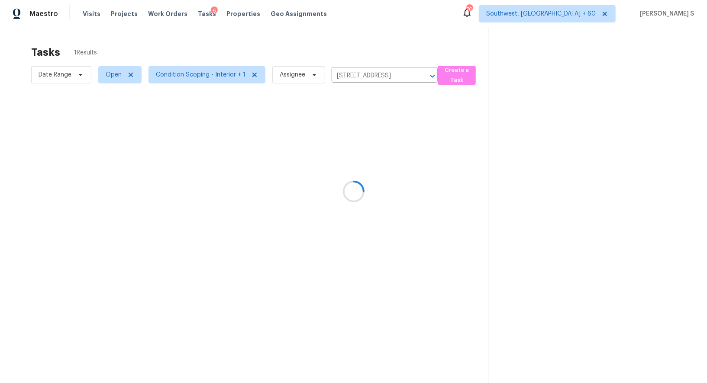
click at [359, 138] on div at bounding box center [353, 191] width 707 height 383
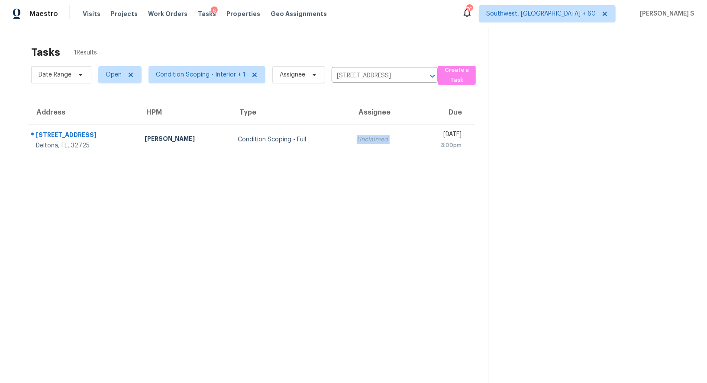
click at [359, 138] on div "Unclaimed" at bounding box center [383, 139] width 52 height 9
drag, startPoint x: 359, startPoint y: 138, endPoint x: 652, endPoint y: 183, distance: 296.5
click at [359, 138] on div "Unclaimed" at bounding box center [381, 139] width 51 height 9
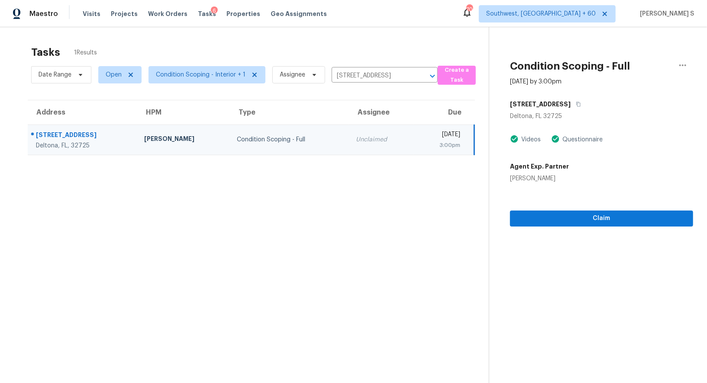
click at [605, 207] on div "Claim" at bounding box center [601, 205] width 183 height 44
click at [605, 215] on span "Claim" at bounding box center [601, 218] width 169 height 11
click at [387, 77] on input "[STREET_ADDRESS]" at bounding box center [373, 75] width 82 height 13
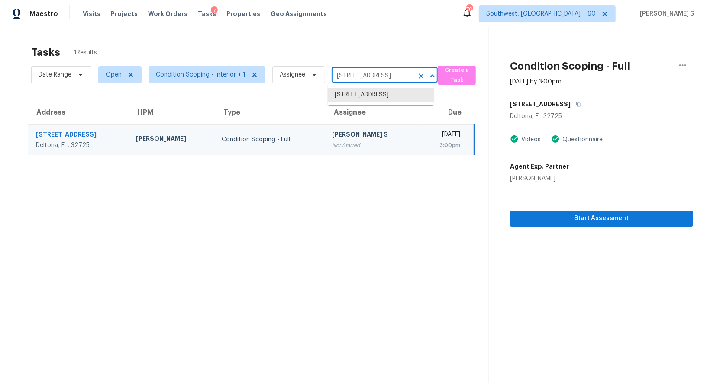
paste input "[STREET_ADDRESS]"
type input "[STREET_ADDRESS]"
click at [355, 94] on li "[STREET_ADDRESS]" at bounding box center [381, 95] width 106 height 14
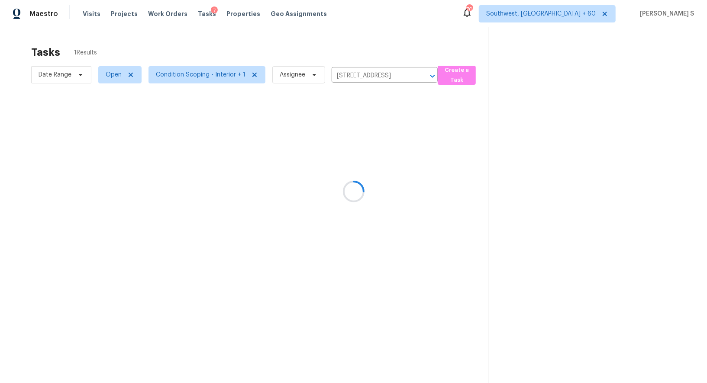
click at [354, 157] on div at bounding box center [353, 191] width 707 height 383
click at [354, 157] on section "Tasks 1 Results Date Range Open Condition Scoping - Interior + 1 Assignee [STRE…" at bounding box center [251, 226] width 475 height 370
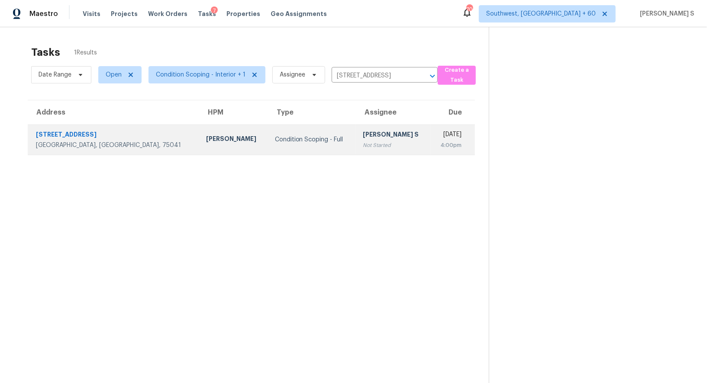
click at [363, 139] on div "[PERSON_NAME] S" at bounding box center [393, 135] width 61 height 11
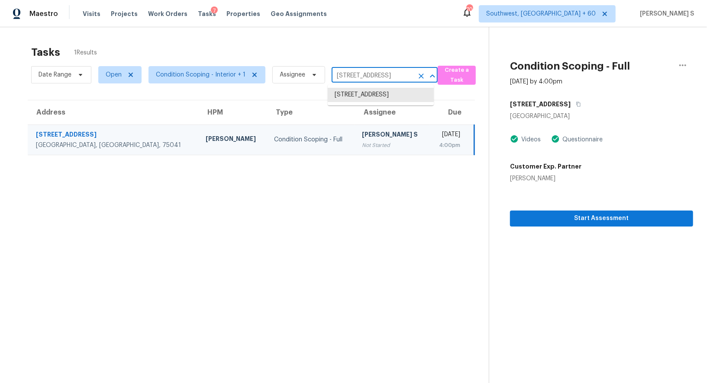
click at [364, 72] on input "[STREET_ADDRESS]" at bounding box center [373, 75] width 82 height 13
paste input "[STREET_ADDRESS][DATE]"
type input "[STREET_ADDRESS][DATE]"
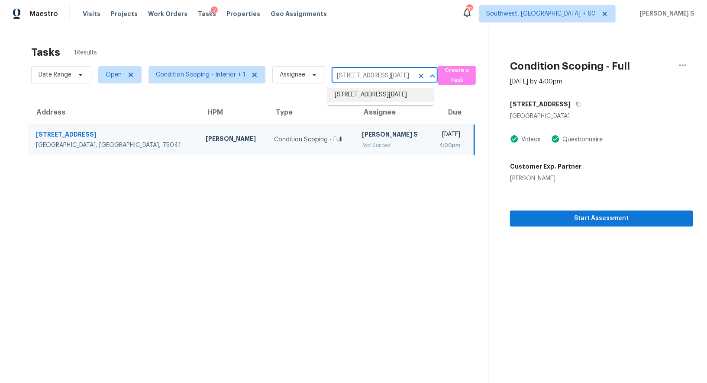
click at [359, 94] on li "[STREET_ADDRESS][DATE]" at bounding box center [381, 95] width 106 height 14
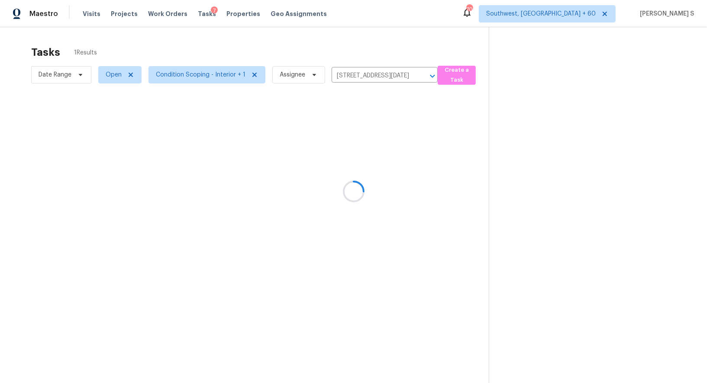
click at [342, 136] on div at bounding box center [353, 191] width 707 height 383
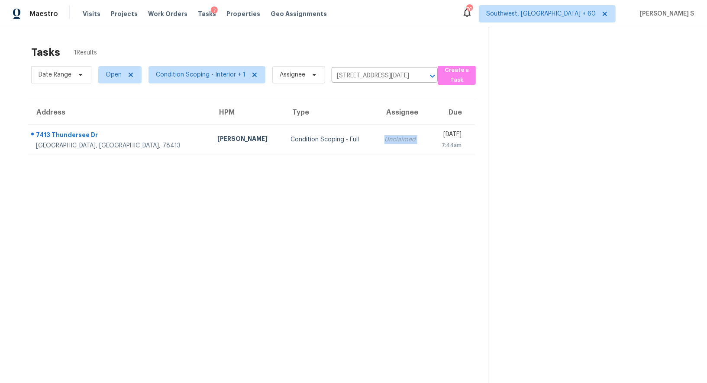
click at [384, 136] on div "Unclaimed" at bounding box center [403, 139] width 38 height 9
click at [383, 136] on div "Unclaimed" at bounding box center [402, 139] width 38 height 9
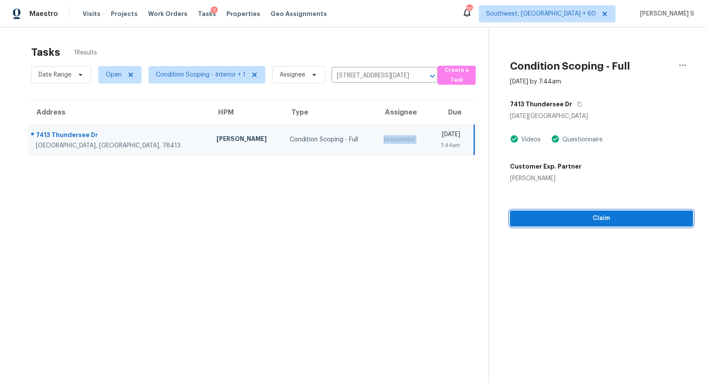
click at [585, 220] on span "Claim" at bounding box center [601, 218] width 169 height 11
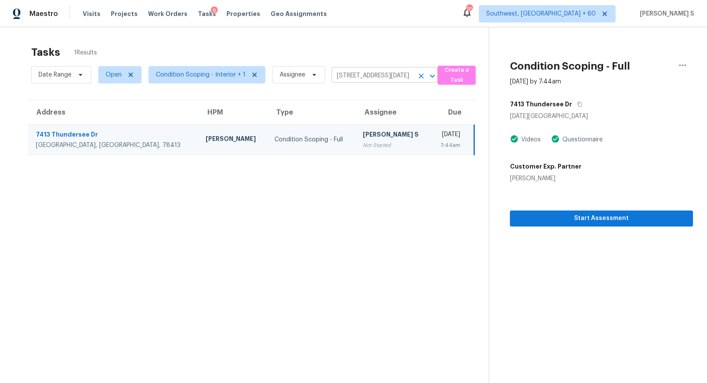
click at [388, 74] on input "[STREET_ADDRESS][DATE]" at bounding box center [373, 75] width 82 height 13
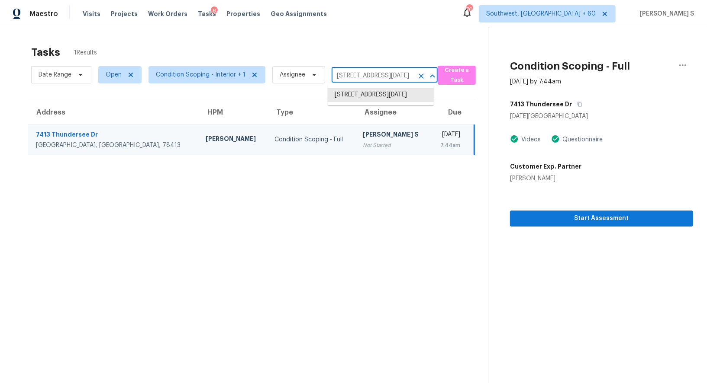
paste input "[STREET_ADDRESS]"
type input "[STREET_ADDRESS]"
click at [355, 97] on li "[STREET_ADDRESS]" at bounding box center [381, 95] width 106 height 14
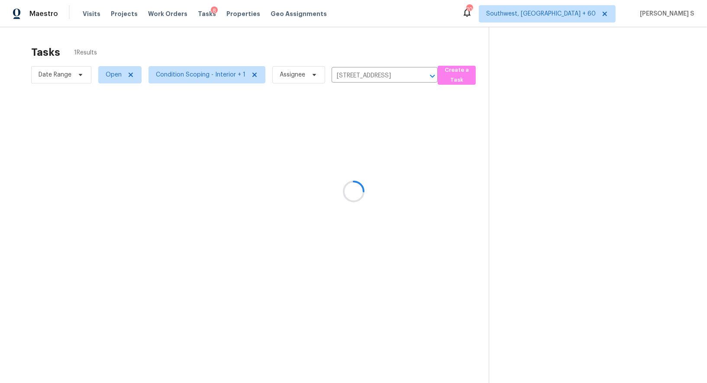
click at [313, 164] on div at bounding box center [353, 191] width 707 height 383
click at [313, 164] on section "Tasks 1 Results Date Range Open Condition Scoping - Interior + 1 Assignee 5101 …" at bounding box center [251, 226] width 475 height 370
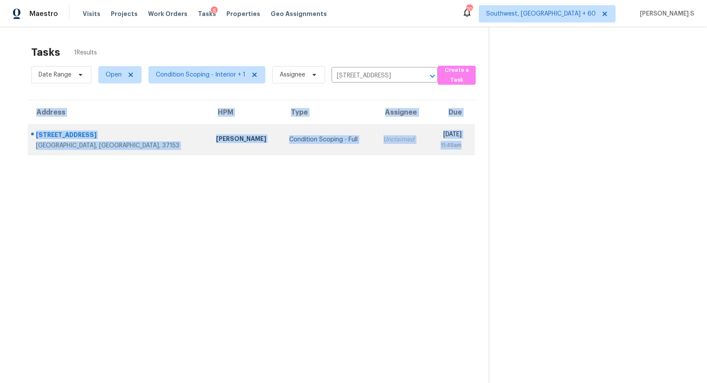
click at [282, 153] on td "Condition Scoping - Full" at bounding box center [329, 140] width 94 height 30
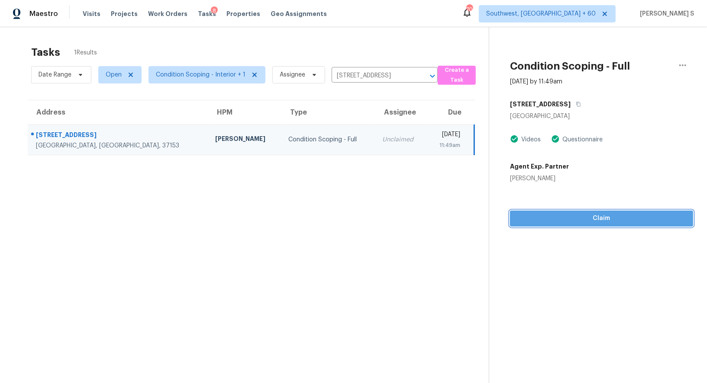
click at [567, 223] on span "Claim" at bounding box center [601, 218] width 169 height 11
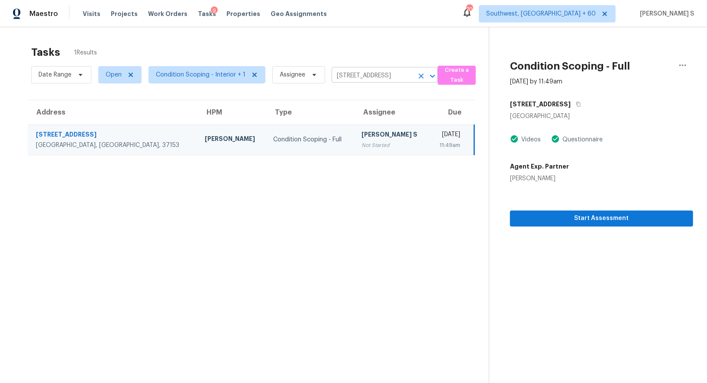
click at [361, 76] on input "5101 Hampden Ave, Rockvale, TN 37153" at bounding box center [373, 75] width 82 height 13
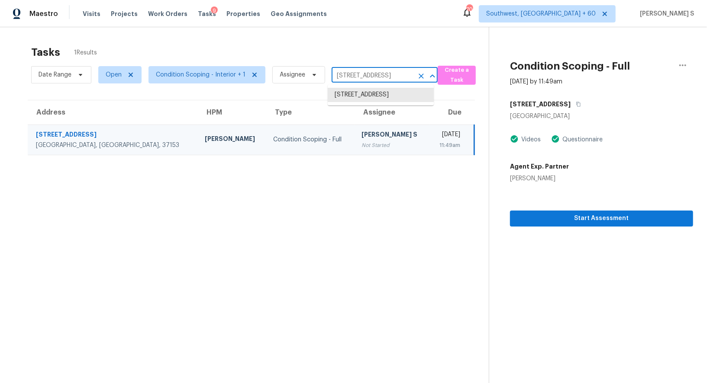
paste input "7 Bridal Path Ct, Columbia, SC, 29229"
click at [364, 77] on input "5101 Hampden Ave, Rockvale, TN 37153" at bounding box center [373, 75] width 82 height 13
paste input "7 Bridal Path Ct, Columbia, SC, 29229"
type input "7 Bridal Path Ct, Columbia, SC, 29229"
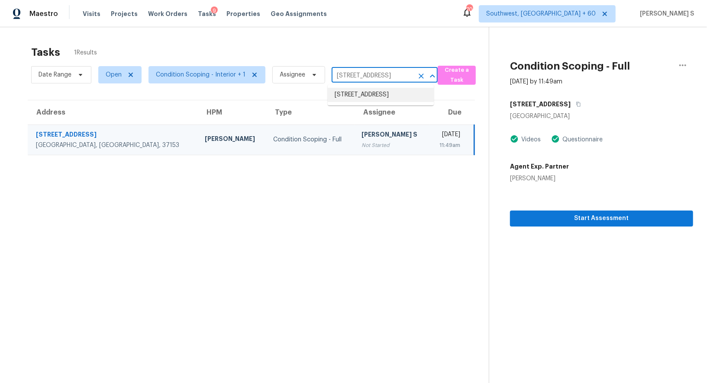
click at [372, 102] on li "7 Bridal Path Ct, Columbia, SC 29229" at bounding box center [381, 95] width 106 height 14
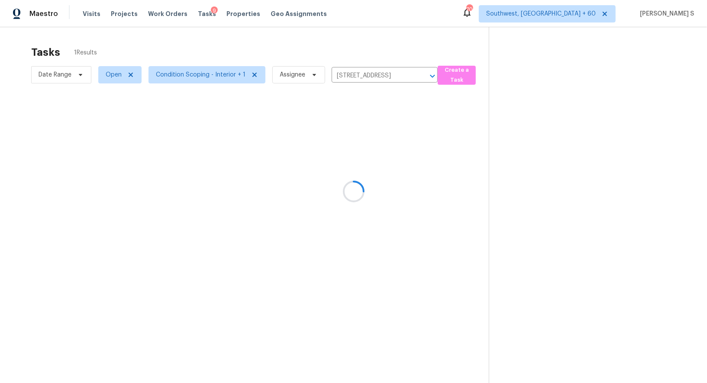
click at [371, 153] on div at bounding box center [353, 191] width 707 height 383
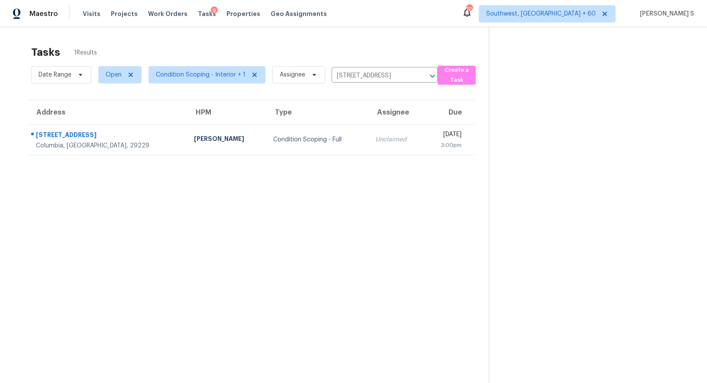
click at [368, 133] on td "Unclaimed" at bounding box center [396, 140] width 56 height 30
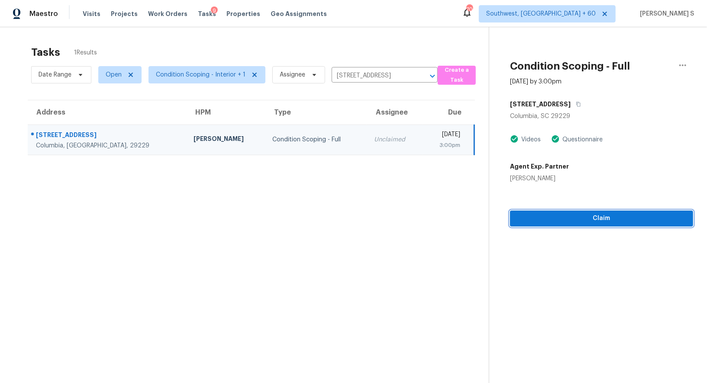
click at [577, 218] on span "Claim" at bounding box center [601, 218] width 169 height 11
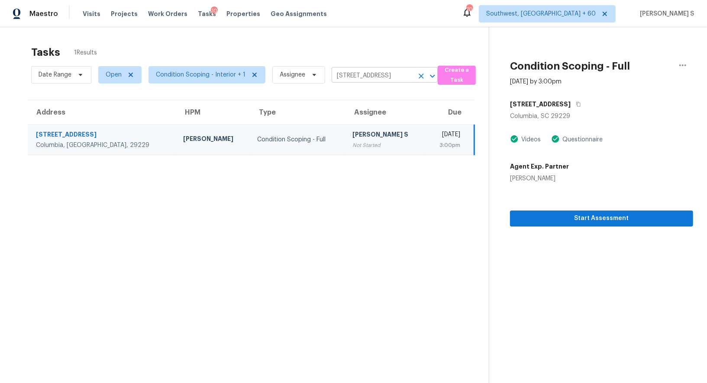
click at [385, 75] on input "7 Bridal Path Ct, Columbia, SC 29229" at bounding box center [373, 75] width 82 height 13
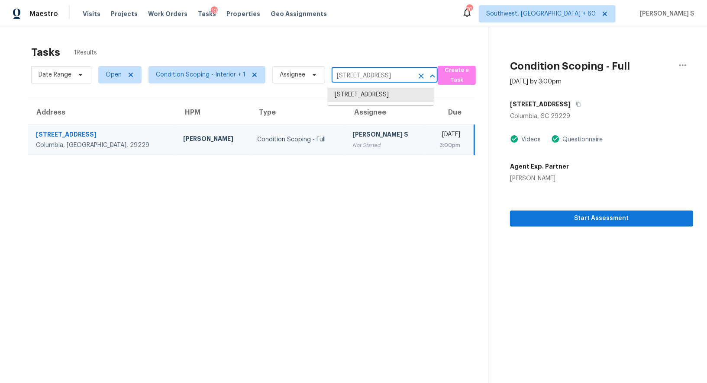
paste input "215 Rockwood Forest Ln, Charlotte, NC, 28212"
type input "7215 Rockwood Forest Ln, Charlotte, NC, 28212"
click at [359, 93] on li "7215 Rockwood Forest Ln, Charlotte, NC 28212" at bounding box center [381, 95] width 106 height 14
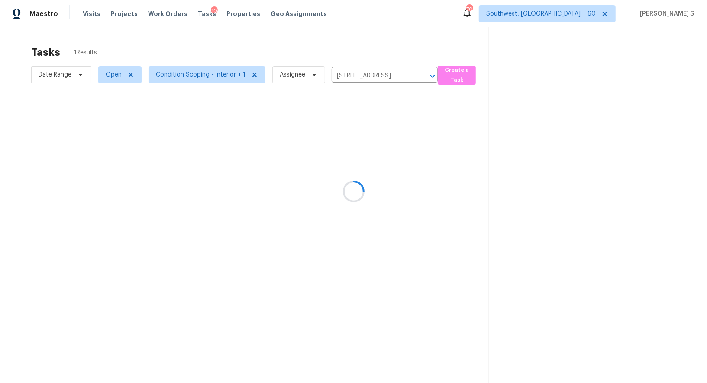
click at [335, 134] on div at bounding box center [353, 191] width 707 height 383
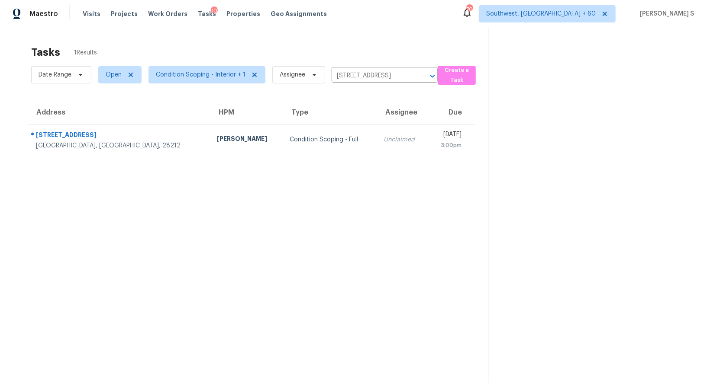
click at [377, 134] on td "Unclaimed" at bounding box center [403, 140] width 52 height 30
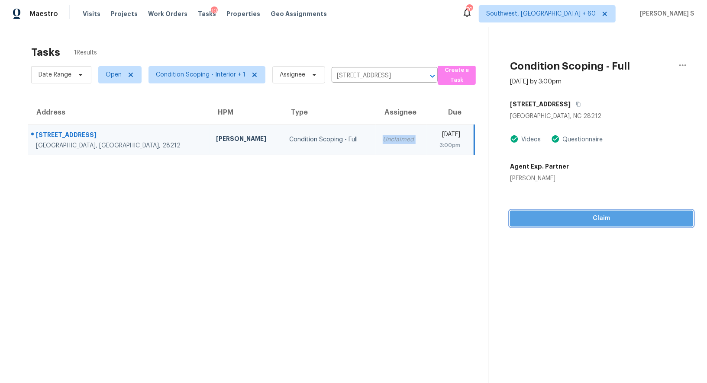
click at [586, 221] on span "Claim" at bounding box center [601, 218] width 169 height 11
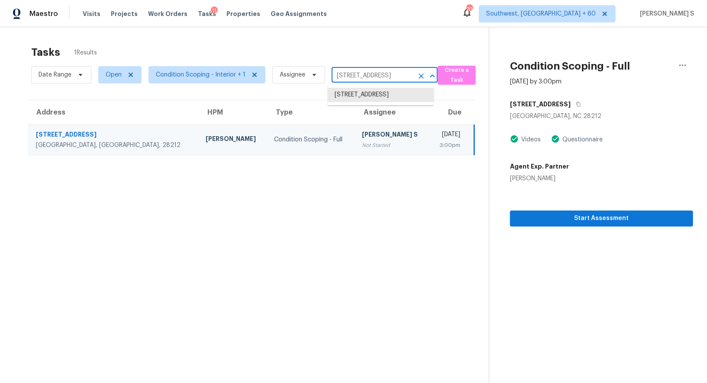
click at [376, 79] on input "7215 Rockwood Forest Ln, Charlotte, NC 28212" at bounding box center [373, 75] width 82 height 13
paste input "456 Dickens Dr, Raleigh, NC, 27610"
type input "456 Dickens Dr, Raleigh, NC, 27610"
click at [358, 98] on li "456 Dickens Dr, Raleigh, NC 27610" at bounding box center [381, 99] width 106 height 23
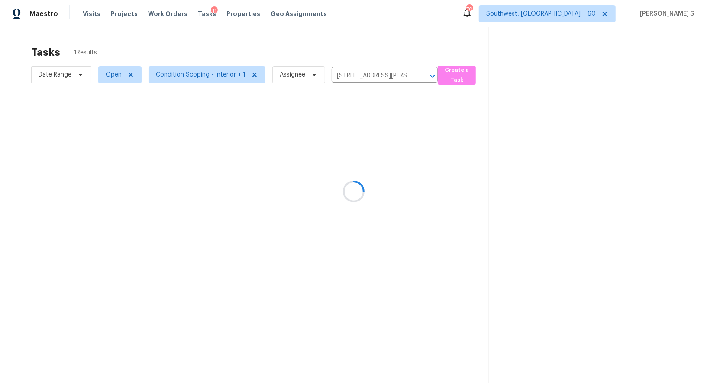
click at [326, 127] on div at bounding box center [353, 191] width 707 height 383
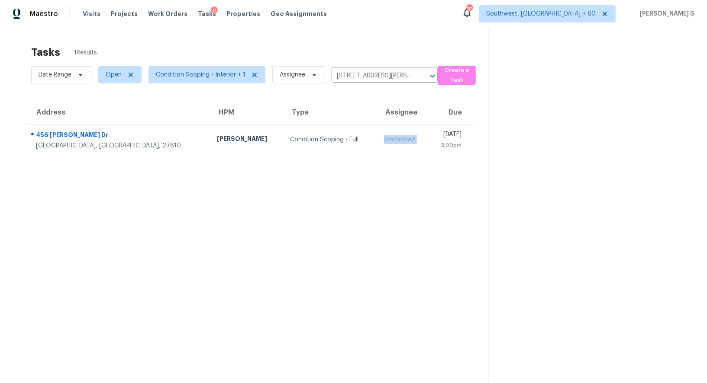
click at [377, 127] on td "Unclaimed" at bounding box center [402, 140] width 51 height 30
click at [376, 127] on td "Unclaimed" at bounding box center [401, 140] width 51 height 30
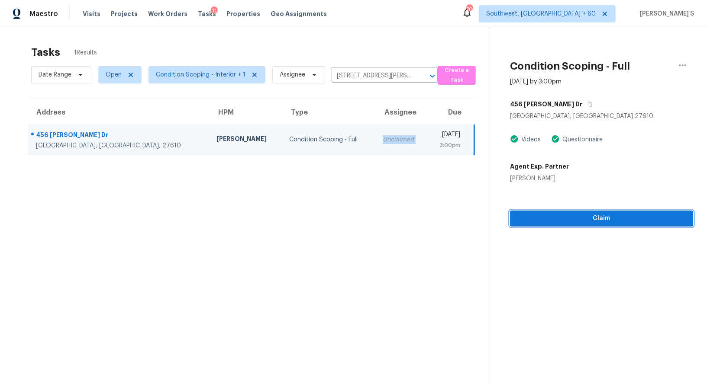
click at [597, 220] on span "Claim" at bounding box center [601, 218] width 169 height 11
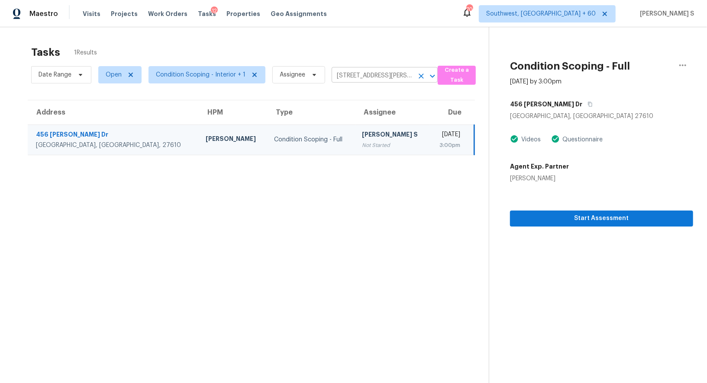
click at [358, 75] on input "456 Dickens Dr, Raleigh, NC 27610" at bounding box center [373, 75] width 82 height 13
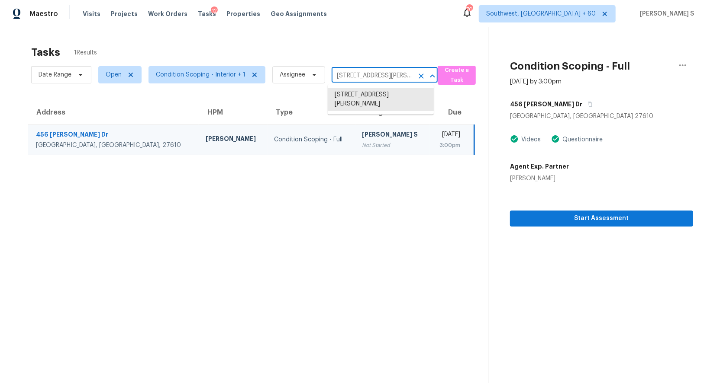
paste input "131 Saleen Dr, Willow Spring, NC, 27592"
type input "131 Saleen Dr, Willow Spring, NC, 27592"
click at [365, 96] on li "131 Saleen Dr, Willow Spring, NC 27592" at bounding box center [381, 95] width 106 height 14
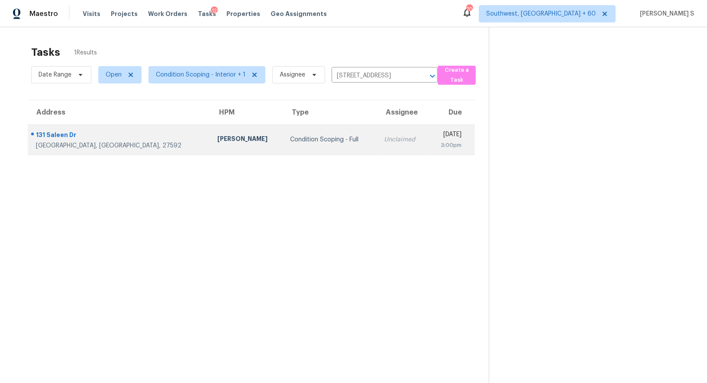
click at [384, 142] on div "Unclaimed" at bounding box center [402, 139] width 37 height 9
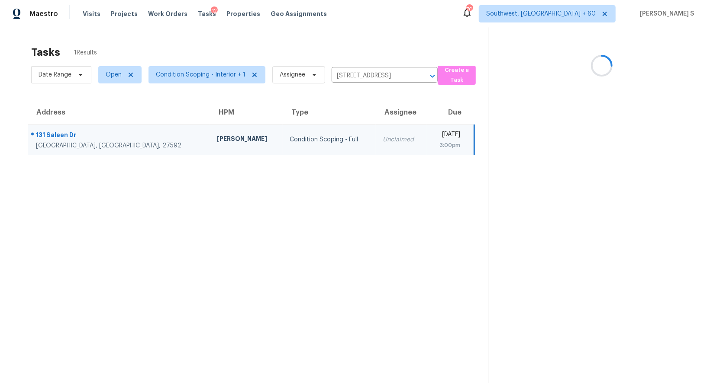
click at [383, 142] on div "Unclaimed" at bounding box center [401, 139] width 37 height 9
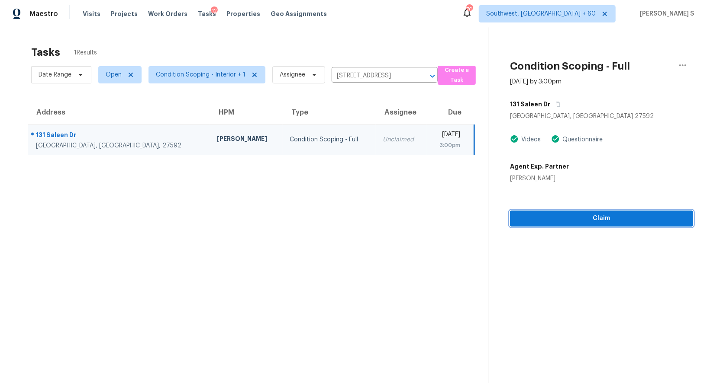
click at [587, 217] on span "Claim" at bounding box center [601, 218] width 169 height 11
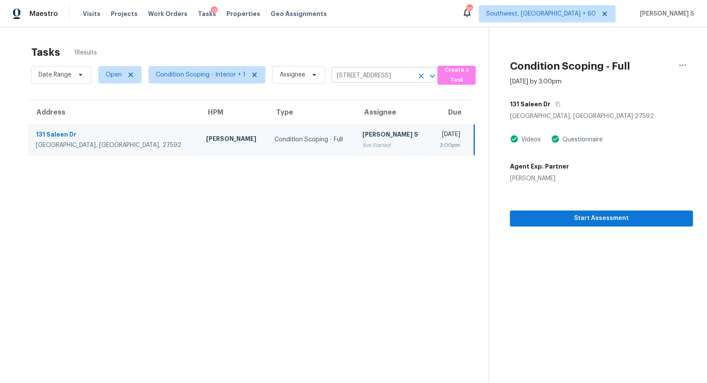
click at [375, 71] on input "131 Saleen Dr, Willow Spring, NC 27592" at bounding box center [373, 75] width 82 height 13
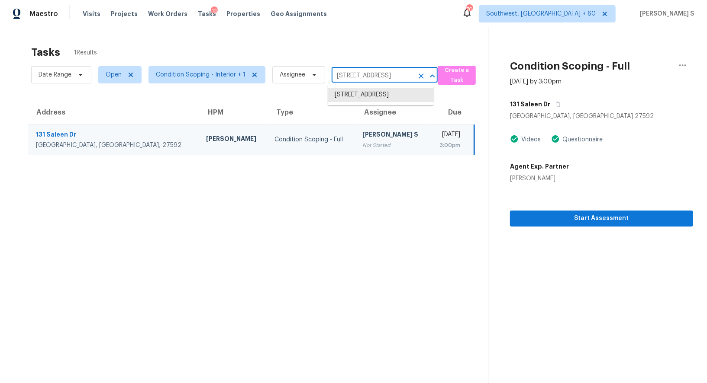
click at [375, 71] on input "131 Saleen Dr, Willow Spring, NC 27592" at bounding box center [373, 75] width 82 height 13
paste input "0532 94th Pl, Seminole, FL, 3377"
type input "10532 94th Pl, Seminole, FL, 33772"
click at [367, 102] on li "10532 94th Pl, Seminole, FL 33772" at bounding box center [381, 95] width 106 height 14
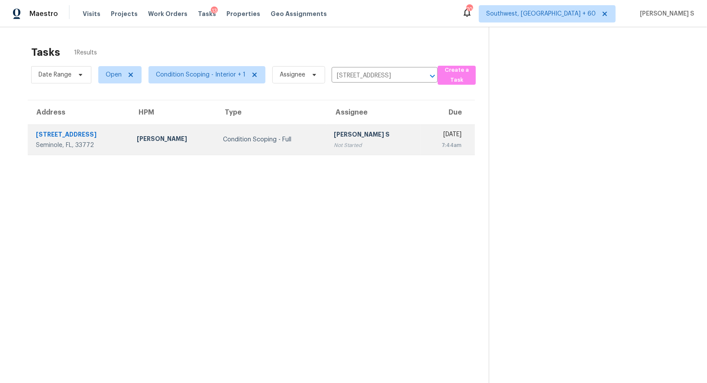
click at [335, 137] on div "[PERSON_NAME] S" at bounding box center [374, 135] width 80 height 11
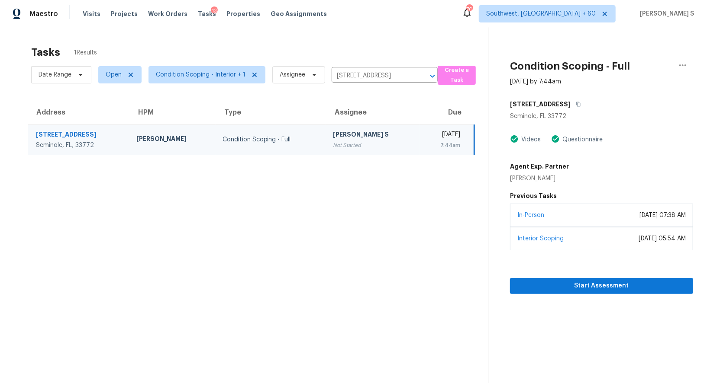
scroll to position [27, 0]
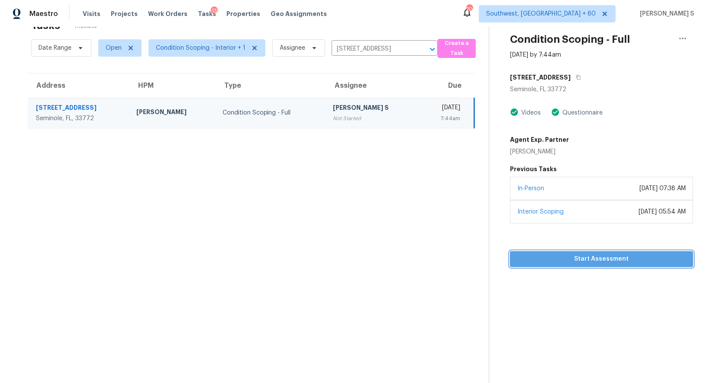
click at [606, 257] on span "Start Assessment" at bounding box center [601, 259] width 169 height 11
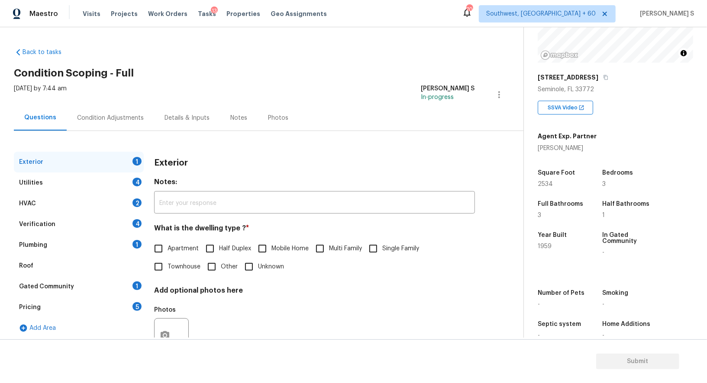
scroll to position [119, 0]
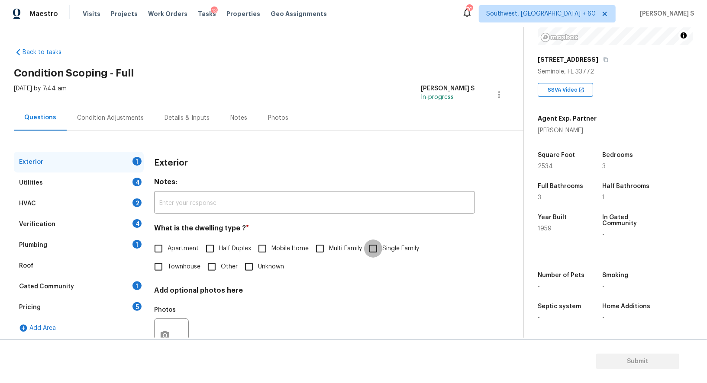
click at [374, 248] on input "Single Family" at bounding box center [373, 249] width 18 height 18
checkbox input "true"
click at [129, 184] on div "Utilities 4" at bounding box center [79, 183] width 130 height 21
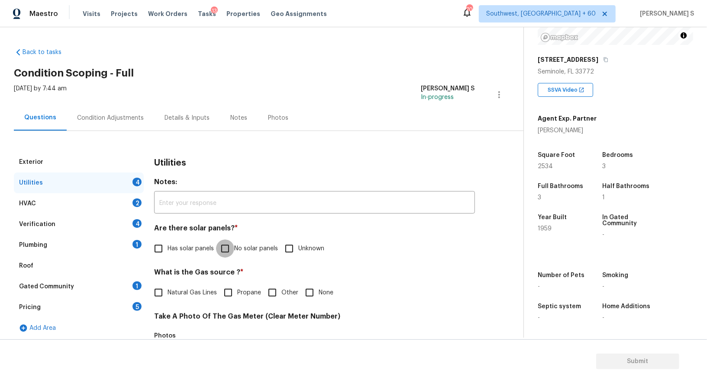
click at [230, 248] on input "No solar panels" at bounding box center [225, 249] width 18 height 18
checkbox input "true"
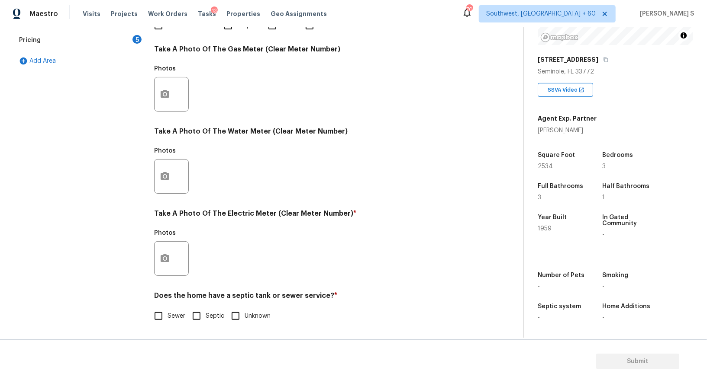
click at [165, 315] on input "Sewer" at bounding box center [158, 316] width 18 height 18
checkbox input "true"
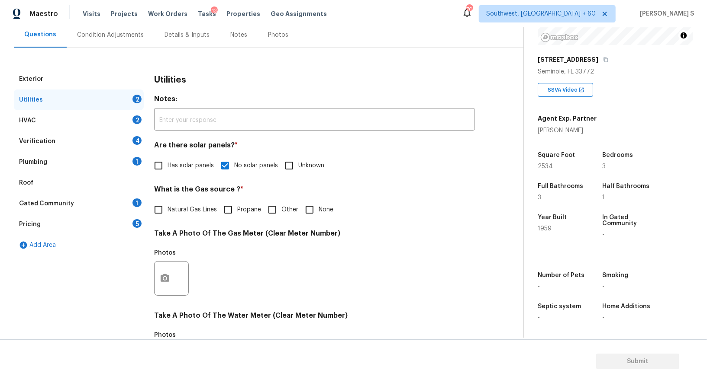
scroll to position [0, 0]
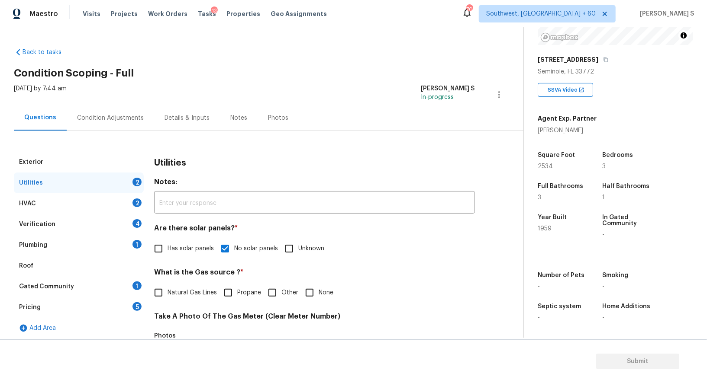
drag, startPoint x: 139, startPoint y: 245, endPoint x: 146, endPoint y: 245, distance: 6.9
click at [139, 245] on div "1" at bounding box center [136, 244] width 9 height 9
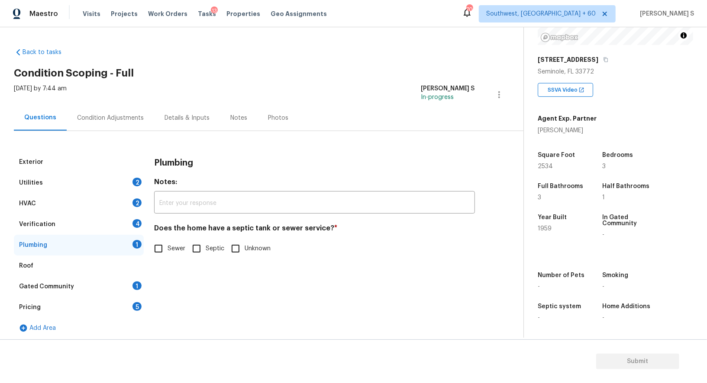
click at [164, 249] on input "Sewer" at bounding box center [158, 249] width 18 height 18
checkbox input "true"
click at [136, 283] on div "1" at bounding box center [136, 286] width 9 height 9
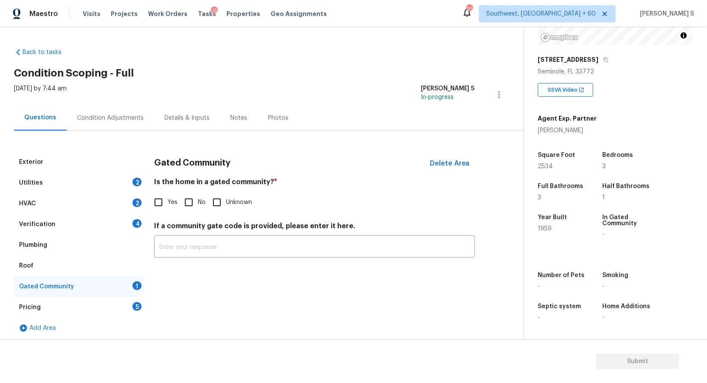
click at [193, 203] on input "No" at bounding box center [189, 202] width 18 height 18
checkbox input "true"
click at [132, 224] on div "4" at bounding box center [136, 223] width 9 height 9
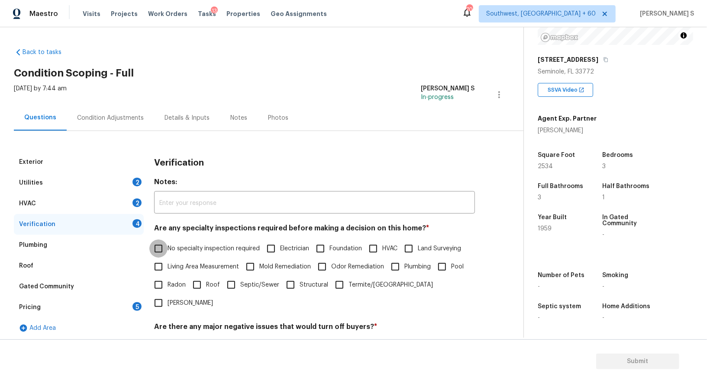
click at [161, 245] on input "No specialty inspection required" at bounding box center [158, 249] width 18 height 18
checkbox input "true"
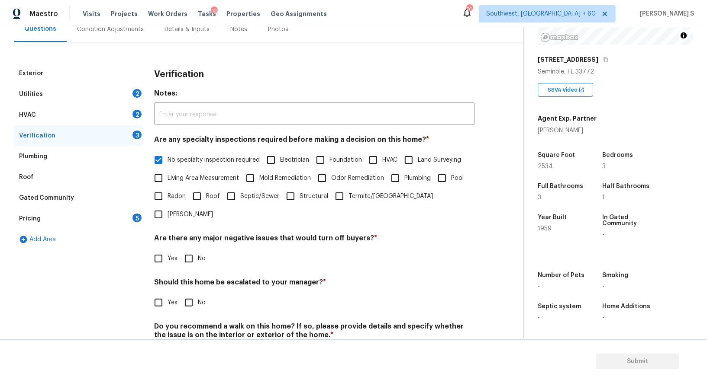
scroll to position [110, 0]
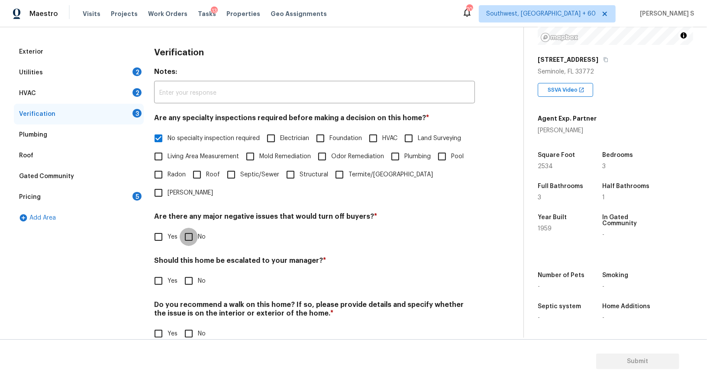
click at [189, 228] on input "No" at bounding box center [189, 237] width 18 height 18
checkbox input "true"
click at [191, 326] on input "No" at bounding box center [189, 335] width 18 height 18
checkbox input "true"
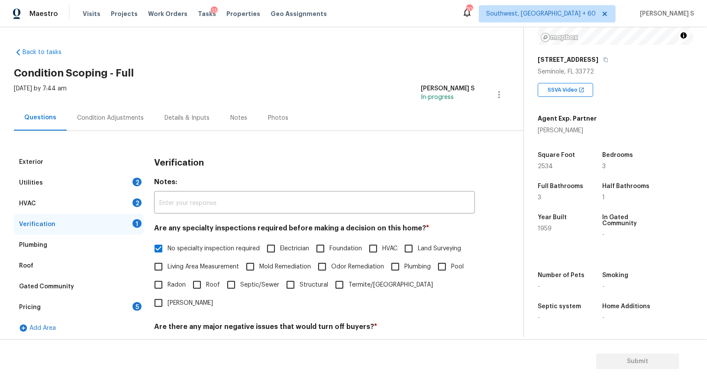
click at [140, 203] on div "2" at bounding box center [136, 203] width 9 height 9
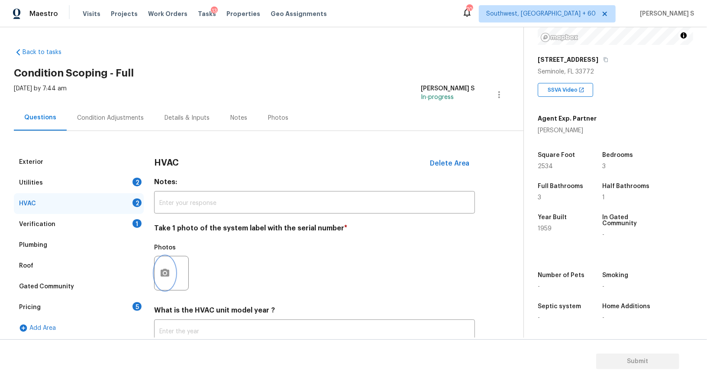
click at [171, 269] on button "button" at bounding box center [165, 274] width 21 height 34
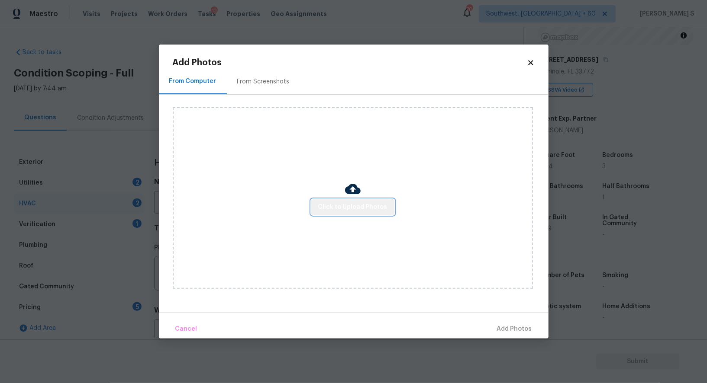
click at [367, 203] on span "Click to Upload Photos" at bounding box center [352, 207] width 69 height 11
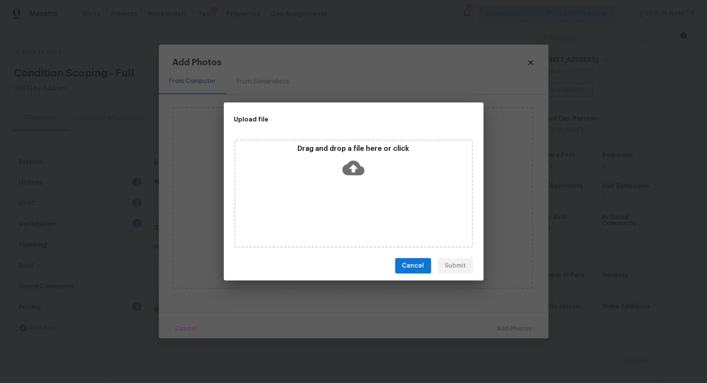
click at [367, 203] on div "Drag and drop a file here or click" at bounding box center [353, 194] width 239 height 108
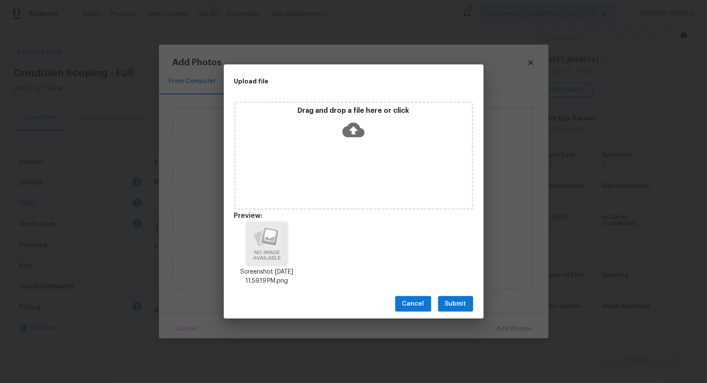
click at [461, 307] on span "Submit" at bounding box center [455, 304] width 21 height 11
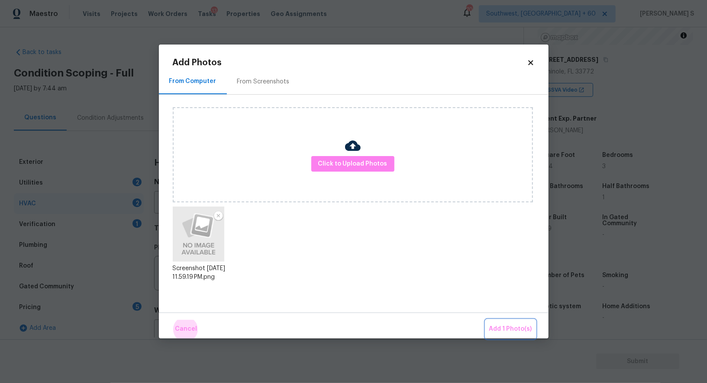
click at [486, 320] on button "Add 1 Photo(s)" at bounding box center [511, 329] width 50 height 19
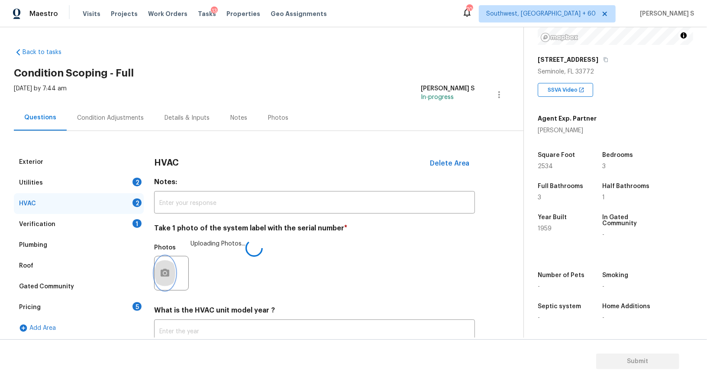
scroll to position [61, 0]
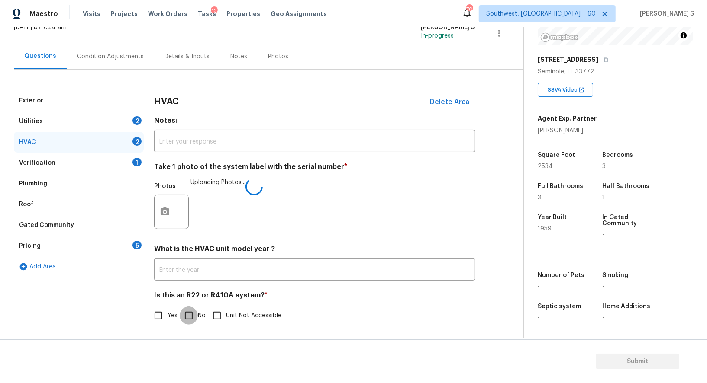
click at [194, 311] on input "No" at bounding box center [189, 316] width 18 height 18
checkbox input "true"
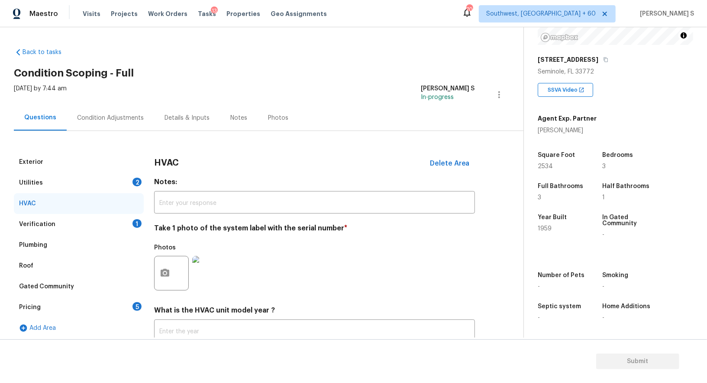
click at [135, 181] on div "2" at bounding box center [136, 182] width 9 height 9
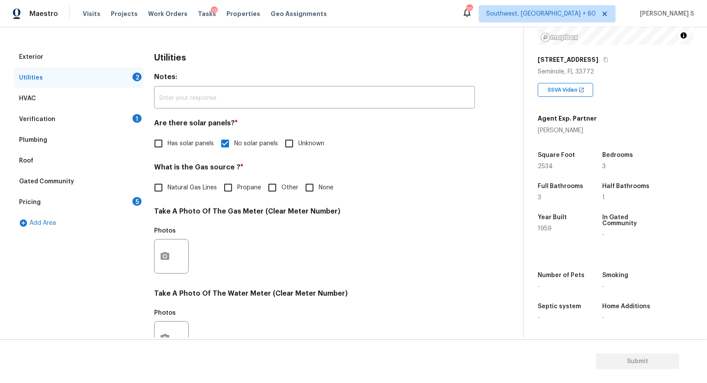
scroll to position [267, 0]
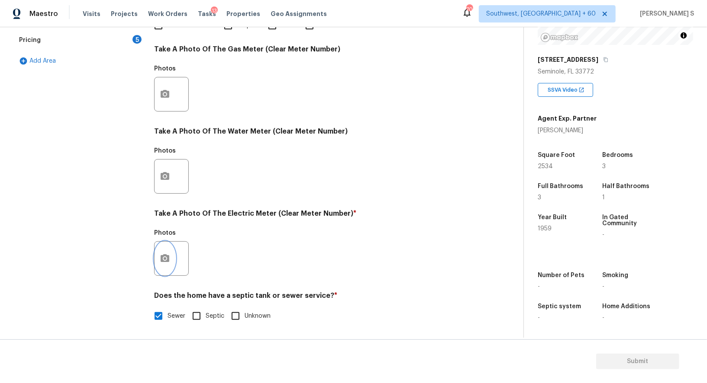
click at [164, 255] on icon "button" at bounding box center [165, 259] width 9 height 8
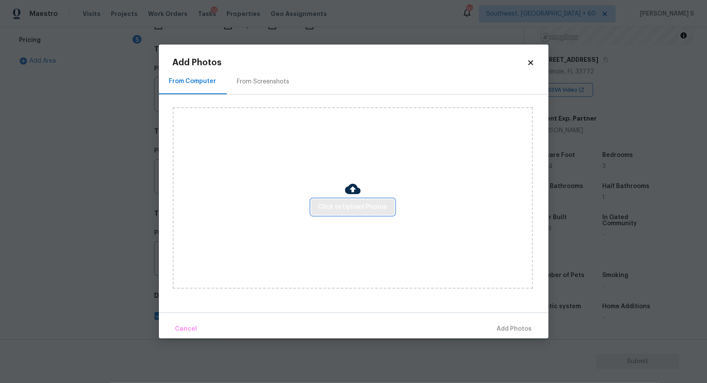
click at [338, 206] on span "Click to Upload Photos" at bounding box center [352, 207] width 69 height 11
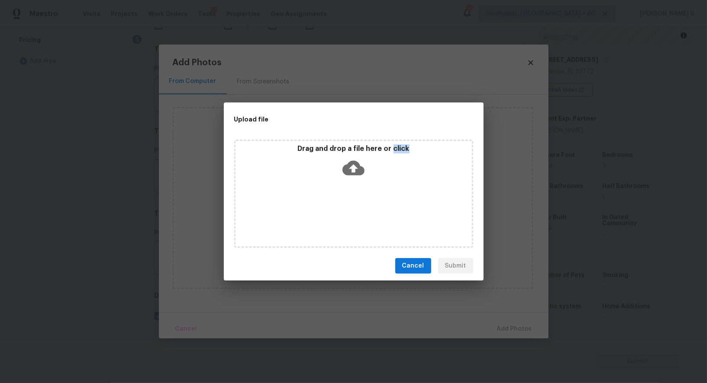
click at [338, 206] on div "Drag and drop a file here or click" at bounding box center [353, 194] width 239 height 108
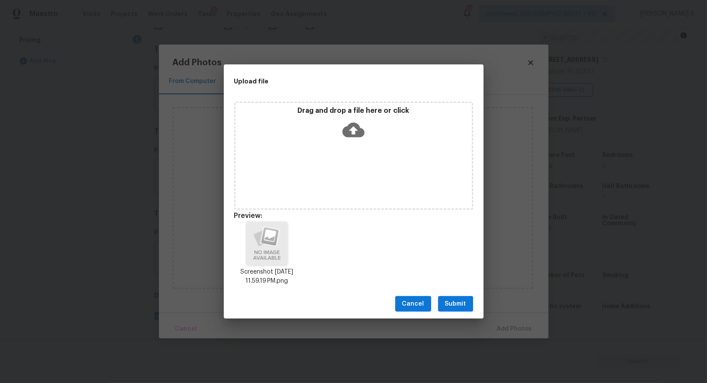
click at [456, 293] on div "Cancel Submit" at bounding box center [354, 305] width 260 height 30
click at [456, 299] on span "Submit" at bounding box center [455, 304] width 21 height 11
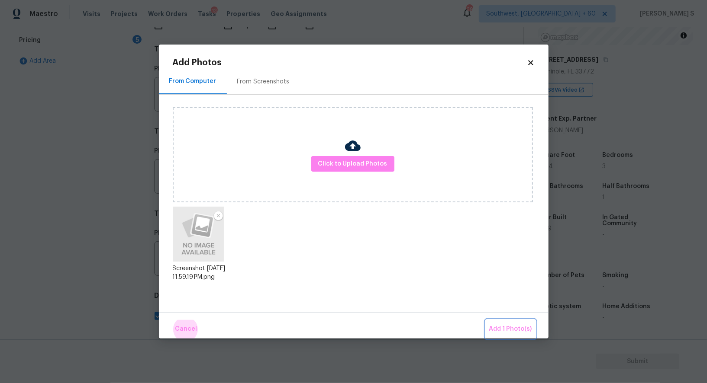
click at [486, 320] on button "Add 1 Photo(s)" at bounding box center [511, 329] width 50 height 19
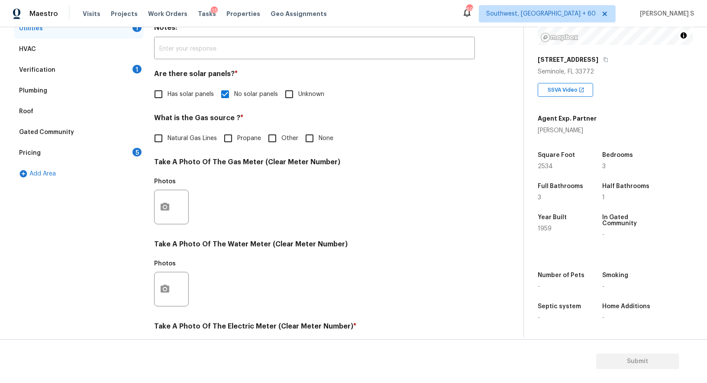
scroll to position [76, 0]
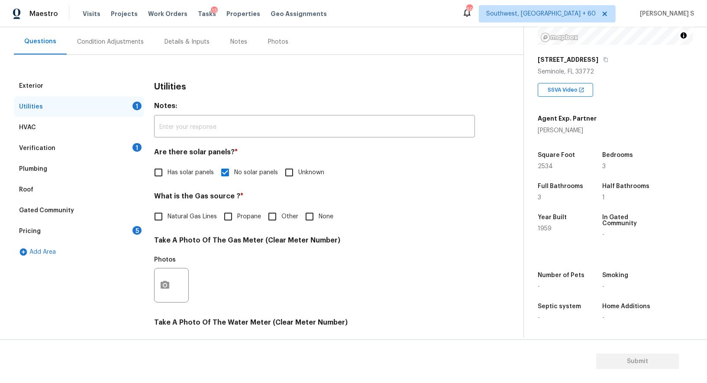
click at [118, 231] on div "Pricing 5" at bounding box center [79, 231] width 130 height 21
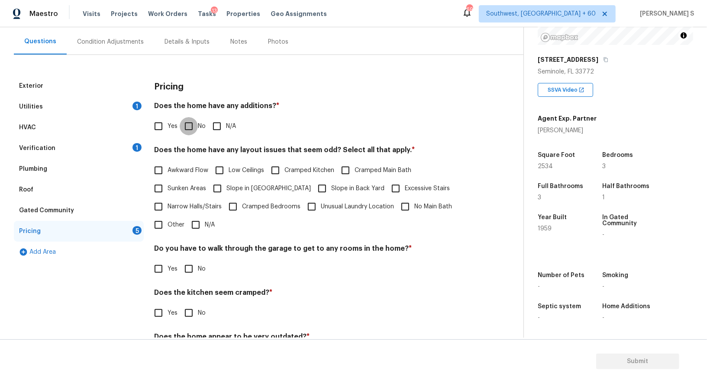
click at [190, 127] on input "No" at bounding box center [189, 126] width 18 height 18
checkbox input "true"
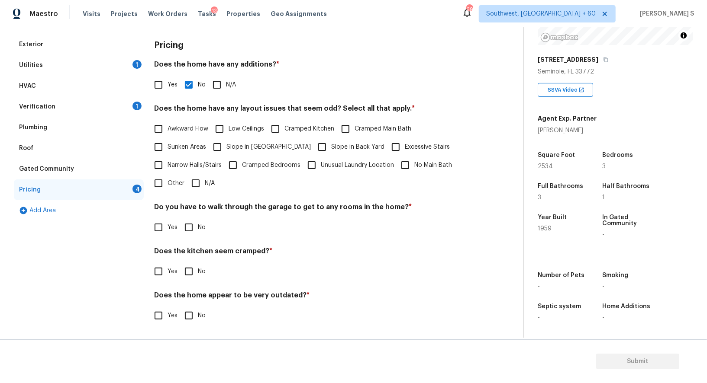
scroll to position [117, 0]
click at [189, 230] on input "No" at bounding box center [189, 228] width 18 height 18
checkbox input "true"
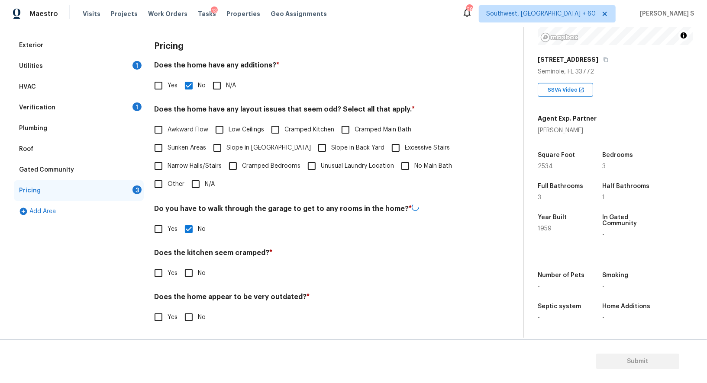
drag, startPoint x: 189, startPoint y: 274, endPoint x: 189, endPoint y: 313, distance: 38.5
click at [189, 274] on input "No" at bounding box center [189, 273] width 18 height 18
checkbox input "true"
click at [189, 324] on input "No" at bounding box center [189, 318] width 18 height 18
checkbox input "true"
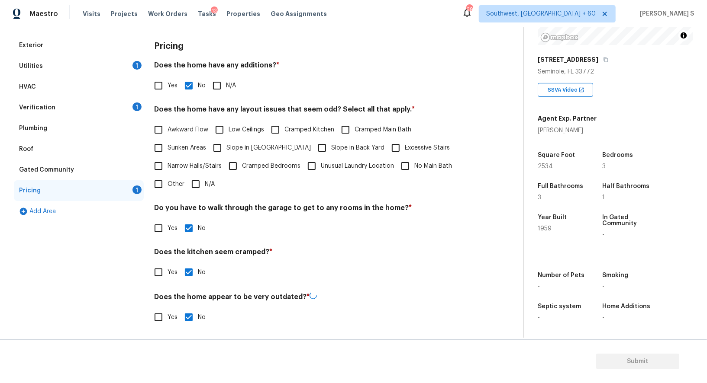
scroll to position [0, 0]
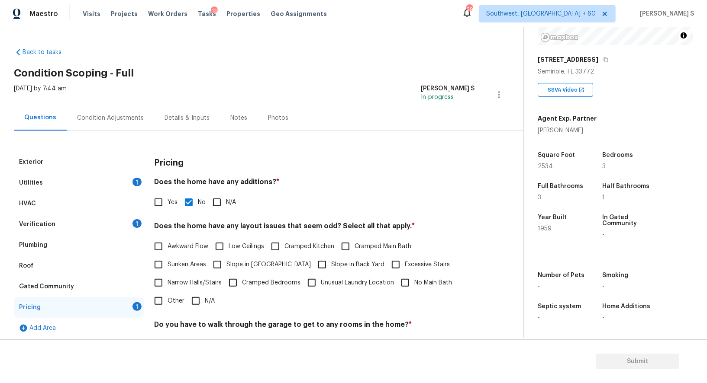
click at [78, 155] on div "Exterior" at bounding box center [79, 162] width 130 height 21
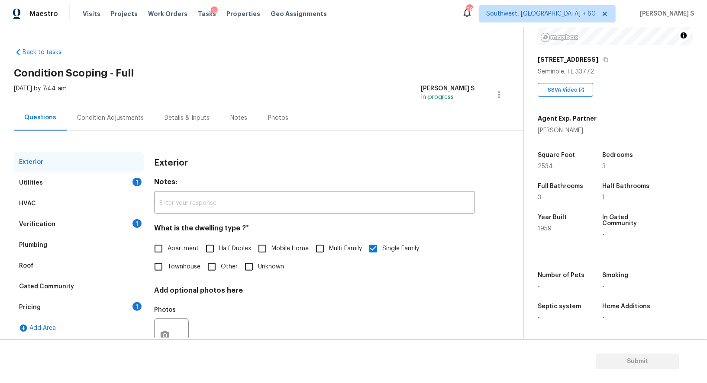
click at [112, 121] on div "Condition Adjustments" at bounding box center [110, 118] width 67 height 9
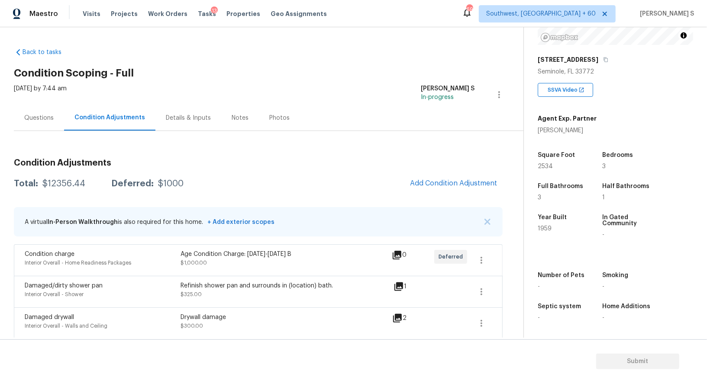
click at [461, 182] on span "Add Condition Adjustment" at bounding box center [453, 184] width 87 height 8
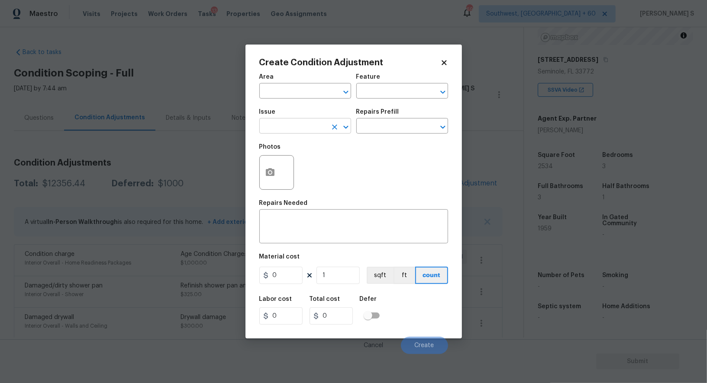
click at [310, 130] on input "text" at bounding box center [293, 126] width 68 height 13
type input "Pressure Washing"
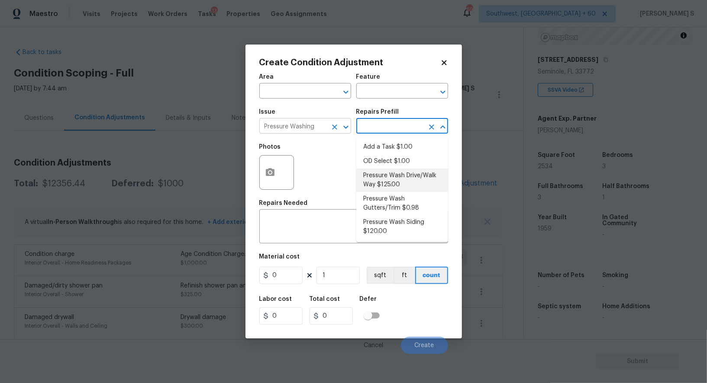
type input "Siding"
type textarea "Pressure wash the driveways/walkways as directed by the PM. Ensure that all deb…"
type input "125"
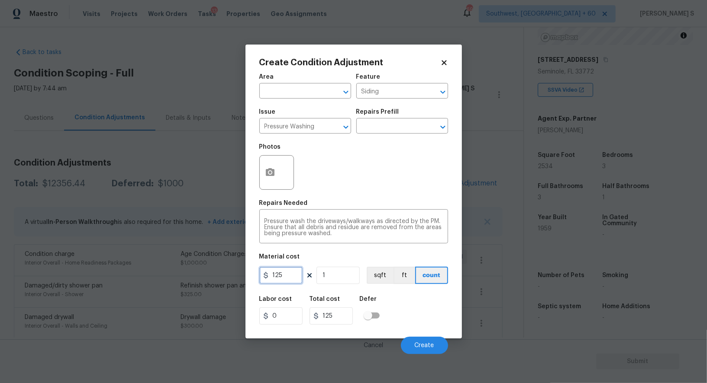
click at [287, 278] on input "125" at bounding box center [280, 275] width 43 height 17
type input "200"
click at [432, 343] on button "Create" at bounding box center [424, 345] width 47 height 17
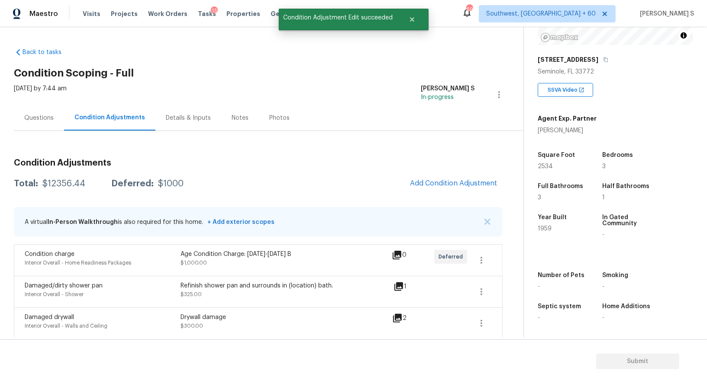
click at [108, 229] on body "Maestro Visits Projects Work Orders Tasks 13 Properties Geo Assignments 698 Sou…" at bounding box center [353, 191] width 707 height 383
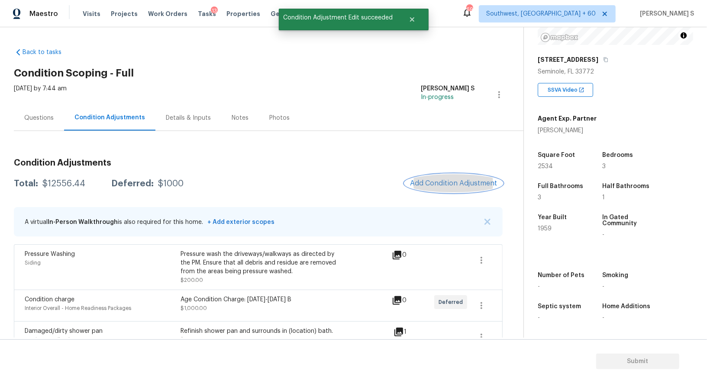
click at [438, 182] on span "Add Condition Adjustment" at bounding box center [453, 184] width 87 height 8
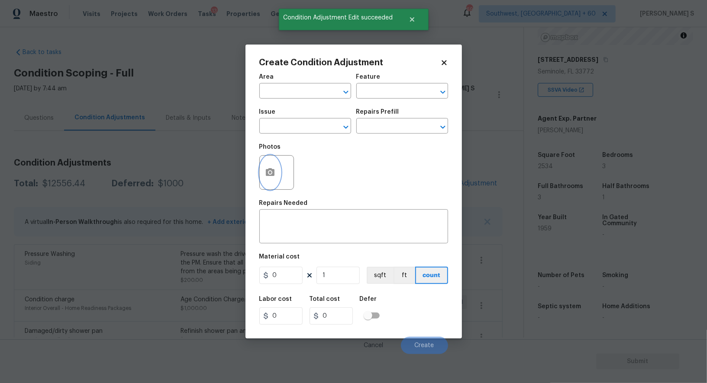
click at [276, 172] on button "button" at bounding box center [270, 173] width 21 height 34
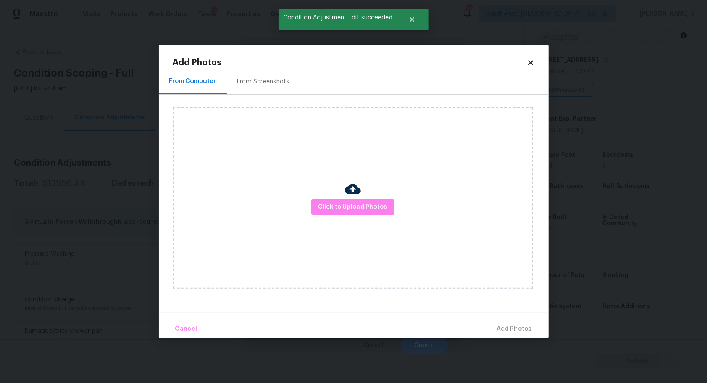
click at [251, 64] on h2 "Add Photos" at bounding box center [350, 62] width 354 height 9
click at [252, 85] on div "From Screenshots" at bounding box center [263, 81] width 52 height 9
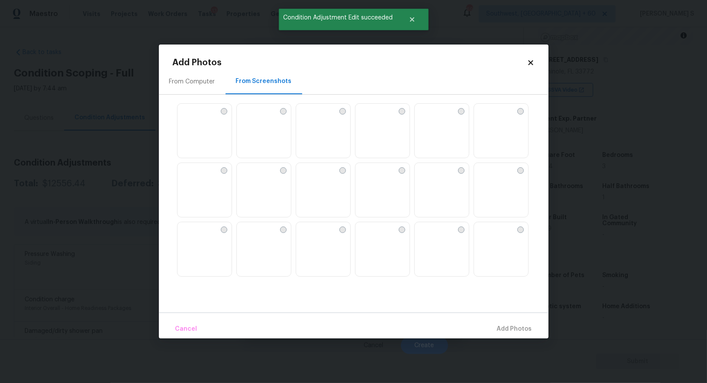
click at [488, 236] on img at bounding box center [481, 229] width 14 height 14
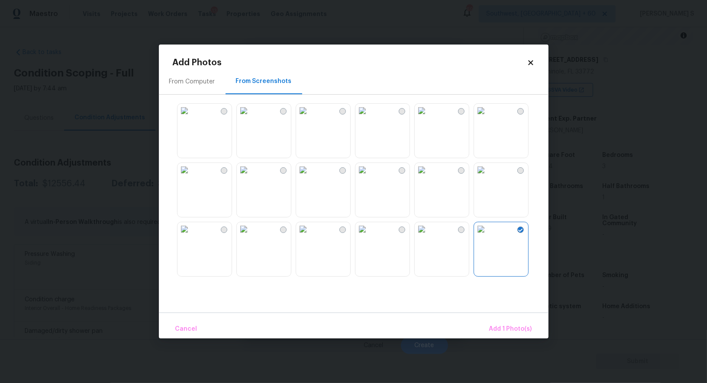
click at [369, 236] on img at bounding box center [362, 229] width 14 height 14
click at [251, 236] on img at bounding box center [244, 229] width 14 height 14
click at [369, 118] on img at bounding box center [362, 111] width 14 height 14
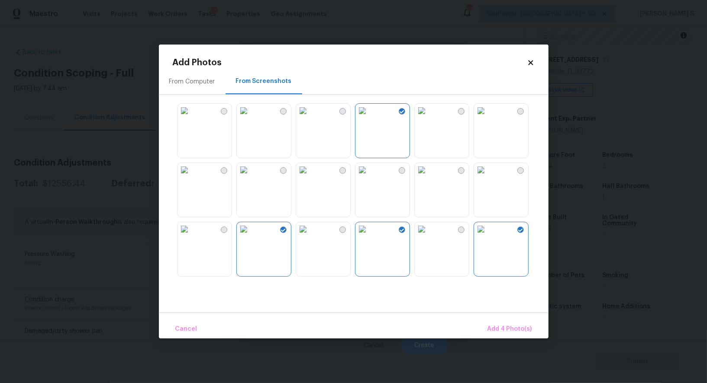
click at [191, 118] on img at bounding box center [184, 111] width 14 height 14
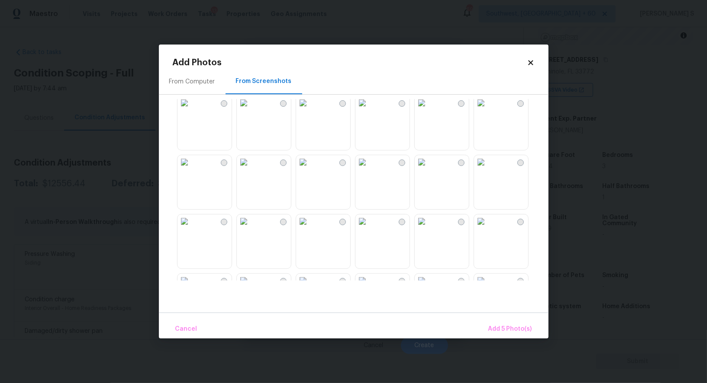
scroll to position [457, 0]
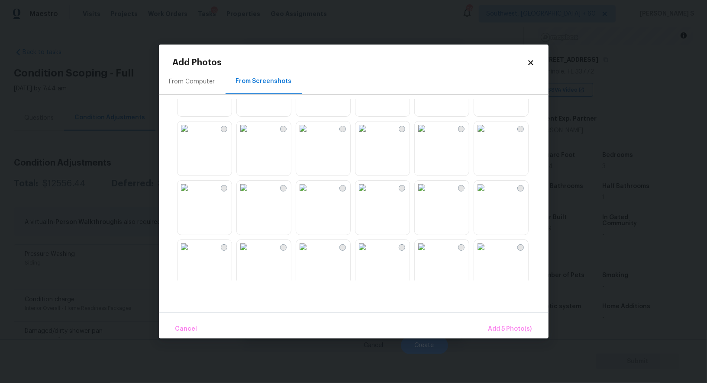
click at [369, 135] on img at bounding box center [362, 129] width 14 height 14
click at [508, 319] on div "Cancel Add 6 Photo(s)" at bounding box center [354, 326] width 390 height 26
click at [507, 336] on button "Add 6 Photo(s)" at bounding box center [509, 329] width 51 height 19
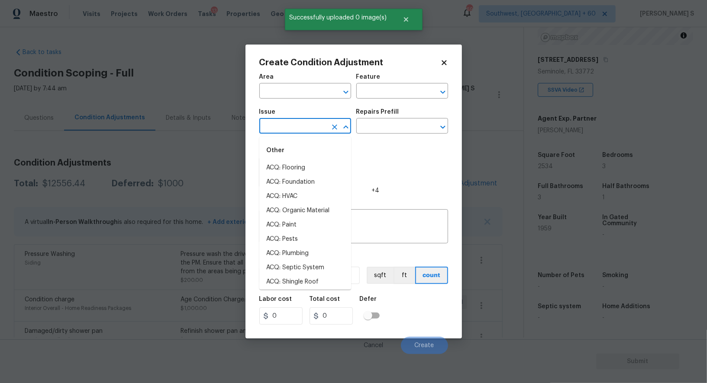
click at [283, 122] on input "text" at bounding box center [293, 126] width 68 height 13
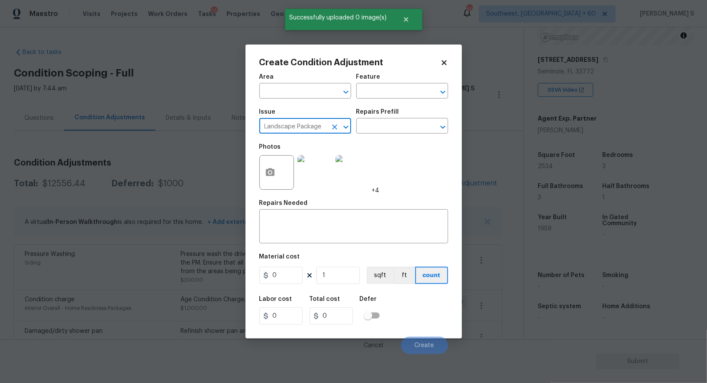
type input "Landscape Package"
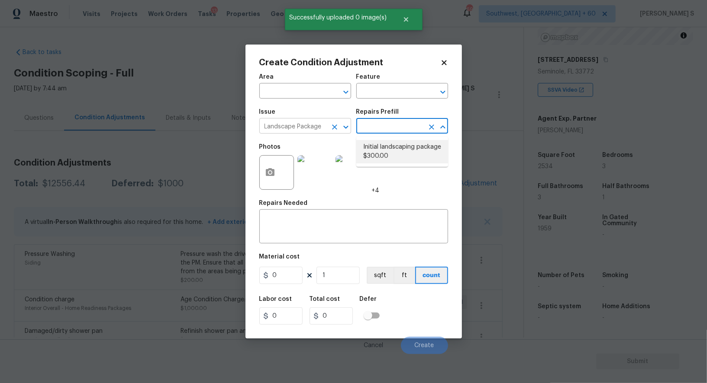
type input "Home Readiness Packages"
type textarea "Mowing of grass up to 6" in height. Mow, edge along driveways & sidewalks, trim…"
type input "300"
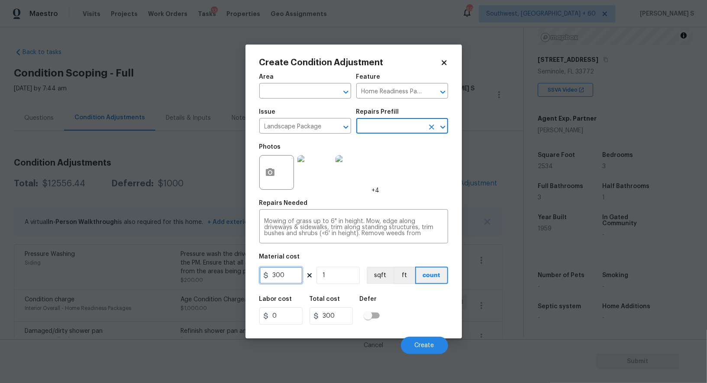
click at [299, 280] on input "300" at bounding box center [280, 275] width 43 height 17
type input "400"
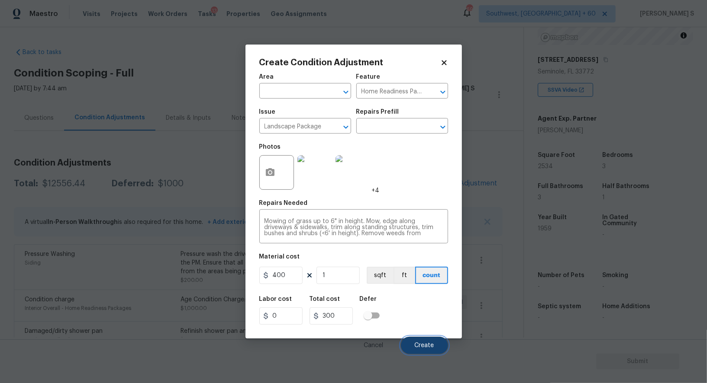
type input "400"
click at [426, 347] on span "Create" at bounding box center [424, 346] width 19 height 6
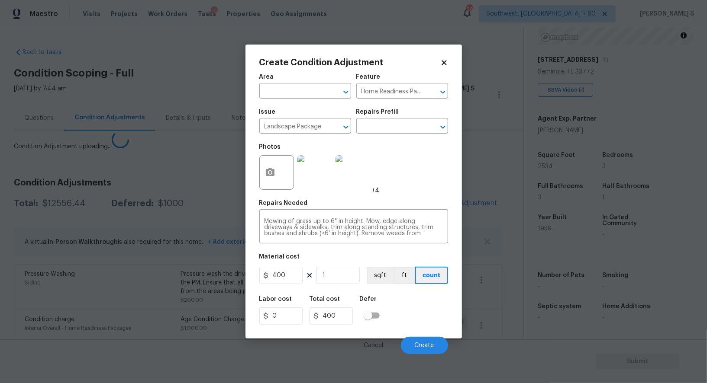
click at [101, 265] on body "Maestro Visits Projects Work Orders Tasks 13 Properties Geo Assignments 698 Sou…" at bounding box center [353, 191] width 707 height 383
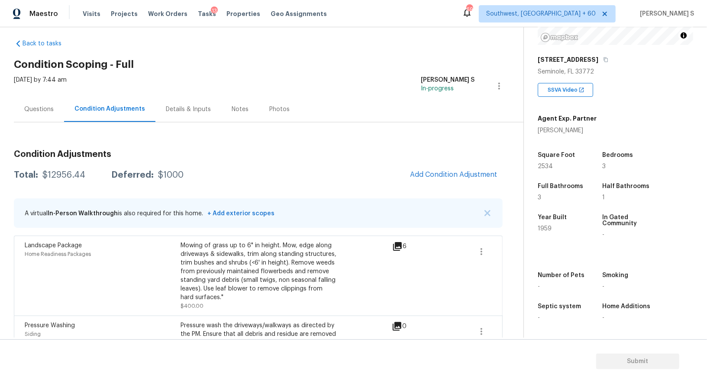
scroll to position [0, 0]
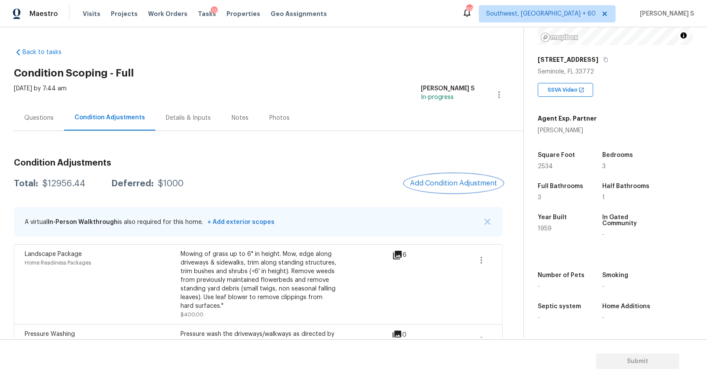
click at [442, 187] on span "Add Condition Adjustment" at bounding box center [453, 184] width 87 height 8
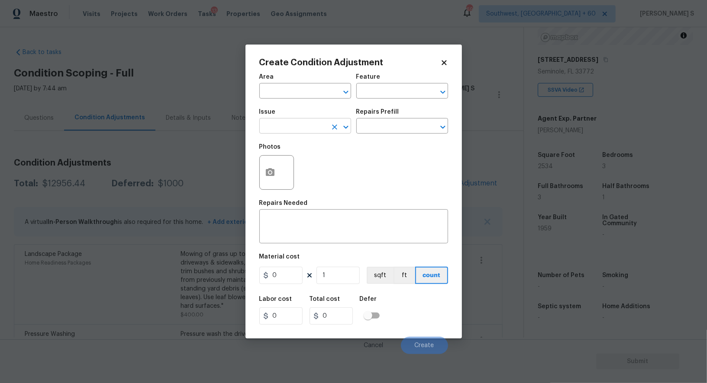
click at [306, 132] on input "text" at bounding box center [293, 126] width 68 height 13
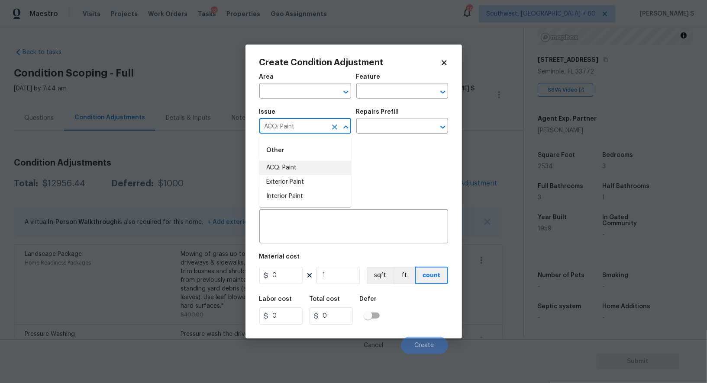
type input "ACQ: Paint"
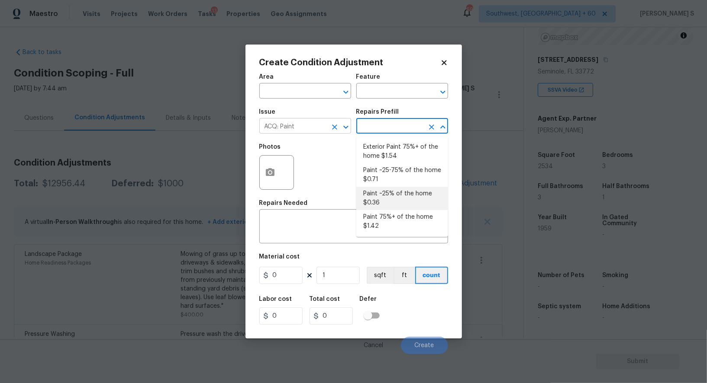
type input "Acquisition"
type textarea "Acquisition Scope: ~25% of the home needs interior paint"
type input "0.36"
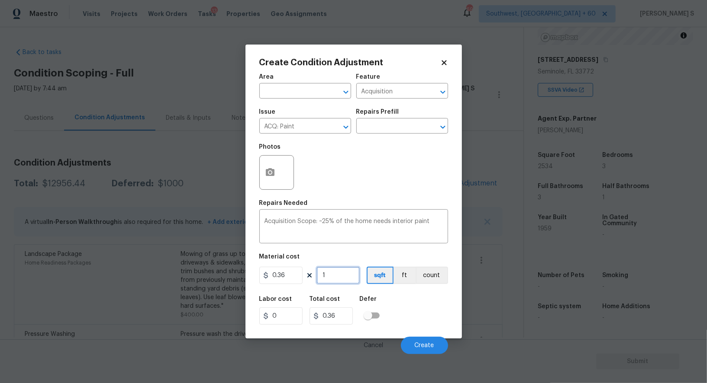
click at [333, 271] on input "1" at bounding box center [337, 275] width 43 height 17
type input "2"
type input "0.72"
type input "25"
type input "9"
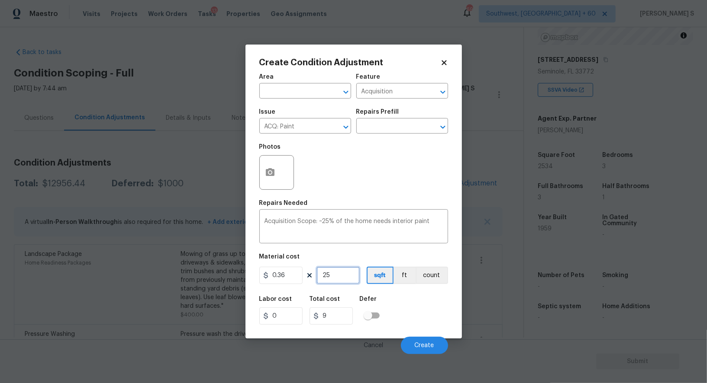
type input "253"
type input "91.08"
type input "2534"
type input "912.24"
type input "2534"
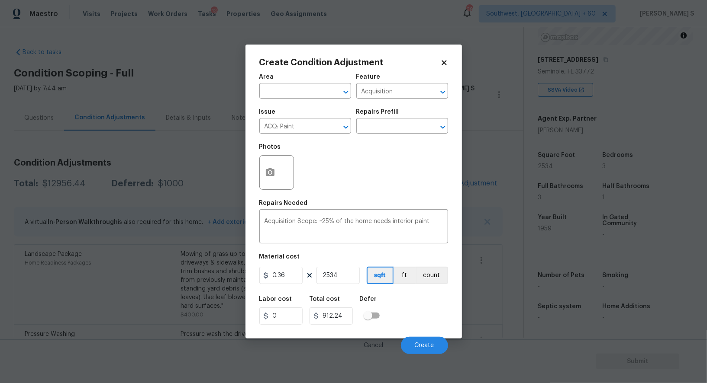
click at [401, 316] on div "Labor cost 0 Total cost 912.24 Defer" at bounding box center [353, 310] width 189 height 39
click at [429, 347] on span "Create" at bounding box center [424, 346] width 19 height 6
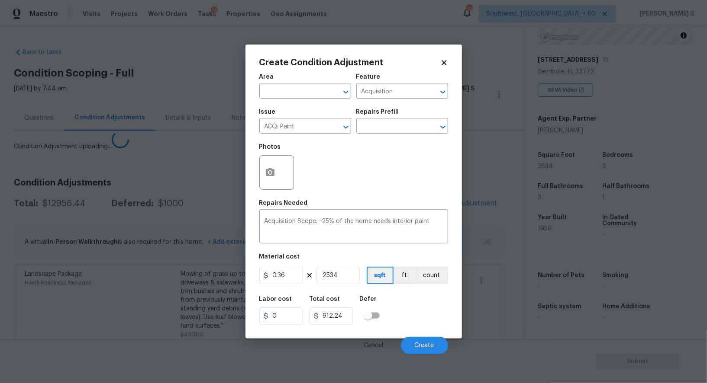
click at [159, 290] on body "Maestro Visits Projects Work Orders Tasks 13 Properties Geo Assignments 697 Sou…" at bounding box center [353, 191] width 707 height 383
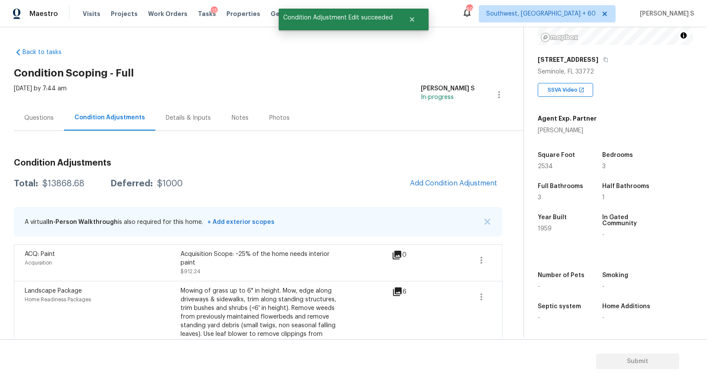
click at [466, 185] on span "Add Condition Adjustment" at bounding box center [453, 184] width 87 height 8
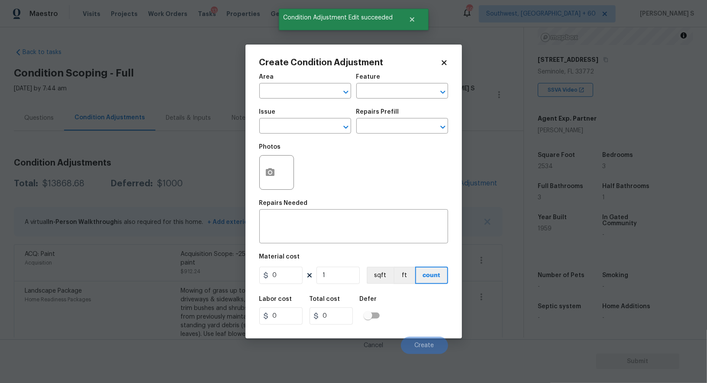
click at [295, 136] on span "Issue ​" at bounding box center [305, 121] width 92 height 35
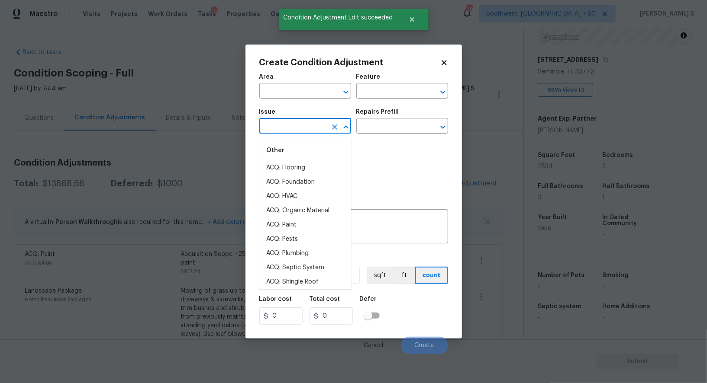
click at [293, 128] on input "text" at bounding box center [293, 126] width 68 height 13
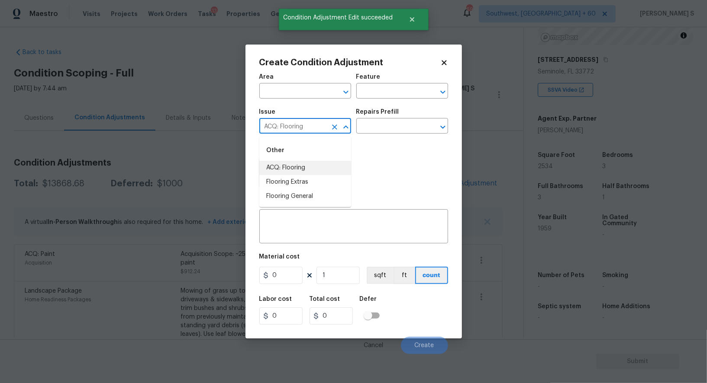
type input "ACQ: Flooring"
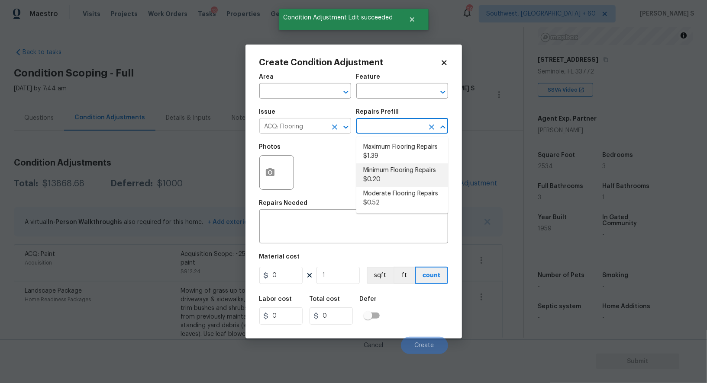
type input "Acquisition"
type textarea "Acquisition Scope: Minimum flooring repairs"
type input "0.2"
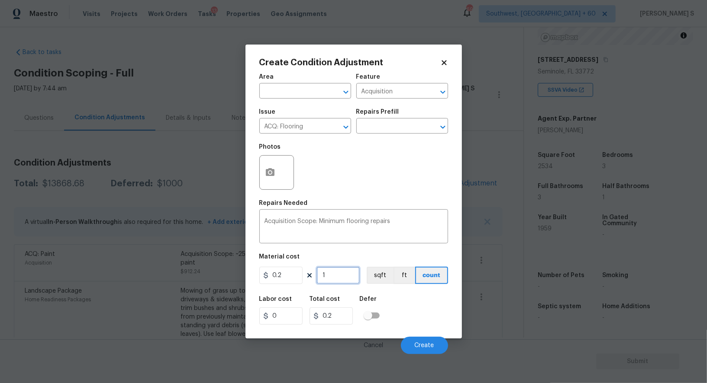
click at [342, 274] on input "1" at bounding box center [337, 275] width 43 height 17
paste input "2534"
type input "2534"
type input "506.8"
type input "2534"
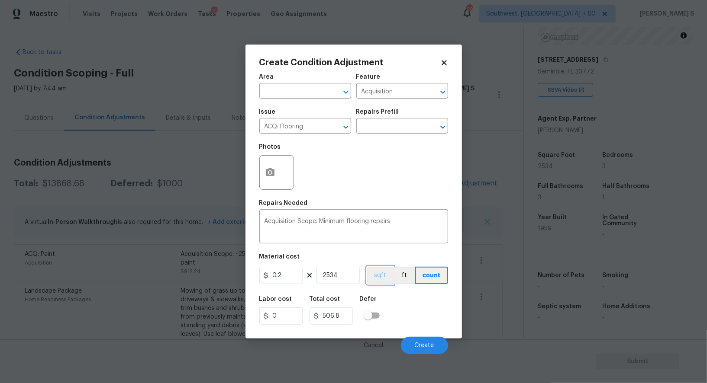
click at [369, 278] on button "sqft" at bounding box center [380, 275] width 27 height 17
drag, startPoint x: 384, startPoint y: 301, endPoint x: 429, endPoint y: 335, distance: 56.0
click at [384, 301] on div "Defer" at bounding box center [372, 301] width 25 height 11
click at [425, 342] on button "Create" at bounding box center [424, 345] width 47 height 17
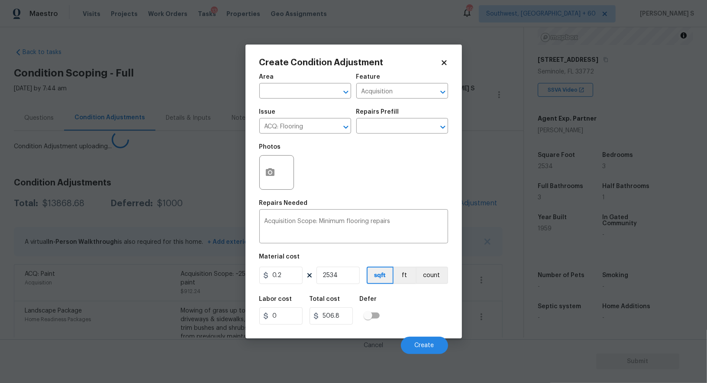
drag, startPoint x: 179, startPoint y: 302, endPoint x: 179, endPoint y: 295, distance: 6.5
click at [179, 302] on body "Maestro Visits Projects Work Orders Tasks 13 Properties Geo Assignments 697 Sou…" at bounding box center [353, 191] width 707 height 383
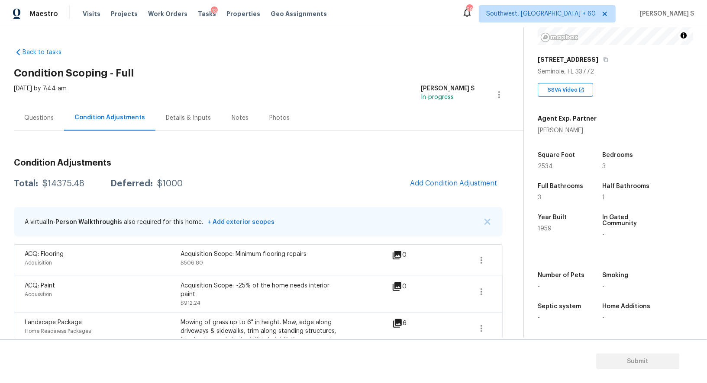
click at [436, 190] on button "Add Condition Adjustment" at bounding box center [454, 183] width 98 height 18
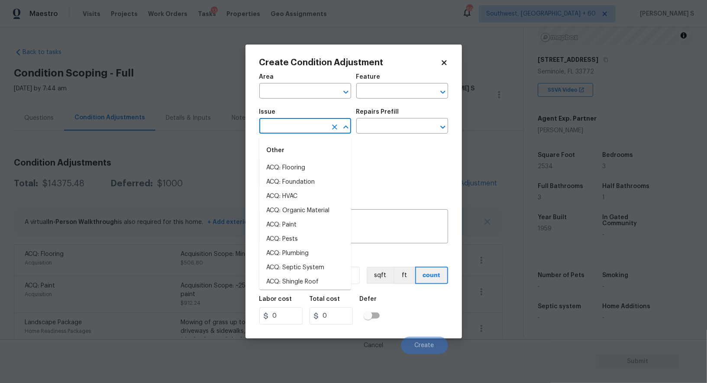
click at [284, 126] on input "text" at bounding box center [293, 126] width 68 height 13
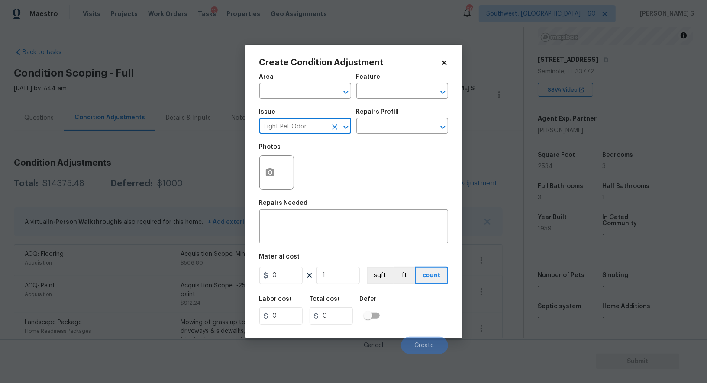
type input "Light Pet Odor"
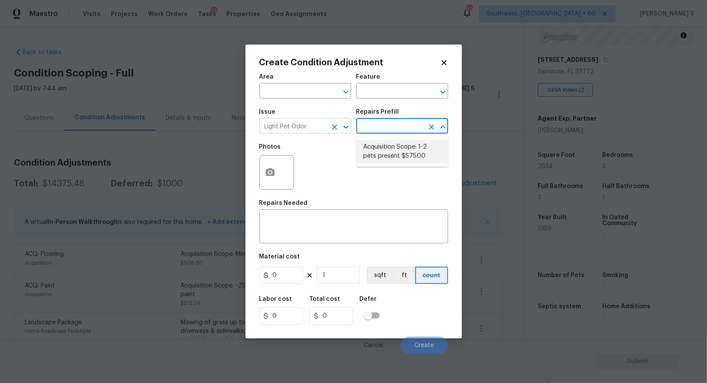
type textarea "Acquisition Scope: 1-2 pets present"
type input "575"
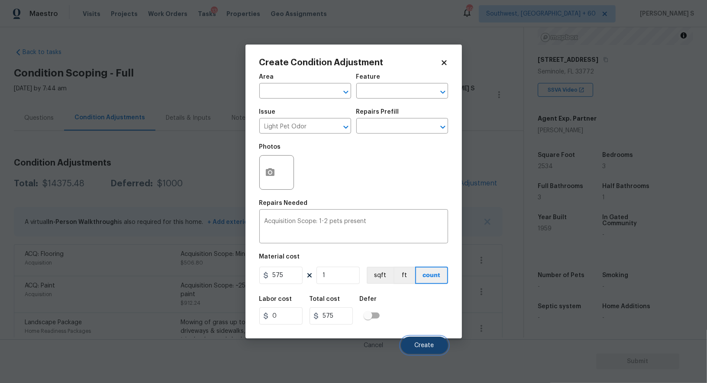
click at [427, 349] on span "Create" at bounding box center [424, 346] width 19 height 6
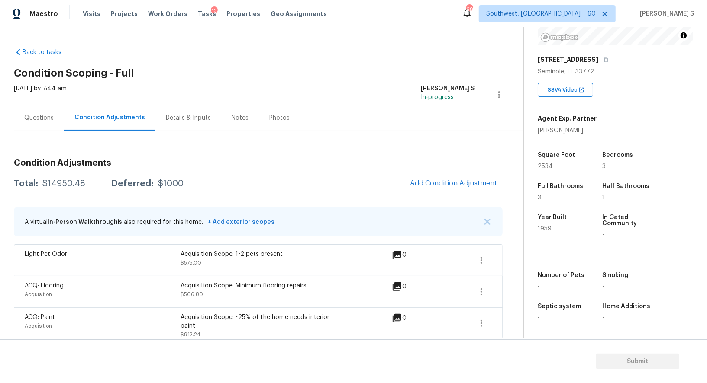
click at [45, 112] on div "Questions" at bounding box center [39, 118] width 50 height 26
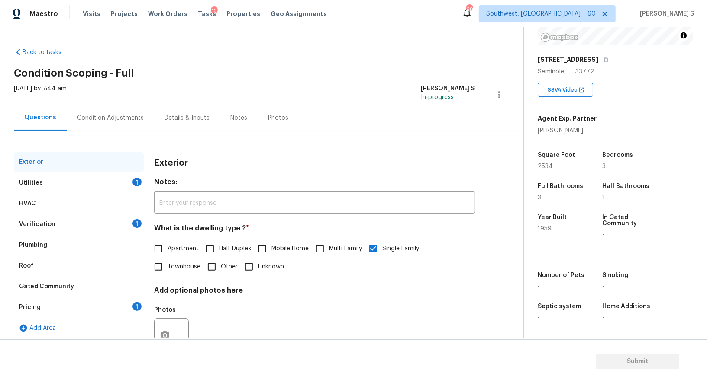
click at [36, 314] on div "Pricing 1" at bounding box center [79, 307] width 130 height 21
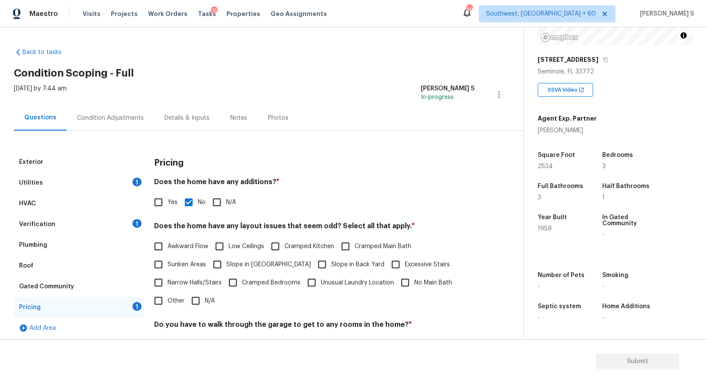
scroll to position [110, 0]
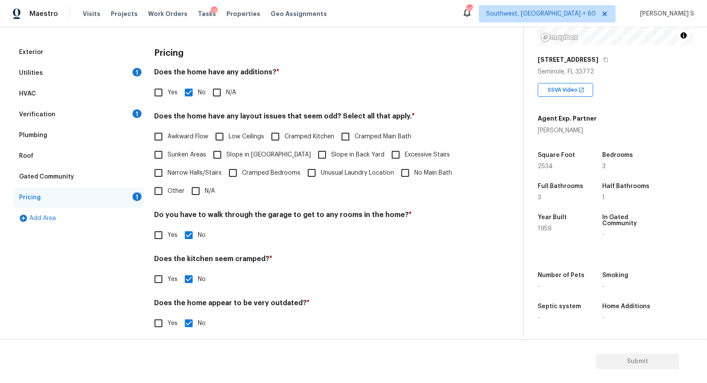
click at [161, 191] on input "Other" at bounding box center [158, 191] width 18 height 18
checkbox input "true"
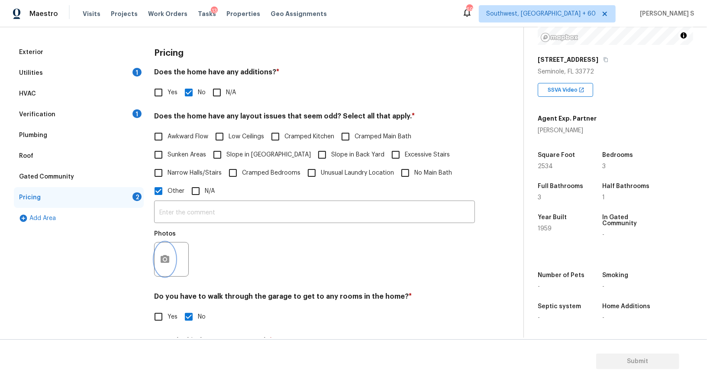
click at [162, 255] on icon "button" at bounding box center [165, 260] width 10 height 10
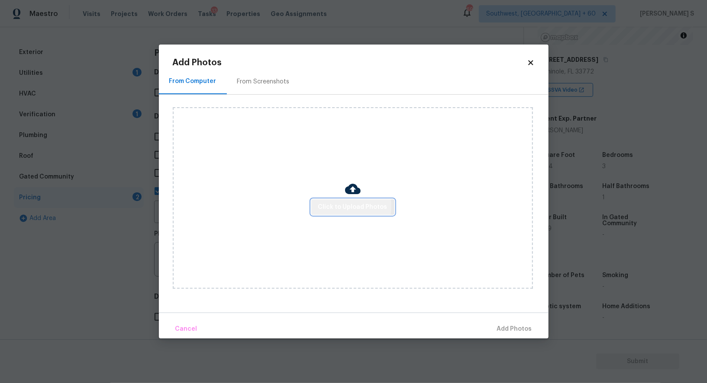
click at [328, 206] on span "Click to Upload Photos" at bounding box center [352, 207] width 69 height 11
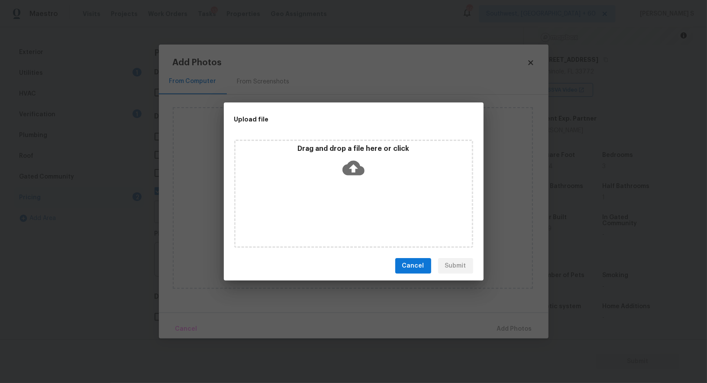
click at [401, 215] on div "Drag and drop a file here or click" at bounding box center [353, 194] width 239 height 108
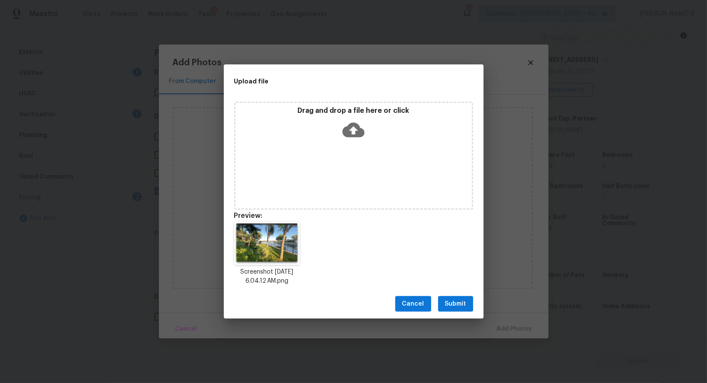
click at [463, 306] on span "Submit" at bounding box center [455, 304] width 21 height 11
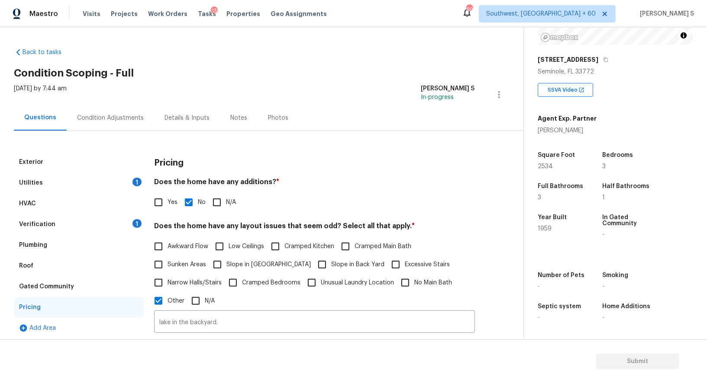
click at [136, 213] on div "HVAC" at bounding box center [79, 203] width 130 height 21
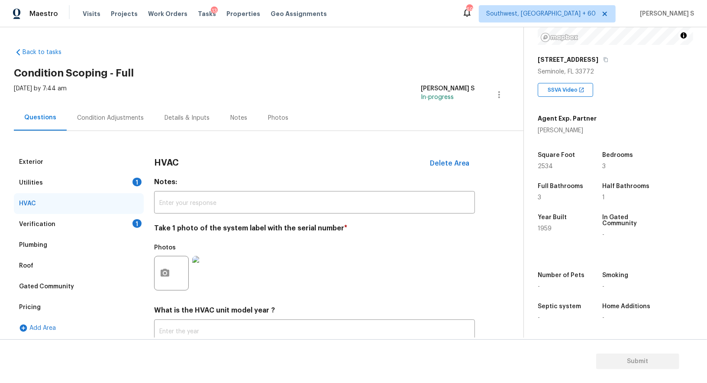
scroll to position [61, 0]
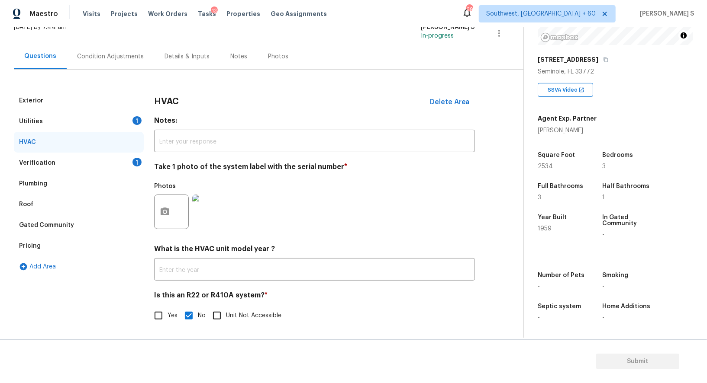
click at [133, 158] on div "Verification 1" at bounding box center [79, 163] width 130 height 21
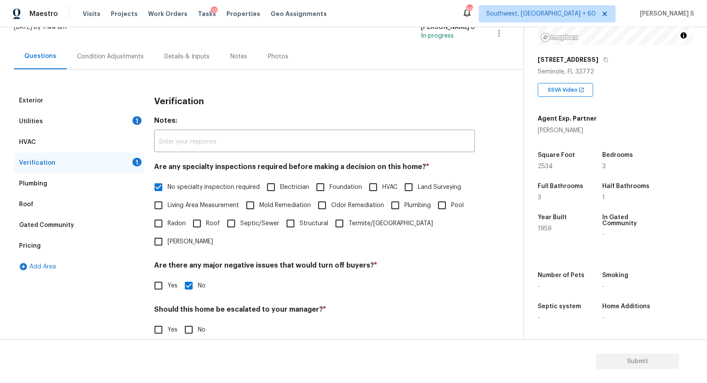
scroll to position [110, 0]
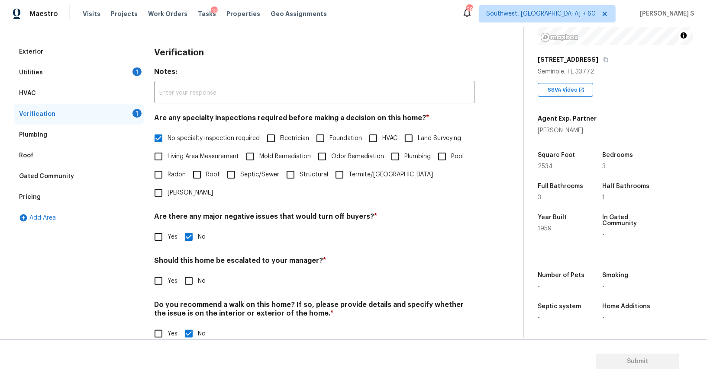
click at [190, 272] on input "No" at bounding box center [189, 281] width 18 height 18
checkbox input "true"
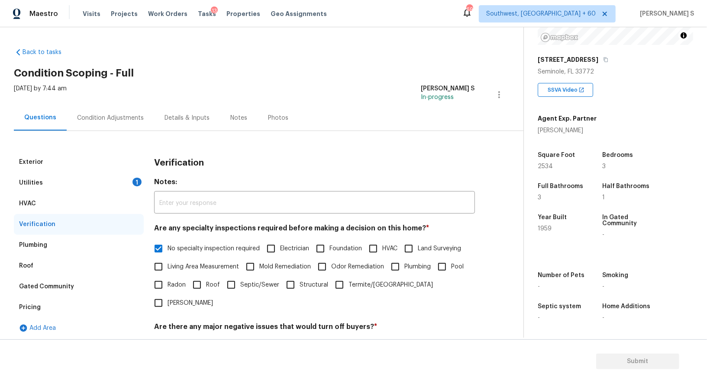
click at [135, 185] on div "1" at bounding box center [136, 182] width 9 height 9
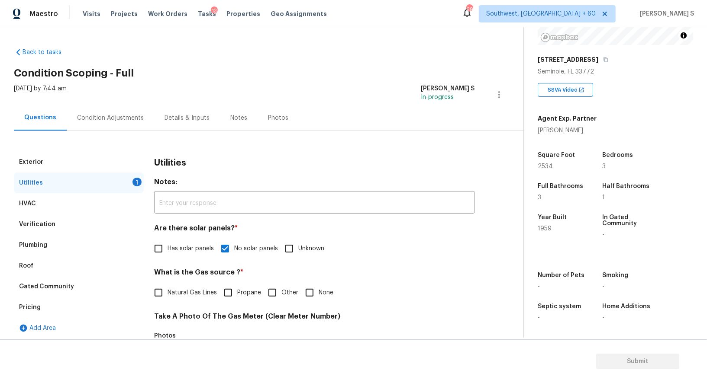
scroll to position [142, 0]
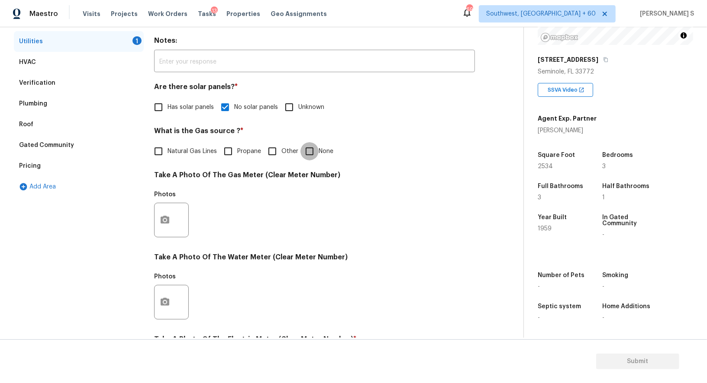
click at [312, 149] on input "None" at bounding box center [309, 151] width 18 height 18
checkbox input "true"
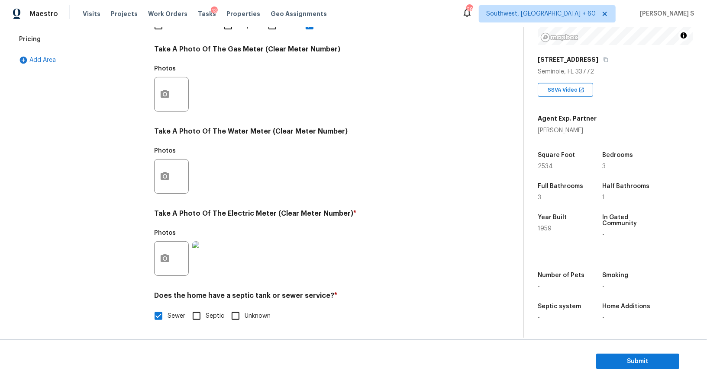
scroll to position [0, 0]
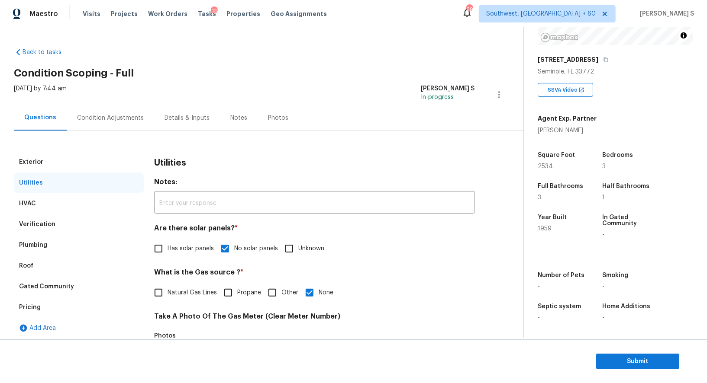
click at [35, 302] on div "Pricing" at bounding box center [79, 307] width 130 height 21
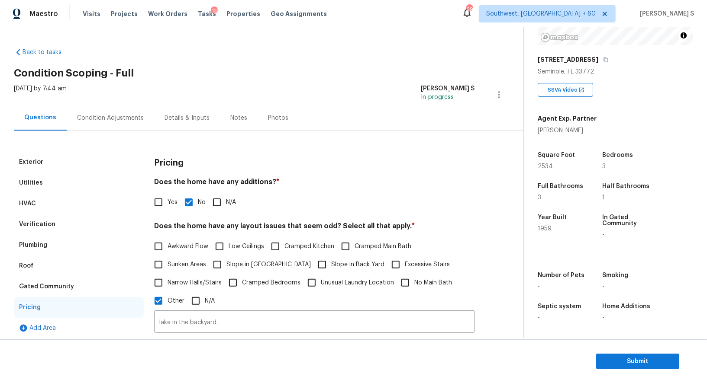
click at [153, 200] on input "Yes" at bounding box center [158, 202] width 18 height 18
checkbox input "true"
checkbox input "false"
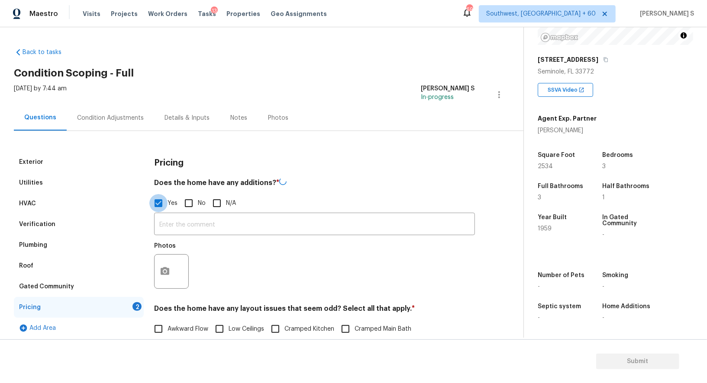
click at [153, 200] on input "Yes" at bounding box center [158, 203] width 18 height 18
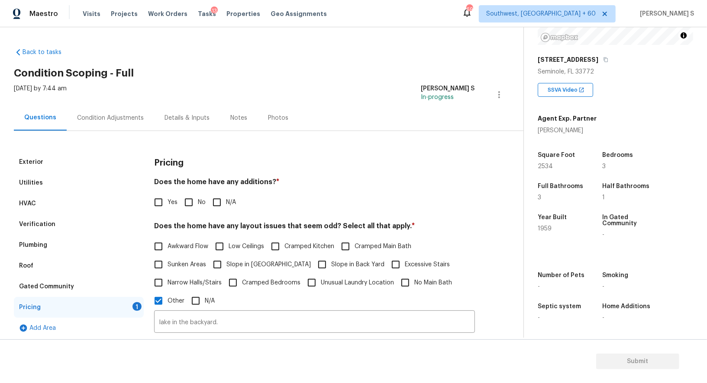
click at [161, 200] on input "Yes" at bounding box center [158, 202] width 18 height 18
checkbox input "true"
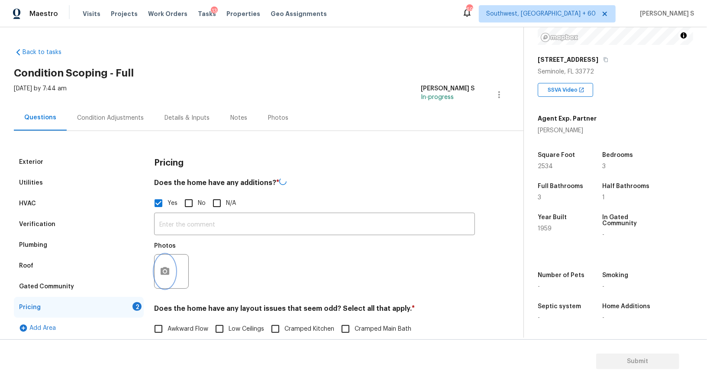
click at [168, 275] on icon "button" at bounding box center [165, 272] width 10 height 10
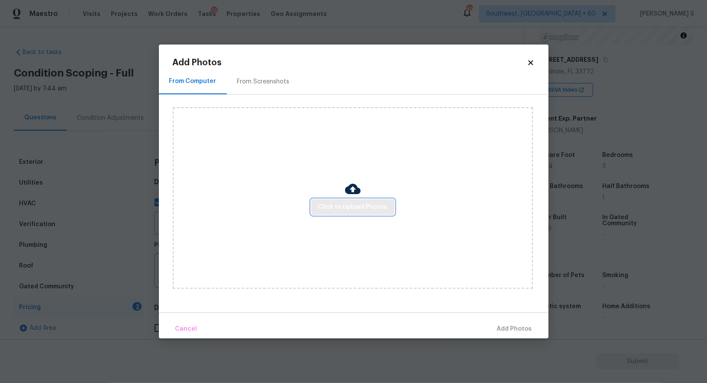
click at [332, 210] on span "Click to Upload Photos" at bounding box center [352, 207] width 69 height 11
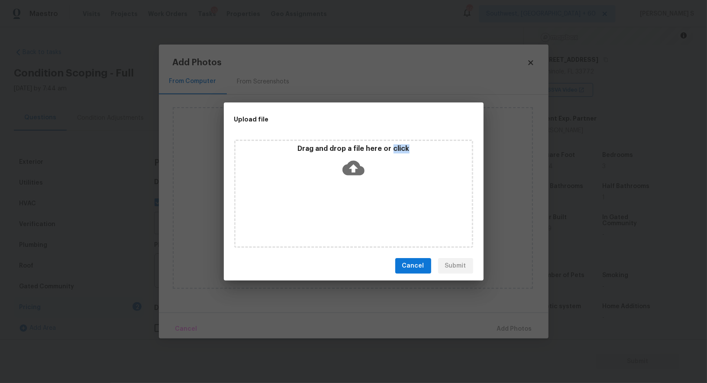
click at [332, 210] on div "Drag and drop a file here or click" at bounding box center [353, 194] width 239 height 108
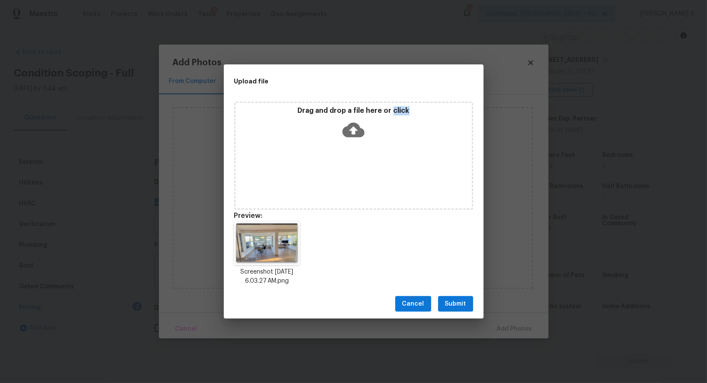
click at [449, 298] on button "Submit" at bounding box center [455, 304] width 35 height 16
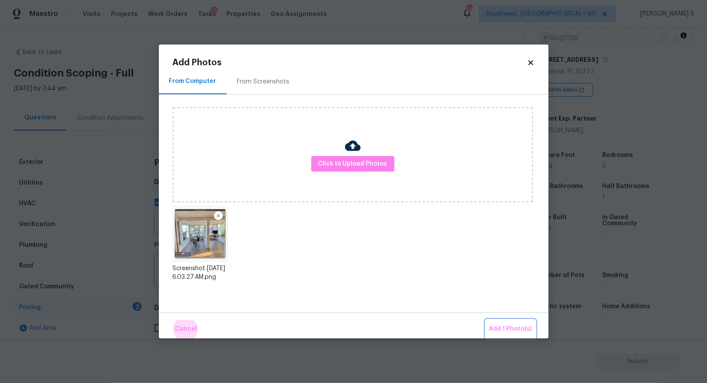
click at [486, 320] on button "Add 1 Photo(s)" at bounding box center [511, 329] width 50 height 19
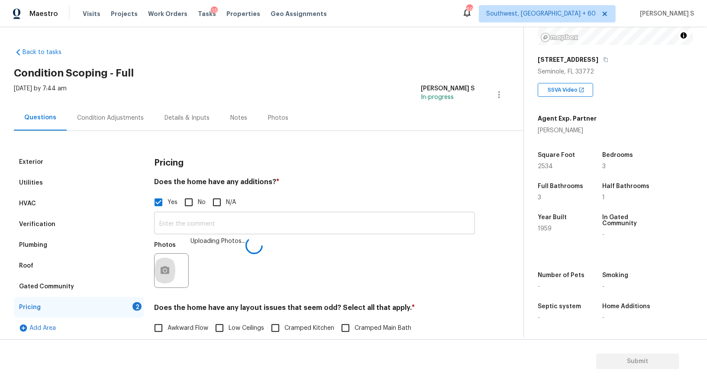
click at [272, 226] on input "text" at bounding box center [314, 224] width 321 height 20
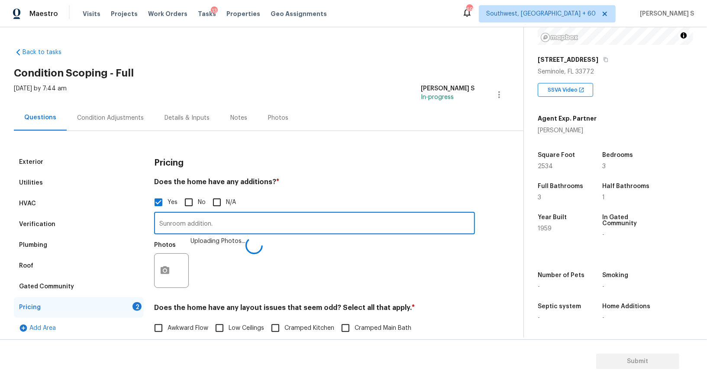
type input "Sunroom addition."
click at [273, 267] on div "Photos Uploading Photos..." at bounding box center [314, 265] width 321 height 56
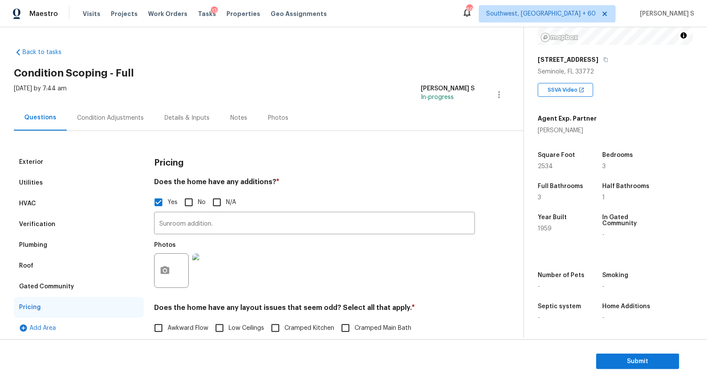
click at [122, 120] on div "Condition Adjustments" at bounding box center [110, 118] width 67 height 9
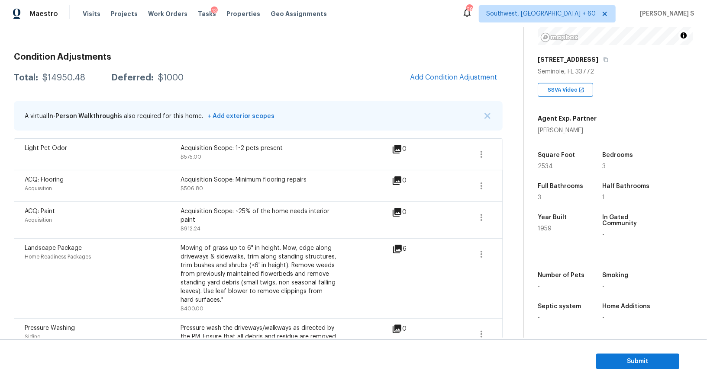
scroll to position [61, 0]
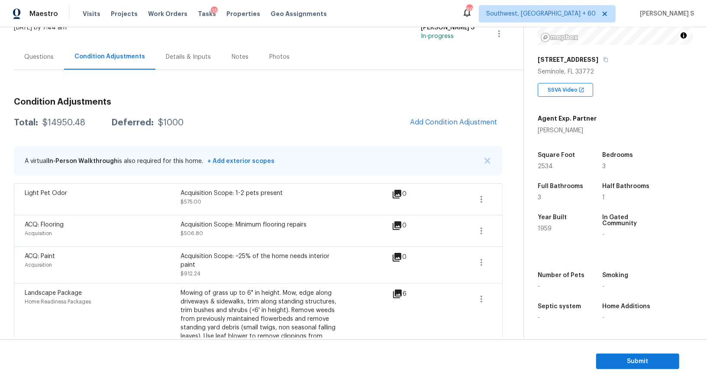
click at [454, 132] on span "Add Condition Adjustment" at bounding box center [454, 122] width 98 height 19
click at [419, 123] on span "Add Condition Adjustment" at bounding box center [453, 123] width 87 height 8
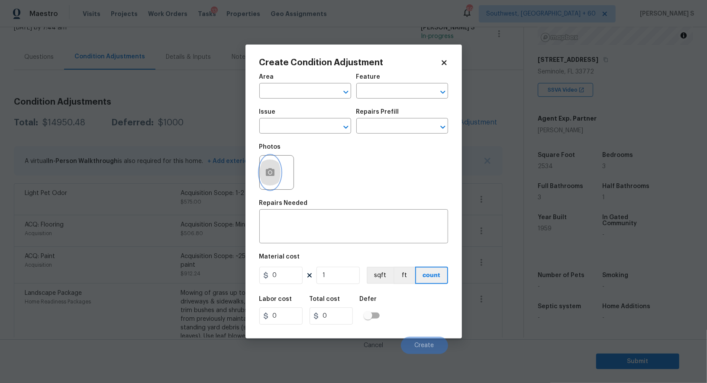
click at [276, 176] on button "button" at bounding box center [270, 173] width 21 height 34
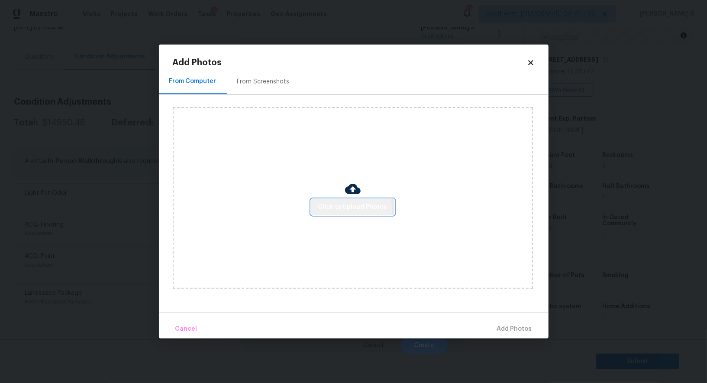
click at [342, 211] on span "Click to Upload Photos" at bounding box center [352, 207] width 69 height 11
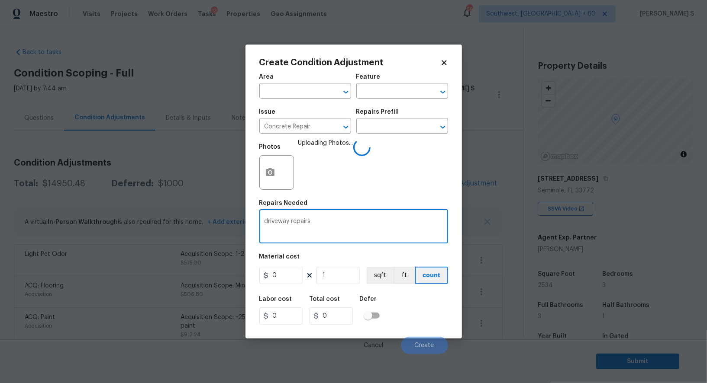
type textarea "driveway repairs"
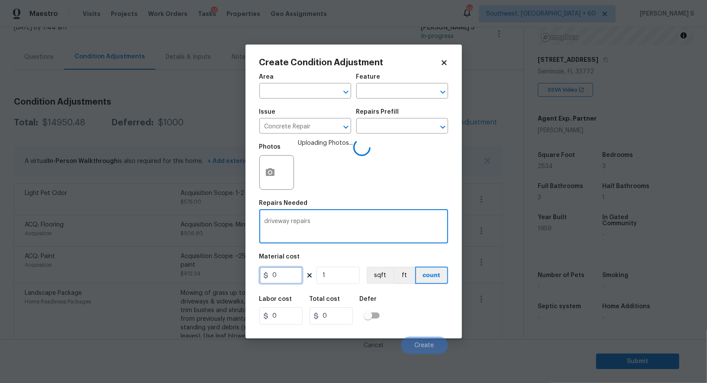
click at [283, 278] on input "0" at bounding box center [280, 275] width 43 height 17
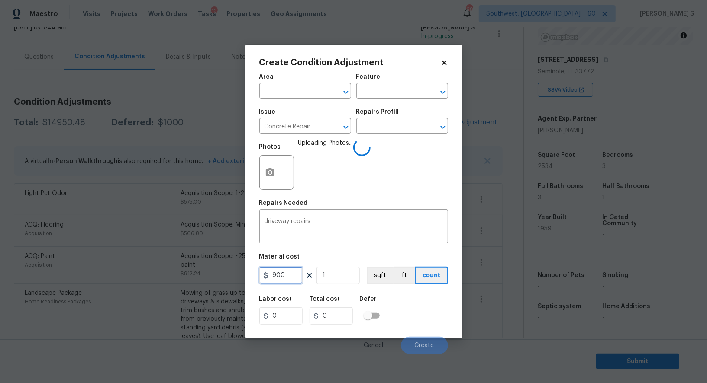
type input "900"
click at [428, 309] on div "Labor cost 0 Total cost 900 Defer" at bounding box center [353, 310] width 189 height 39
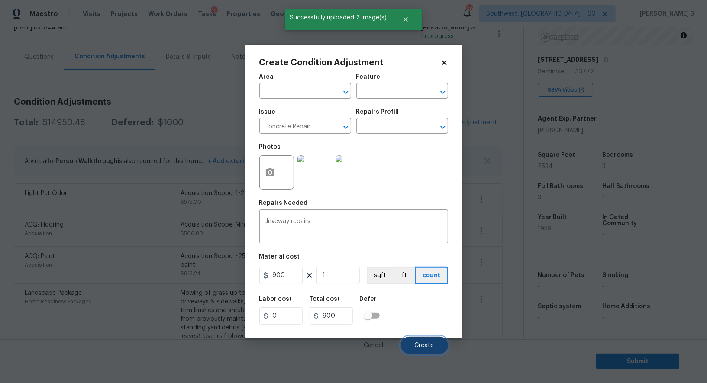
click at [425, 352] on button "Create" at bounding box center [424, 345] width 47 height 17
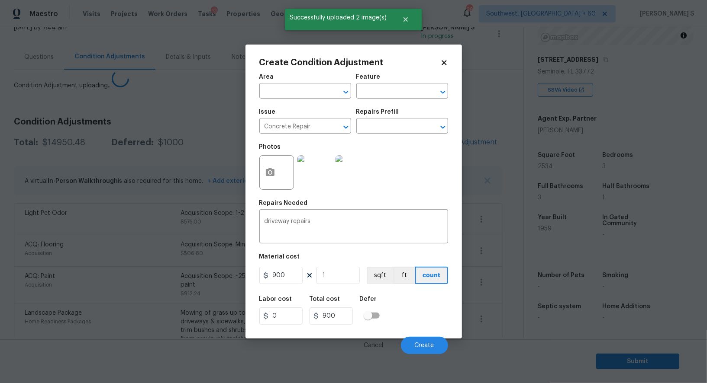
click at [24, 290] on body "Maestro Visits Projects Work Orders Tasks 13 Properties Geo Assignments 697 Sou…" at bounding box center [353, 191] width 707 height 383
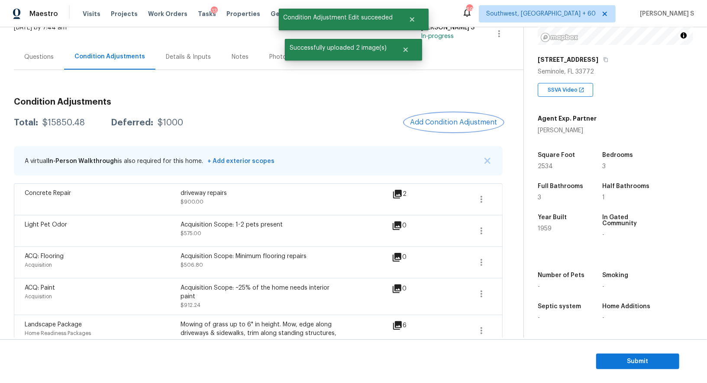
click at [445, 127] on button "Add Condition Adjustment" at bounding box center [454, 122] width 98 height 18
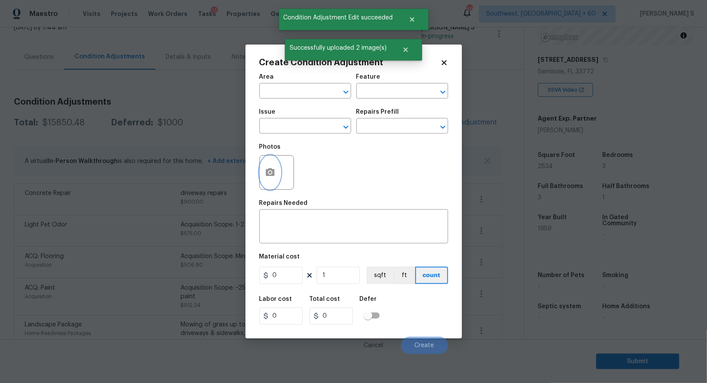
click at [274, 175] on icon "button" at bounding box center [270, 172] width 9 height 8
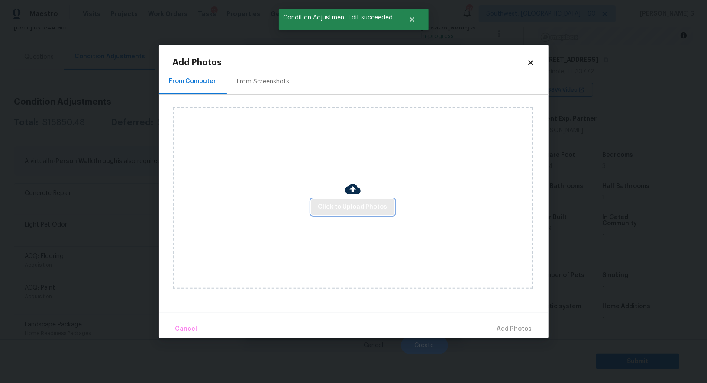
click at [390, 206] on button "Click to Upload Photos" at bounding box center [352, 208] width 83 height 16
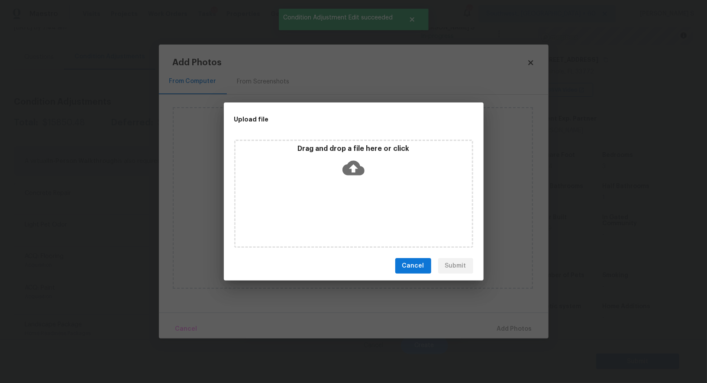
click at [390, 206] on div "Drag and drop a file here or click" at bounding box center [353, 194] width 239 height 108
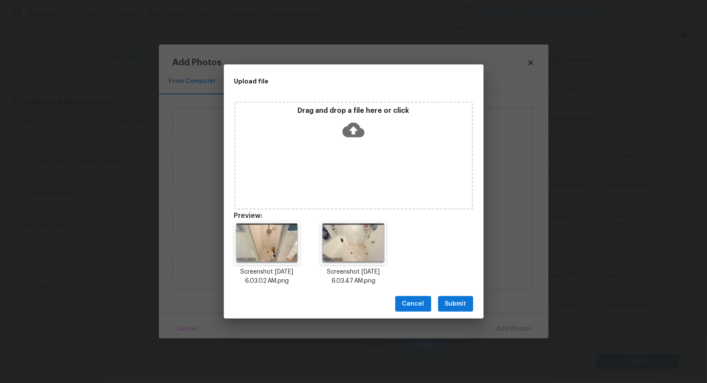
click at [444, 300] on button "Submit" at bounding box center [455, 304] width 35 height 16
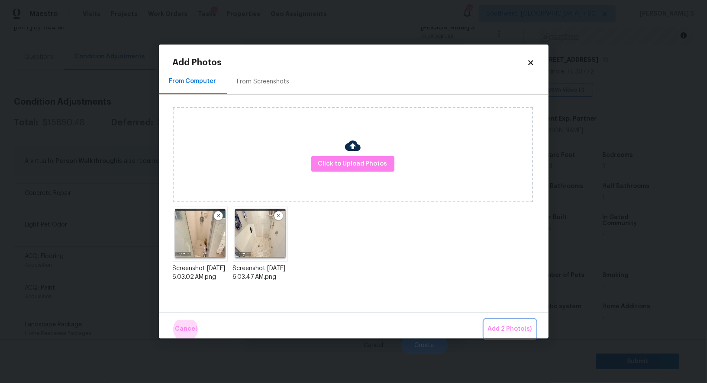
click at [484, 320] on button "Add 2 Photo(s)" at bounding box center [509, 329] width 51 height 19
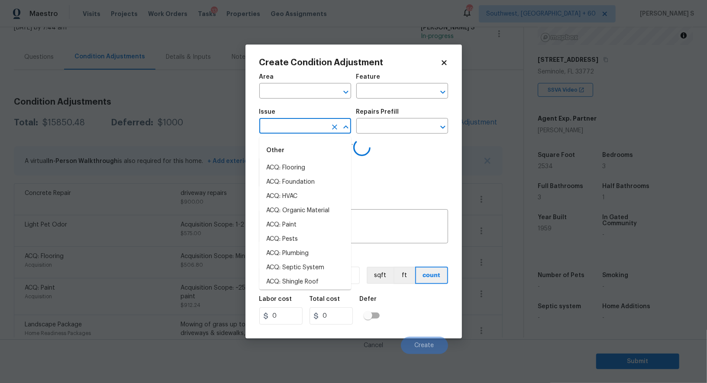
click at [290, 129] on input "text" at bounding box center [293, 126] width 68 height 13
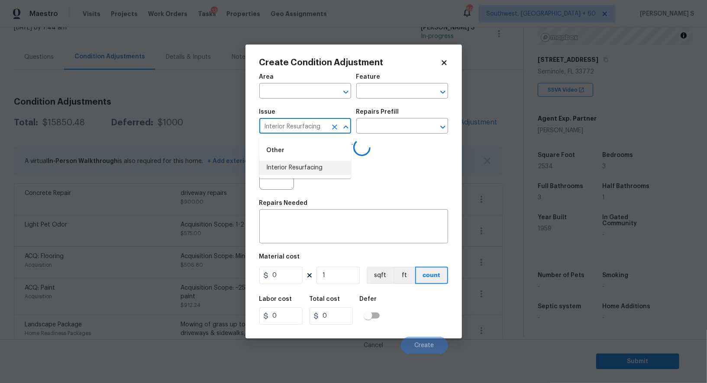
type input "Interior Resurfacing"
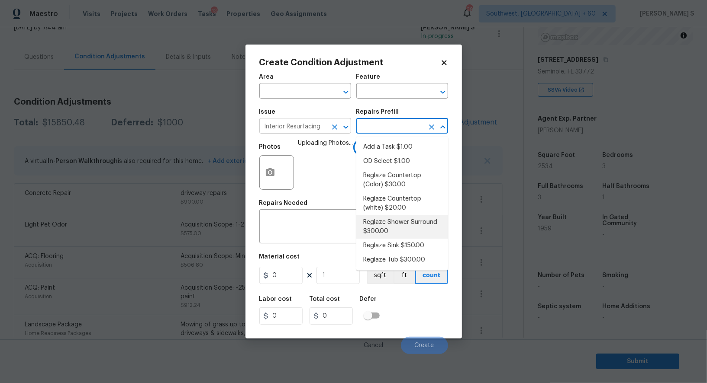
type textarea "Prep, mask, clean and reglaze the fiberglass shower surround (white) both on th…"
type input "300"
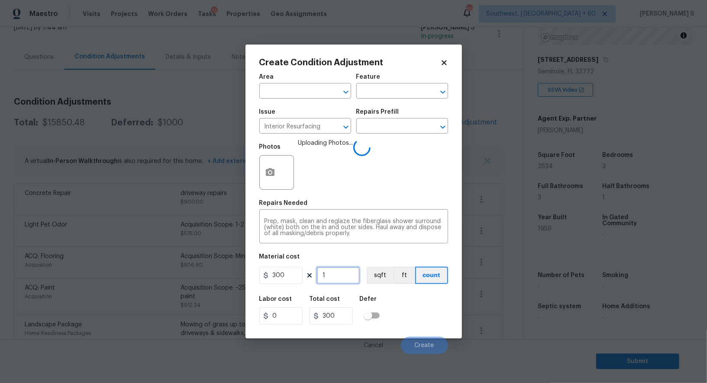
click at [332, 276] on input "1" at bounding box center [337, 275] width 43 height 17
type input "2"
type input "600"
type input "2"
click at [429, 304] on div "Labor cost 0 Total cost 600 Defer" at bounding box center [353, 310] width 189 height 39
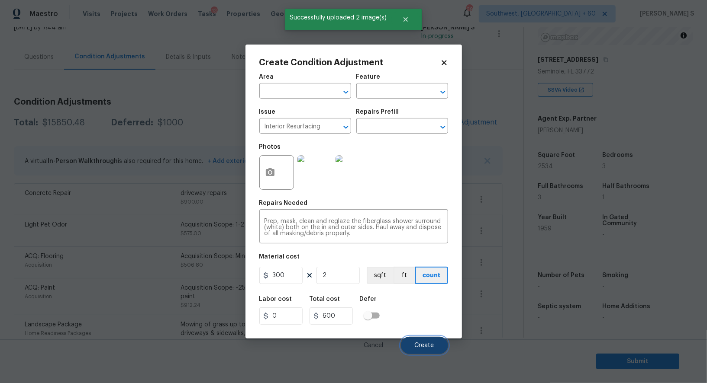
click at [429, 348] on span "Create" at bounding box center [424, 346] width 19 height 6
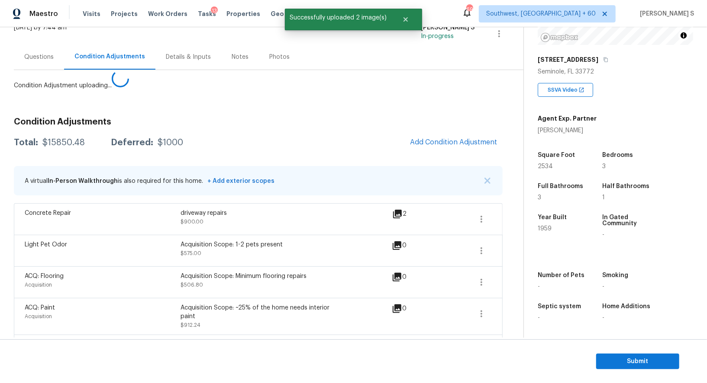
click at [113, 304] on body "Maestro Visits Projects Work Orders Tasks 13 Properties Geo Assignments 697 Sou…" at bounding box center [353, 191] width 707 height 383
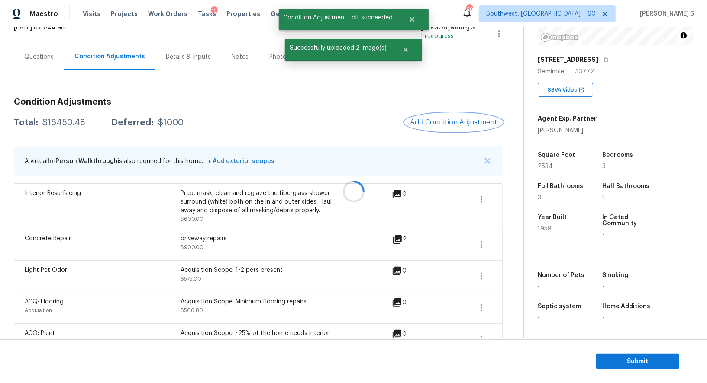
click at [457, 126] on span "Add Condition Adjustment" at bounding box center [453, 123] width 87 height 8
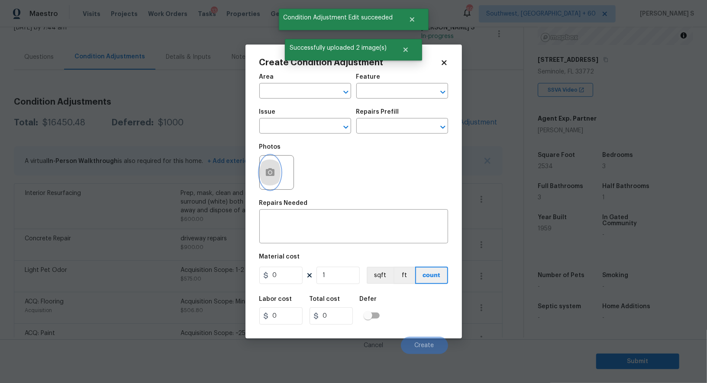
click at [279, 176] on button "button" at bounding box center [270, 173] width 21 height 34
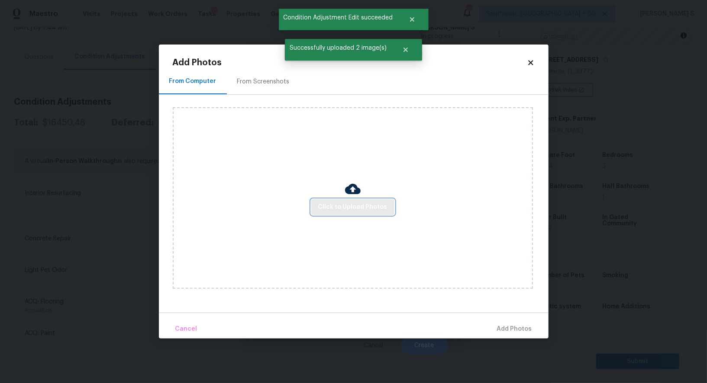
click at [358, 208] on span "Click to Upload Photos" at bounding box center [352, 207] width 69 height 11
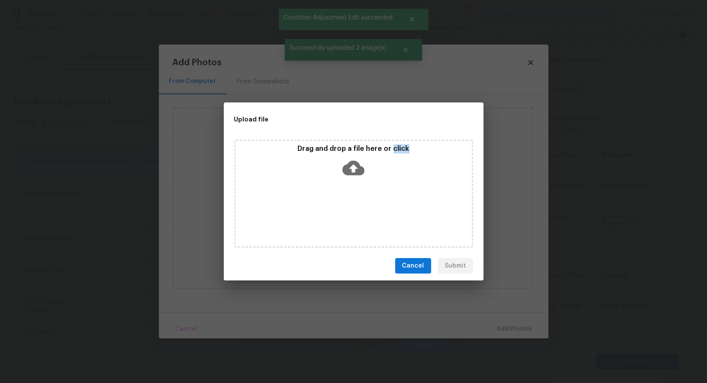
click at [358, 208] on div "Drag and drop a file here or click" at bounding box center [353, 194] width 239 height 108
